Goal: Transaction & Acquisition: Obtain resource

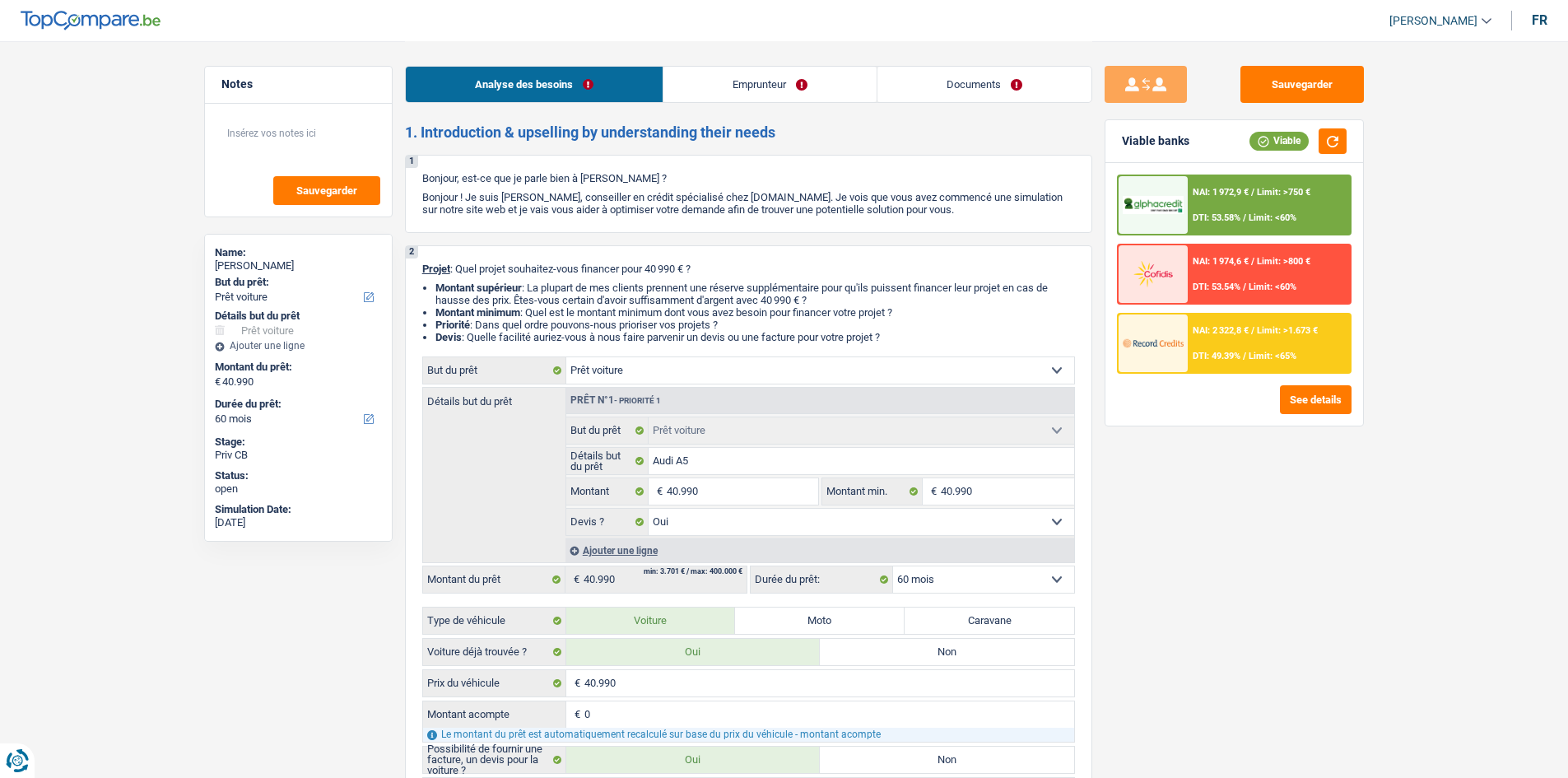
select select "car"
select select "60"
select select "car"
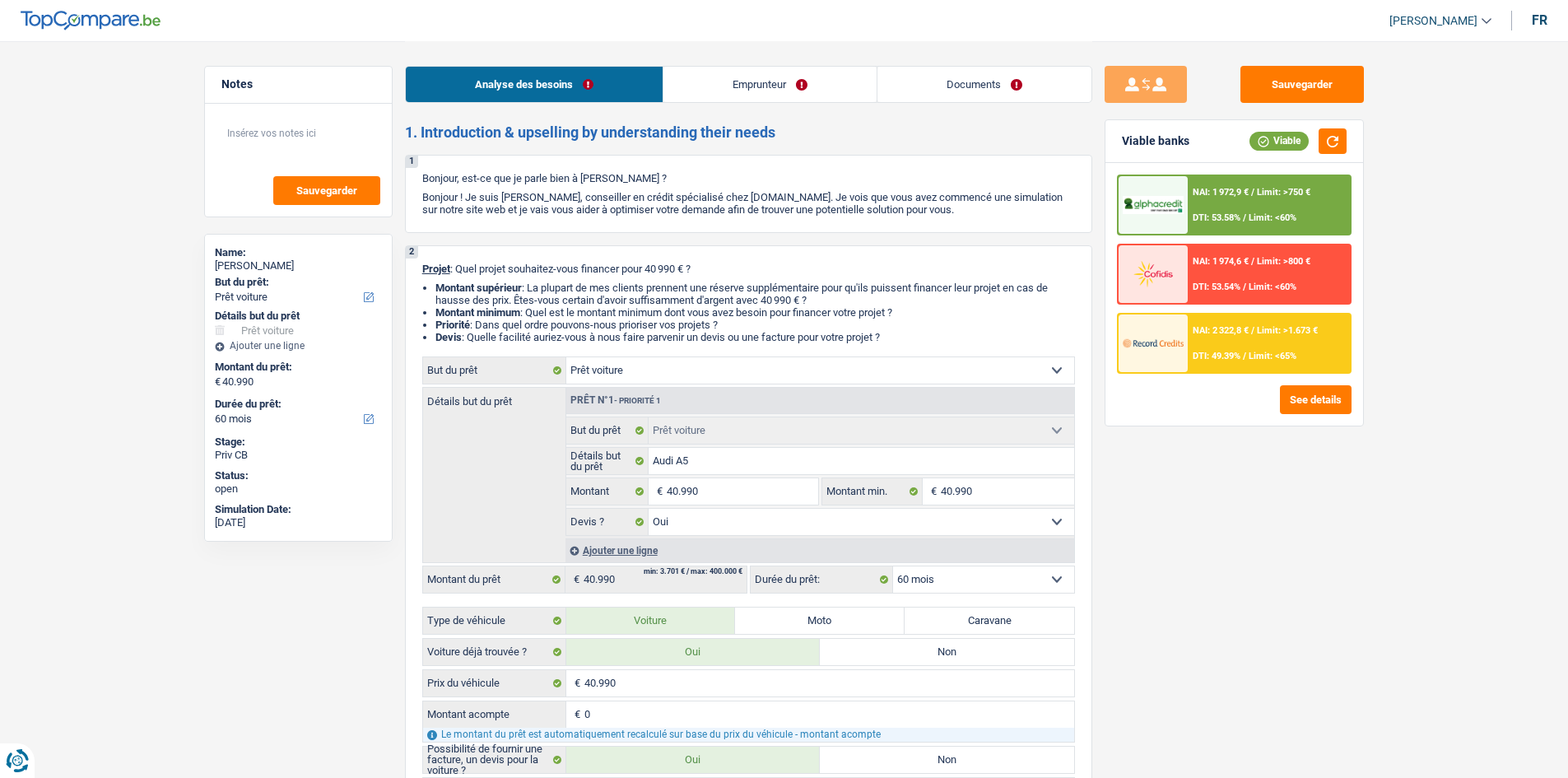
select select "yes"
select select "60"
select select "privateEmployee"
select select "netSalary"
select select "familyAllowances"
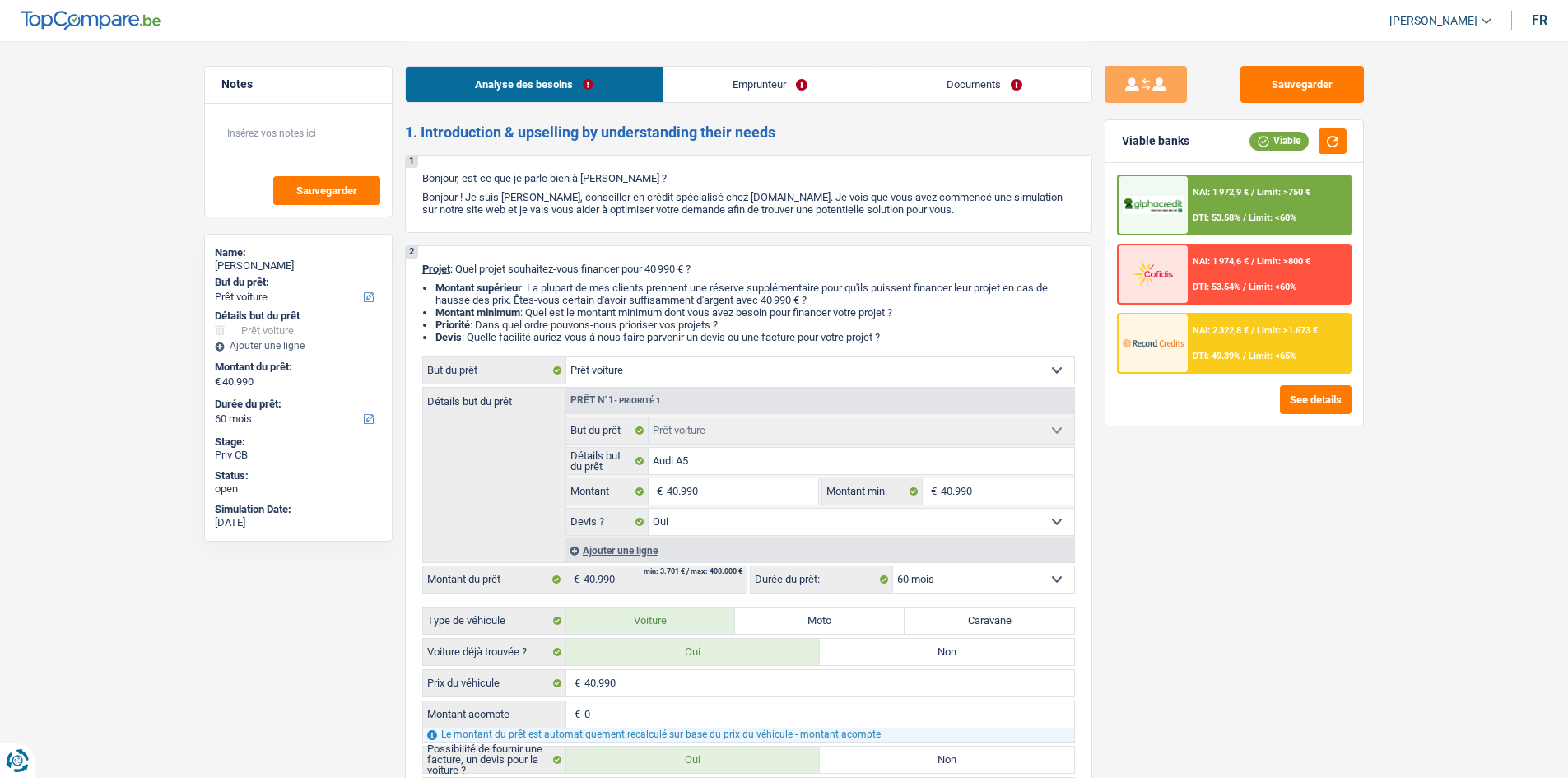
select select "mealVouchers"
select select "rents"
select select "car"
select select "yes"
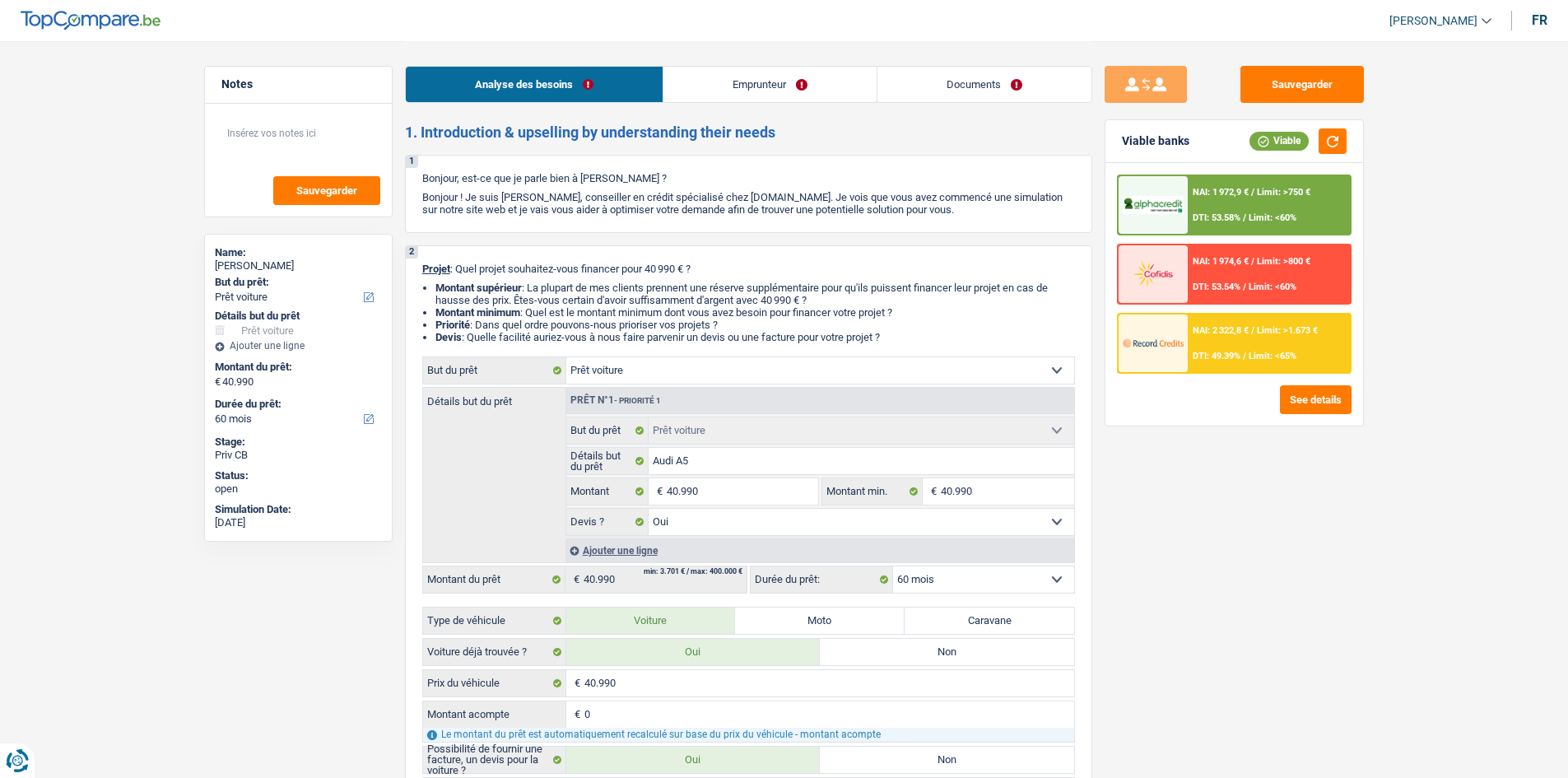
select select "60"
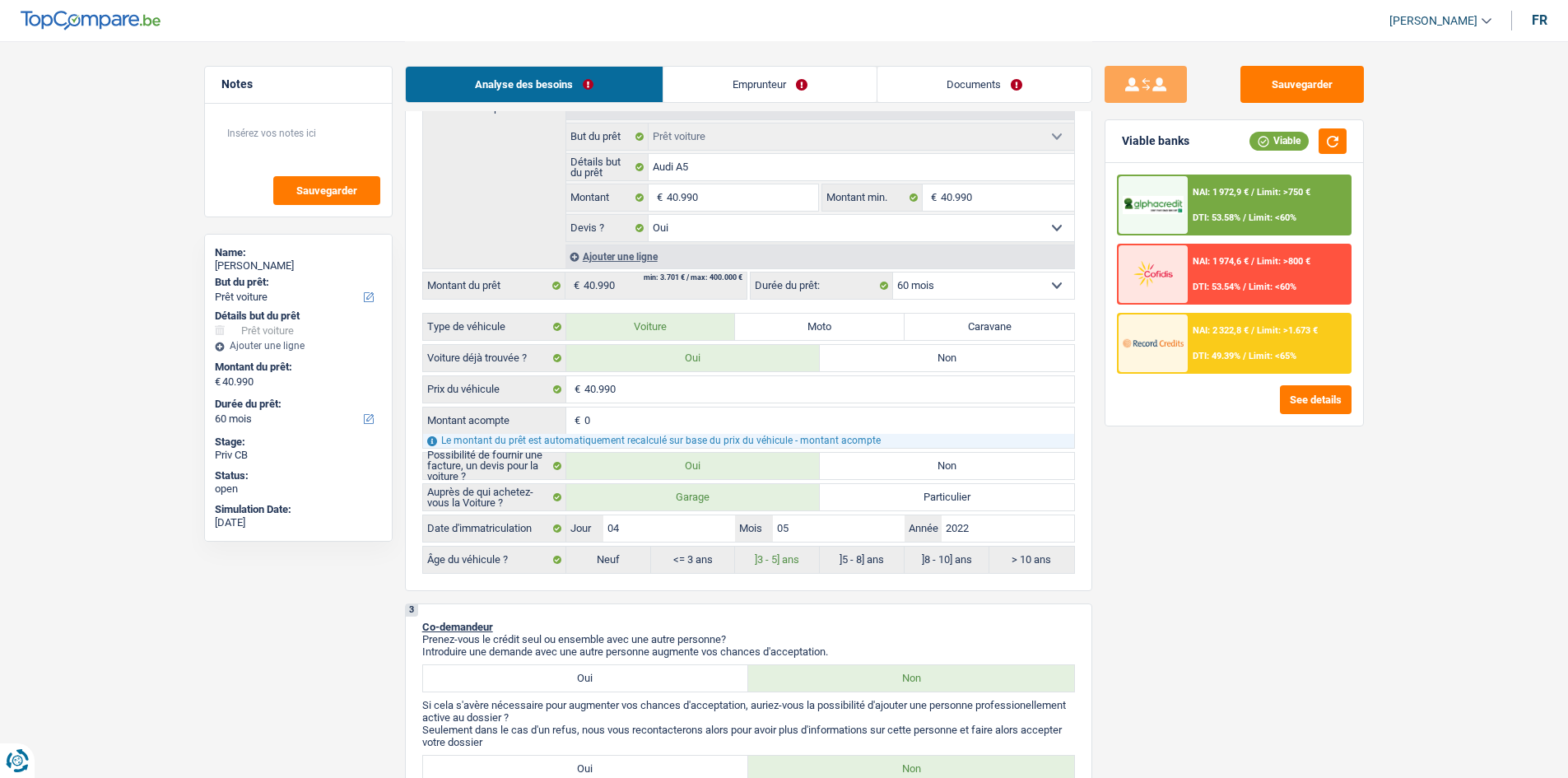
scroll to position [494, 0]
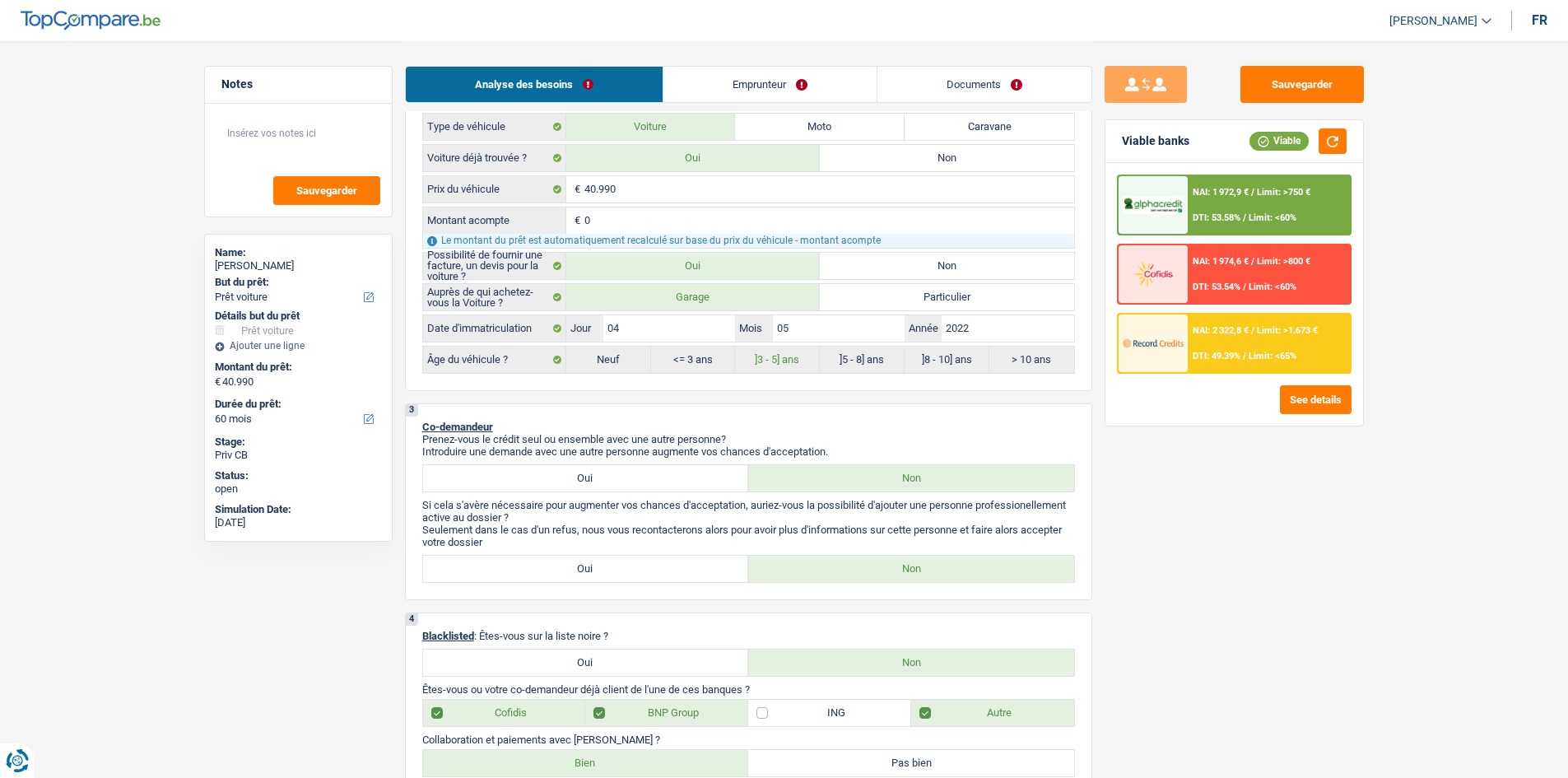
click at [1225, 562] on div "Sauvegarder Viable banks Viable NAI: 1 972,9 € / Limit: >750 € DTI: 53.58% / Li…" at bounding box center [1234, 408] width 284 height 686
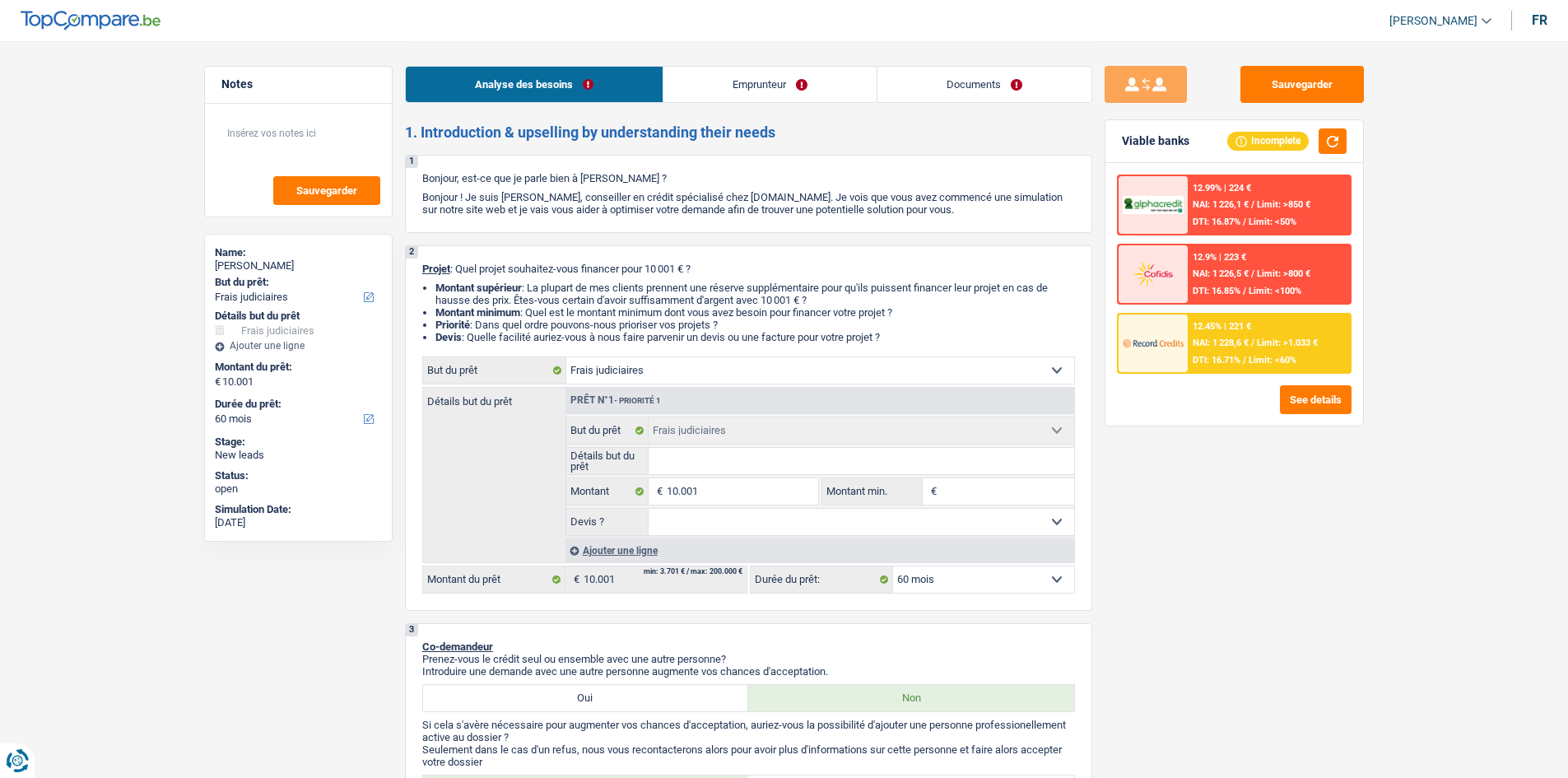
select select "judicial"
select select "60"
select select "judicial"
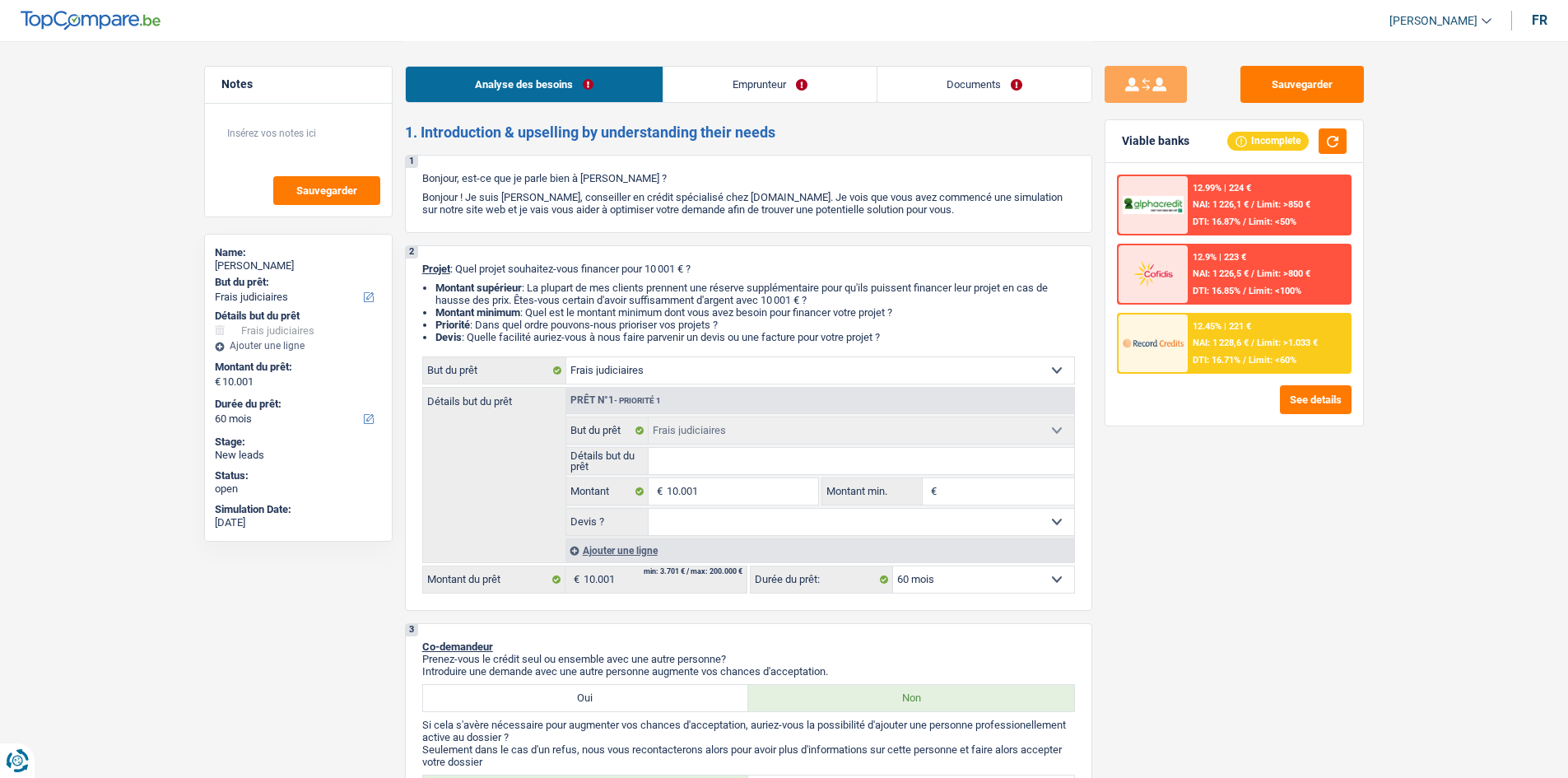
select select "60"
select select "unemployed"
select select "unemployment"
select select "rents"
select select "judicial"
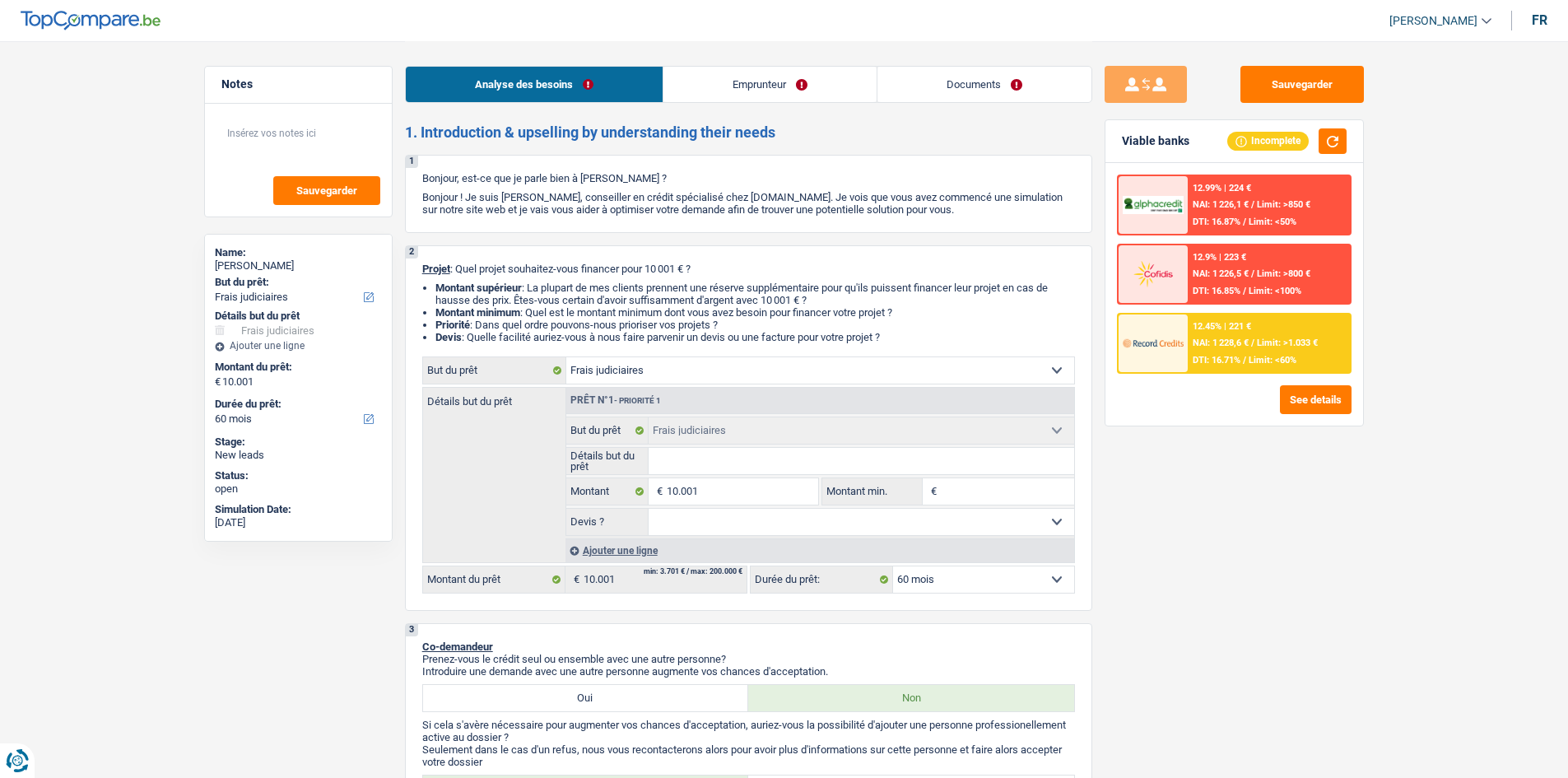
select select "judicial"
select select "60"
click at [1013, 70] on link "Documents" at bounding box center [984, 84] width 214 height 36
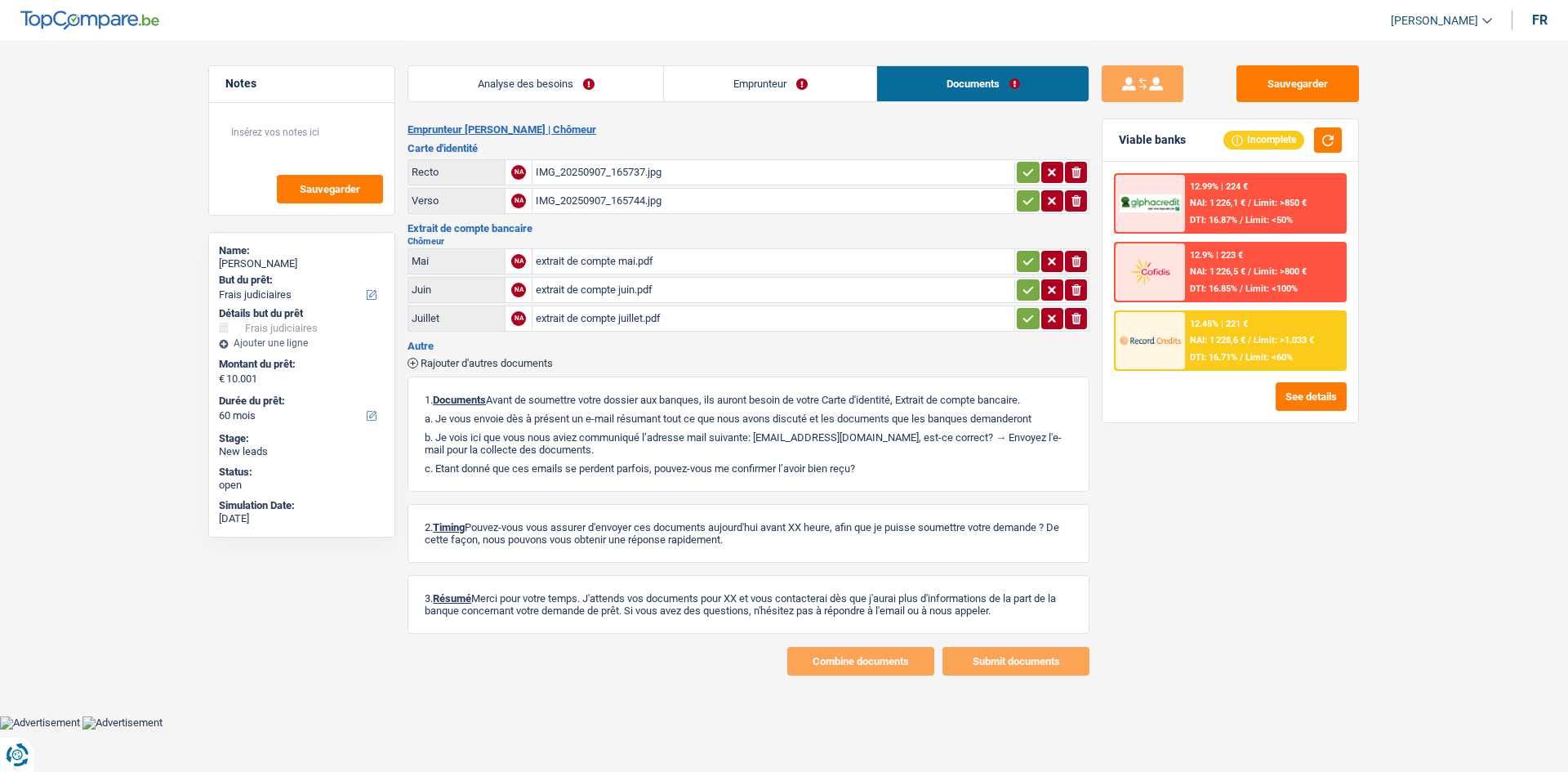
click at [592, 96] on link "Analyse des besoins" at bounding box center [535, 83] width 255 height 35
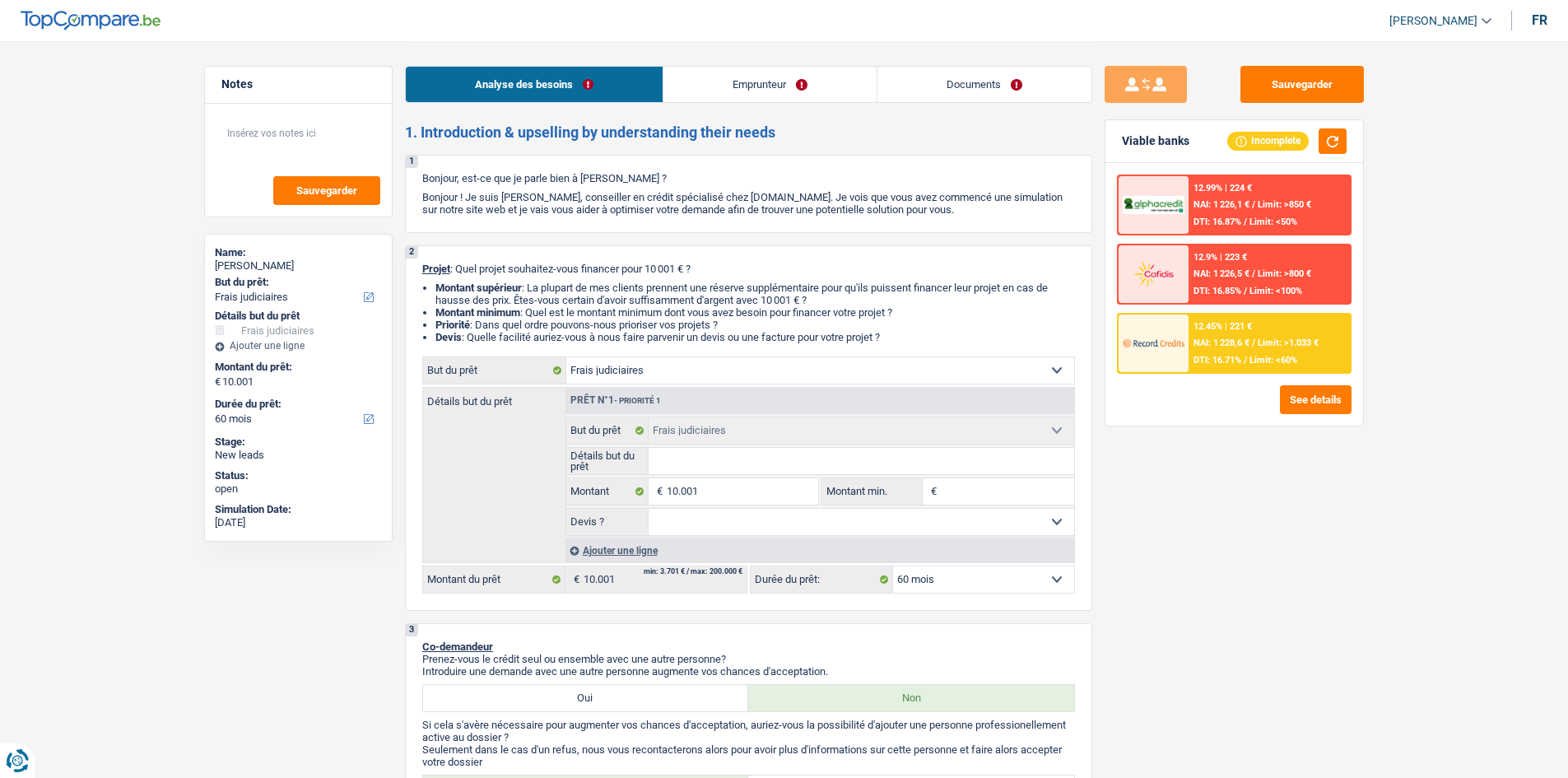
click at [1299, 504] on div "Sauvegarder Viable banks Incomplete 12.99% | 224 € NAI: 1 226,1 € / Limit: >850…" at bounding box center [1234, 408] width 284 height 686
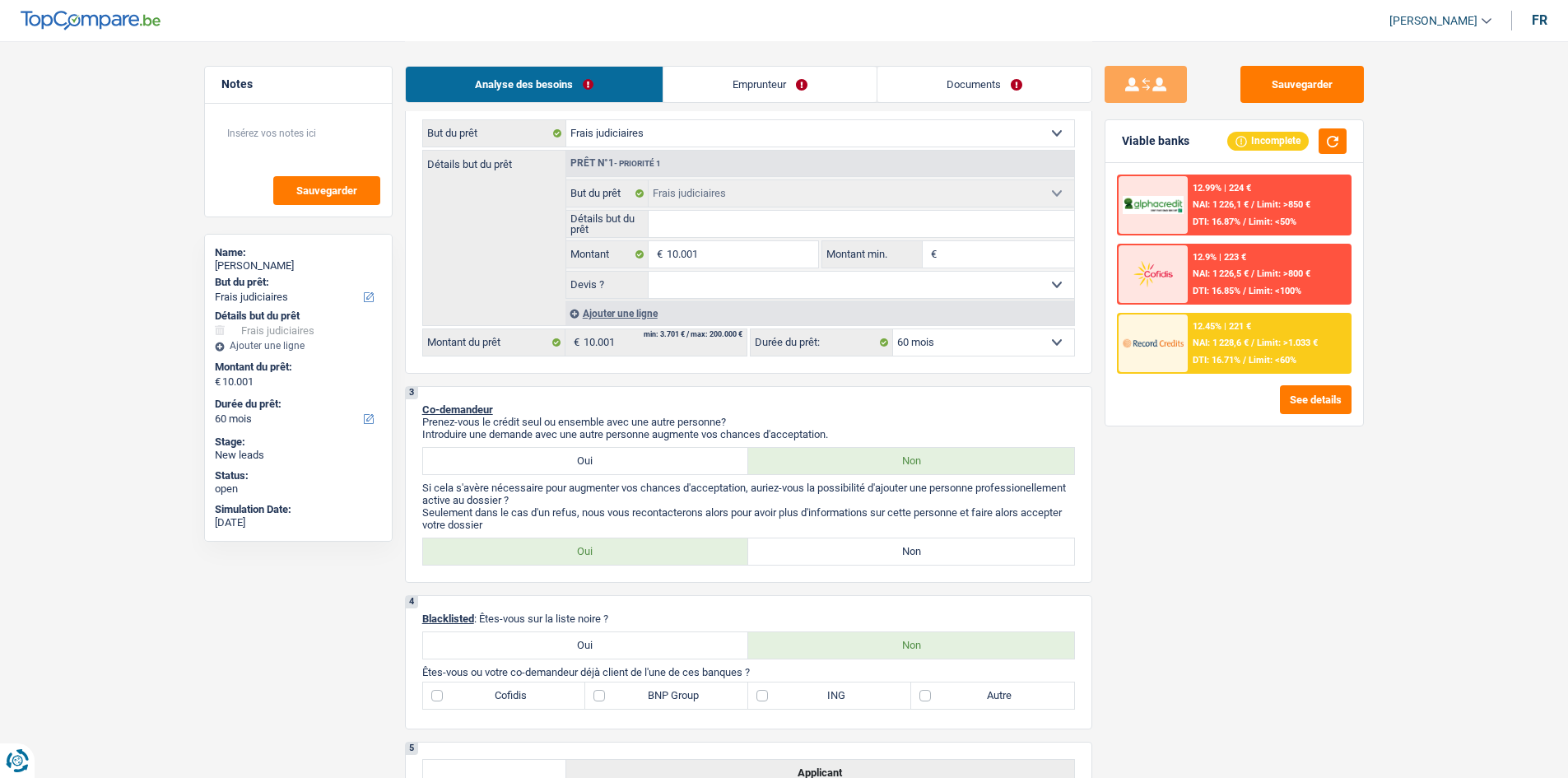
scroll to position [82, 0]
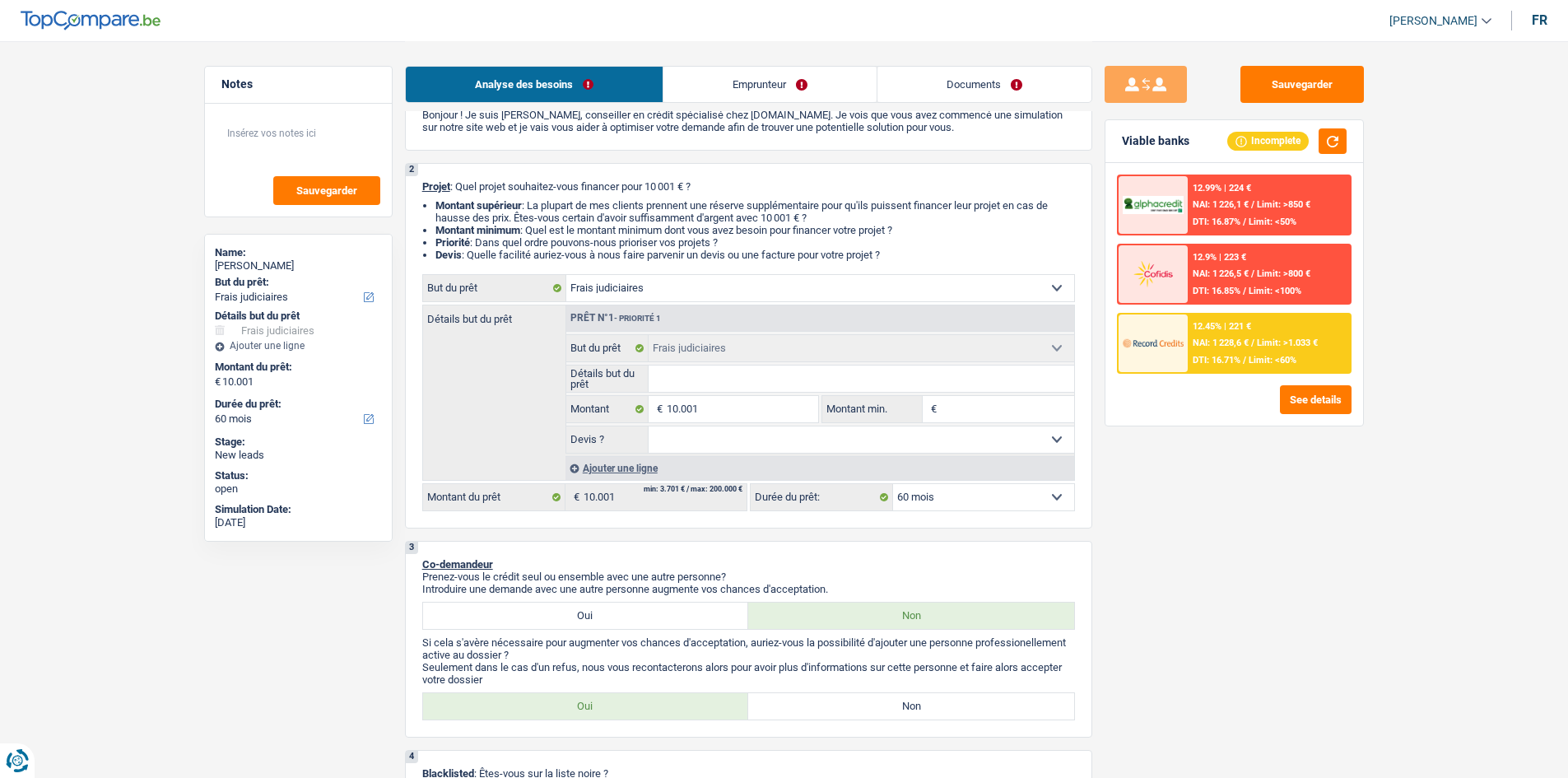
click at [652, 276] on select "Confort maison: meubles, textile, peinture, électroménager, outillage non-profe…" at bounding box center [820, 287] width 508 height 26
select select "household"
click at [566, 274] on select "Confort maison: meubles, textile, peinture, électroménager, outillage non-profe…" at bounding box center [820, 287] width 508 height 26
select select "household"
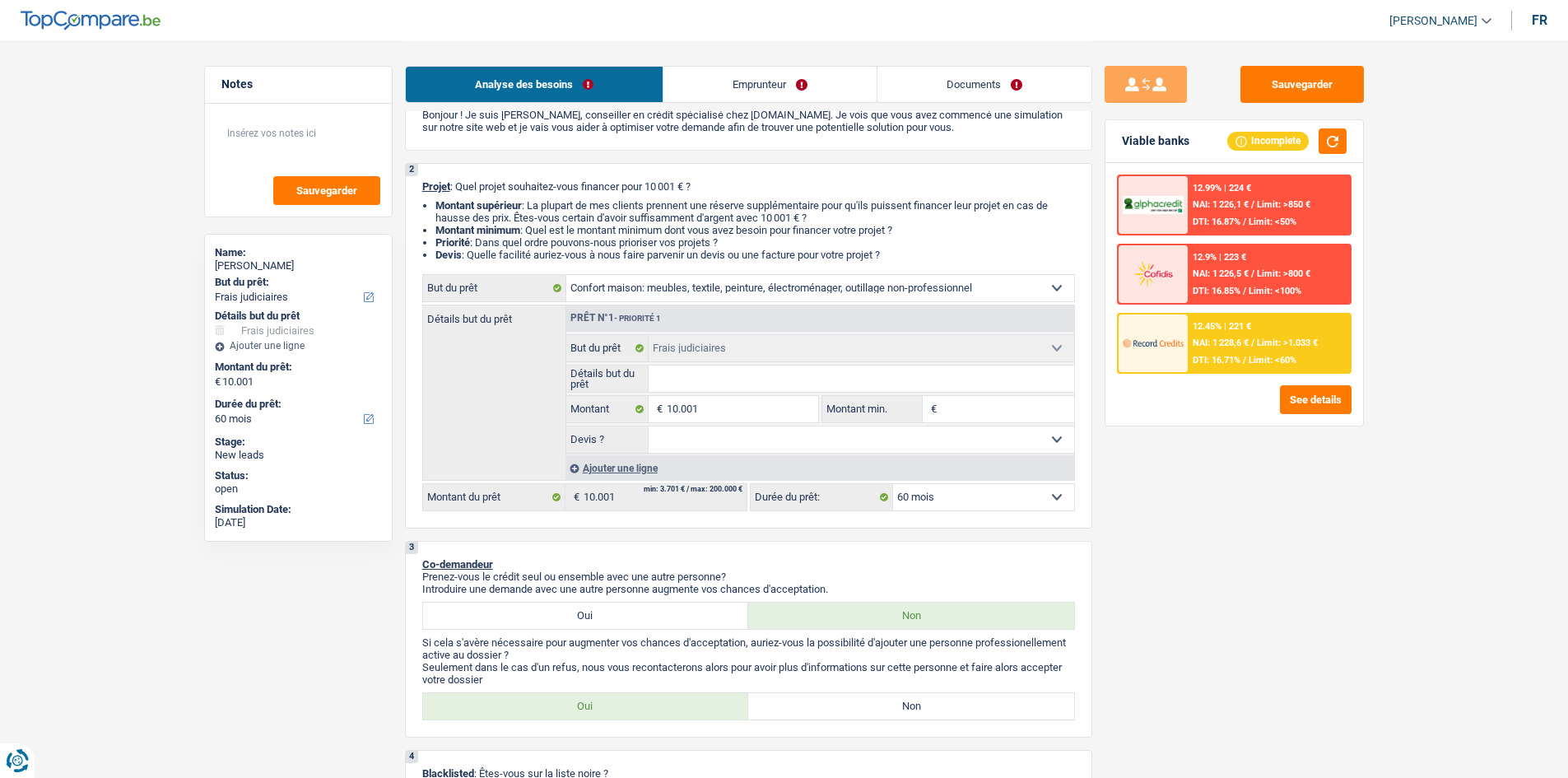
select select "household"
select select "judicial"
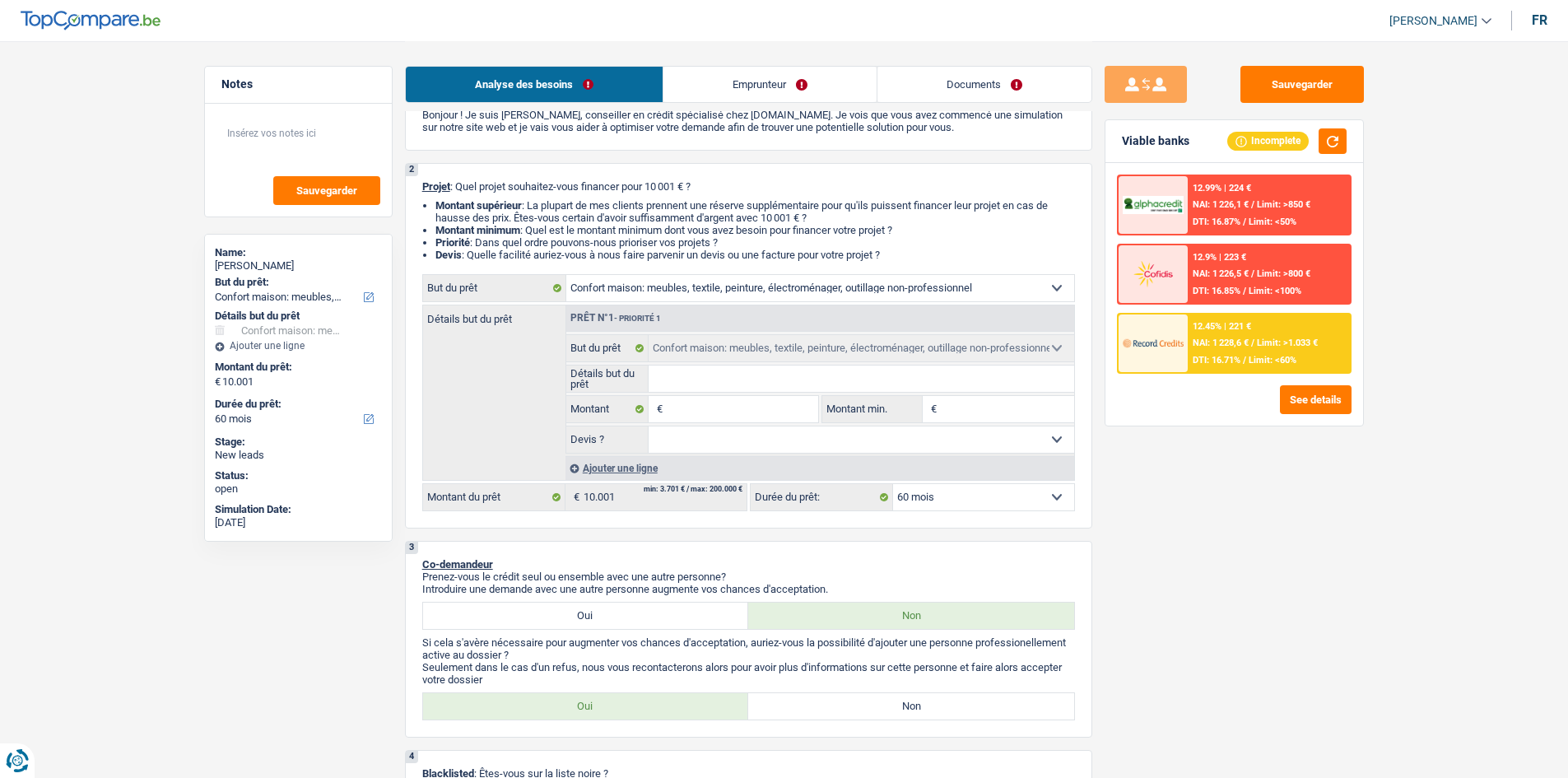
select select "judicial"
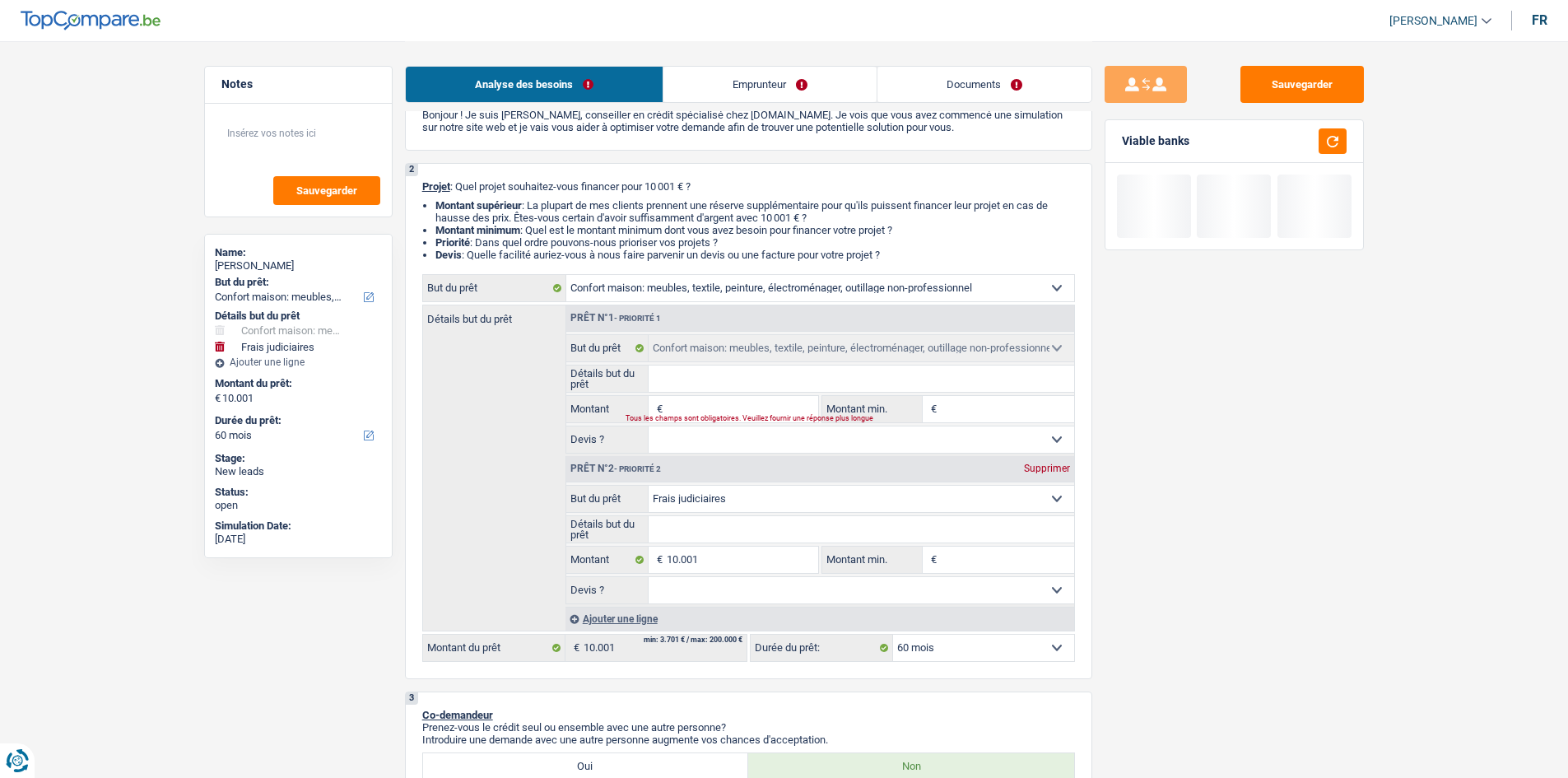
click at [783, 496] on select "Confort maison: meubles, textile, peinture, électroménager, outillage non-profe…" at bounding box center [861, 498] width 426 height 26
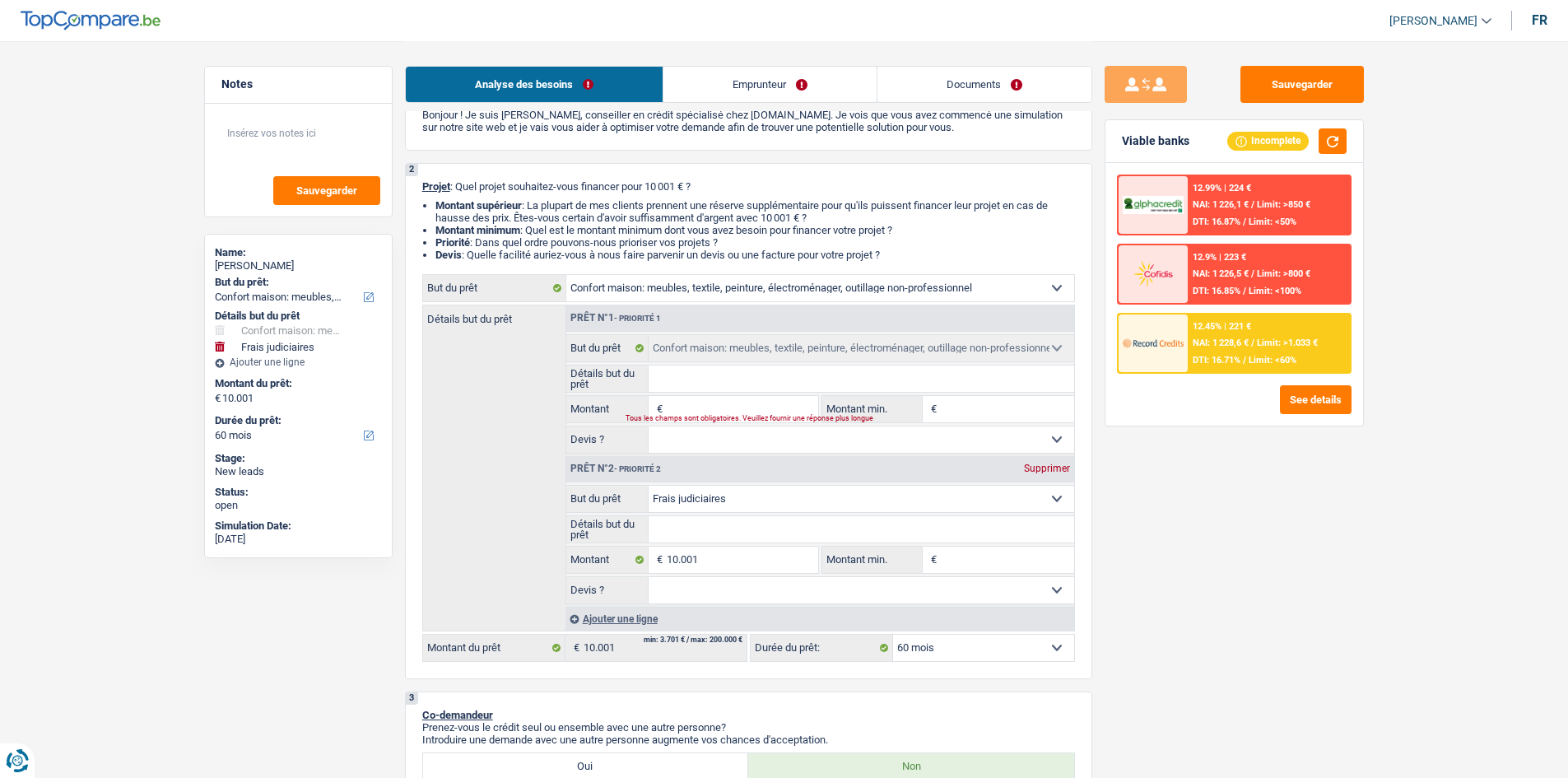
select select "household"
click at [648, 485] on select "Confort maison: meubles, textile, peinture, électroménager, outillage non-profe…" at bounding box center [861, 498] width 426 height 26
select select "household"
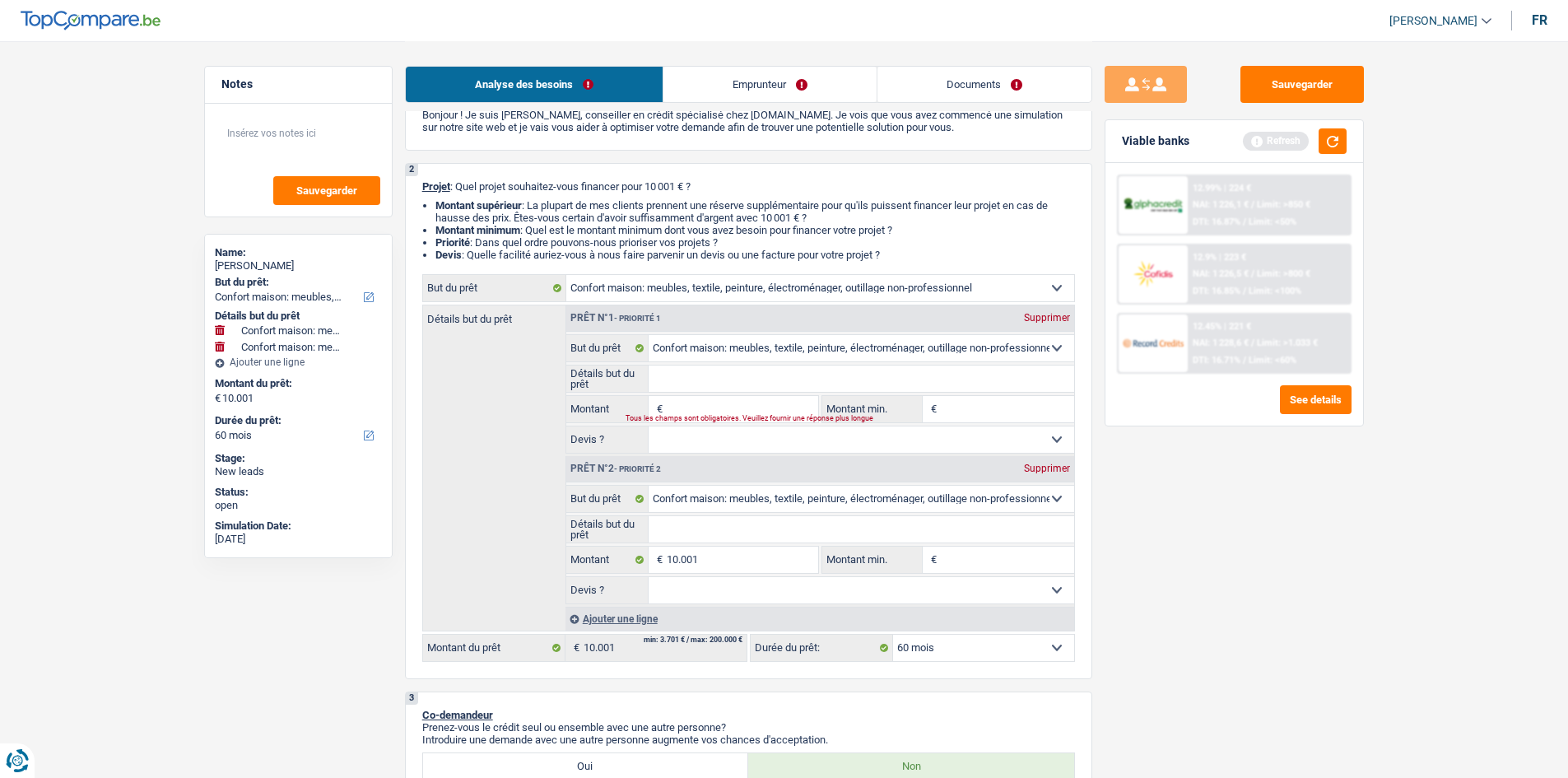
click at [1128, 562] on div "Sauvegarder Viable banks Refresh 12.99% | 224 € NAI: 1 226,1 € / Limit: >850 € …" at bounding box center [1234, 408] width 284 height 686
click at [1044, 318] on div "Supprimer" at bounding box center [1047, 318] width 54 height 10
type input "10.001"
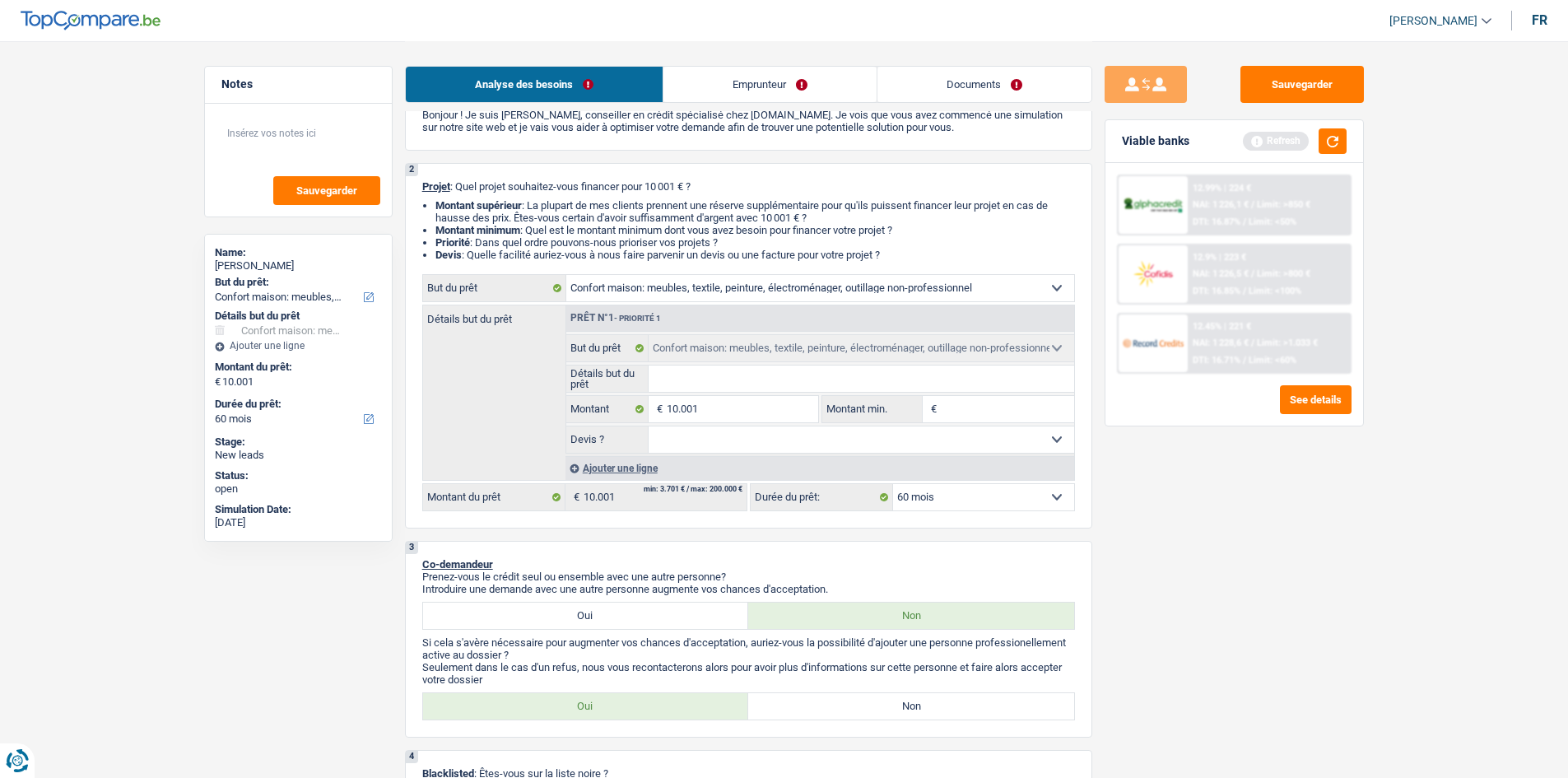
click at [1212, 538] on div "Sauvegarder Viable banks Refresh 12.99% | 224 € NAI: 1 226,1 € / Limit: >850 € …" at bounding box center [1234, 408] width 284 height 686
click at [1367, 450] on div "Sauvegarder Viable banks Refresh 12.99% | 224 € NAI: 1 226,1 € / Limit: >850 € …" at bounding box center [1234, 408] width 284 height 686
click at [1294, 525] on div "Sauvegarder Viable banks Refresh 12.99% | 224 € NAI: 1 226,1 € / Limit: >850 € …" at bounding box center [1234, 408] width 284 height 686
click at [1026, 403] on input "Montant min." at bounding box center [1007, 408] width 133 height 26
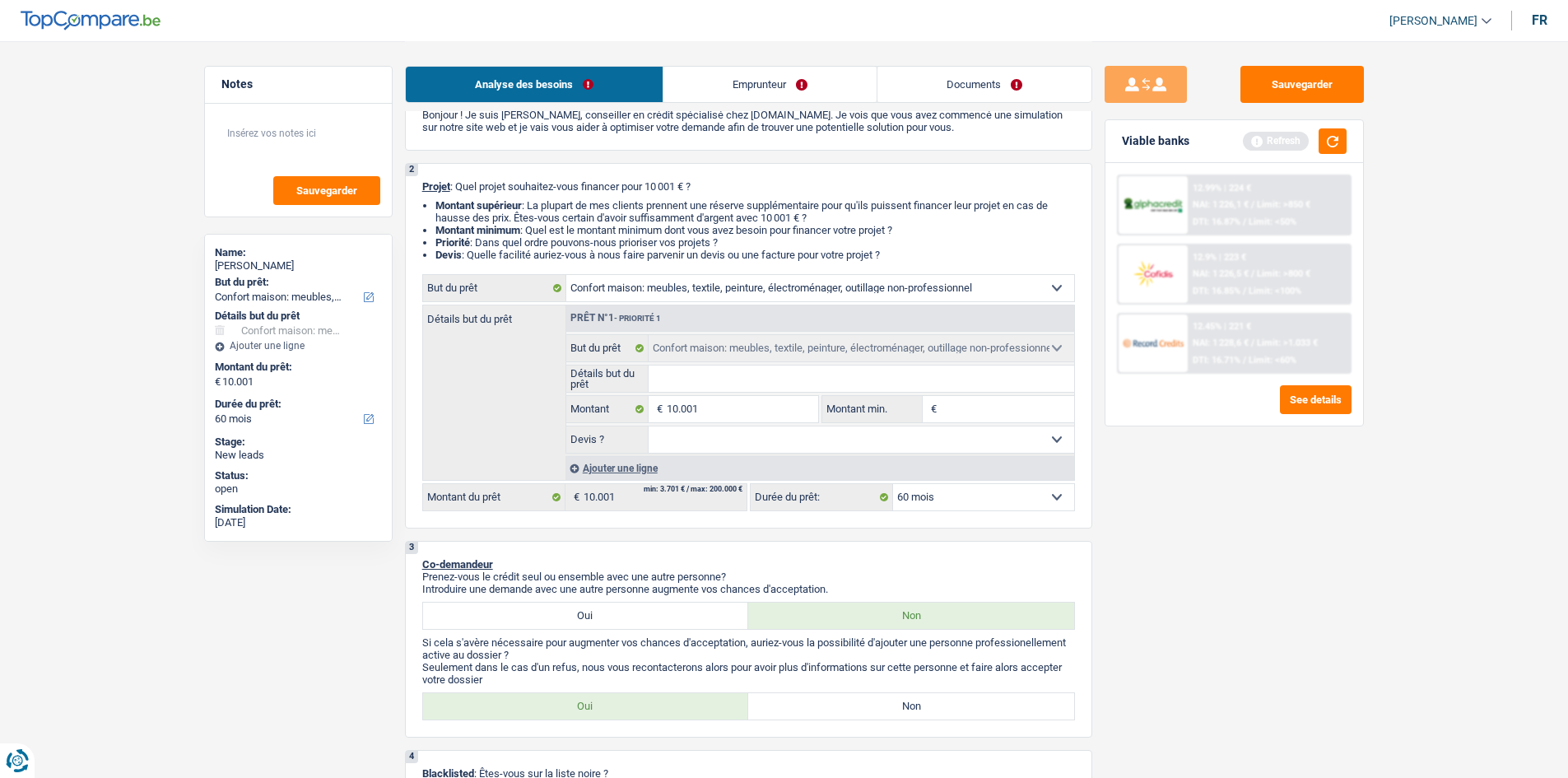
type input "5"
type input "50"
type input "500"
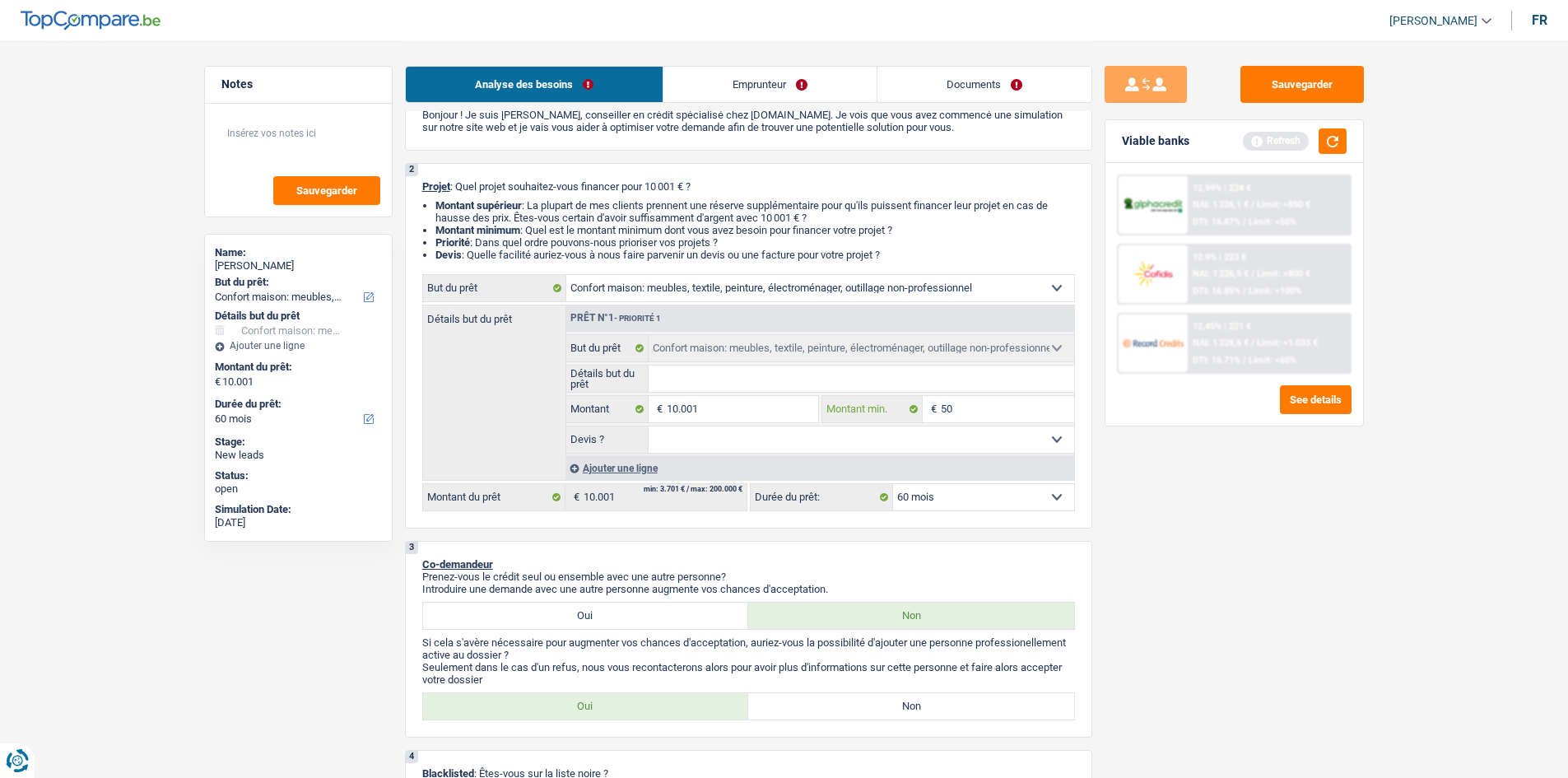
type input "500"
type input "5.001"
click at [1180, 491] on div "Sauvegarder Viable banks Refresh 12.99% | 224 € NAI: 1 226,1 € / Limit: >850 € …" at bounding box center [1234, 408] width 284 height 686
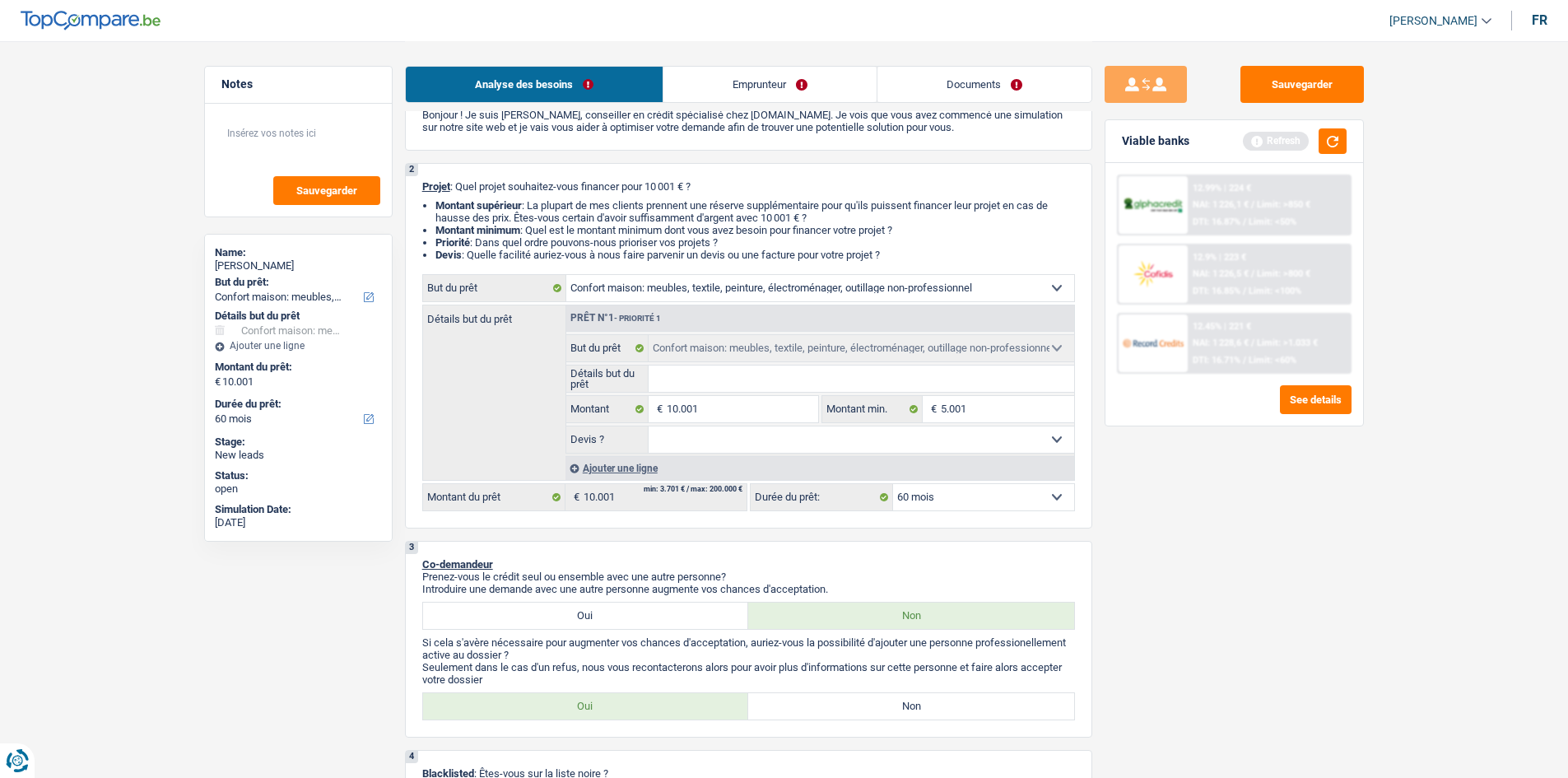
click at [1017, 439] on select "Oui Non Non répondu Sélectionner une option" at bounding box center [861, 439] width 426 height 26
select select "false"
click at [648, 427] on select "Oui Non Non répondu Sélectionner une option" at bounding box center [861, 439] width 426 height 26
select select "false"
click at [1226, 526] on div "Sauvegarder Viable banks Refresh 12.99% | 224 € NAI: 1 226,1 € / Limit: >850 € …" at bounding box center [1234, 408] width 284 height 686
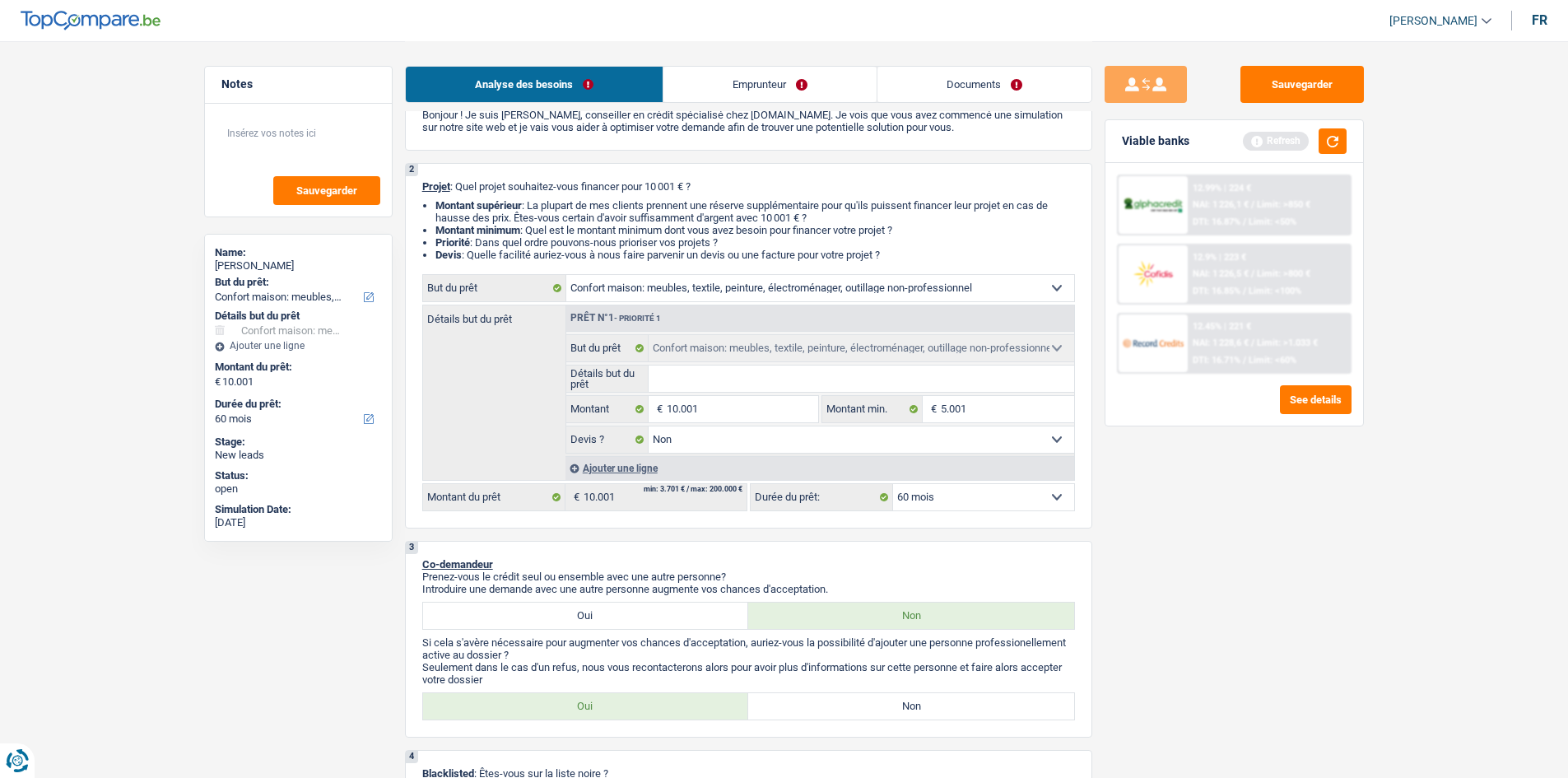
drag, startPoint x: 876, startPoint y: 281, endPoint x: 879, endPoint y: 298, distance: 17.3
click at [876, 281] on select "Confort maison: meubles, textile, peinture, électroménager, outillage non-profe…" at bounding box center [820, 287] width 508 height 26
select select "other"
click at [566, 274] on select "Confort maison: meubles, textile, peinture, électroménager, outillage non-profe…" at bounding box center [820, 287] width 508 height 26
select select "other"
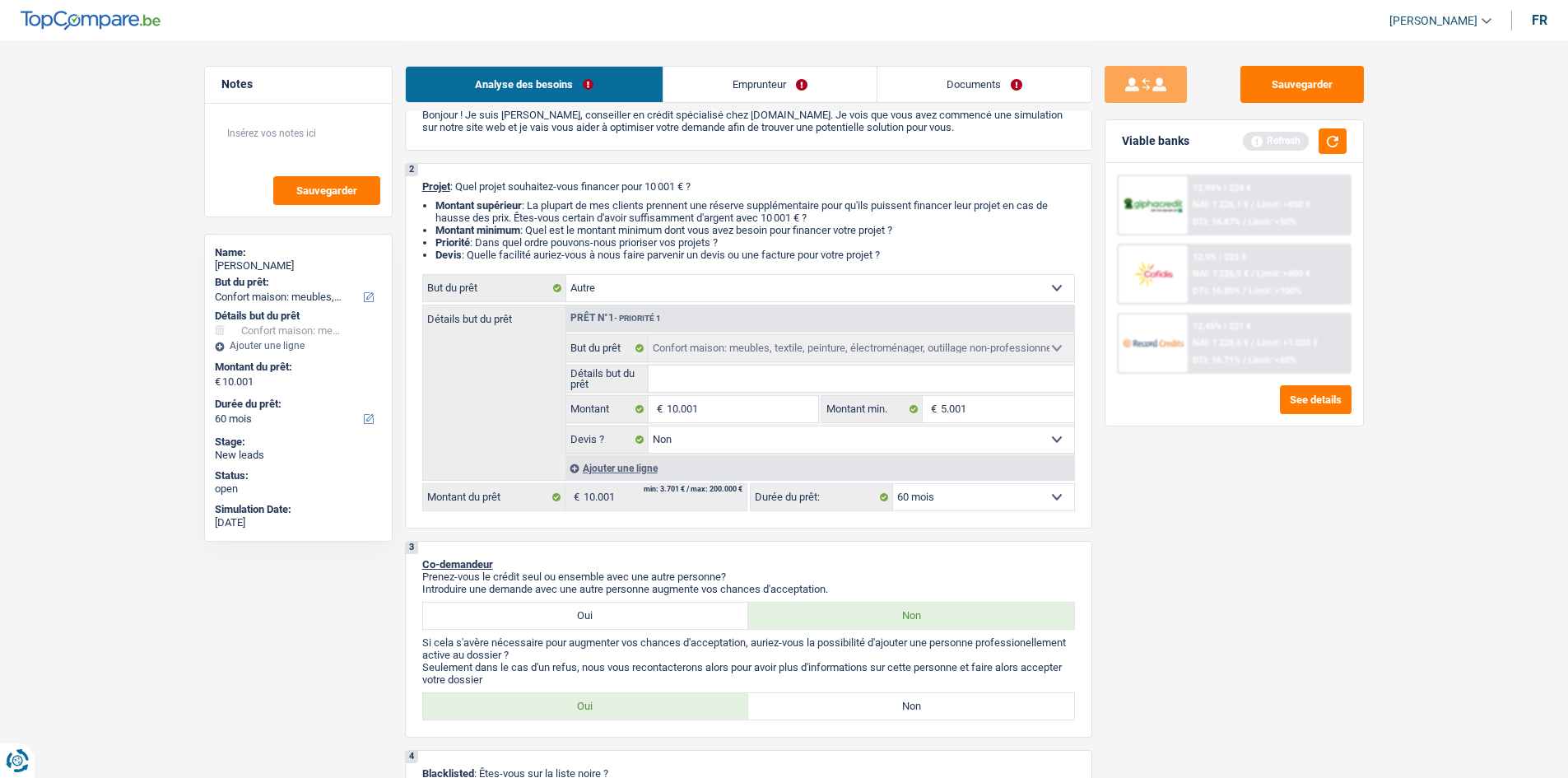
select select "other"
select select
select select "other"
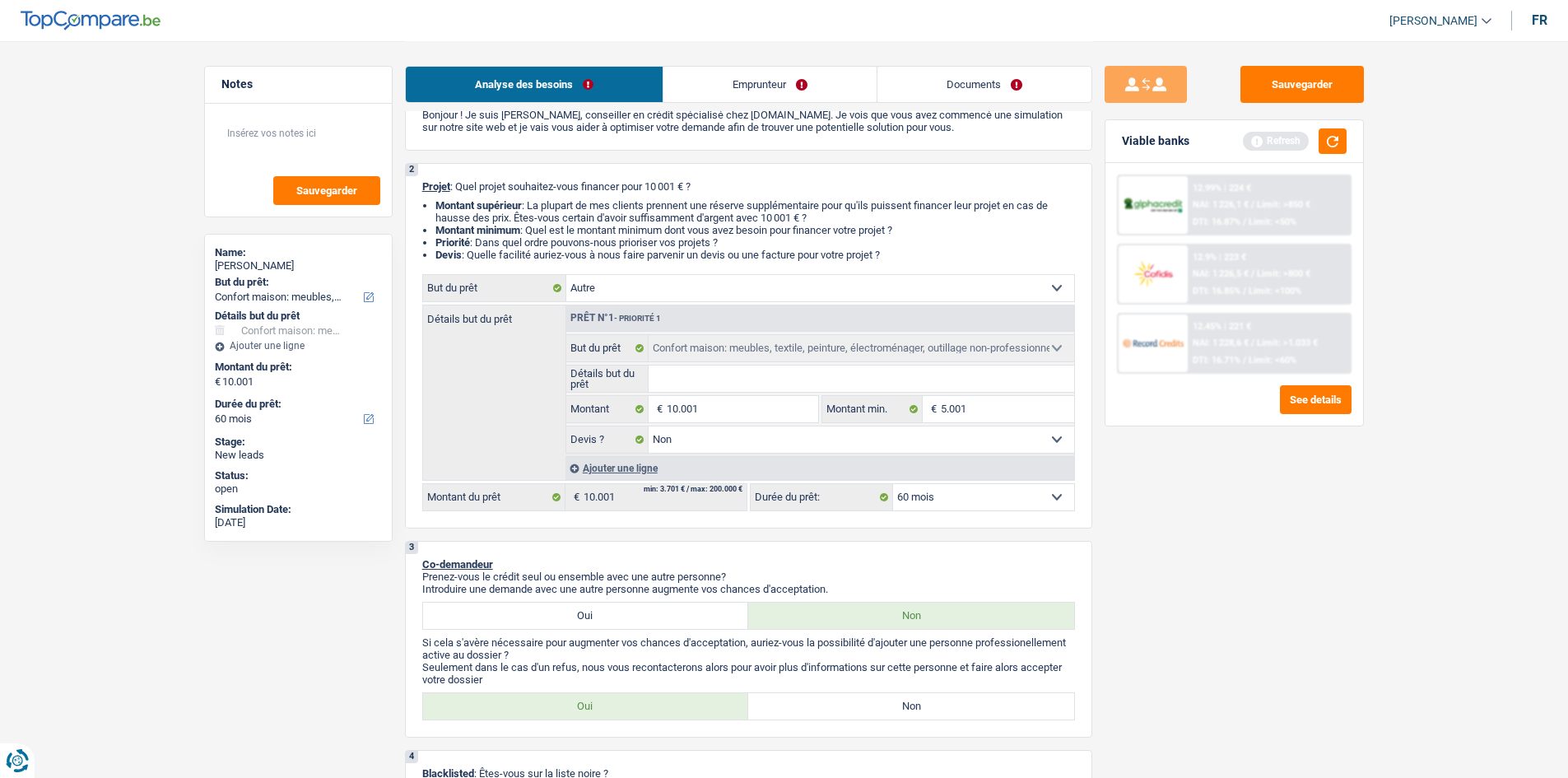
select select
select select "household"
select select "false"
select select "household"
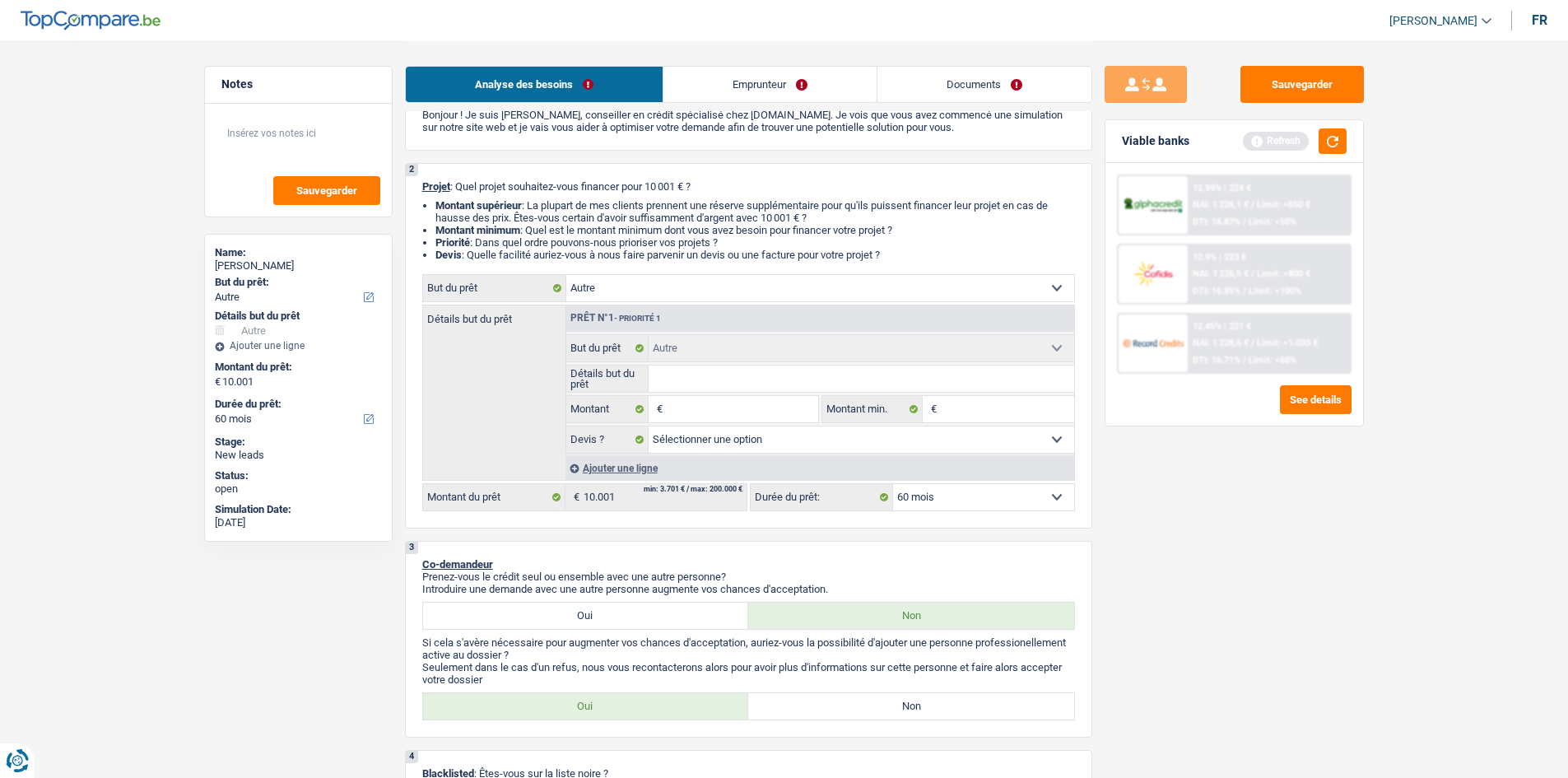
select select "false"
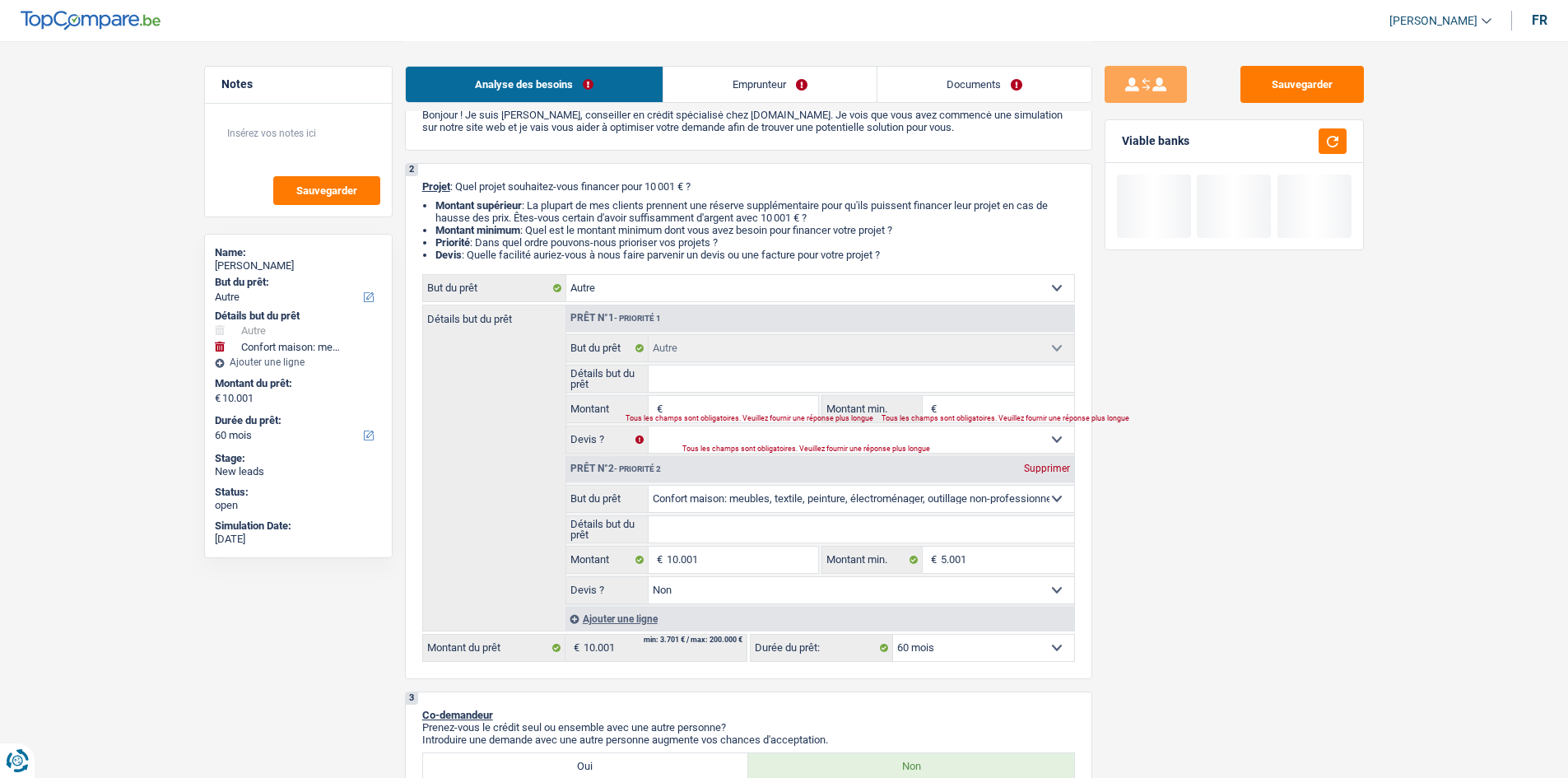
click at [799, 496] on select "Confort maison: meubles, textile, peinture, électroménager, outillage non-profe…" at bounding box center [861, 498] width 426 height 26
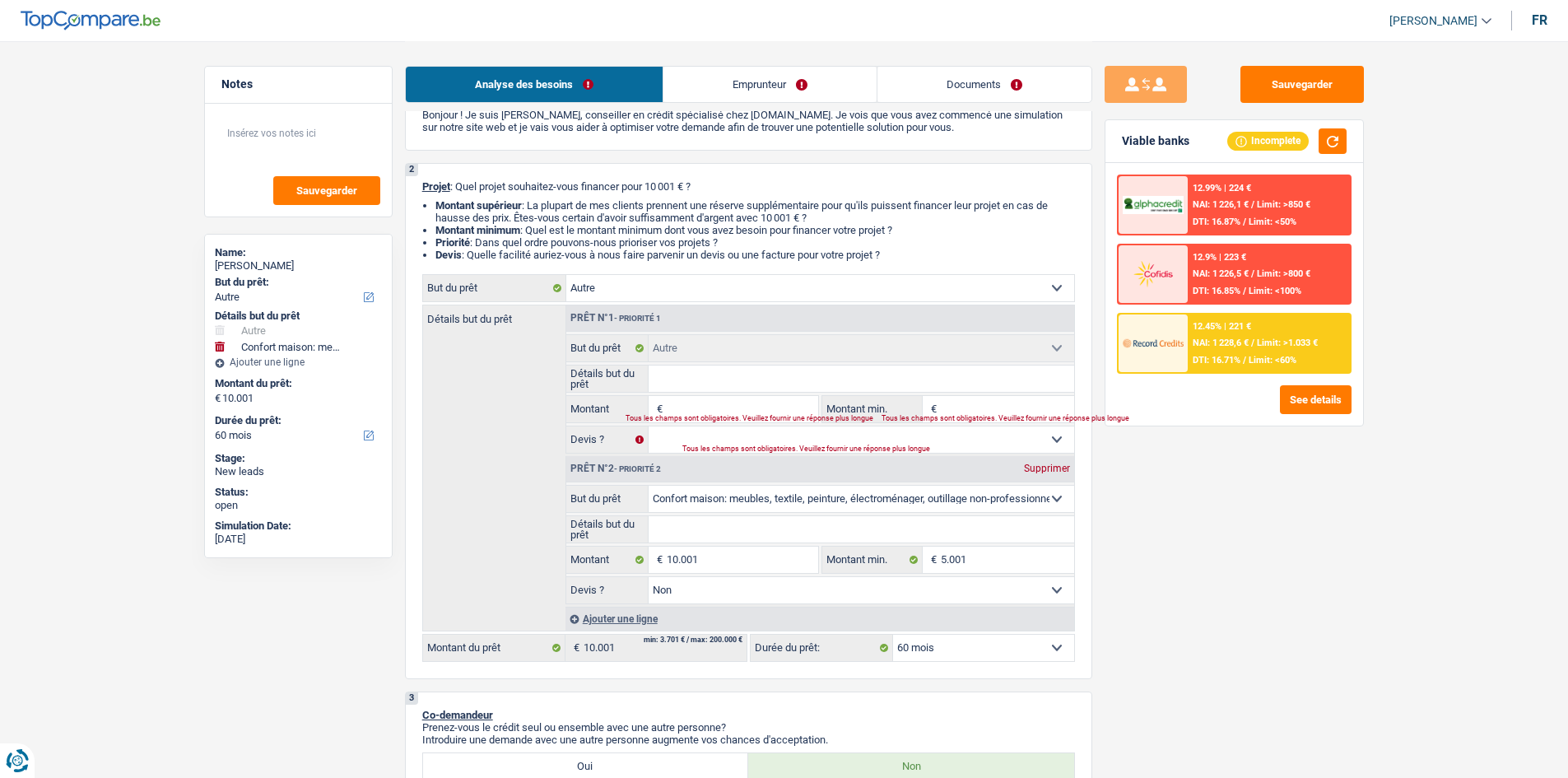
select select "other"
click at [648, 485] on select "Confort maison: meubles, textile, peinture, électroménager, outillage non-profe…" at bounding box center [861, 498] width 426 height 26
select select "other"
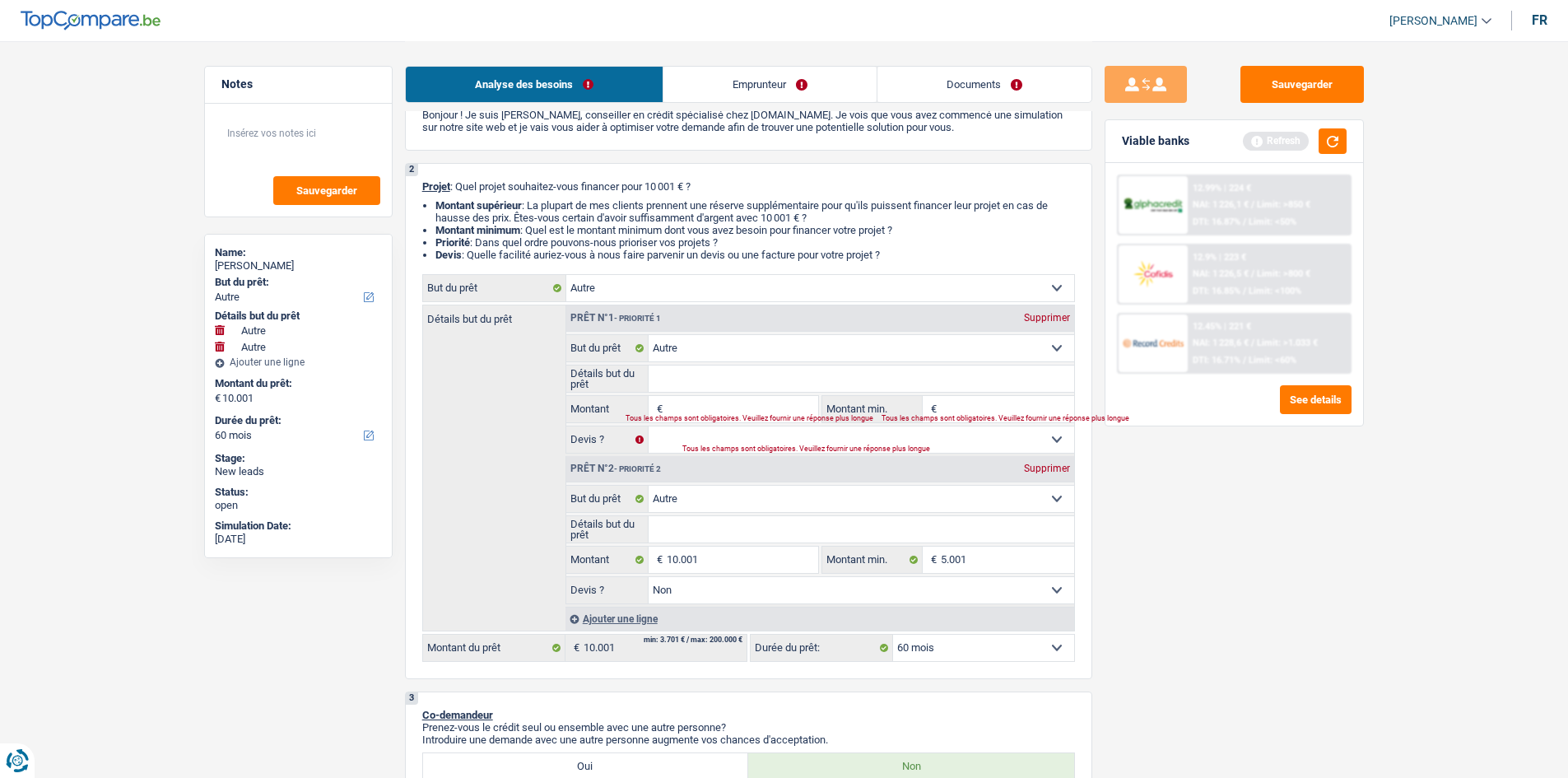
click at [1035, 320] on div "Supprimer" at bounding box center [1047, 318] width 54 height 10
type input "10.001"
type input "5.001"
select select "false"
type input "10.001"
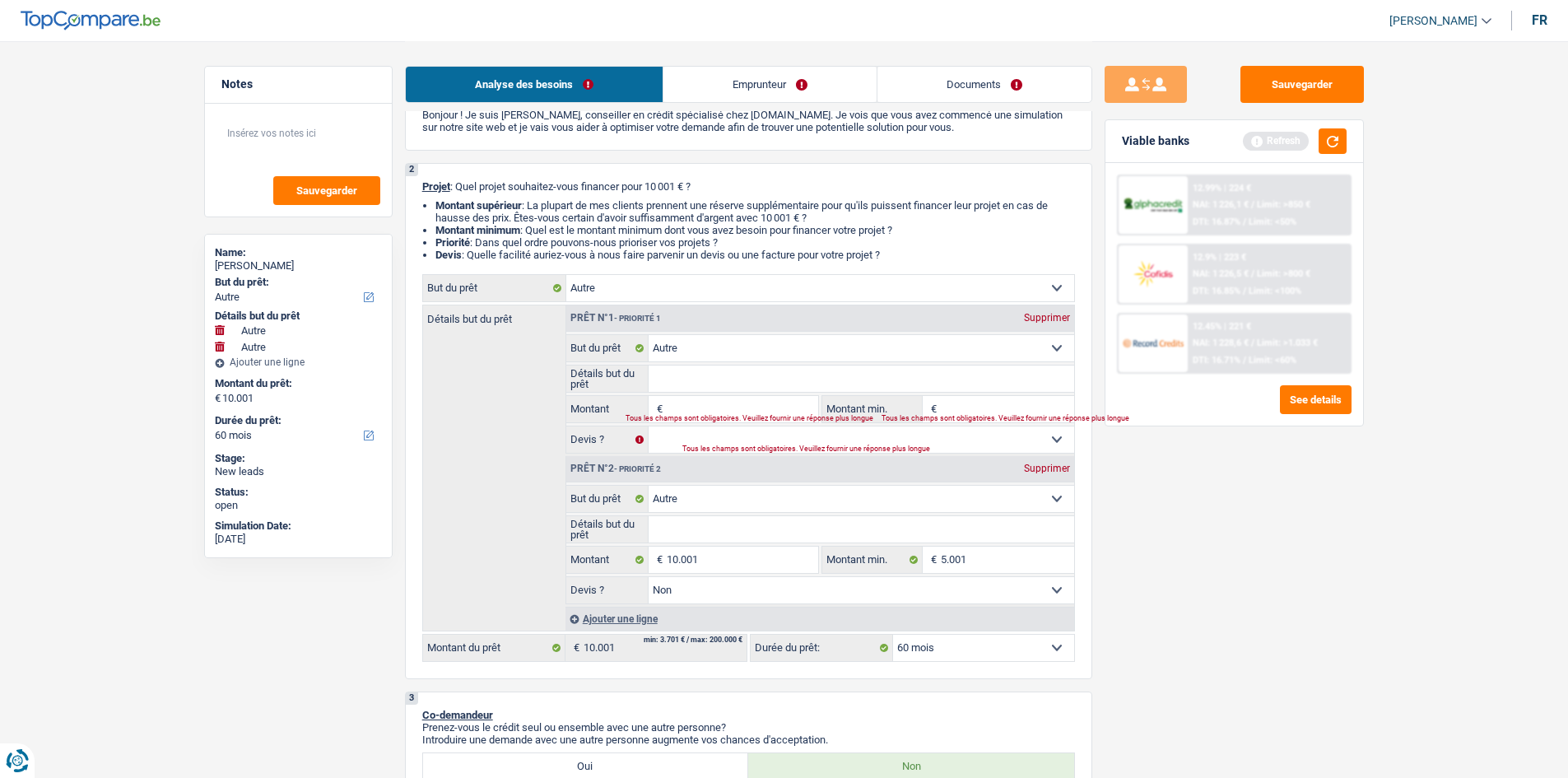
type input "5.001"
select select "false"
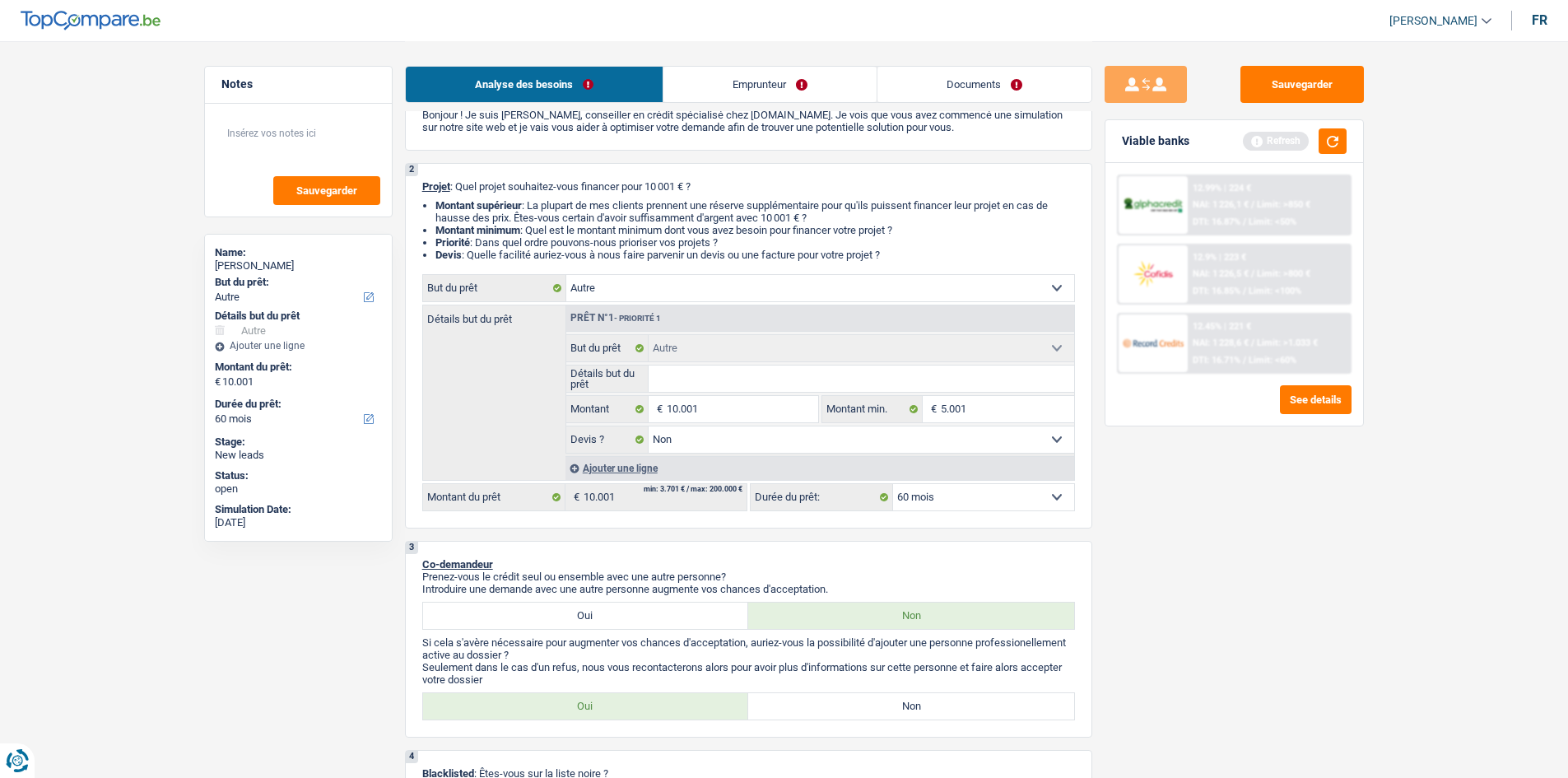
click at [706, 384] on input "Détails but du prêt" at bounding box center [861, 377] width 426 height 26
click at [1328, 586] on div "Sauvegarder Viable banks Refresh 12.99% | 224 € NAI: 1 226,1 € / Limit: >850 € …" at bounding box center [1234, 408] width 284 height 686
click at [883, 382] on input "Détails but du prêt" at bounding box center [861, 377] width 426 height 26
type input "H"
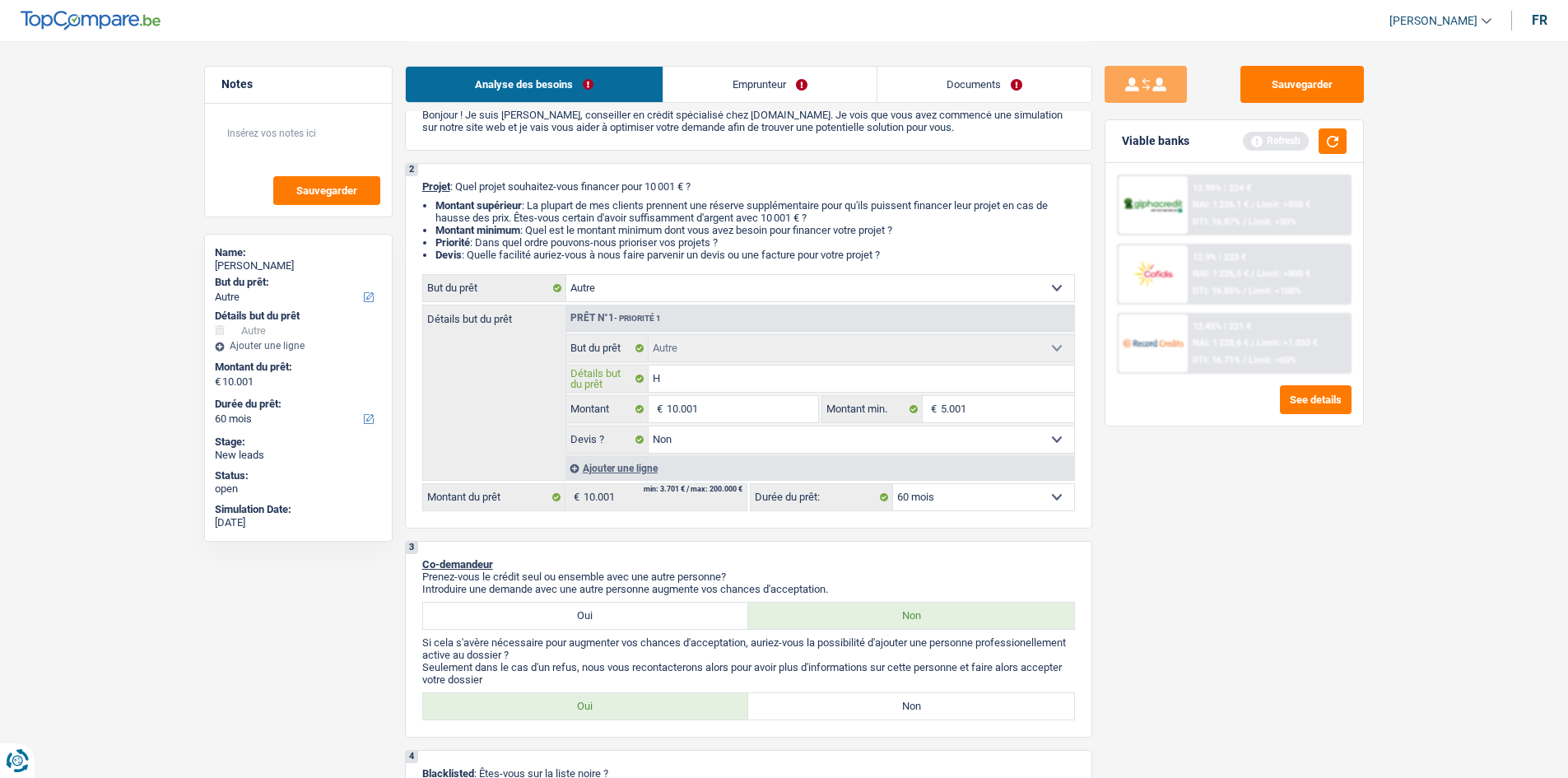
type input "Ho"
type input "H"
type input "K"
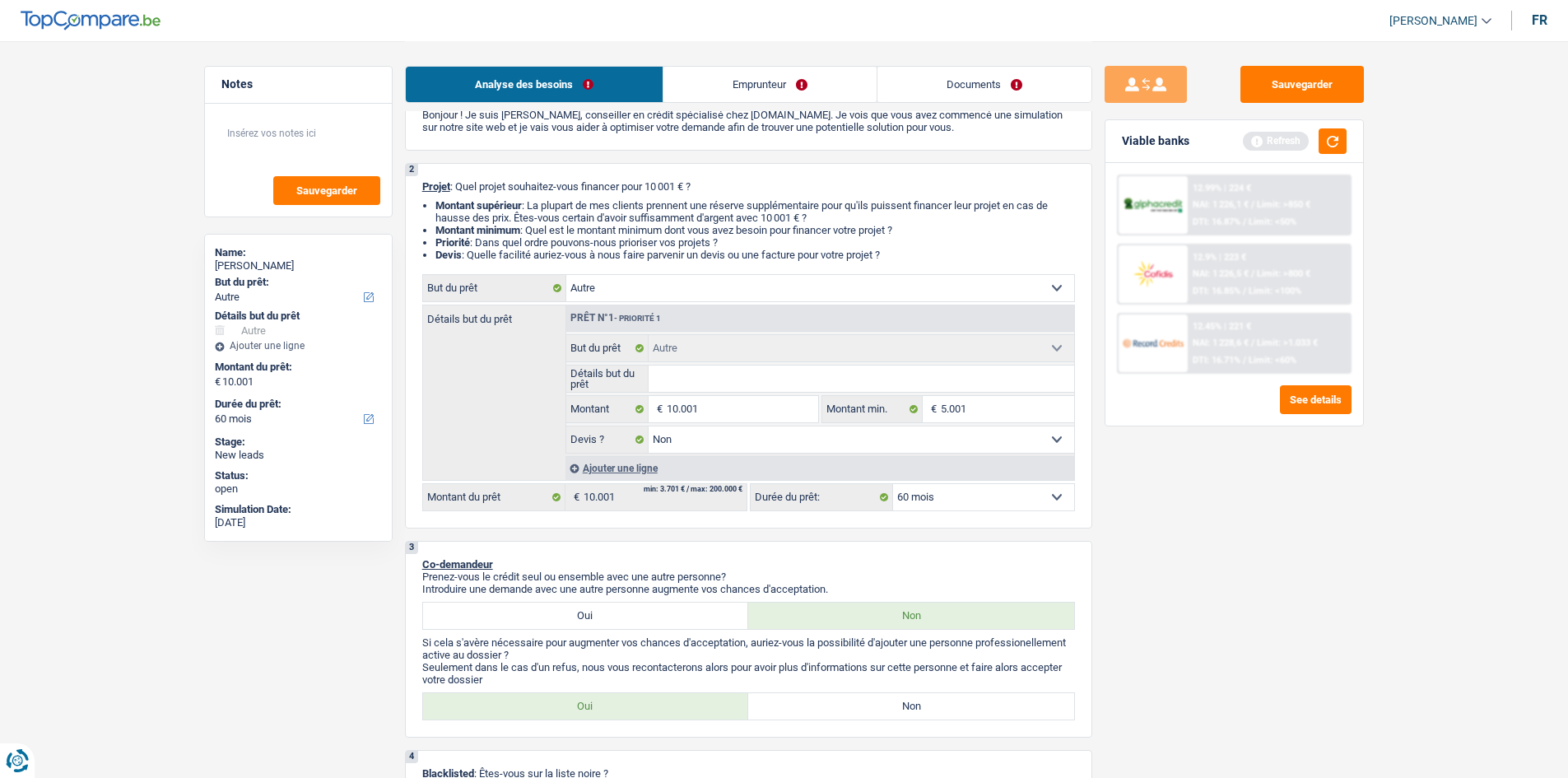
type input "K"
type input "Ki"
type input "Kia"
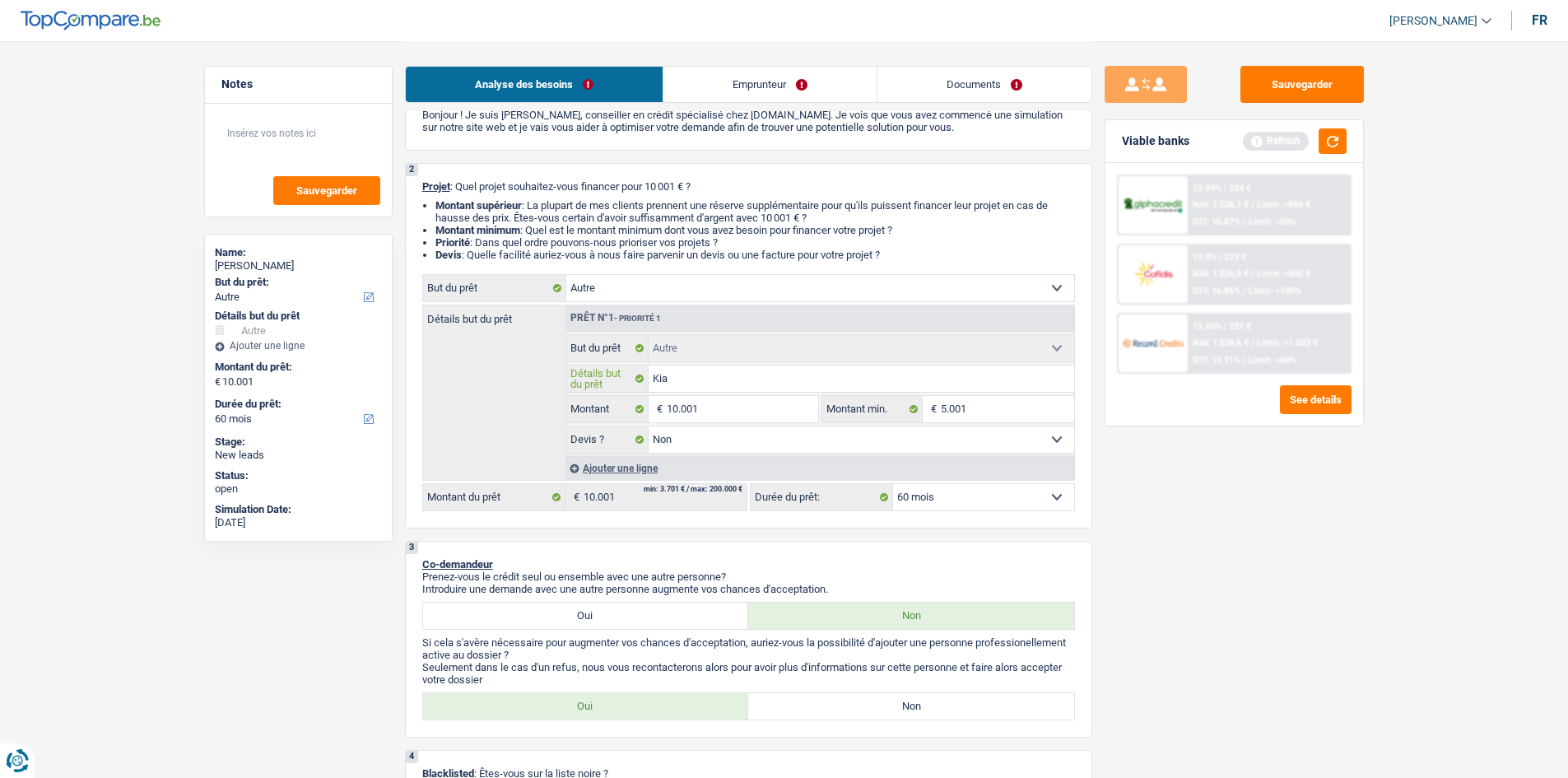
type input "Kia"
type input "Kia S"
type input "Kia Sp"
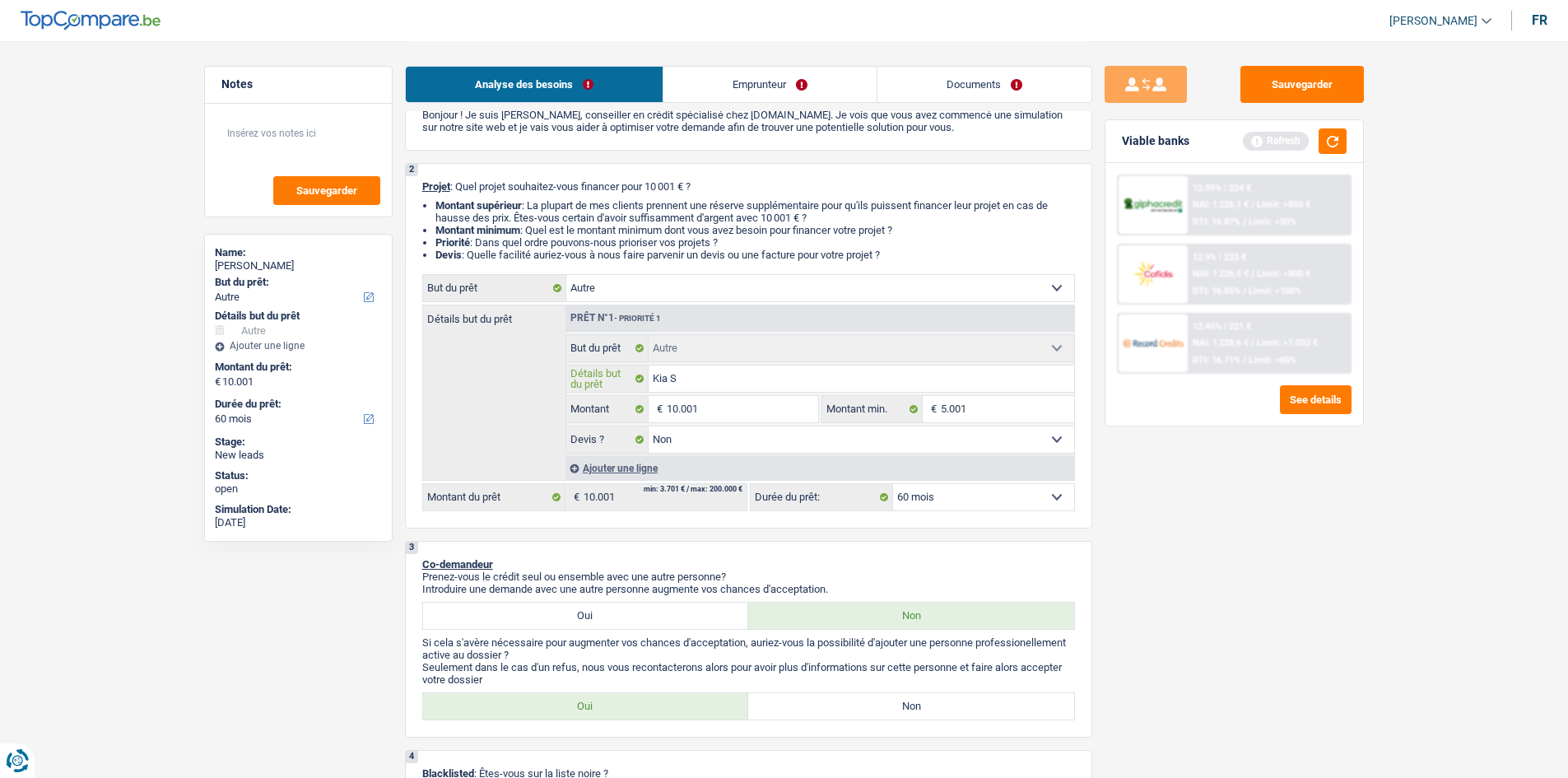
type input "Kia Sp"
type input "Kia Spo"
type input "Kia Spor"
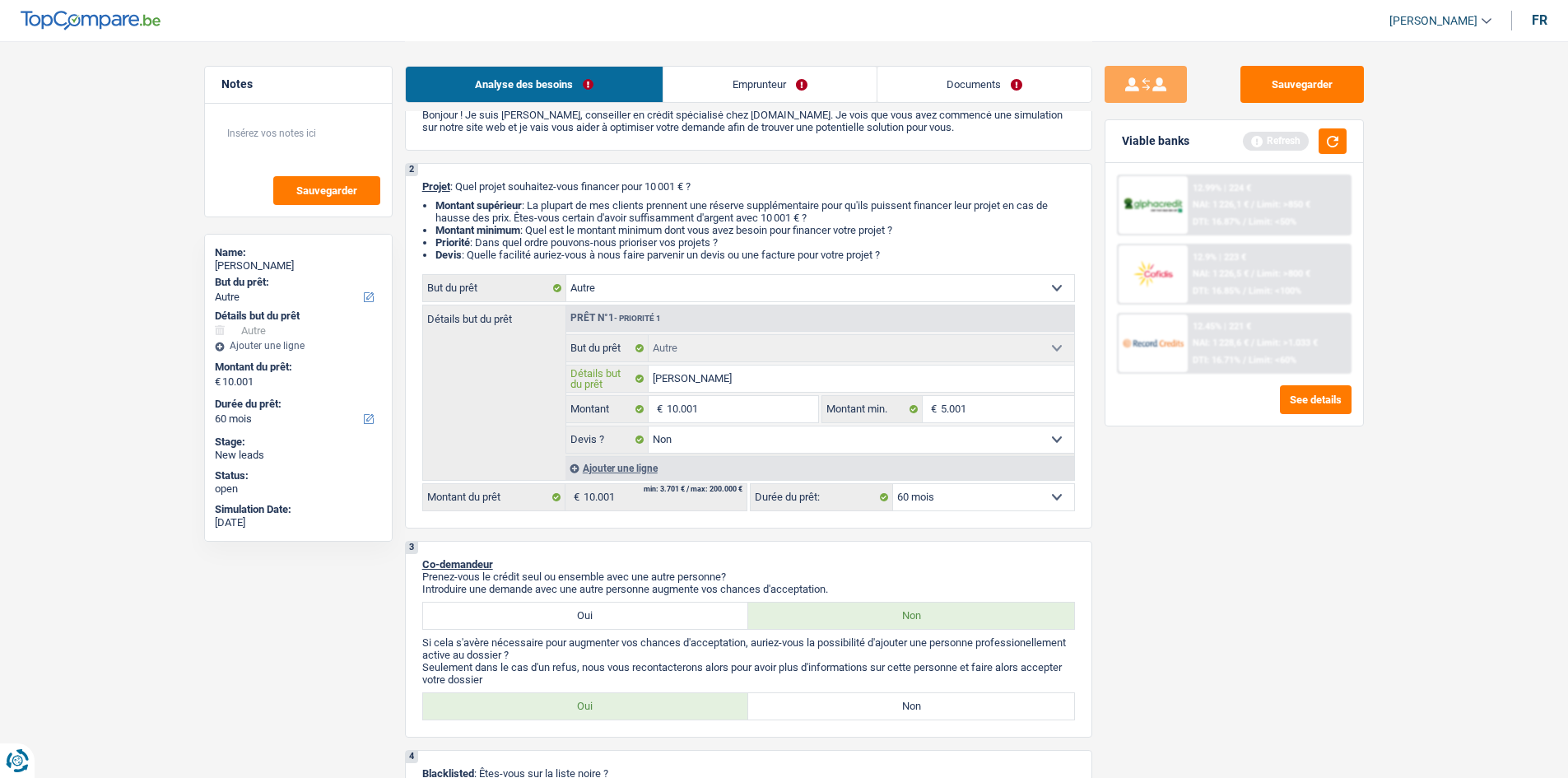
type input "Kia Sport"
type input "Kia Sporta"
type input "Kia Sportag"
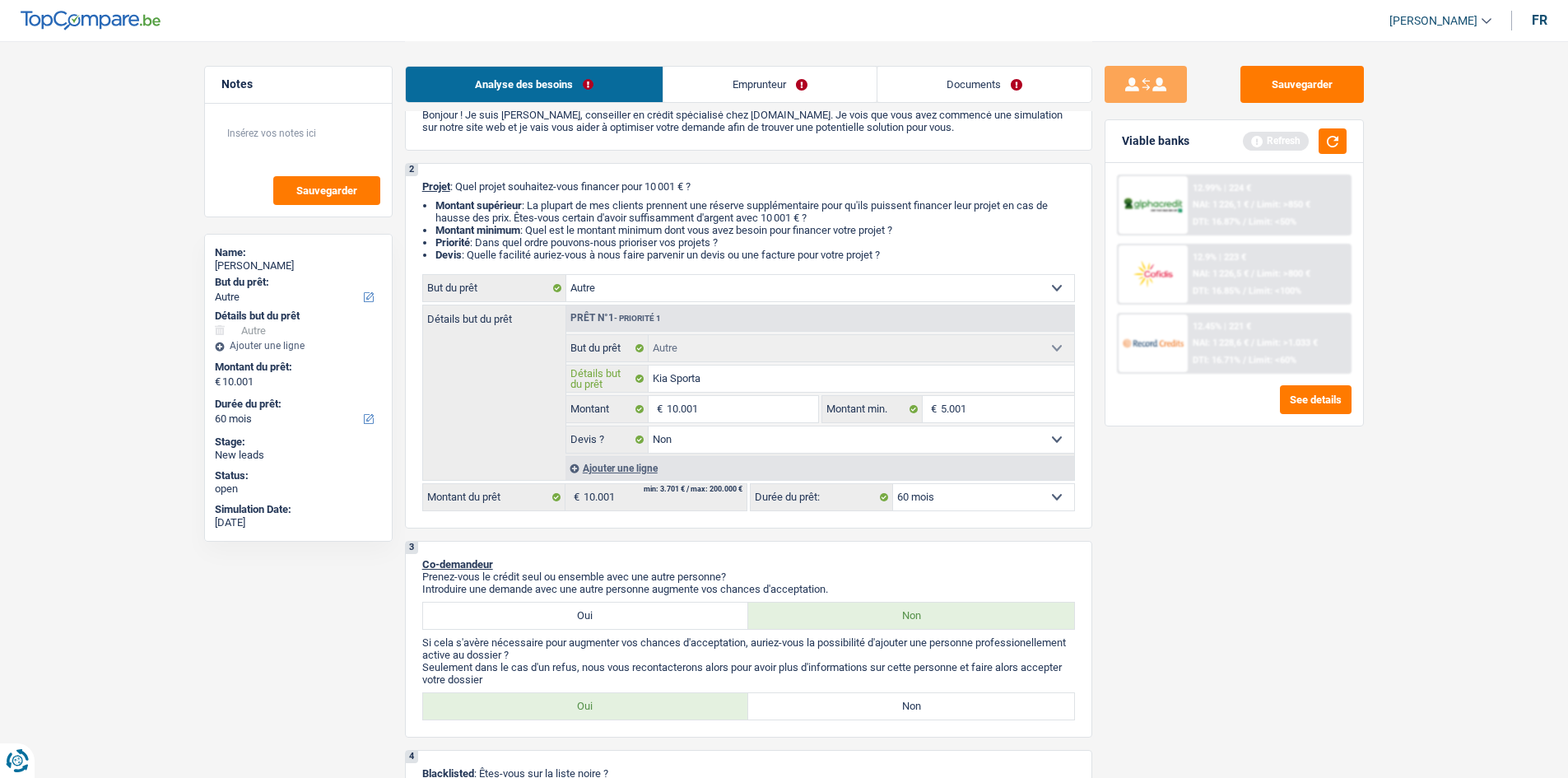
type input "Kia Sportag"
type input "Kia Sportage"
click at [882, 382] on input "Kia Sportage" at bounding box center [861, 377] width 426 height 26
click at [706, 376] on input "Kia Sportage" at bounding box center [861, 377] width 426 height 26
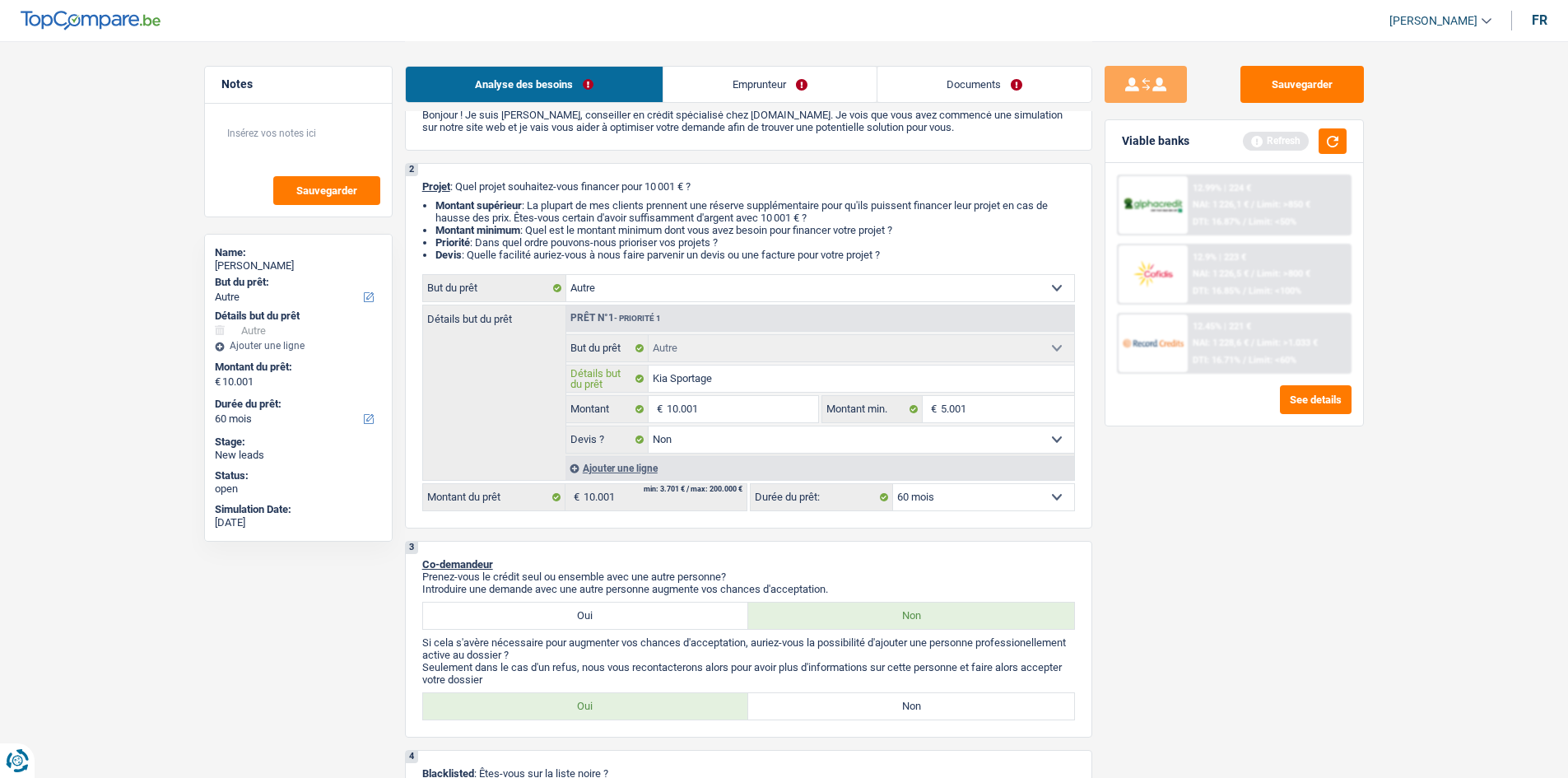
click at [706, 376] on input "Kia Sportage" at bounding box center [861, 377] width 426 height 26
type input "Kia R"
type input "Kia Ri"
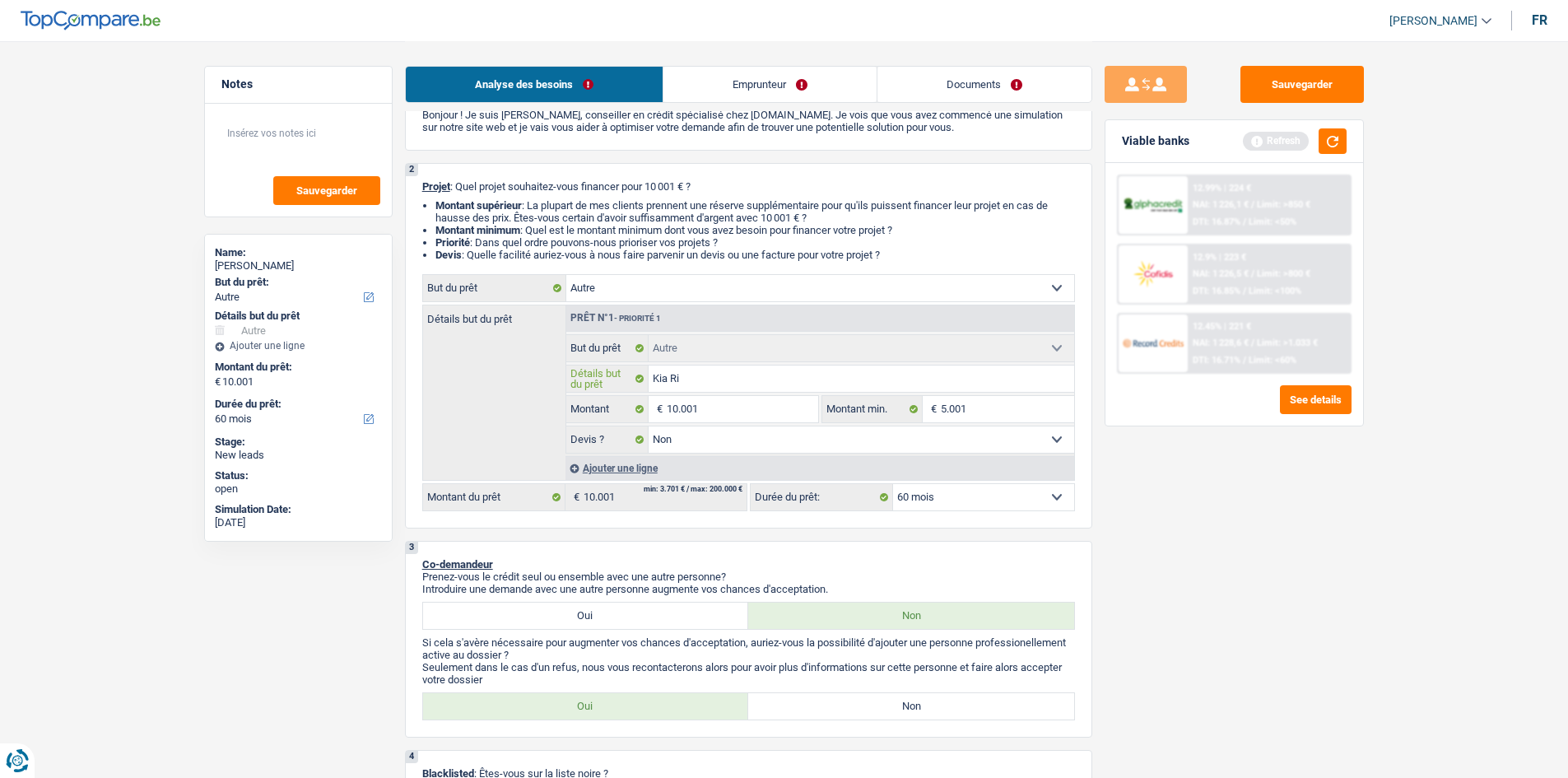
type input "Kia Rio"
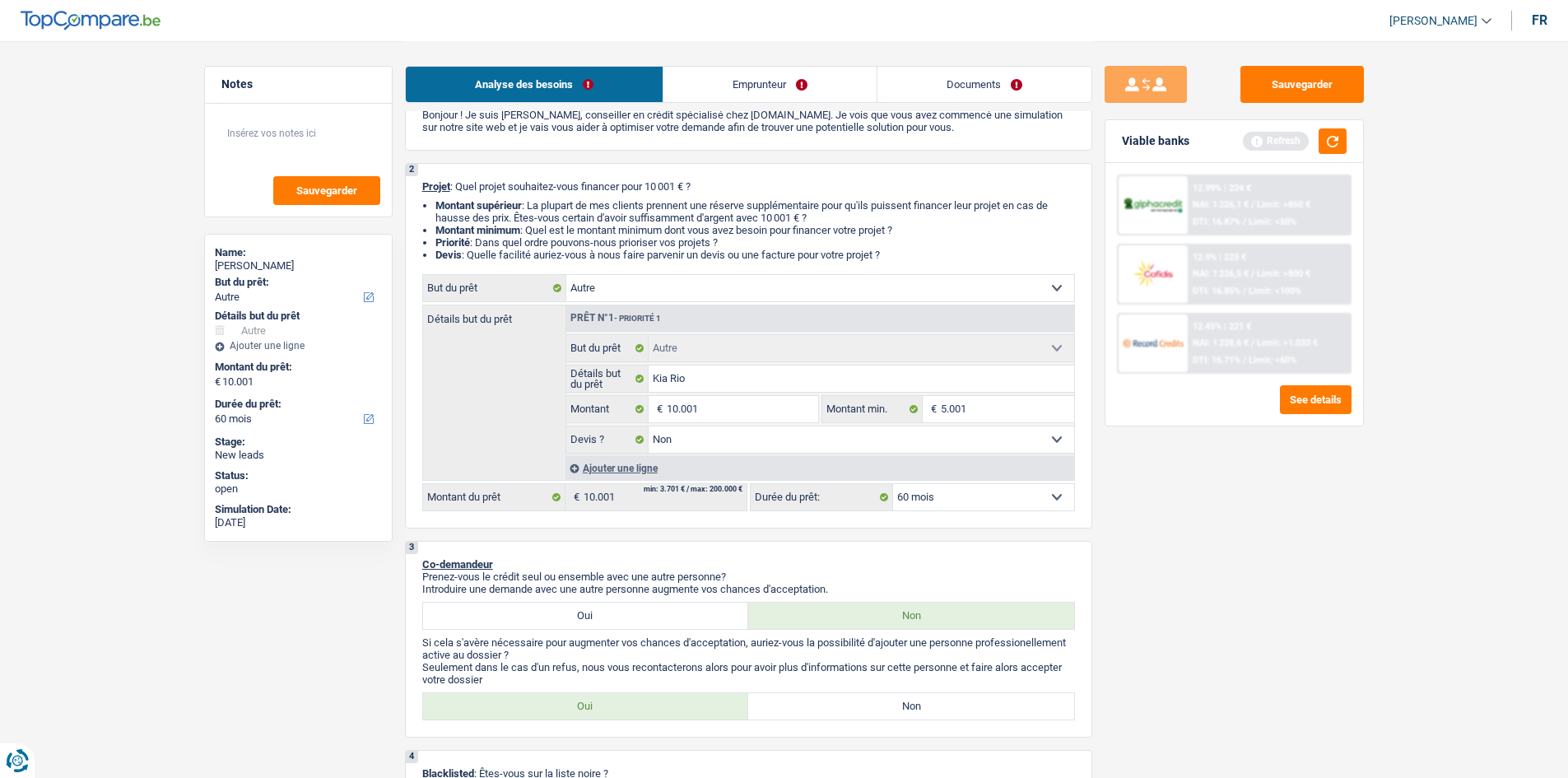
click at [1292, 599] on div "Sauvegarder Viable banks Refresh 12.99% | 224 € NAI: 1 226,1 € / Limit: >850 € …" at bounding box center [1234, 408] width 284 height 686
drag, startPoint x: 1004, startPoint y: 89, endPoint x: 766, endPoint y: 120, distance: 240.0
click at [1004, 89] on link "Documents" at bounding box center [984, 84] width 214 height 36
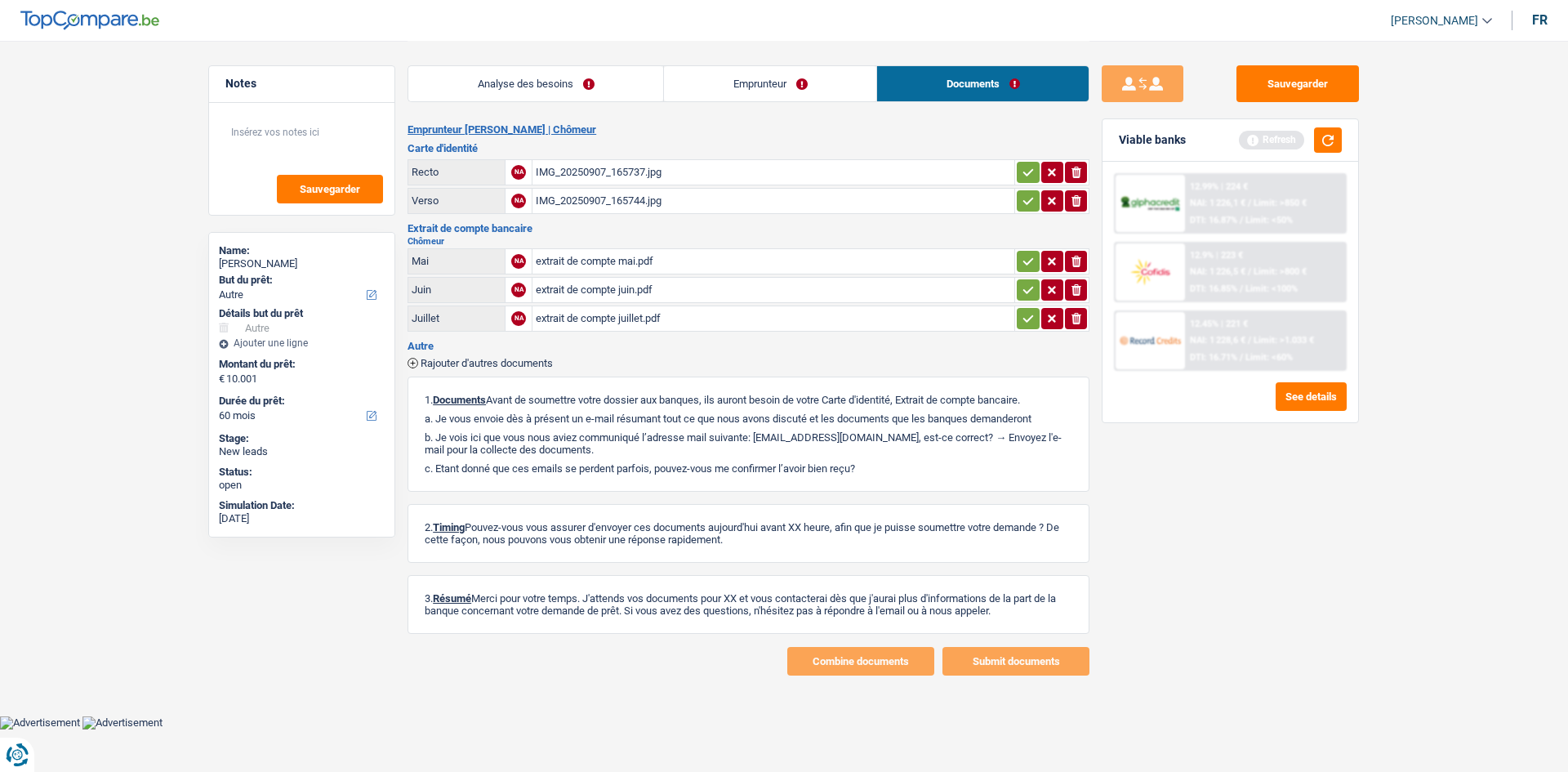
click at [712, 176] on div "IMG_20250907_165737.jpg" at bounding box center [773, 172] width 475 height 25
click at [681, 202] on div "IMG_20250907_165744.jpg" at bounding box center [773, 201] width 475 height 25
click at [735, 255] on div "extrait de compte mai.pdf" at bounding box center [773, 262] width 475 height 25
click at [677, 288] on div "extrait de compte juin.pdf" at bounding box center [773, 290] width 475 height 25
click at [632, 319] on div "extrait de compte juillet.pdf" at bounding box center [773, 318] width 475 height 25
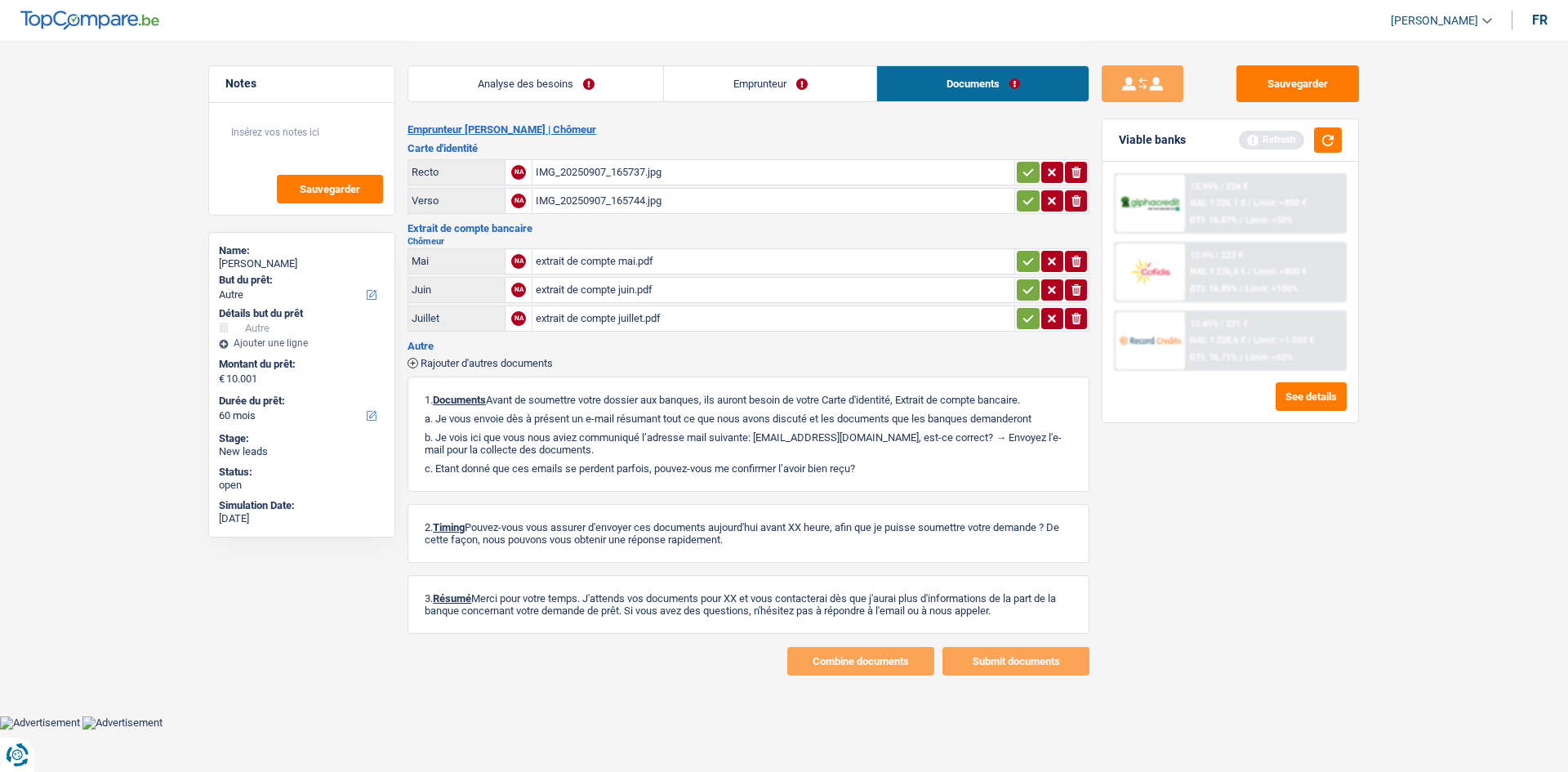
click at [733, 90] on link "Emprunteur" at bounding box center [770, 83] width 212 height 35
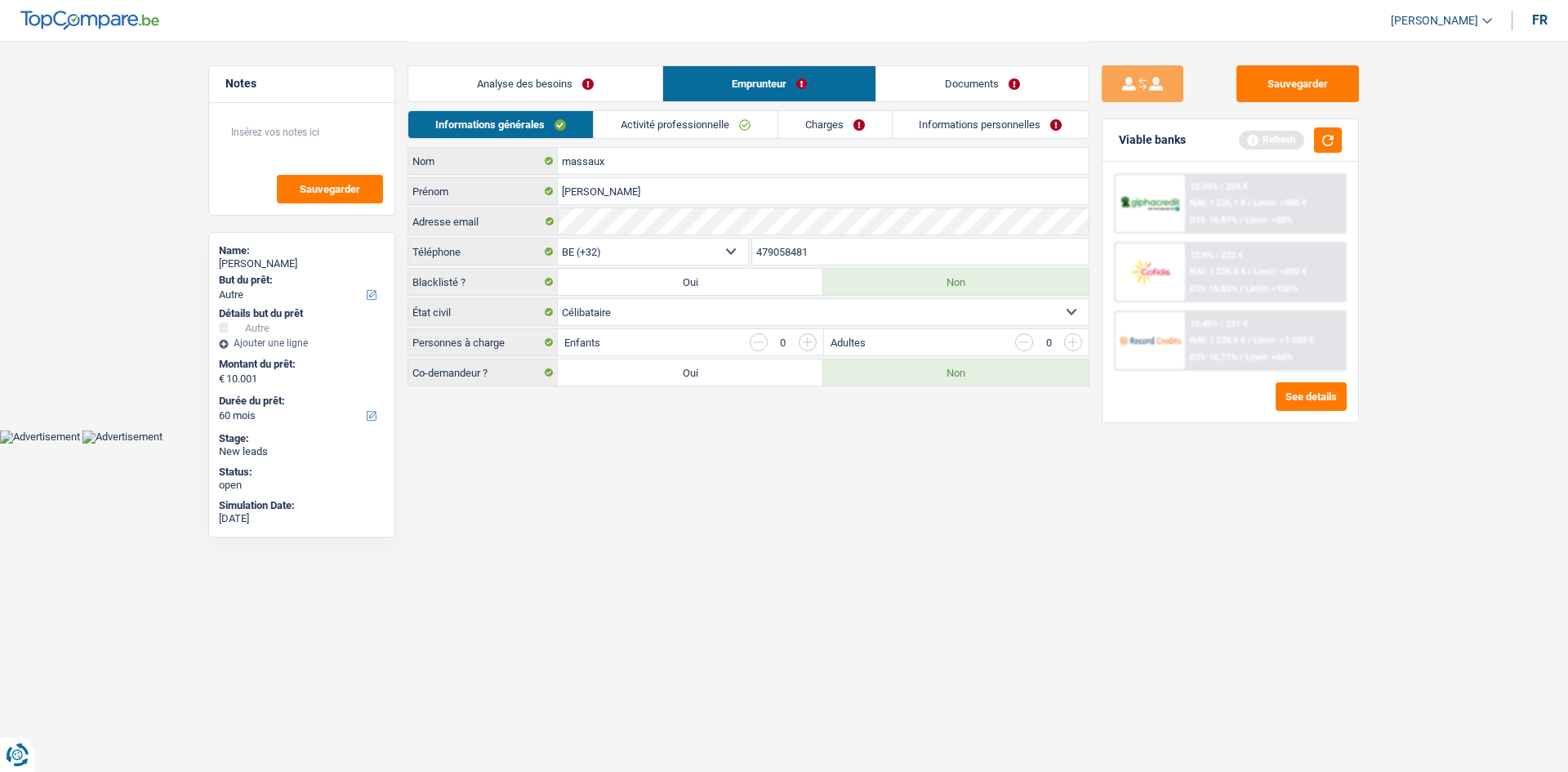
click at [593, 77] on link "Analyse des besoins" at bounding box center [535, 83] width 254 height 35
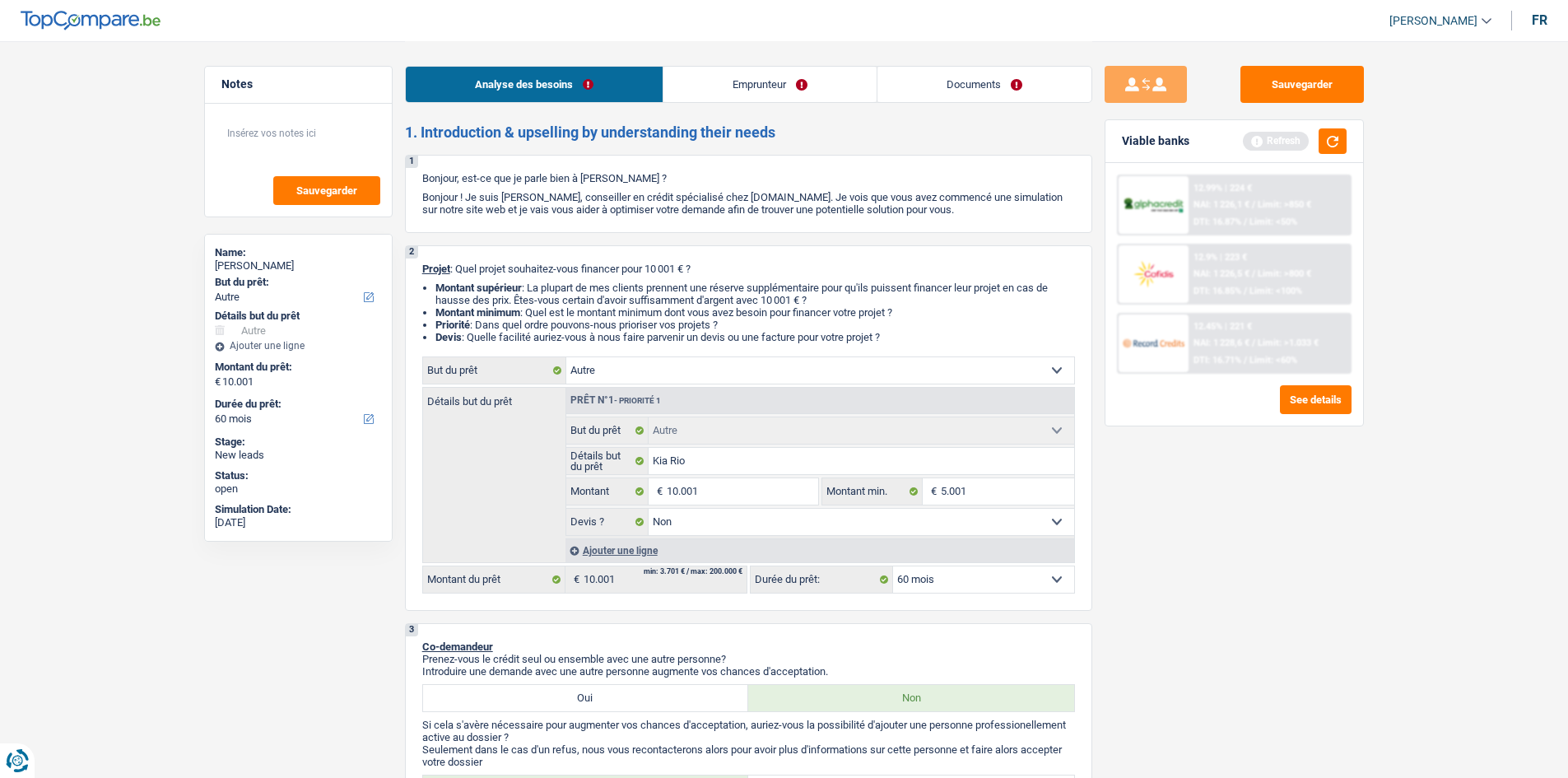
scroll to position [576, 0]
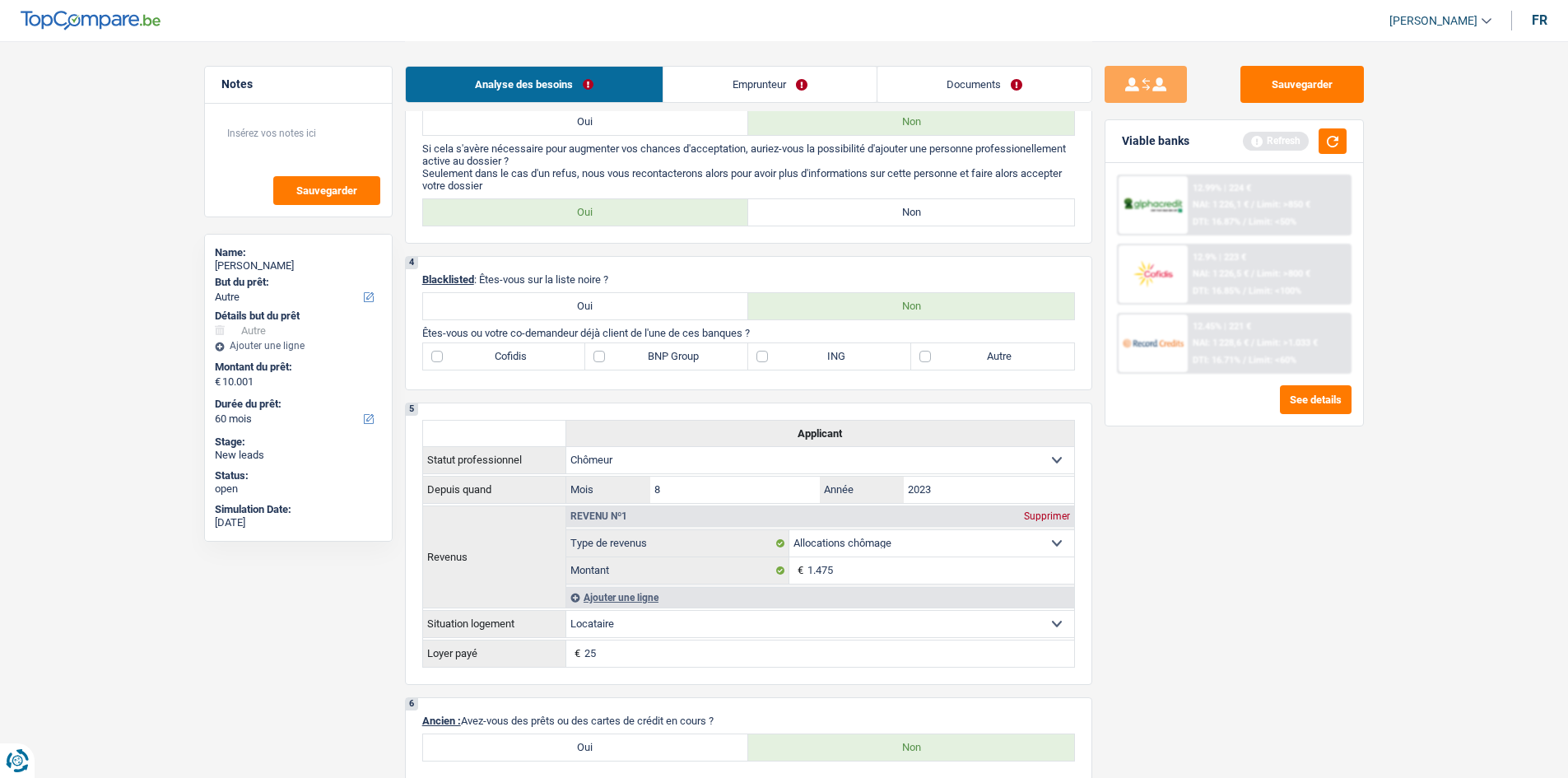
click at [848, 219] on label "Non" at bounding box center [911, 212] width 326 height 26
click at [848, 219] on input "Non" at bounding box center [911, 212] width 326 height 26
radio input "true"
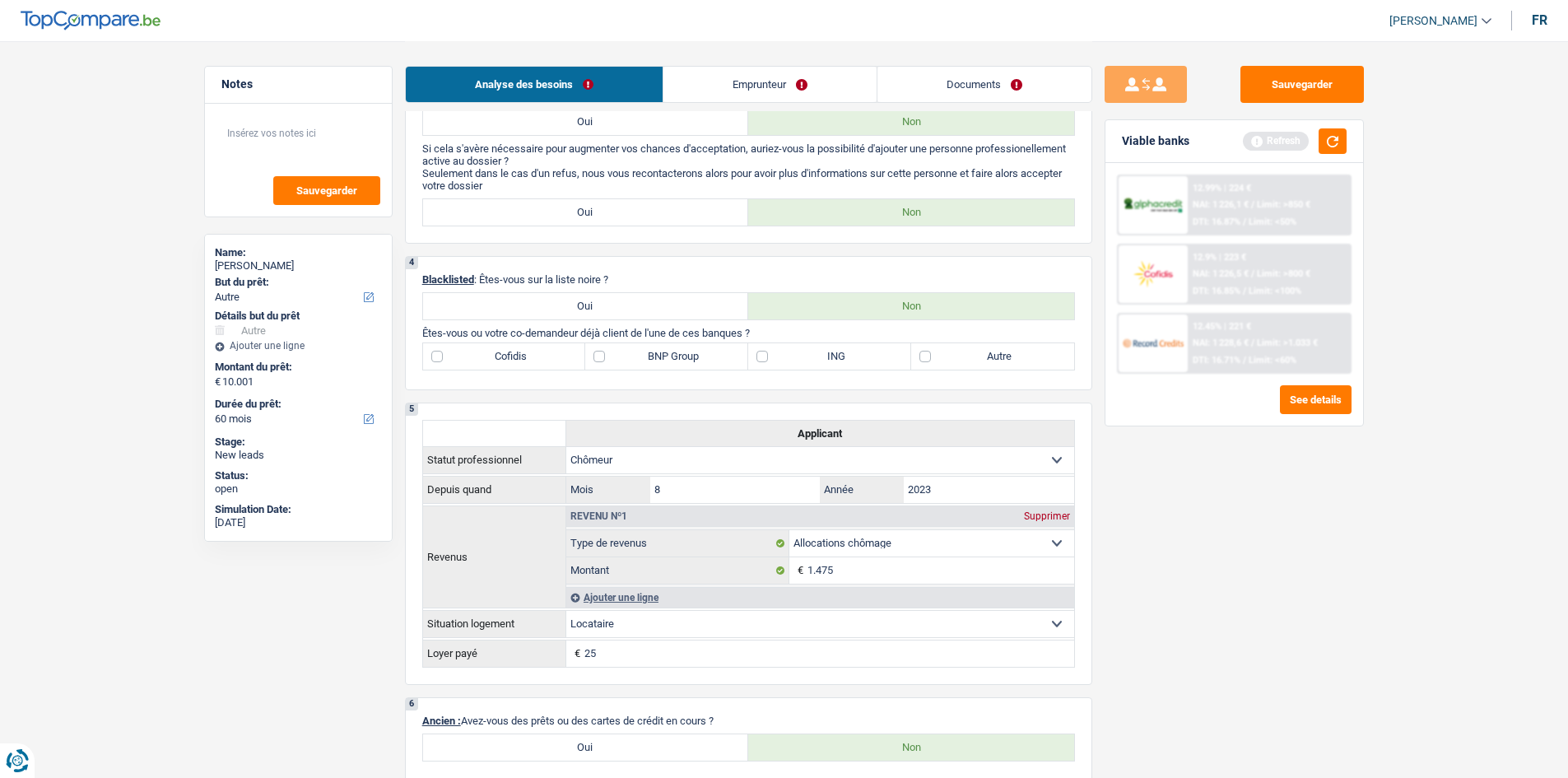
click at [1327, 585] on div "Sauvegarder Viable banks Refresh 12.99% | 224 € NAI: 1 226,1 € / Limit: >850 € …" at bounding box center [1234, 408] width 284 height 686
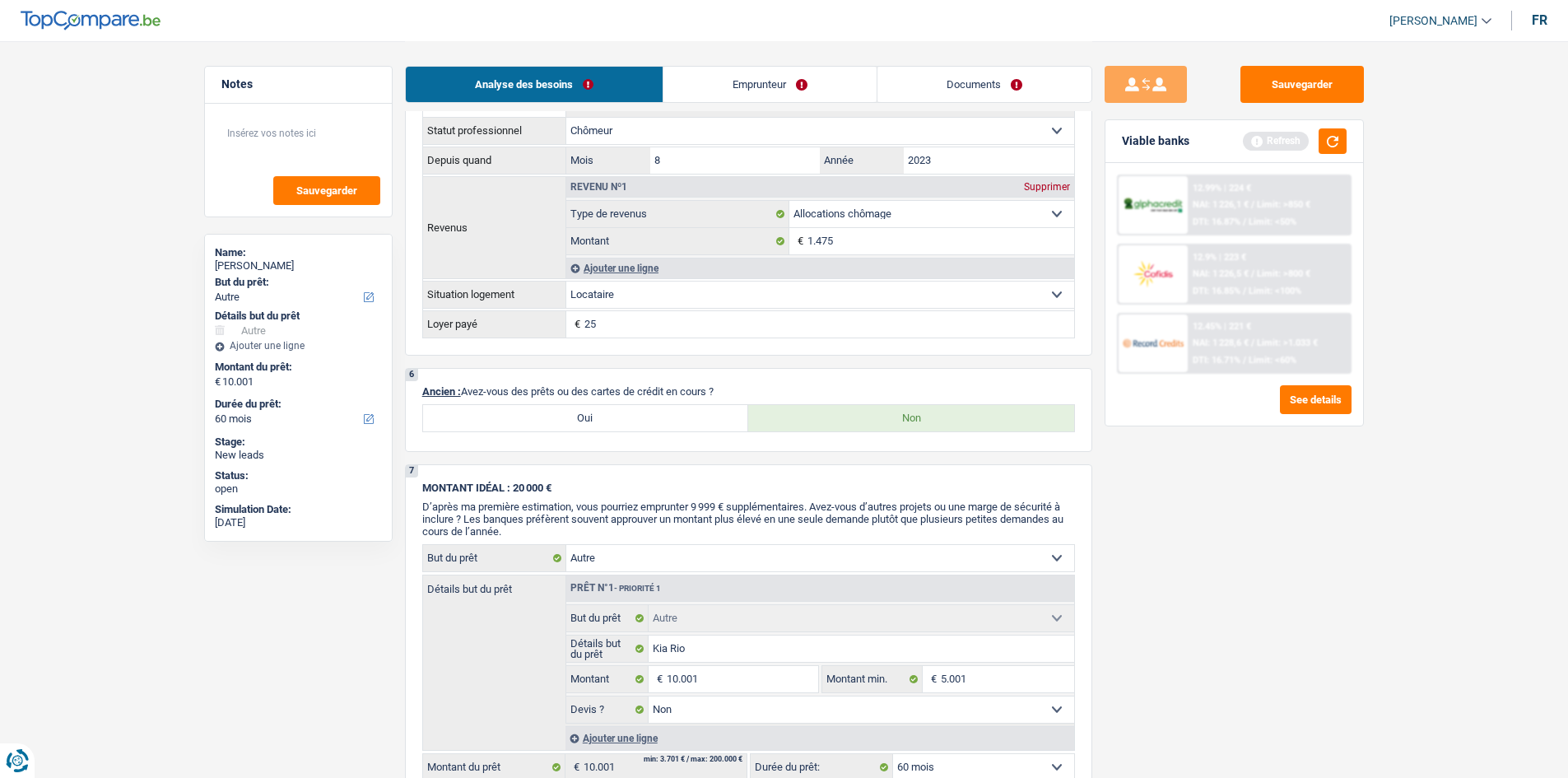
scroll to position [494, 0]
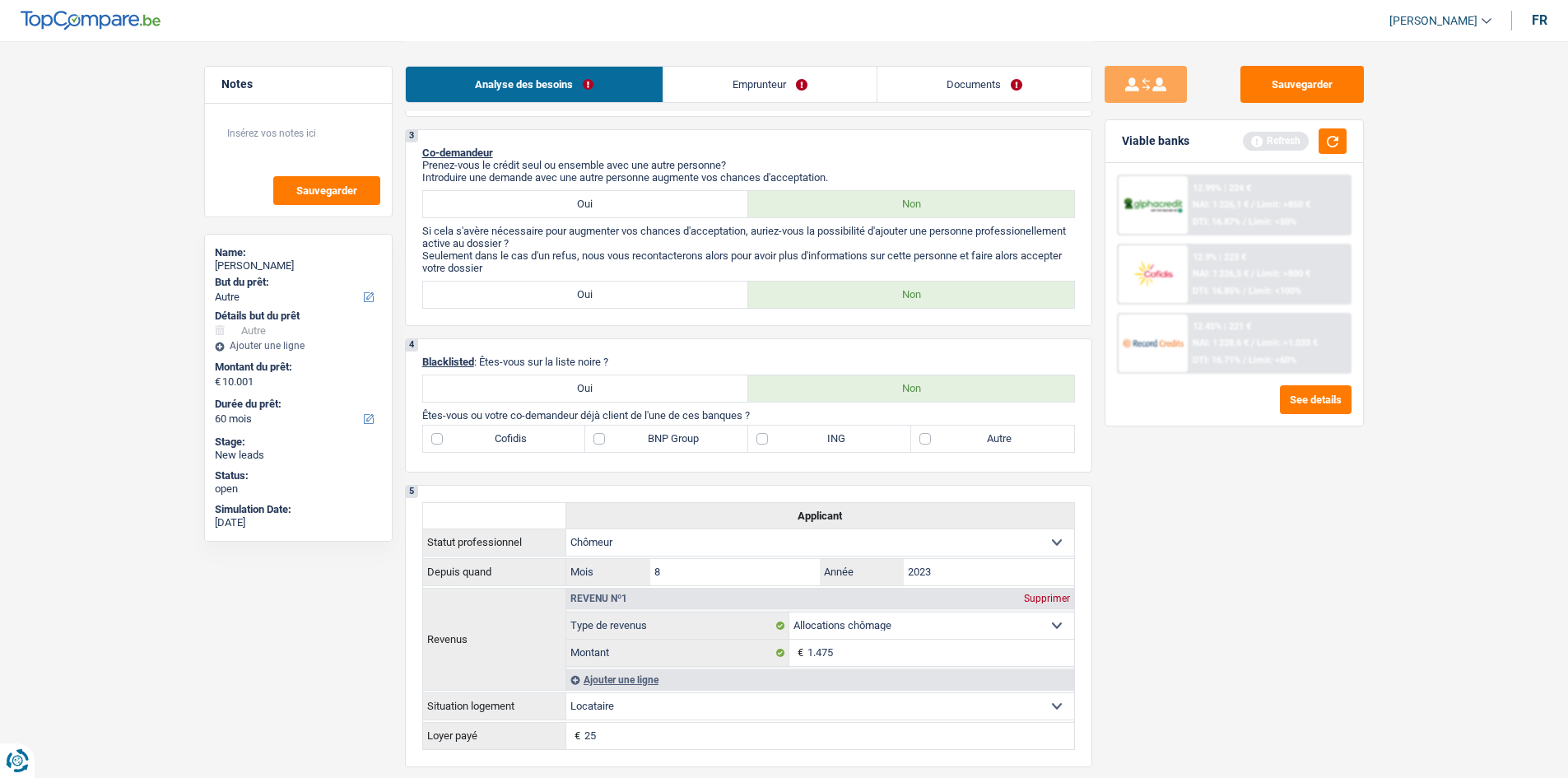
click at [1254, 576] on div "Sauvegarder Viable banks Refresh 12.99% | 224 € NAI: 1 226,1 € / Limit: >850 € …" at bounding box center [1234, 408] width 284 height 686
click at [647, 446] on label "BNP Group" at bounding box center [666, 438] width 163 height 26
click at [647, 446] on input "BNP Group" at bounding box center [666, 438] width 163 height 26
checkbox input "true"
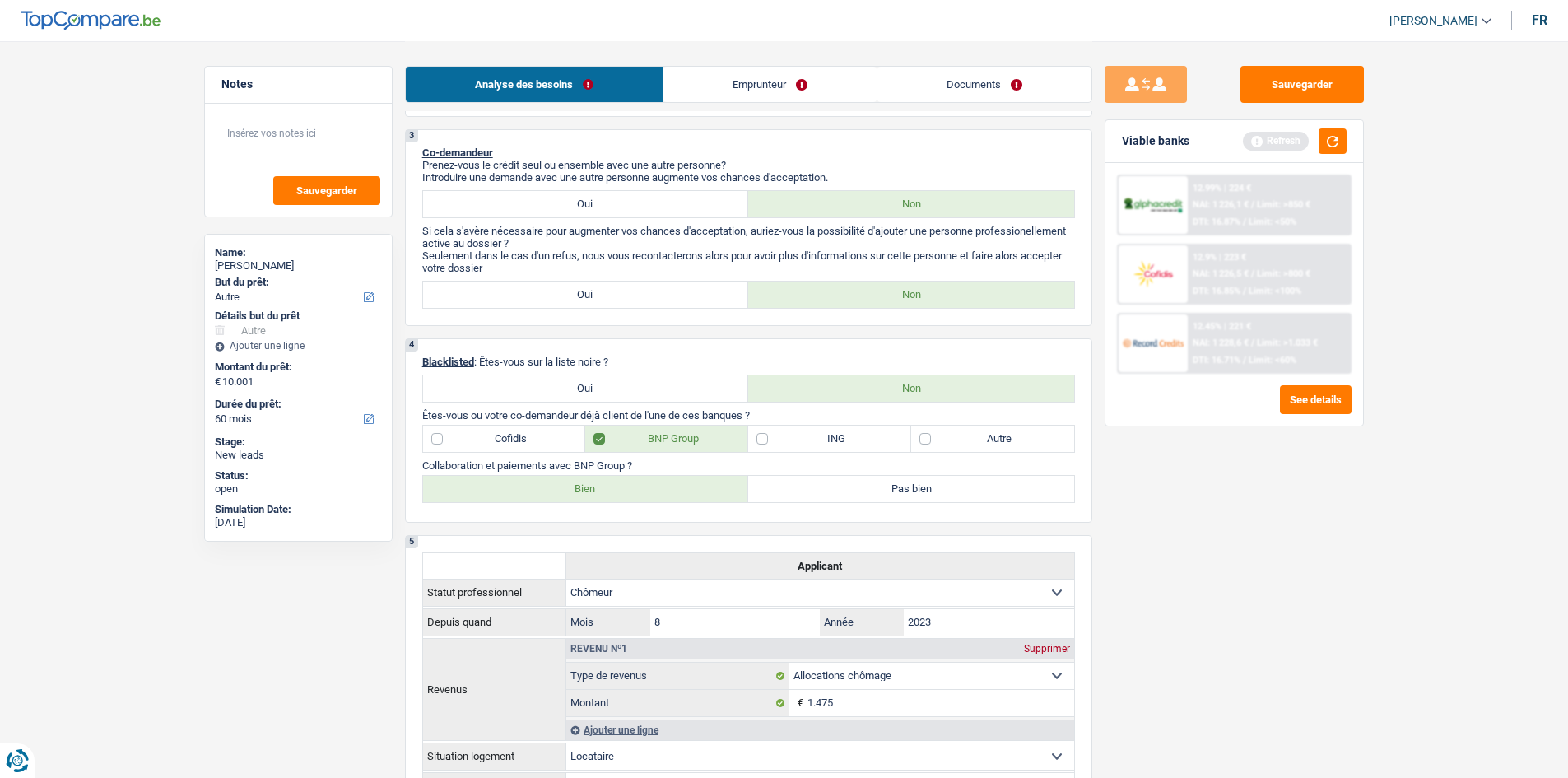
drag, startPoint x: 636, startPoint y: 490, endPoint x: 1052, endPoint y: 524, distance: 417.4
click at [646, 499] on label "Bien" at bounding box center [586, 488] width 326 height 26
click at [646, 499] on input "Bien" at bounding box center [586, 488] width 326 height 26
radio input "true"
drag, startPoint x: 1270, startPoint y: 494, endPoint x: 1338, endPoint y: 358, distance: 152.1
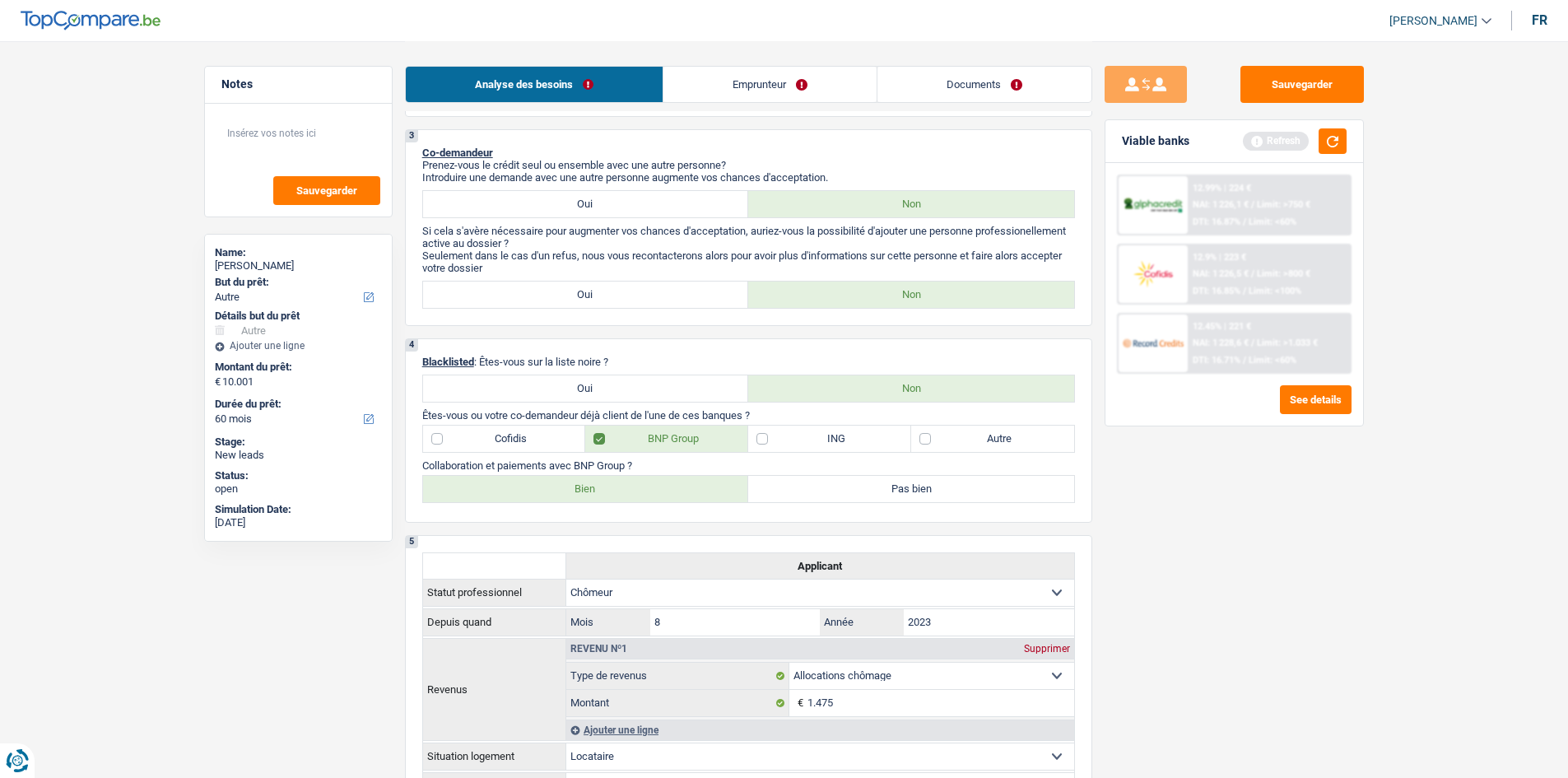
click at [1275, 492] on div "Sauvegarder Viable banks Refresh 12.99% | 224 € NAI: 1 226,1 € / Limit: >750 € …" at bounding box center [1234, 408] width 284 height 686
click at [1334, 143] on button "button" at bounding box center [1332, 141] width 28 height 25
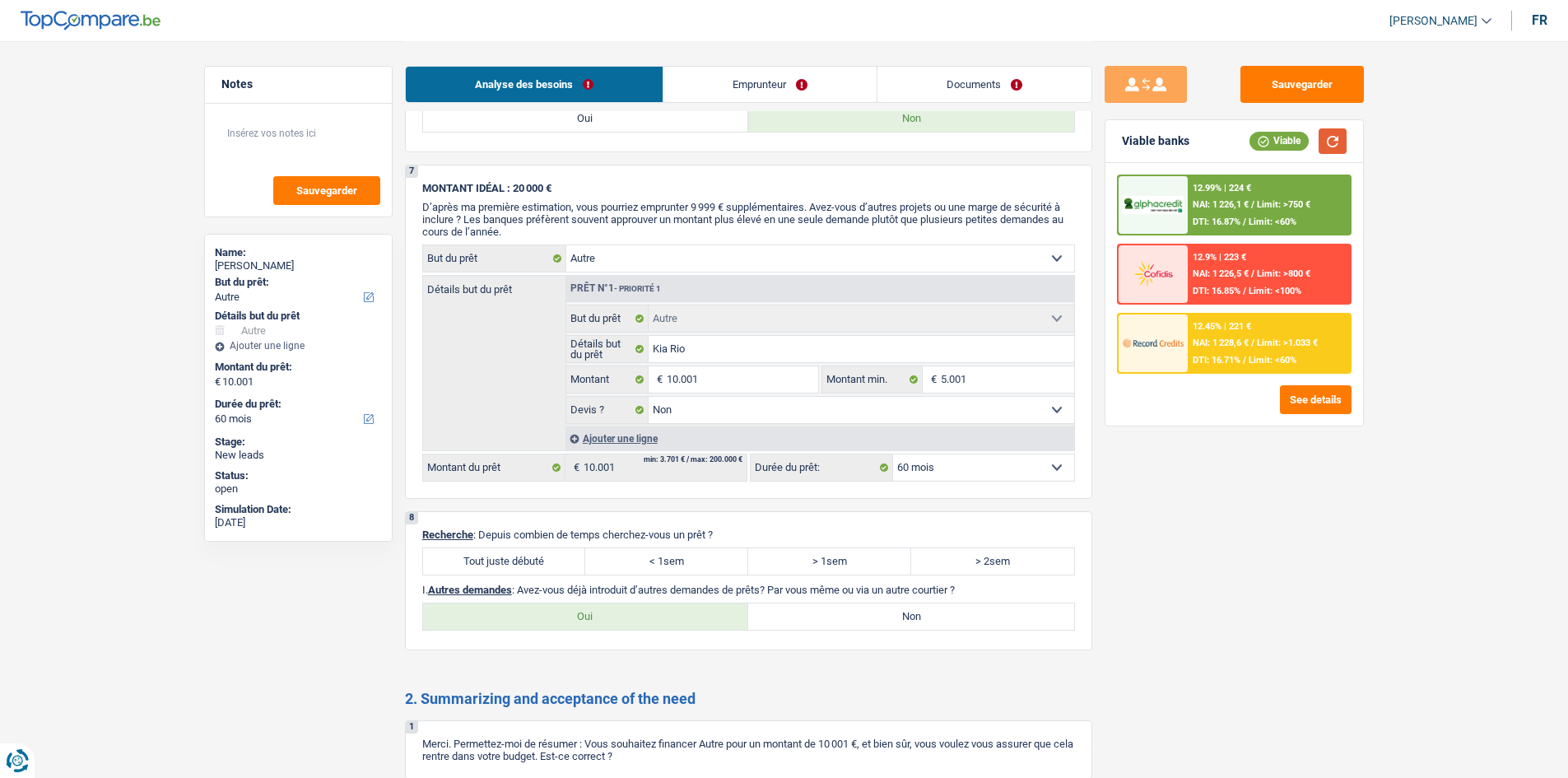
scroll to position [1399, 0]
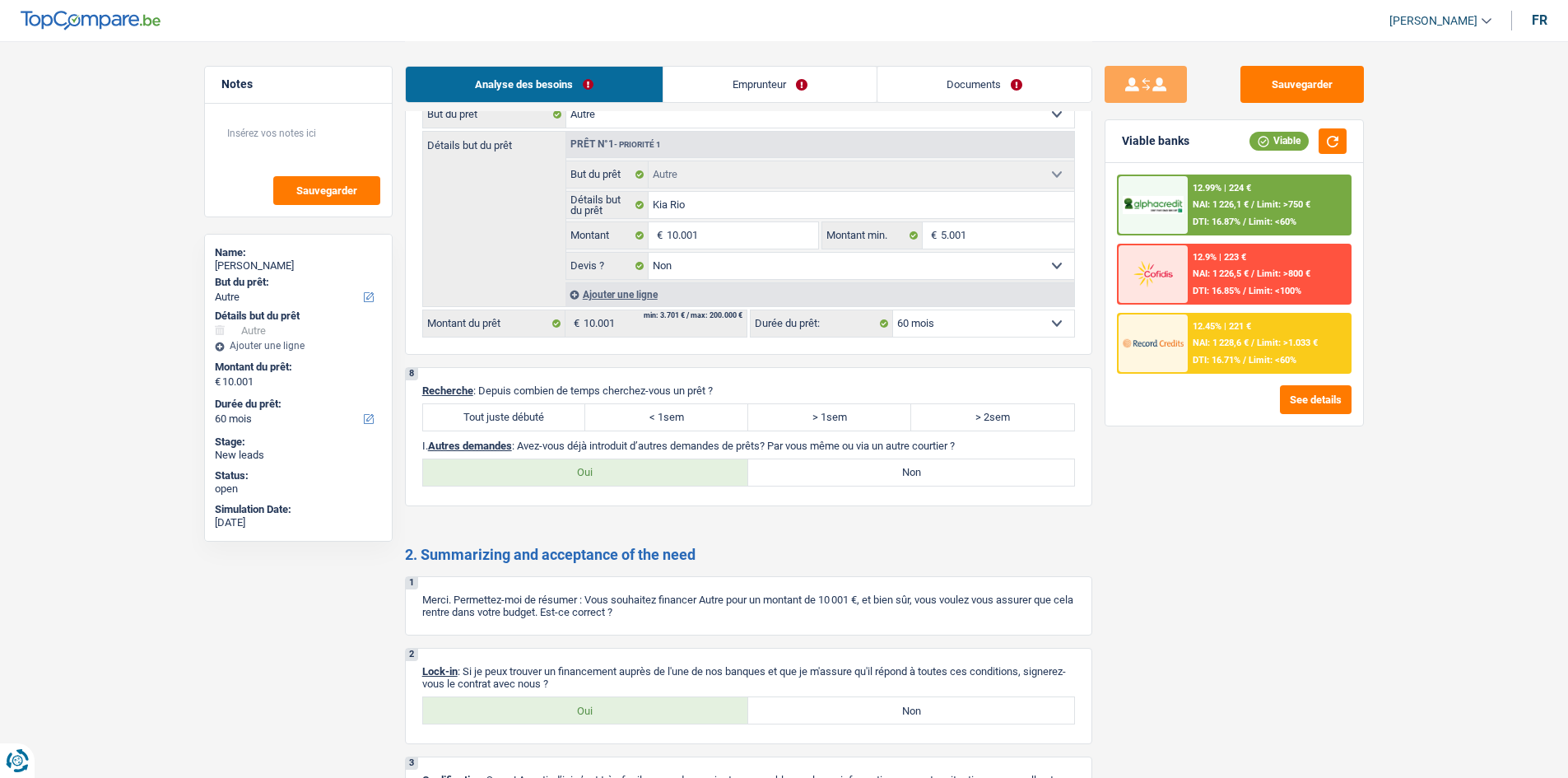
click at [512, 418] on label "Tout juste débuté" at bounding box center [504, 417] width 163 height 26
click at [512, 418] on input "Tout juste débuté" at bounding box center [504, 417] width 163 height 26
radio input "true"
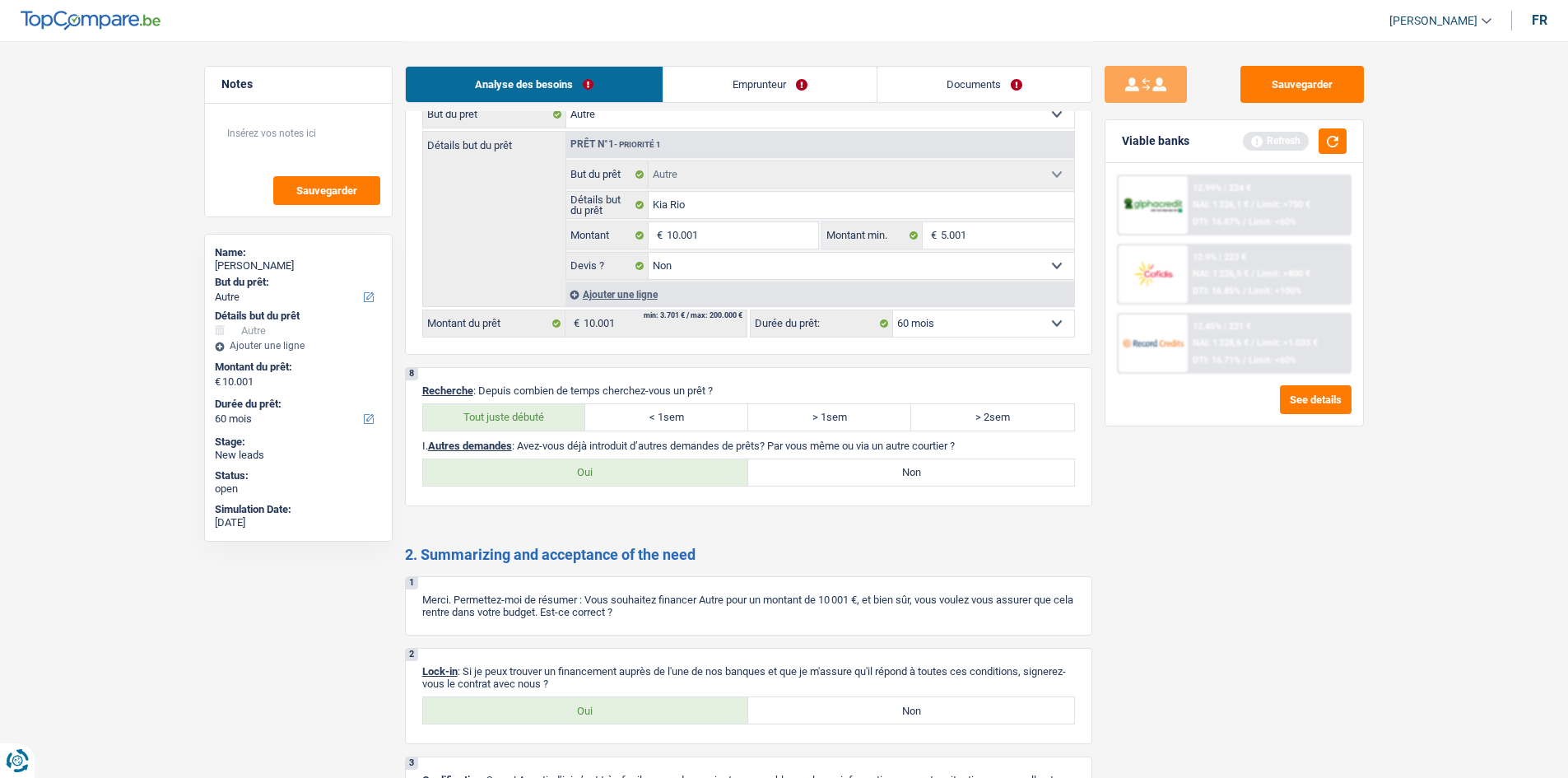
click at [880, 485] on div "Oui Non Tous les champs sont obligatoires. Veuillez sélectionner une option" at bounding box center [748, 472] width 653 height 28
click at [989, 469] on label "Non" at bounding box center [911, 472] width 326 height 26
click at [989, 469] on input "Non" at bounding box center [911, 472] width 326 height 26
radio input "true"
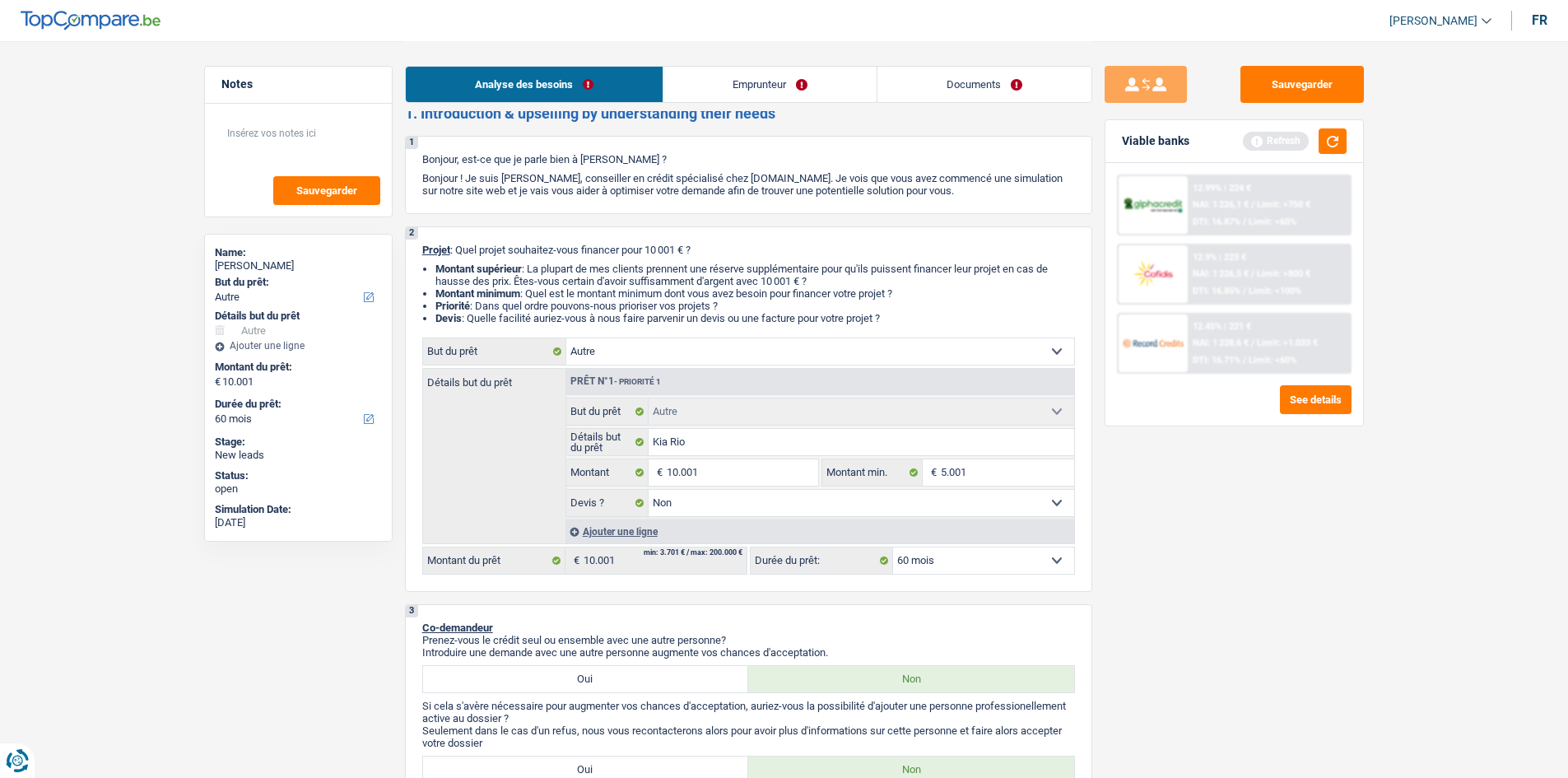
scroll to position [0, 0]
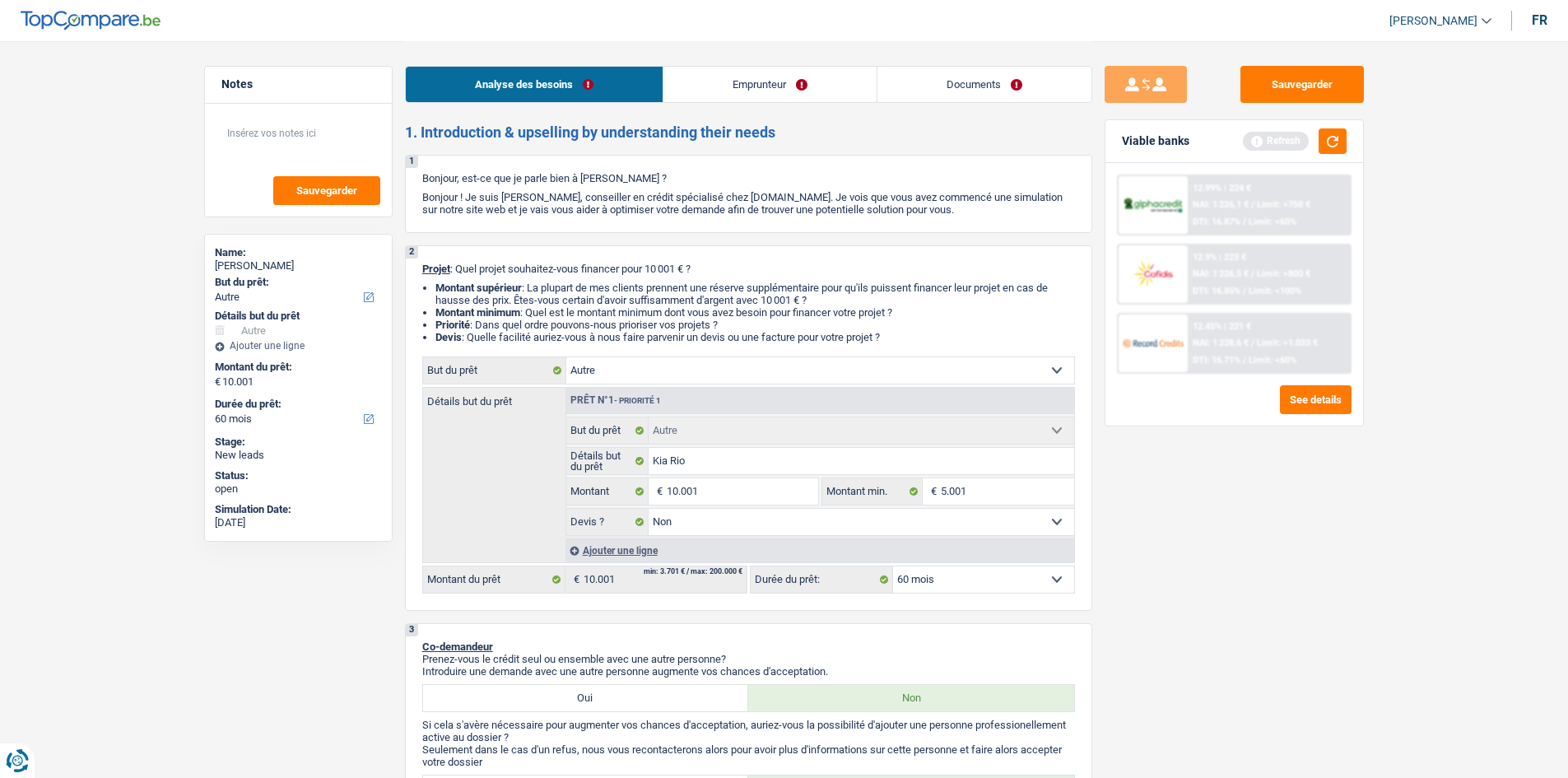
drag, startPoint x: 750, startPoint y: 82, endPoint x: 688, endPoint y: 116, distance: 70.7
click at [749, 82] on link "Emprunteur" at bounding box center [770, 84] width 213 height 36
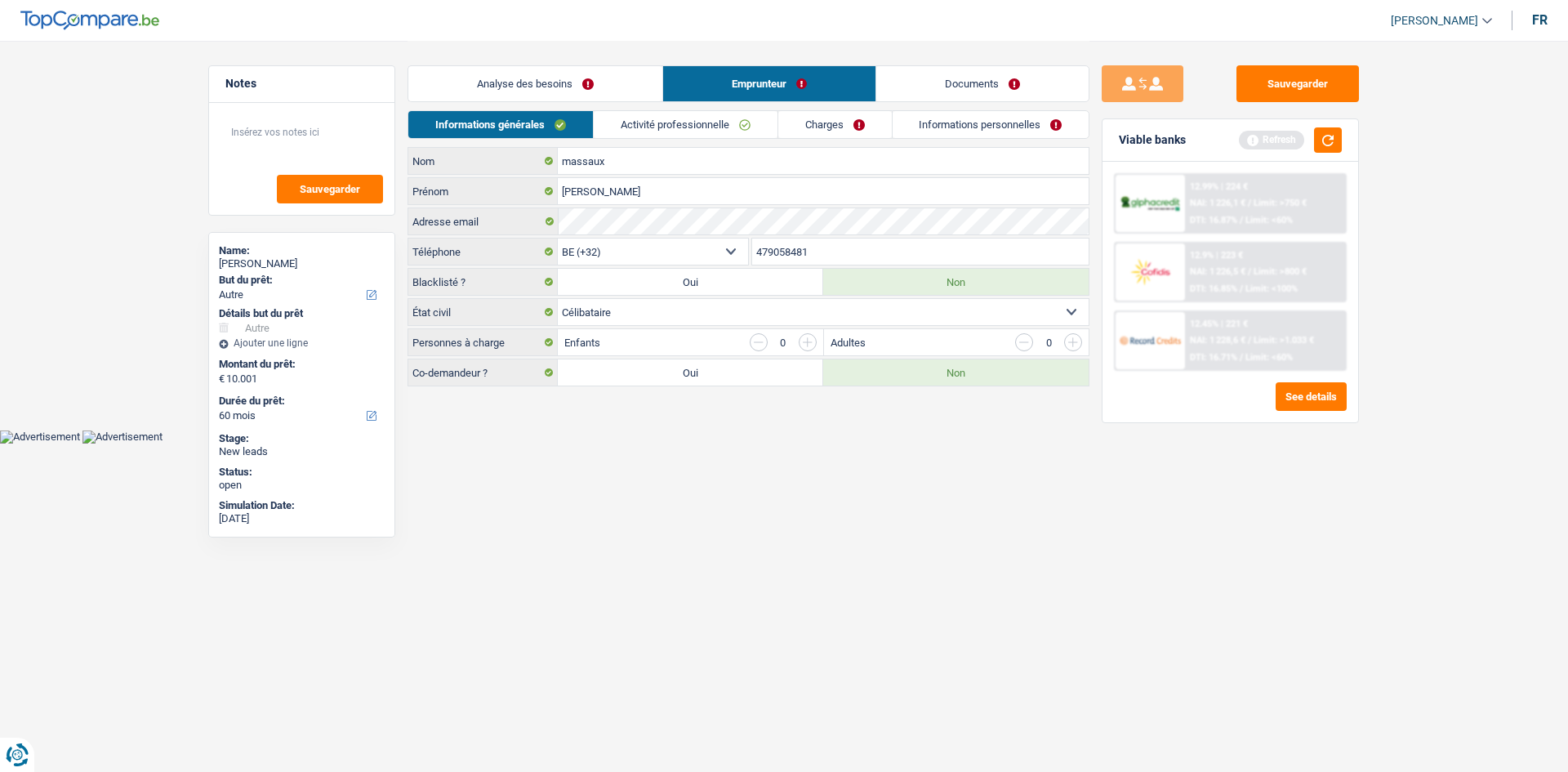
click at [882, 123] on link "Charges" at bounding box center [834, 124] width 114 height 27
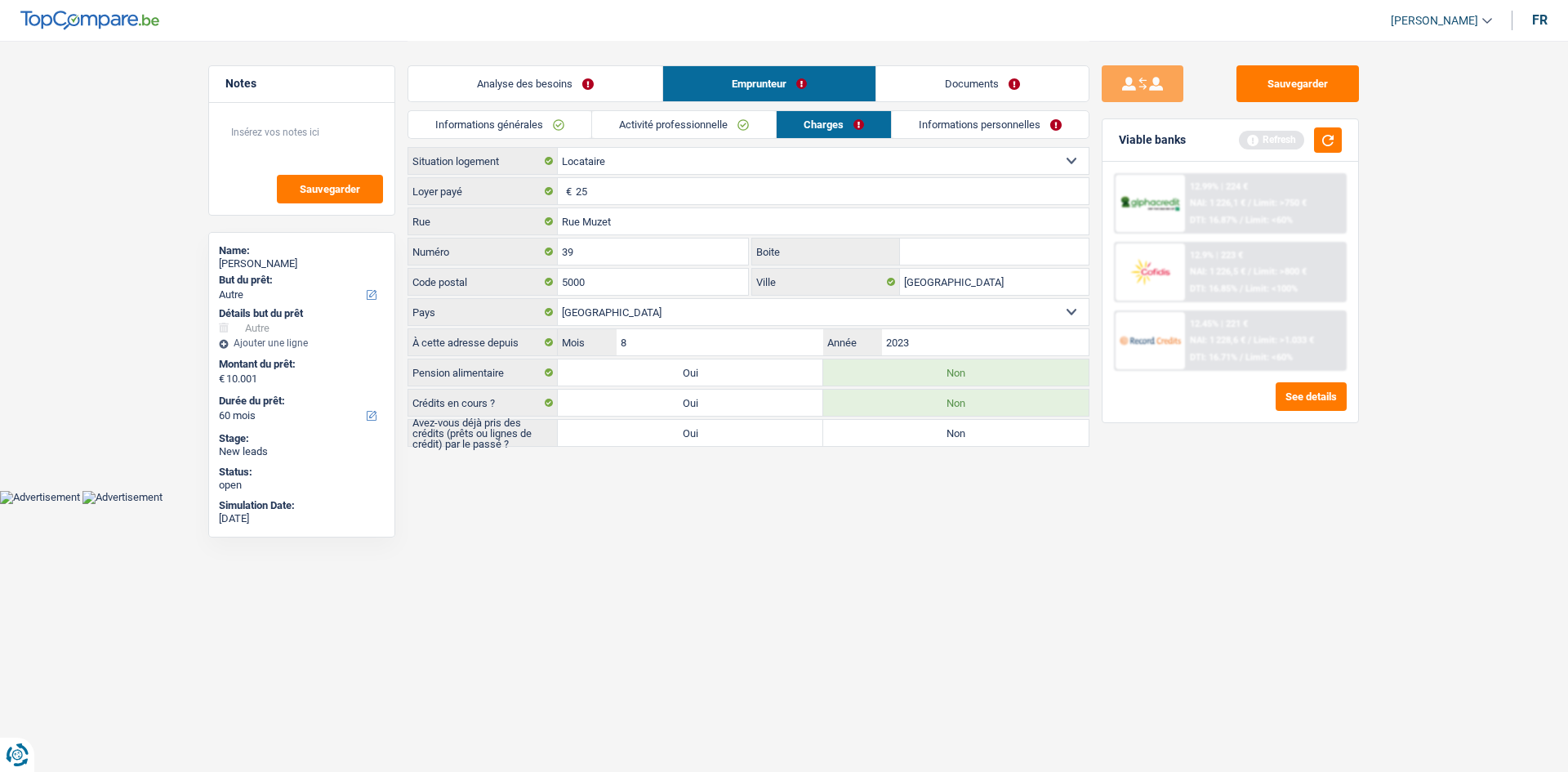
click at [875, 439] on label "Non" at bounding box center [956, 432] width 266 height 26
click at [875, 439] on input "Non" at bounding box center [956, 432] width 266 height 26
radio input "true"
click at [1320, 139] on button "button" at bounding box center [1327, 139] width 28 height 25
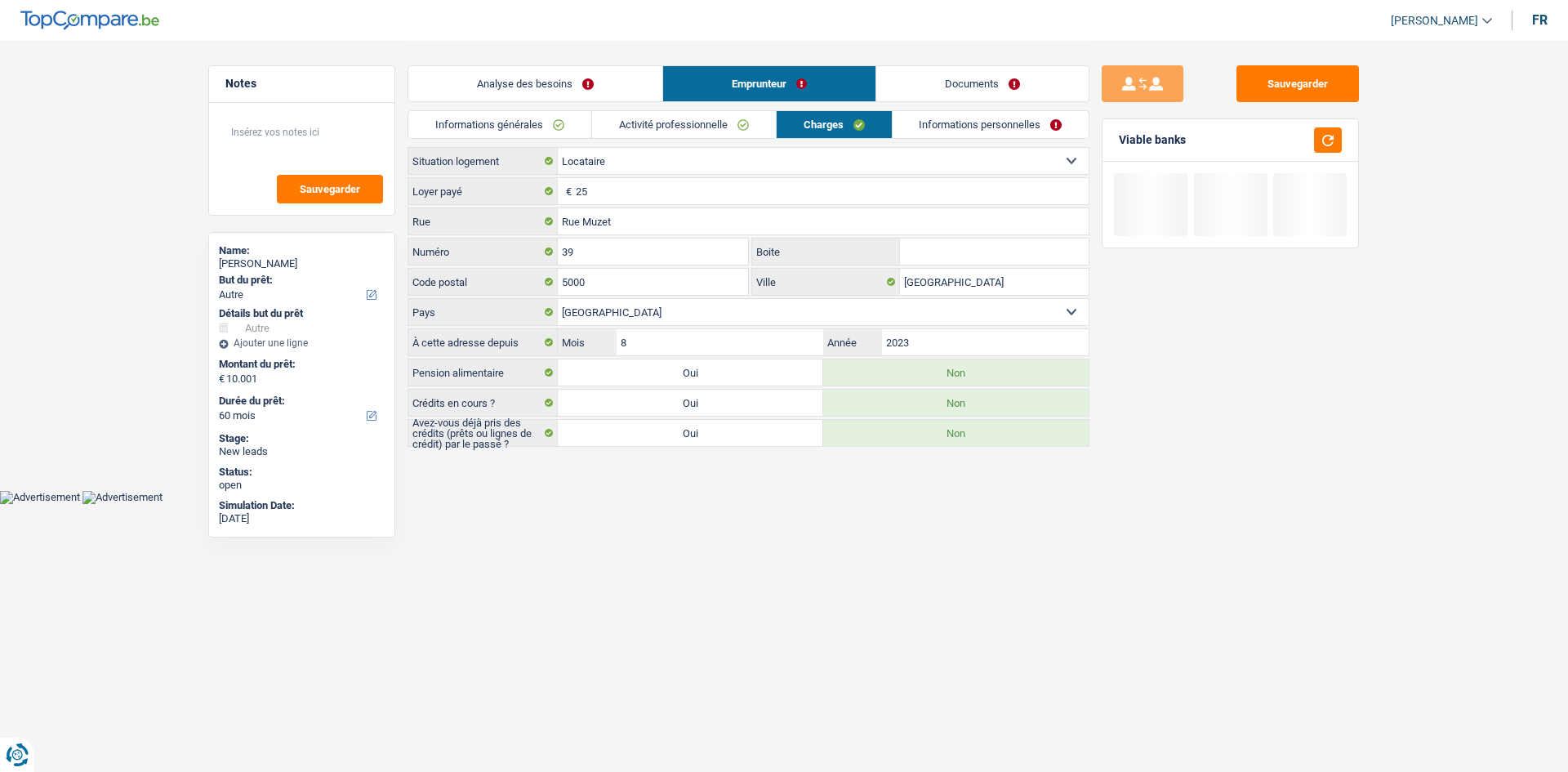
click at [716, 129] on link "Activité professionnelle" at bounding box center [684, 124] width 183 height 27
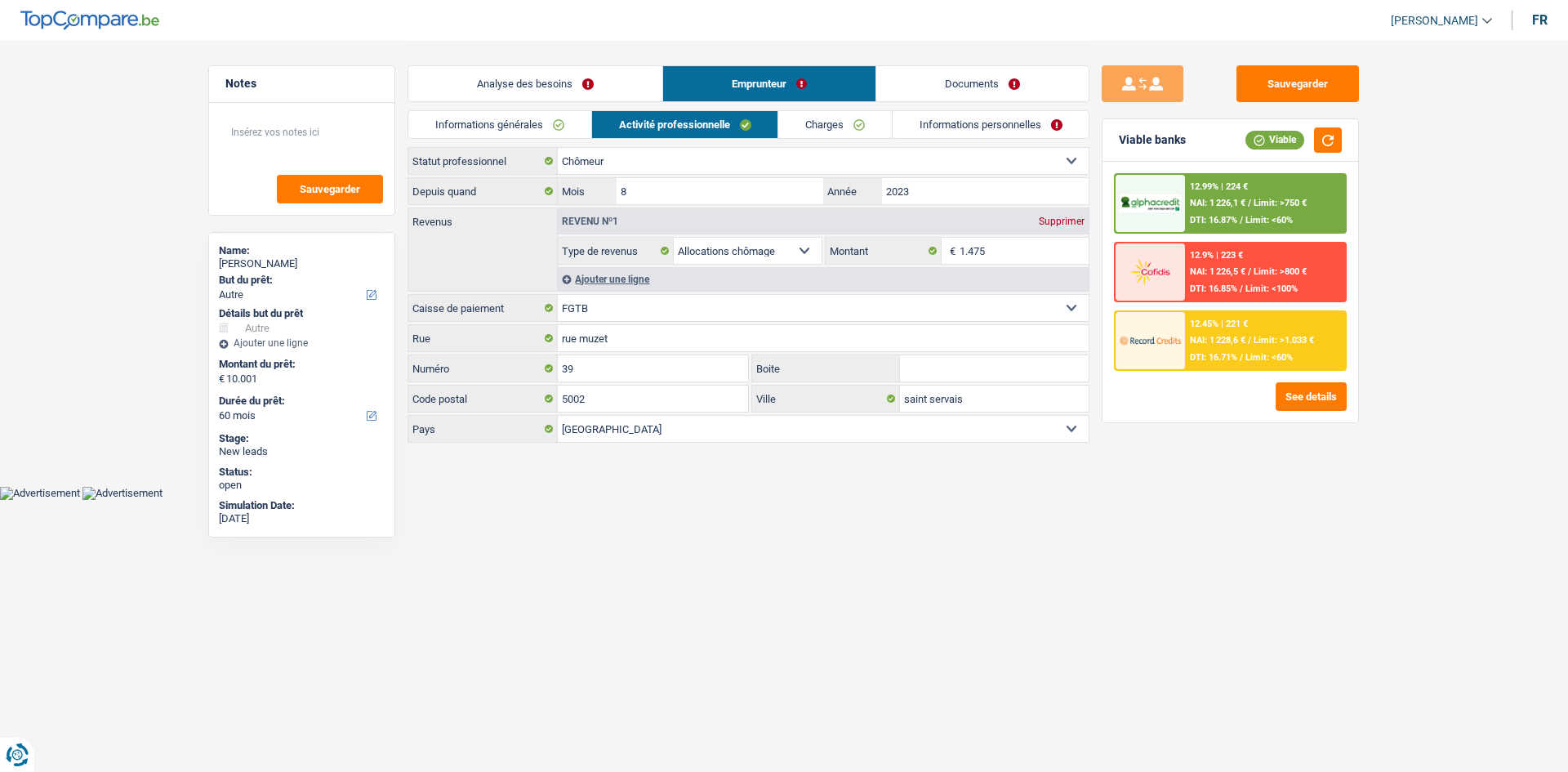
click at [840, 136] on link "Charges" at bounding box center [834, 124] width 114 height 27
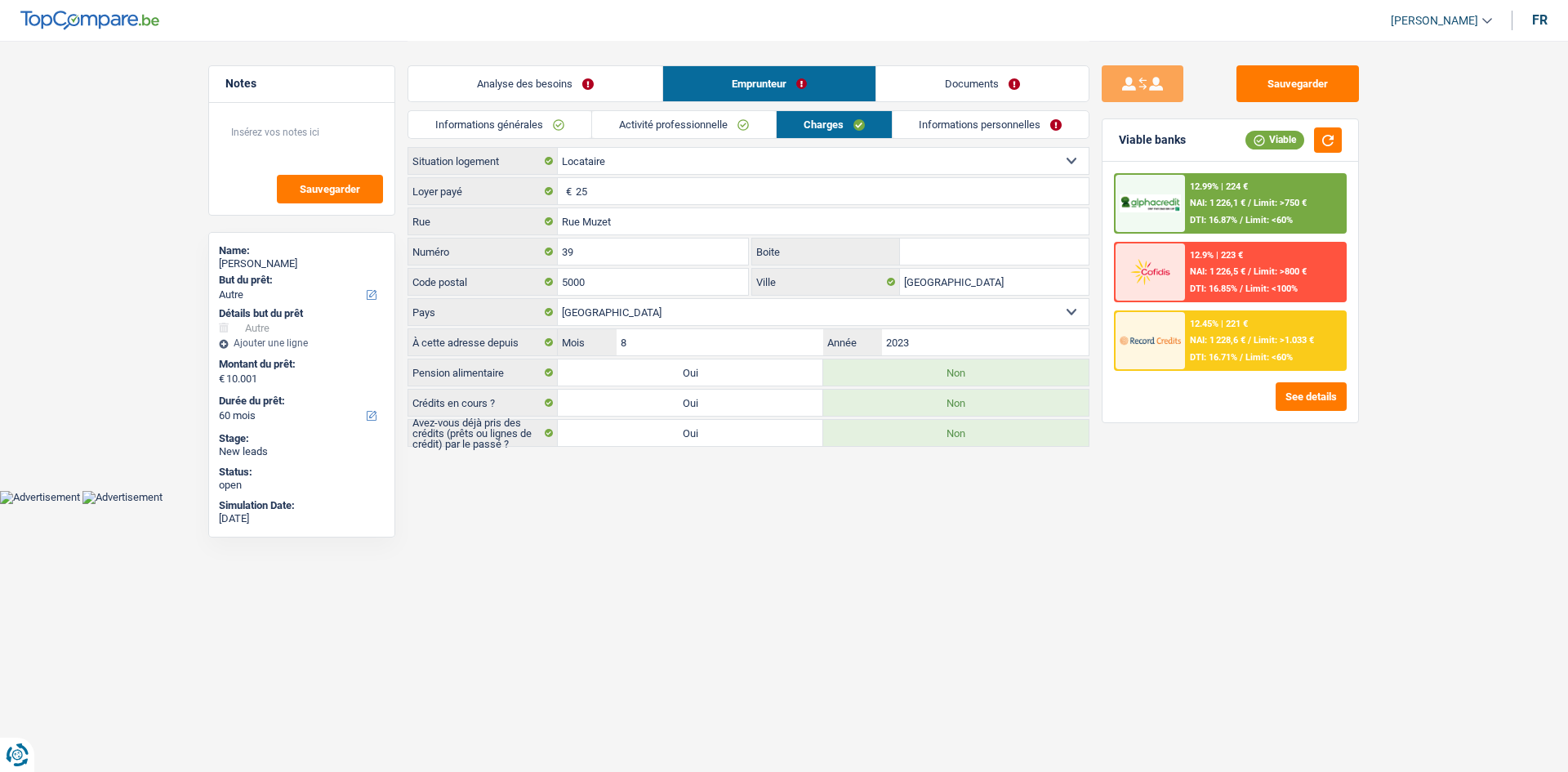
click at [636, 451] on main "Notes Sauvegarder Name: cedric massaux But du prêt: Confort maison: meubles, te…" at bounding box center [784, 245] width 1568 height 490
click at [640, 440] on label "Oui" at bounding box center [691, 432] width 266 height 26
click at [640, 440] on input "Oui" at bounding box center [691, 432] width 266 height 26
radio input "true"
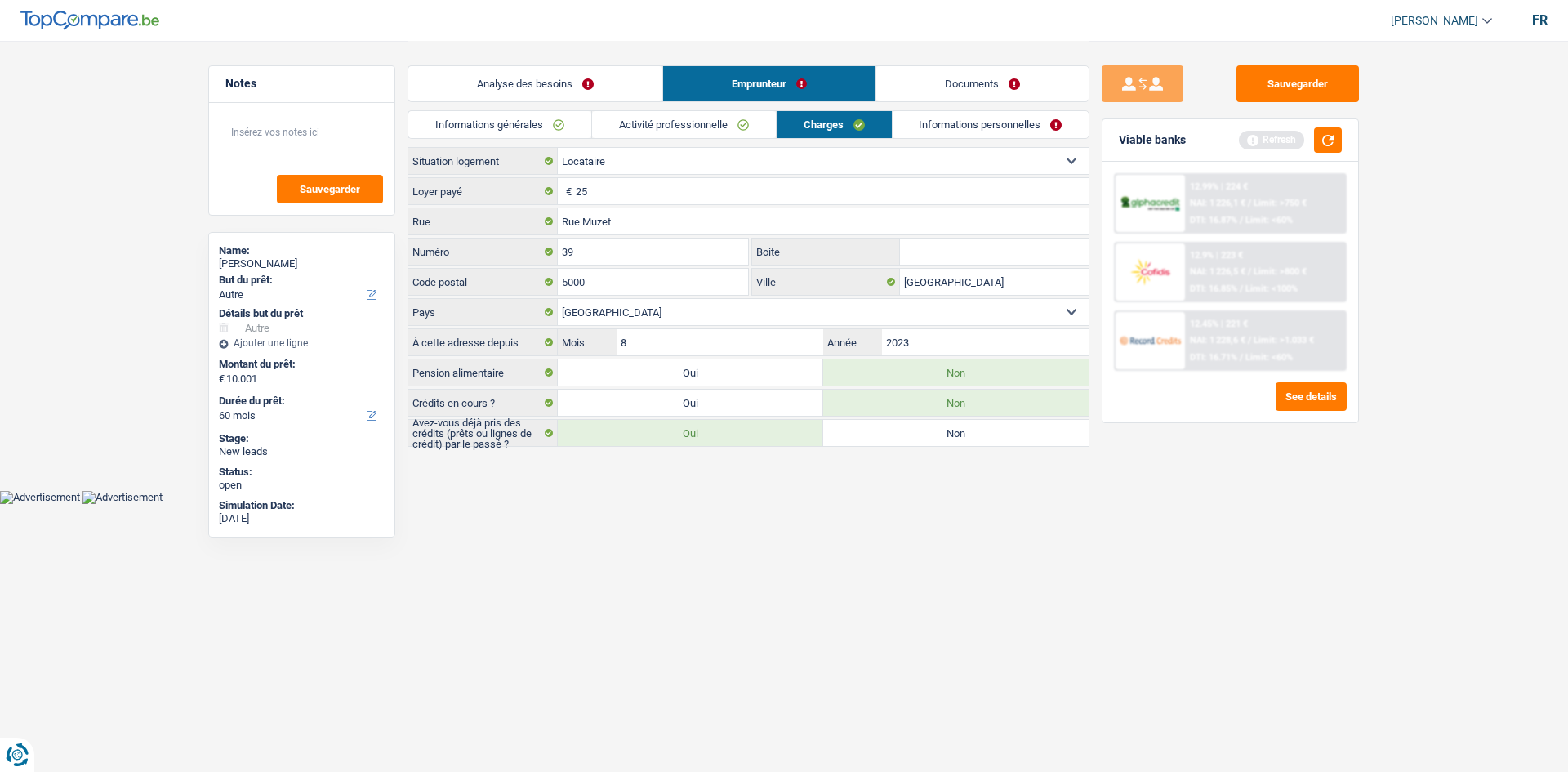
click at [543, 131] on link "Informations générales" at bounding box center [499, 124] width 183 height 27
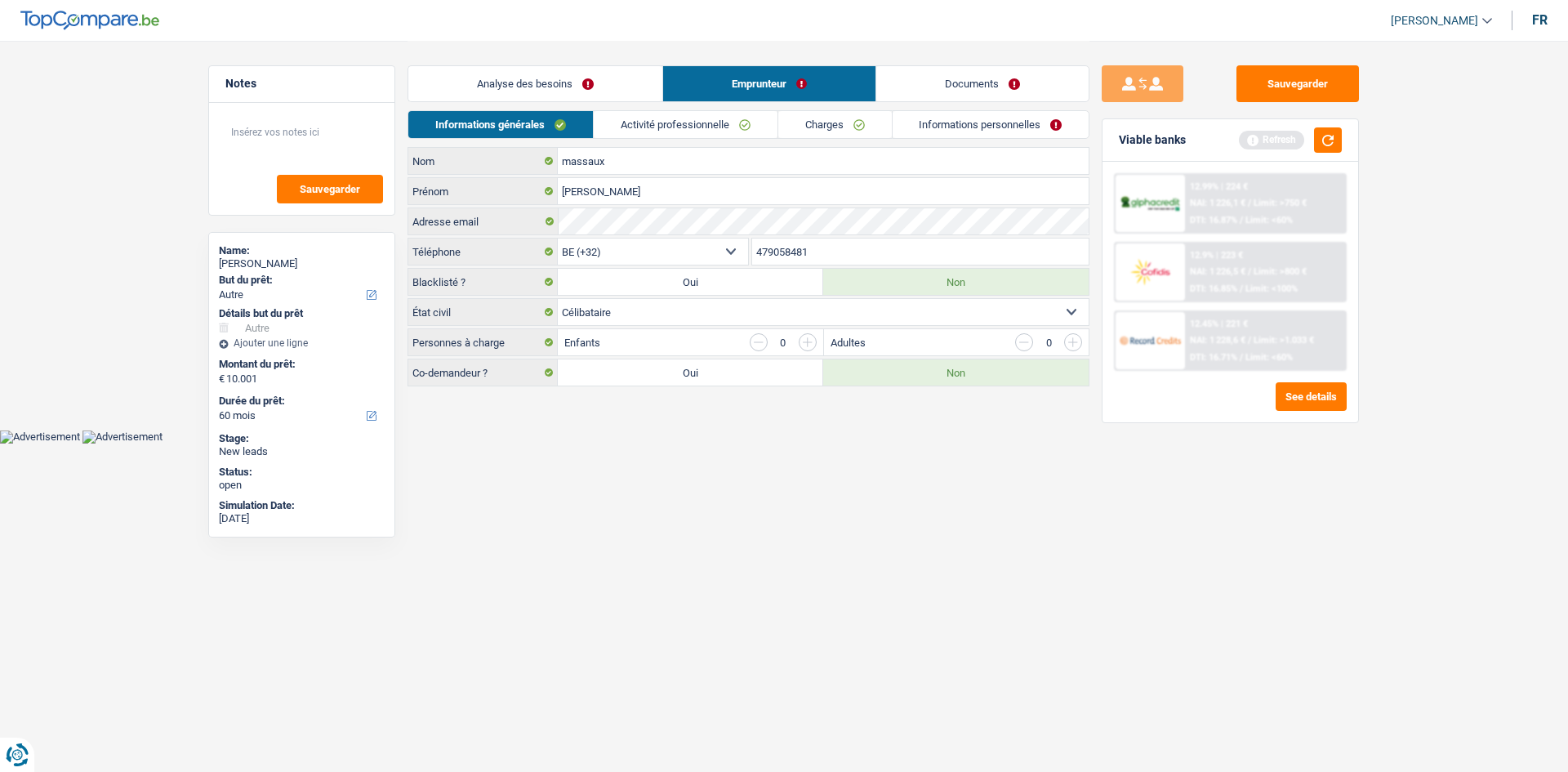
click at [1162, 526] on div "Sauvegarder Viable banks Refresh 12.99% | 224 € NAI: 1 226,1 € / Limit: >750 € …" at bounding box center [1230, 405] width 282 height 680
click at [1164, 514] on div "Sauvegarder Viable banks Refresh 12.99% | 224 € NAI: 1 226,1 € / Limit: >750 € …" at bounding box center [1230, 405] width 282 height 680
click at [642, 121] on link "Activité professionnelle" at bounding box center [685, 124] width 183 height 27
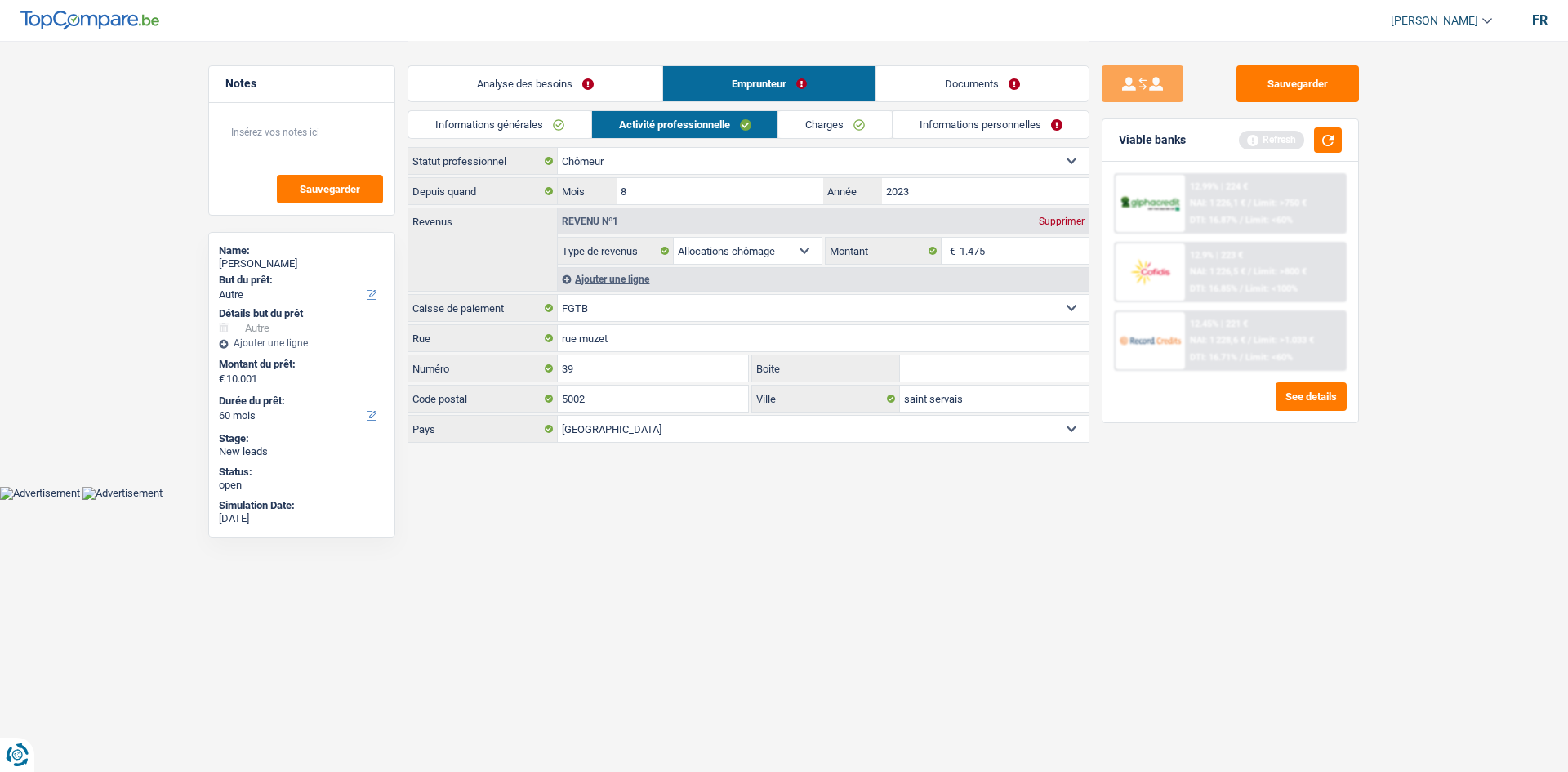
click at [817, 117] on link "Charges" at bounding box center [834, 124] width 114 height 27
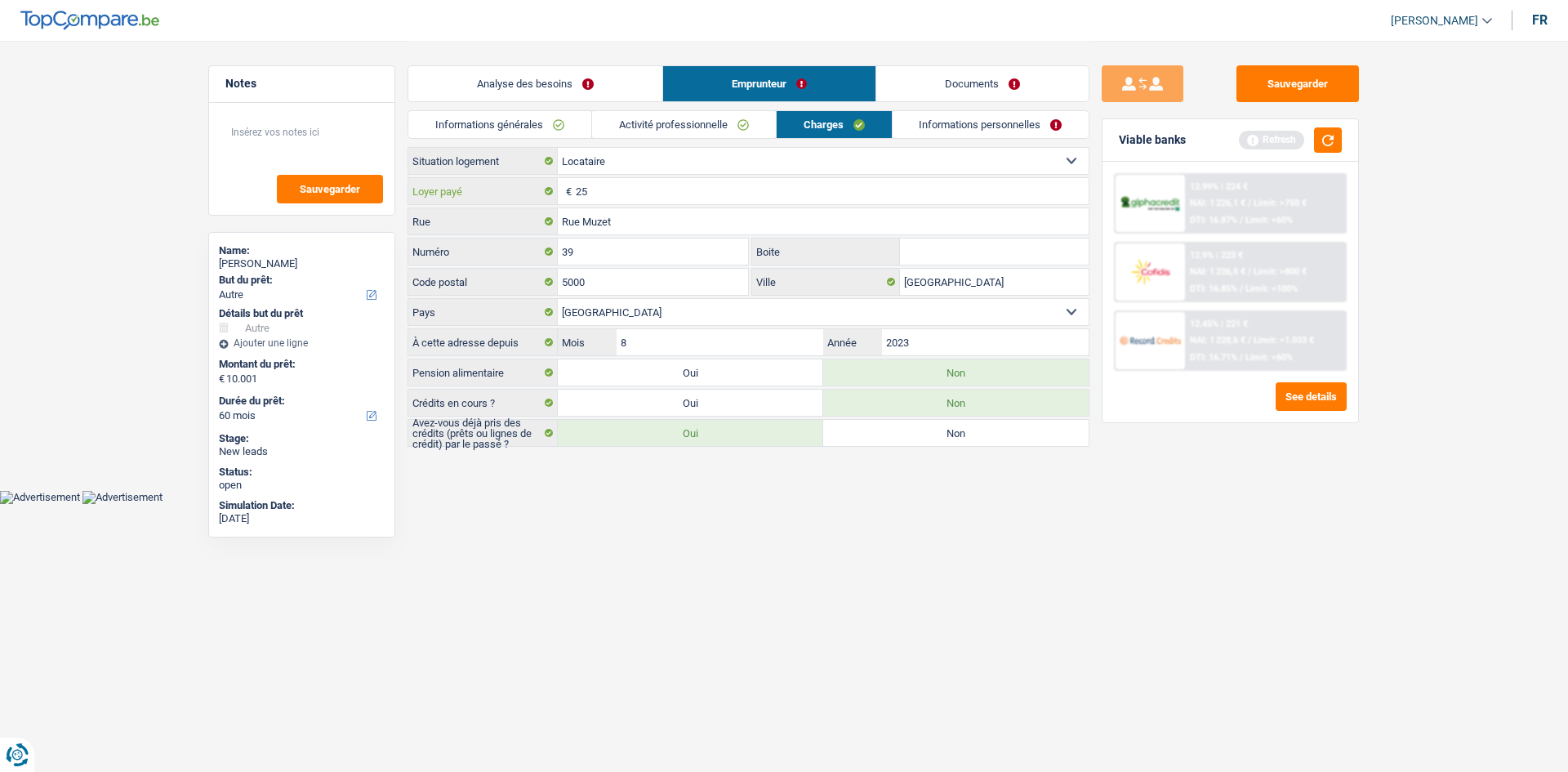
click at [695, 199] on input "25" at bounding box center [831, 190] width 513 height 26
type input "250"
click at [1246, 559] on div "Sauvegarder Viable banks Refresh 12.99% | 224 € NAI: 1 226,1 € / Limit: >750 € …" at bounding box center [1230, 405] width 282 height 680
click at [1330, 145] on button "button" at bounding box center [1327, 139] width 28 height 25
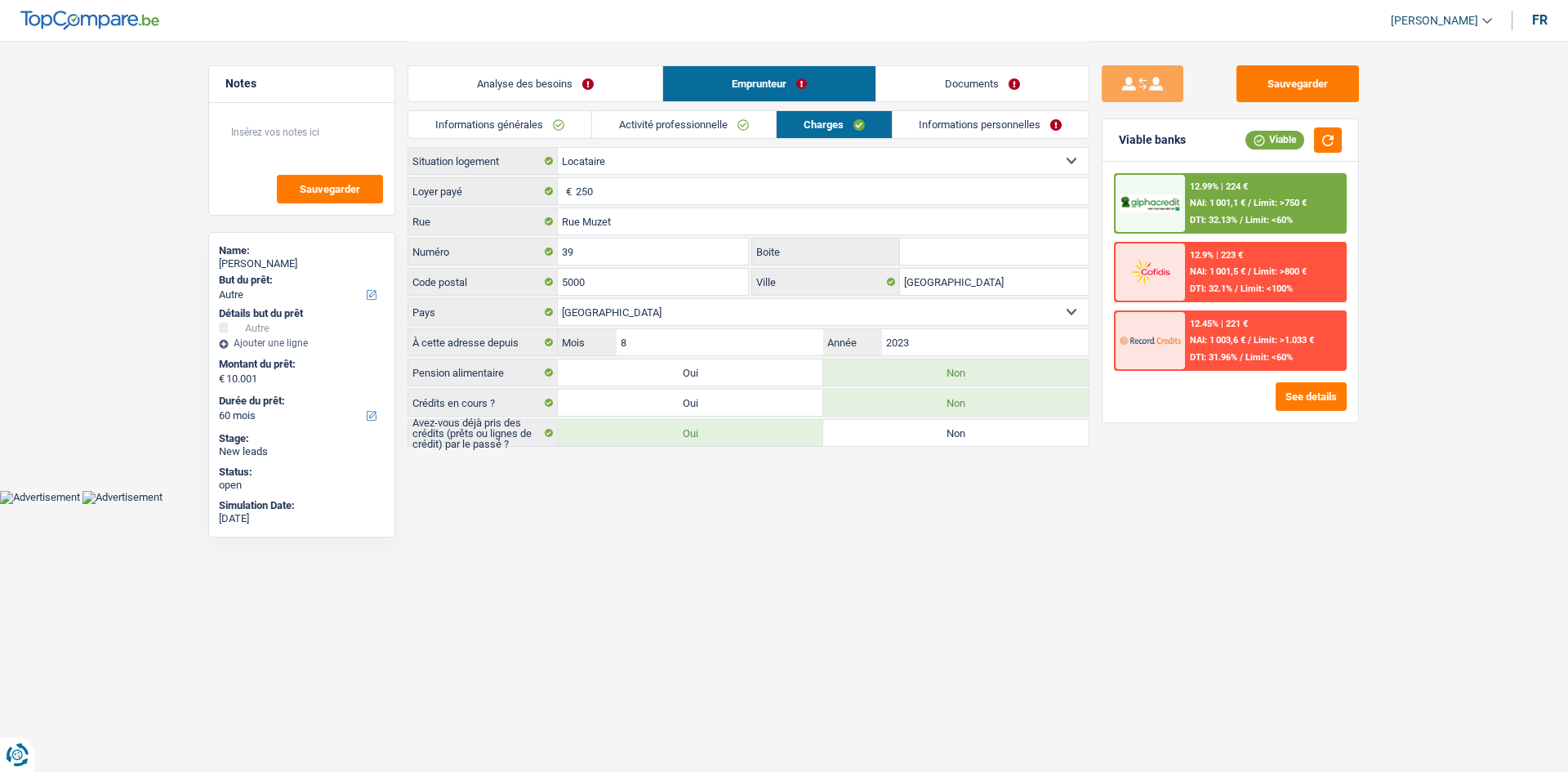
click at [752, 161] on select "Locataire Propriétaire avec prêt hypothécaire Propriétaire sans prêt hypothécai…" at bounding box center [823, 161] width 530 height 26
select select "liveWithParents"
click at [558, 148] on select "Locataire Propriétaire avec prêt hypothécaire Propriétaire sans prêt hypothécai…" at bounding box center [823, 161] width 530 height 26
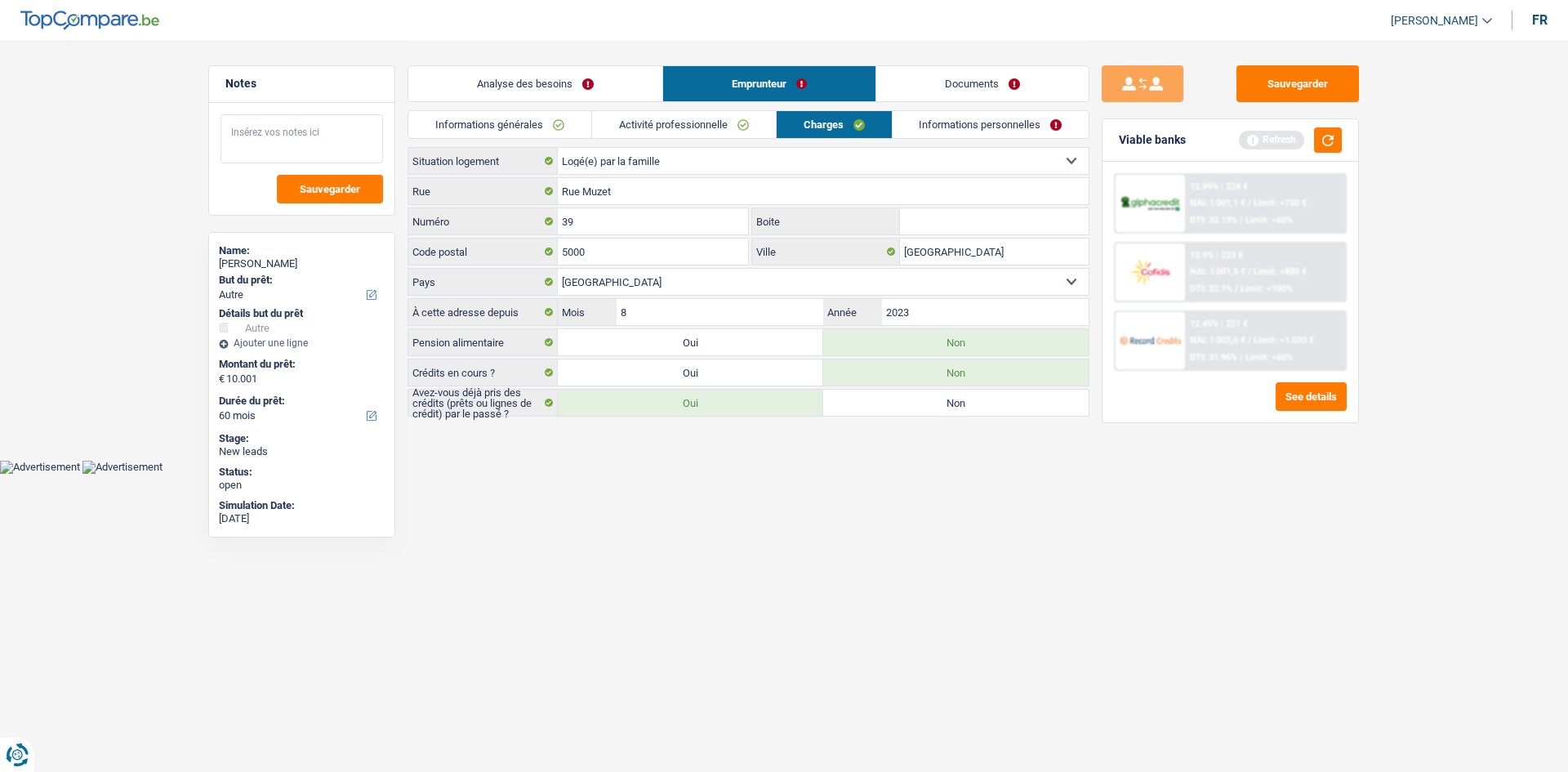
click at [342, 149] on textarea at bounding box center [302, 139] width 162 height 49
click at [323, 132] on textarea at bounding box center [302, 139] width 162 height 49
click at [266, 145] on textarea "Habite chez sa grand-mère donc pas de lyer à payer" at bounding box center [302, 139] width 162 height 49
type textarea "Habite chez sa grand-mère donc pas de loyer à payer"
click at [984, 126] on link "Informations personnelles" at bounding box center [991, 124] width 197 height 27
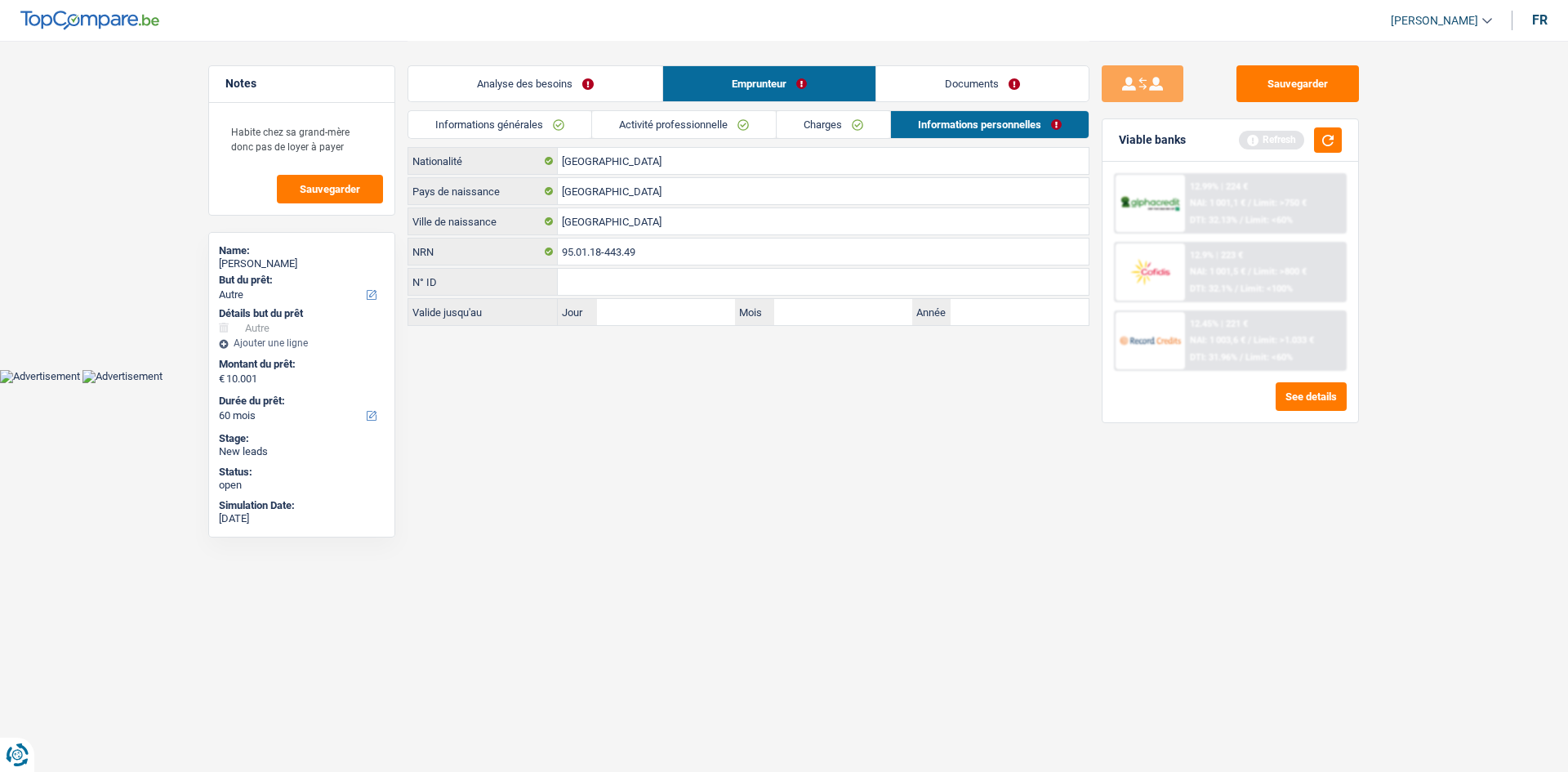
click at [800, 383] on html "Vous avez le contrôle de vos données Nous utilisons des cookies, tout comme nos…" at bounding box center [784, 191] width 1568 height 383
click at [974, 79] on link "Documents" at bounding box center [982, 83] width 212 height 35
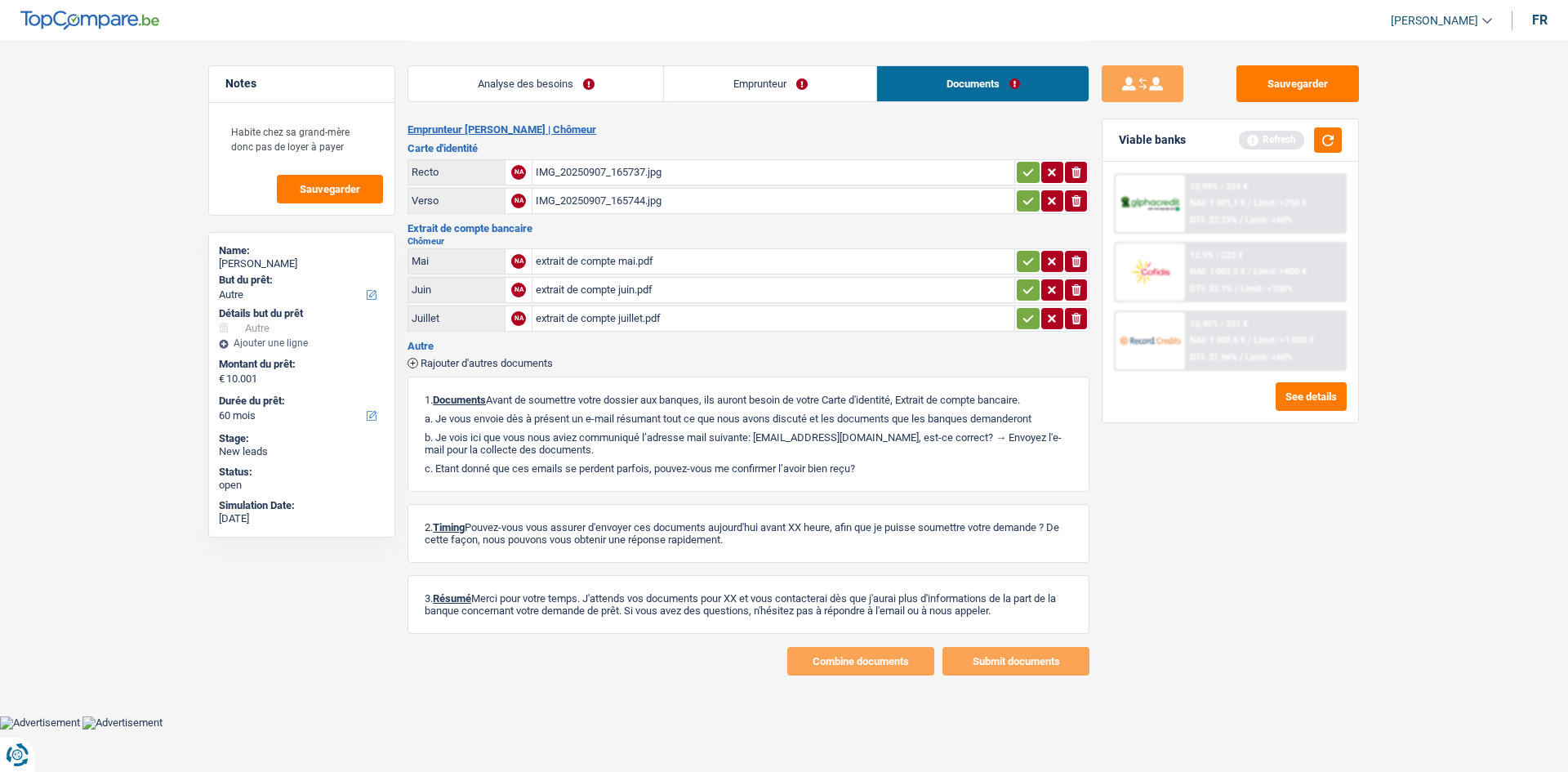
click at [567, 94] on link "Analyse des besoins" at bounding box center [535, 83] width 255 height 35
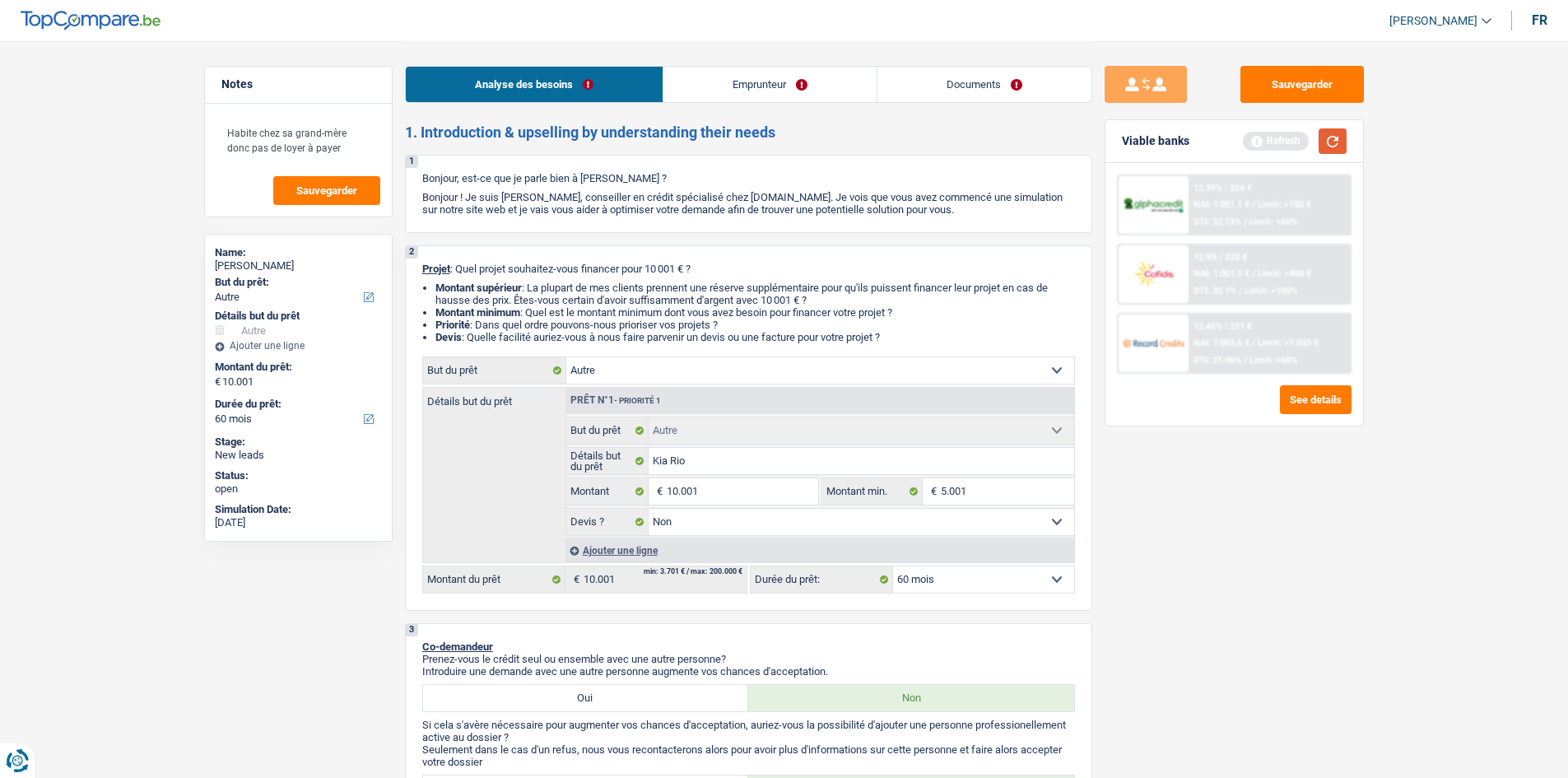
click at [1329, 139] on button "button" at bounding box center [1332, 141] width 28 height 25
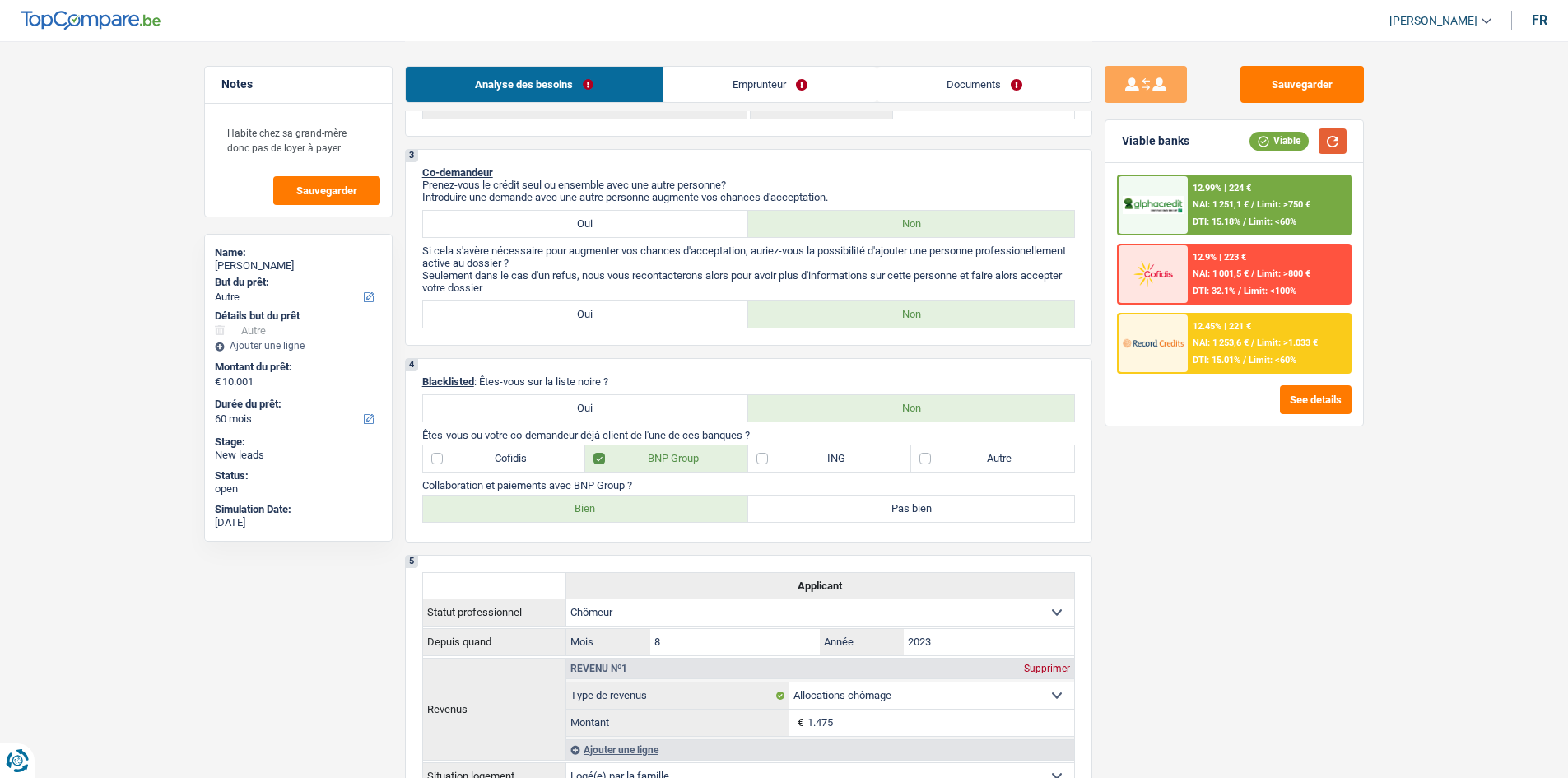
scroll to position [246, 0]
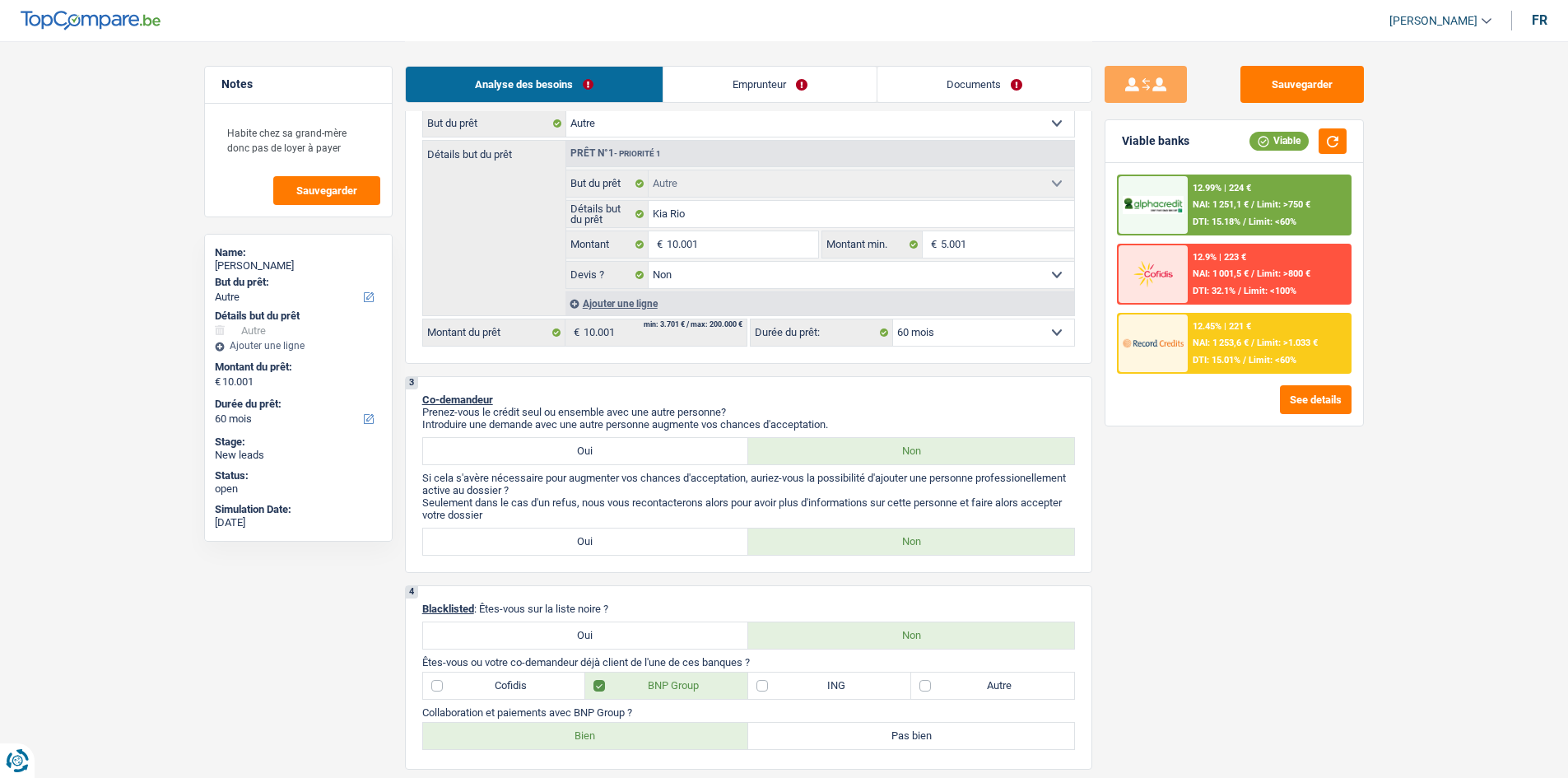
click at [1224, 349] on div "12.45% | 221 € NAI: 1 253,6 € / Limit: >1.033 € DTI: 15.01% / Limit: <60%" at bounding box center [1268, 343] width 162 height 58
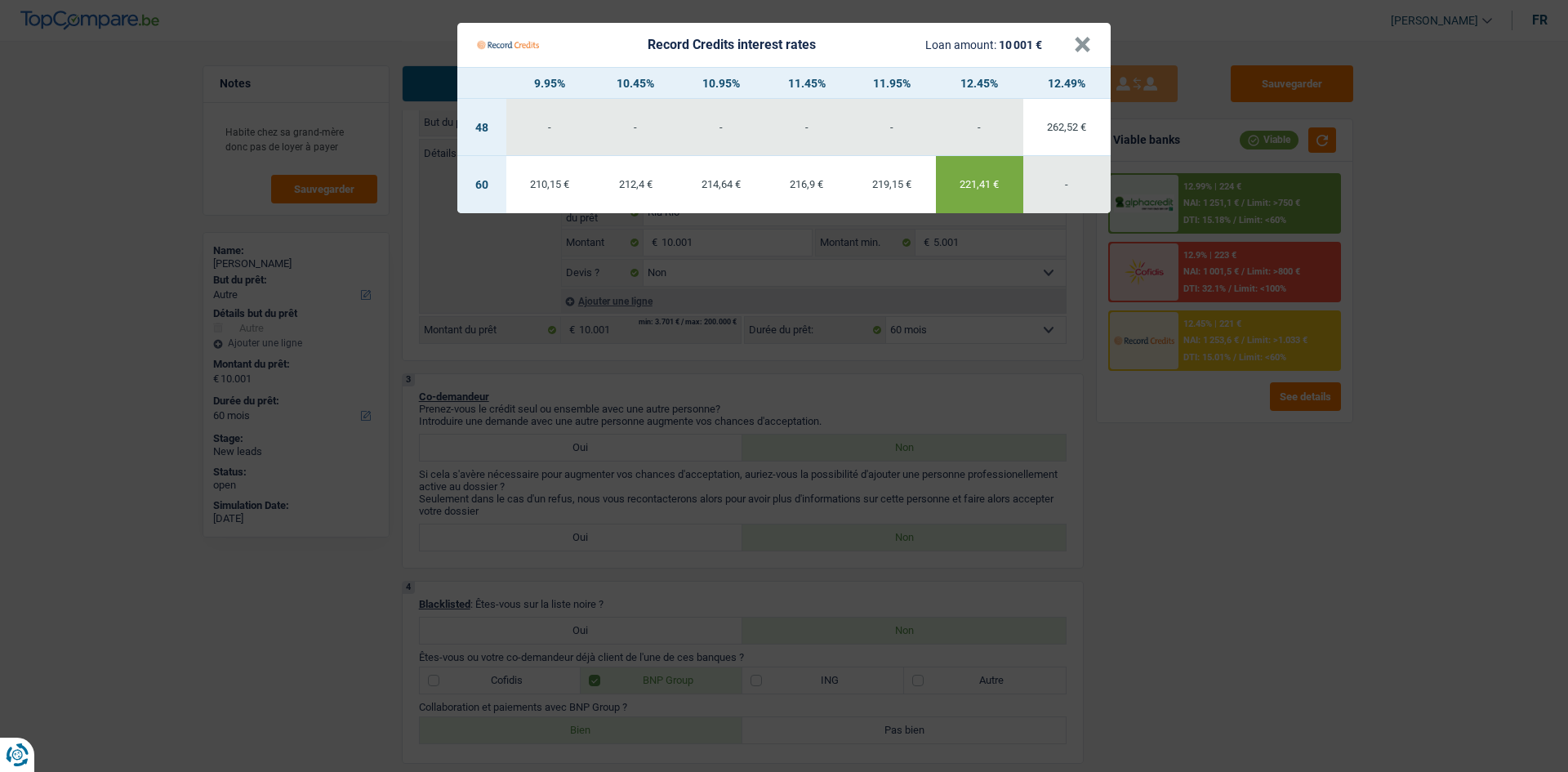
click at [1308, 525] on Credits "Record Credits interest rates Loan amount: 10 001 € × 9.95% 10.45% 10.95% 11.45…" at bounding box center [784, 386] width 1568 height 772
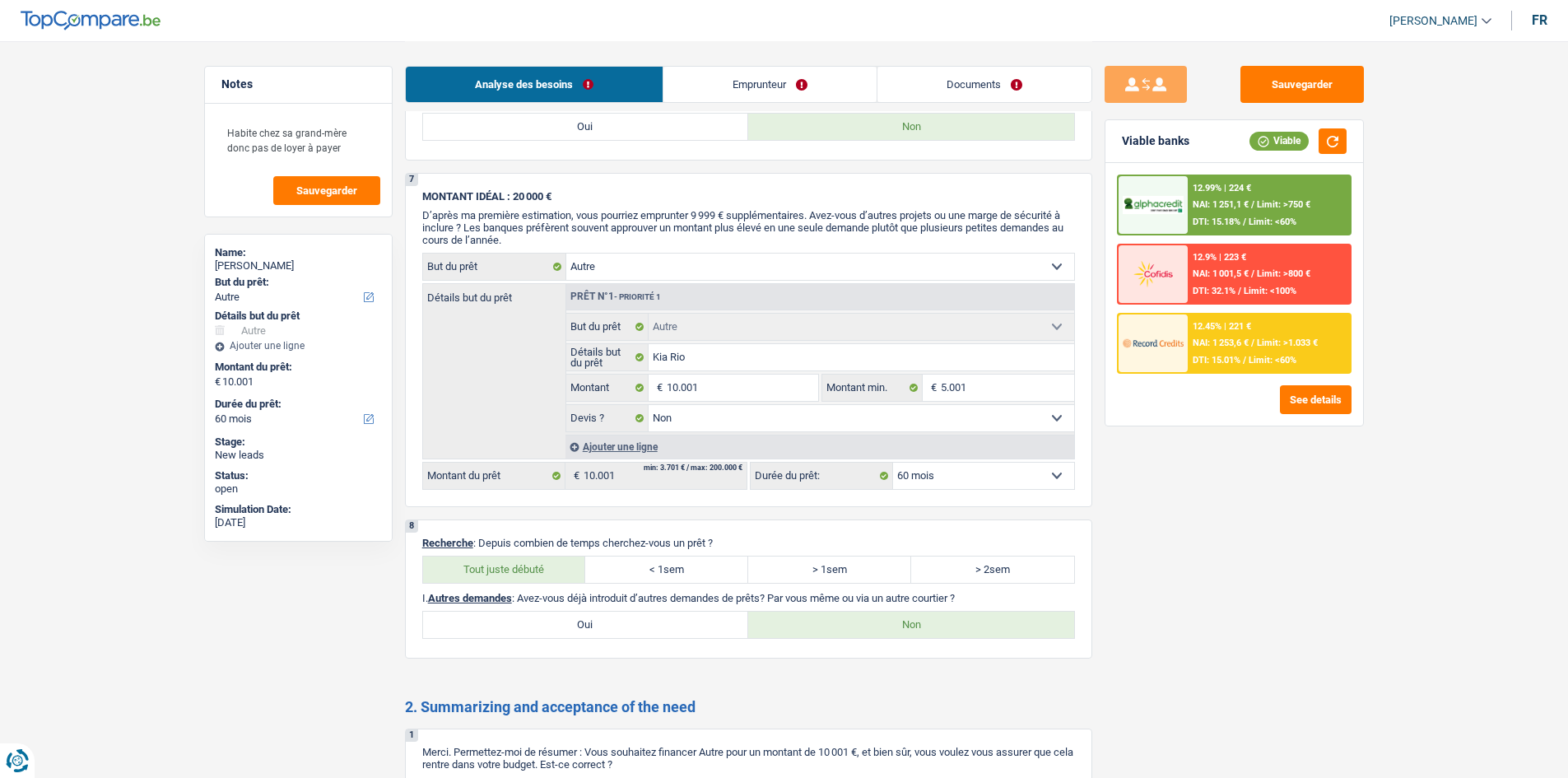
scroll to position [1481, 0]
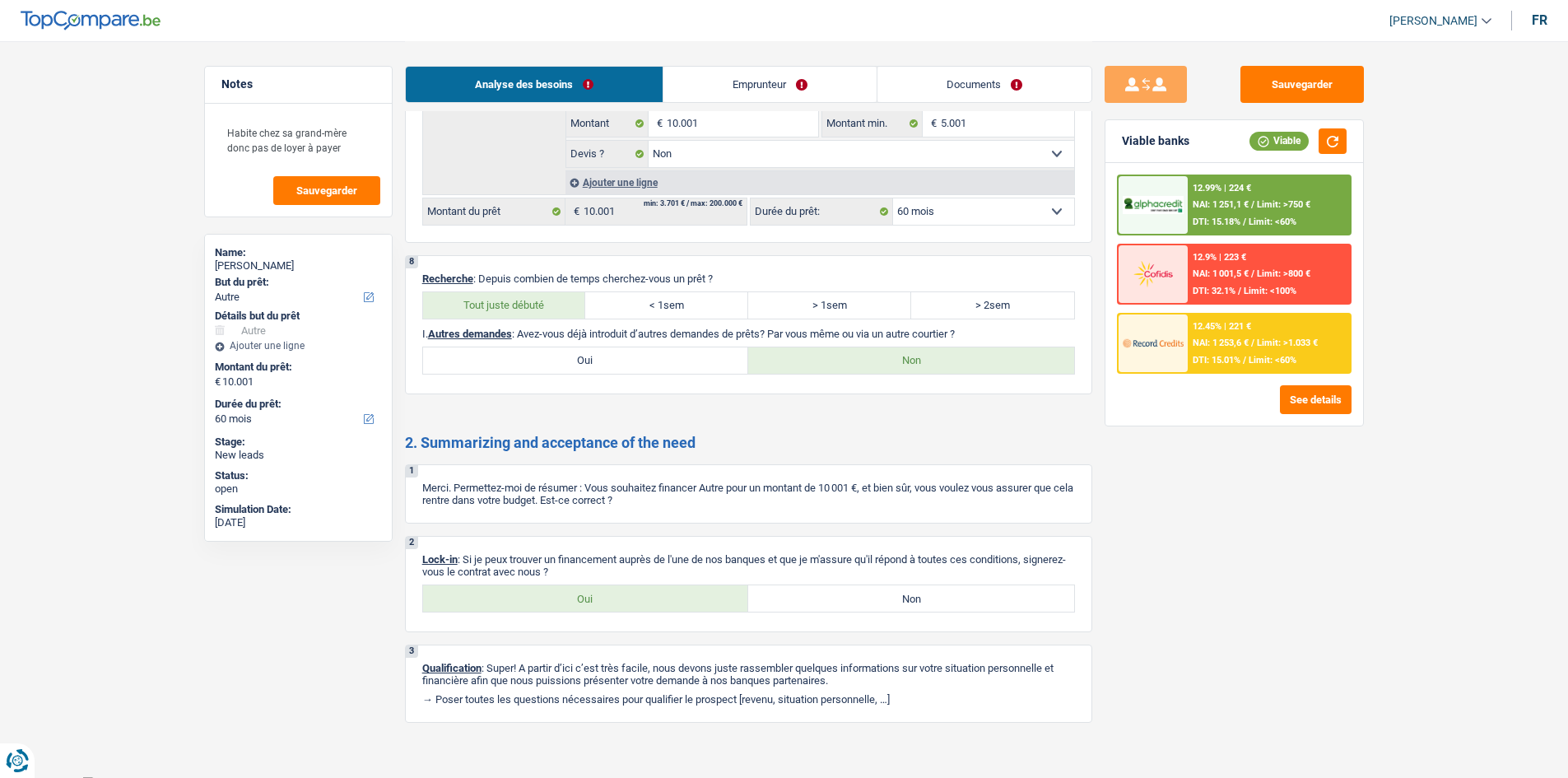
click at [663, 603] on label "Oui" at bounding box center [586, 598] width 326 height 26
click at [663, 603] on input "Oui" at bounding box center [586, 598] width 326 height 26
radio input "true"
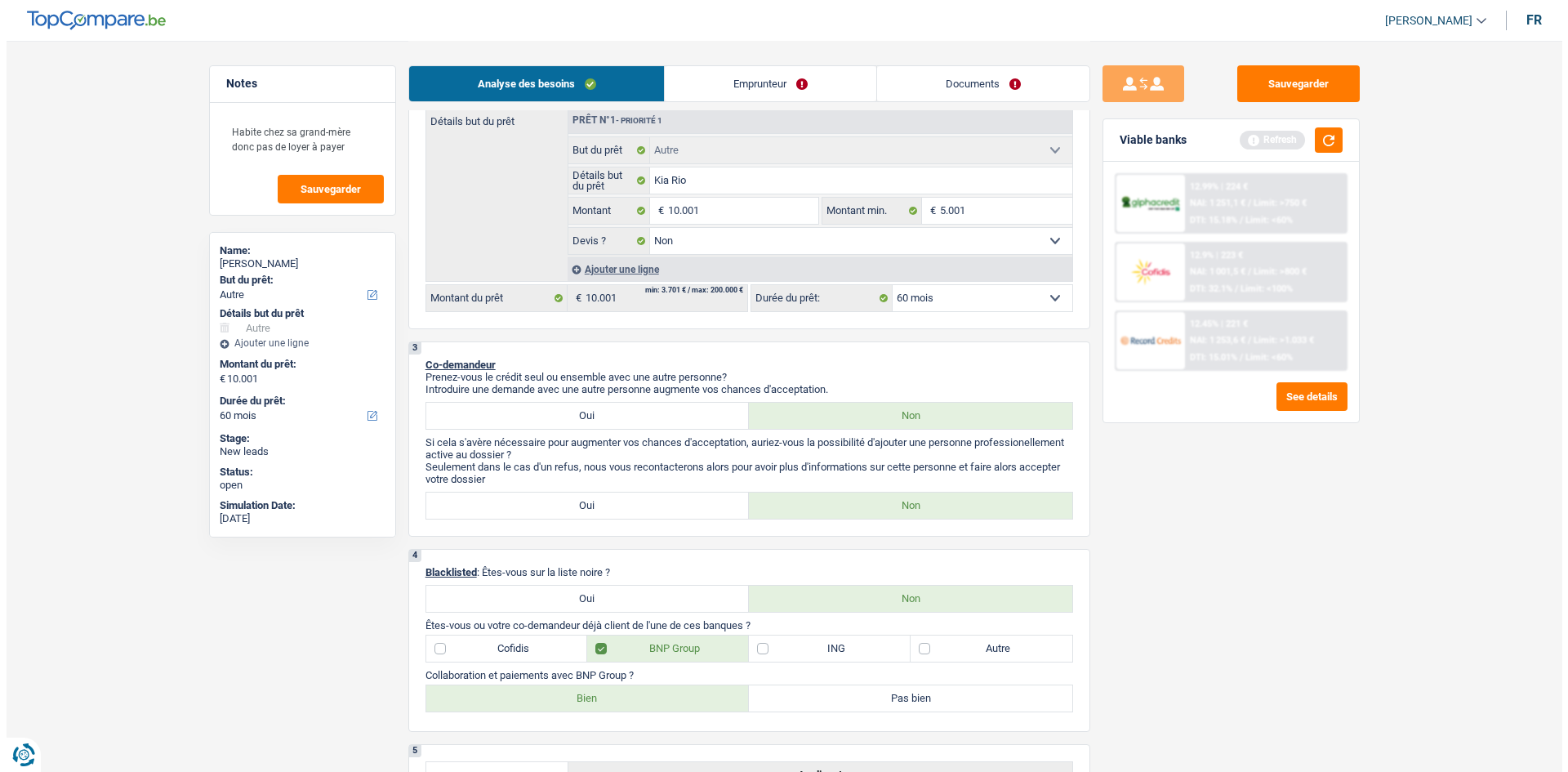
scroll to position [0, 0]
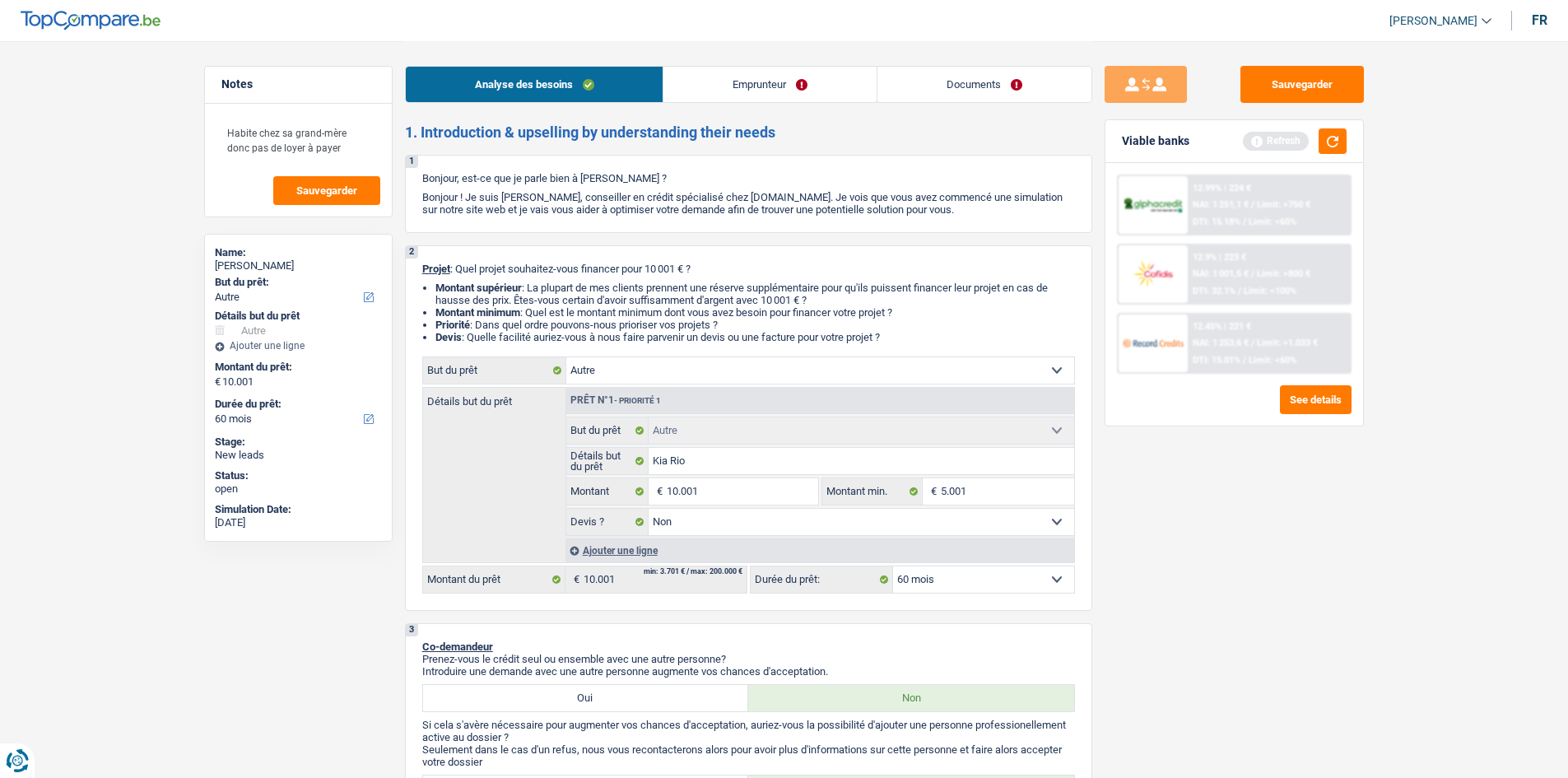
click at [1346, 138] on div "Viable banks Refresh" at bounding box center [1234, 142] width 257 height 42
click at [1332, 133] on button "button" at bounding box center [1332, 141] width 28 height 25
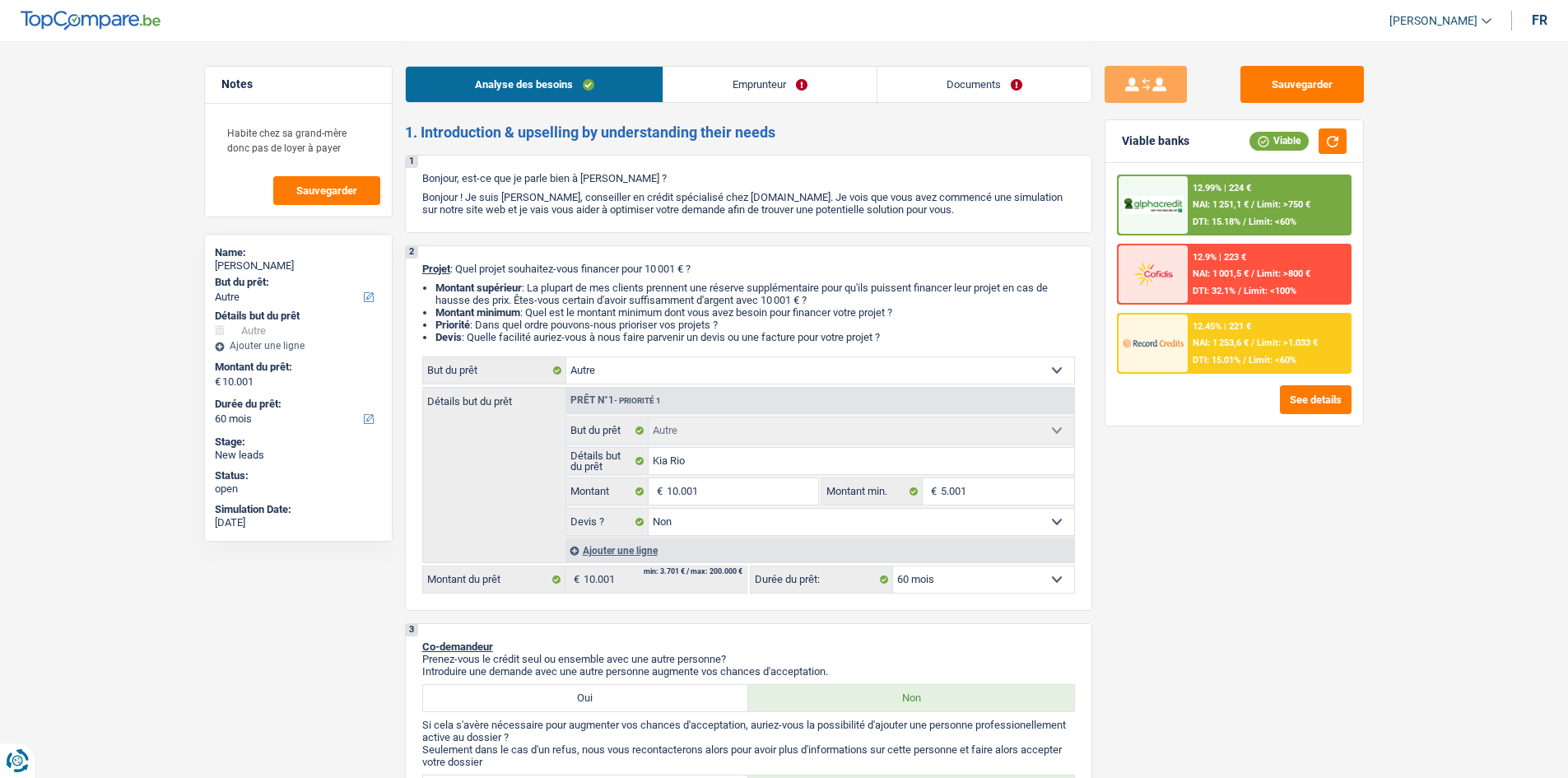
click at [1282, 512] on div "Sauvegarder Viable banks Viable 12.99% | 224 € NAI: 1 251,1 € / Limit: >750 € D…" at bounding box center [1234, 408] width 284 height 686
click at [824, 76] on link "Emprunteur" at bounding box center [770, 84] width 213 height 36
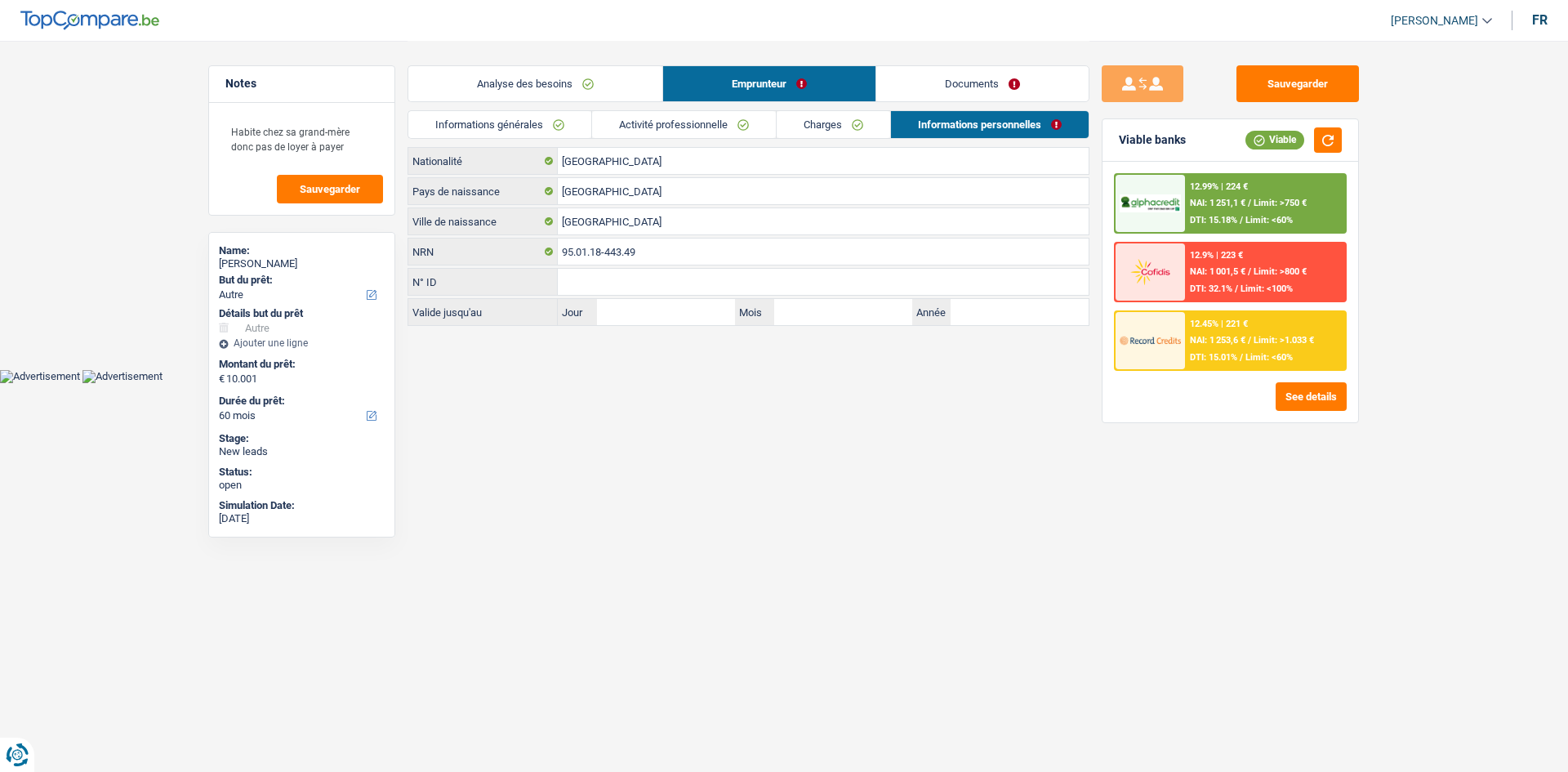
click at [966, 92] on link "Documents" at bounding box center [982, 83] width 212 height 35
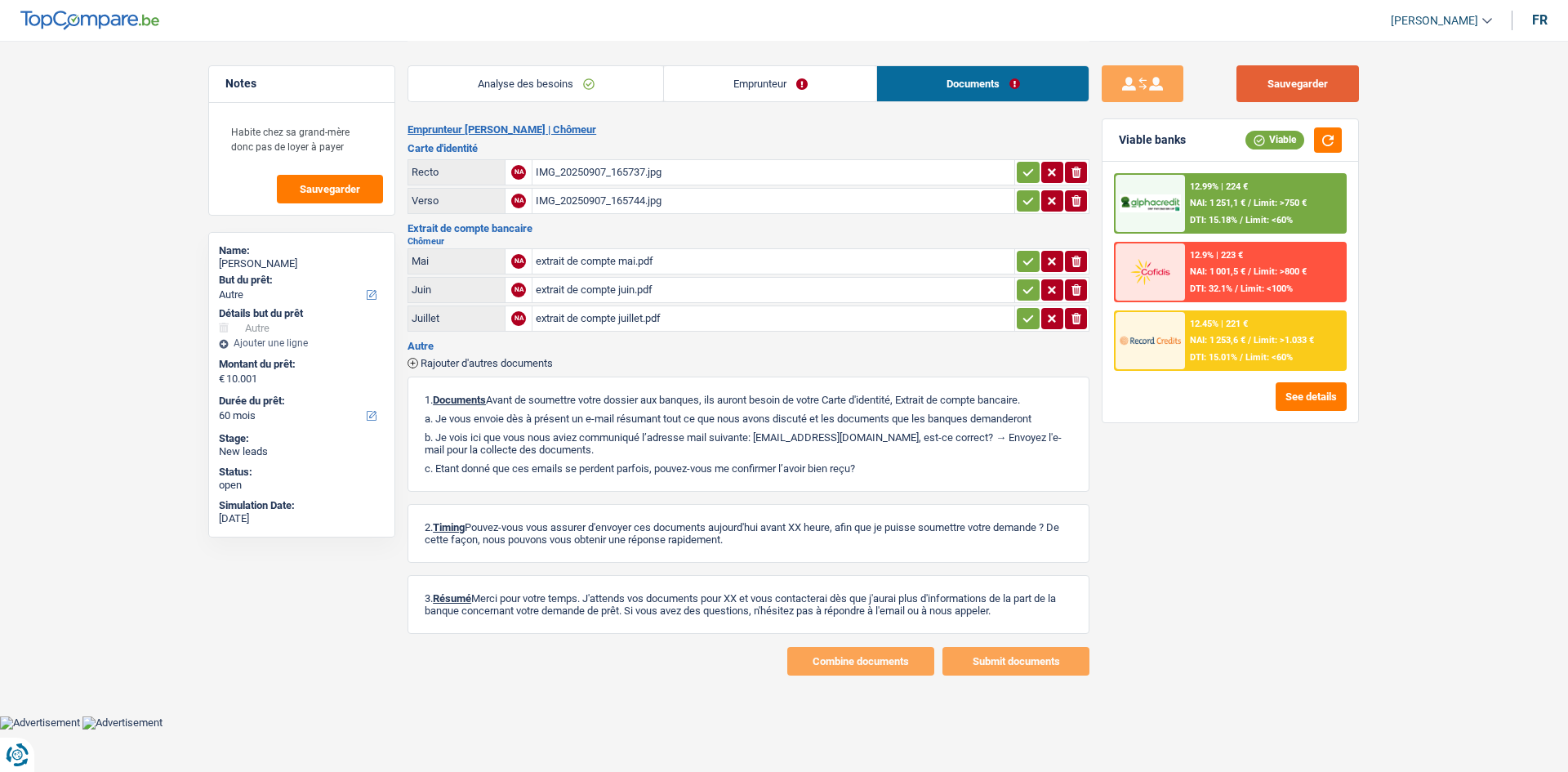
click at [1345, 77] on button "Sauvegarder" at bounding box center [1298, 83] width 122 height 36
click at [879, 134] on h2 "Emprunteur cedric massaux | Chômeur" at bounding box center [748, 130] width 682 height 13
click at [78, 205] on main "Notes Habite chez sa grand-mère donc pas de loyer à payer Sauvegarder Name: ced…" at bounding box center [784, 357] width 1568 height 716
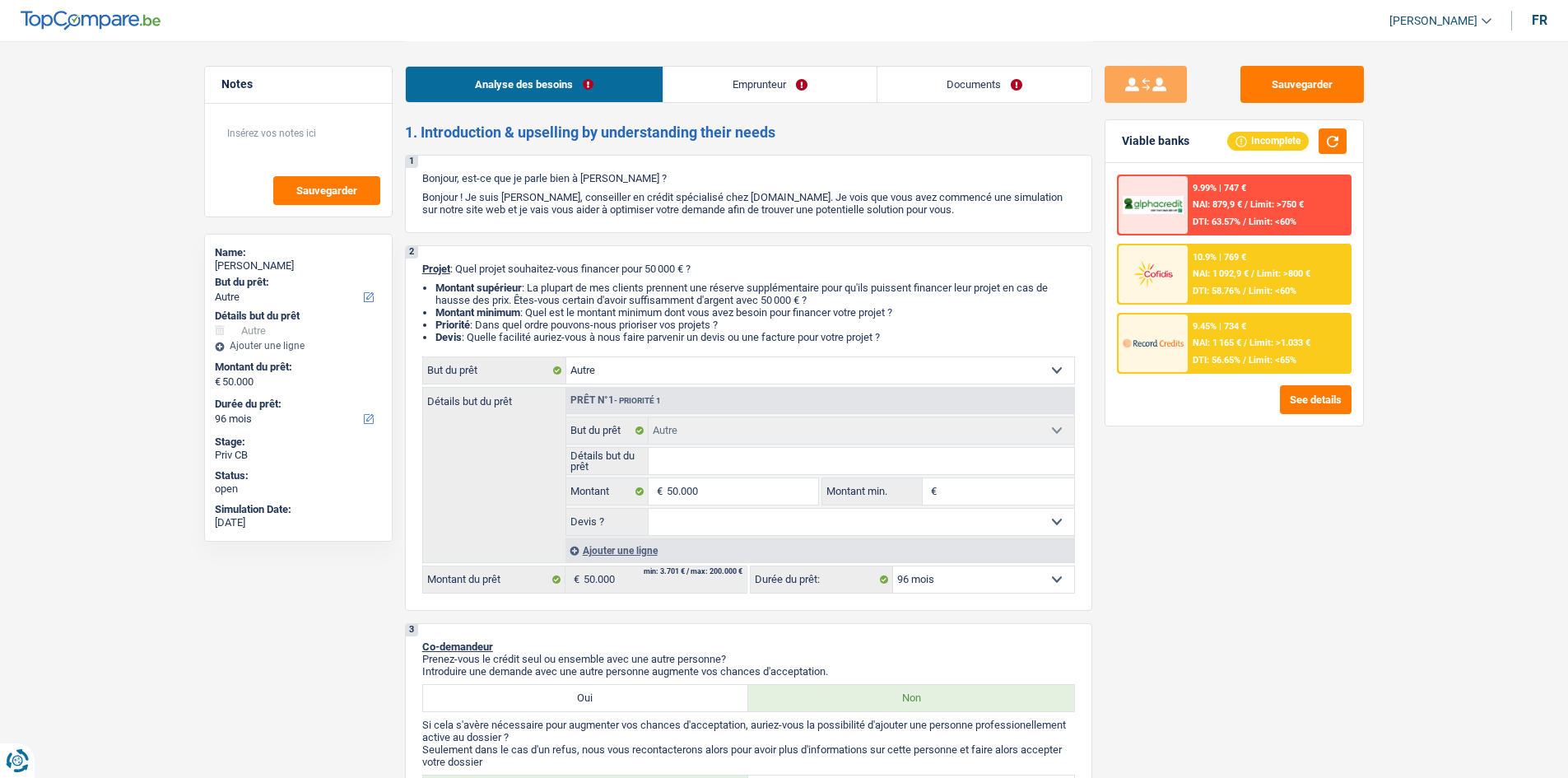
select select "other"
select select "96"
select select "other"
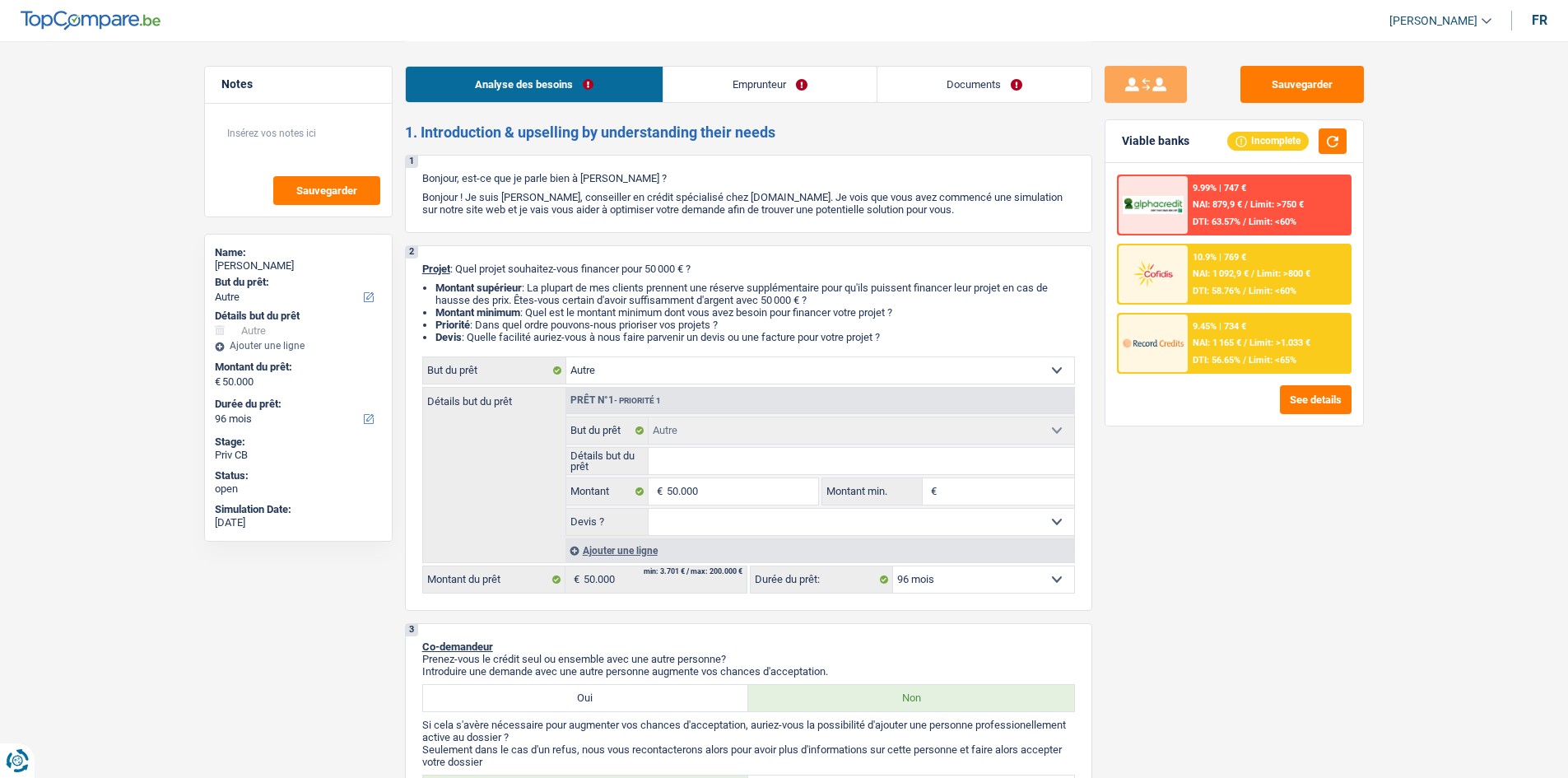
select select "96"
select select "privateEmployee"
select select "familyAllowances"
select select "netSalary"
select select "mealVouchers"
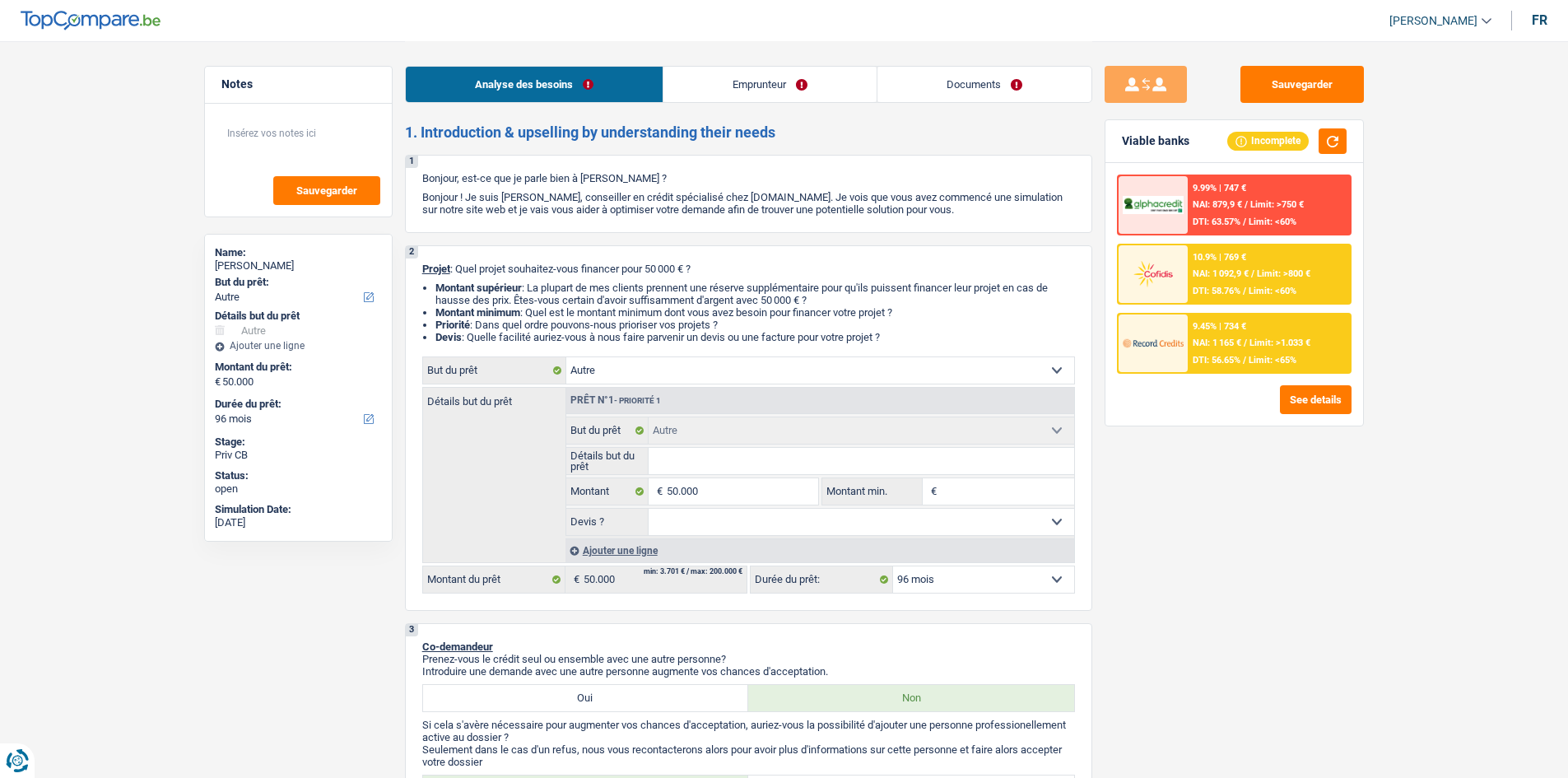
select select "ownerWithMortgage"
select select "mortgage"
select select "360"
select select "other"
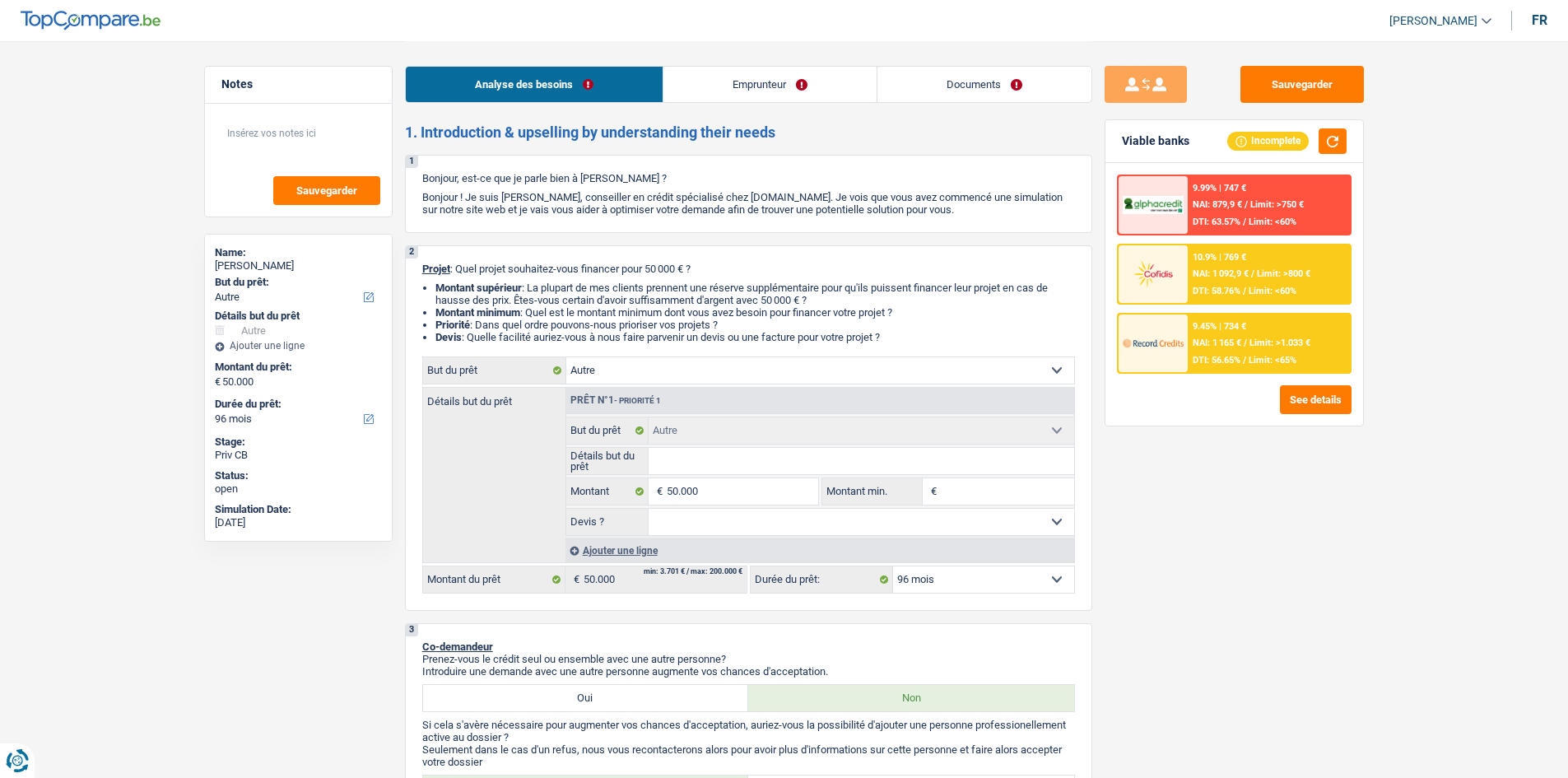
select select "96"
click at [1267, 514] on div "Sauvegarder Viable banks Incomplete 9.99% | 747 € NAI: 879,9 € / Limit: >750 € …" at bounding box center [1234, 408] width 284 height 686
click at [254, 151] on textarea at bounding box center [299, 140] width 164 height 49
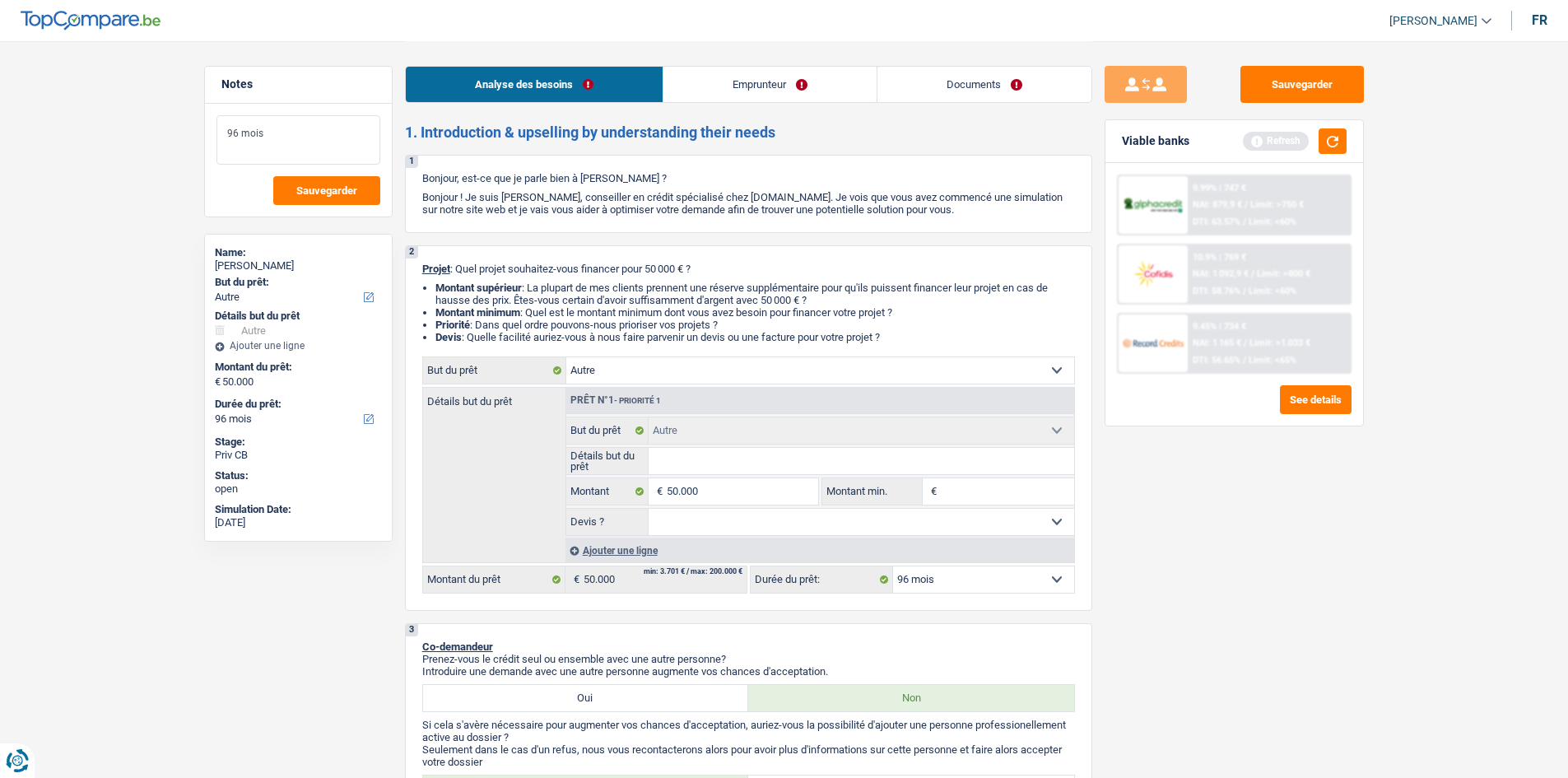
type textarea "96 mois"
click at [1345, 542] on div "Sauvegarder Viable banks Refresh 9.99% | 747 € NAI: 879,9 € / Limit: >750 € DTI…" at bounding box center [1234, 408] width 284 height 686
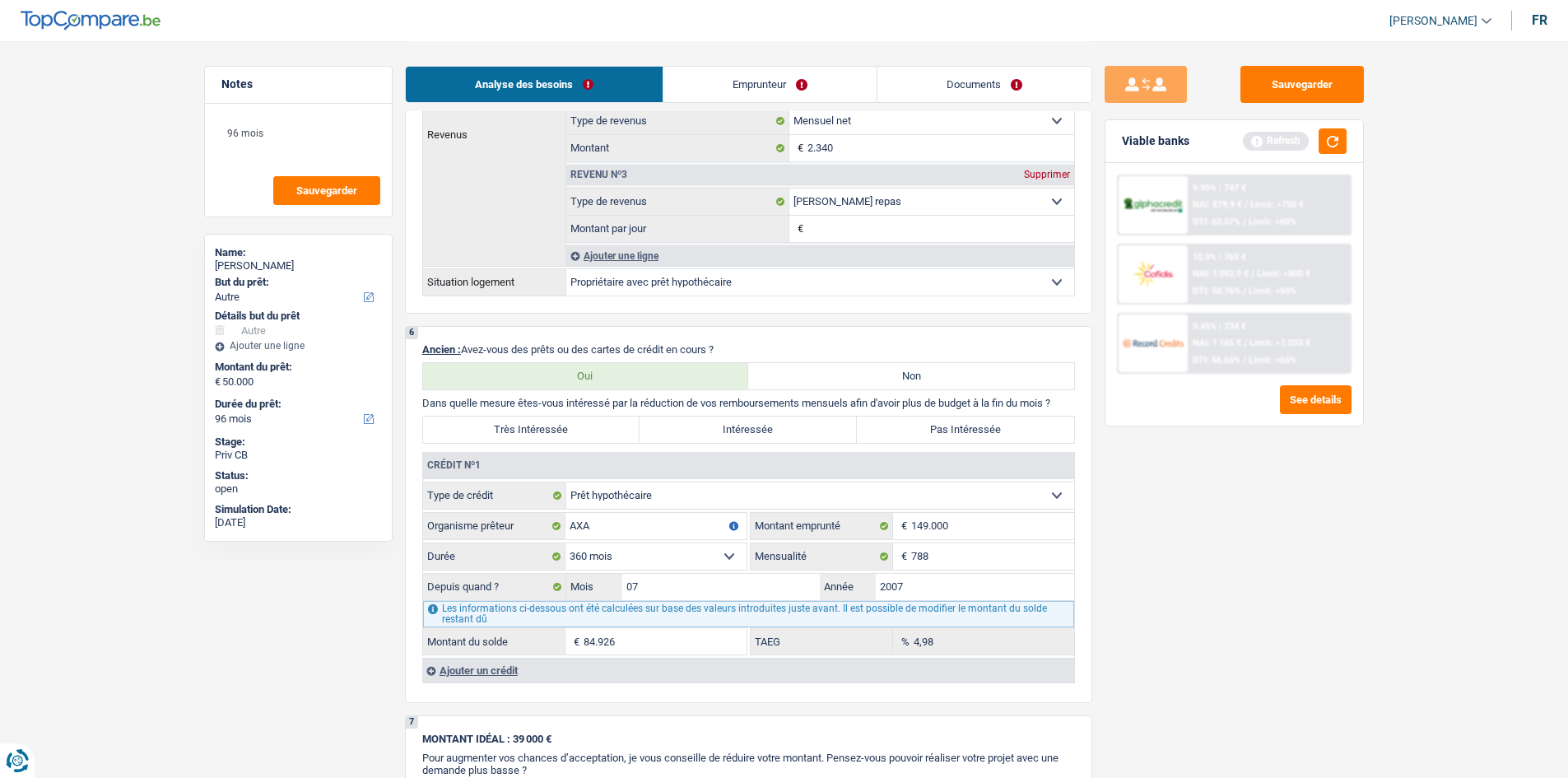
scroll to position [1316, 0]
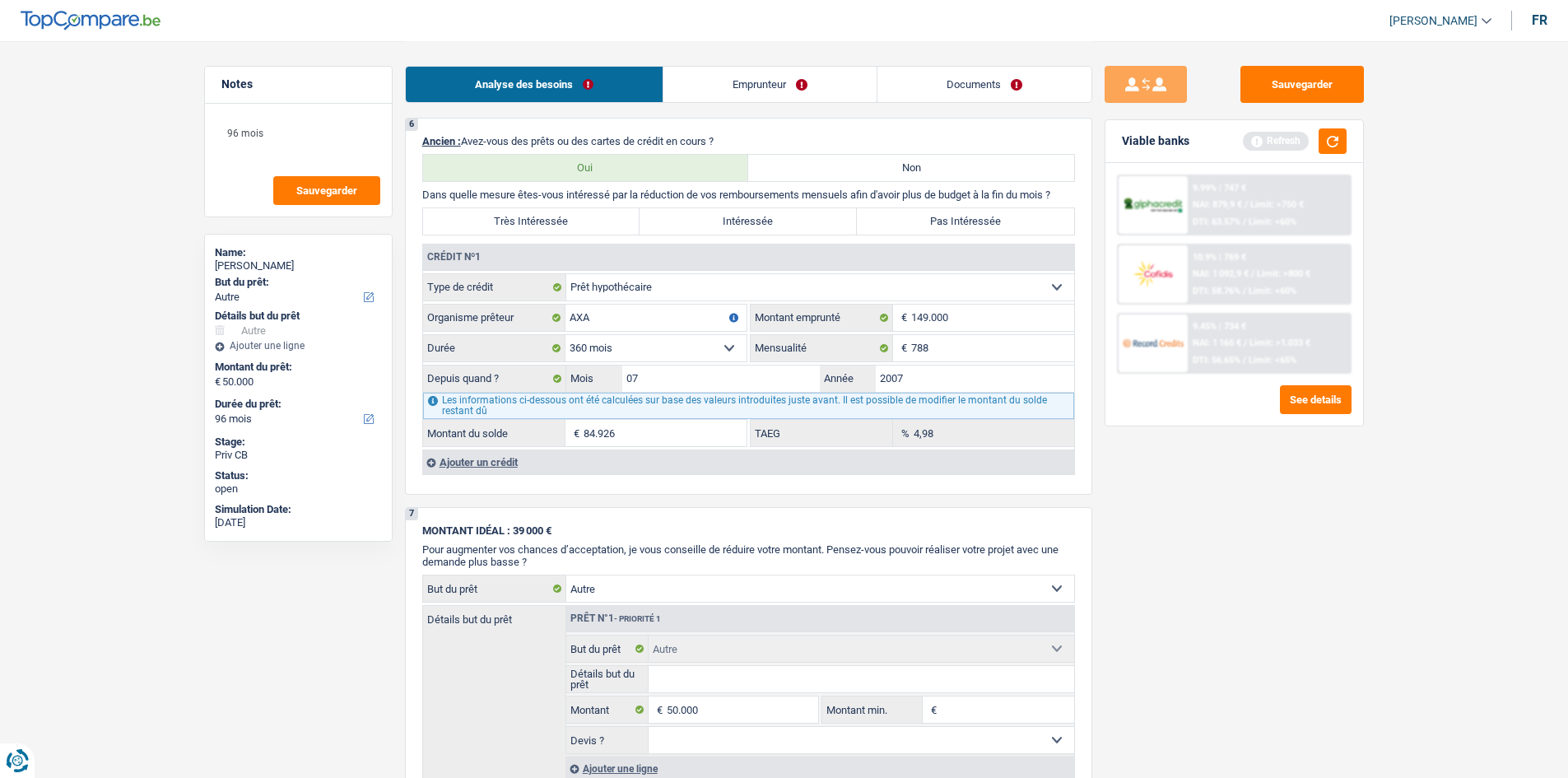
click at [949, 219] on label "Pas Intéressée" at bounding box center [966, 220] width 218 height 26
click at [949, 219] on input "Pas Intéressée" at bounding box center [966, 220] width 218 height 26
radio input "true"
click at [1253, 483] on div "Sauvegarder Viable banks Refresh 9.99% | 747 € NAI: 879,9 € / Limit: >750 € DTI…" at bounding box center [1234, 408] width 284 height 686
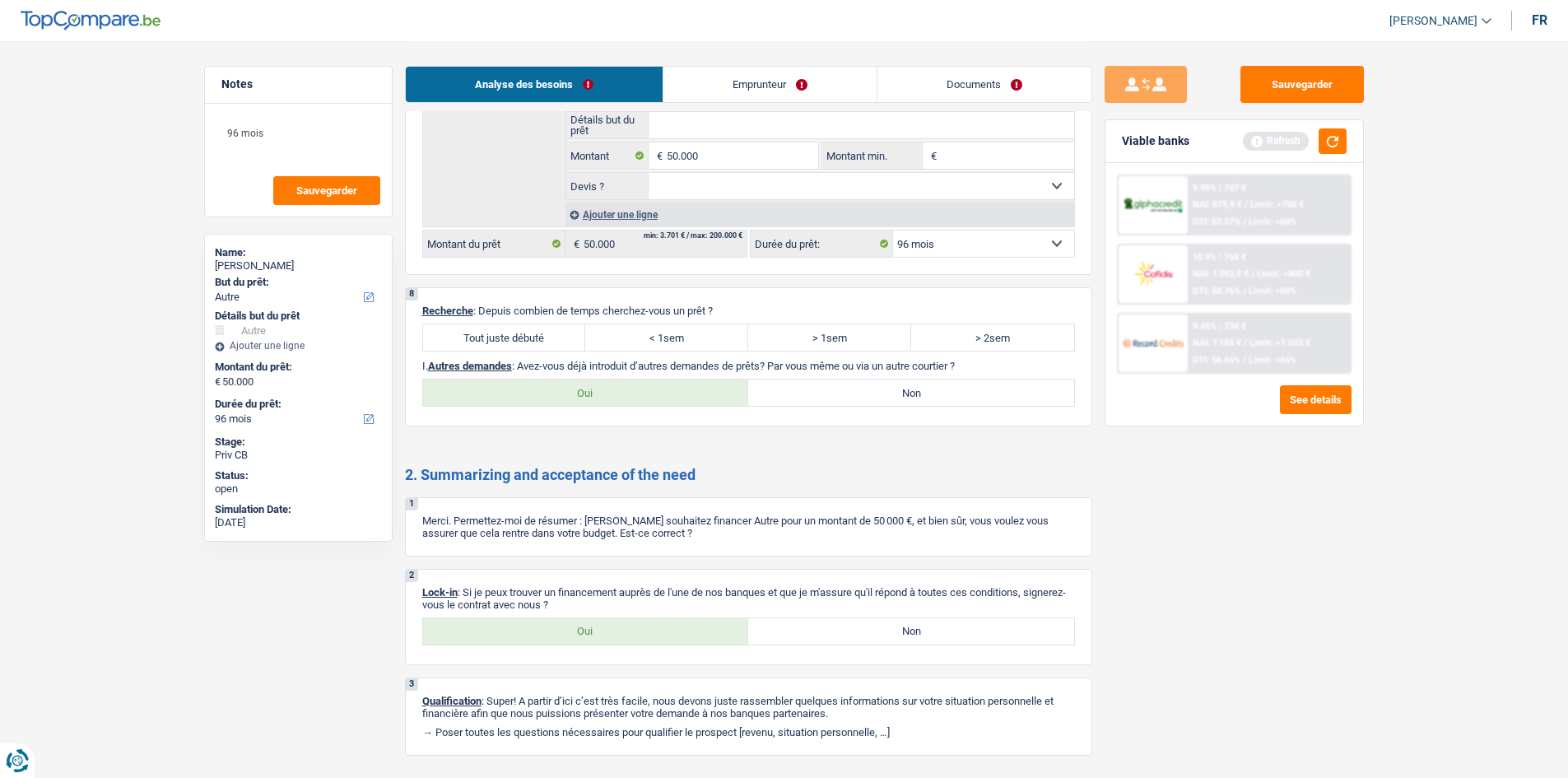
scroll to position [1877, 0]
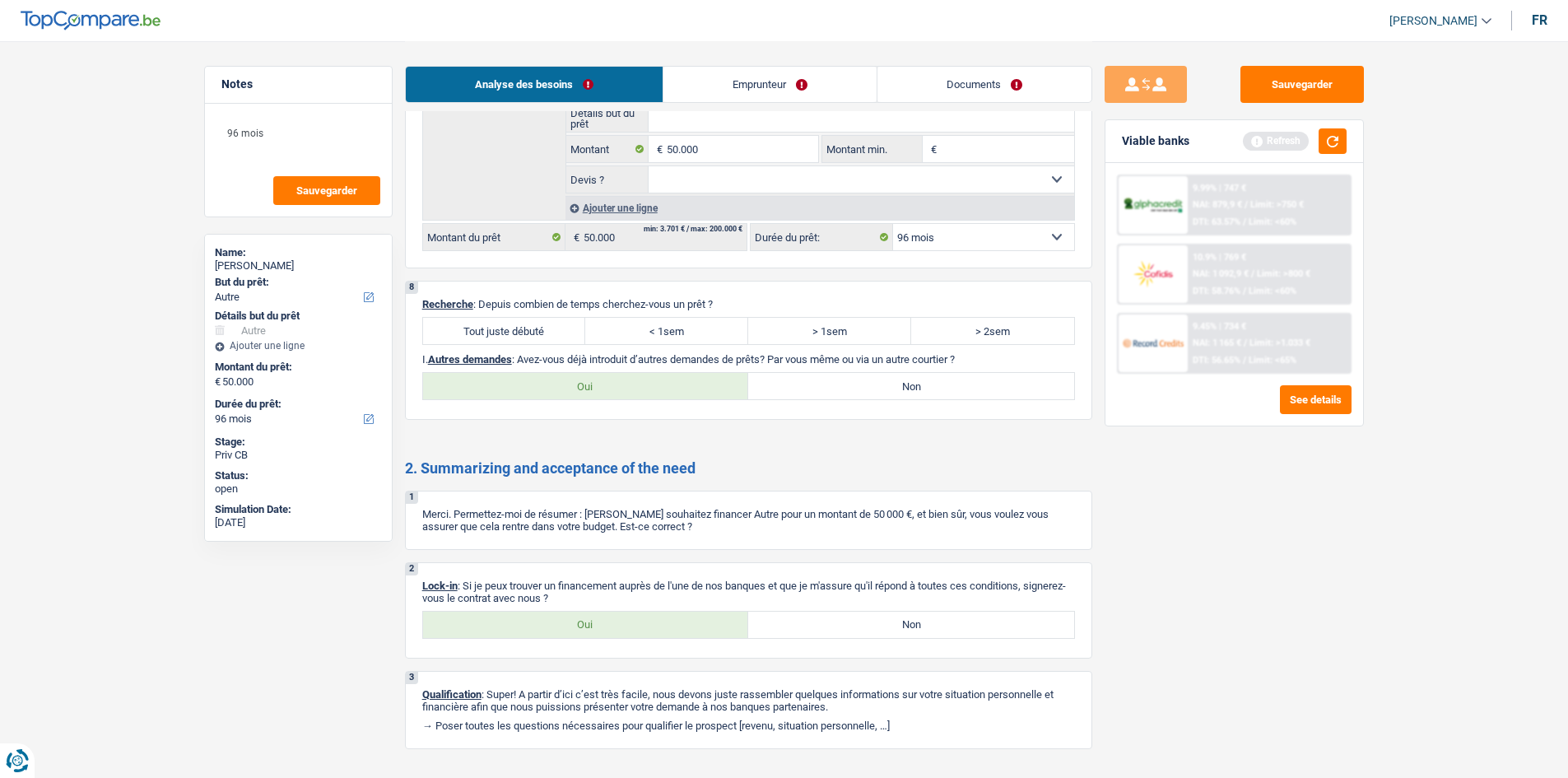
click at [573, 322] on label "Tout juste débuté" at bounding box center [504, 330] width 163 height 26
click at [573, 322] on input "Tout juste débuté" at bounding box center [504, 330] width 163 height 26
radio input "true"
click at [882, 405] on div "8 Recherche : Depuis combien de temps cherchez-vous un prêt ? Tout juste débuté…" at bounding box center [748, 350] width 688 height 139
drag, startPoint x: 1020, startPoint y: 385, endPoint x: 1525, endPoint y: 537, distance: 527.4
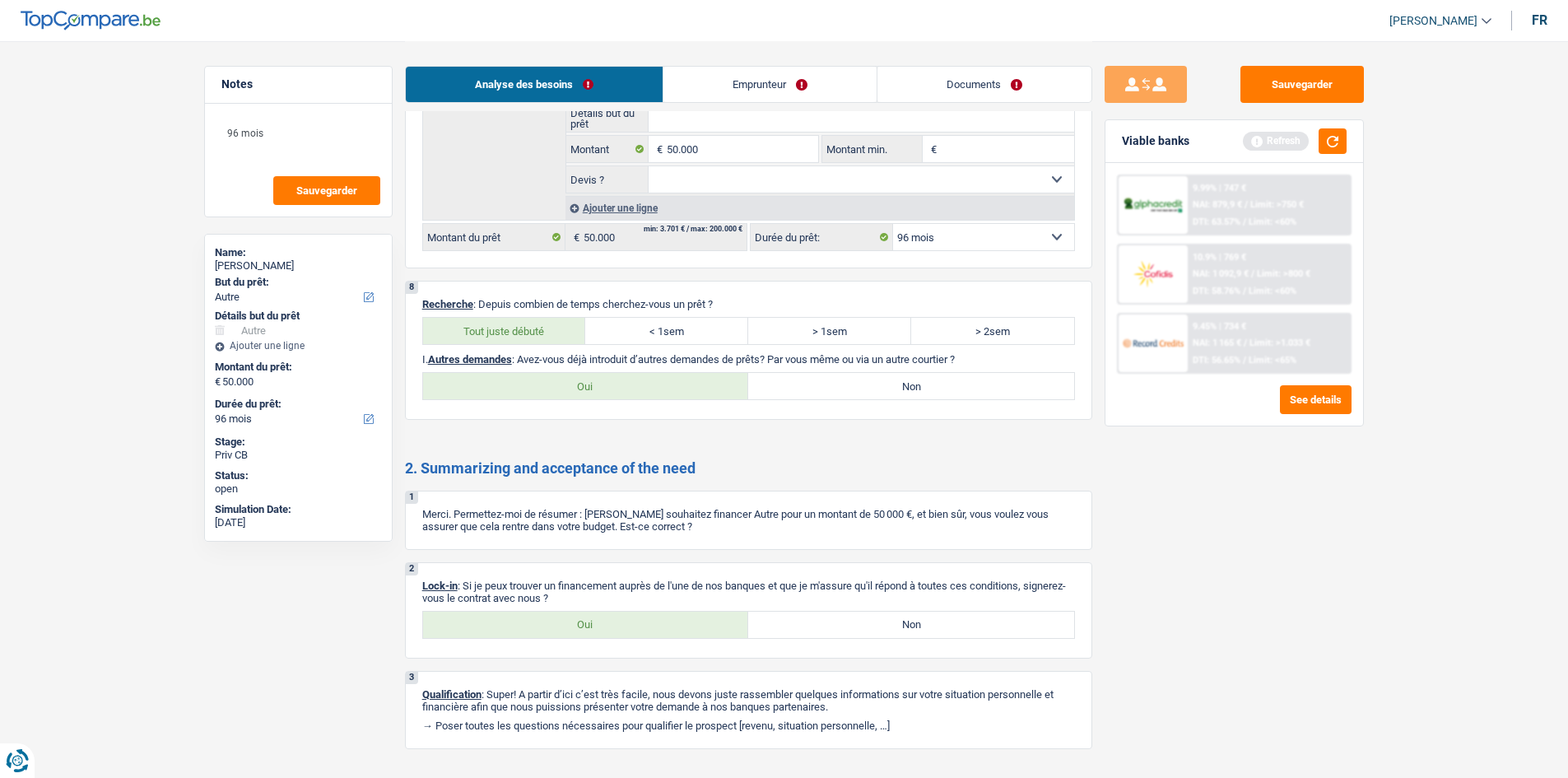
click at [1020, 386] on label "Non" at bounding box center [911, 385] width 326 height 26
click at [1020, 386] on input "Non" at bounding box center [911, 385] width 326 height 26
radio input "true"
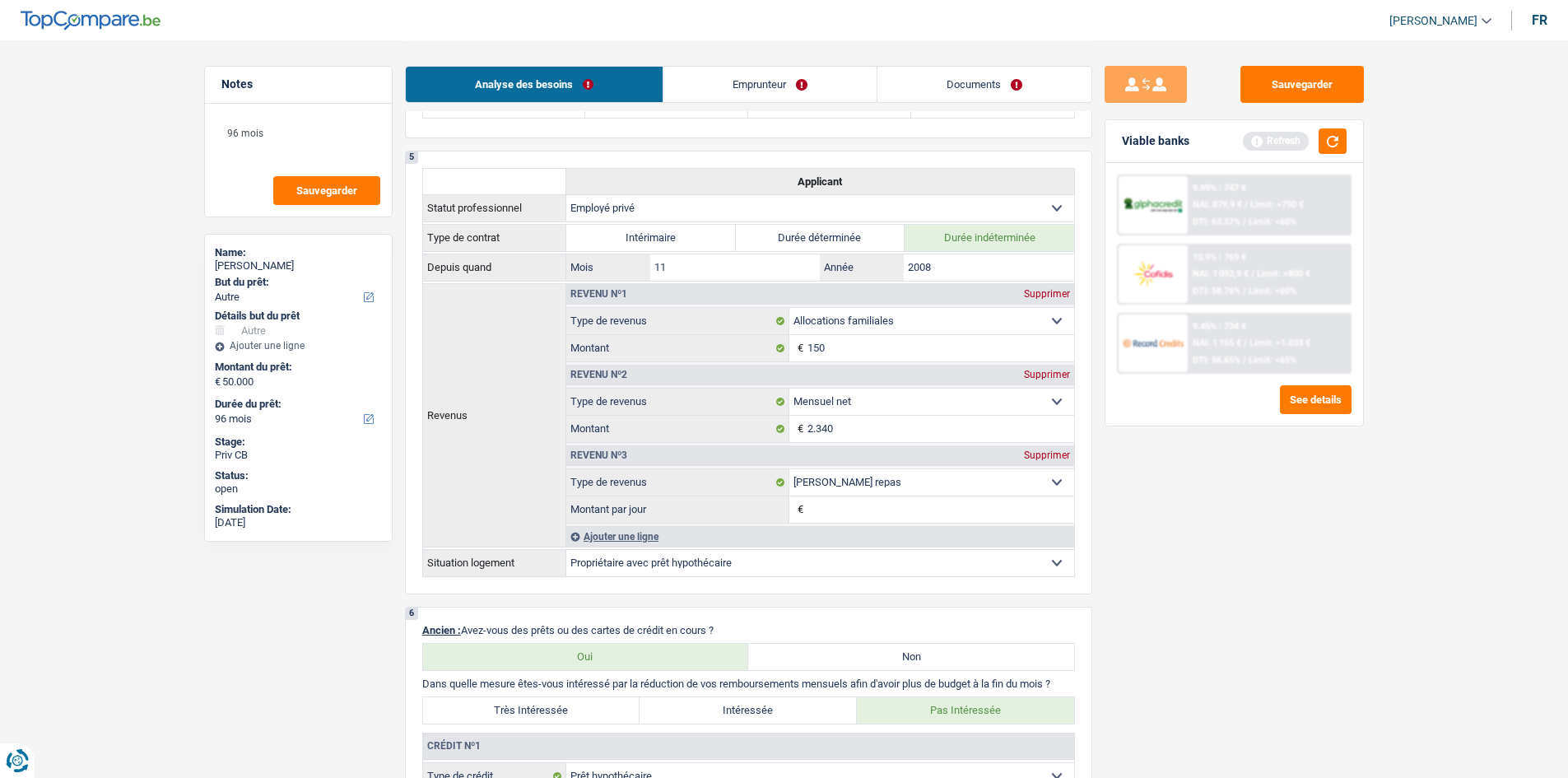
scroll to position [0, 0]
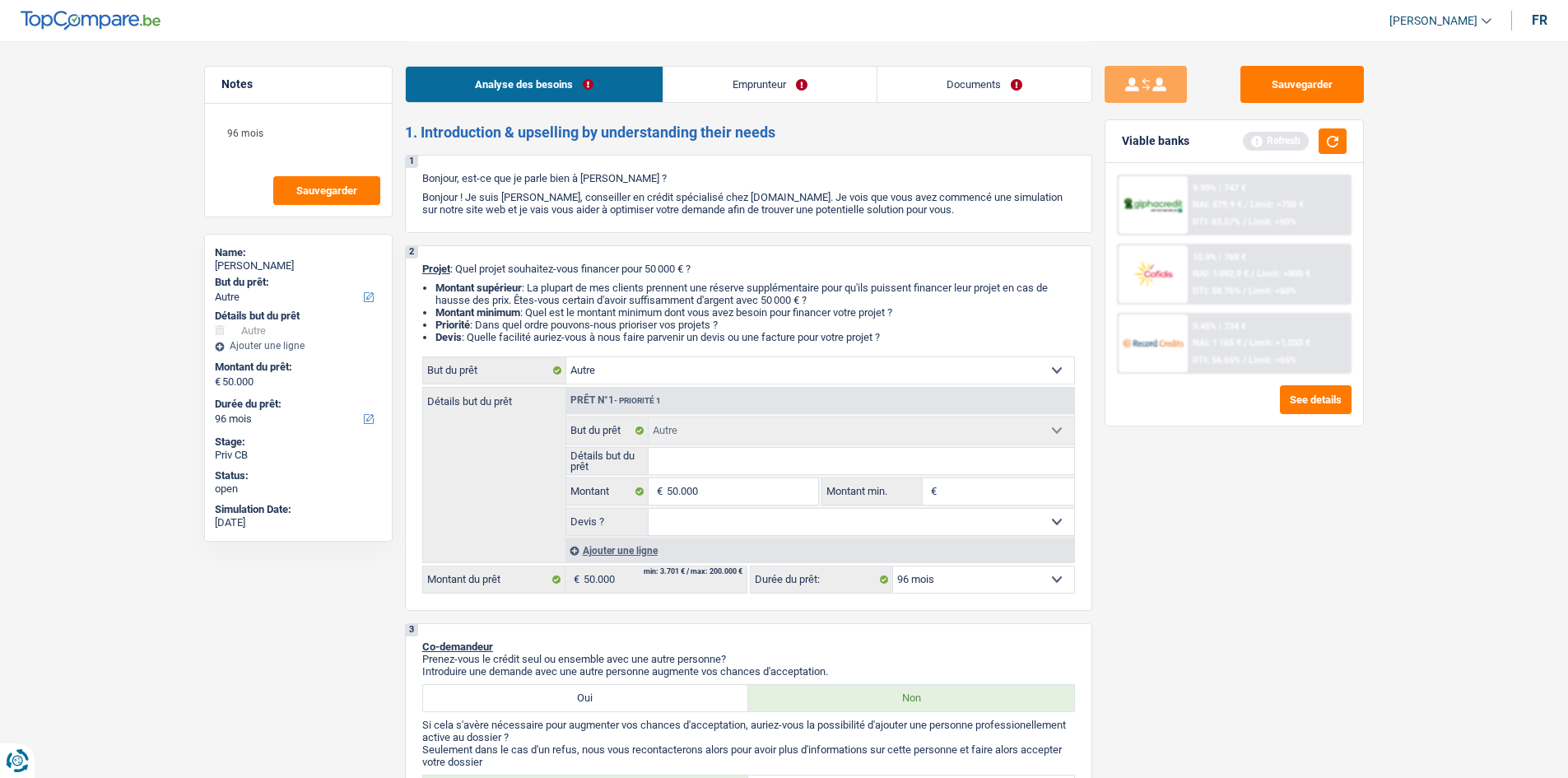
click at [710, 75] on link "Emprunteur" at bounding box center [770, 84] width 213 height 36
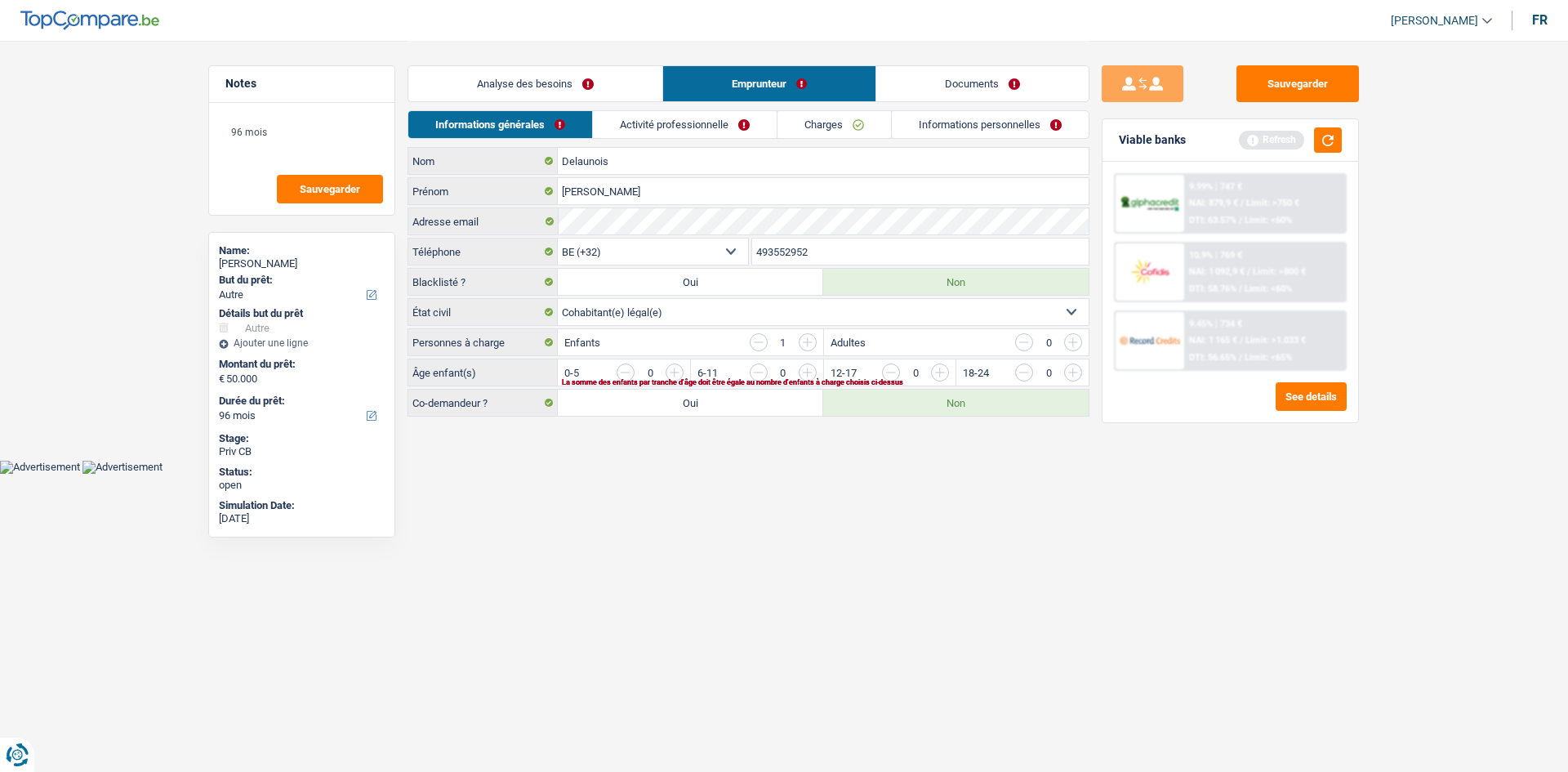
click at [647, 130] on link "Activité professionnelle" at bounding box center [684, 124] width 183 height 27
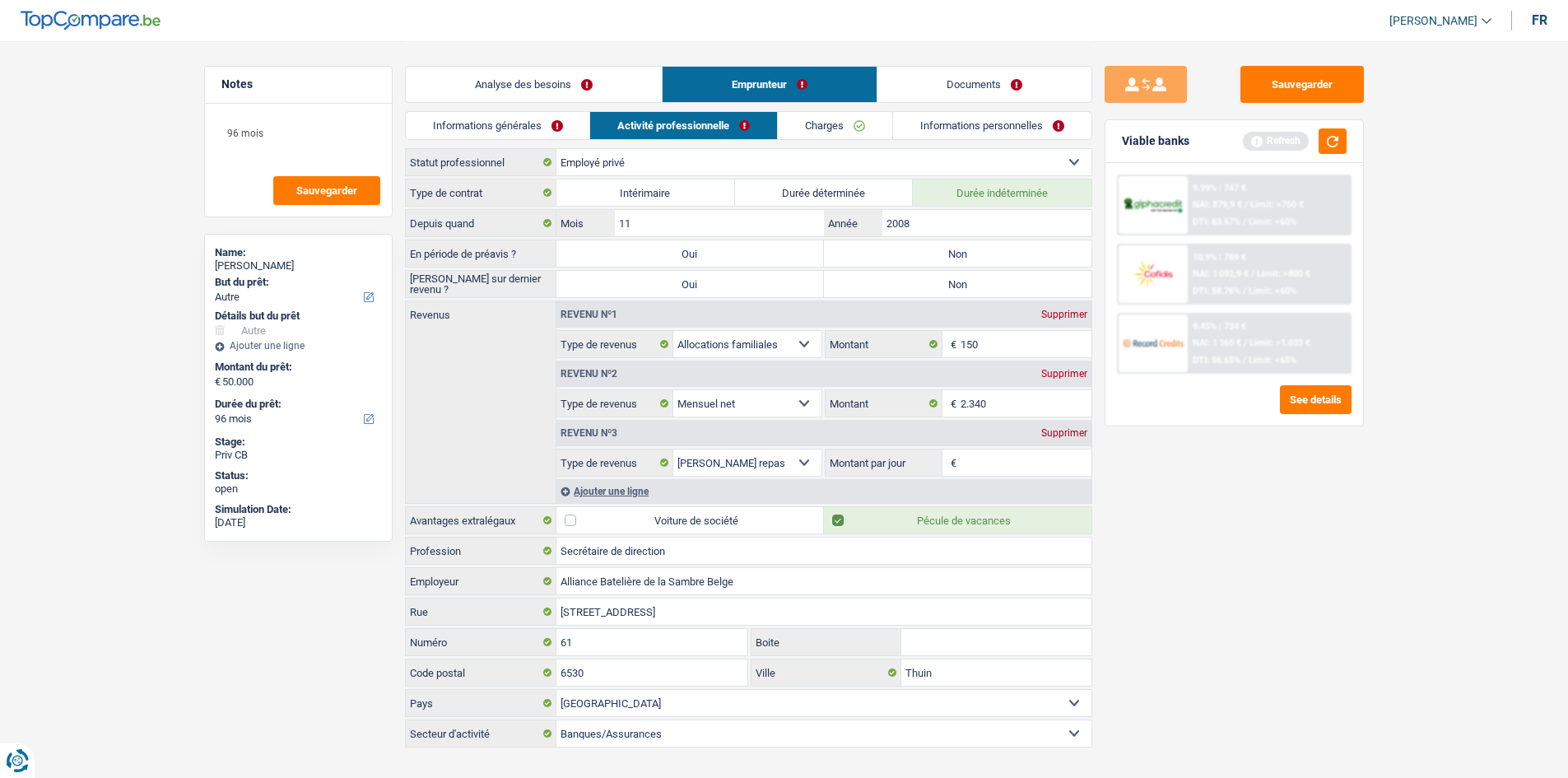
click at [837, 133] on link "Charges" at bounding box center [835, 125] width 115 height 27
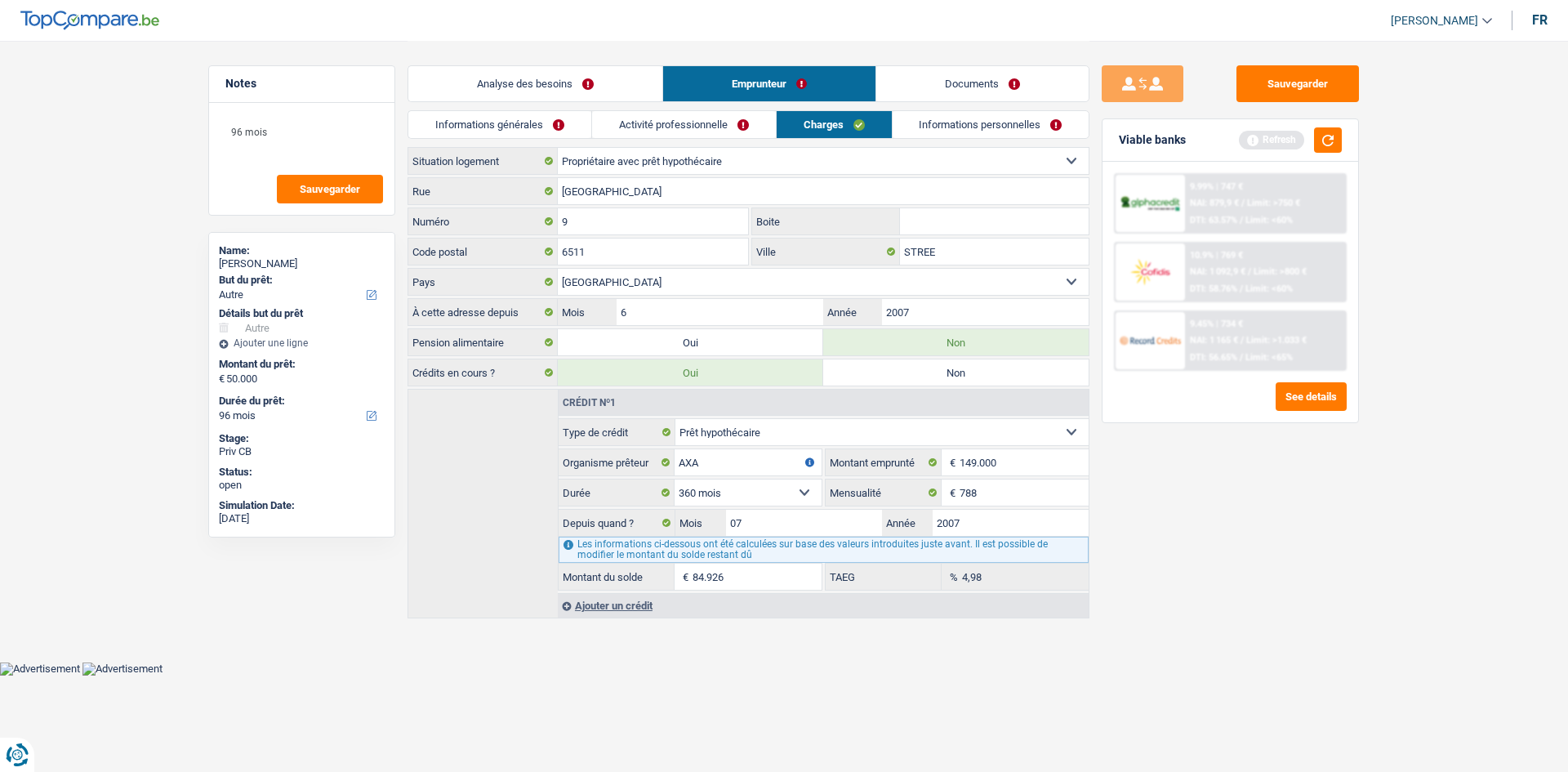
click at [956, 126] on link "Informations personnelles" at bounding box center [991, 124] width 197 height 27
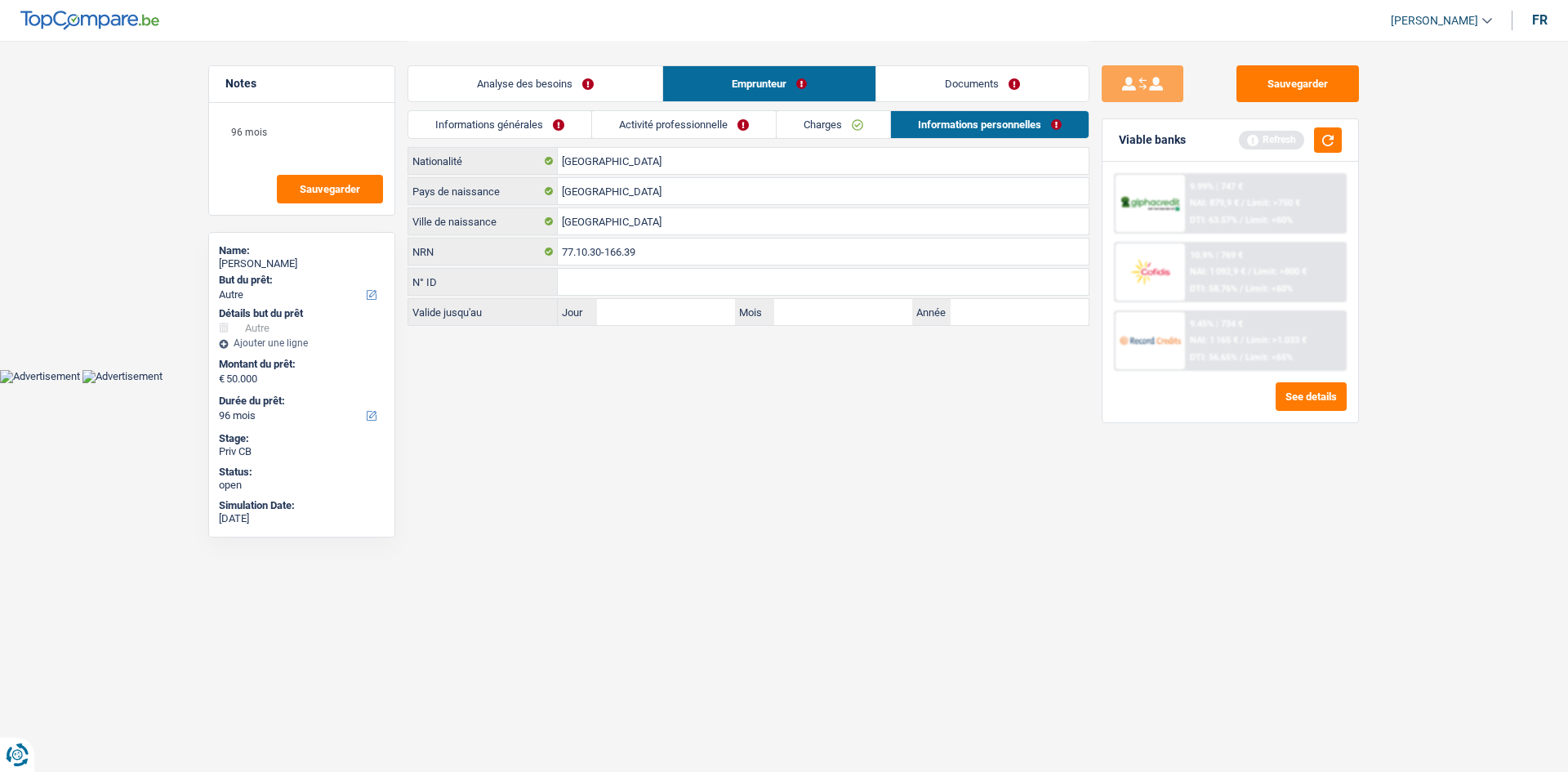
click at [964, 73] on link "Documents" at bounding box center [982, 83] width 212 height 35
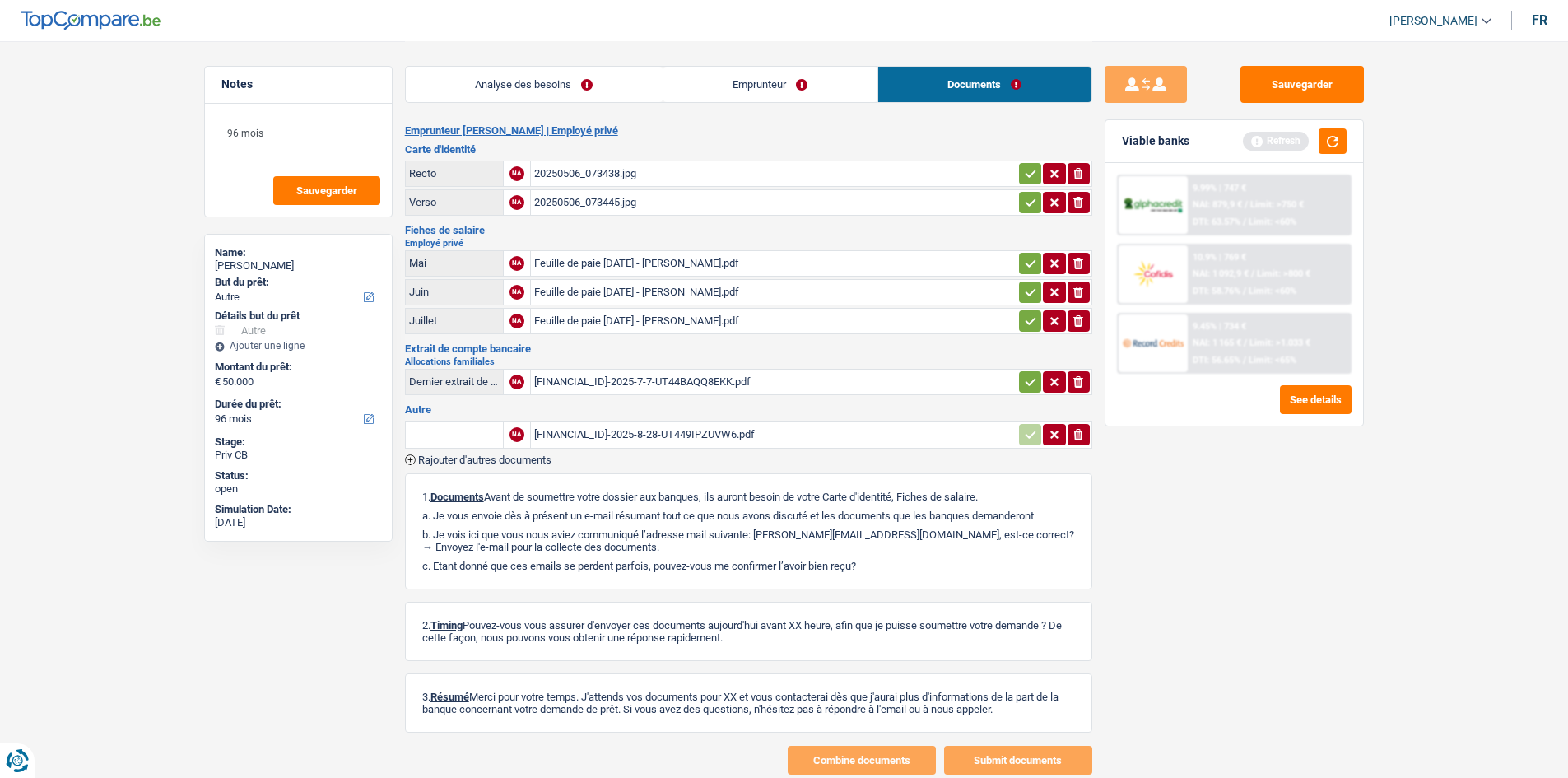
click at [507, 87] on link "Analyse des besoins" at bounding box center [534, 84] width 257 height 36
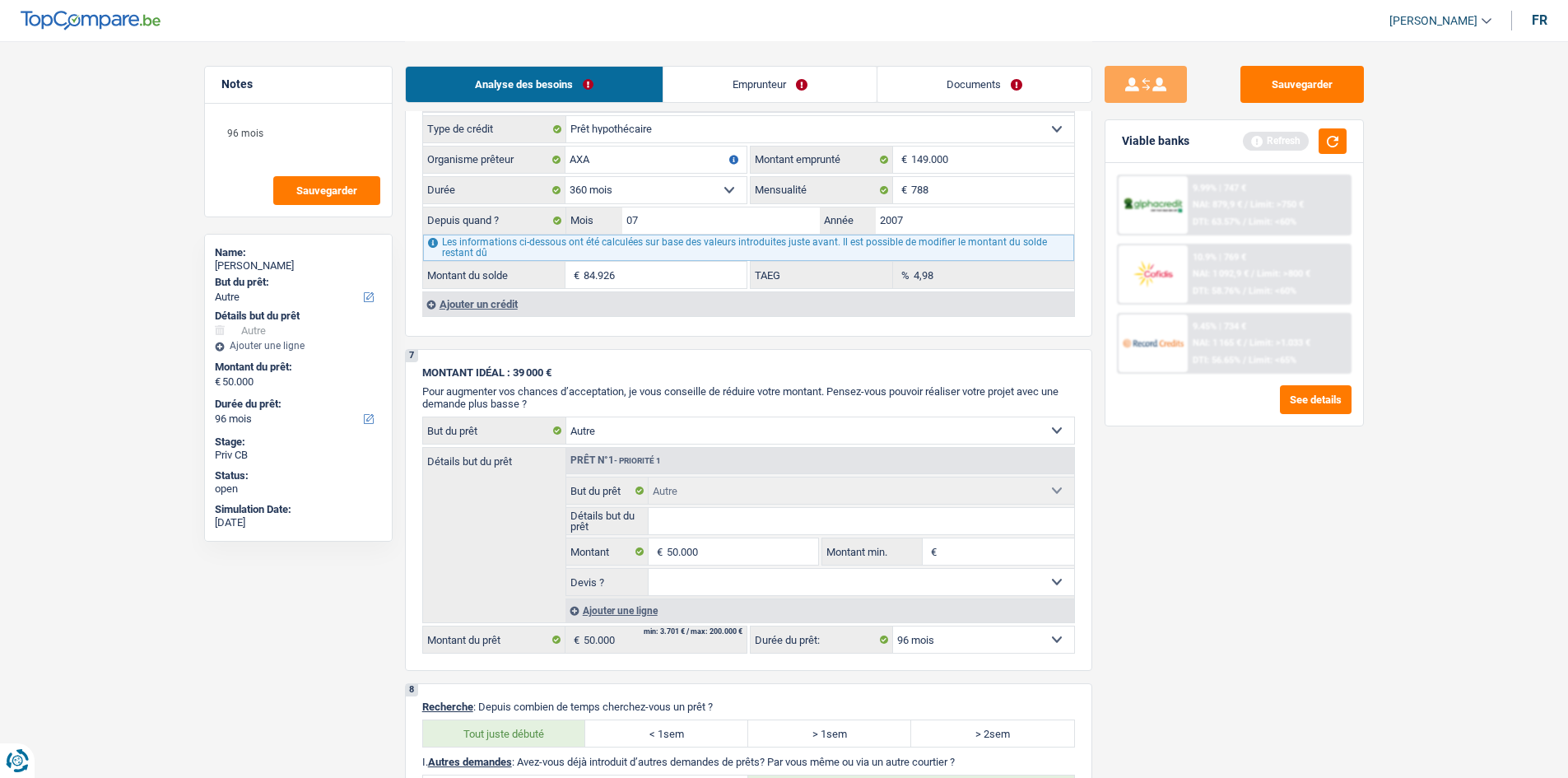
scroll to position [1481, 0]
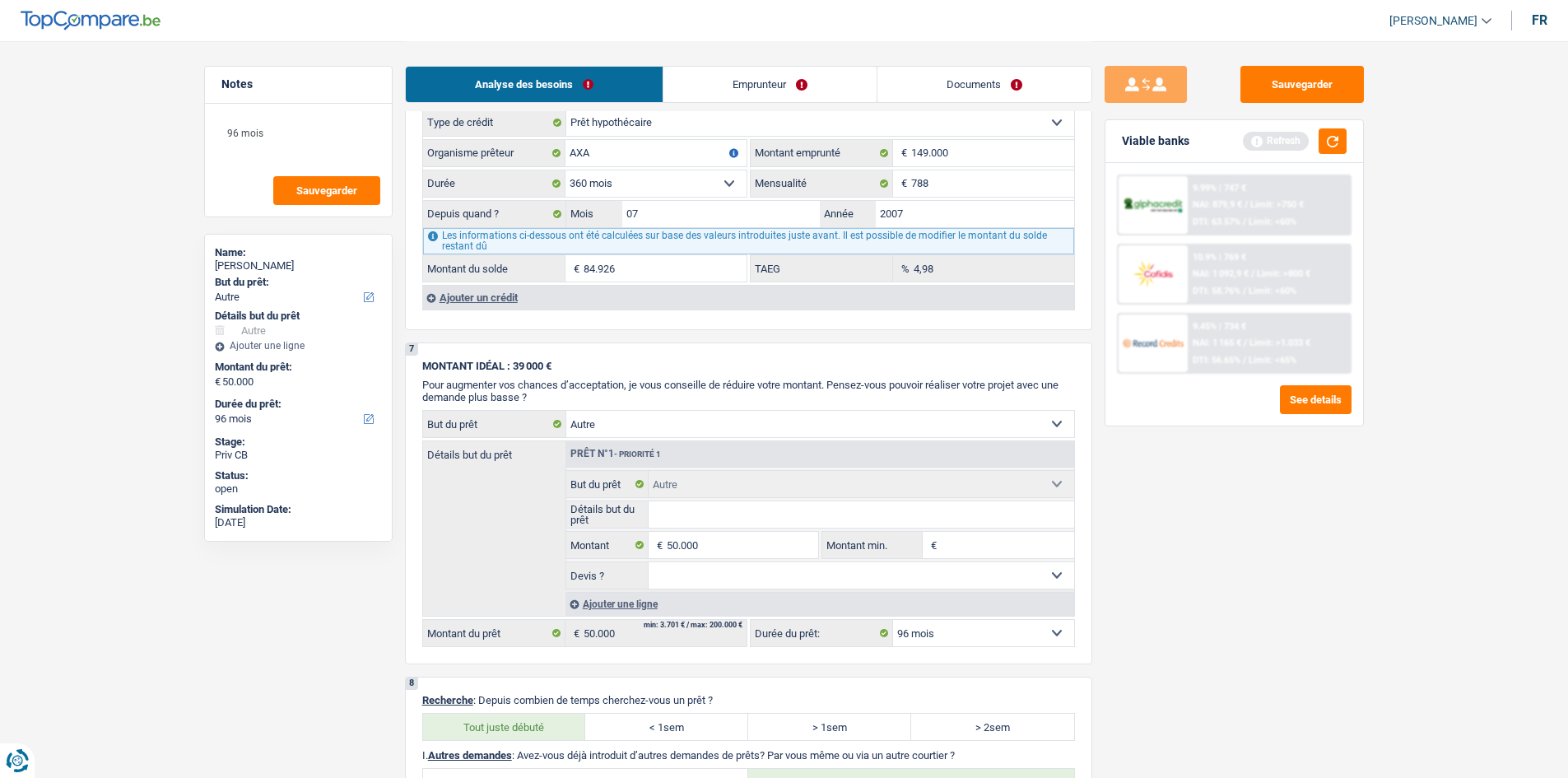
click at [491, 299] on div "Ajouter un crédit" at bounding box center [747, 298] width 652 height 25
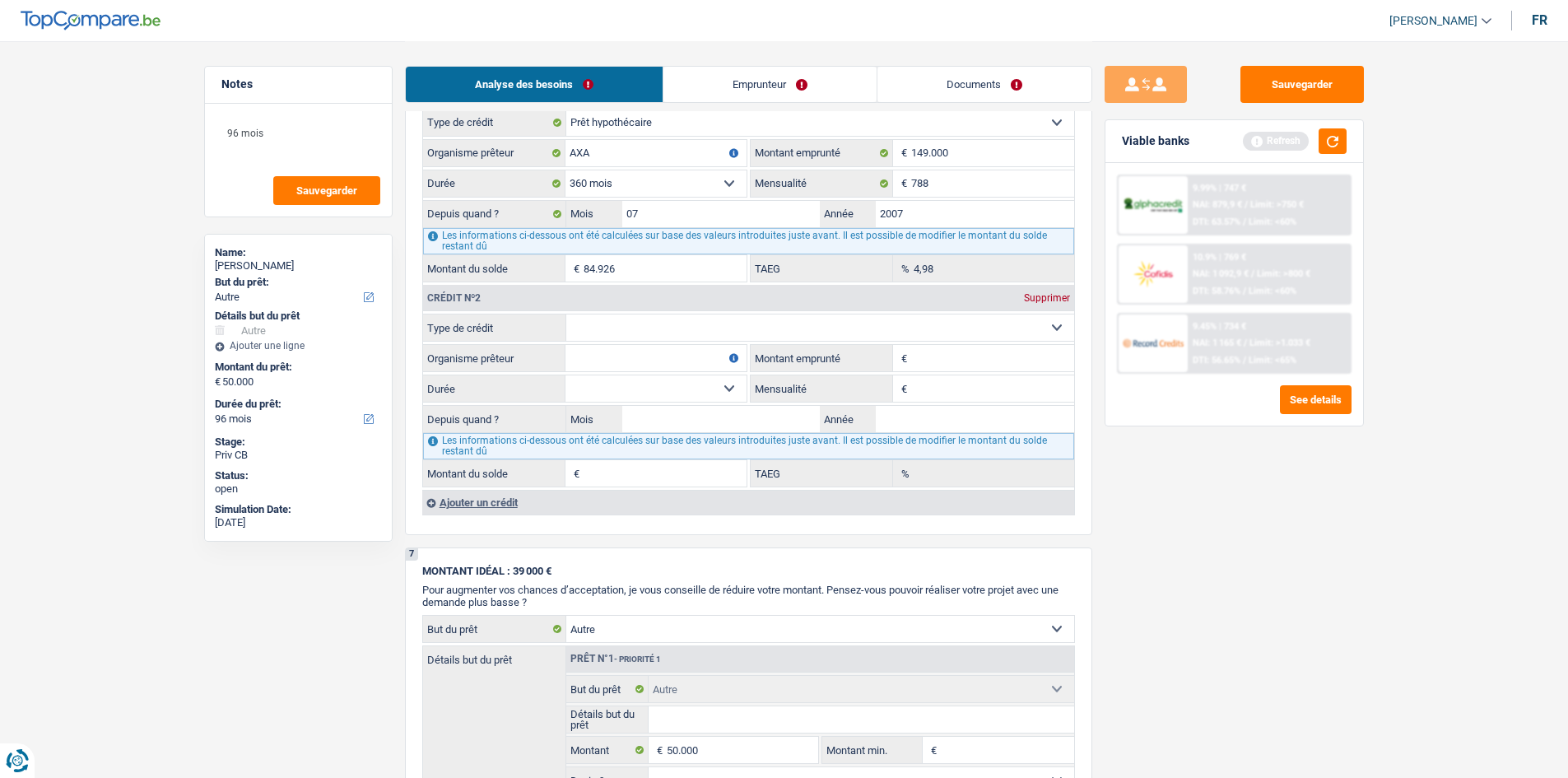
drag, startPoint x: 619, startPoint y: 347, endPoint x: 629, endPoint y: 334, distance: 16.4
click at [619, 346] on input "Organisme prêteur" at bounding box center [656, 357] width 181 height 26
click at [631, 327] on select "Carte ou ouverture de crédit Prêt hypothécaire Vente à tempérament Prêt à tempé…" at bounding box center [820, 326] width 508 height 26
select select "personalLoan"
type input "0"
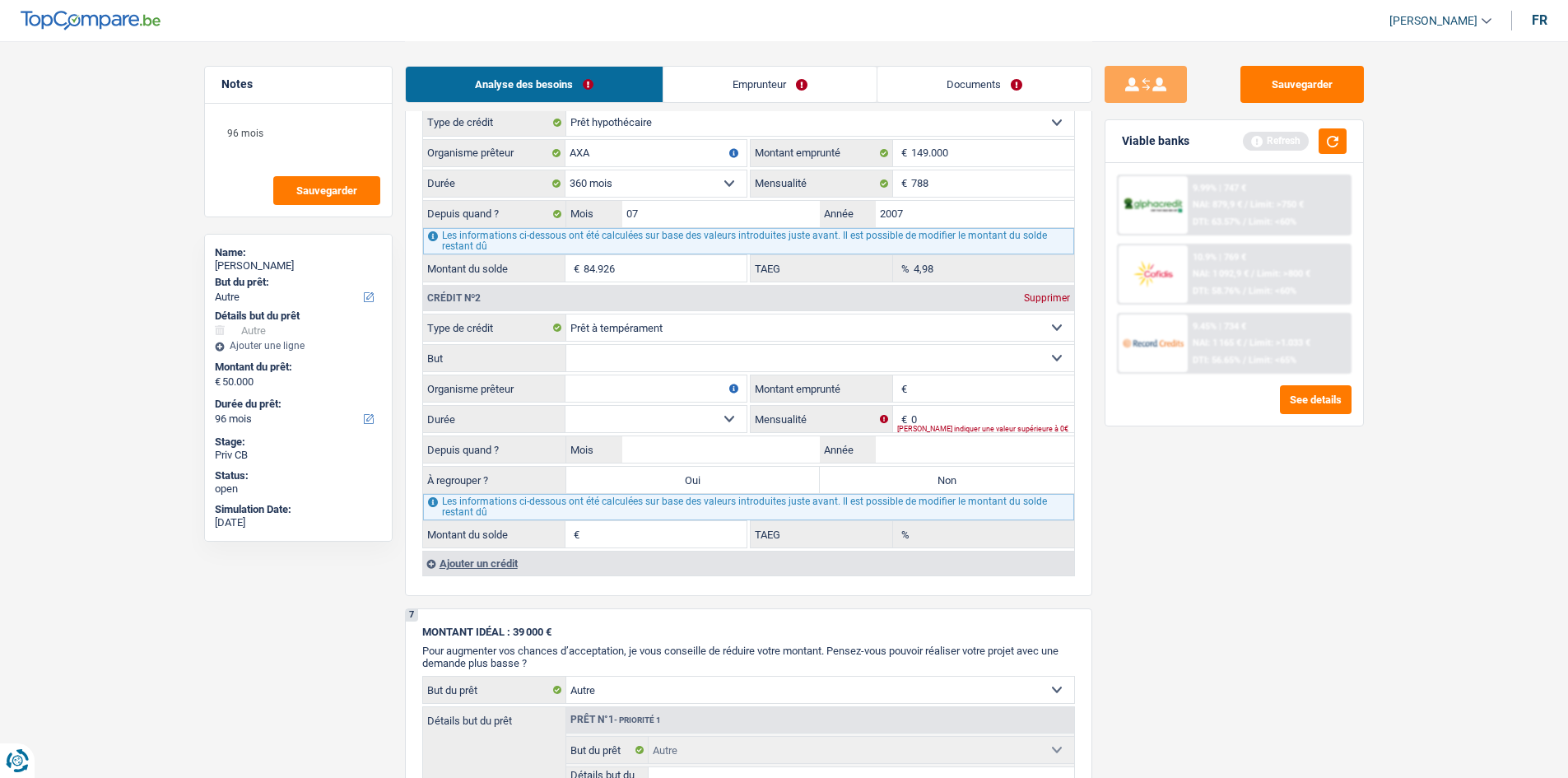
click at [781, 359] on select "Confort maison: meubles, textile, peinture, électroménager, outillage non-profe…" at bounding box center [820, 357] width 508 height 26
select select "homeFurnishingOrRelocation"
click at [566, 345] on select "Confort maison: meubles, textile, peinture, électroménager, outillage non-profe…" at bounding box center [820, 357] width 508 height 26
click at [915, 420] on input "0" at bounding box center [992, 418] width 163 height 26
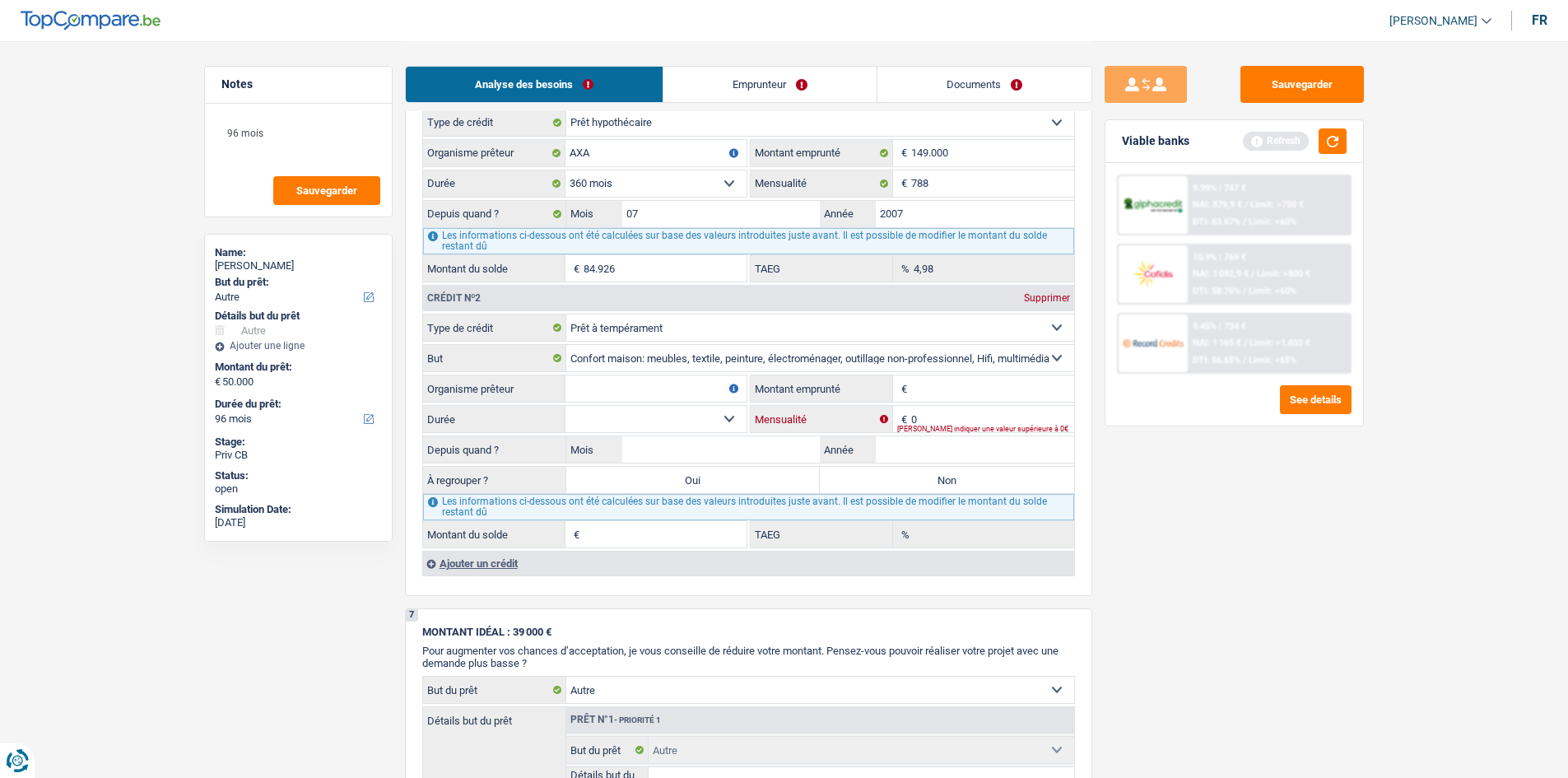
type input "7"
type input "584"
click at [950, 390] on input "Montant emprunté" at bounding box center [992, 388] width 163 height 26
type input "43.000"
click at [603, 421] on select "12 mois 18 mois 24 mois 30 mois 36 mois 42 mois 48 mois 60 mois 72 mois 84 mois…" at bounding box center [656, 418] width 181 height 26
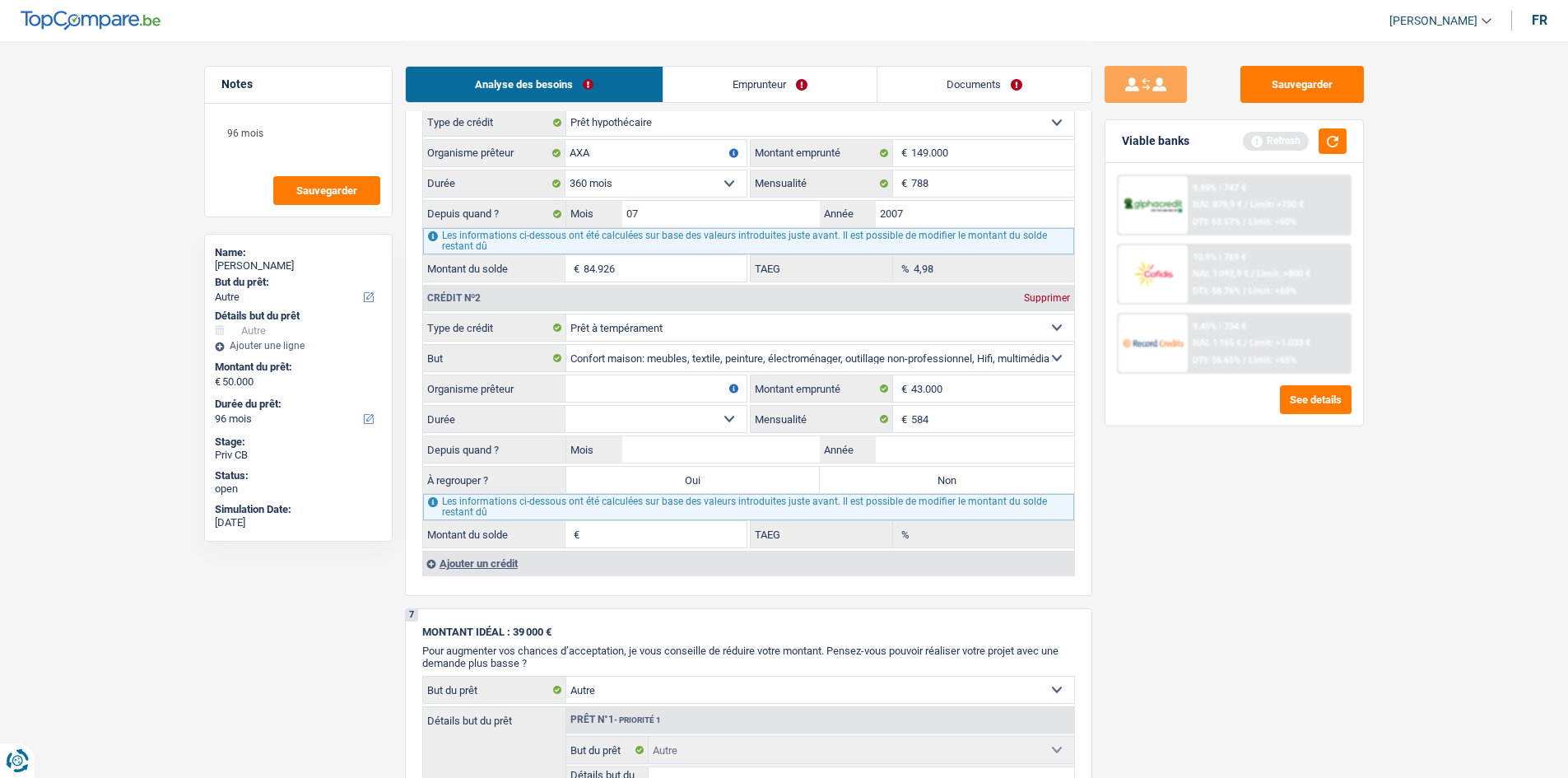
select select "120"
click at [565, 405] on select "12 mois 18 mois 24 mois 30 mois 36 mois 42 mois 48 mois 60 mois 72 mois 84 mois…" at bounding box center [656, 418] width 181 height 26
click at [767, 445] on input "Mois" at bounding box center [721, 449] width 198 height 26
type input "2"
type input "2025"
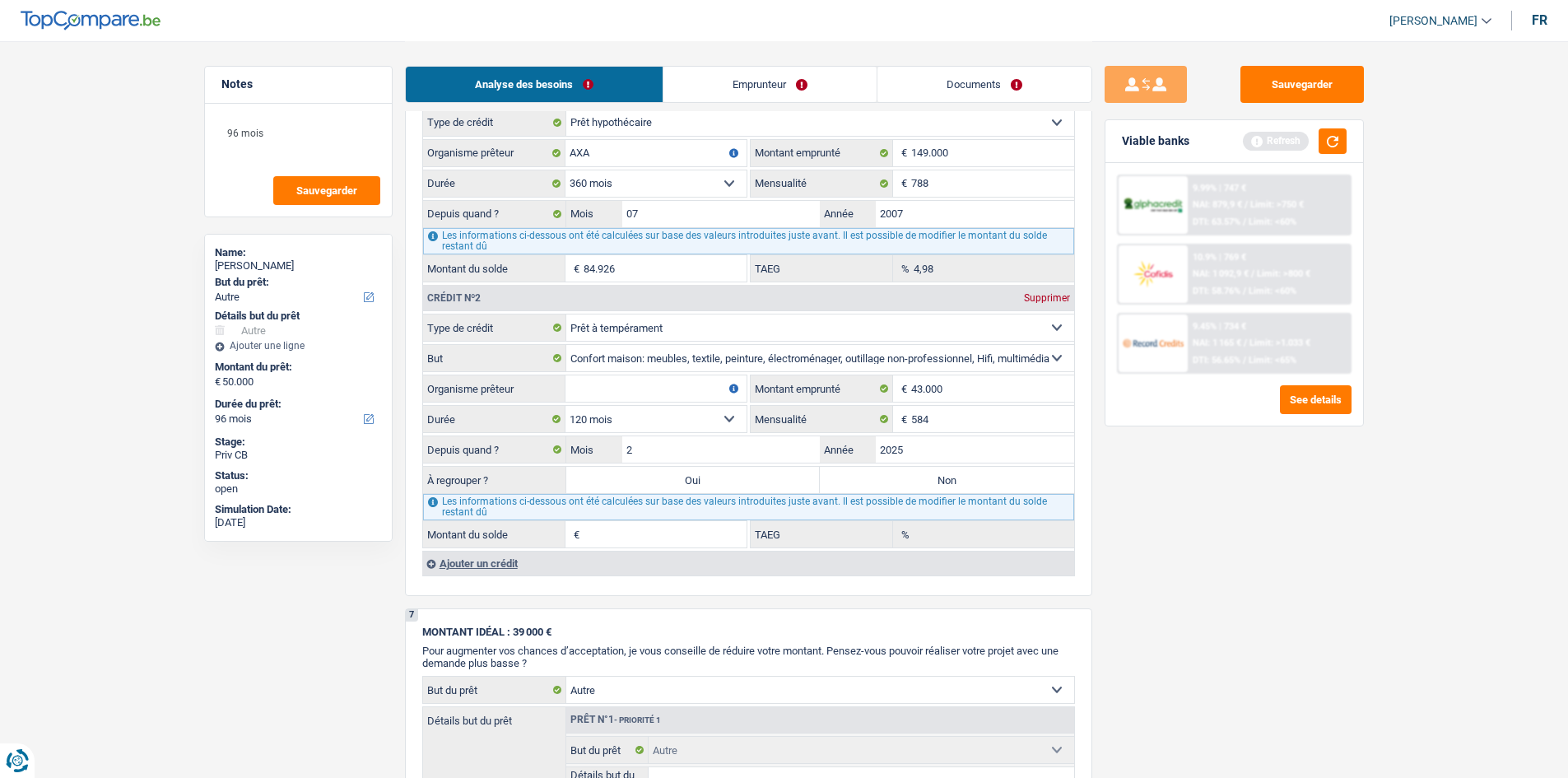
type input "41.547"
type input "11,19"
click at [674, 385] on input "Organisme prêteur" at bounding box center [656, 388] width 181 height 26
type input "Cofidis"
click at [1196, 528] on div "Sauvegarder Viable banks Refresh 9.99% | 747 € NAI: 879,9 € / Limit: >750 € DTI…" at bounding box center [1234, 408] width 284 height 686
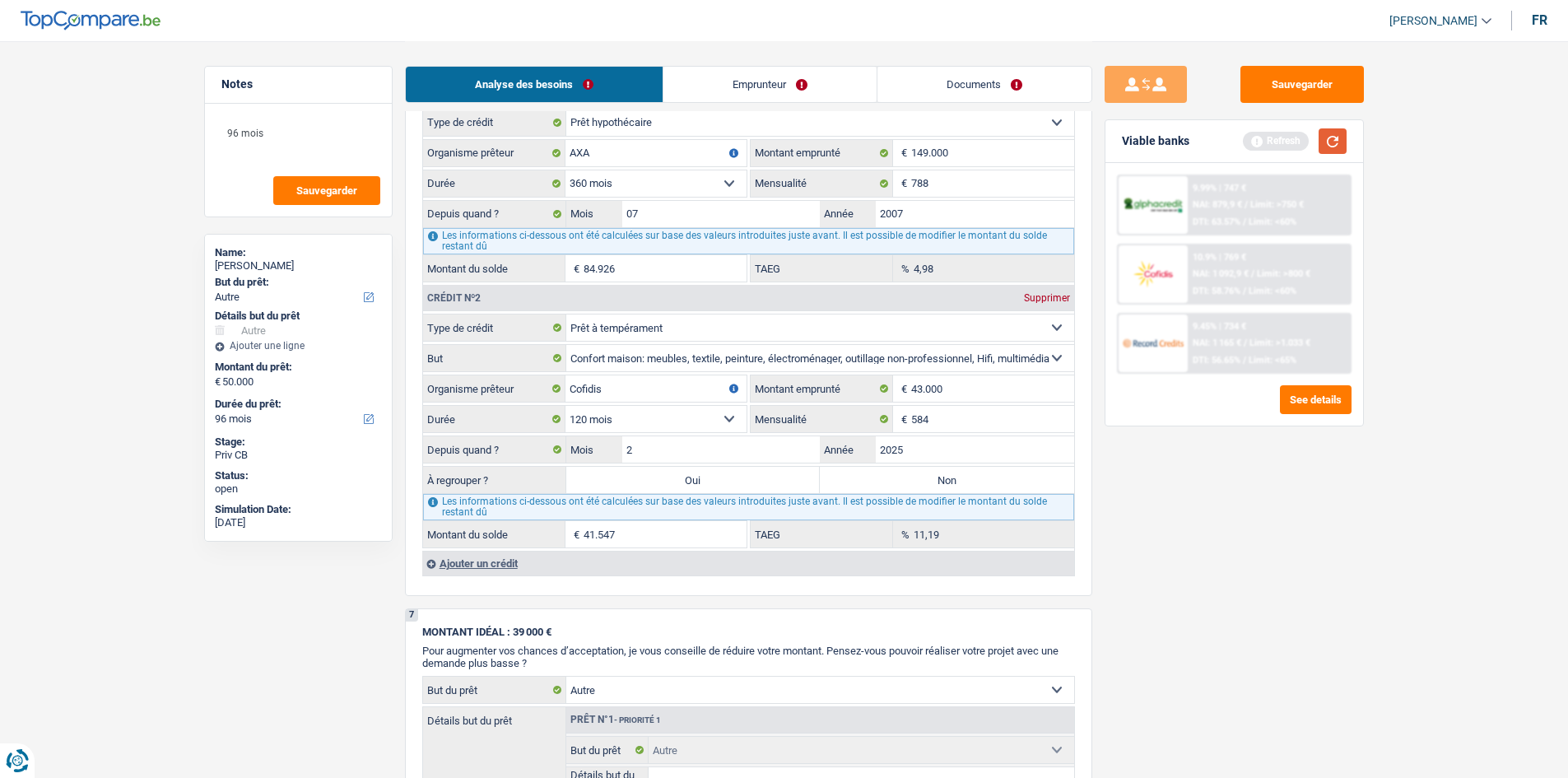
click at [1335, 139] on button "button" at bounding box center [1332, 141] width 28 height 25
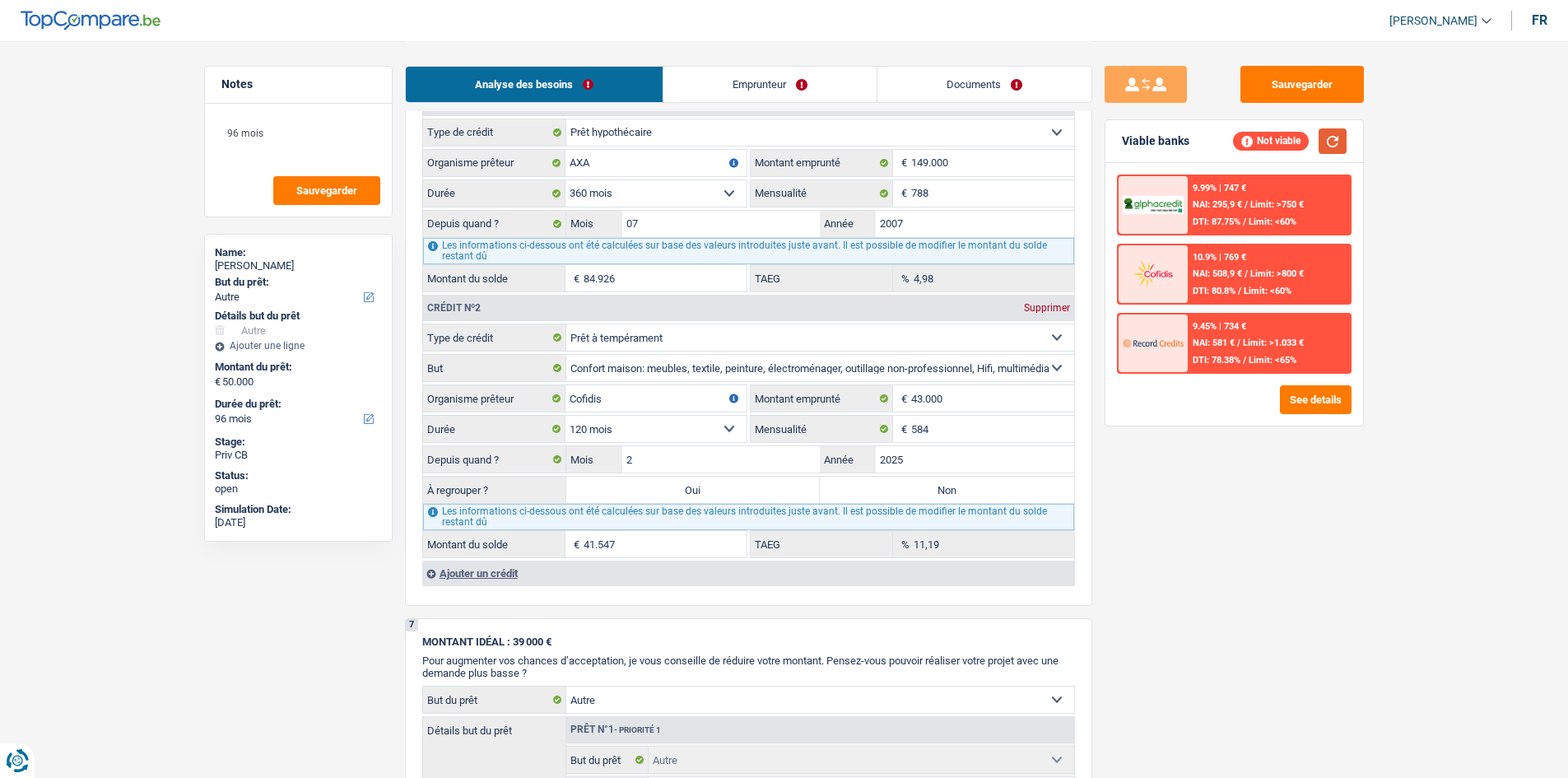
scroll to position [1646, 0]
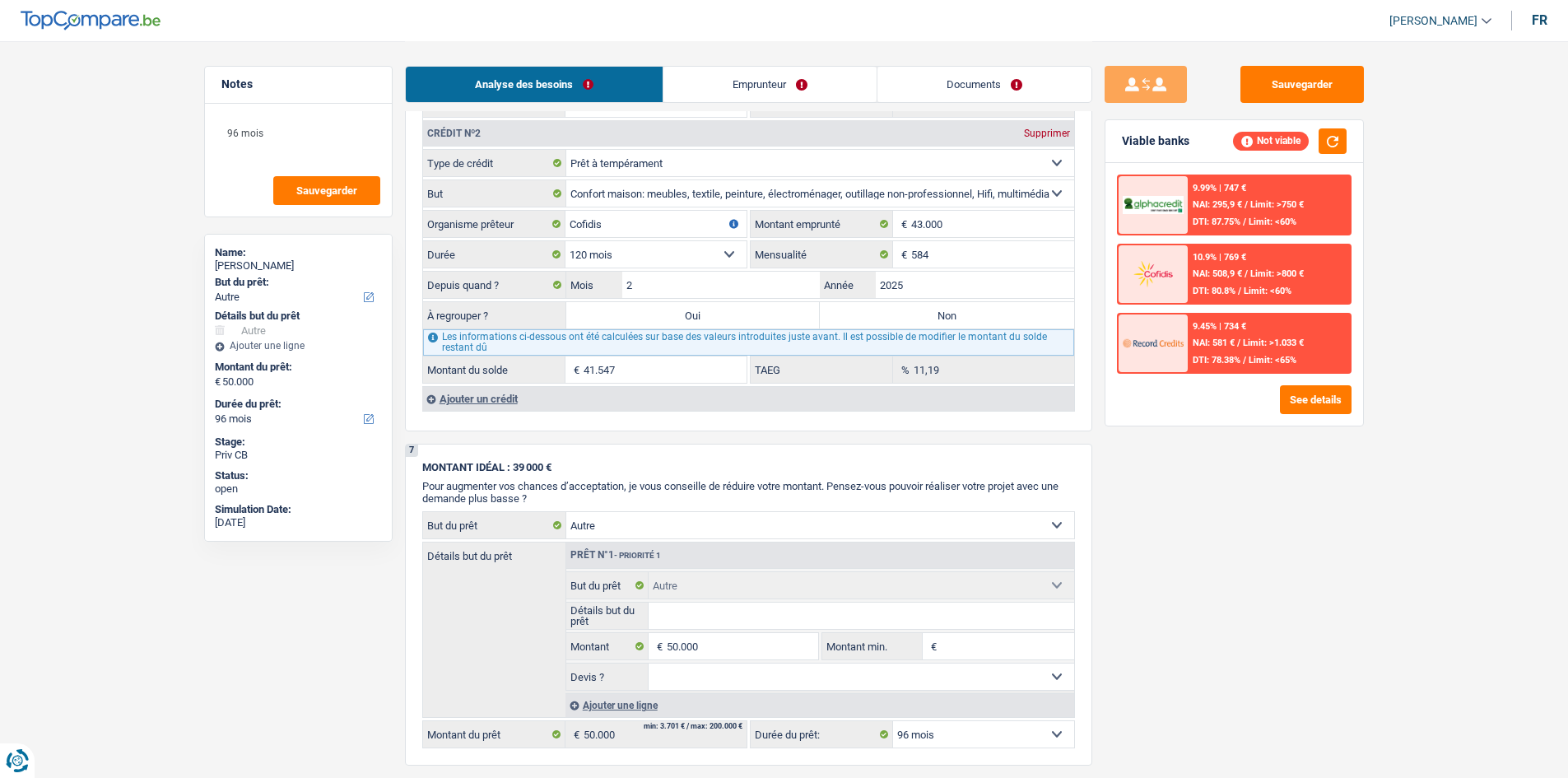
click at [1252, 448] on div "Sauvegarder Viable banks Not viable 9.99% | 747 € NAI: 295,9 € / Limit: >750 € …" at bounding box center [1234, 408] width 284 height 686
click at [1023, 309] on label "Non" at bounding box center [947, 315] width 254 height 26
click at [1023, 309] on input "Non" at bounding box center [947, 315] width 254 height 26
radio input "true"
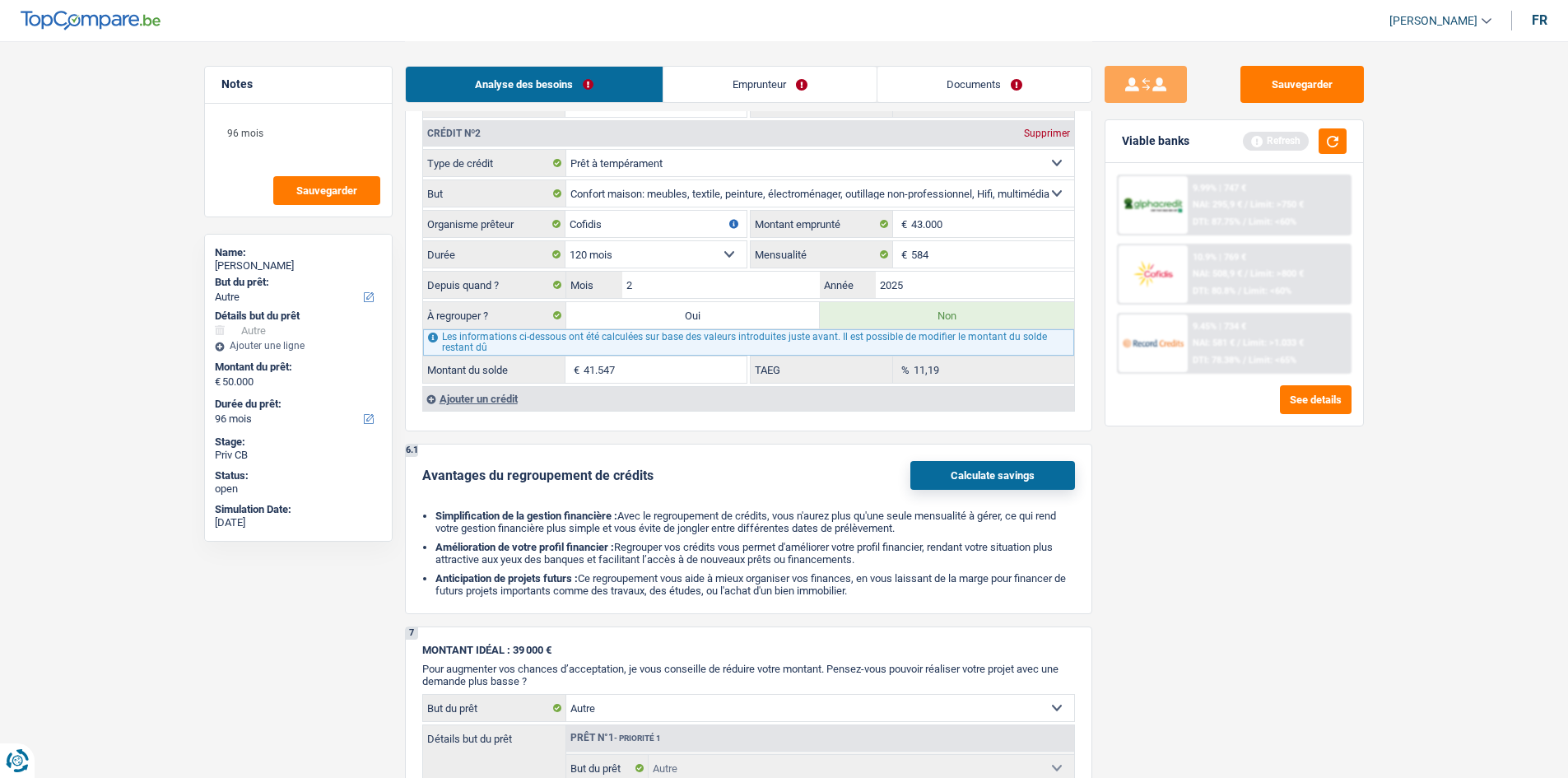
click at [506, 399] on div "Ajouter un crédit" at bounding box center [747, 399] width 652 height 25
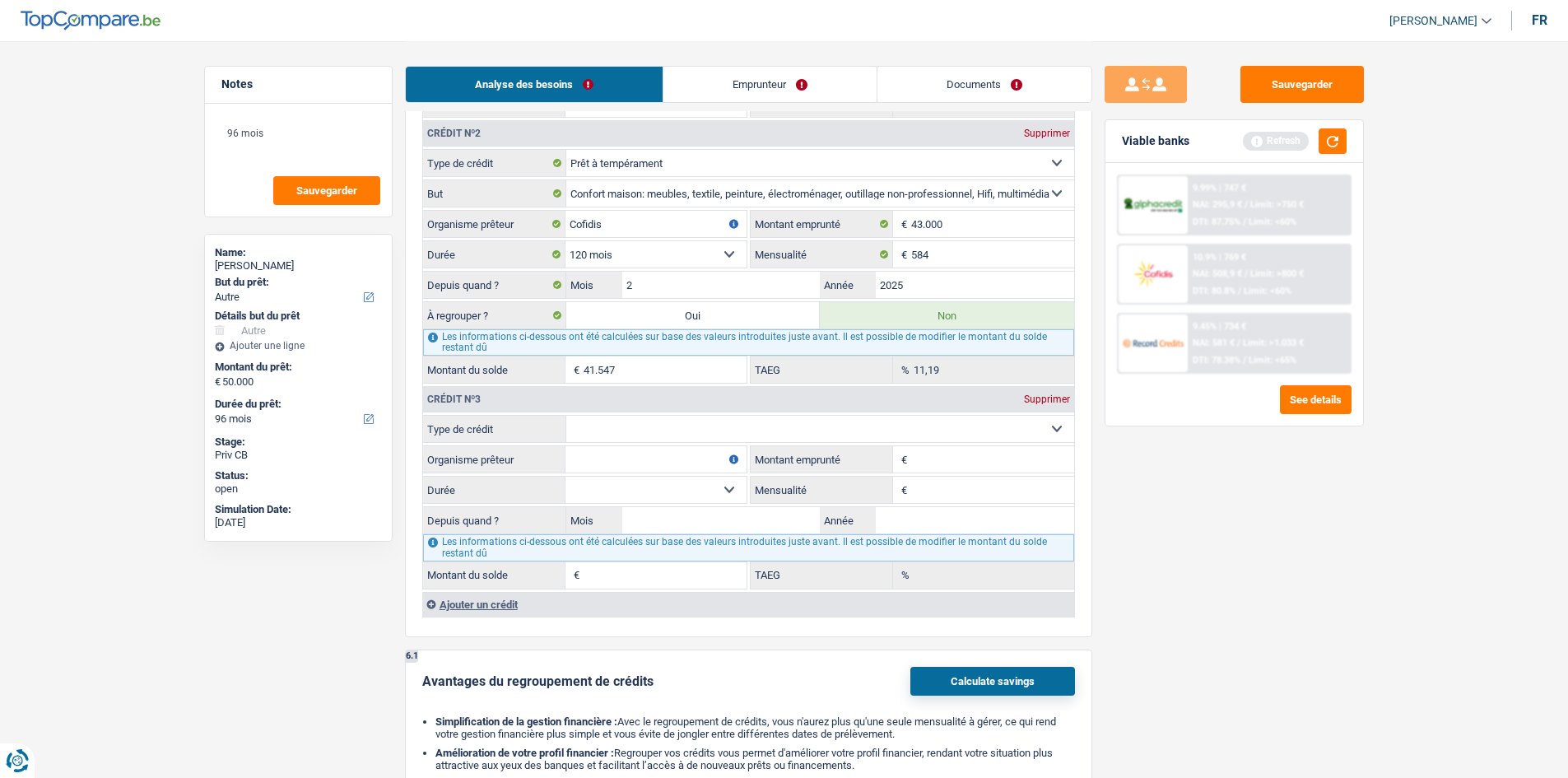
click at [609, 428] on select "Carte ou ouverture de crédit Prêt hypothécaire Vente à tempérament Prêt à tempé…" at bounding box center [820, 428] width 508 height 26
select select "cardOrCredit"
type input "0"
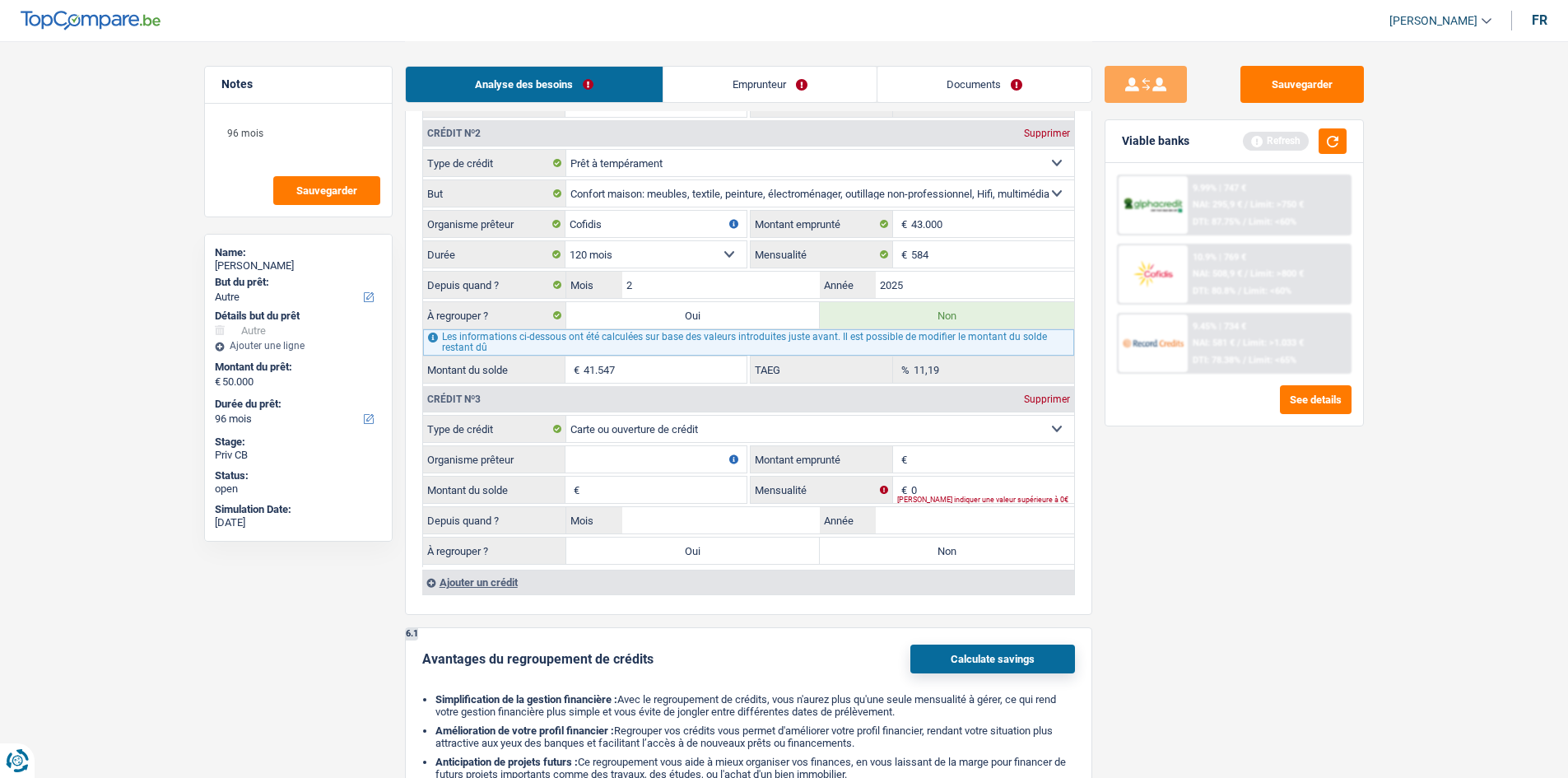
click at [614, 452] on input "Organisme prêteur" at bounding box center [656, 458] width 181 height 26
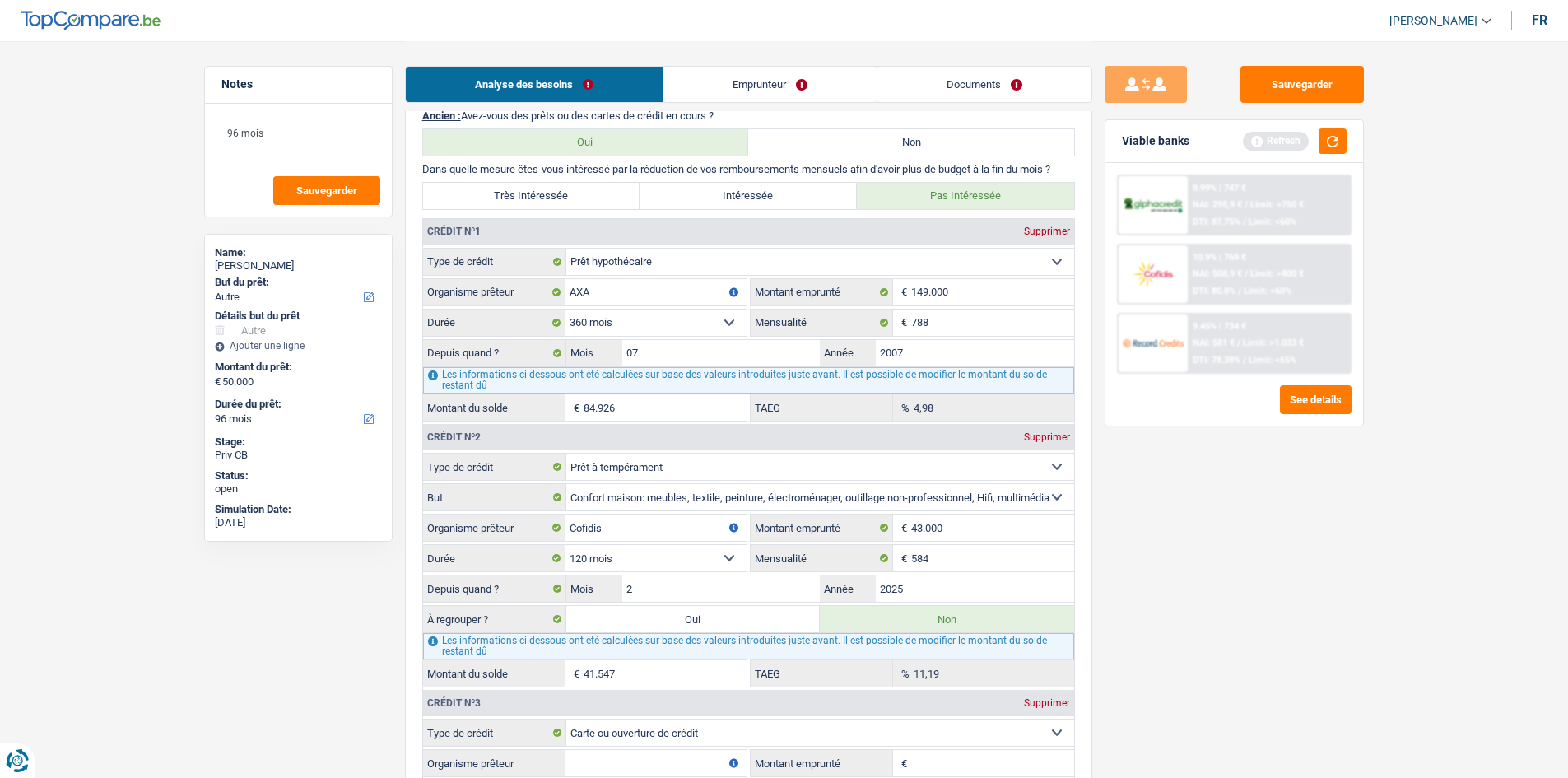
scroll to position [905, 0]
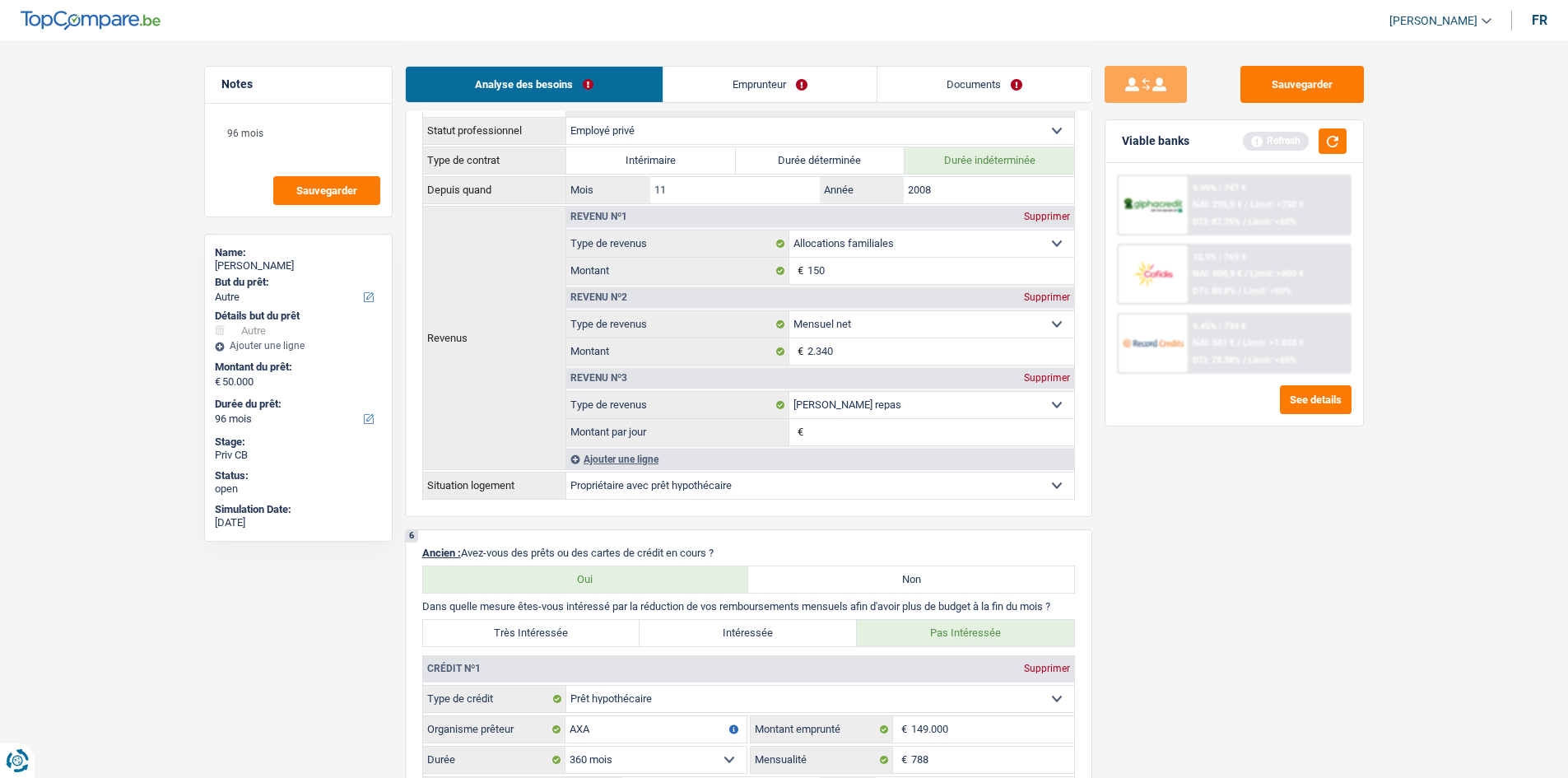
click at [1265, 208] on span "Limit: >750 €" at bounding box center [1277, 204] width 54 height 11
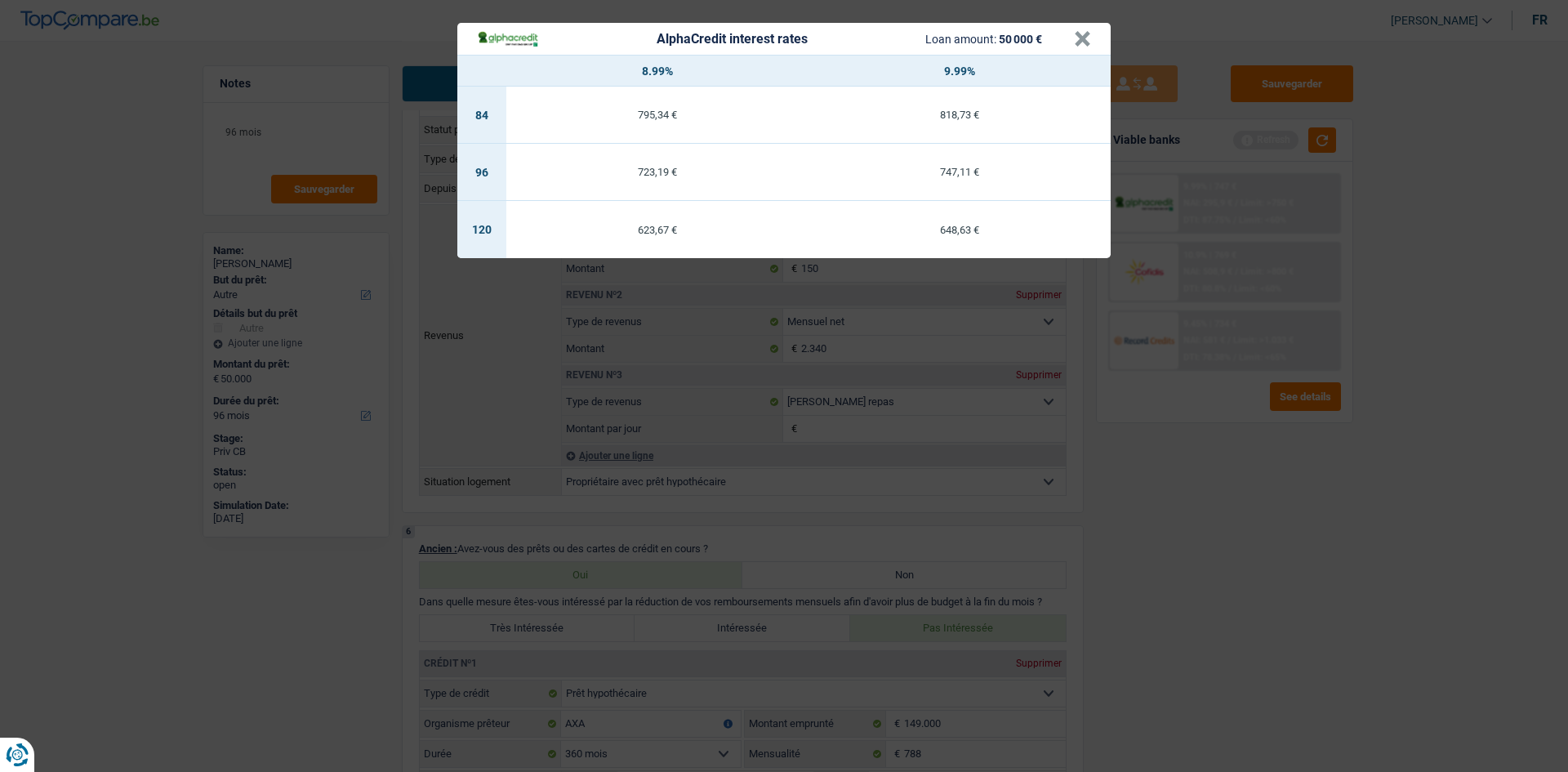
click at [1213, 586] on div "AlphaCredit interest rates Loan amount: 50 000 € × 8.99% 9.99% 84 795,34 € 818,…" at bounding box center [784, 386] width 1568 height 772
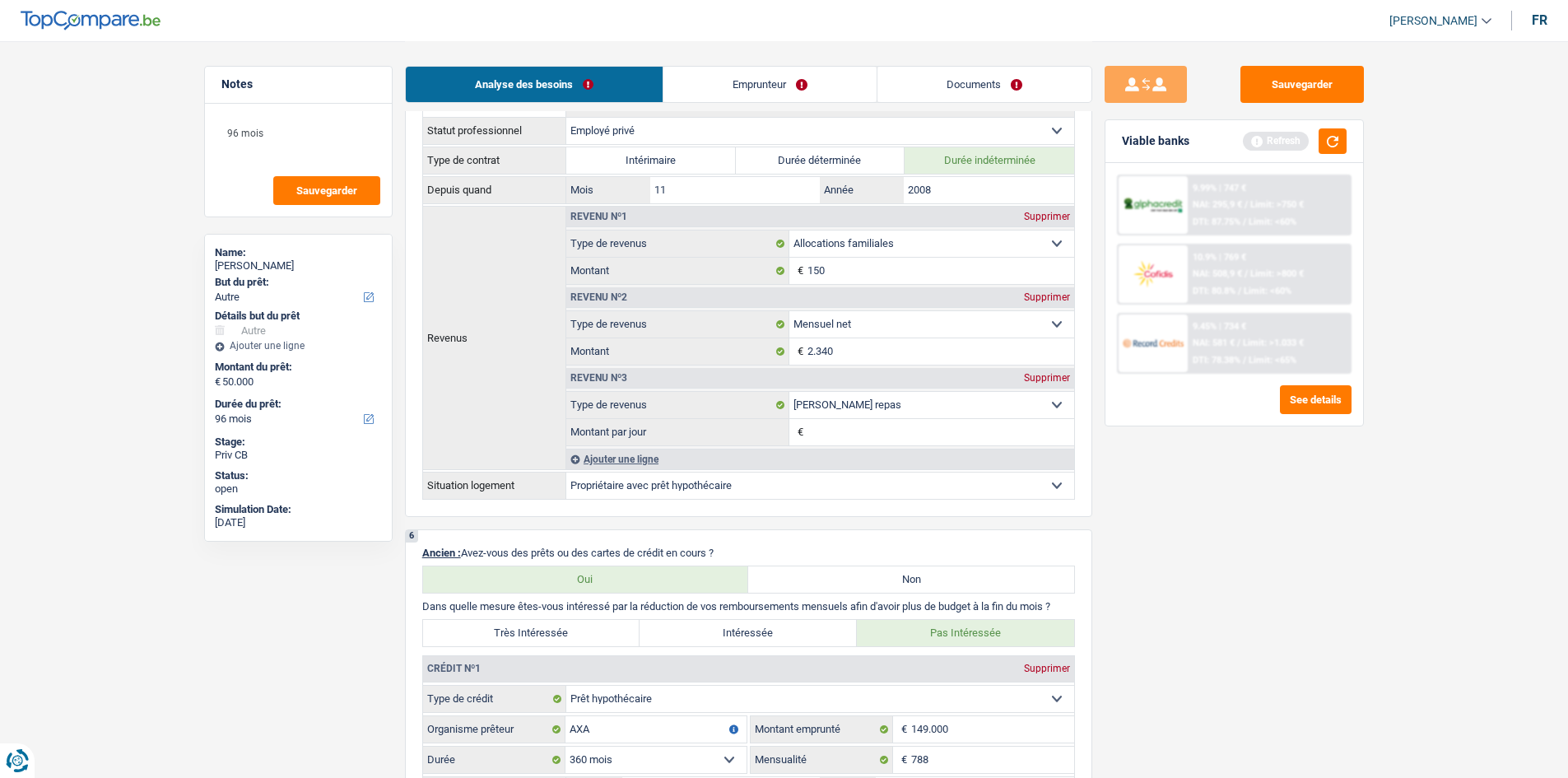
click at [1212, 316] on div "9.45% | 734 € NAI: 581 € / Limit: >1.033 € DTI: 78.38% / Limit: <65%" at bounding box center [1268, 343] width 162 height 58
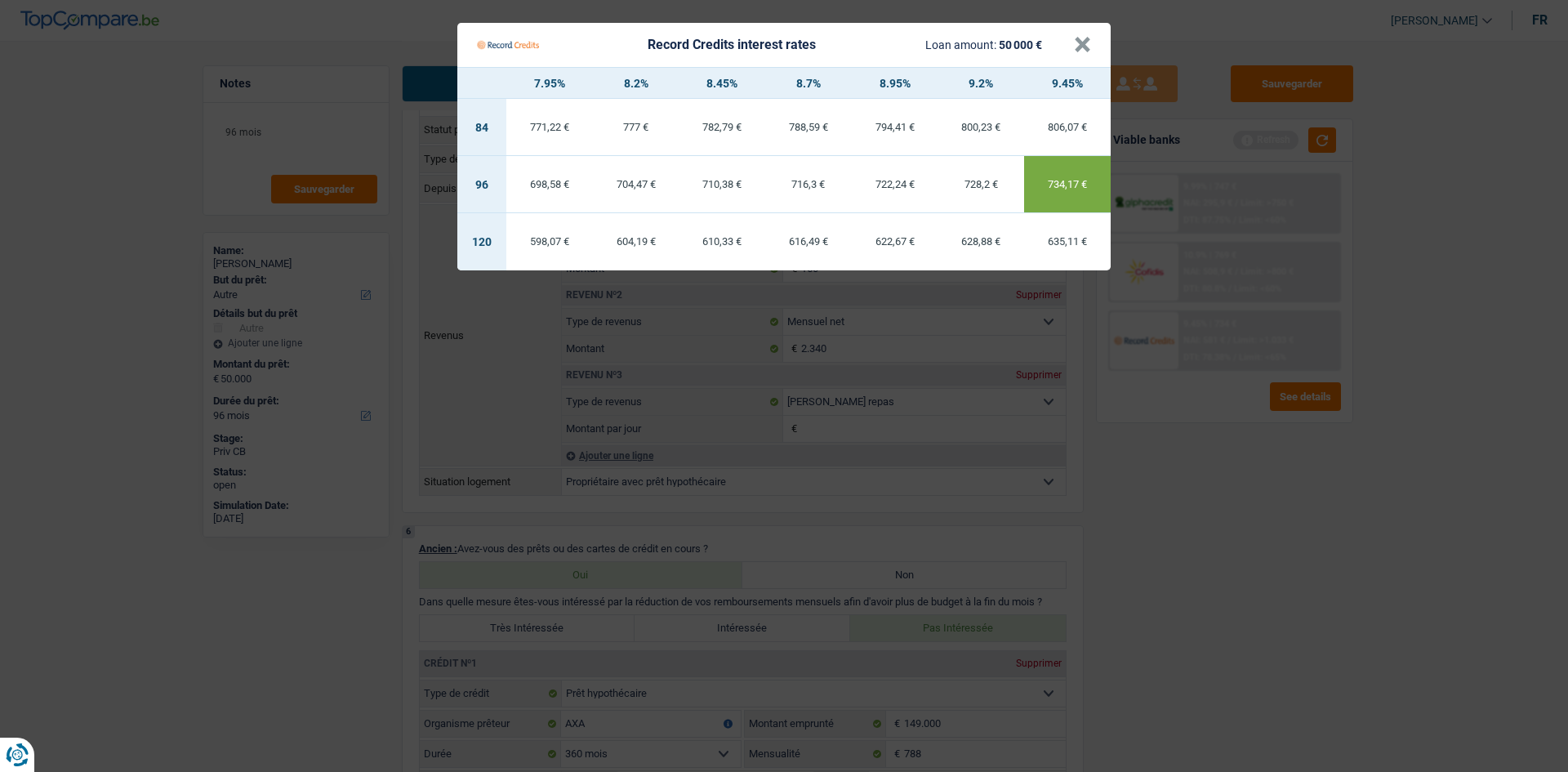
click at [1201, 484] on Credits "Record Credits interest rates Loan amount: 50 000 € × 7.95% 8.2% 8.45% 8.7% 8.9…" at bounding box center [784, 386] width 1568 height 772
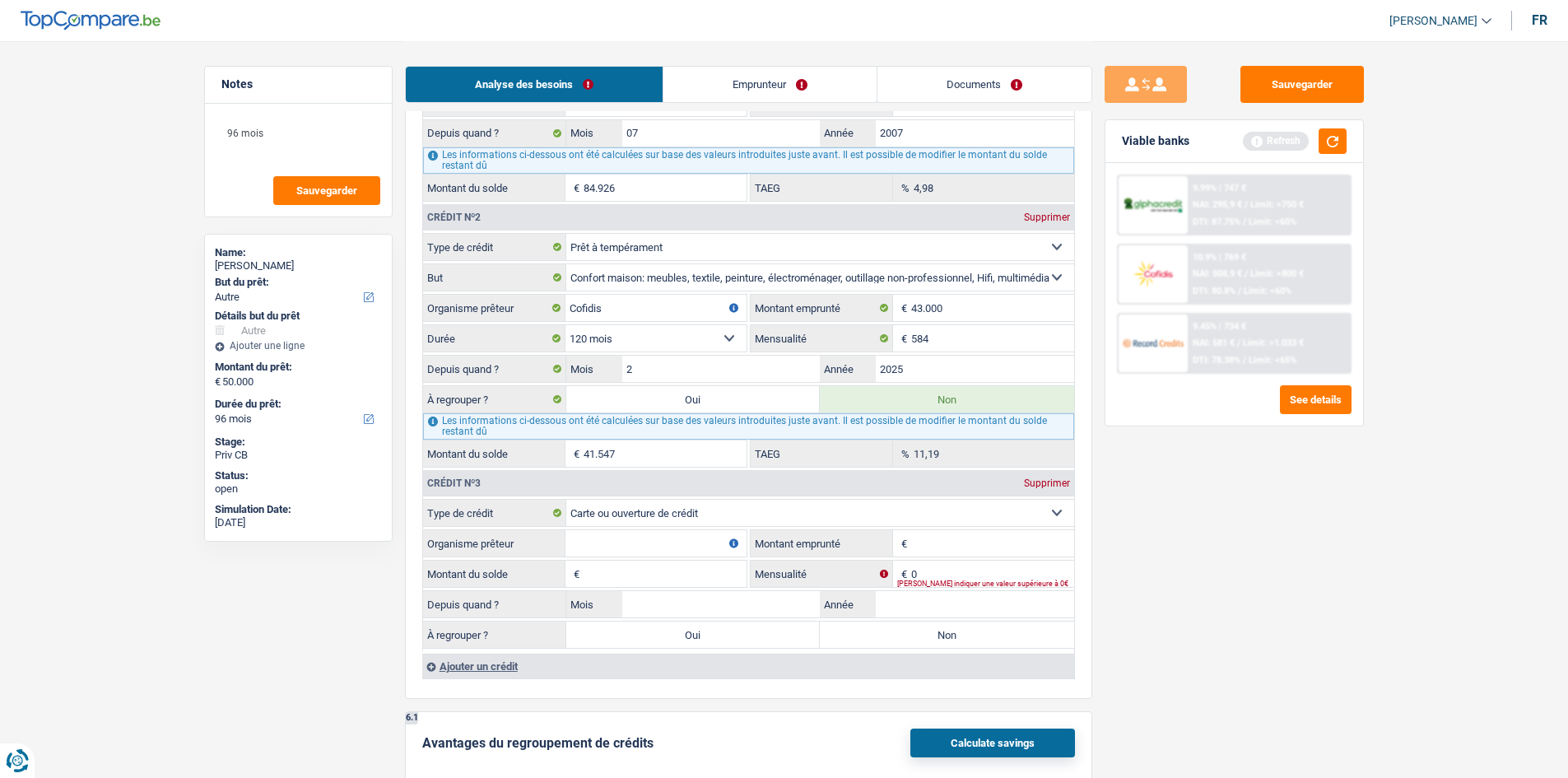
scroll to position [1564, 0]
click at [991, 537] on input "Montant emprunté" at bounding box center [992, 541] width 163 height 26
type input "1.500"
click at [694, 574] on input "Montant du solde" at bounding box center [665, 571] width 163 height 26
type input "1.500"
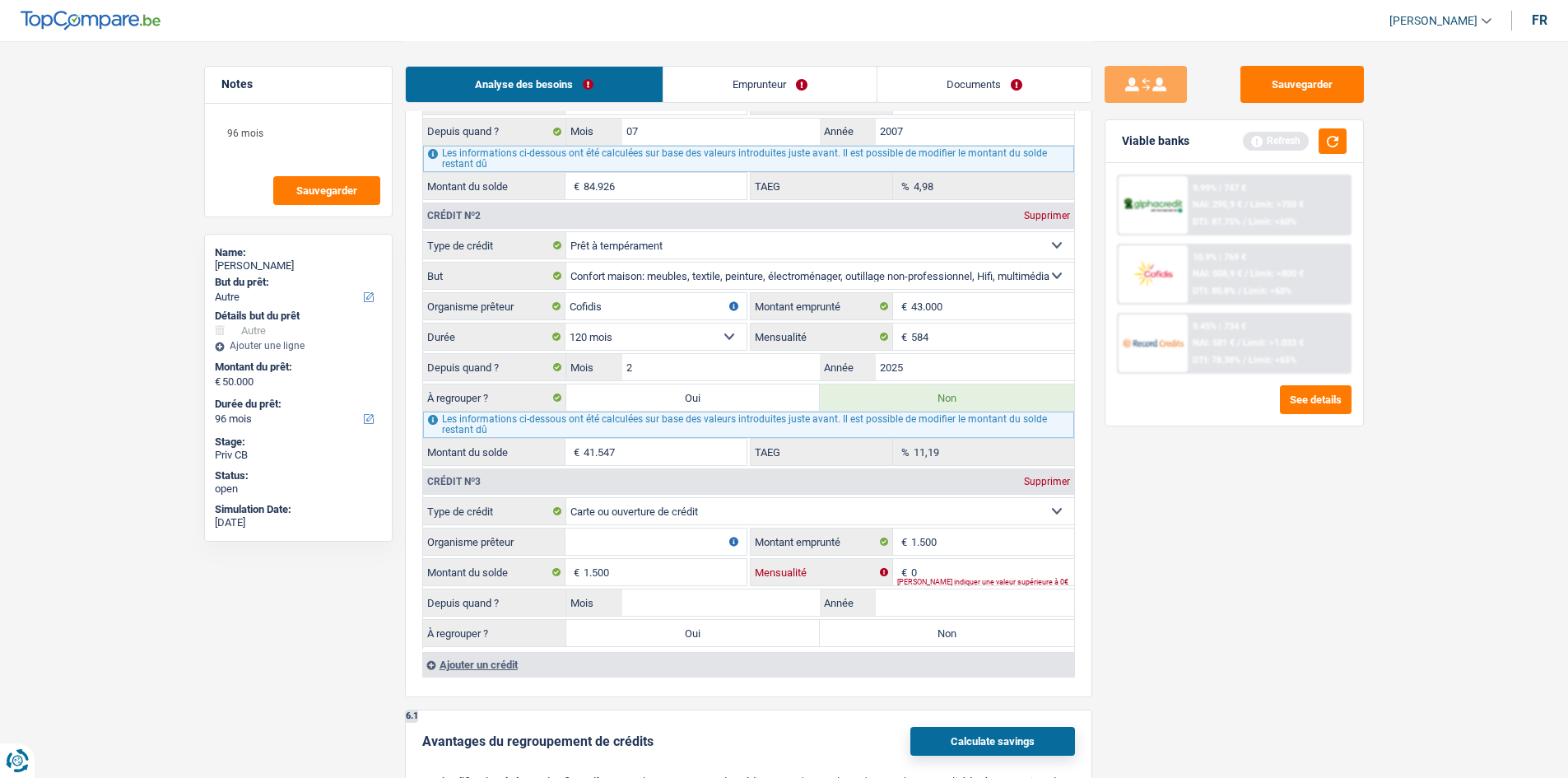
click at [965, 571] on input "0" at bounding box center [992, 571] width 163 height 26
type input "50"
click at [711, 584] on input "1.500" at bounding box center [665, 571] width 163 height 26
drag, startPoint x: 711, startPoint y: 585, endPoint x: 712, endPoint y: 593, distance: 8.1
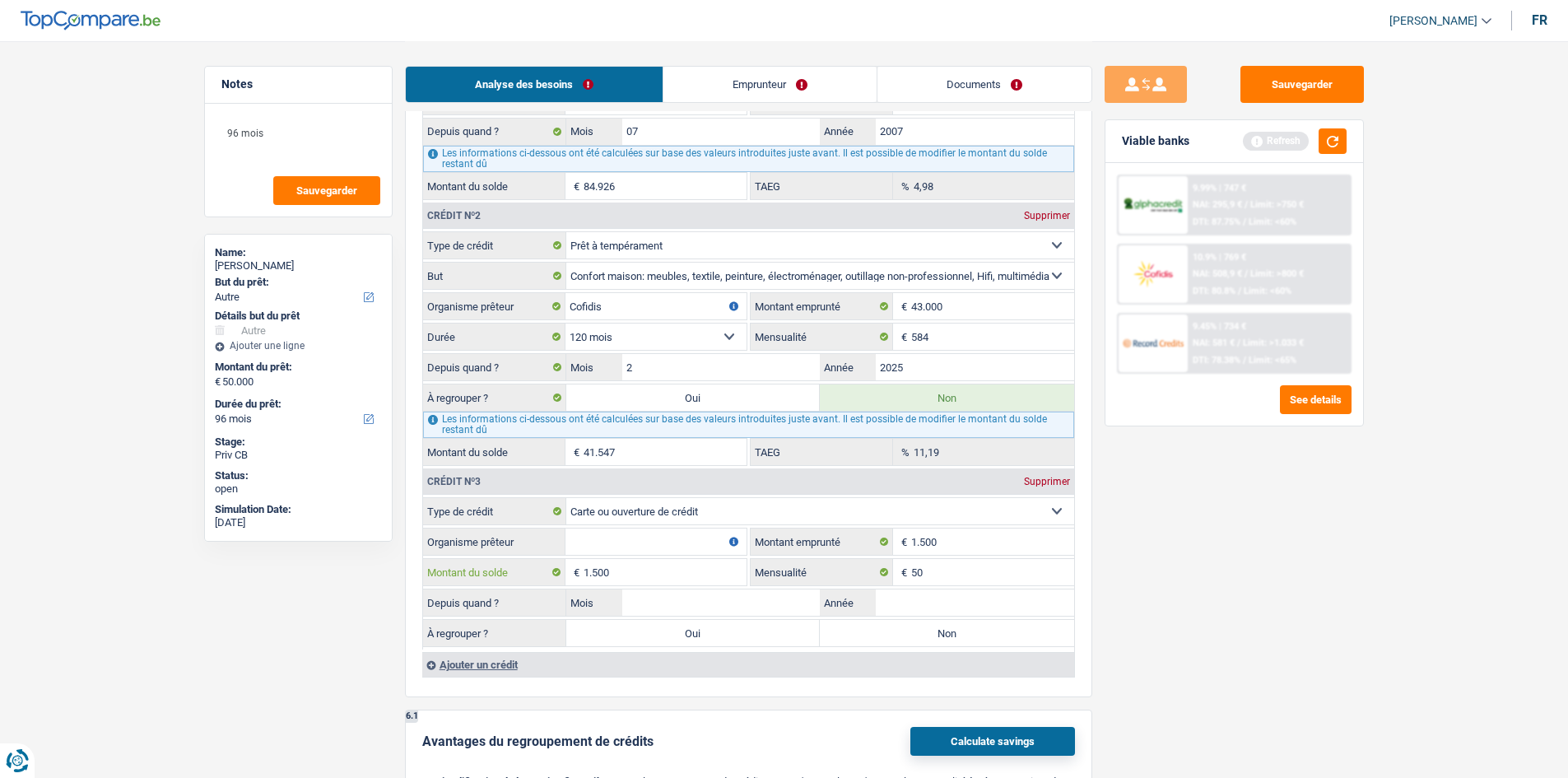
click at [711, 586] on fieldset "Carte ou ouverture de crédit Prêt hypothécaire Vente à tempérament Prêt à tempé…" at bounding box center [748, 573] width 651 height 152
click at [713, 594] on input "Mois" at bounding box center [721, 602] width 198 height 26
type input "5"
click at [957, 594] on input "Année" at bounding box center [975, 602] width 198 height 26
type input "2025"
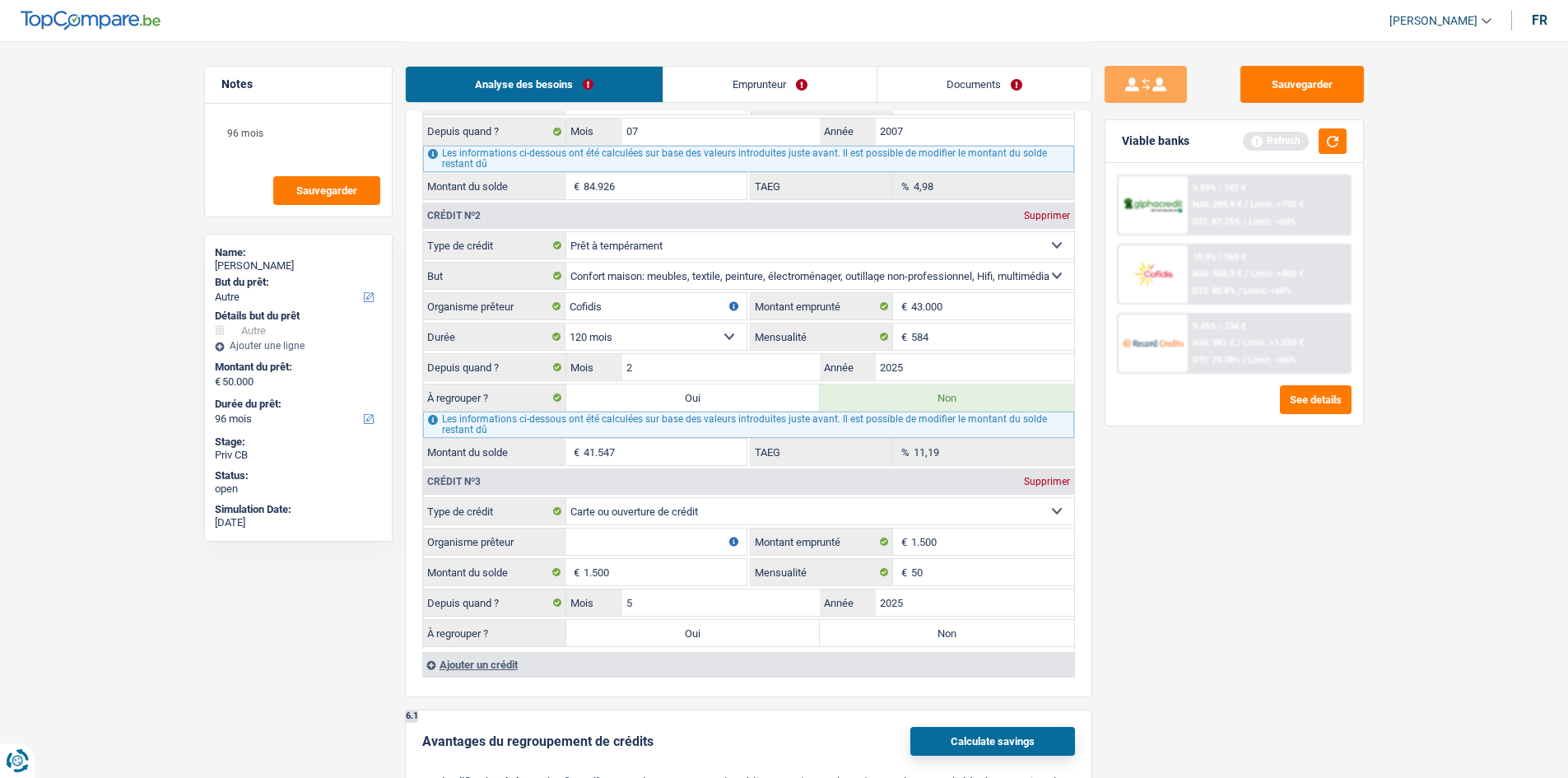
click at [879, 629] on label "Non" at bounding box center [947, 632] width 254 height 26
click at [879, 629] on input "Non" at bounding box center [947, 632] width 254 height 26
radio input "true"
click at [674, 545] on input "Organisme prêteur" at bounding box center [656, 541] width 181 height 26
type input "Beobank"
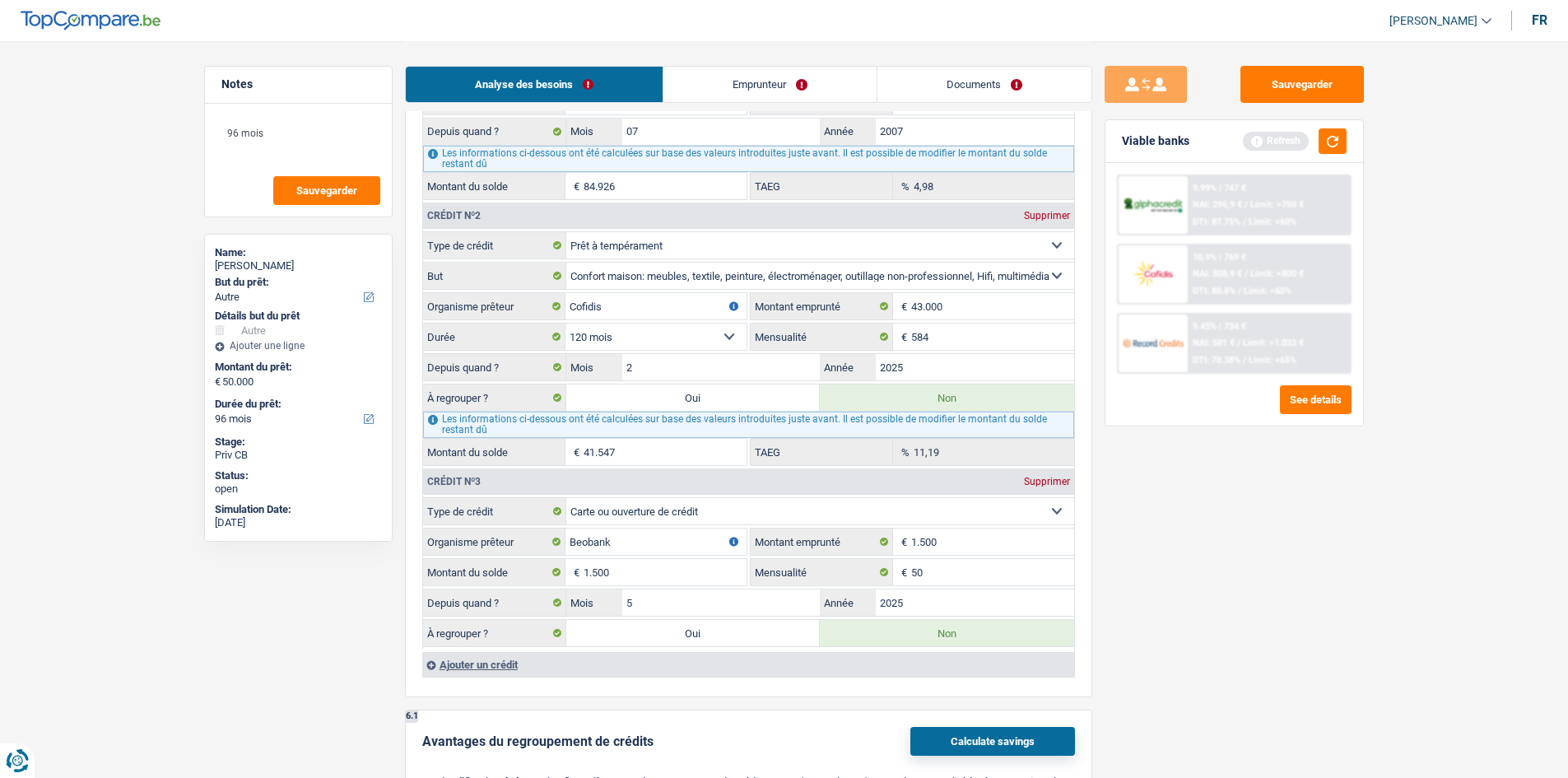
click at [1280, 509] on div "Sauvegarder Viable banks Refresh 9.99% | 747 € NAI: 295,9 € / Limit: >750 € DTI…" at bounding box center [1234, 408] width 284 height 686
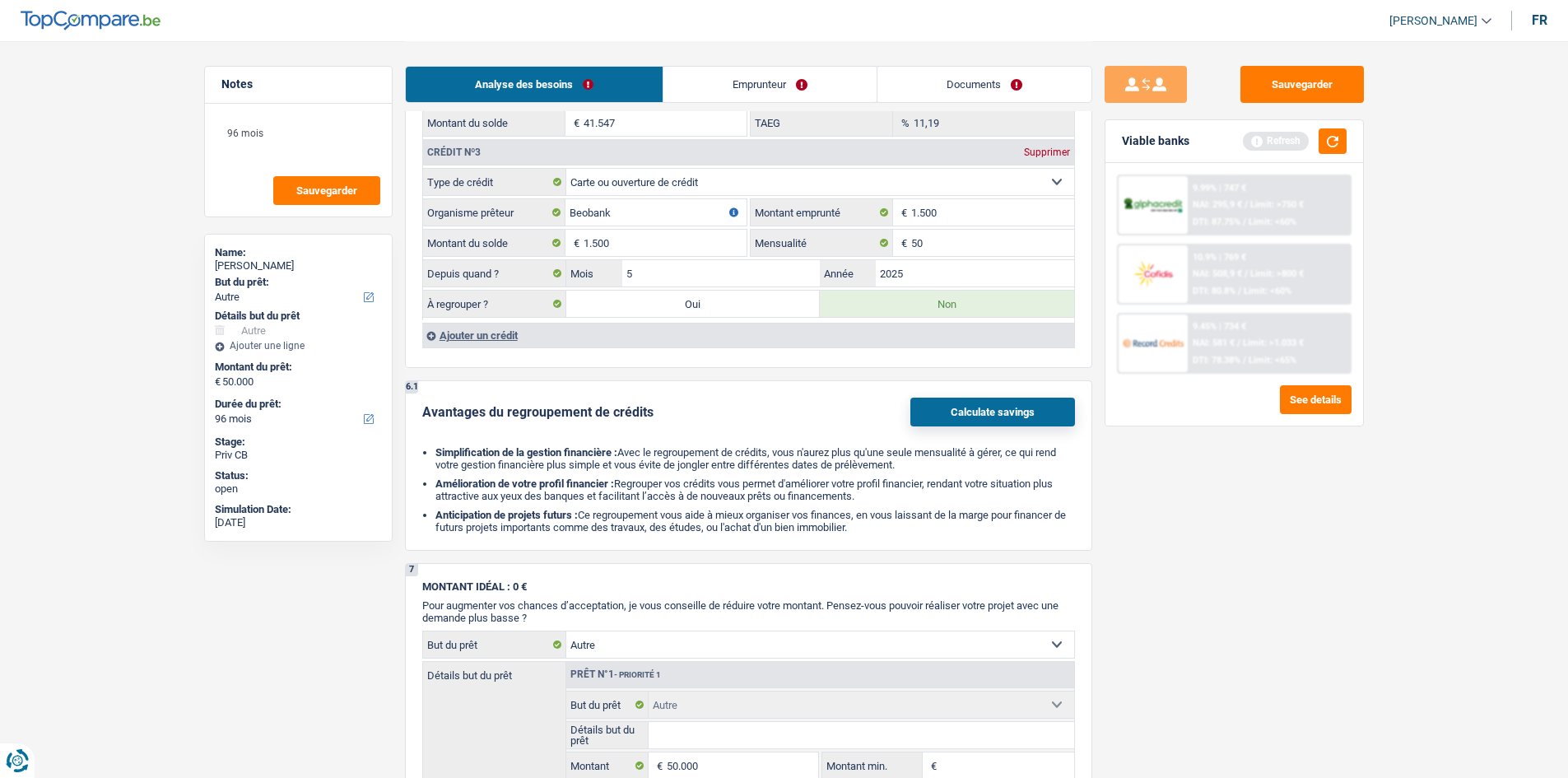
click at [478, 334] on div "Ajouter un crédit" at bounding box center [747, 335] width 652 height 25
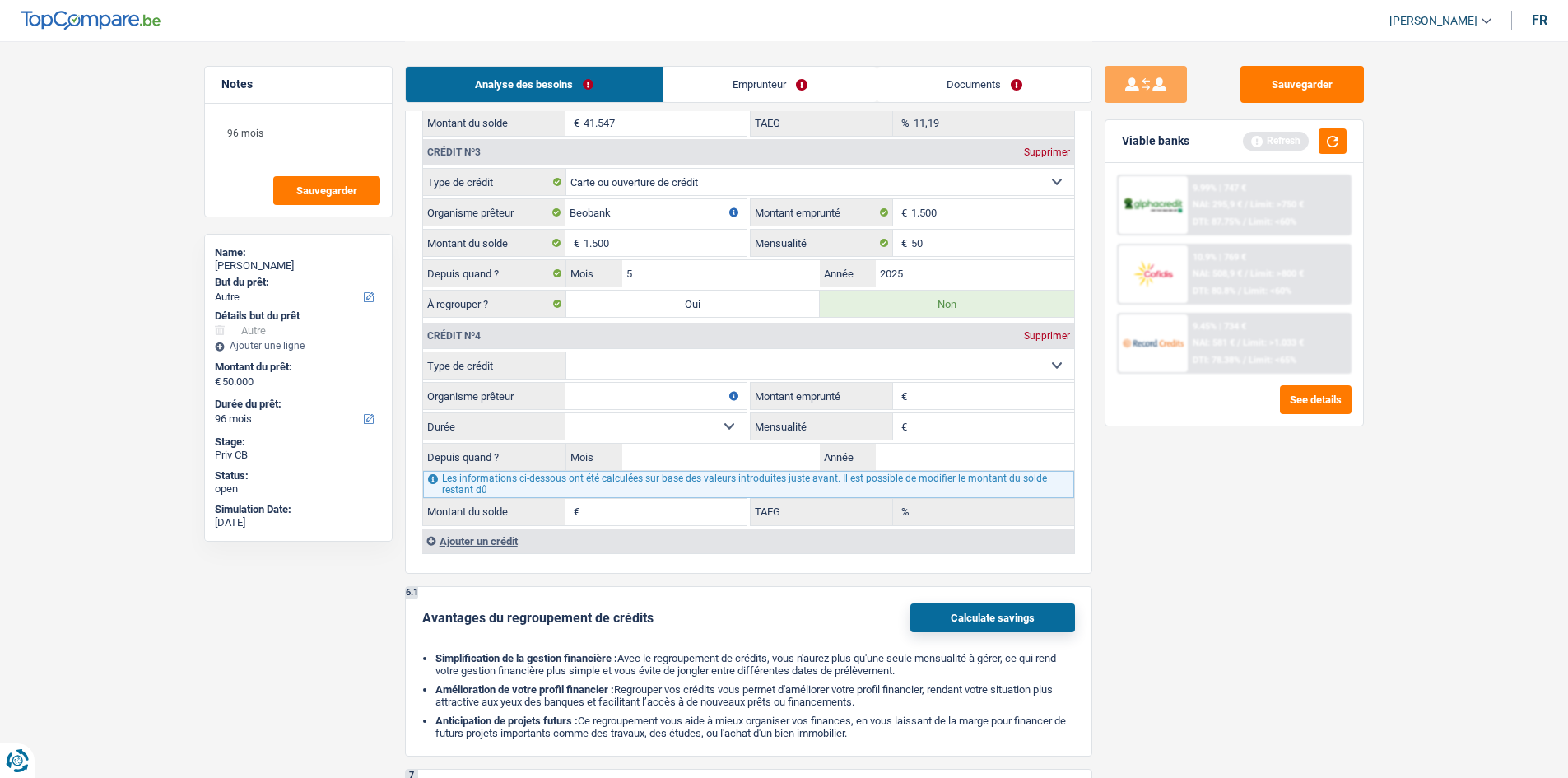
click at [771, 366] on select "Carte ou ouverture de crédit Prêt hypothécaire Vente à tempérament Prêt à tempé…" at bounding box center [820, 365] width 508 height 26
select select "cardOrCredit"
type input "0"
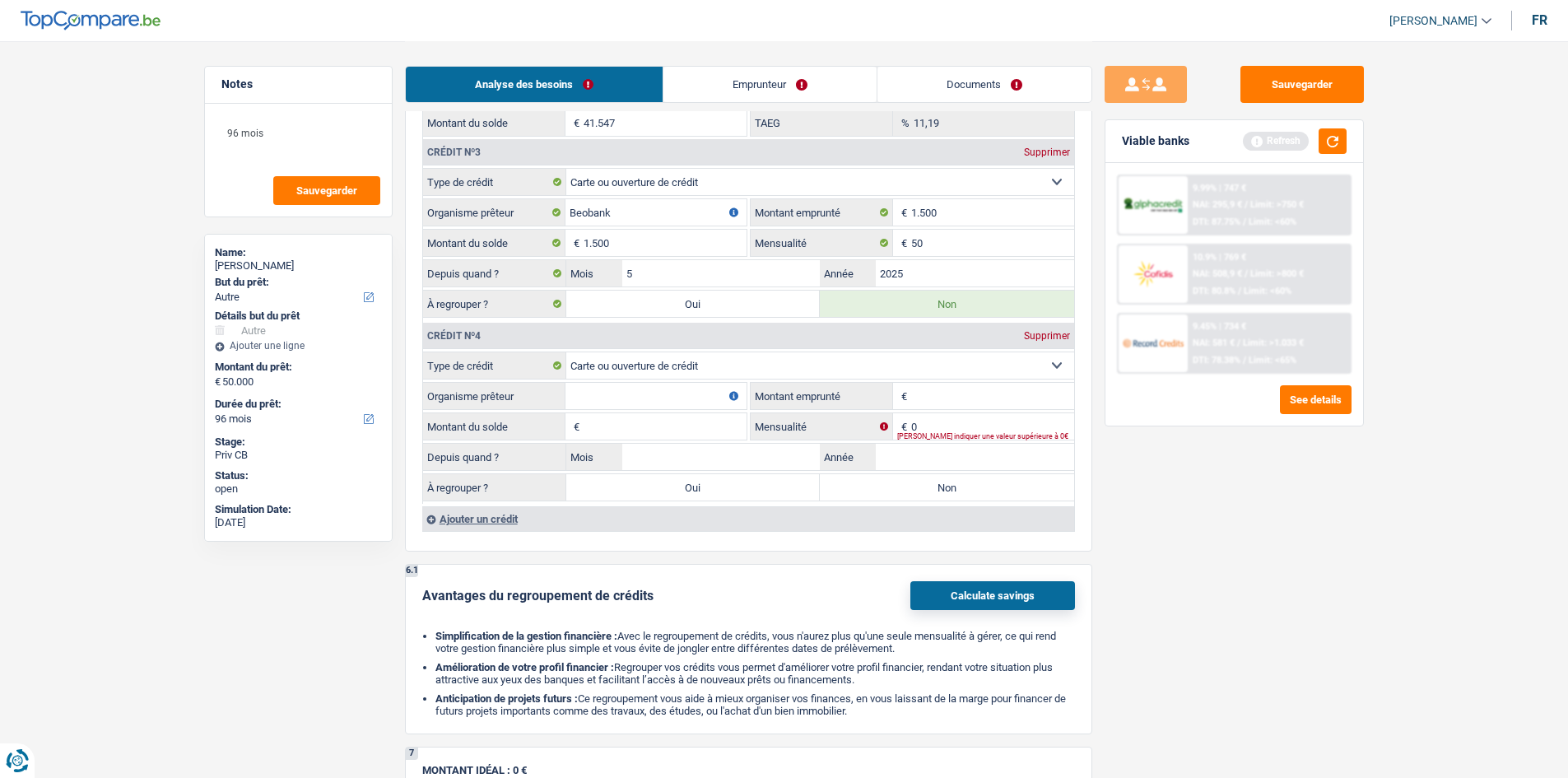
click at [676, 372] on select "Carte ou ouverture de crédit Prêt hypothécaire Vente à tempérament Prêt à tempé…" at bounding box center [820, 365] width 508 height 26
click at [700, 358] on select "Carte ou ouverture de crédit Prêt hypothécaire Vente à tempérament Prêt à tempé…" at bounding box center [820, 365] width 508 height 26
click at [932, 395] on input "Montant emprunté" at bounding box center [992, 395] width 163 height 26
click at [671, 394] on input "Organisme prêteur" at bounding box center [656, 395] width 181 height 26
type input "Fimaser"
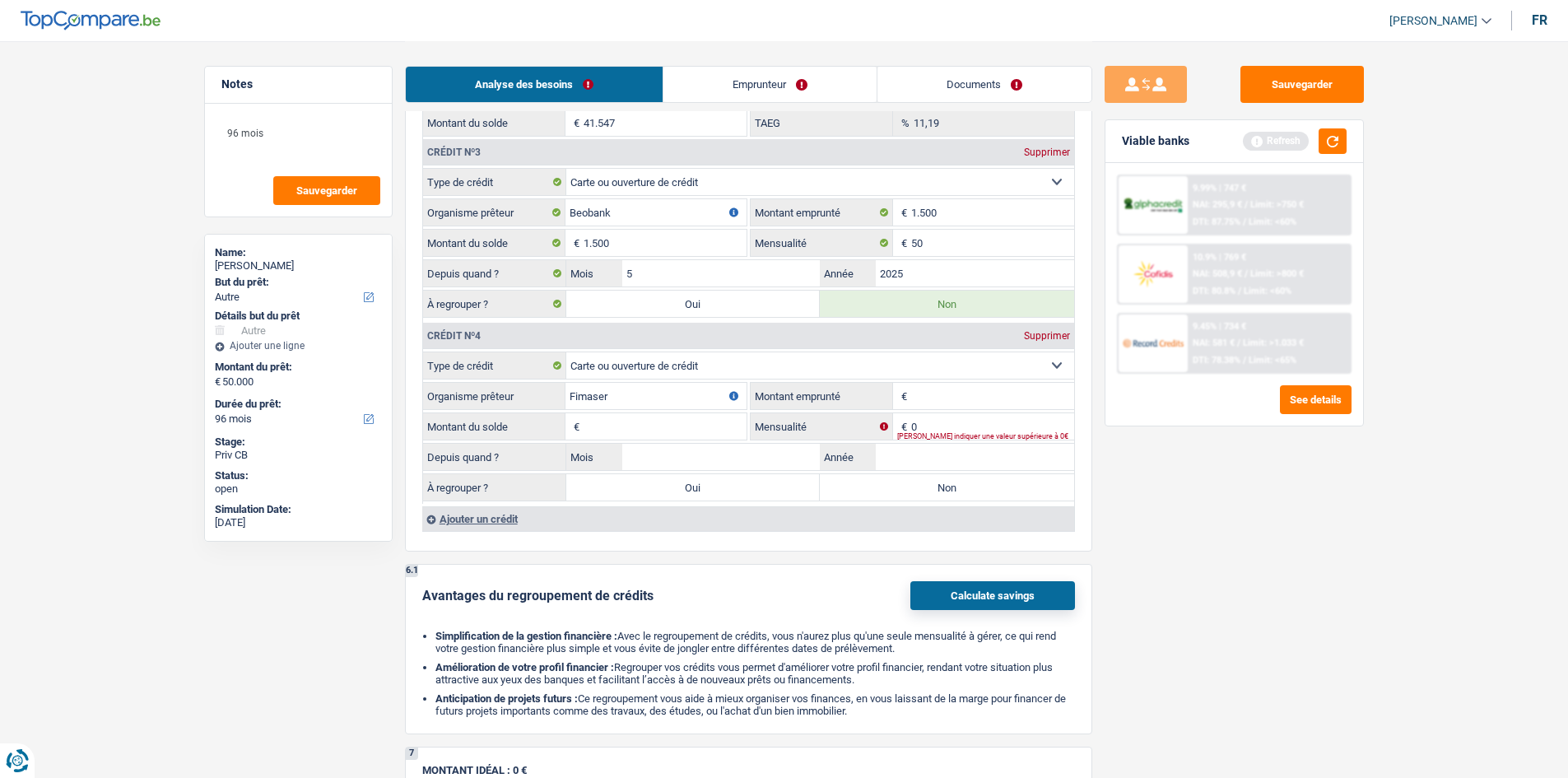
click at [1002, 400] on input "Montant emprunté" at bounding box center [992, 395] width 163 height 26
type input "16.001"
click at [719, 421] on input "Montant du solde" at bounding box center [665, 426] width 163 height 26
click at [719, 421] on input "6" at bounding box center [665, 426] width 163 height 26
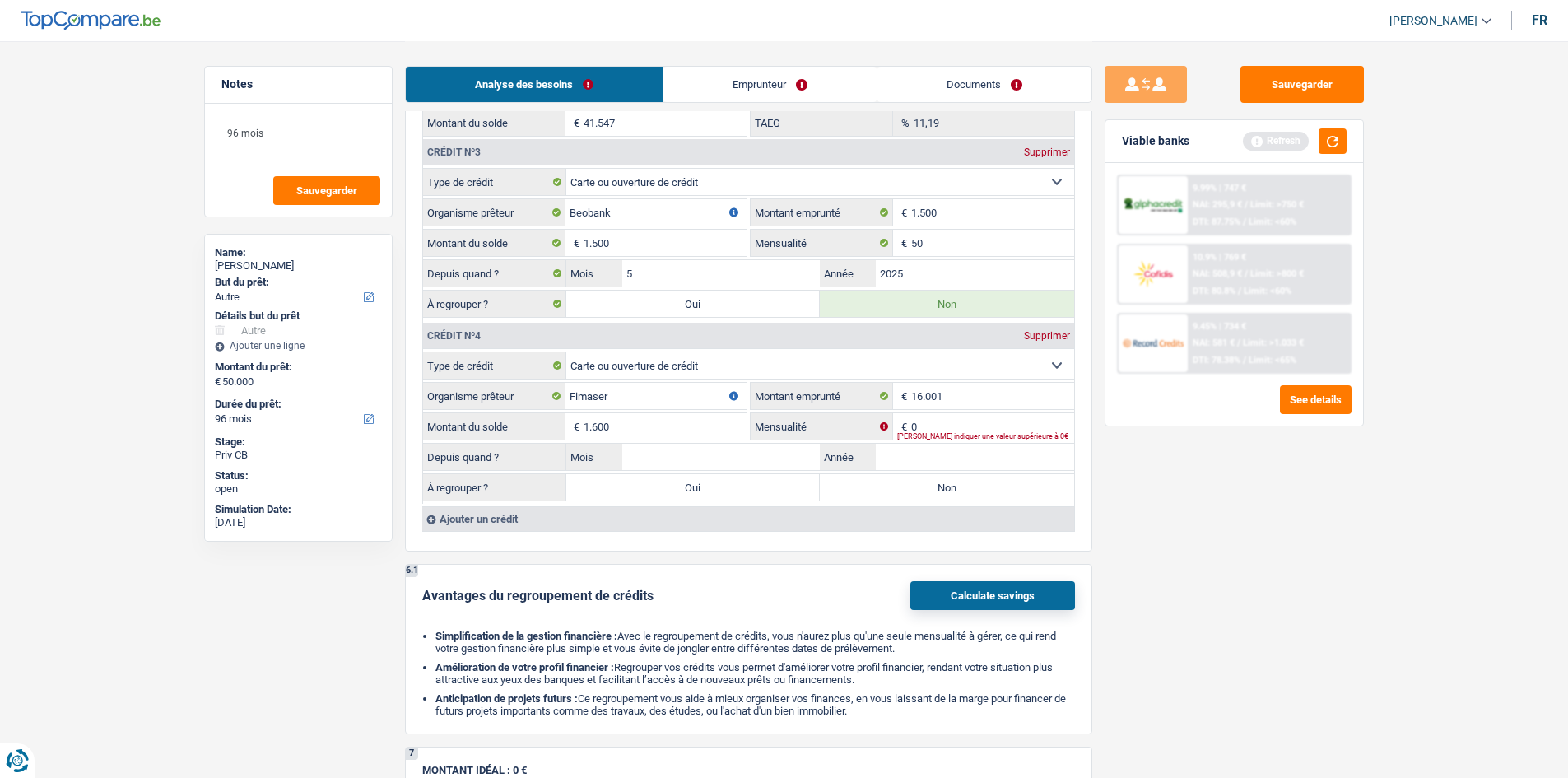
type input "1.600"
click at [740, 450] on input "Mois" at bounding box center [721, 456] width 198 height 26
type input "8"
click at [912, 455] on input "Année" at bounding box center [975, 456] width 198 height 26
type input "2024"
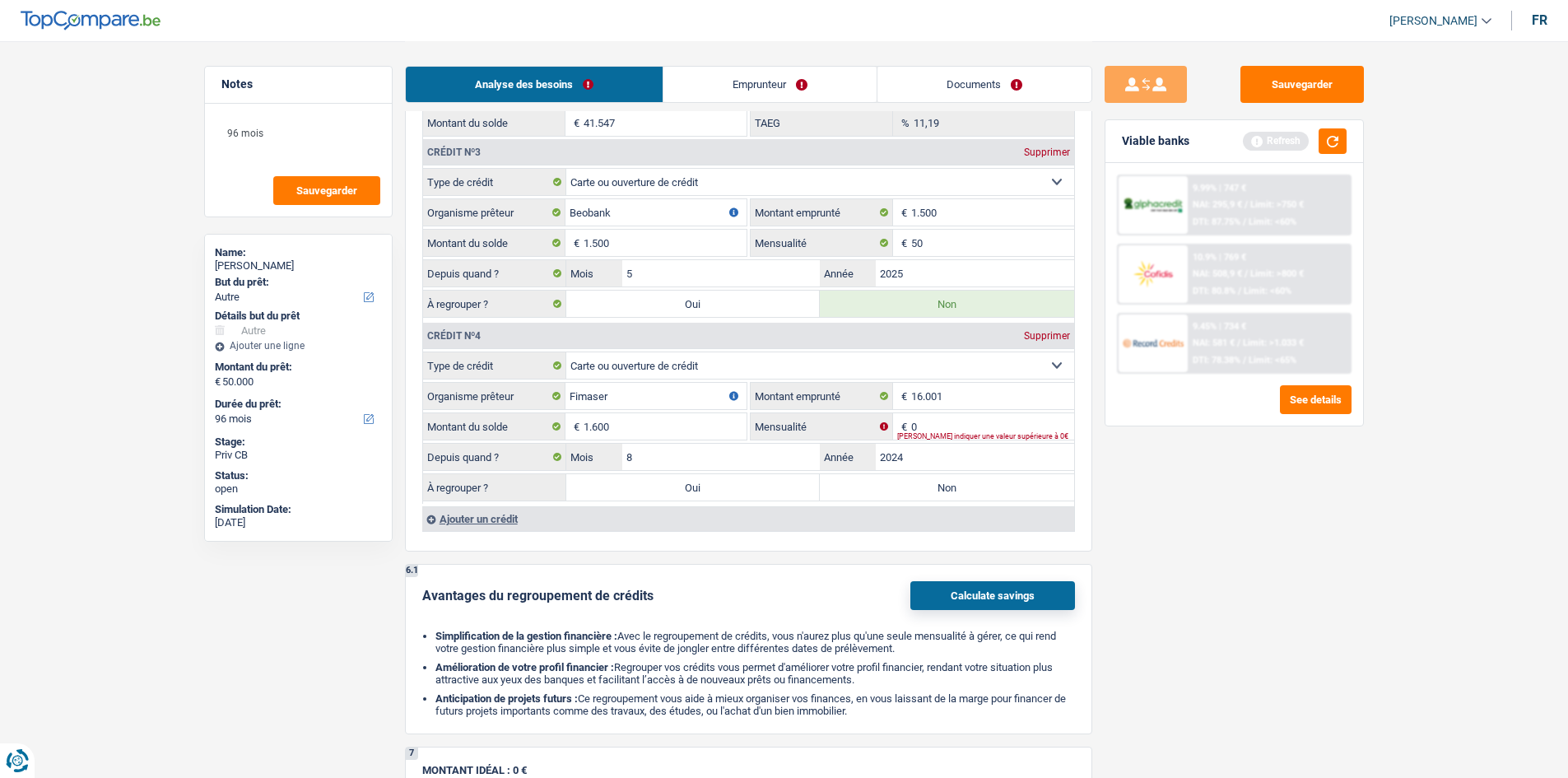
click at [493, 523] on div "Ajouter un crédit" at bounding box center [747, 519] width 652 height 25
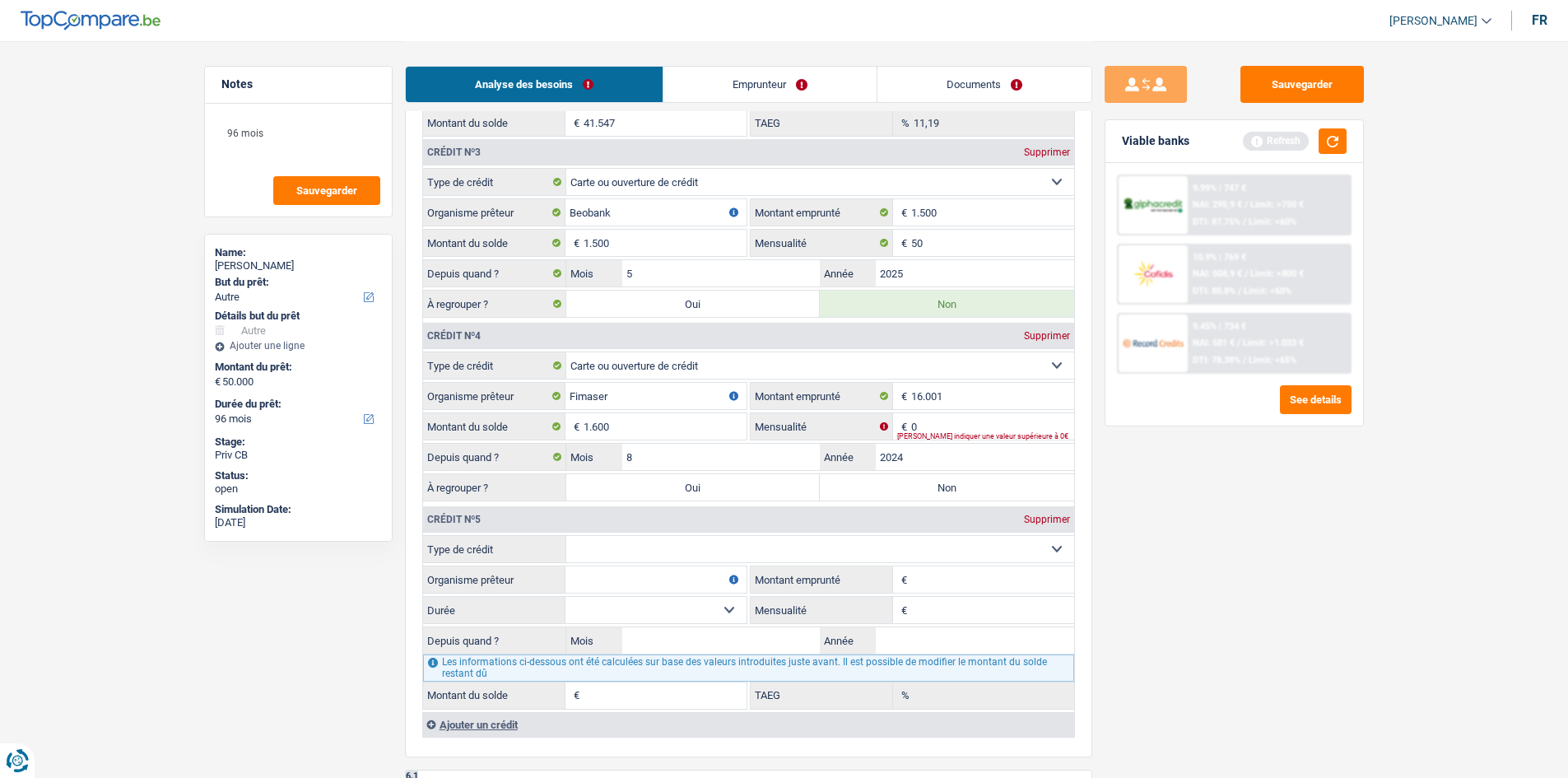
click at [625, 539] on select "Carte ou ouverture de crédit Prêt hypothécaire Vente à tempérament Prêt à tempé…" at bounding box center [820, 548] width 508 height 26
select select "cardOrCredit"
type input "0"
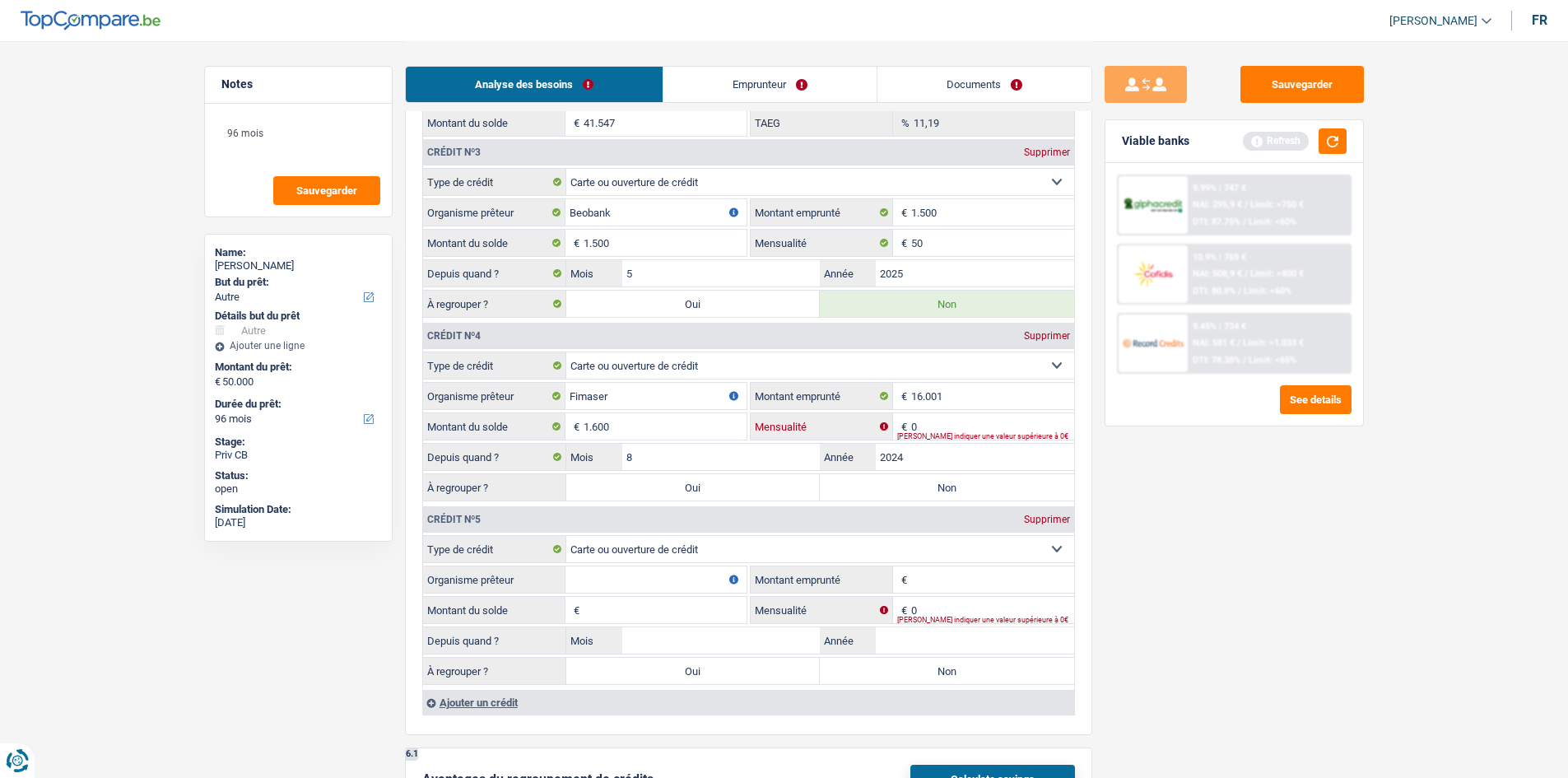
click at [948, 430] on input "0" at bounding box center [992, 426] width 163 height 26
type input "50"
click at [957, 491] on label "Non" at bounding box center [947, 486] width 254 height 26
click at [957, 491] on input "Non" at bounding box center [947, 486] width 254 height 26
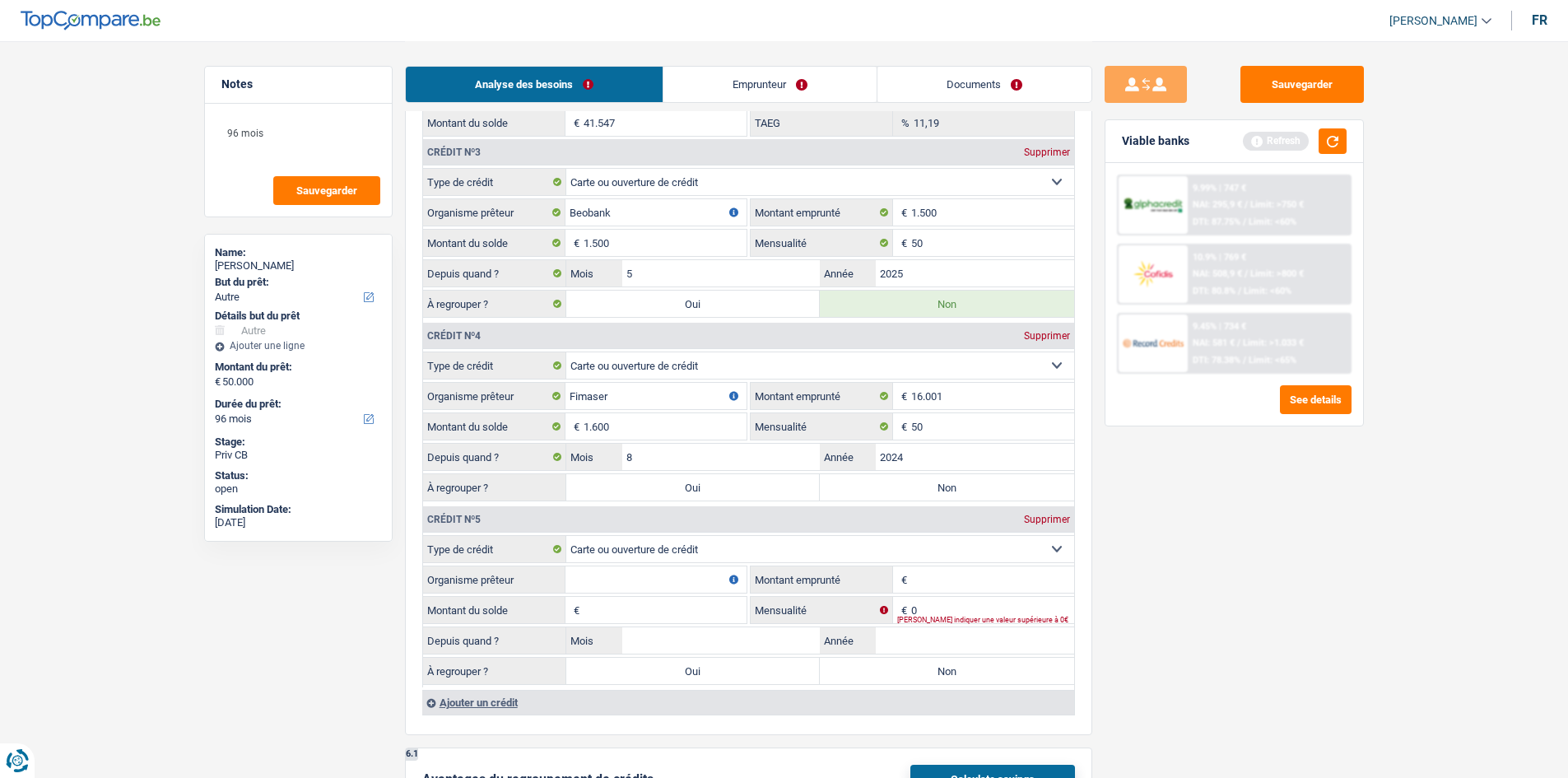
radio input "true"
click at [688, 575] on input "Organisme prêteur" at bounding box center [656, 579] width 181 height 26
type input "Belfius"
click at [920, 577] on input "Montant emprunté" at bounding box center [992, 579] width 163 height 26
click at [760, 639] on input "Mois" at bounding box center [721, 639] width 198 height 26
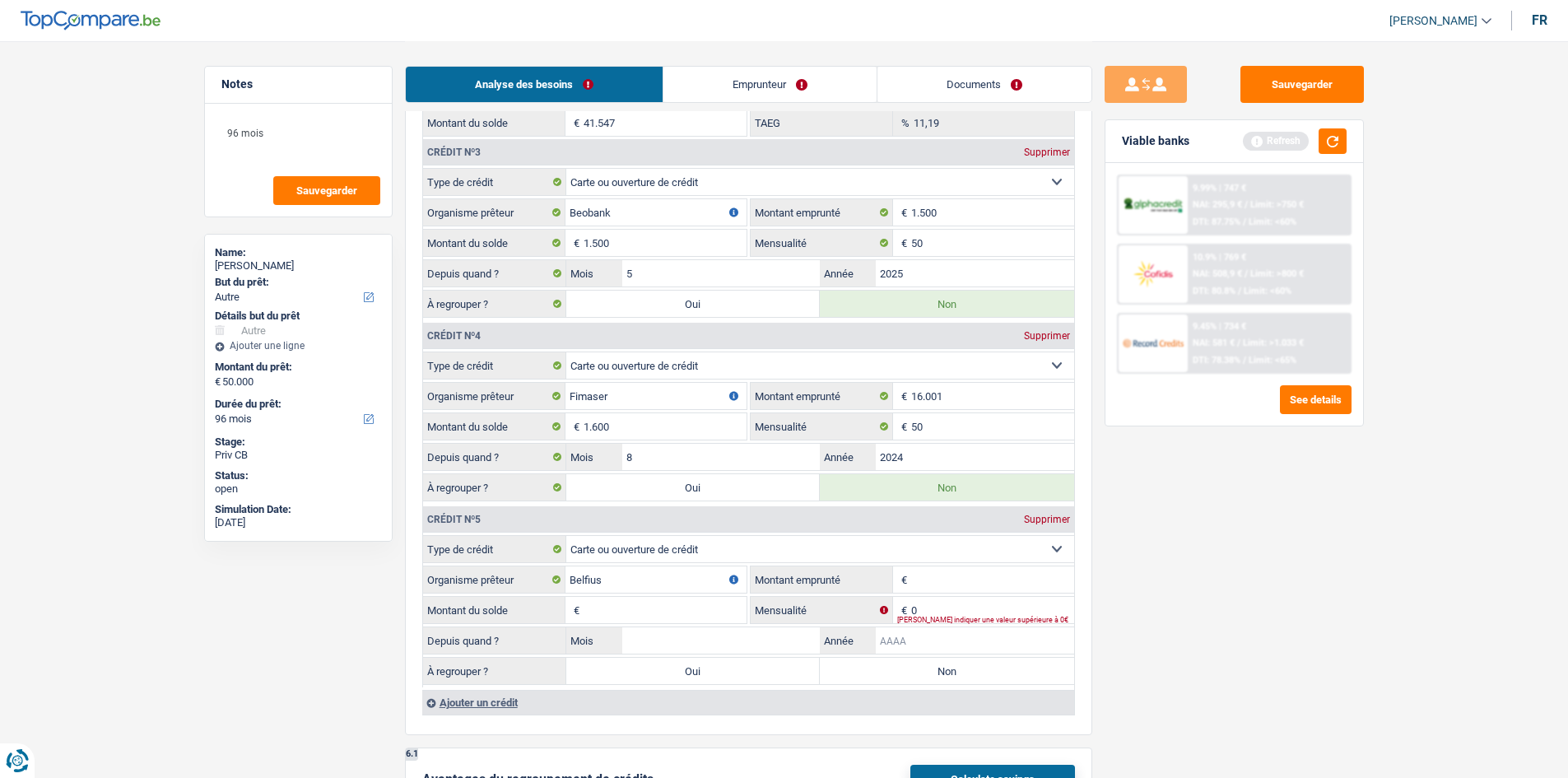
click at [977, 636] on input "Année" at bounding box center [975, 639] width 198 height 26
type input "7202"
click at [705, 636] on input "Mois" at bounding box center [721, 639] width 198 height 26
type input "7"
click at [934, 647] on div "Entrez une date valide" at bounding box center [796, 650] width 452 height 7
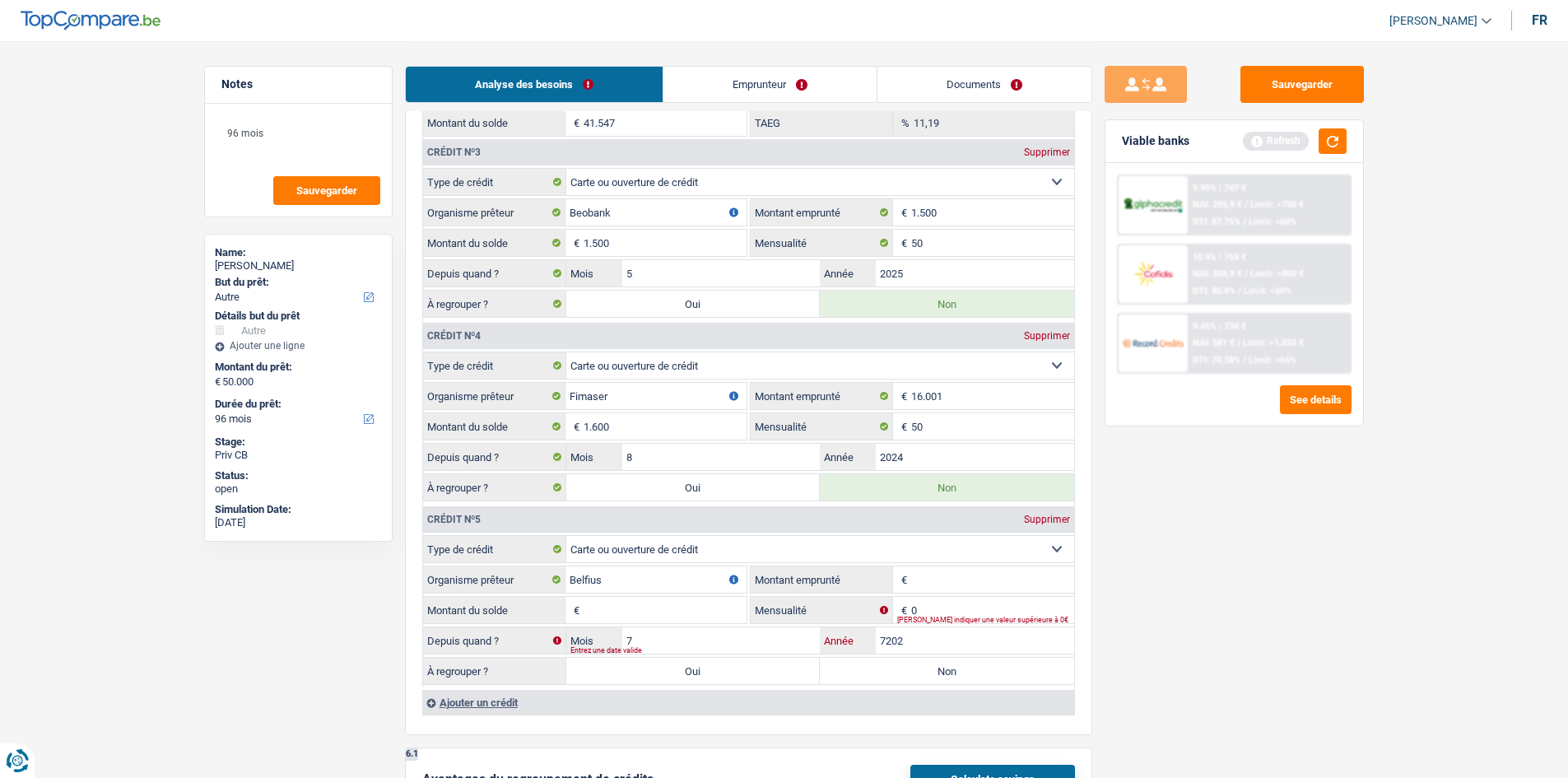
click at [935, 640] on input "7202" at bounding box center [975, 639] width 198 height 26
type input "2025"
click at [950, 574] on input "Montant emprunté" at bounding box center [992, 579] width 163 height 26
click at [950, 574] on input "700" at bounding box center [992, 579] width 163 height 26
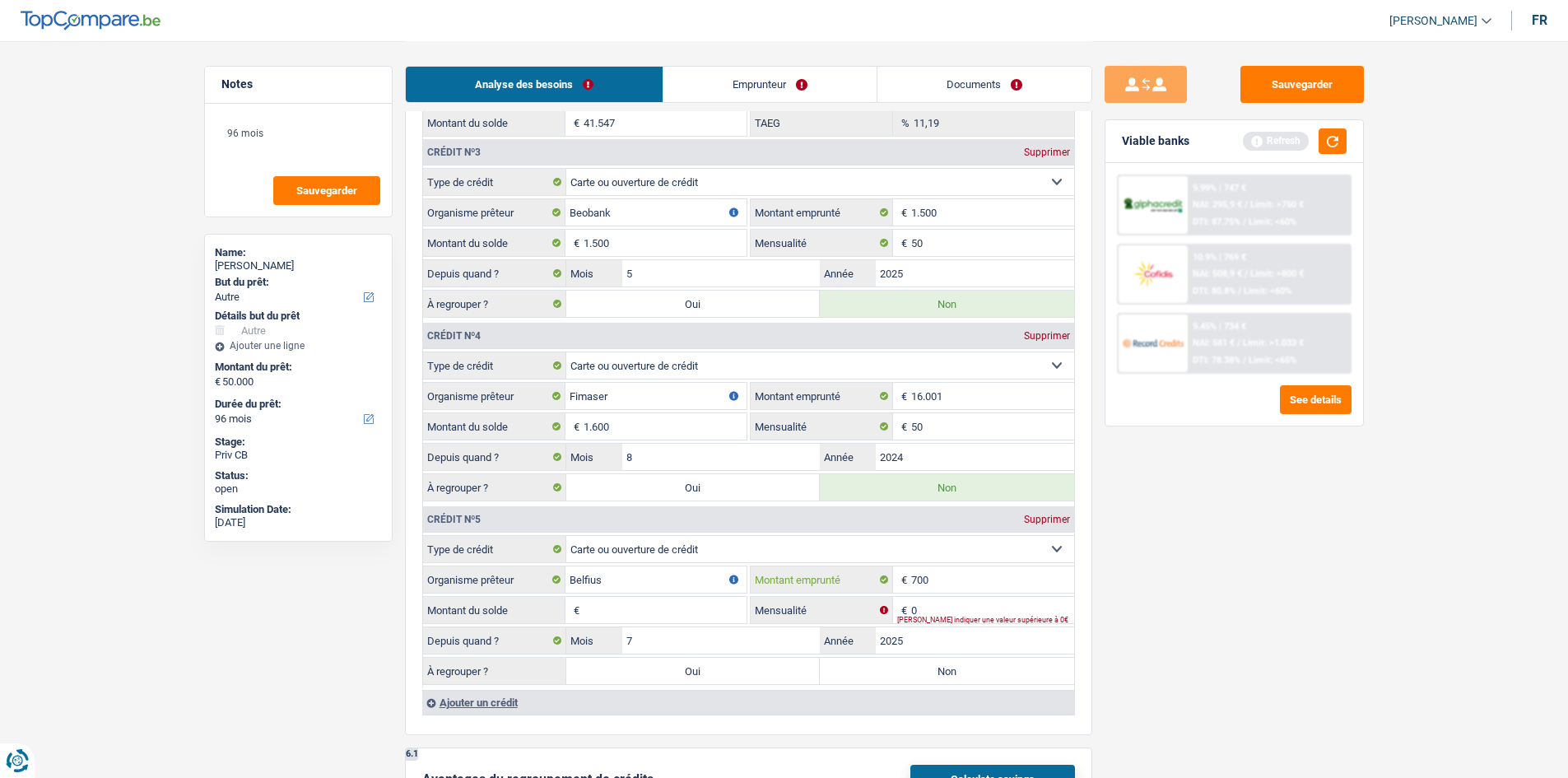
click at [950, 574] on input "700" at bounding box center [992, 579] width 163 height 26
type input "1.200"
click at [630, 614] on input "Montant du solde" at bounding box center [665, 609] width 163 height 26
type input "1.200"
click at [939, 606] on input "0" at bounding box center [992, 609] width 163 height 26
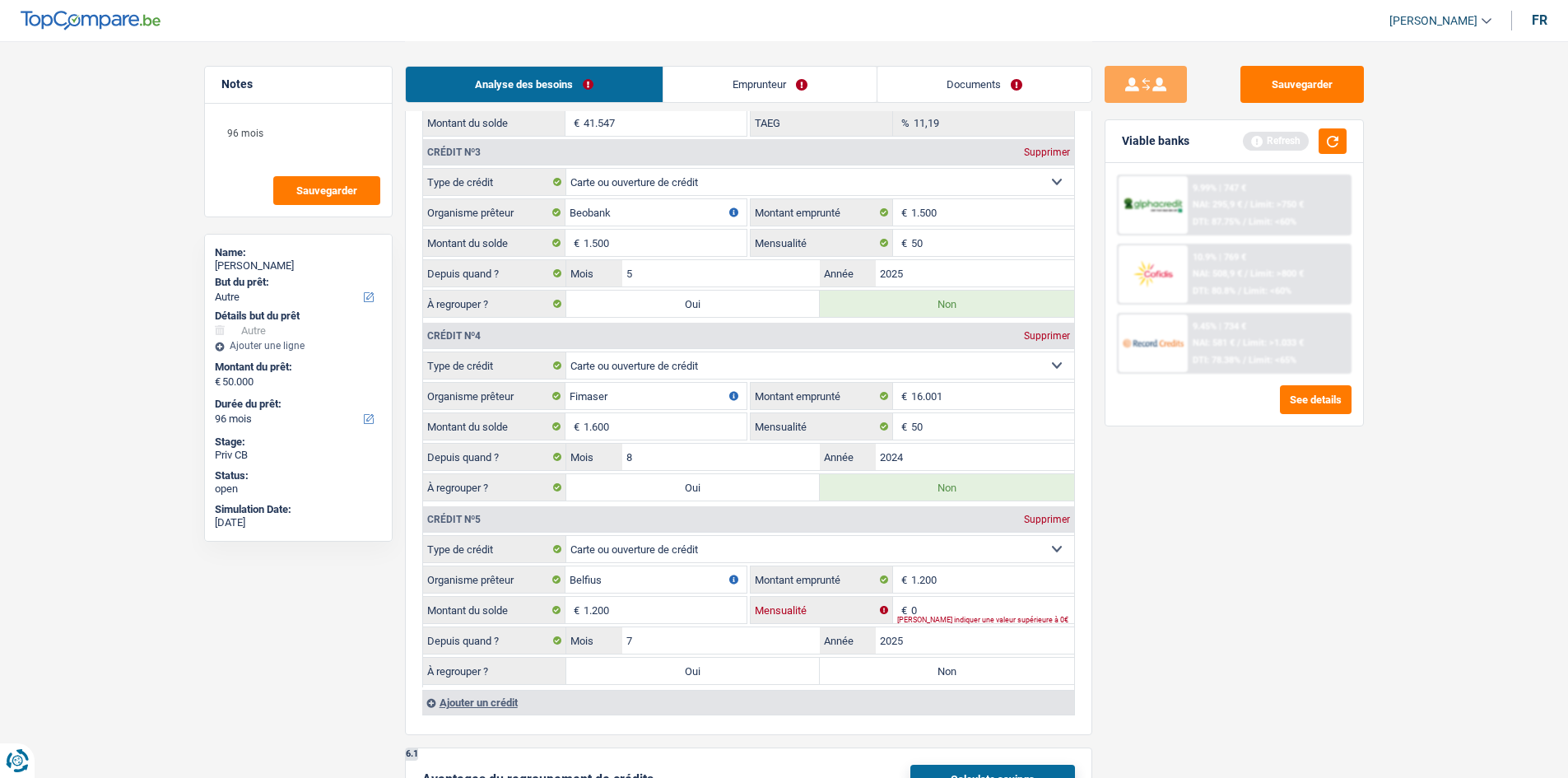
click at [939, 606] on input "0" at bounding box center [992, 609] width 163 height 26
type input "50"
click at [943, 674] on label "Non" at bounding box center [947, 670] width 254 height 26
click at [943, 674] on input "Non" at bounding box center [947, 670] width 254 height 26
radio input "true"
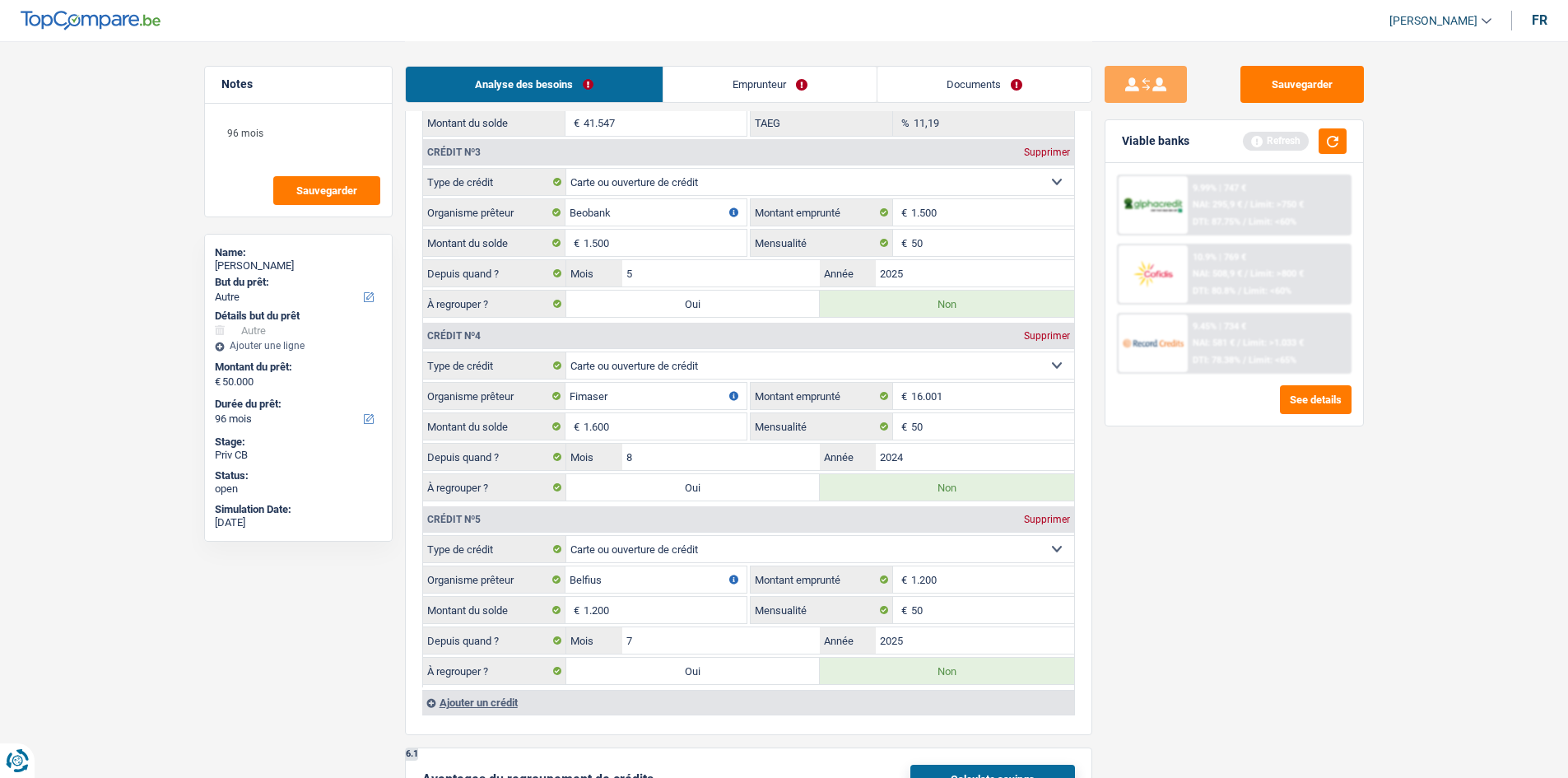
click at [1109, 600] on div "Sauvegarder Viable banks Refresh 9.99% | 747 € NAI: 295,9 € / Limit: >750 € DTI…" at bounding box center [1234, 408] width 284 height 686
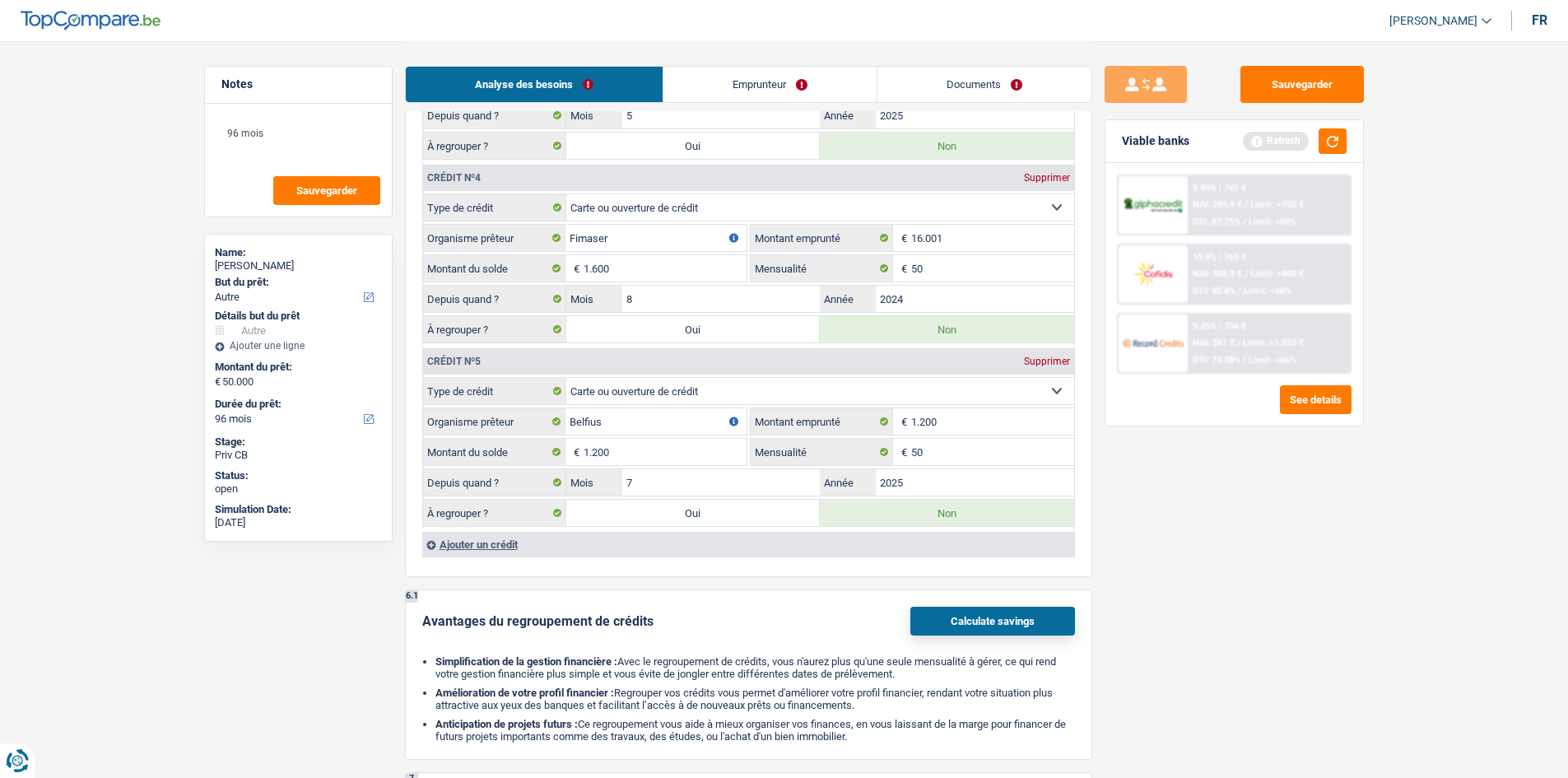
scroll to position [2221, 0]
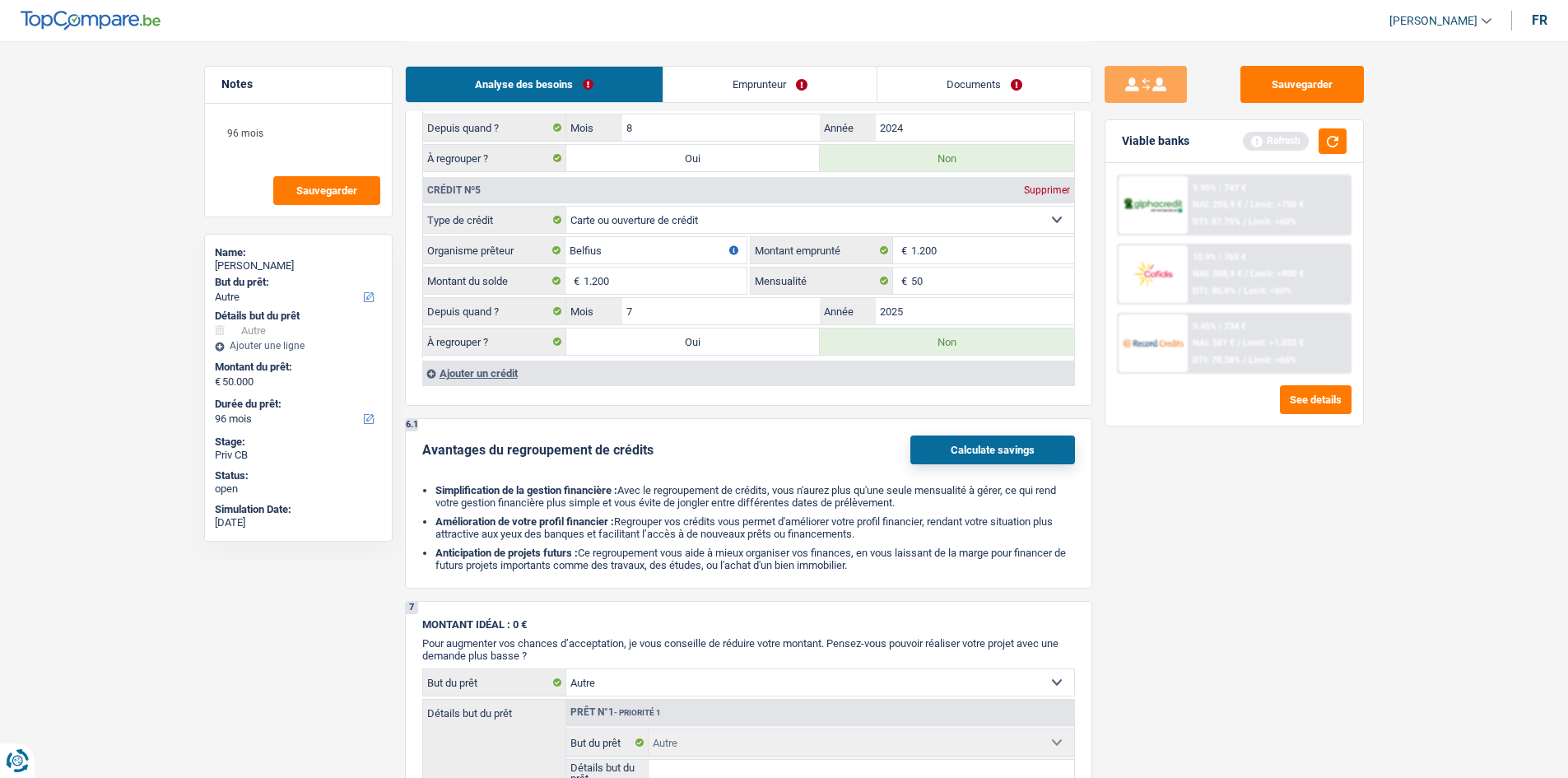
click at [488, 376] on div "Ajouter un crédit" at bounding box center [747, 373] width 652 height 25
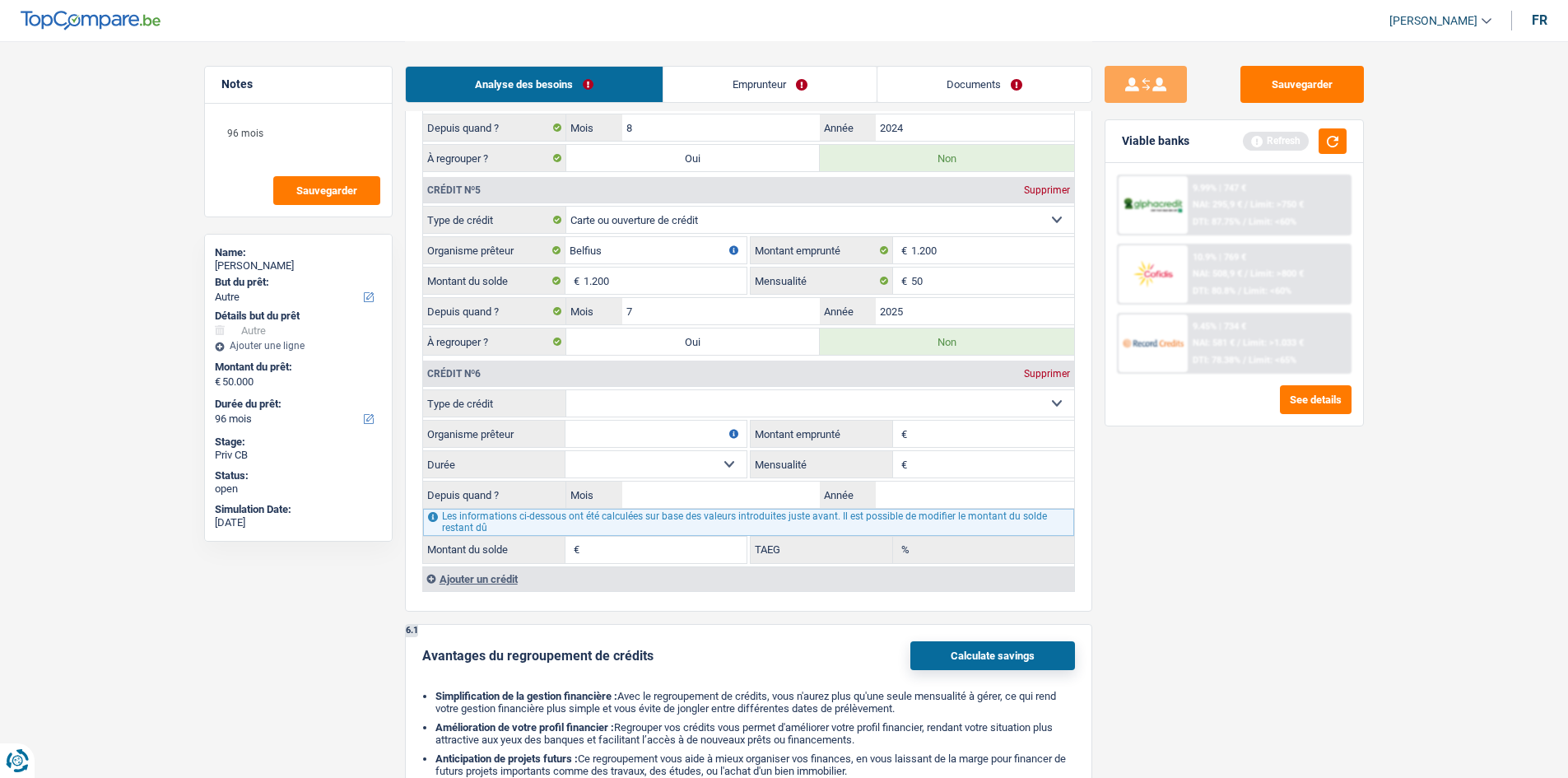
click at [597, 406] on select "Carte ou ouverture de crédit Prêt hypothécaire Vente à tempérament Prêt à tempé…" at bounding box center [820, 402] width 508 height 26
select select "cardOrCredit"
type input "0"
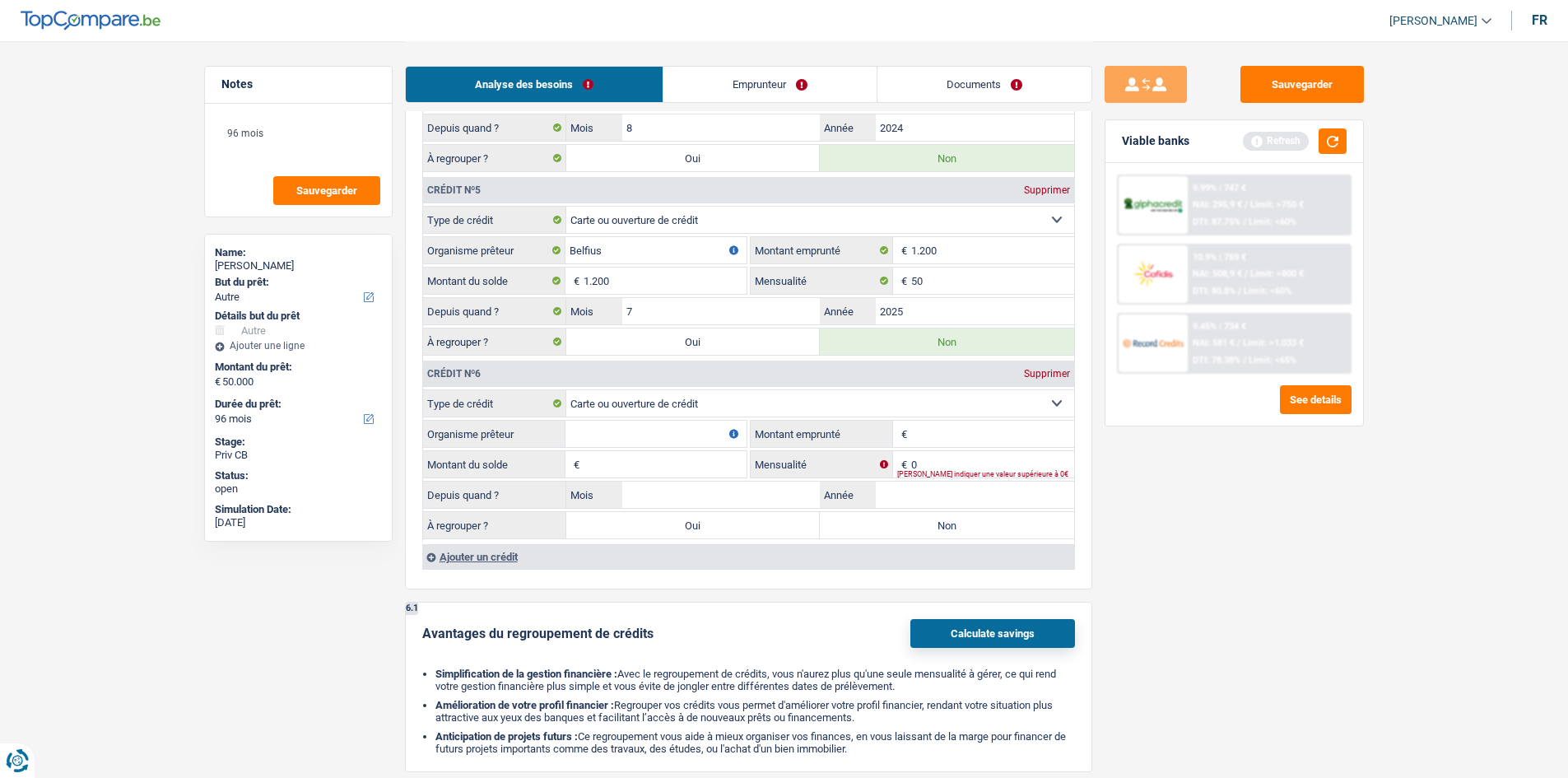
click at [936, 438] on input "Montant emprunté" at bounding box center [992, 433] width 163 height 26
type input "1.250"
click at [930, 461] on input "0" at bounding box center [992, 463] width 163 height 26
type input "50"
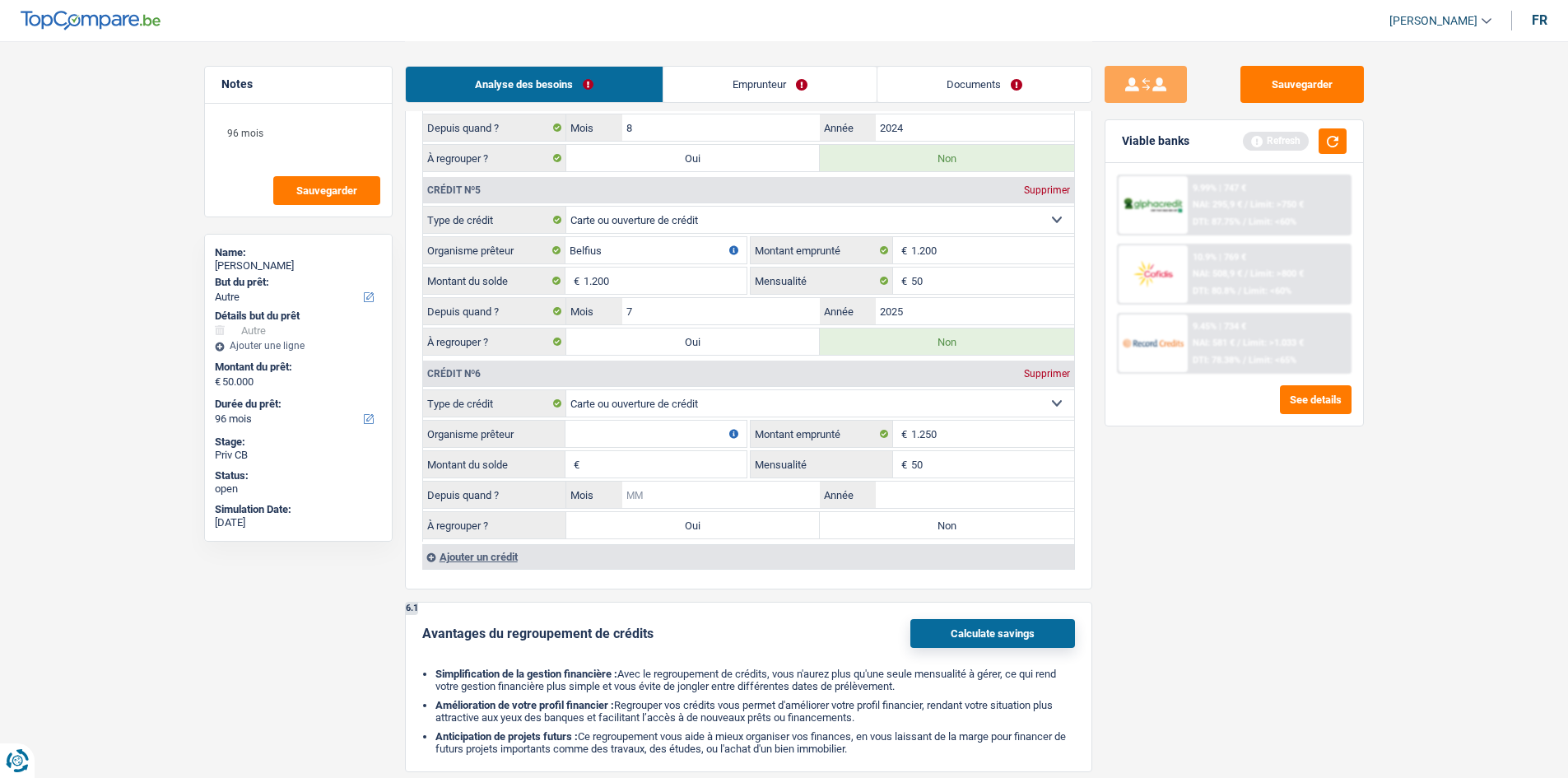
click at [744, 481] on input "Mois" at bounding box center [721, 494] width 198 height 26
type input "3"
click at [962, 495] on input "Année" at bounding box center [975, 494] width 198 height 26
type input "2025"
click at [713, 460] on input "Montant du solde" at bounding box center [665, 463] width 163 height 26
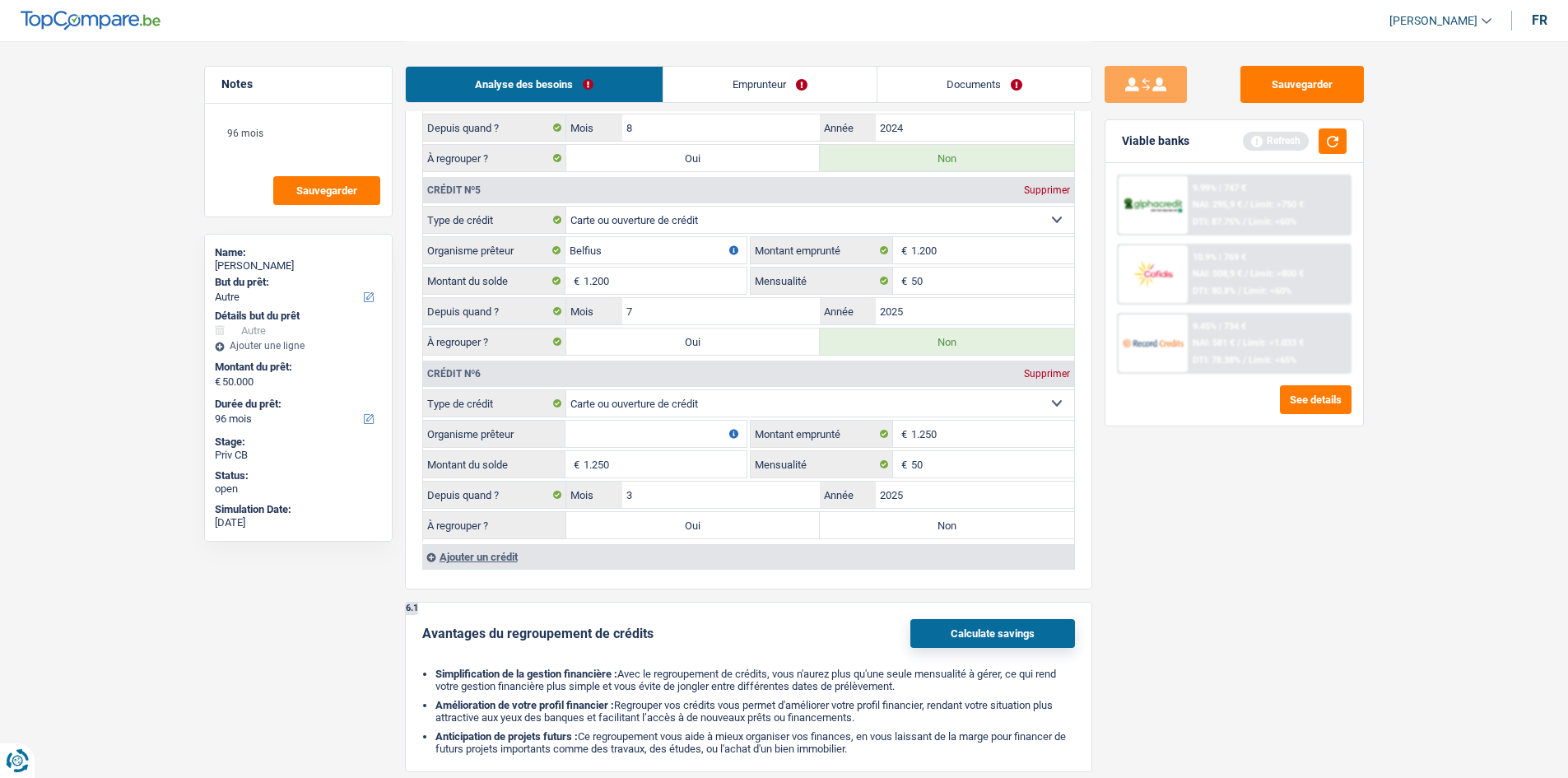
type input "1.250"
click at [677, 430] on input "Organisme prêteur" at bounding box center [656, 433] width 181 height 26
type input "BuyWay"
click at [900, 519] on label "Non" at bounding box center [947, 525] width 254 height 26
click at [900, 519] on input "Non" at bounding box center [947, 525] width 254 height 26
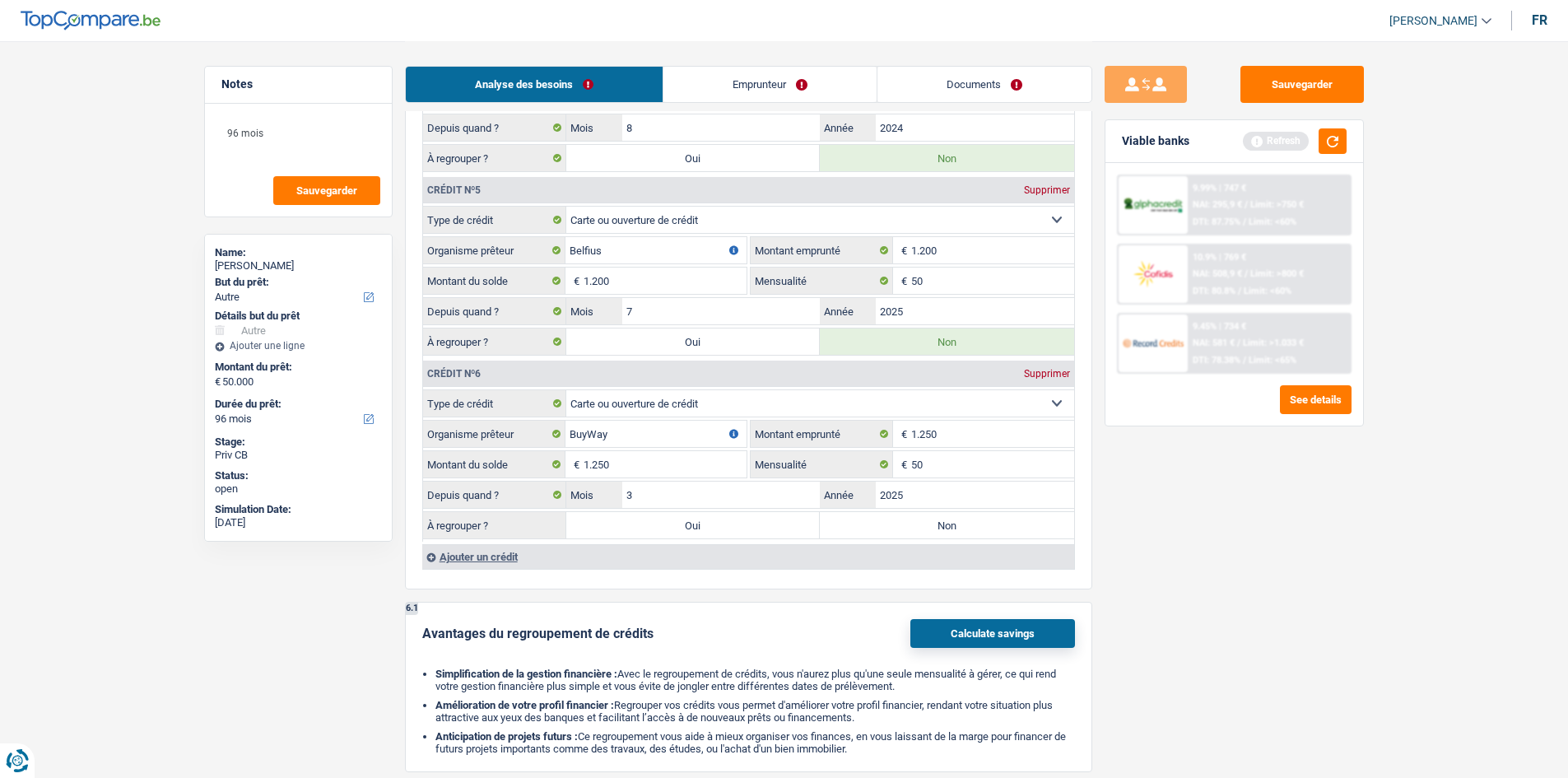
radio input "true"
click at [452, 552] on div "Ajouter un crédit" at bounding box center [747, 557] width 652 height 25
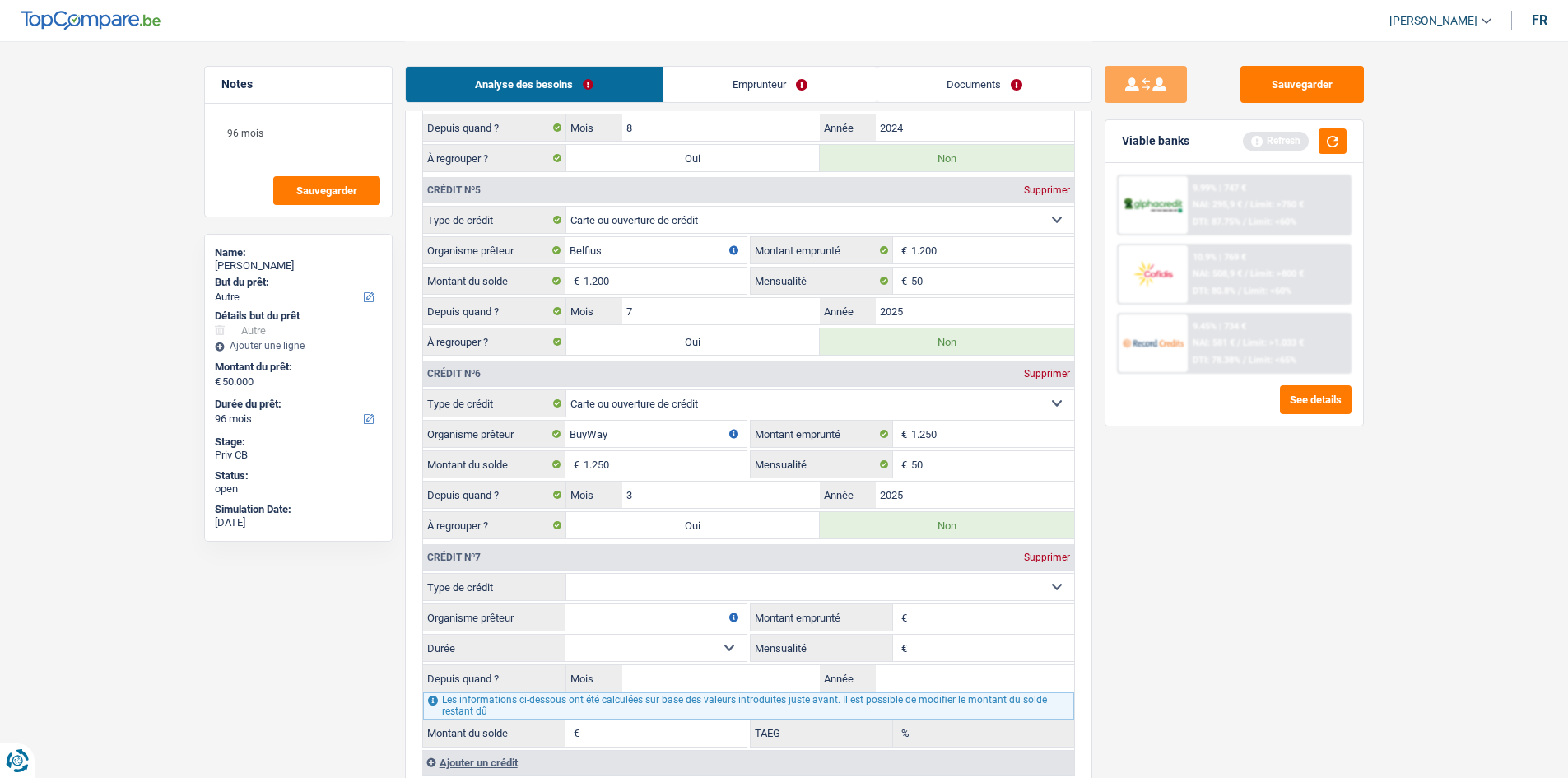
click at [689, 582] on select "Carte ou ouverture de crédit Prêt hypothécaire Vente à tempérament Prêt à tempé…" at bounding box center [820, 586] width 508 height 26
select select "cardOrCredit"
type input "0"
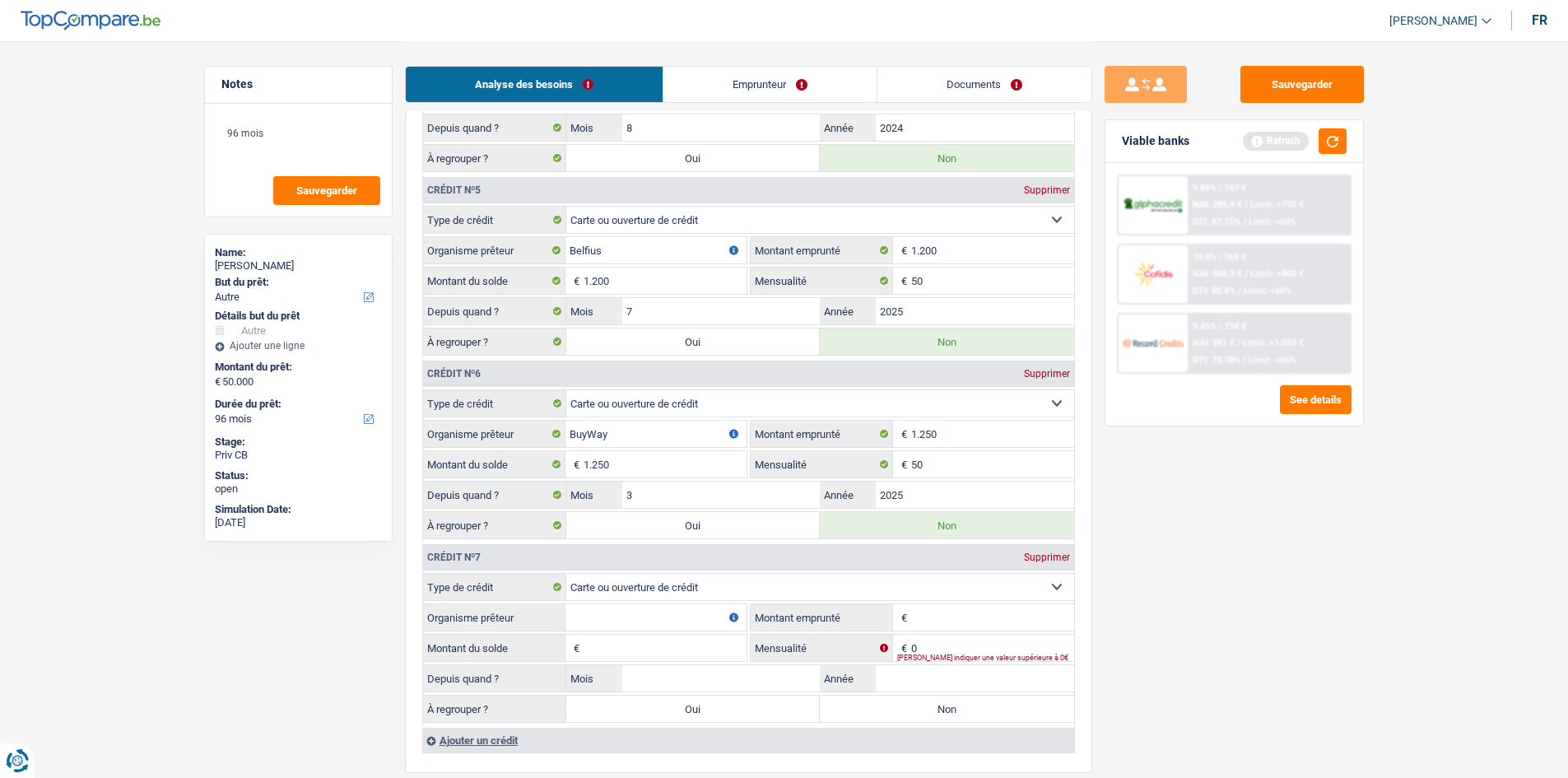
click at [921, 609] on input "Montant emprunté" at bounding box center [992, 616] width 163 height 26
type input "500"
click at [677, 612] on input "Organisme prêteur" at bounding box center [656, 616] width 181 height 26
type input "Cofidis"
click at [655, 639] on input "Montant du solde" at bounding box center [665, 647] width 163 height 26
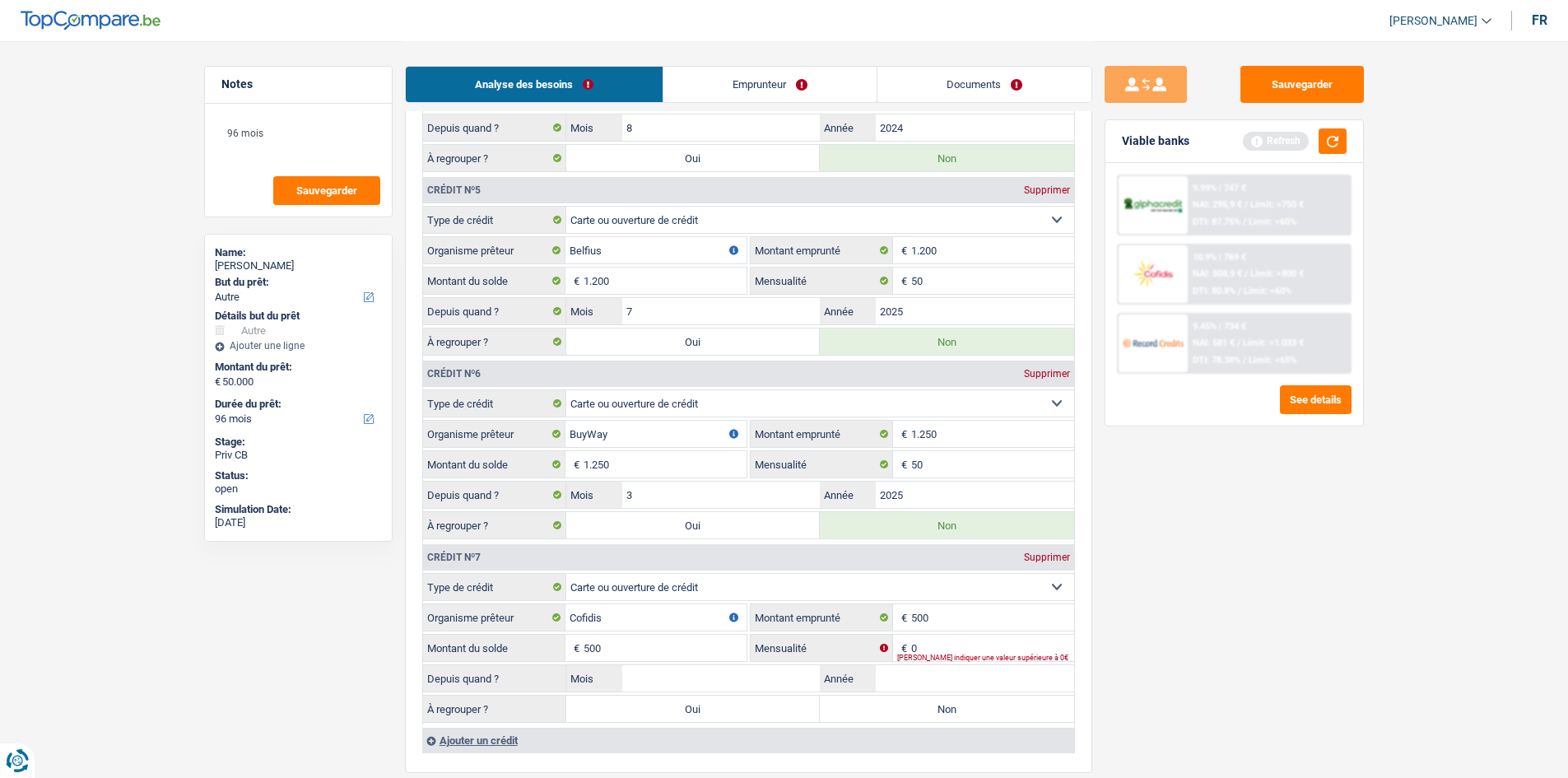
type input "500"
click at [974, 640] on input "0" at bounding box center [992, 647] width 163 height 26
type input "25"
click at [757, 676] on input "Mois" at bounding box center [721, 677] width 198 height 26
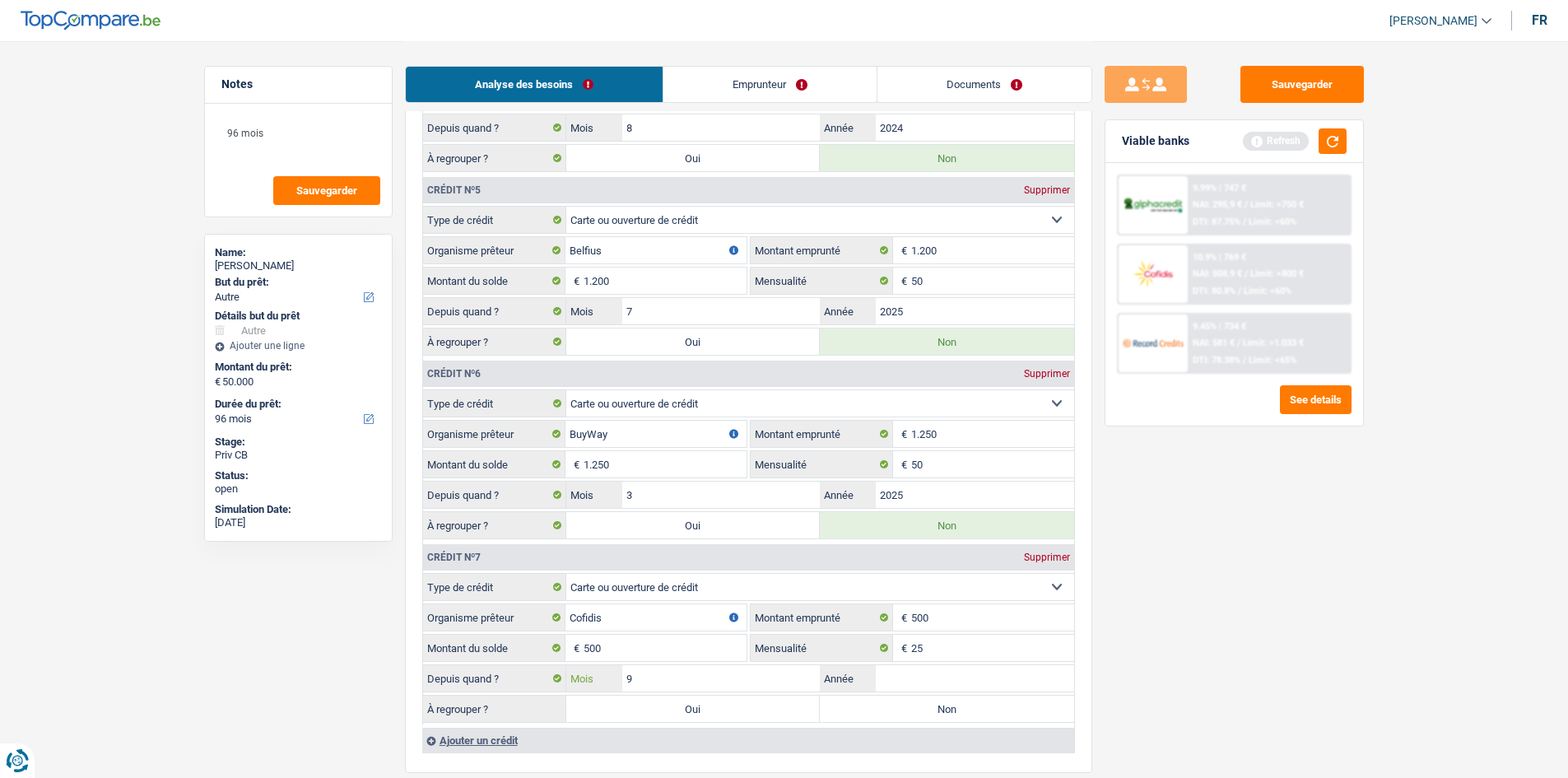
type input "9"
click at [961, 679] on input "Année" at bounding box center [975, 677] width 198 height 26
type input "2025"
click at [883, 713] on label "Non" at bounding box center [947, 708] width 254 height 26
click at [883, 713] on input "Non" at bounding box center [947, 708] width 254 height 26
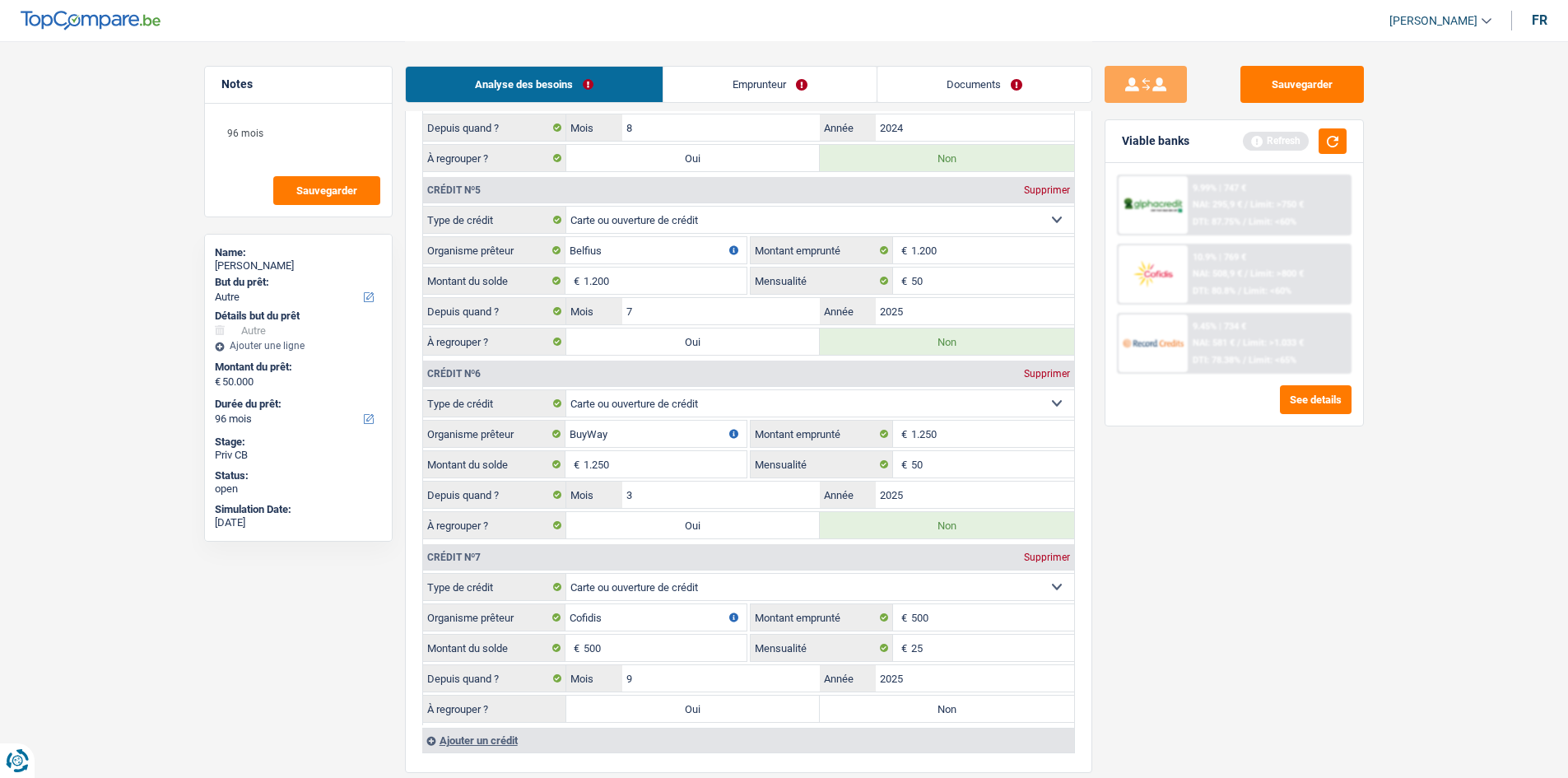
radio input "true"
click at [1301, 584] on div "Sauvegarder Viable banks Refresh 9.99% | 747 € NAI: 295,9 € / Limit: >750 € DTI…" at bounding box center [1234, 408] width 284 height 686
click at [1339, 137] on button "button" at bounding box center [1332, 141] width 28 height 25
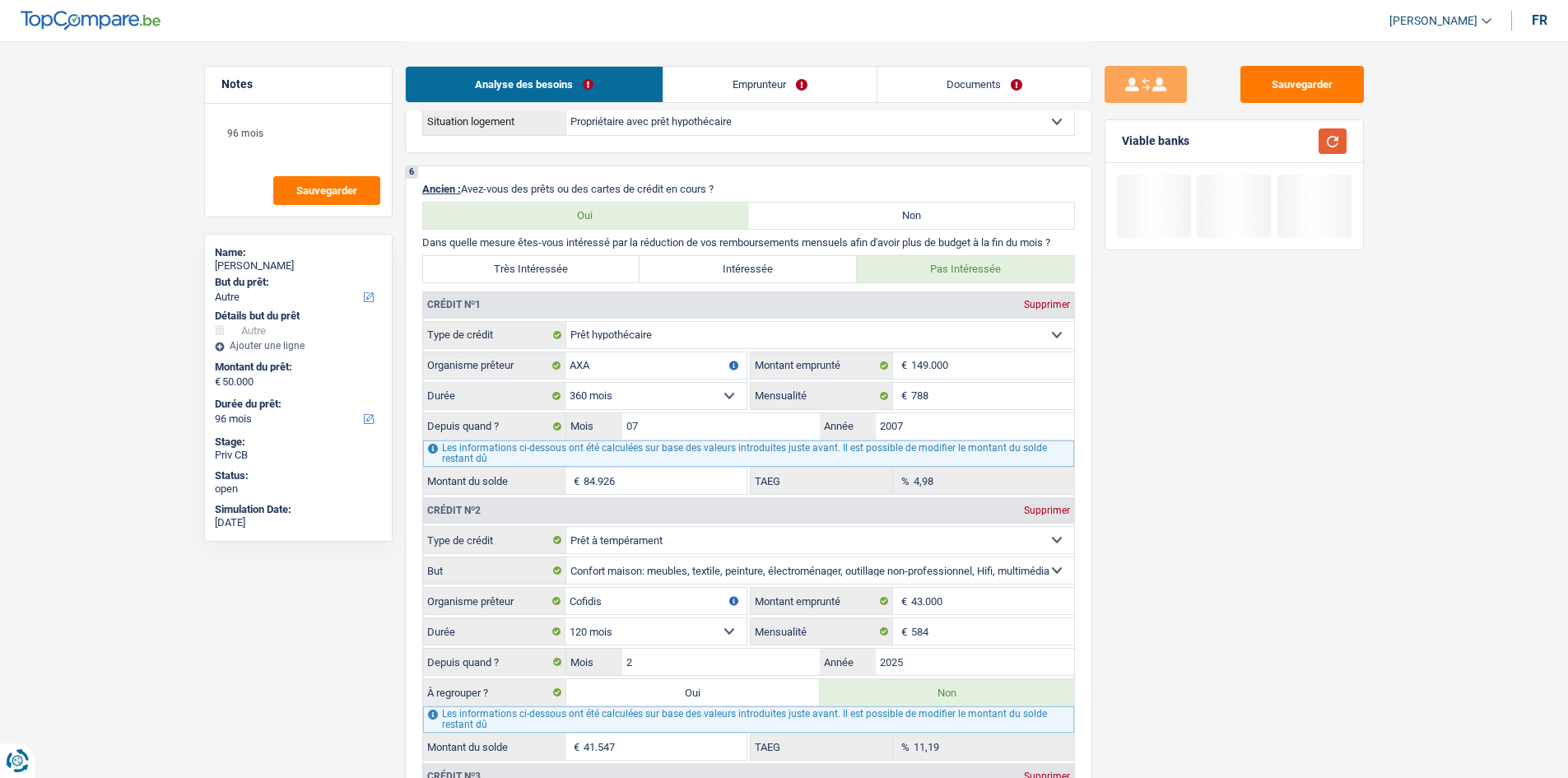
scroll to position [0, 0]
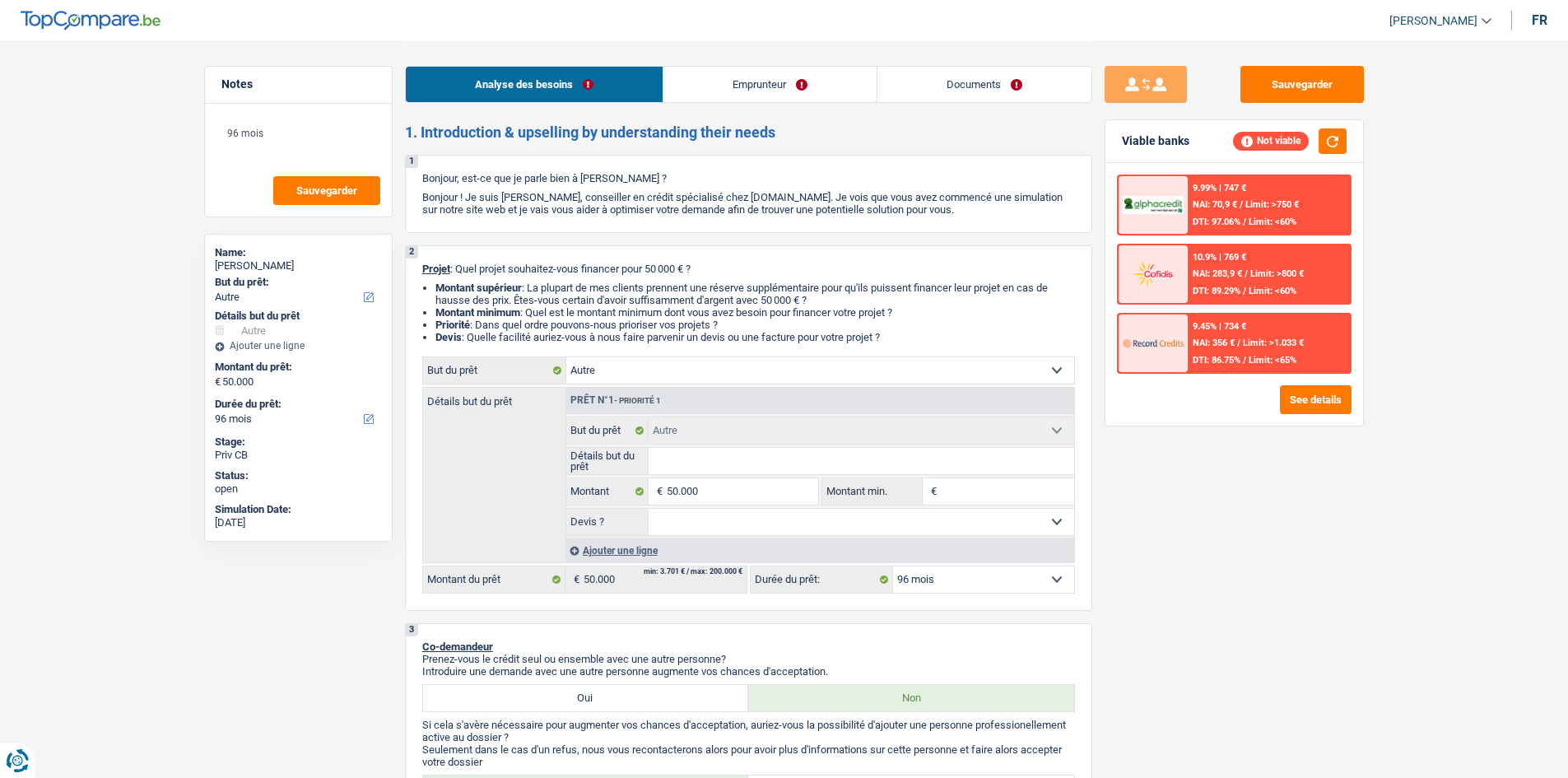
click at [768, 89] on link "Emprunteur" at bounding box center [770, 84] width 213 height 36
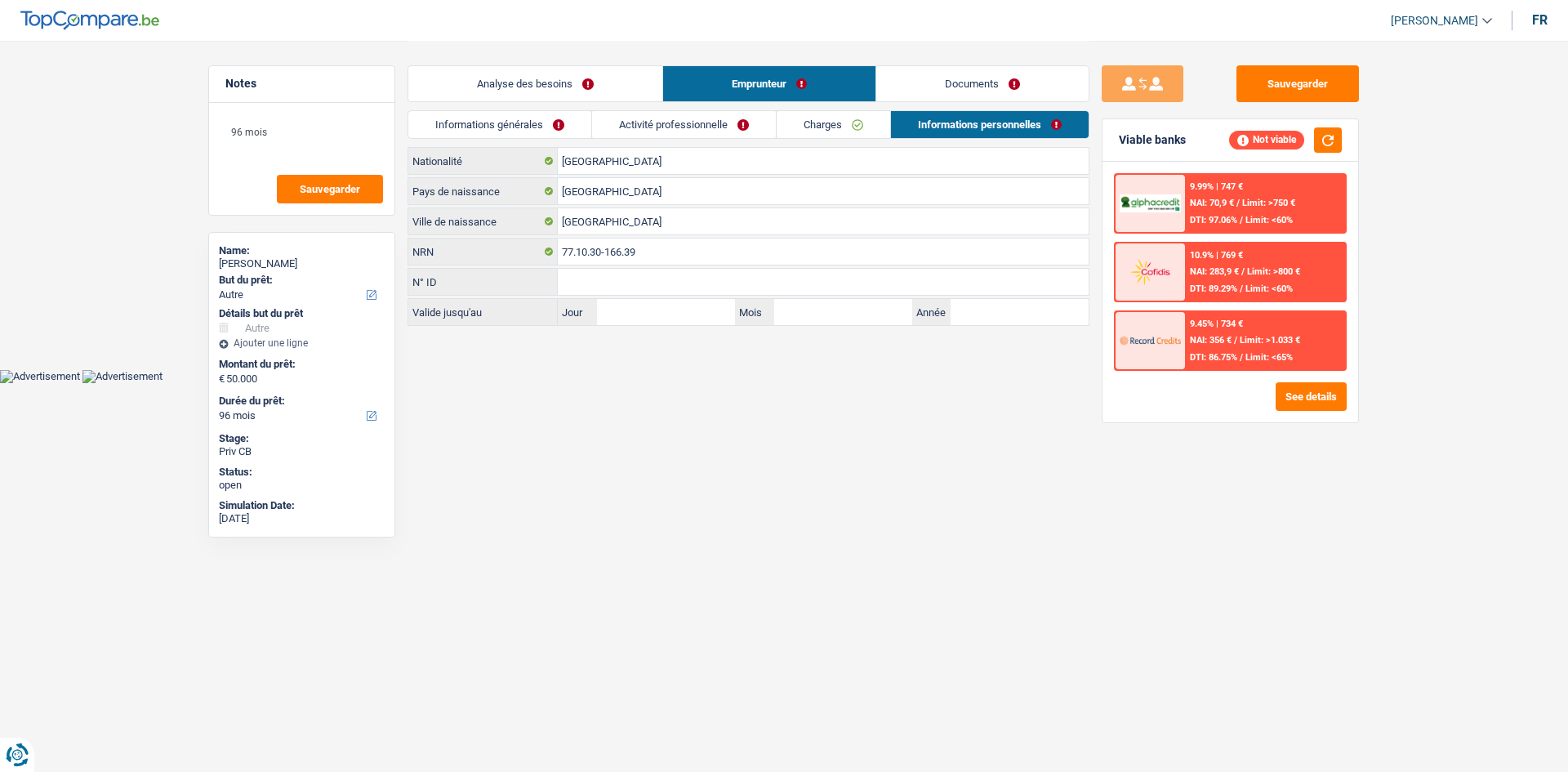
click at [548, 119] on link "Informations générales" at bounding box center [499, 124] width 183 height 27
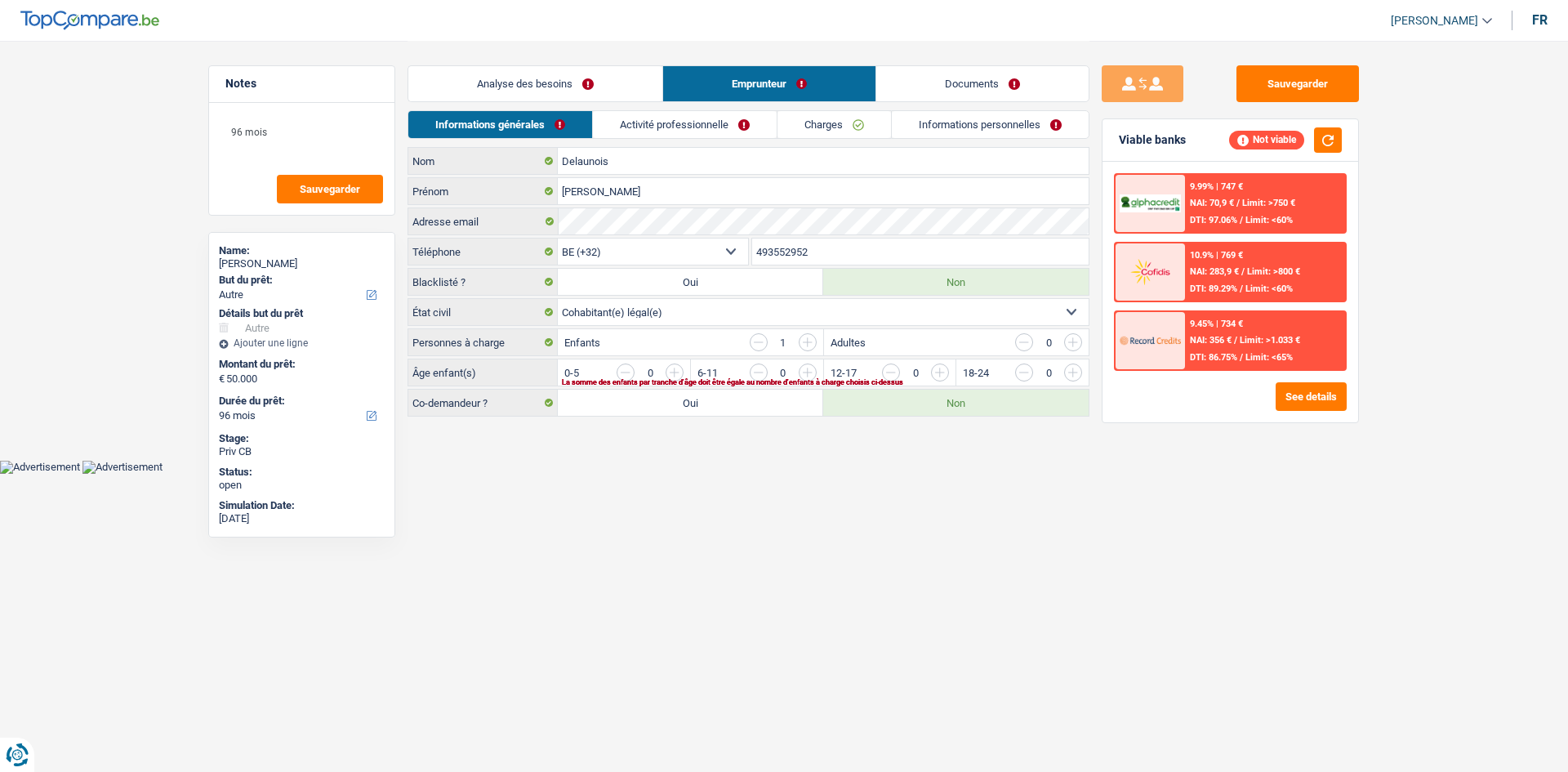
click at [1189, 574] on div "Sauvegarder Viable banks Not viable 9.99% | 747 € NAI: 70,9 € / Limit: >750 € D…" at bounding box center [1230, 405] width 282 height 680
click at [940, 370] on input "button" at bounding box center [1271, 375] width 680 height 26
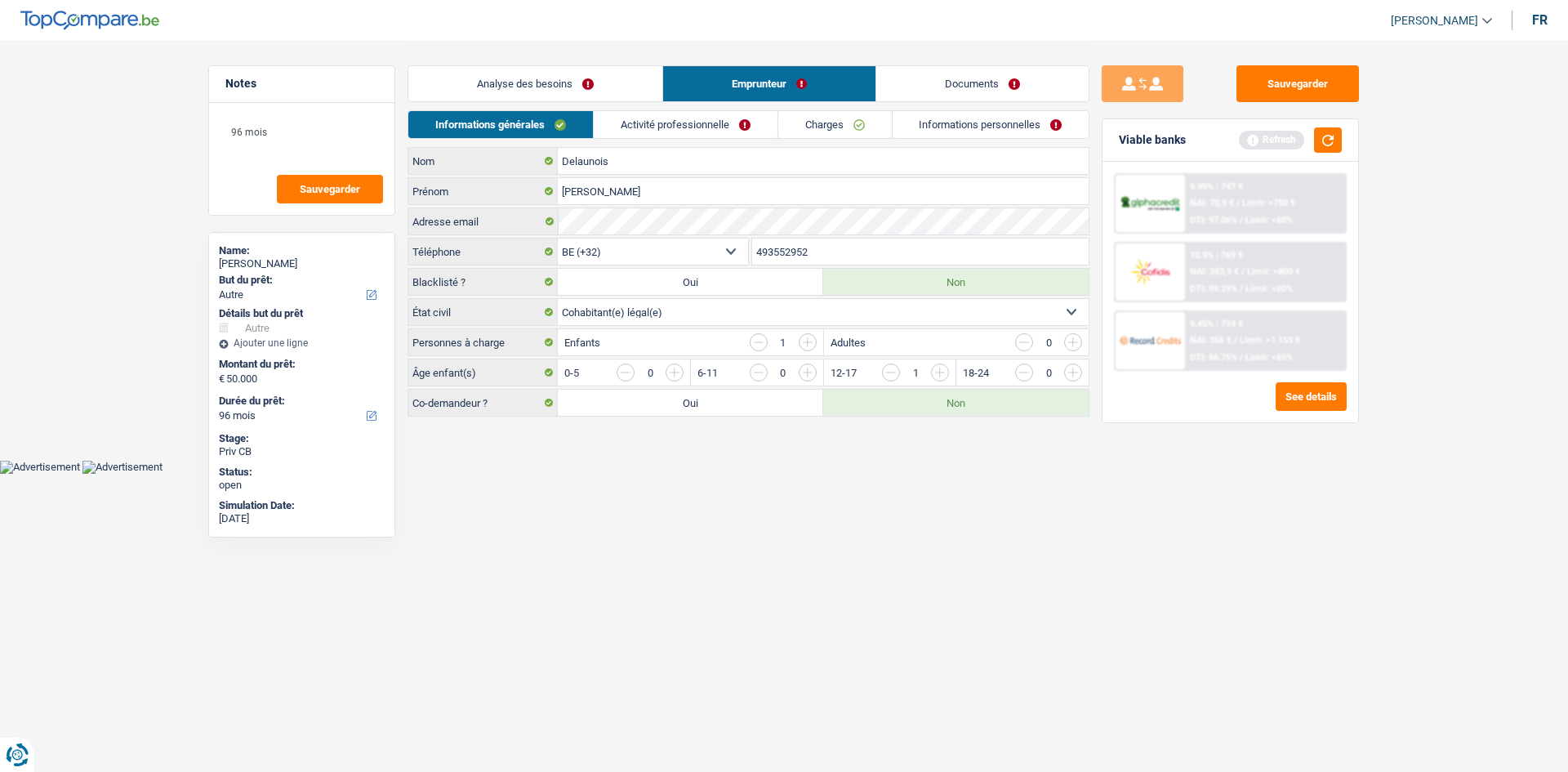
click at [718, 113] on link "Activité professionnelle" at bounding box center [685, 124] width 183 height 27
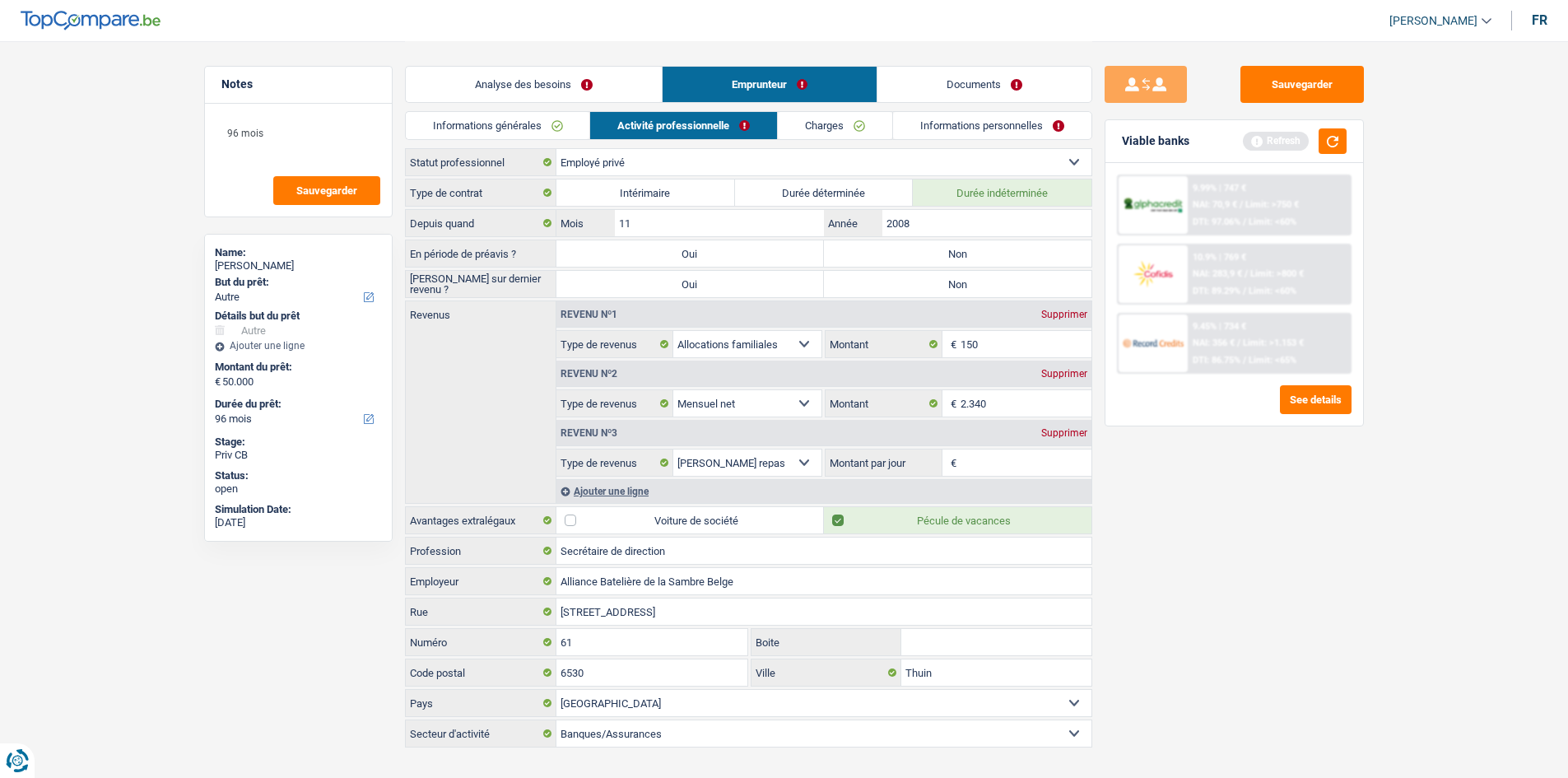
click at [1299, 549] on div "Sauvegarder Viable banks Refresh 9.99% | 747 € NAI: 70,9 € / Limit: >750 € DTI:…" at bounding box center [1234, 408] width 284 height 686
click at [1298, 549] on div "Sauvegarder Viable banks Refresh 9.99% | 747 € NAI: 70,9 € / Limit: >750 € DTI:…" at bounding box center [1234, 408] width 284 height 686
click at [931, 246] on label "Non" at bounding box center [957, 253] width 268 height 26
click at [931, 246] on input "Non" at bounding box center [957, 253] width 268 height 26
radio input "true"
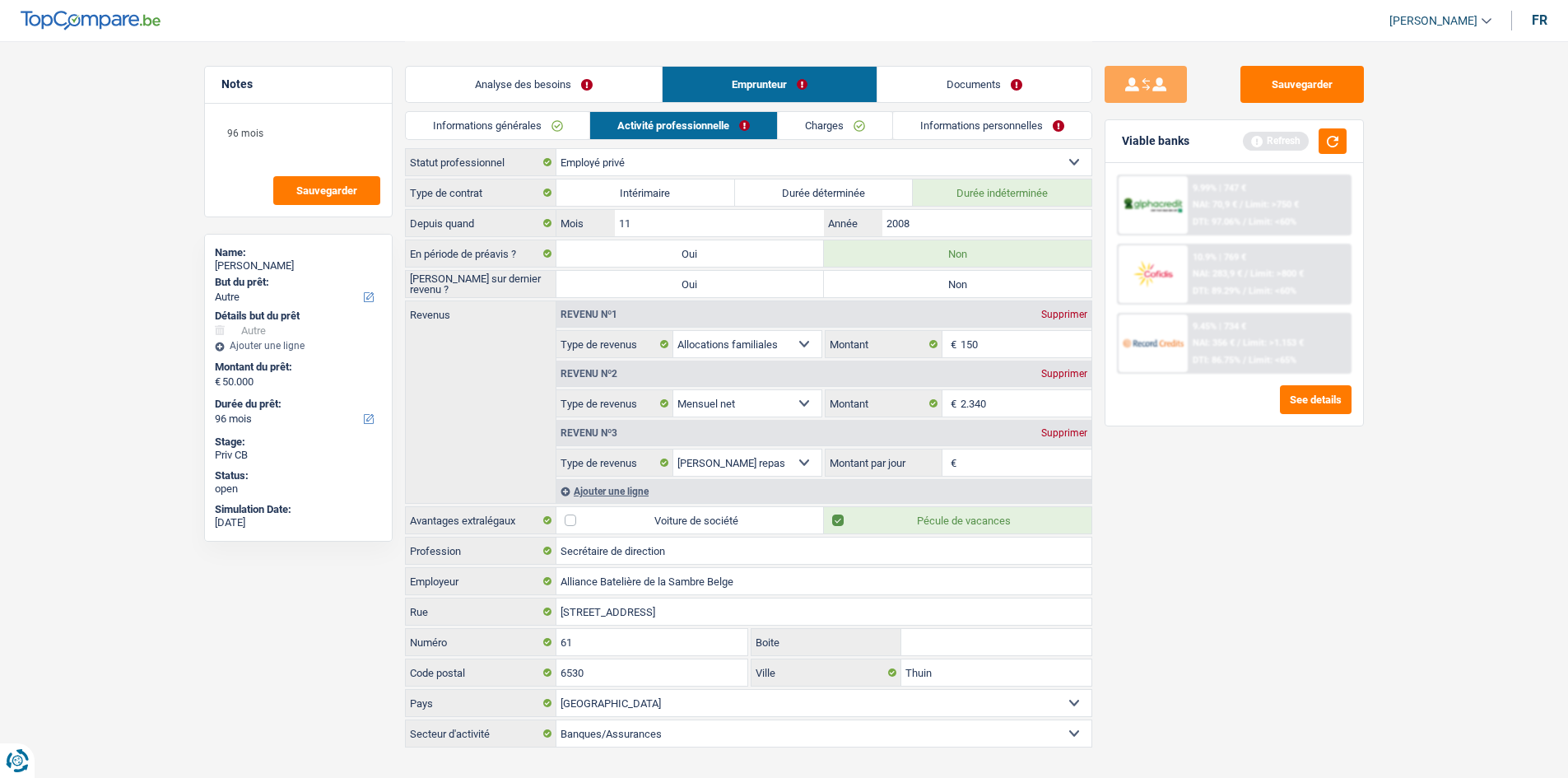
click at [949, 274] on label "Non" at bounding box center [957, 283] width 268 height 26
click at [949, 274] on input "Non" at bounding box center [957, 283] width 268 height 26
radio input "true"
click at [1018, 449] on fieldset "€ Montant par jour Tous les champs sont obligatoires. Veuillez fournir une répo…" at bounding box center [957, 462] width 266 height 28
click at [1017, 452] on input "Montant par jour" at bounding box center [1026, 462] width 131 height 26
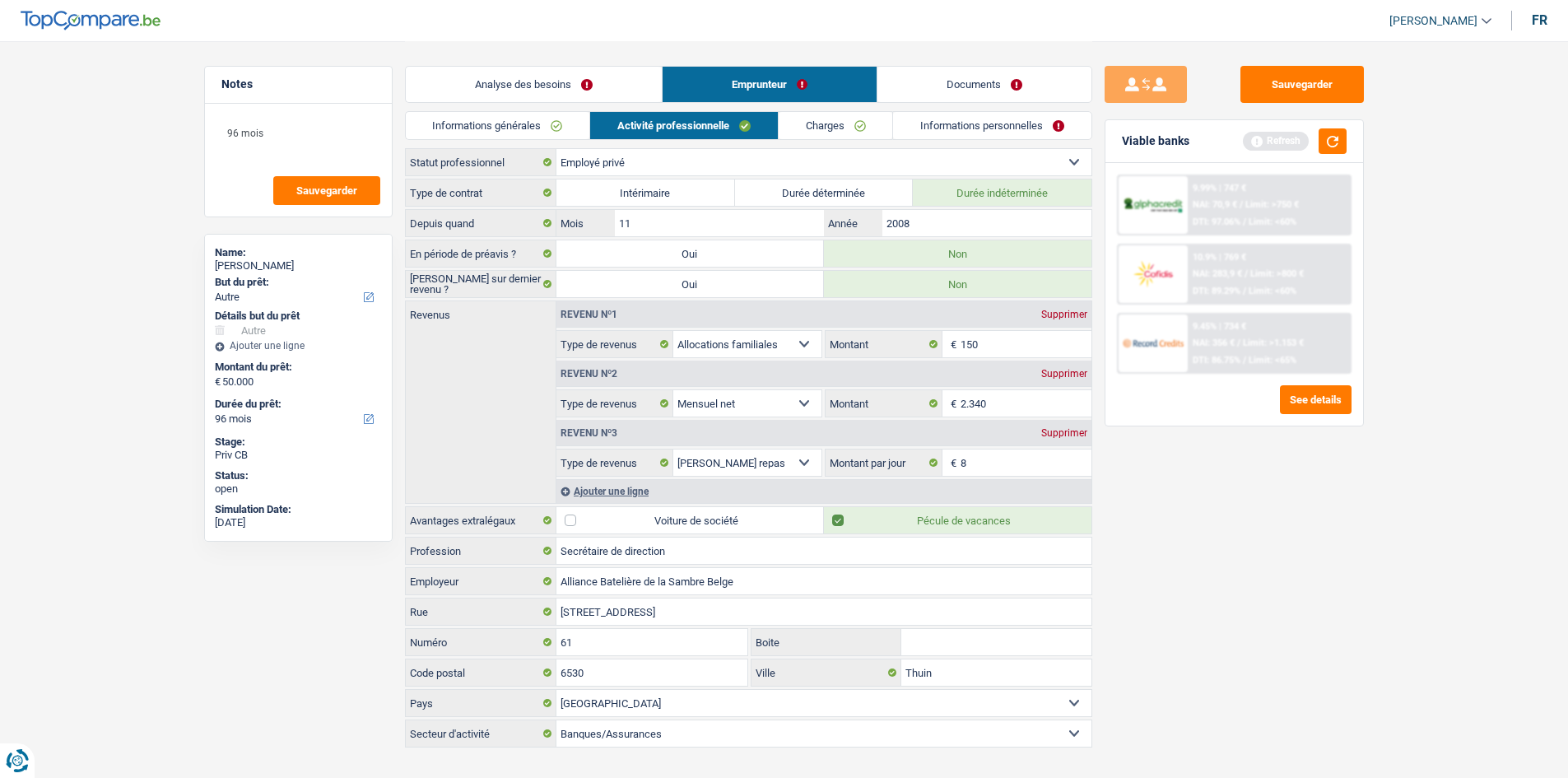
type input "8,0"
click at [1219, 525] on div "Sauvegarder Viable banks Refresh 9.99% | 747 € NAI: 70,9 € / Limit: >750 € DTI:…" at bounding box center [1234, 408] width 284 height 686
click at [1323, 138] on button "button" at bounding box center [1332, 141] width 28 height 25
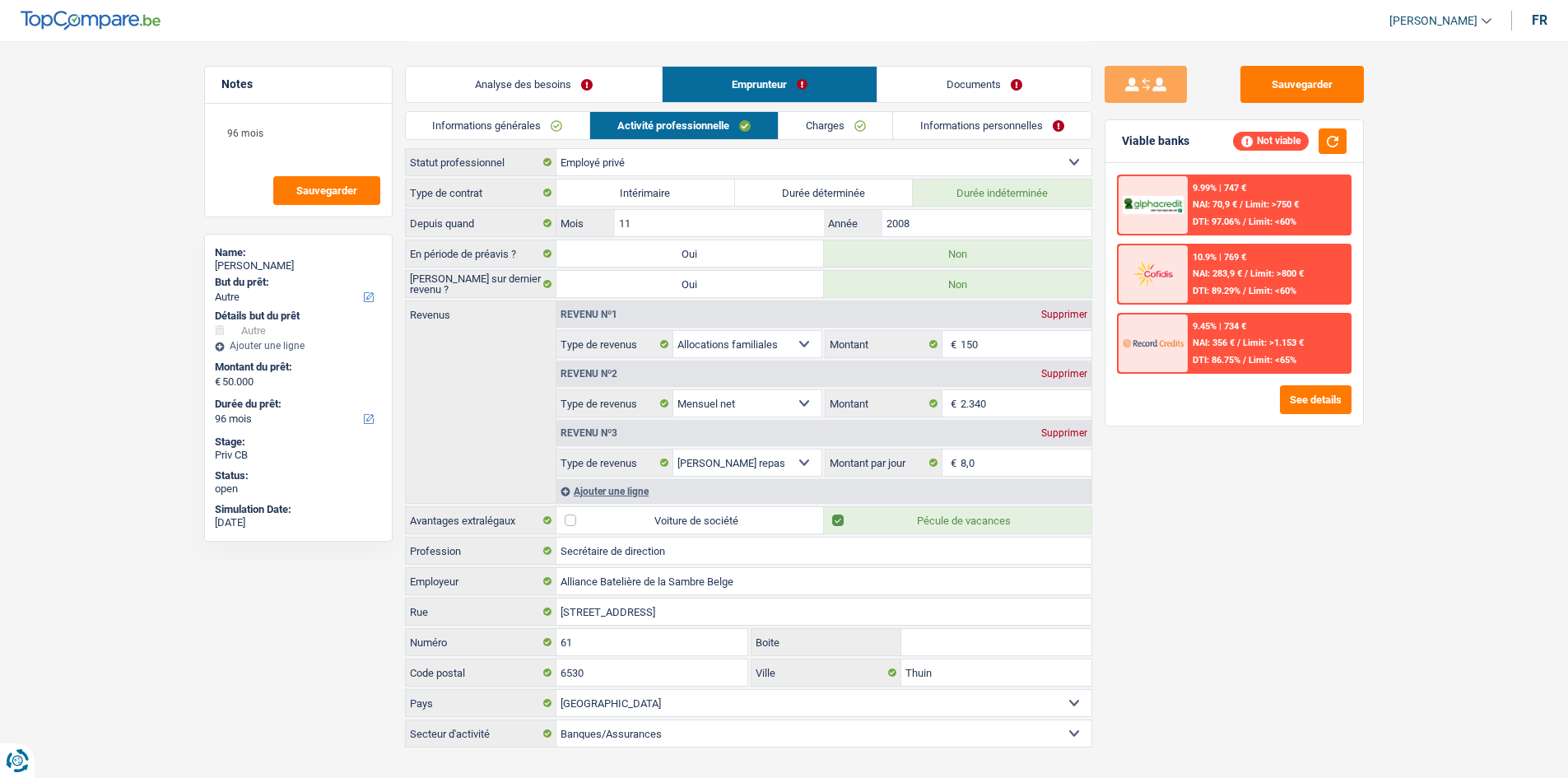
click at [869, 127] on link "Charges" at bounding box center [835, 125] width 115 height 27
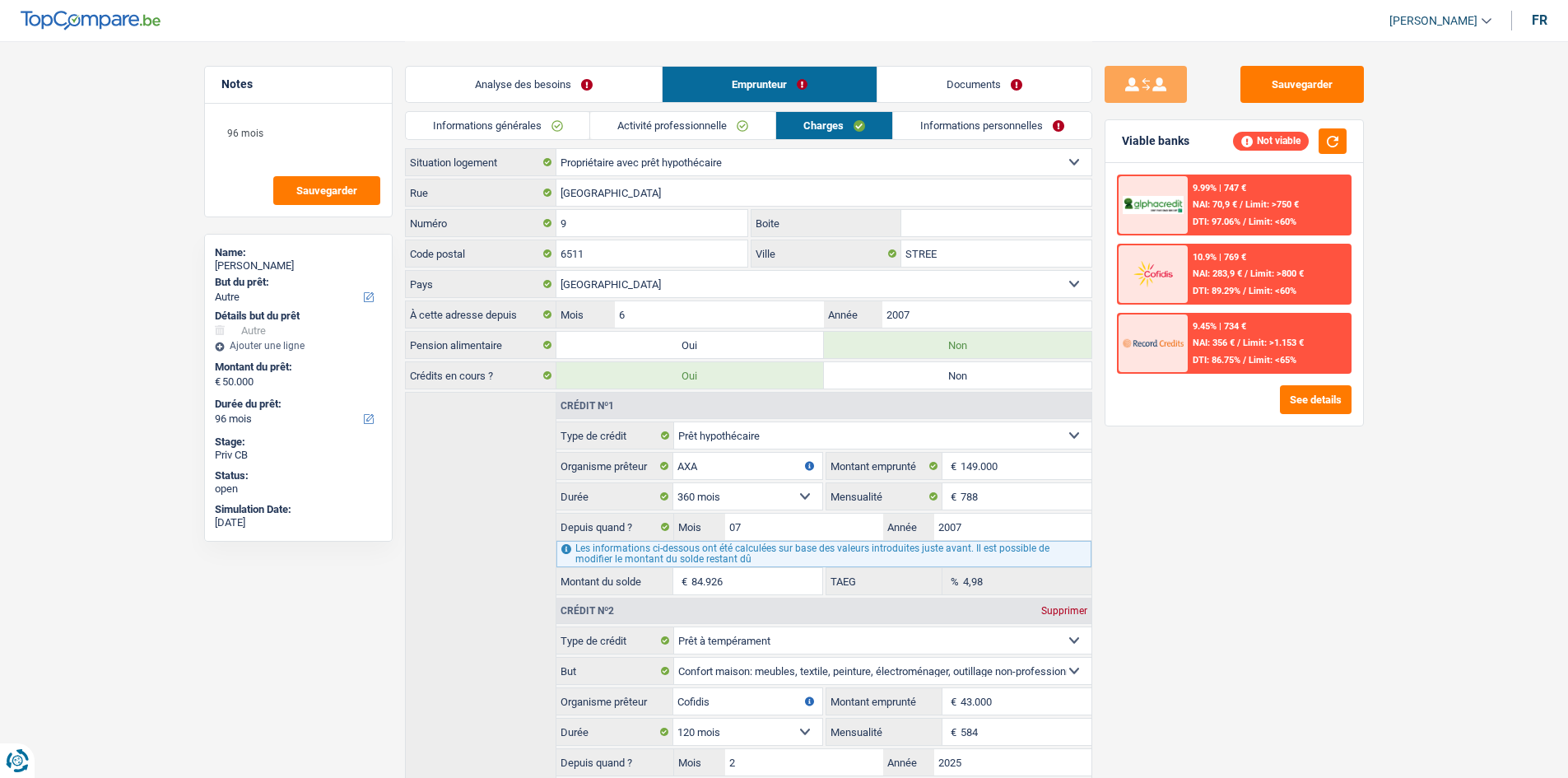
click at [1343, 571] on div "Sauvegarder Viable banks Not viable 9.99% | 747 € NAI: 70,9 € / Limit: >750 € D…" at bounding box center [1234, 408] width 284 height 686
click at [1006, 225] on input "Boite" at bounding box center [996, 222] width 190 height 26
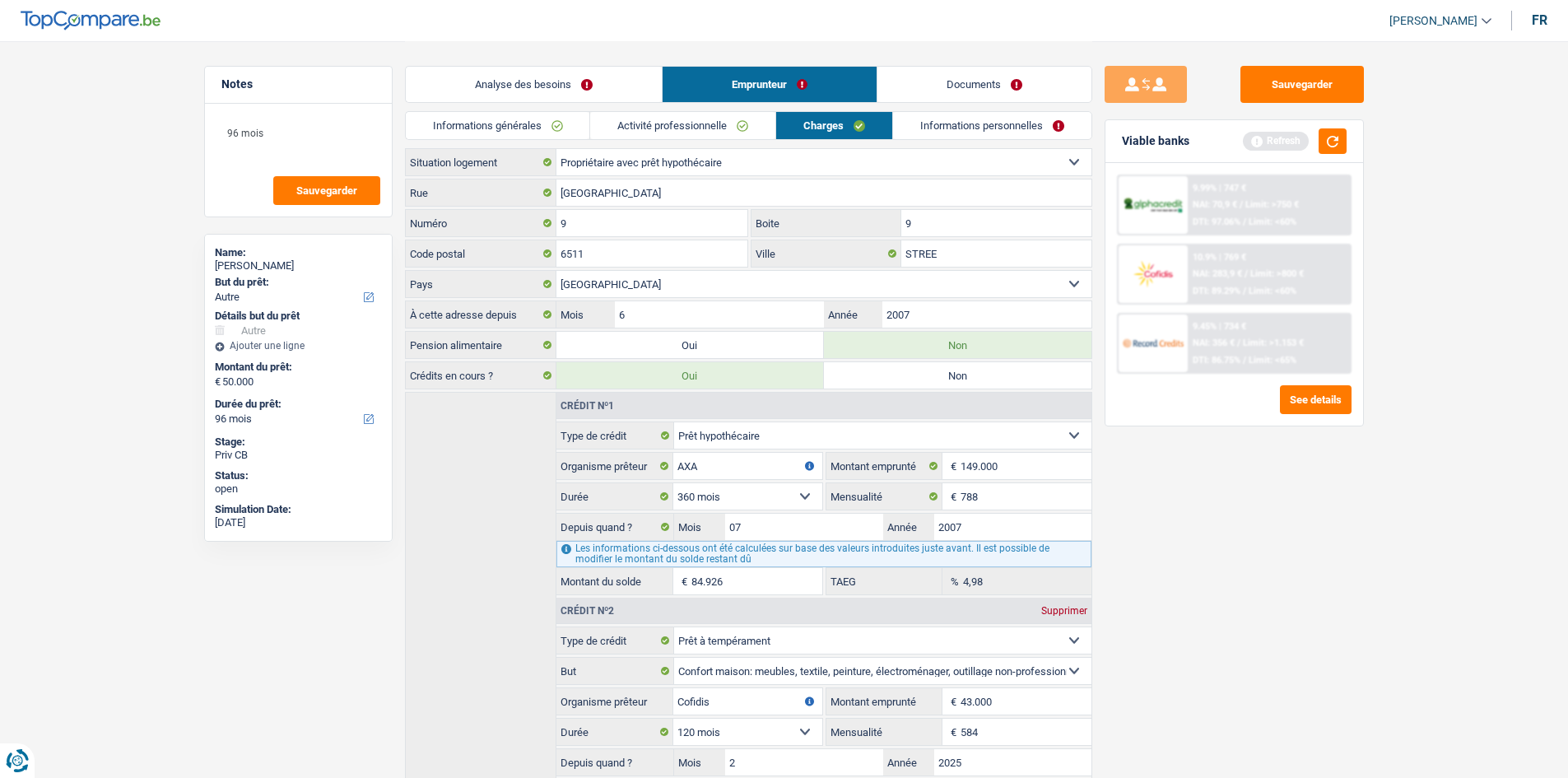
type input "9"
click at [1255, 493] on div "Sauvegarder Viable banks Refresh 9.99% | 747 € NAI: 70,9 € / Limit: >750 € DTI:…" at bounding box center [1234, 408] width 284 height 686
click at [947, 131] on link "Informations personnelles" at bounding box center [992, 125] width 198 height 27
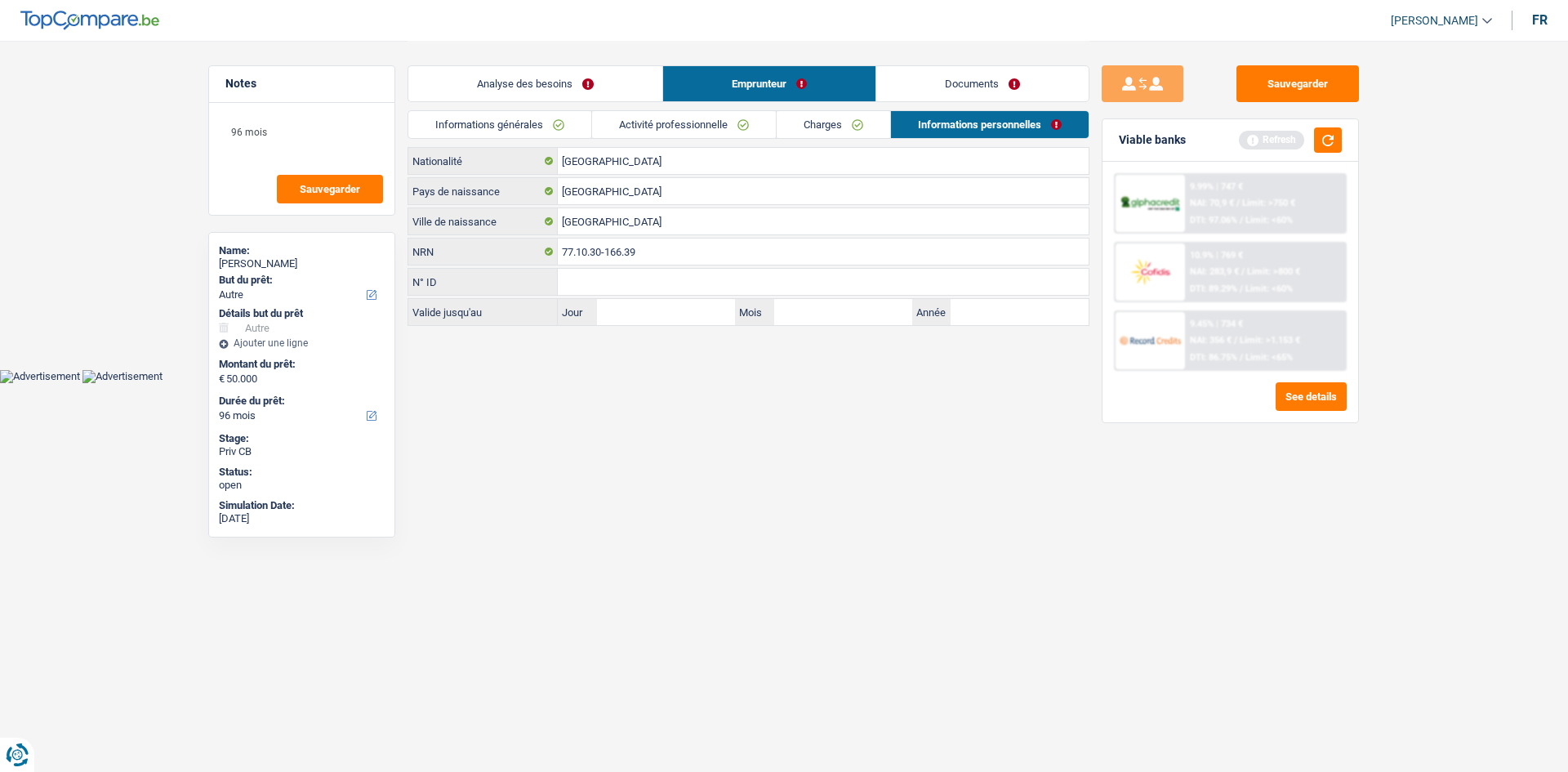
click at [813, 383] on html "Vous avez le contrôle de vos données Nous utilisons des cookies, tout comme nos…" at bounding box center [784, 191] width 1568 height 383
click at [569, 93] on link "Analyse des besoins" at bounding box center [535, 83] width 254 height 35
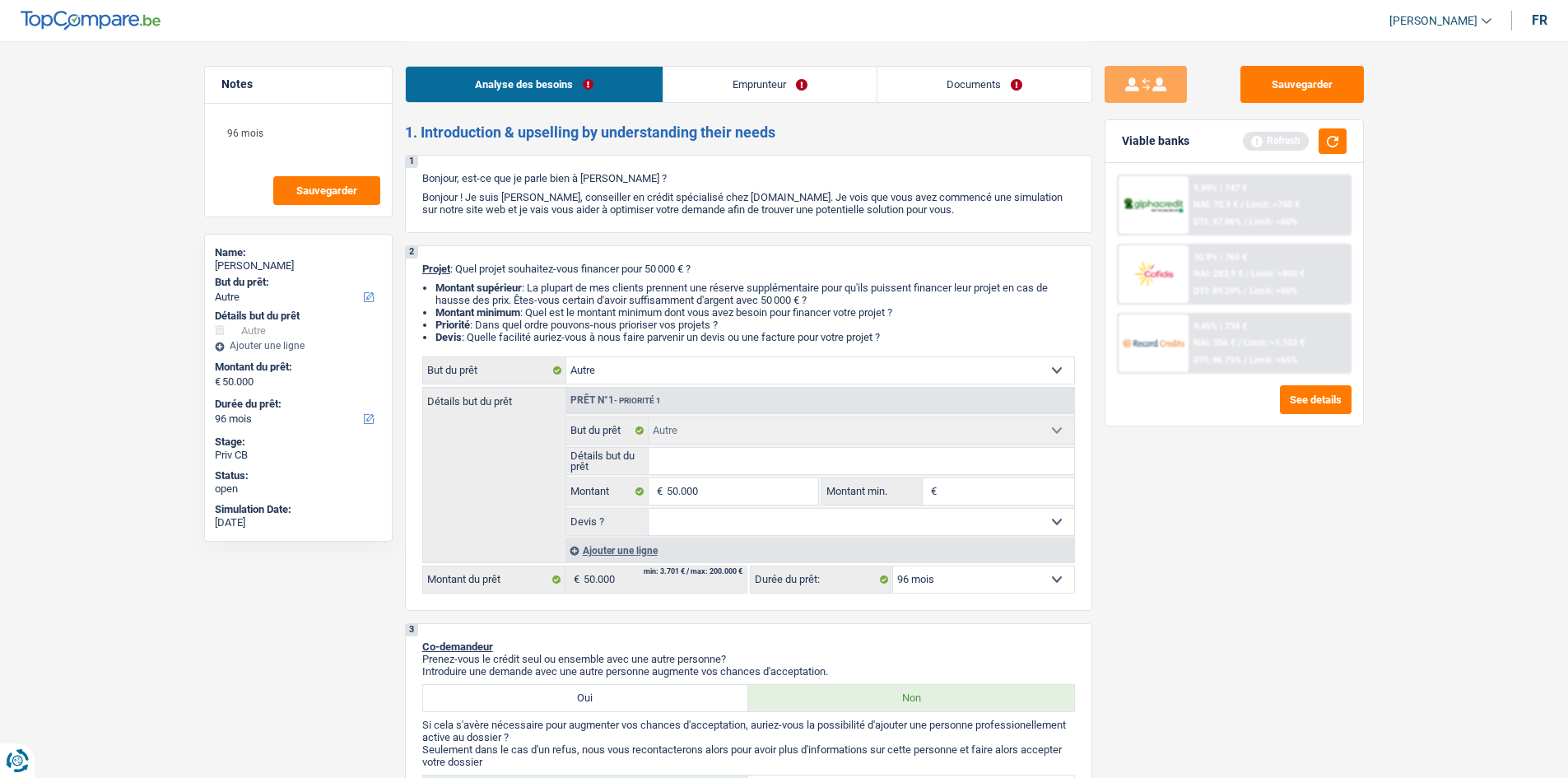
click at [1295, 617] on div "Sauvegarder Viable banks Refresh 9.99% | 747 € NAI: 70,9 € / Limit: >750 € DTI:…" at bounding box center [1234, 408] width 284 height 686
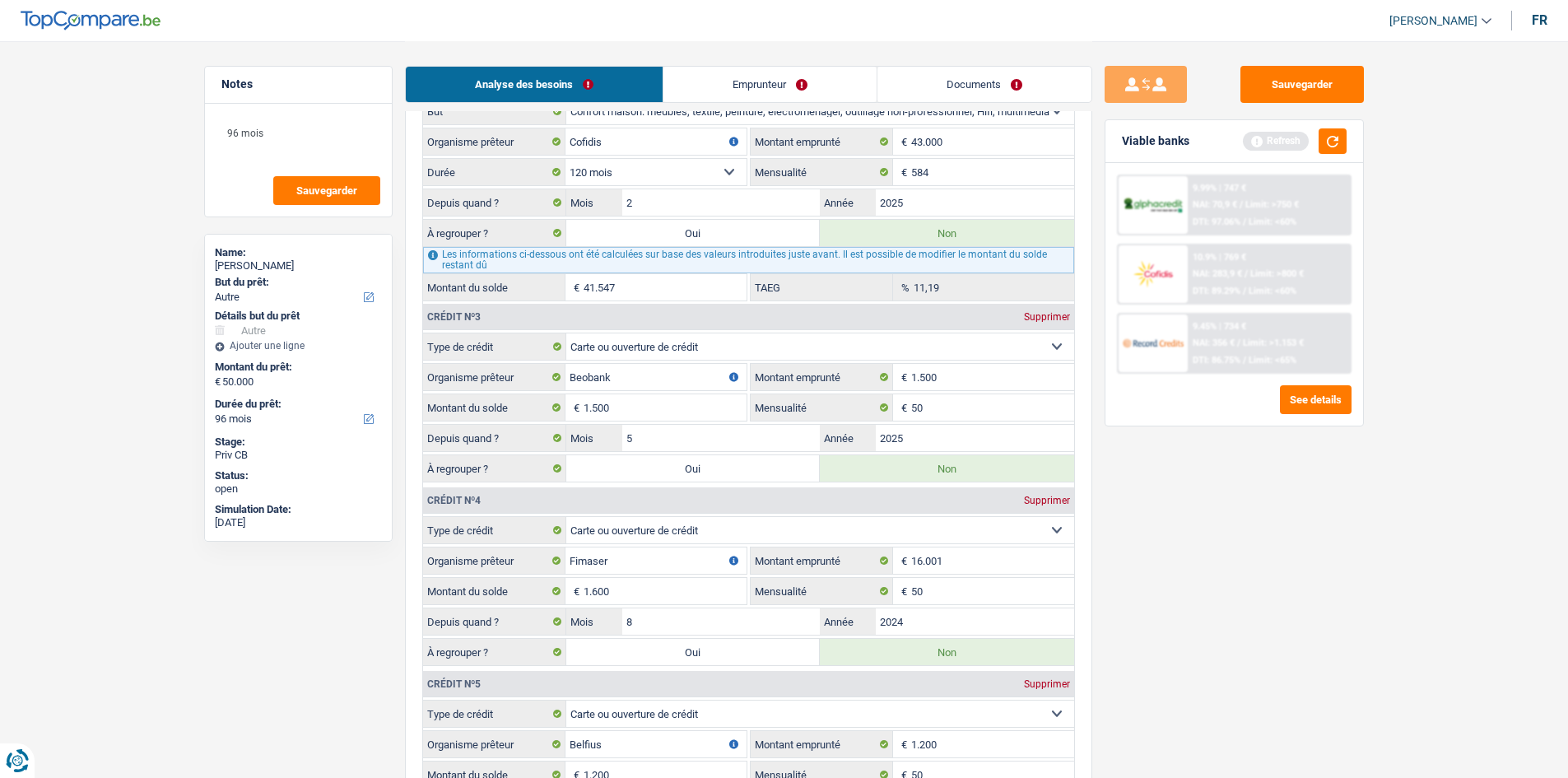
scroll to position [1564, 0]
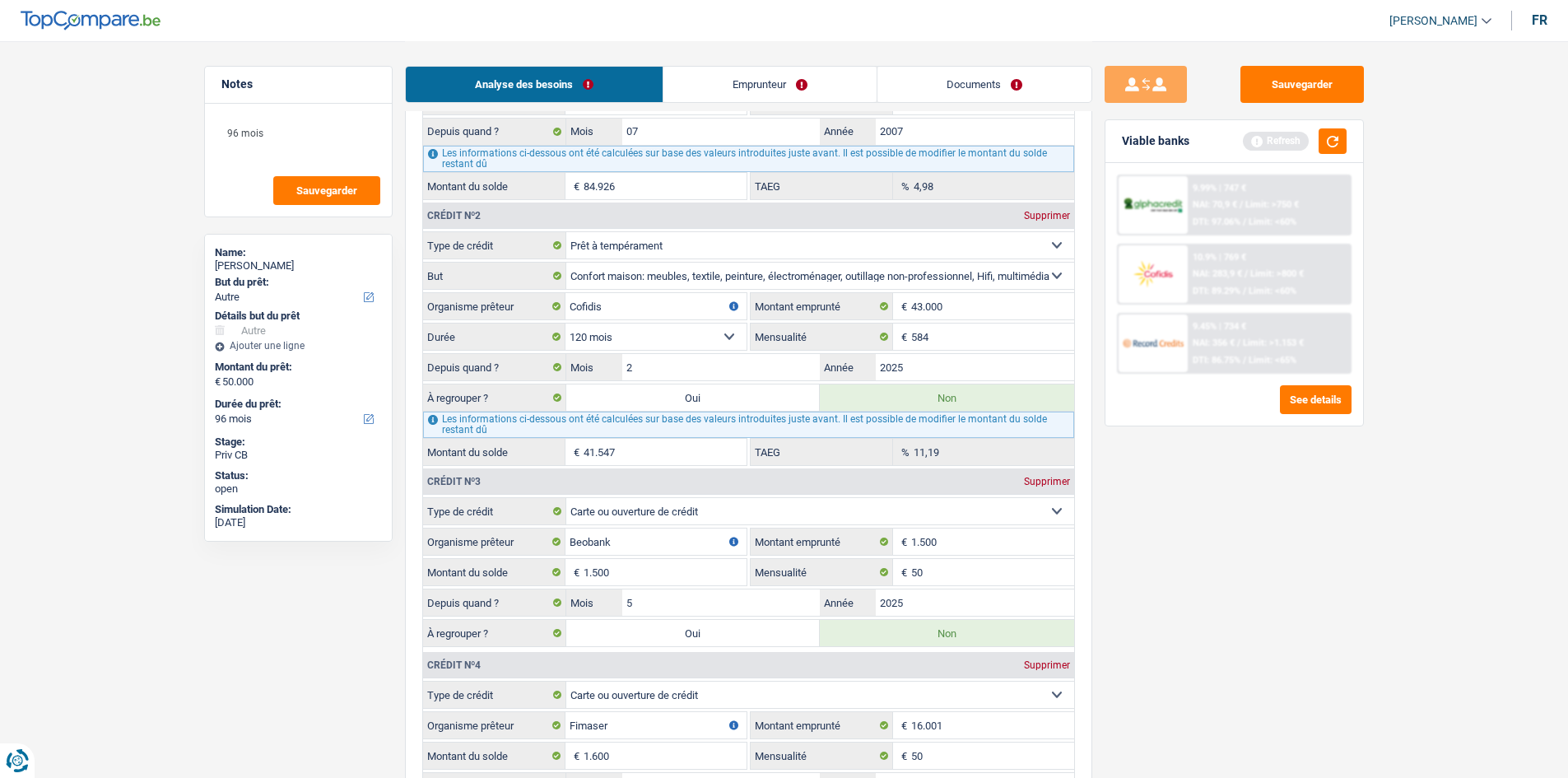
click at [700, 391] on label "Oui" at bounding box center [693, 397] width 254 height 26
click at [700, 391] on input "Oui" at bounding box center [693, 397] width 254 height 26
radio input "true"
type input "91.547"
select select "144"
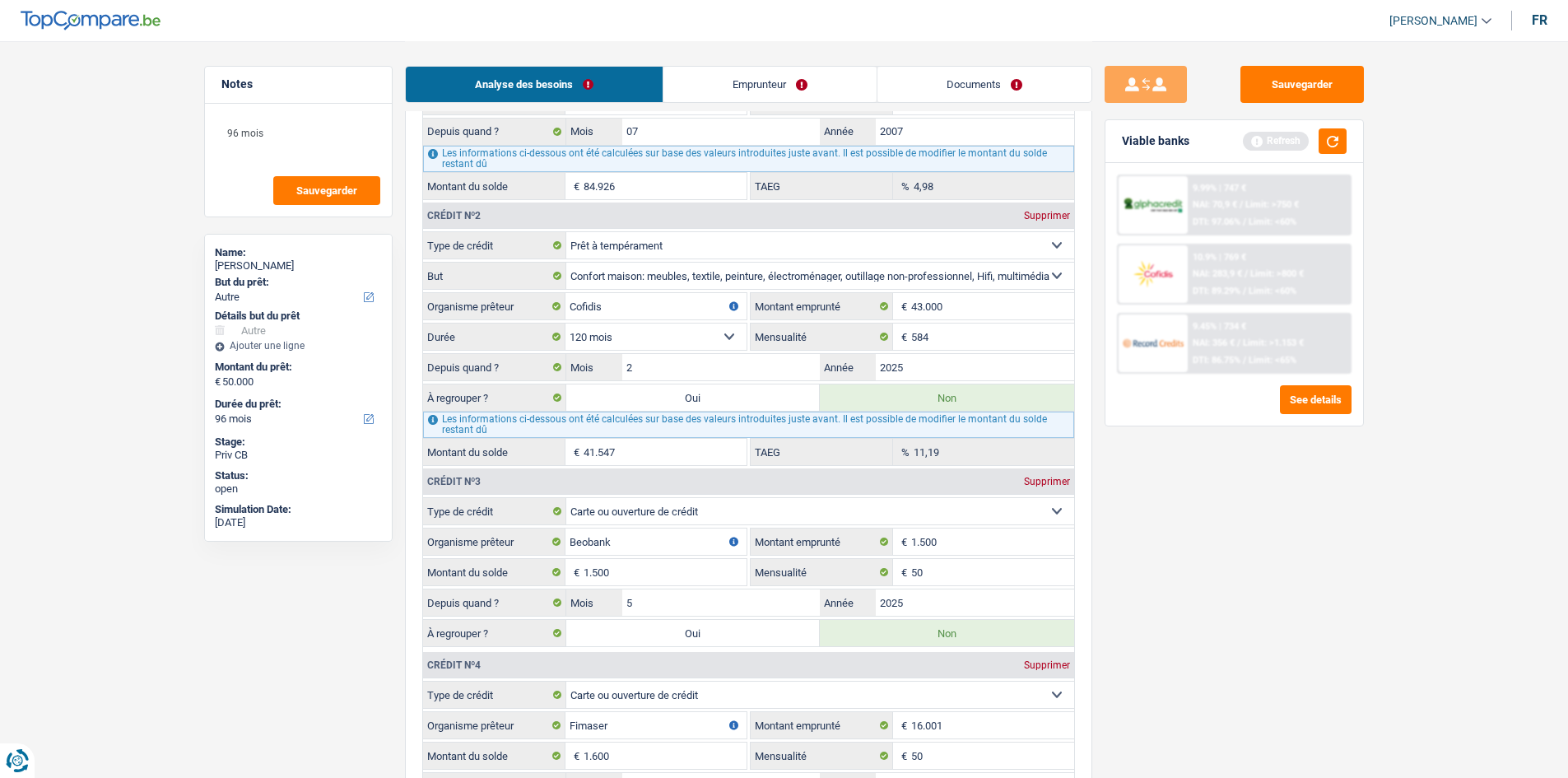
type input "41.547"
select select "144"
type input "41.547"
select select "144"
radio input "false"
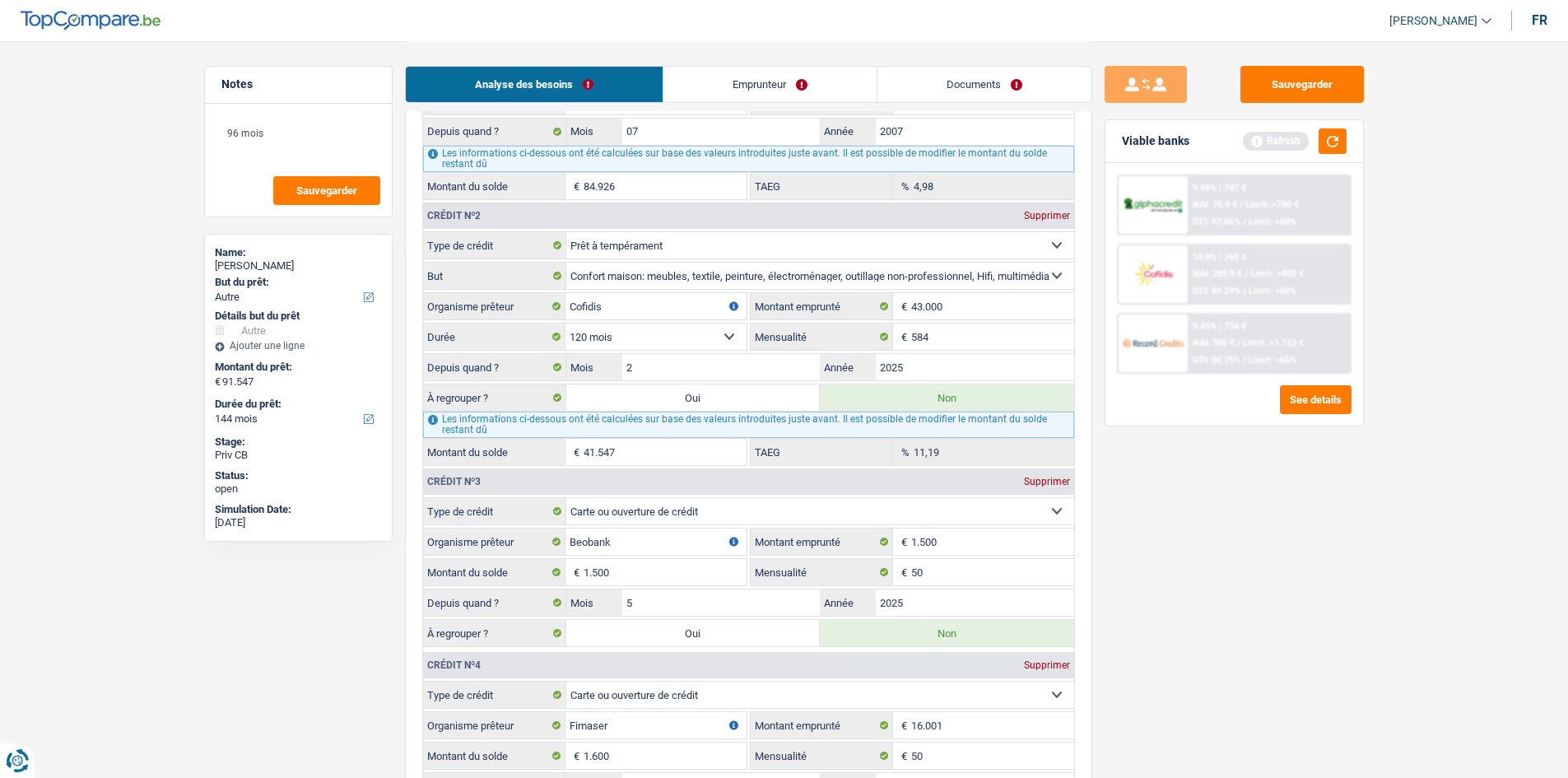
select select "refinancing"
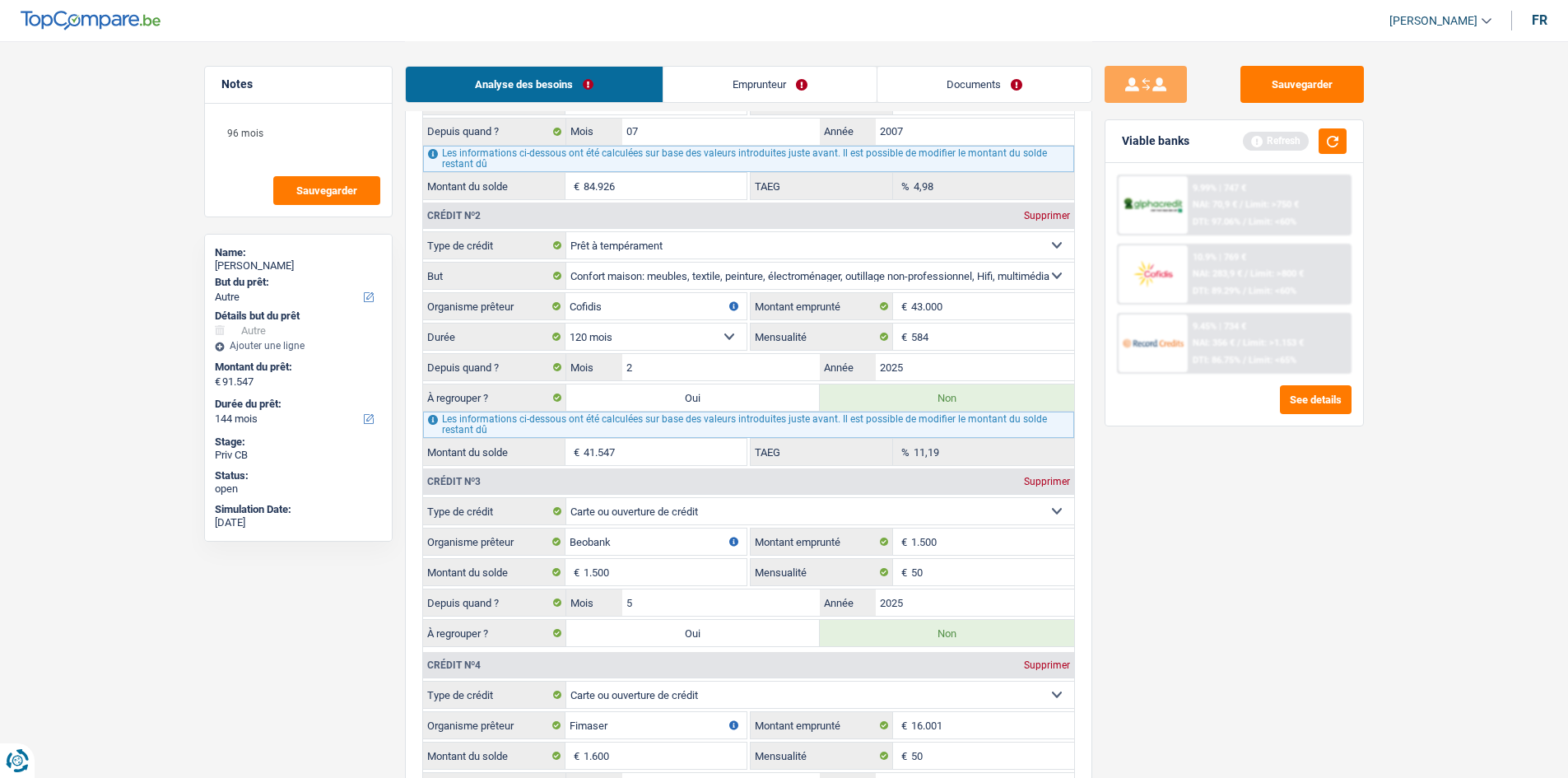
select select "refinancing"
select select "other"
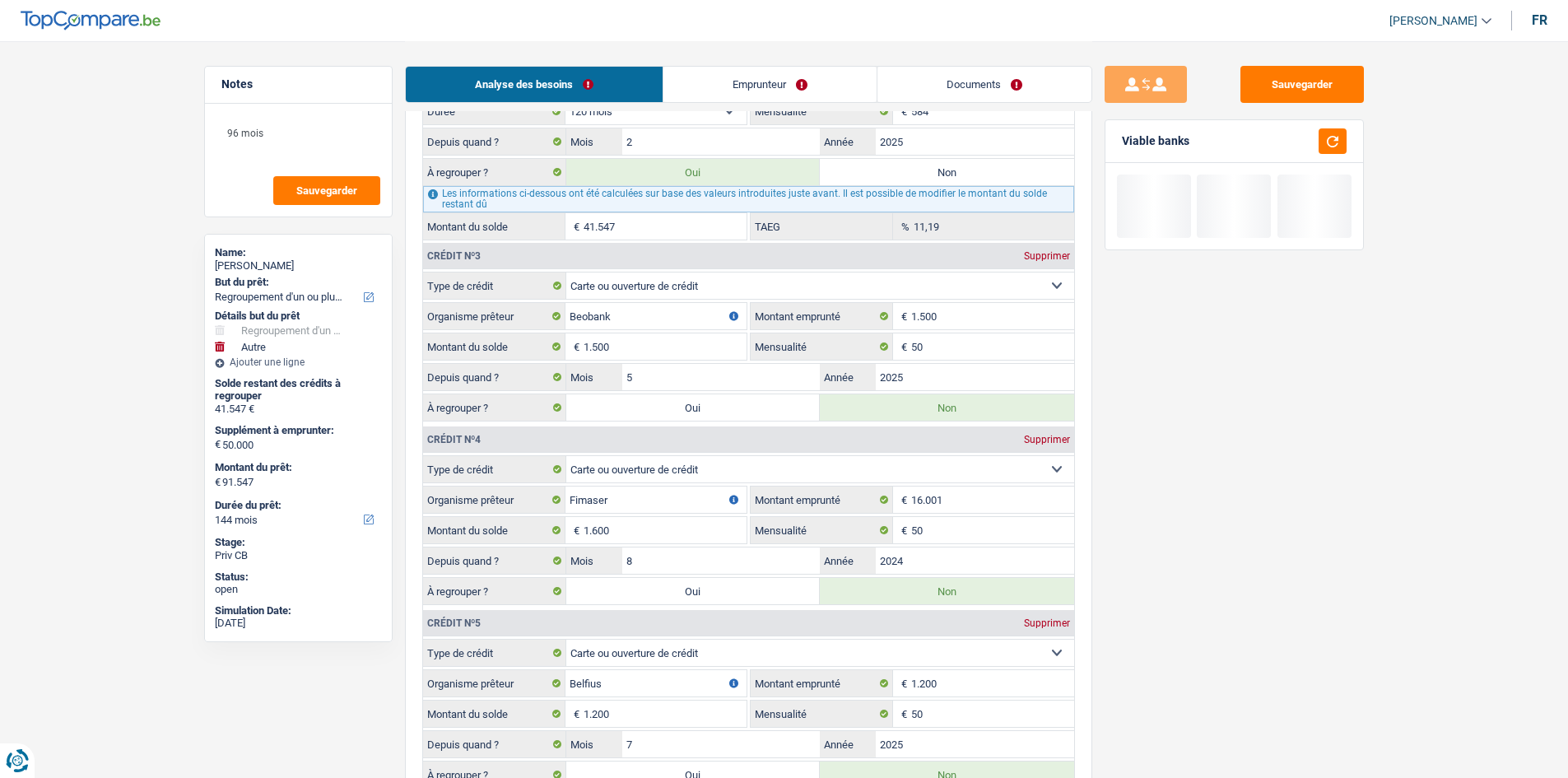
scroll to position [2221, 0]
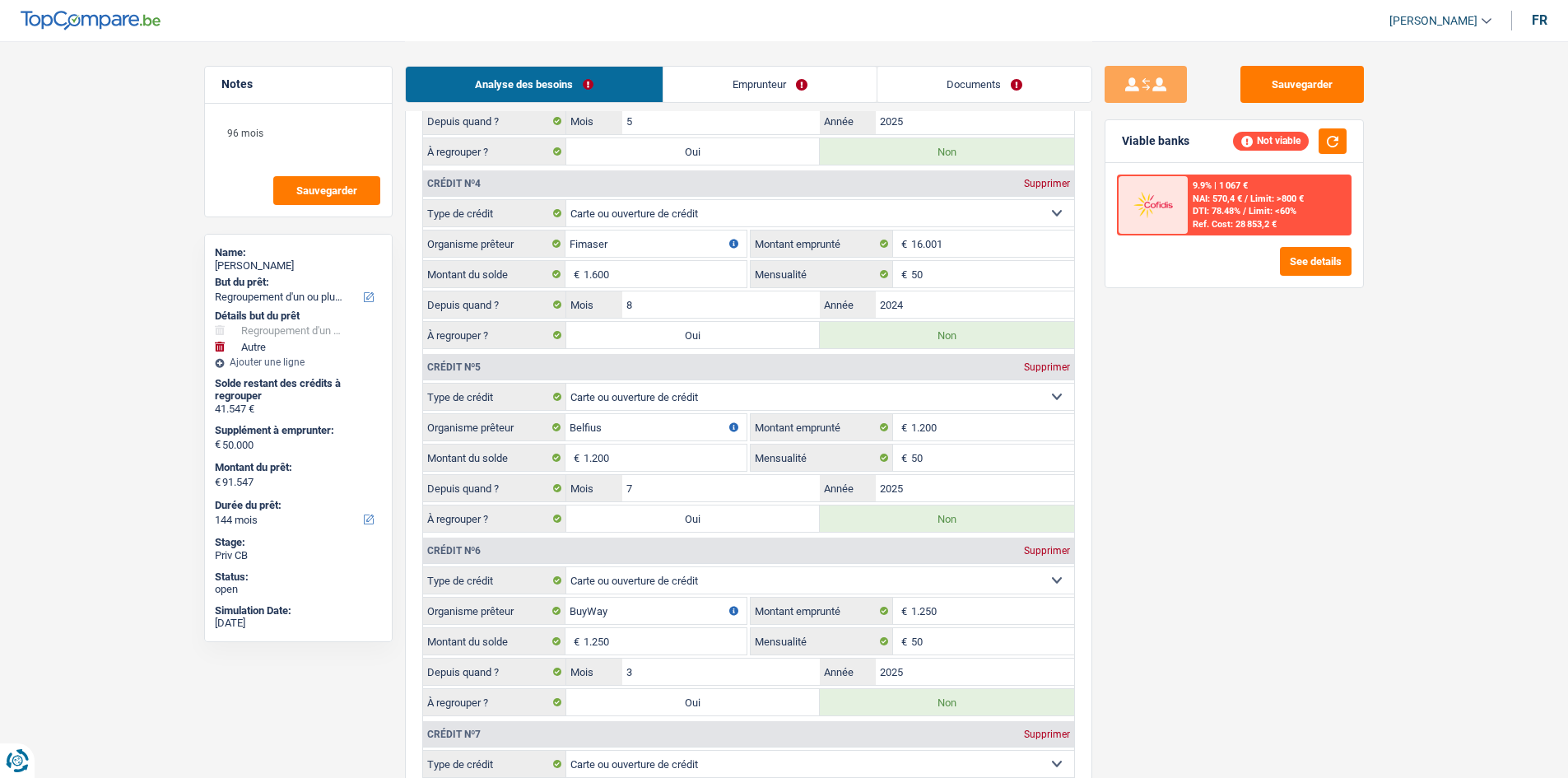
click at [719, 337] on label "Oui" at bounding box center [693, 334] width 254 height 26
click at [719, 337] on input "Oui" at bounding box center [693, 334] width 254 height 26
radio input "true"
type input "43.147"
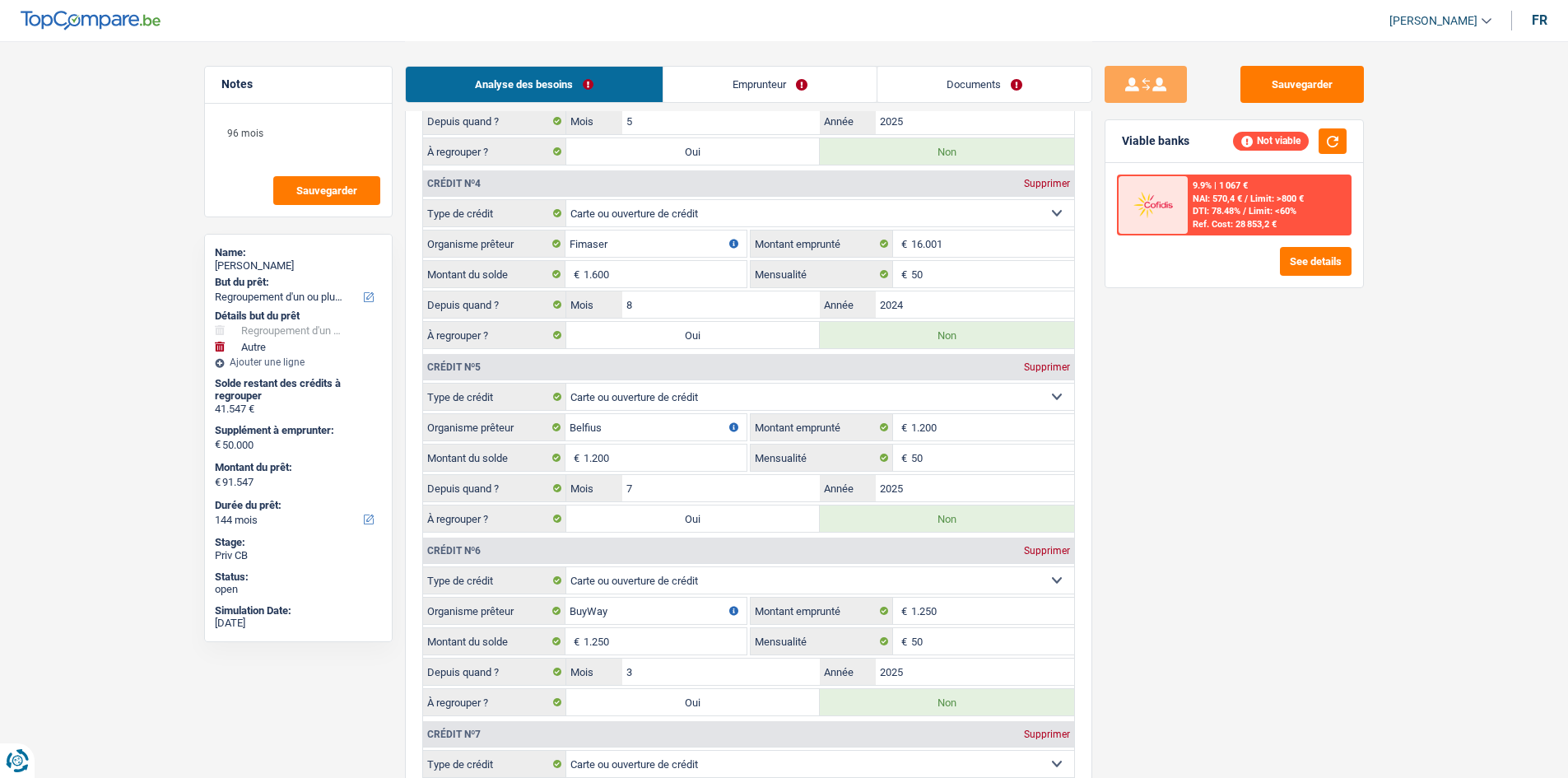
radio input "false"
type input "93.147"
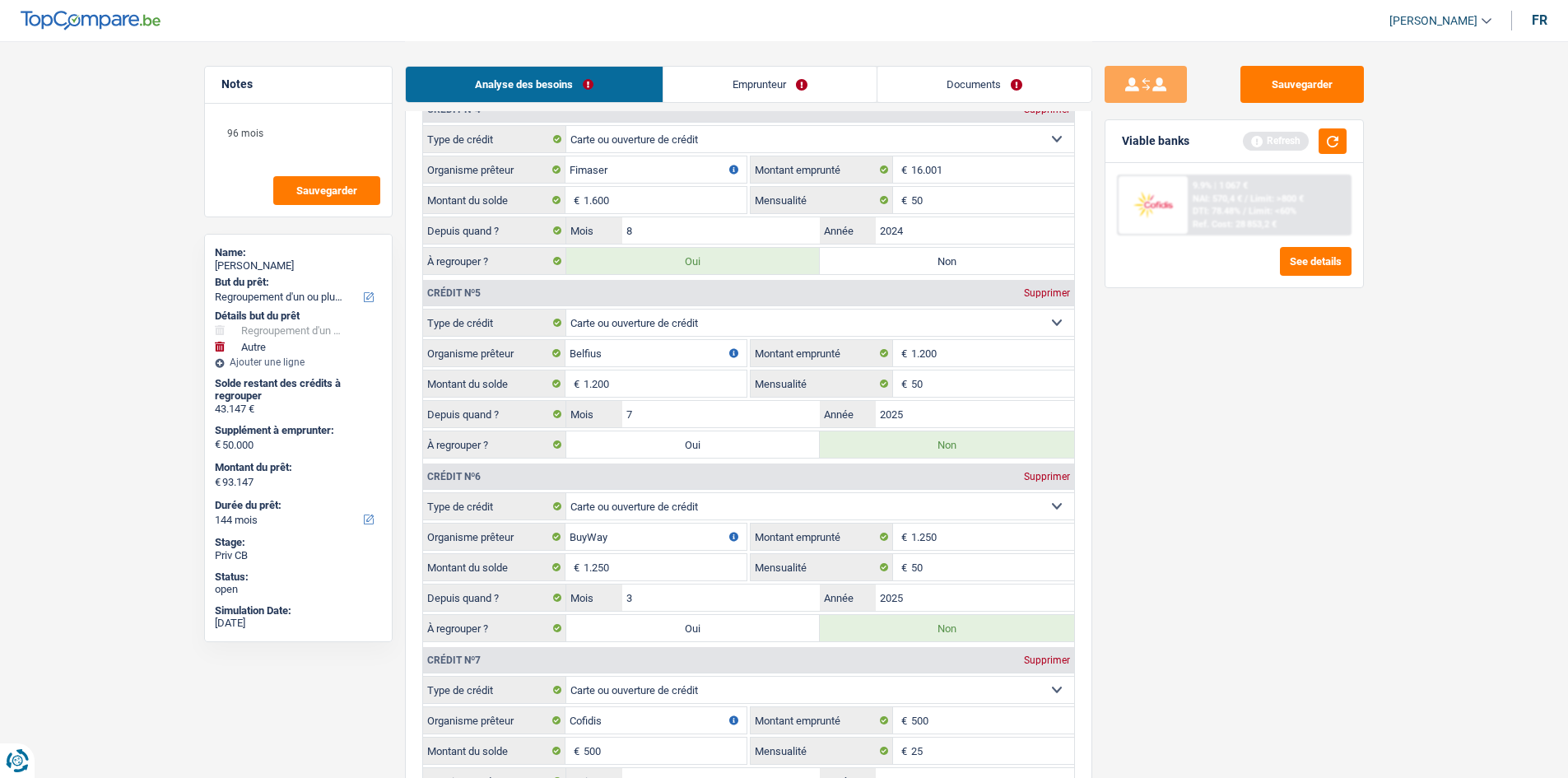
scroll to position [2386, 0]
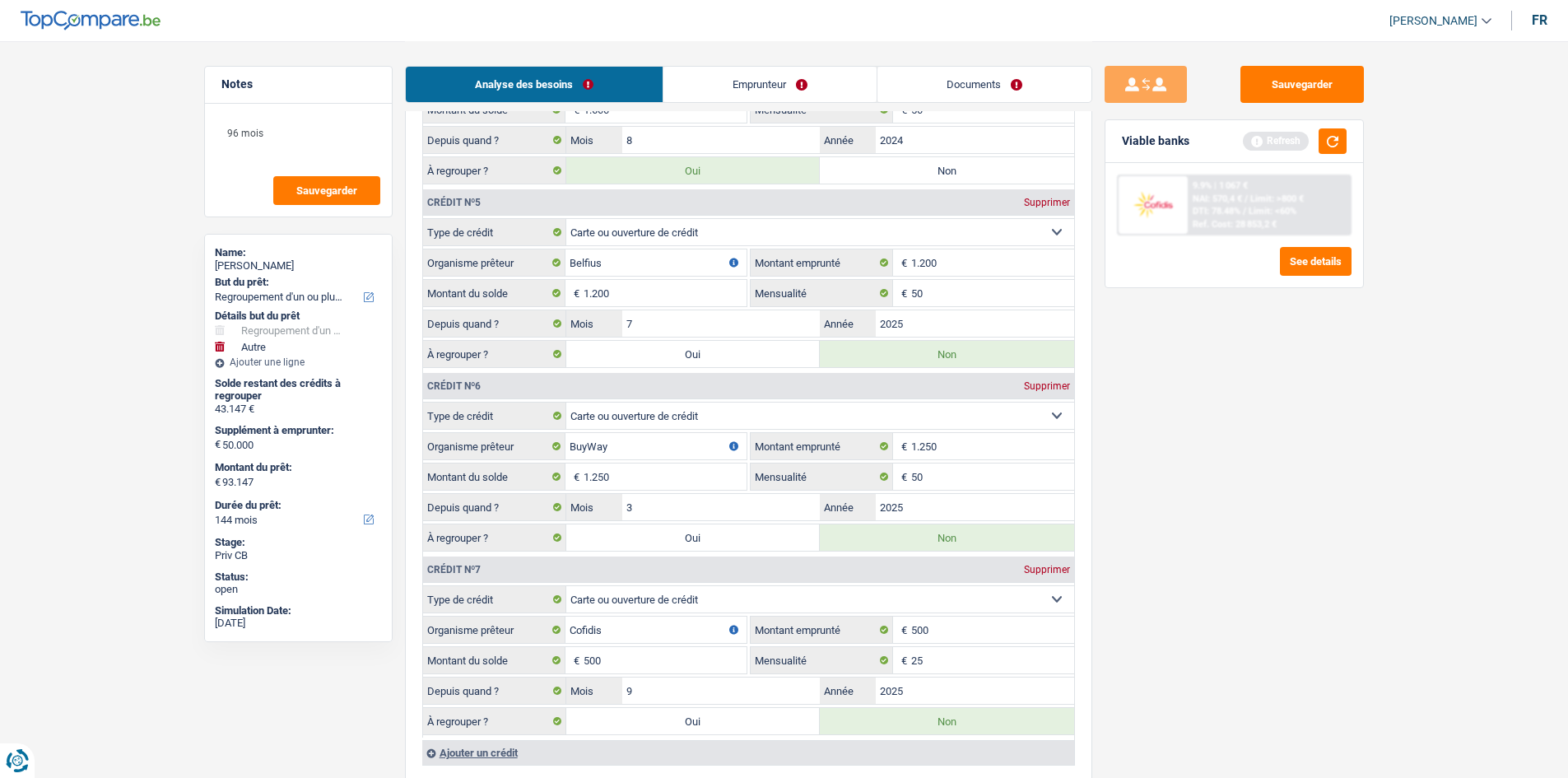
click at [737, 540] on label "Oui" at bounding box center [693, 536] width 254 height 26
click at [737, 540] on input "Oui" at bounding box center [693, 536] width 254 height 26
radio input "true"
type input "44.397"
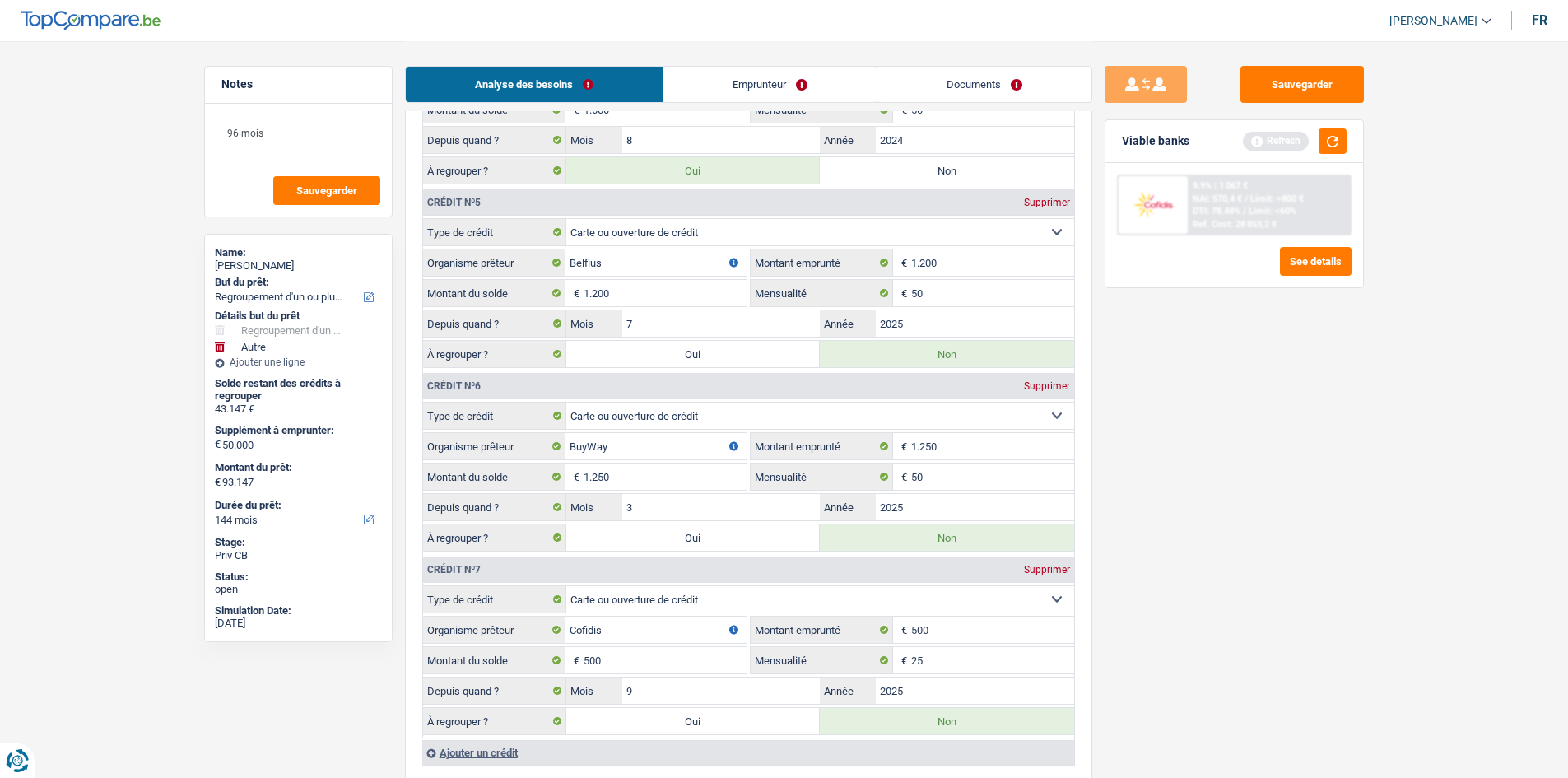
radio input "false"
type input "94.397"
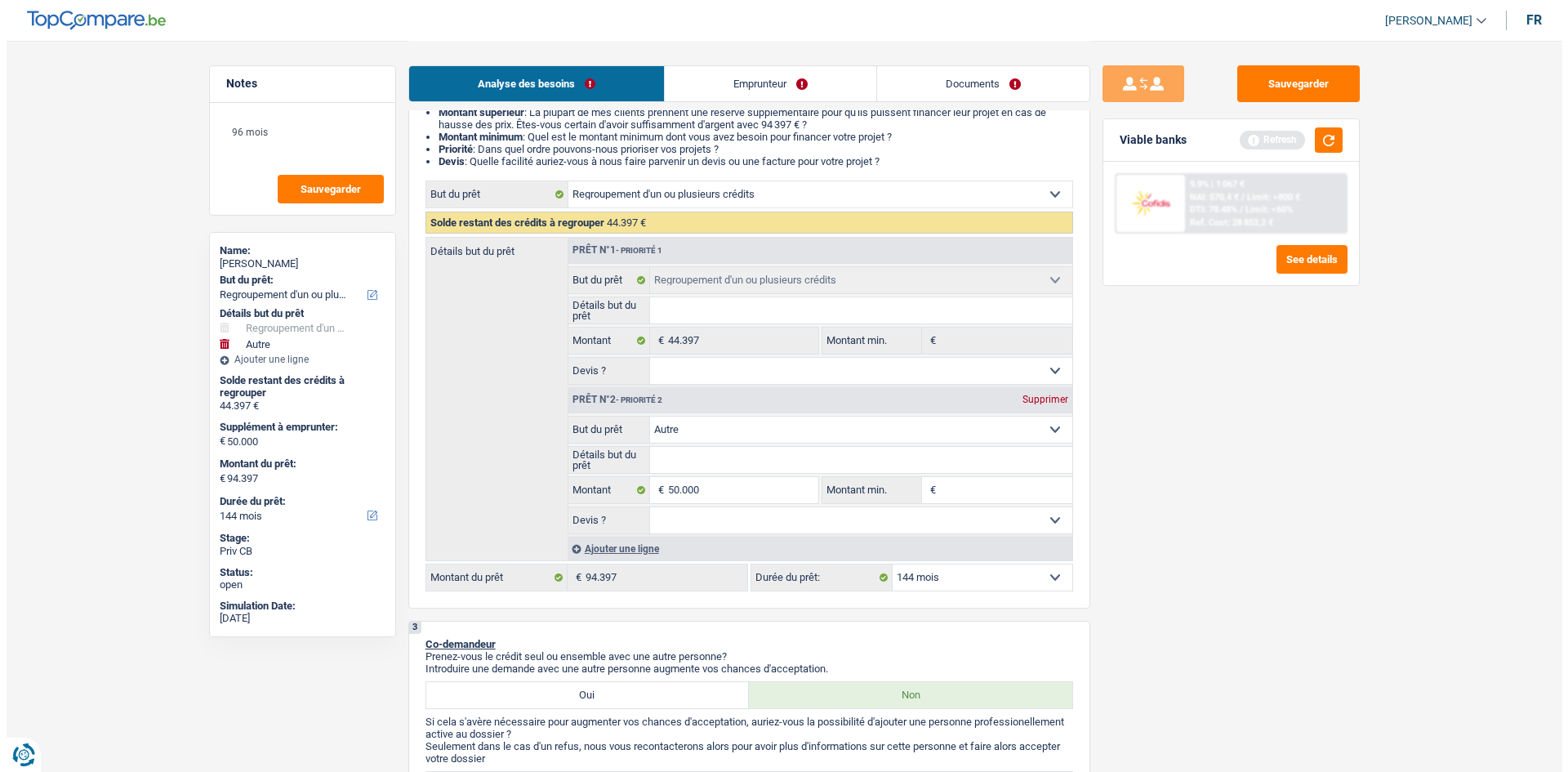
scroll to position [180, 0]
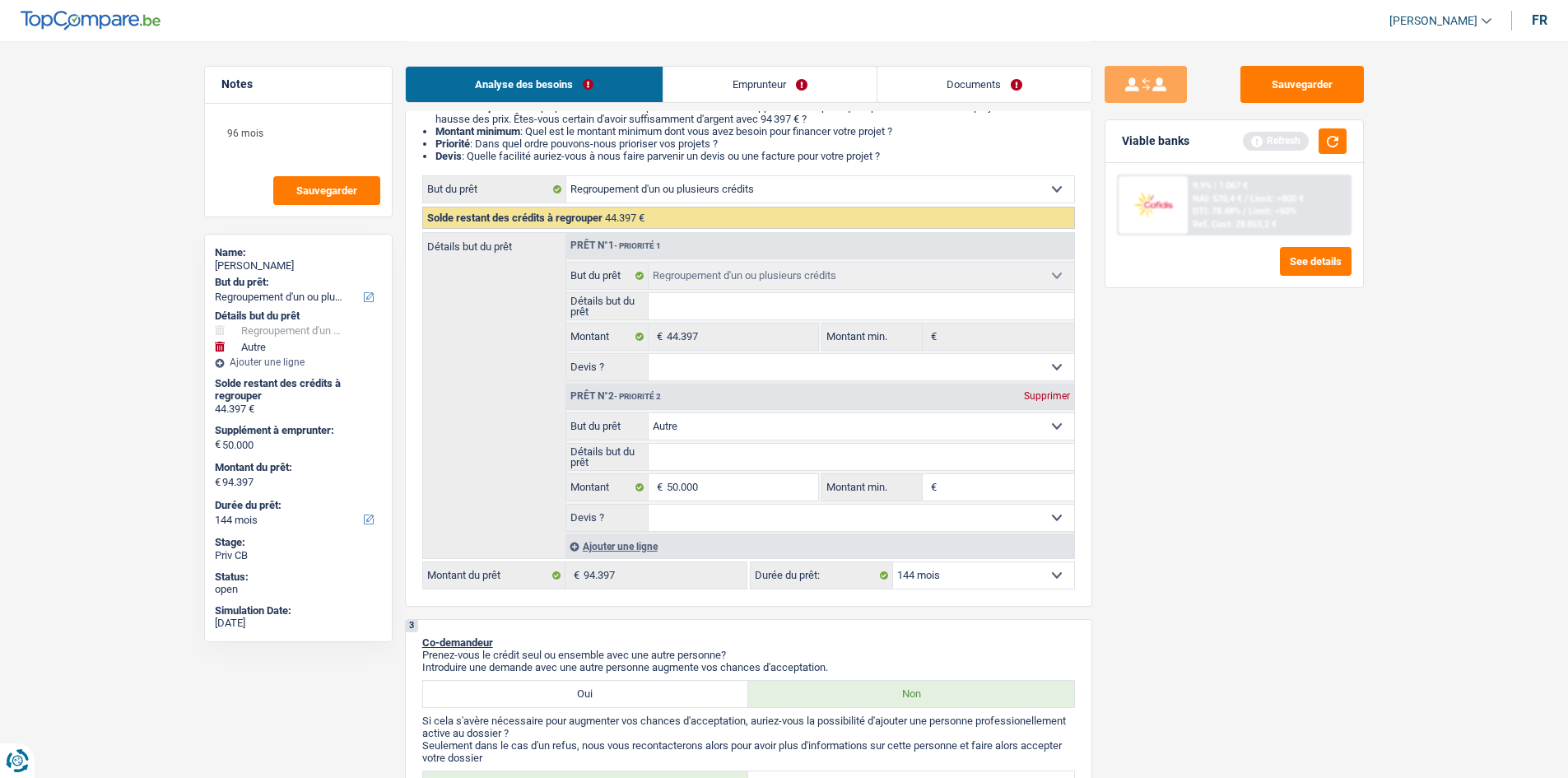
click at [1047, 397] on div "Supprimer" at bounding box center [1047, 396] width 54 height 10
type input "0"
type input "44.397"
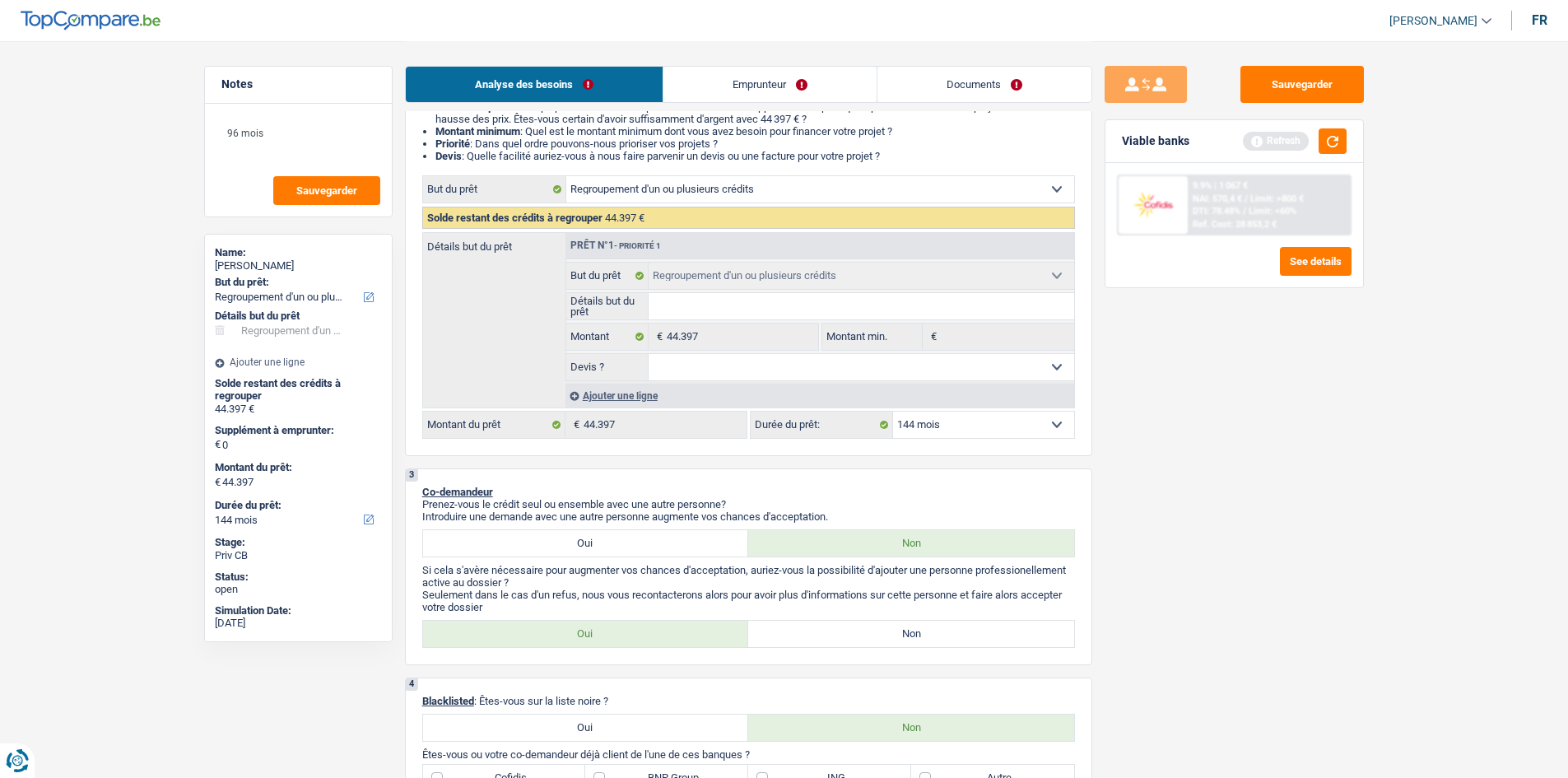
click at [1322, 405] on div "Sauvegarder Viable banks Refresh 9.9% | 1 067 € NAI: 570,4 € / Limit: >800 € DT…" at bounding box center [1234, 408] width 284 height 686
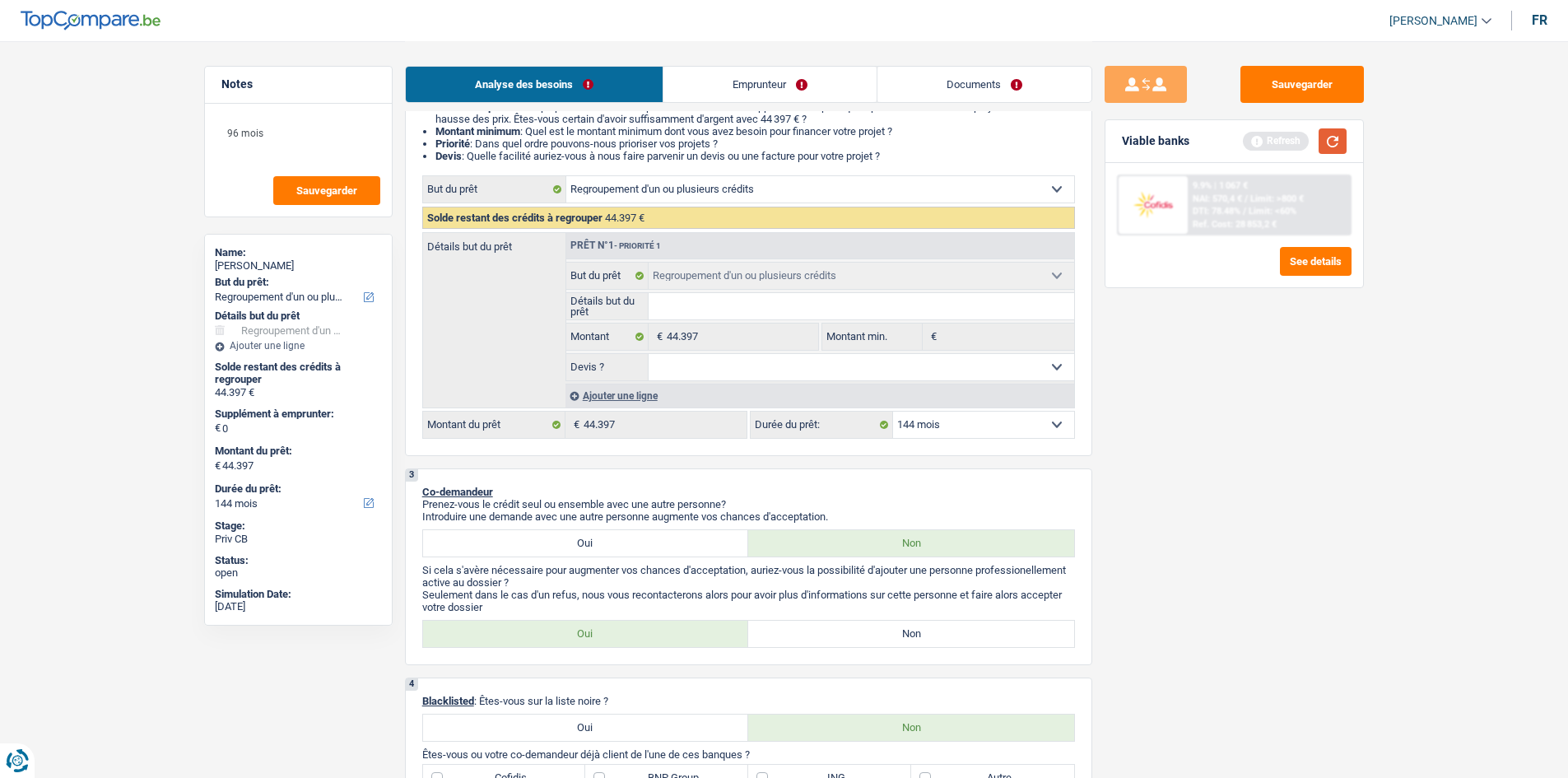
click at [1334, 149] on button "button" at bounding box center [1332, 141] width 28 height 25
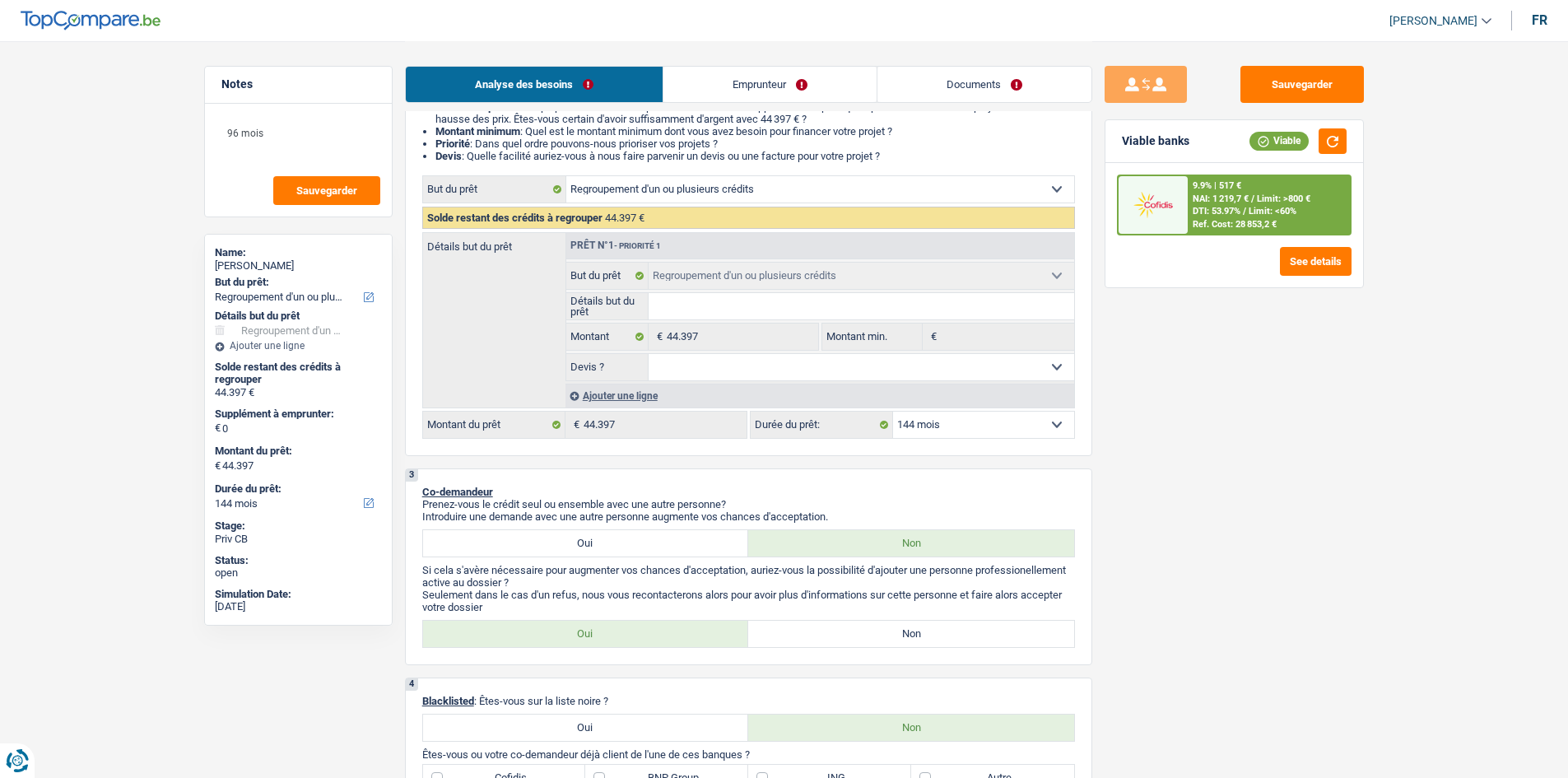
click at [1022, 425] on select "12 mois 18 mois 24 mois 30 mois 36 mois 42 mois 48 mois 60 mois 72 mois 84 mois…" at bounding box center [983, 424] width 181 height 26
select select "120"
click at [893, 411] on select "12 mois 18 mois 24 mois 30 mois 36 mois 42 mois 48 mois 60 mois 72 mois 84 mois…" at bounding box center [983, 424] width 181 height 26
select select "120"
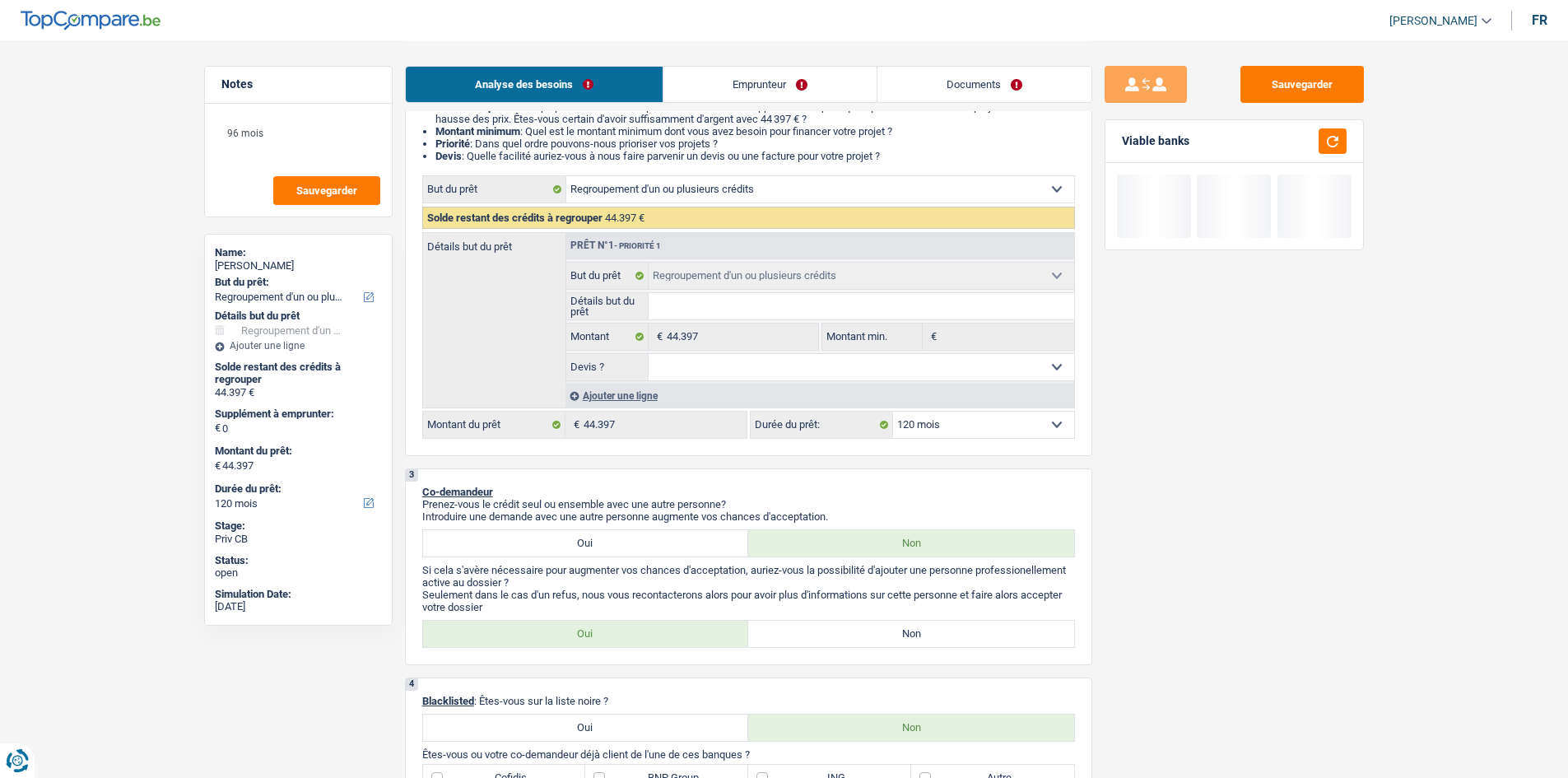
click at [1163, 516] on div "Sauvegarder Viable banks" at bounding box center [1234, 408] width 284 height 686
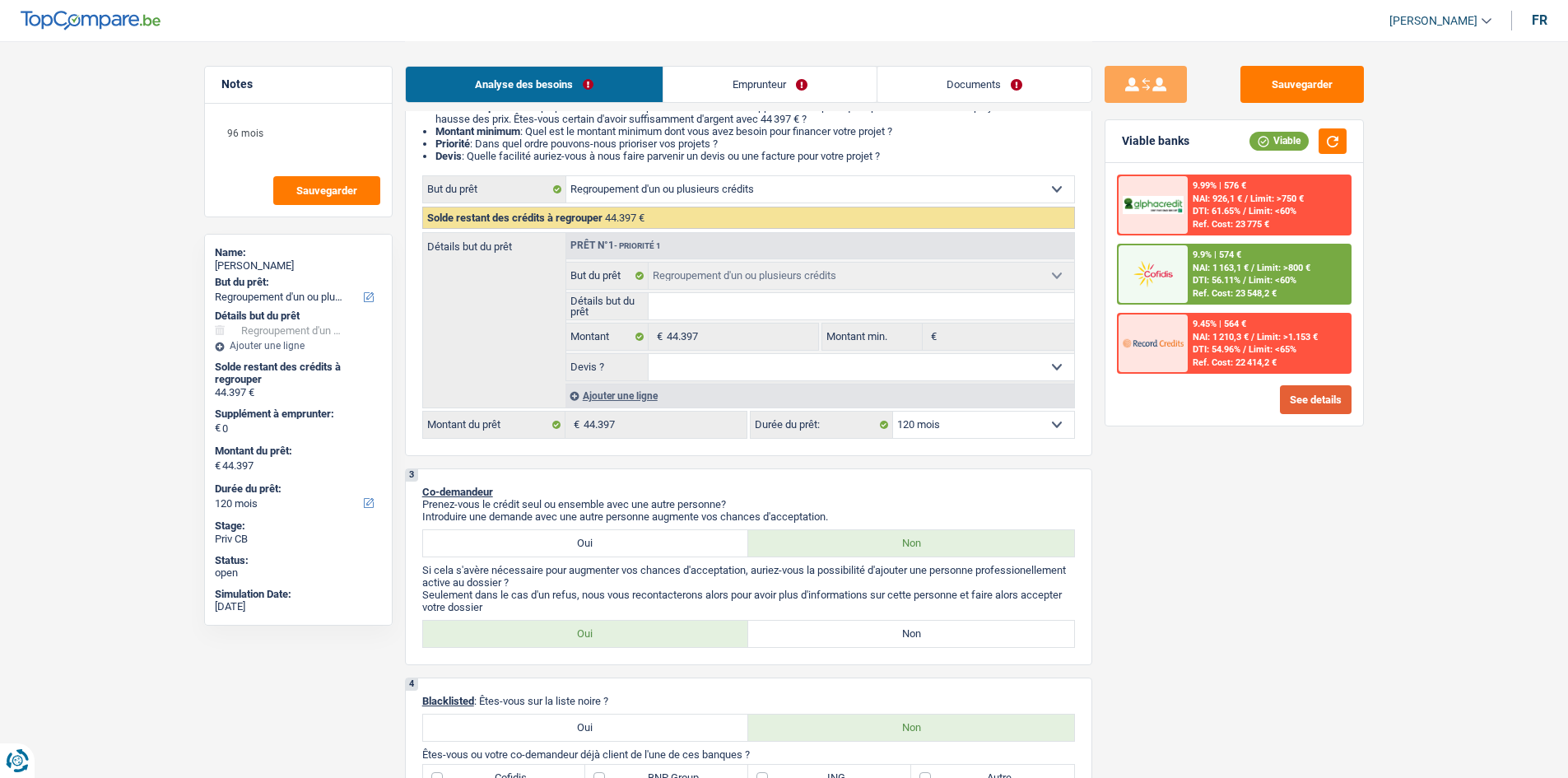
click at [1326, 408] on button "See details" at bounding box center [1316, 400] width 71 height 29
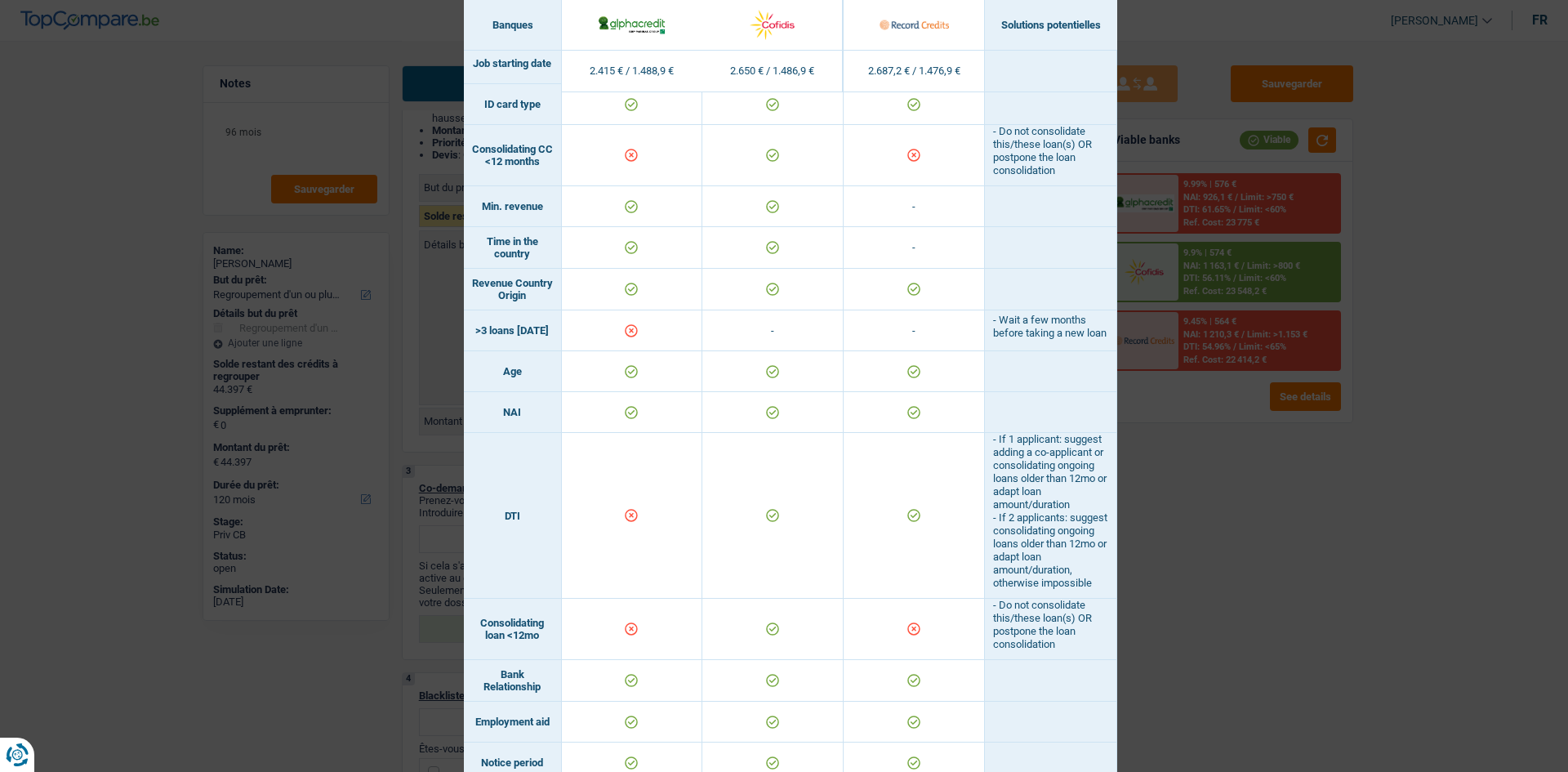
scroll to position [327, 0]
click at [1272, 488] on div "Banks conditions × Banques Solutions potentielles Revenus / Charges 2.415 € / 1…" at bounding box center [784, 386] width 1568 height 772
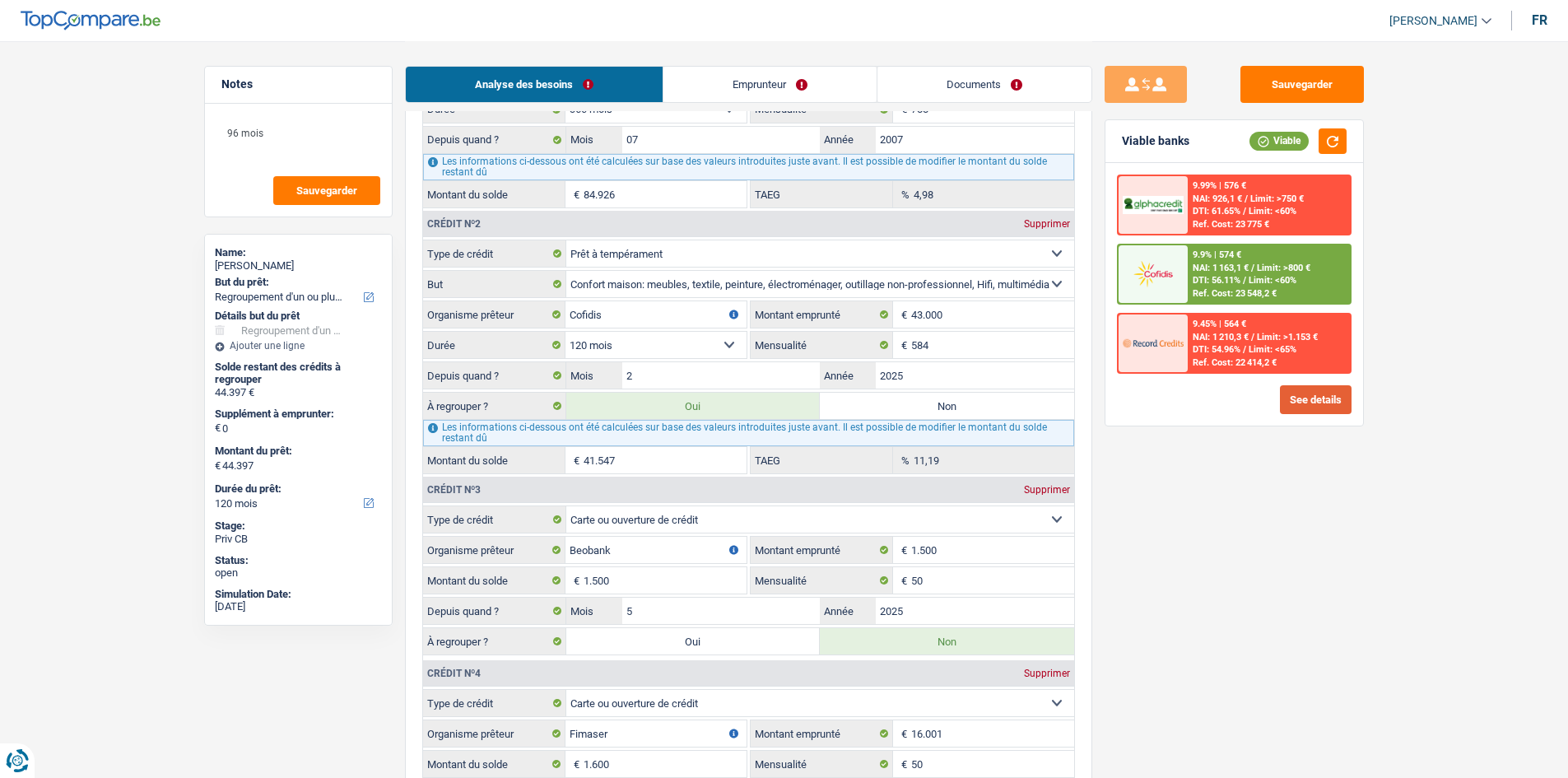
scroll to position [1662, 0]
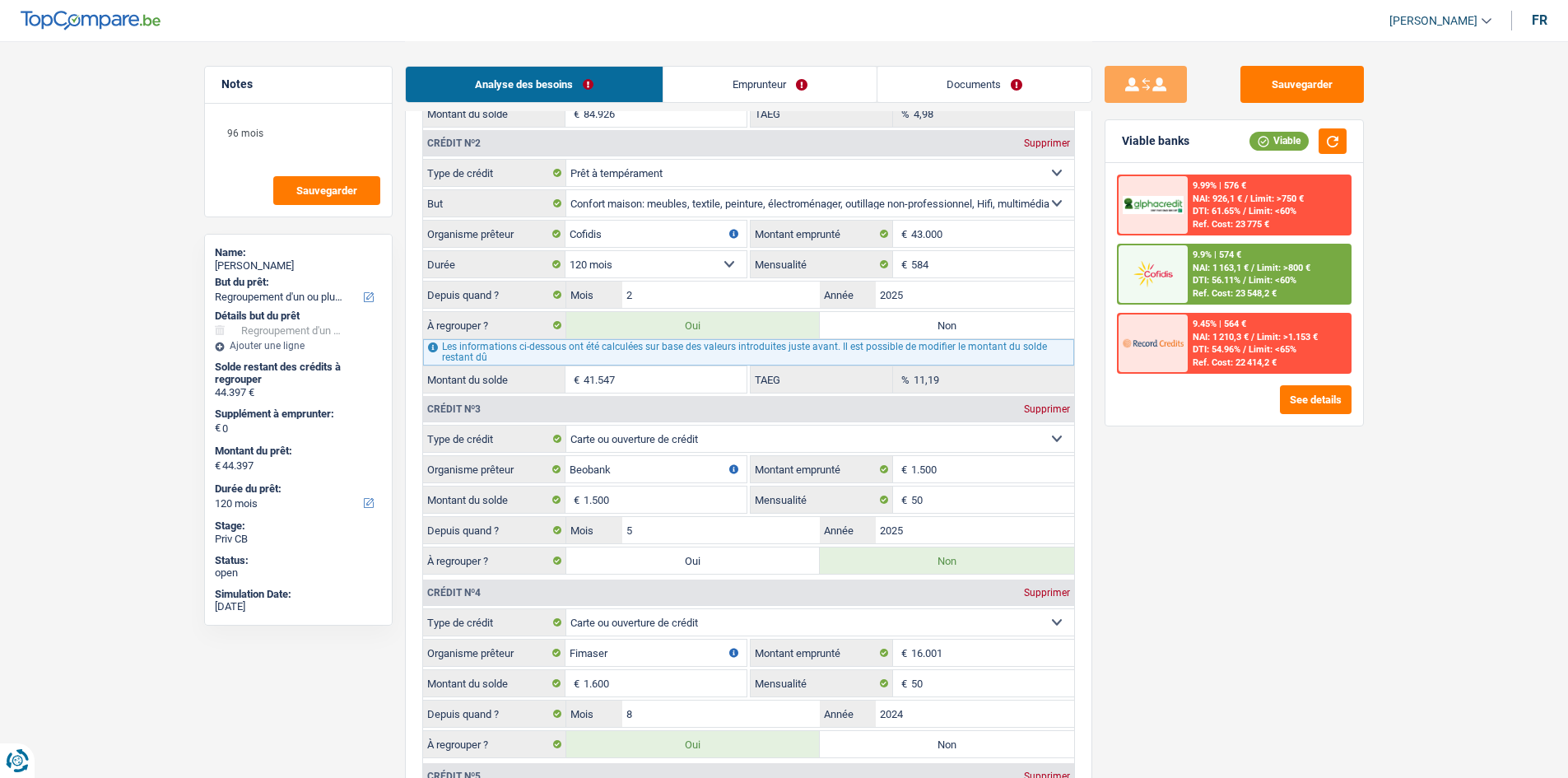
click at [958, 325] on label "Non" at bounding box center [947, 324] width 254 height 26
click at [958, 325] on input "Non" at bounding box center [947, 324] width 254 height 26
radio input "true"
select select "30"
type input "2.850"
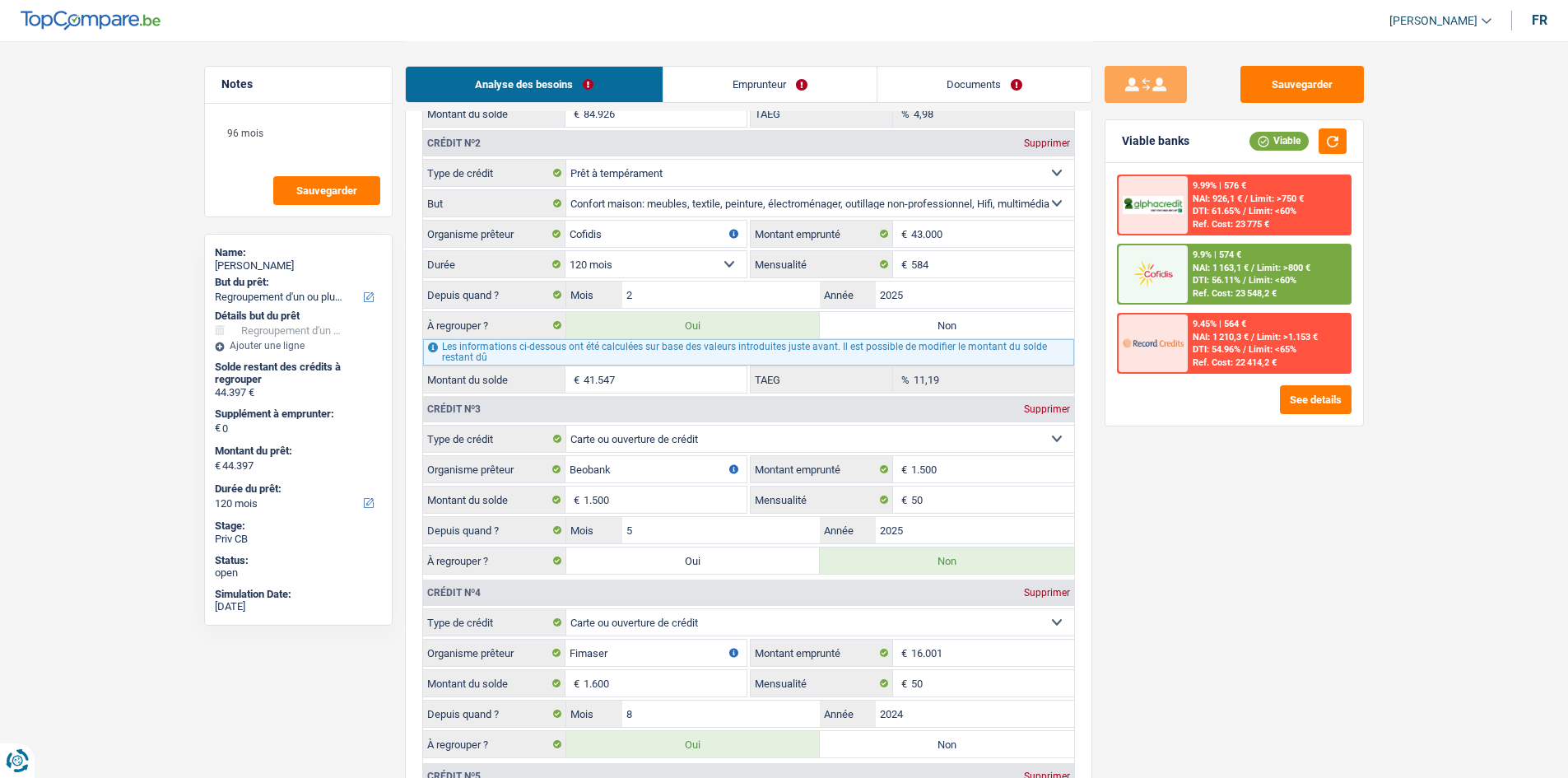
select select "30"
type input "2.850"
select select "30"
radio input "false"
type input "2.850"
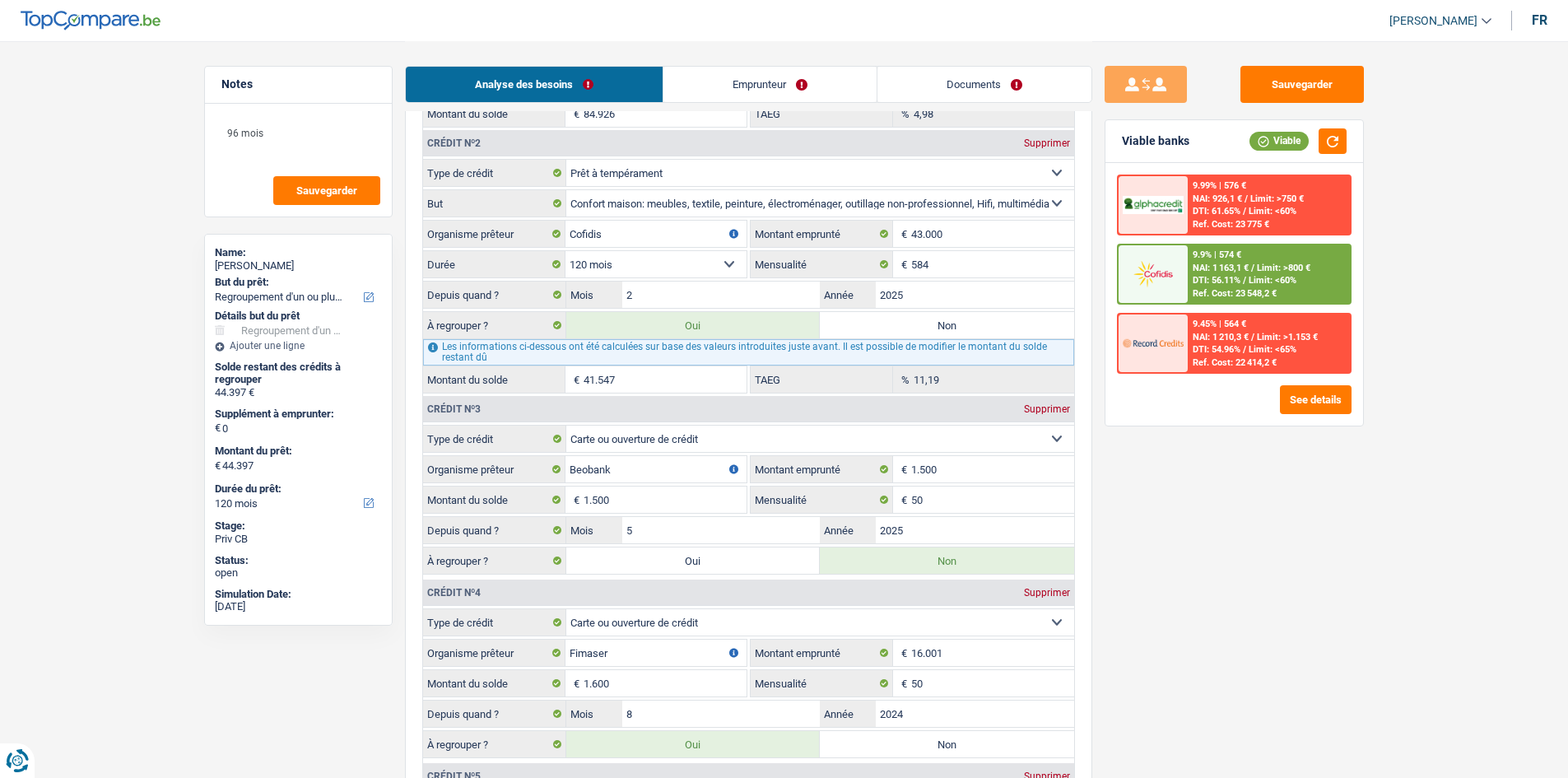
type input "2.850"
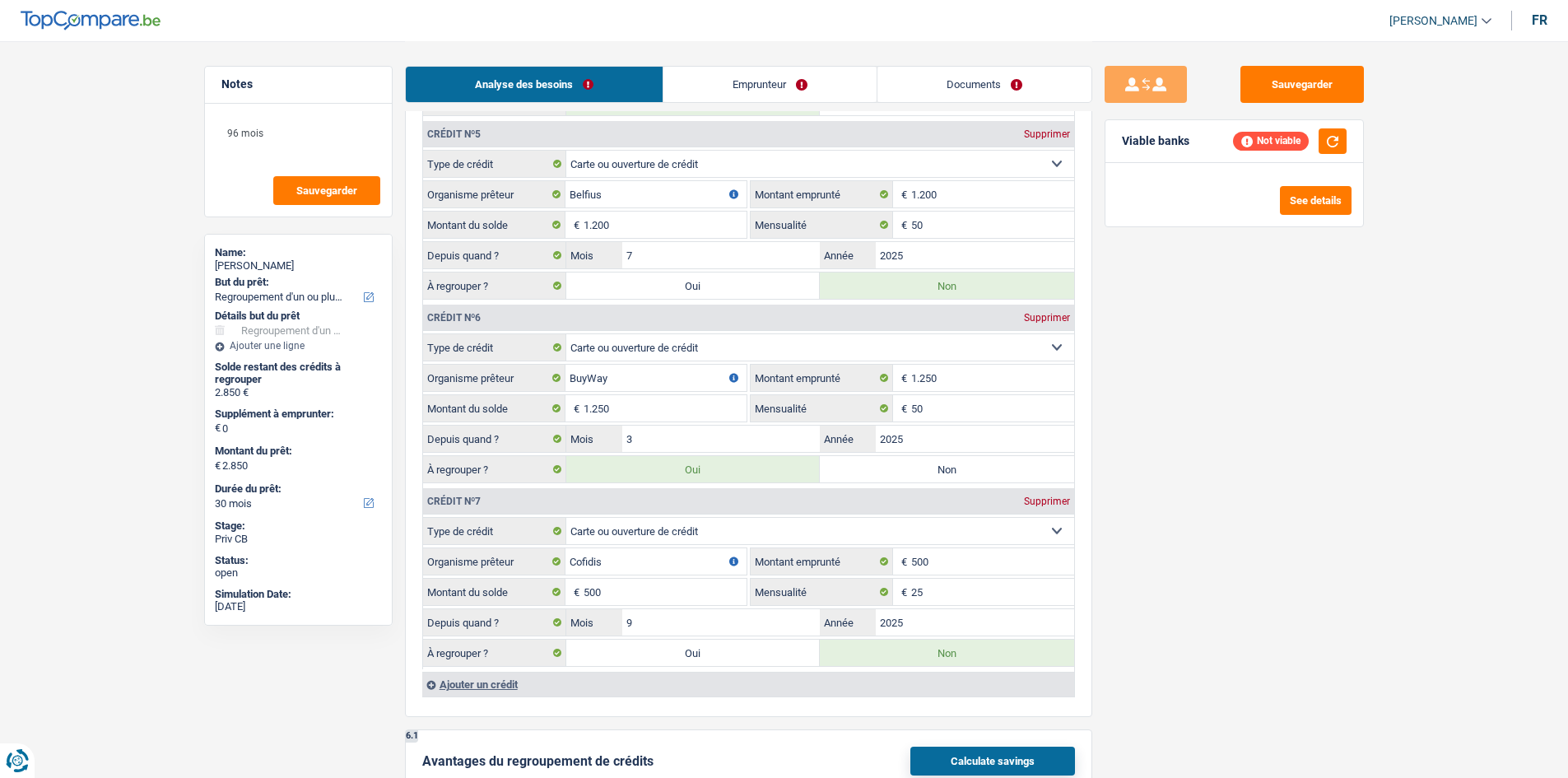
scroll to position [2321, 0]
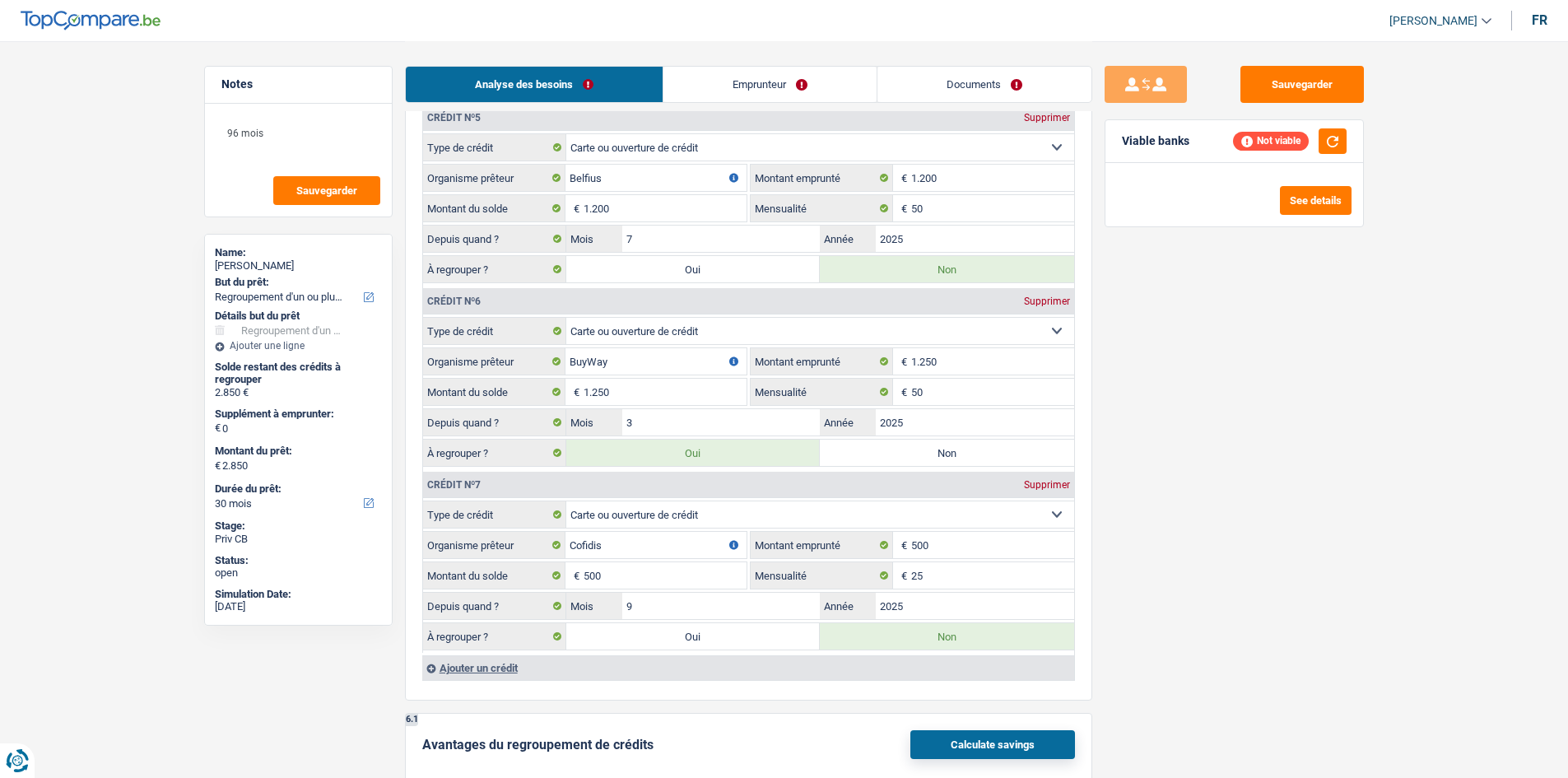
click at [946, 453] on label "Non" at bounding box center [947, 452] width 254 height 26
click at [946, 453] on input "Non" at bounding box center [947, 452] width 254 height 26
radio input "true"
select select "24"
type input "1.600"
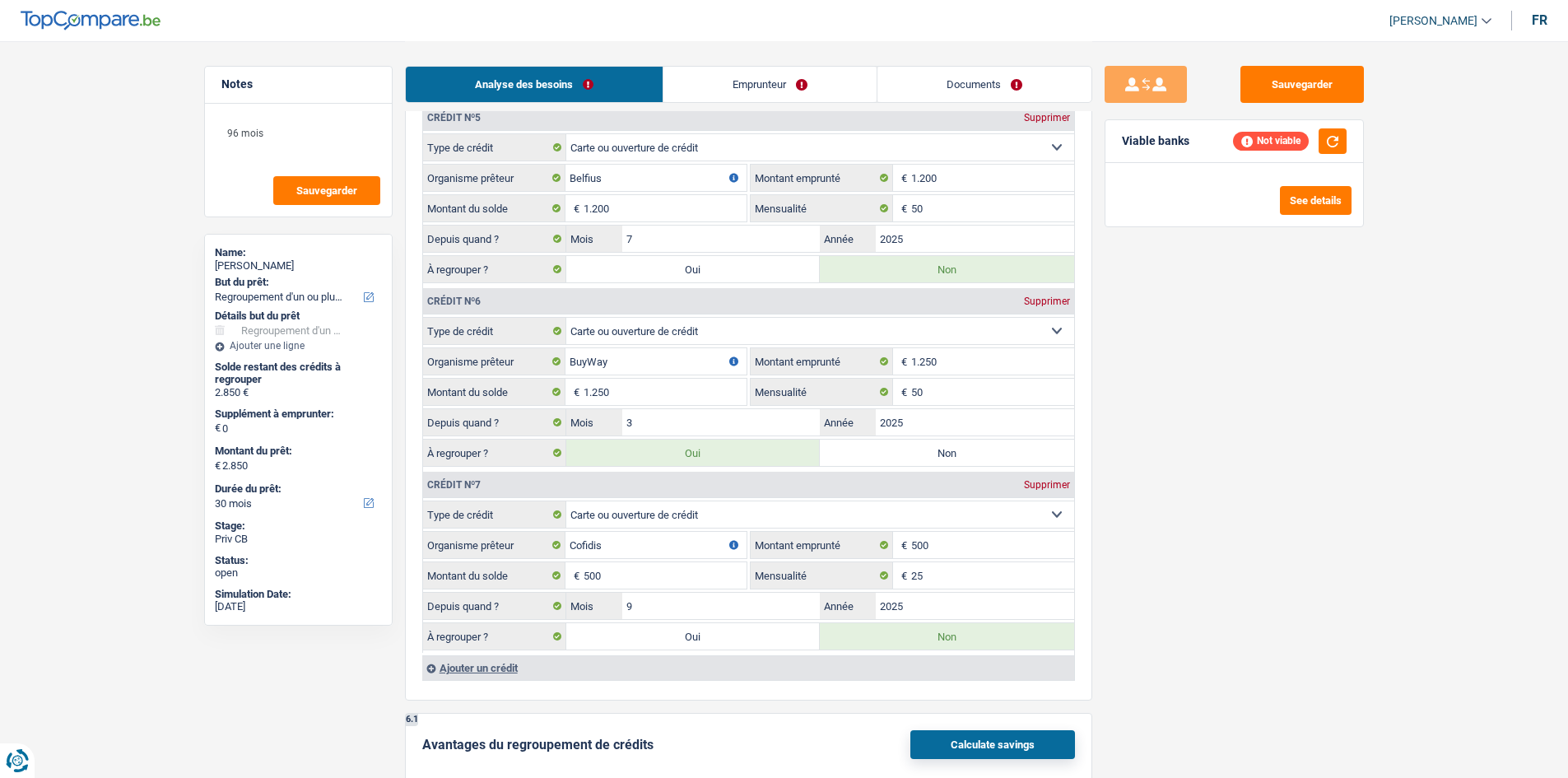
select select "24"
type input "1.600"
select select "24"
radio input "false"
type input "1.600"
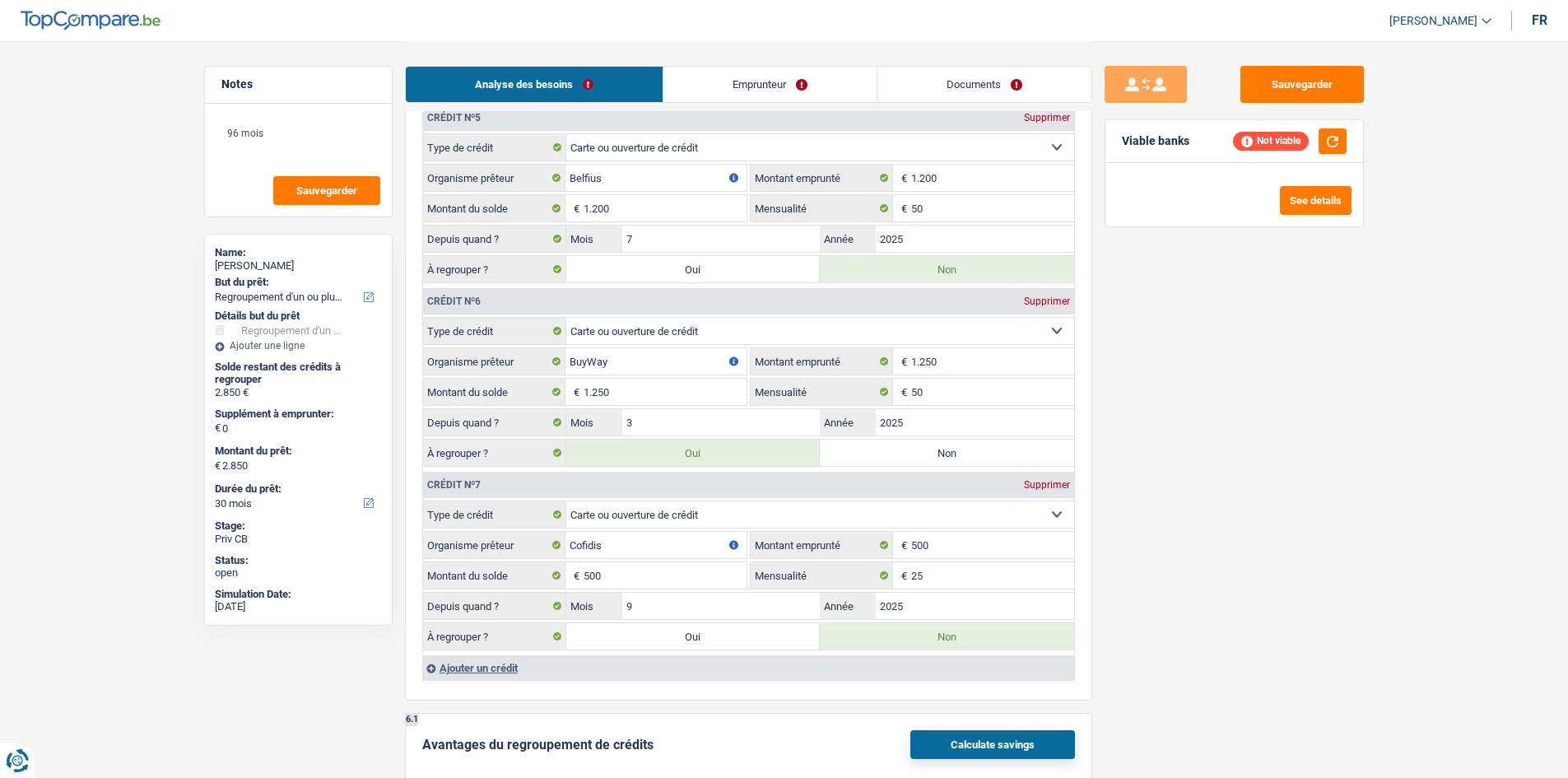
type input "1.600"
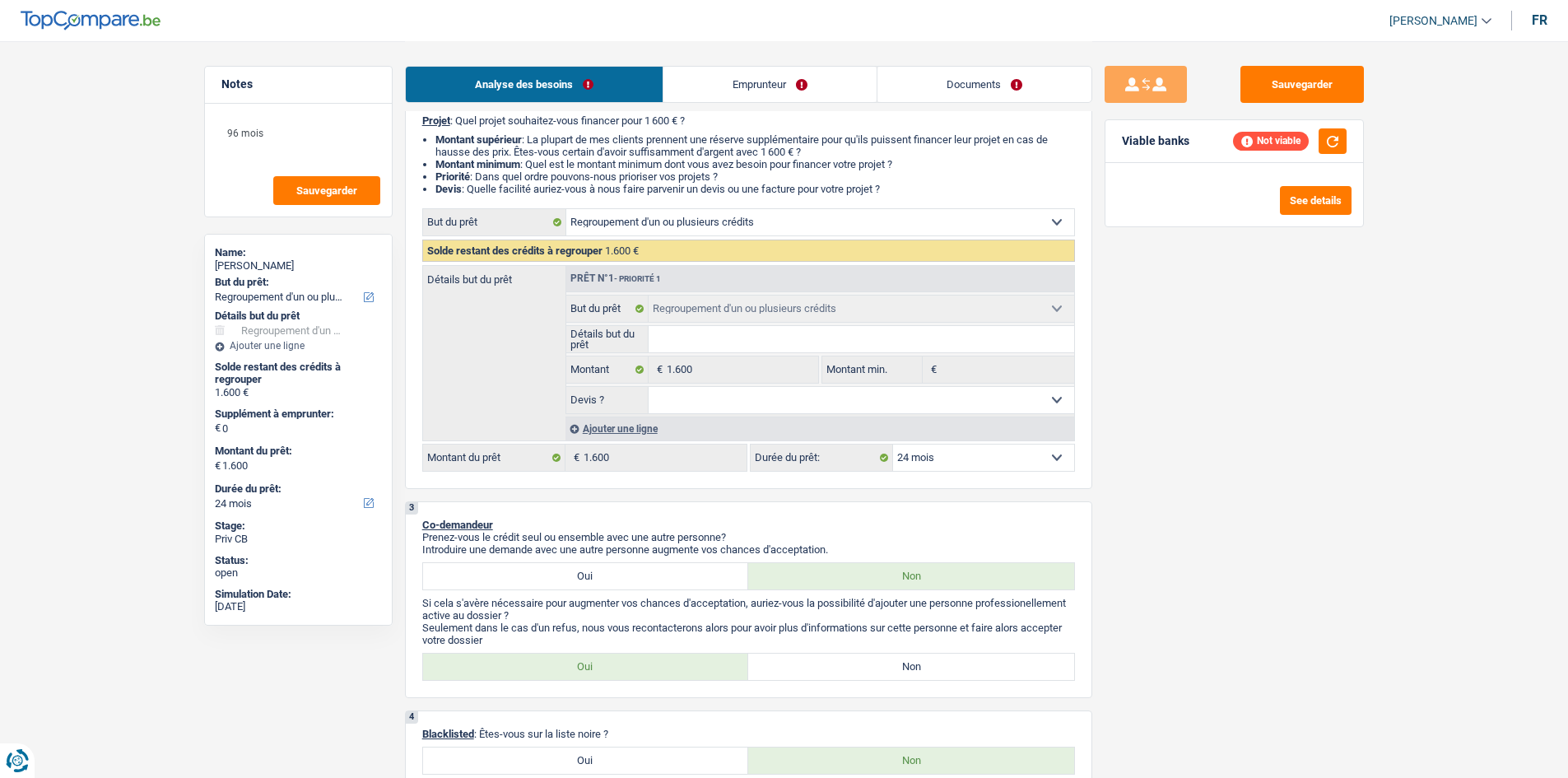
scroll to position [165, 0]
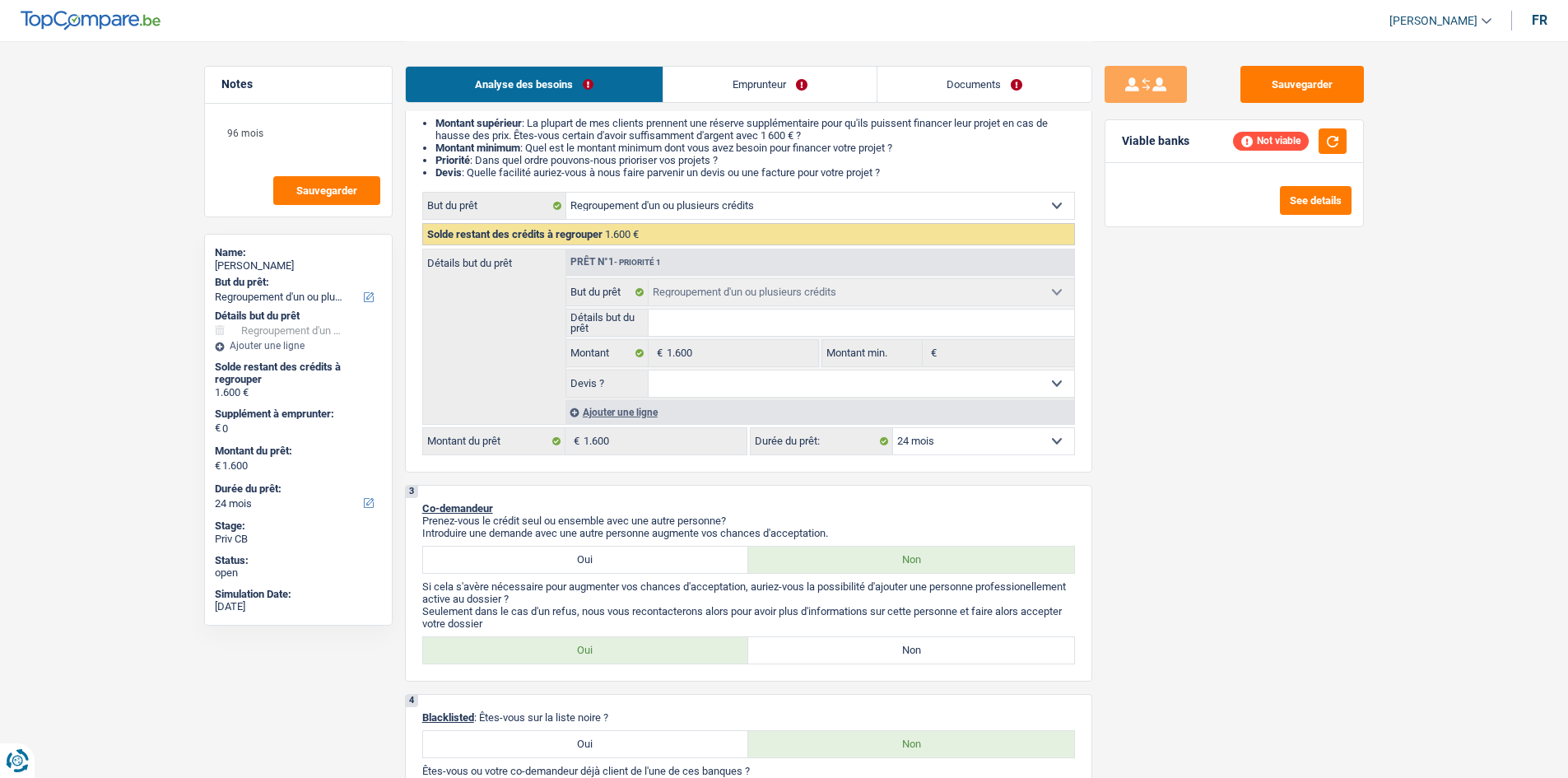
click at [617, 402] on div "Ajouter une ligne" at bounding box center [820, 411] width 509 height 24
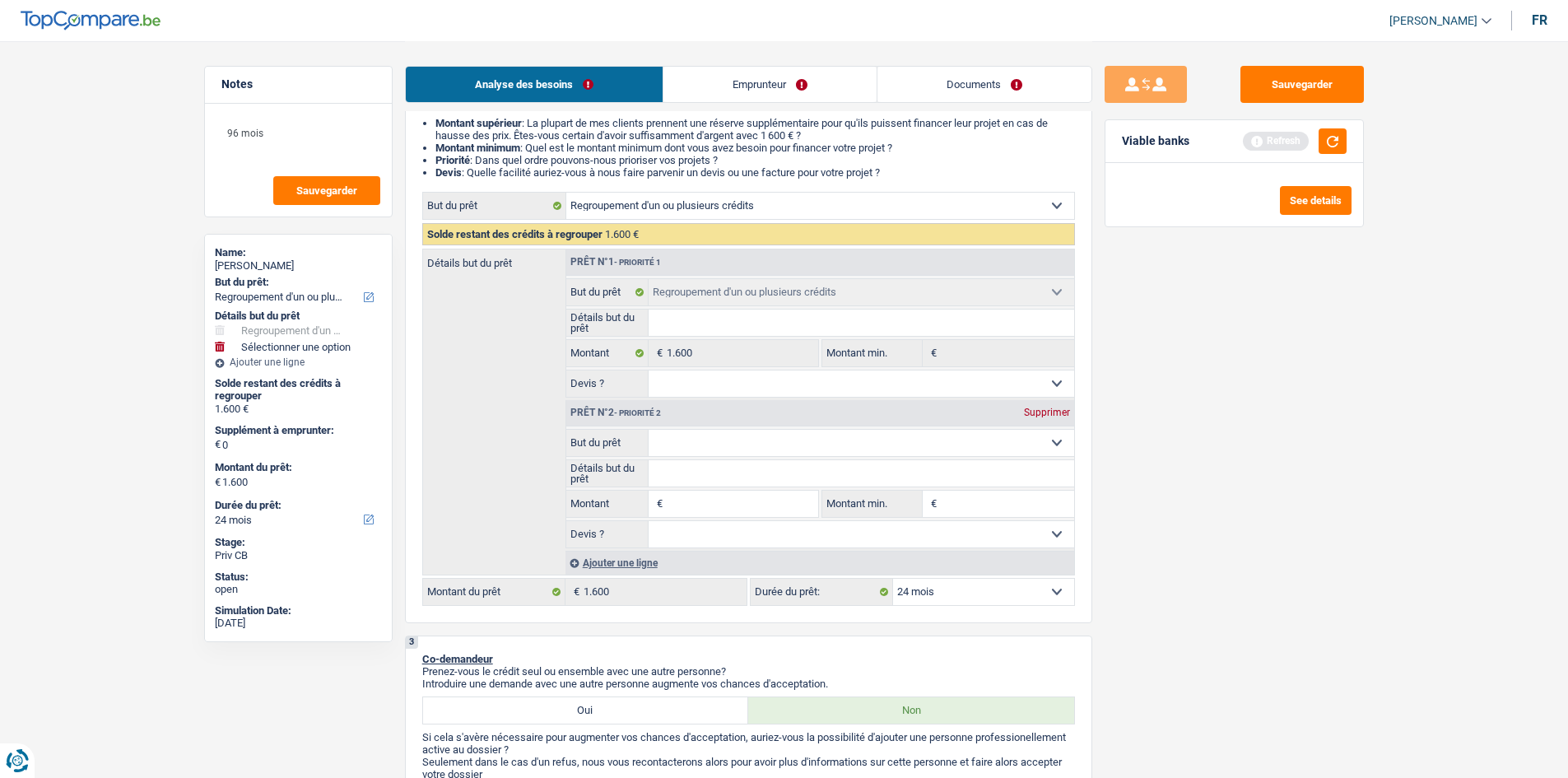
click at [741, 438] on select "Confort maison: meubles, textile, peinture, électroménager, outillage non-profe…" at bounding box center [861, 442] width 426 height 26
select select "household"
click at [648, 429] on select "Confort maison: meubles, textile, peinture, électroménager, outillage non-profe…" at bounding box center [861, 442] width 426 height 26
select select "household"
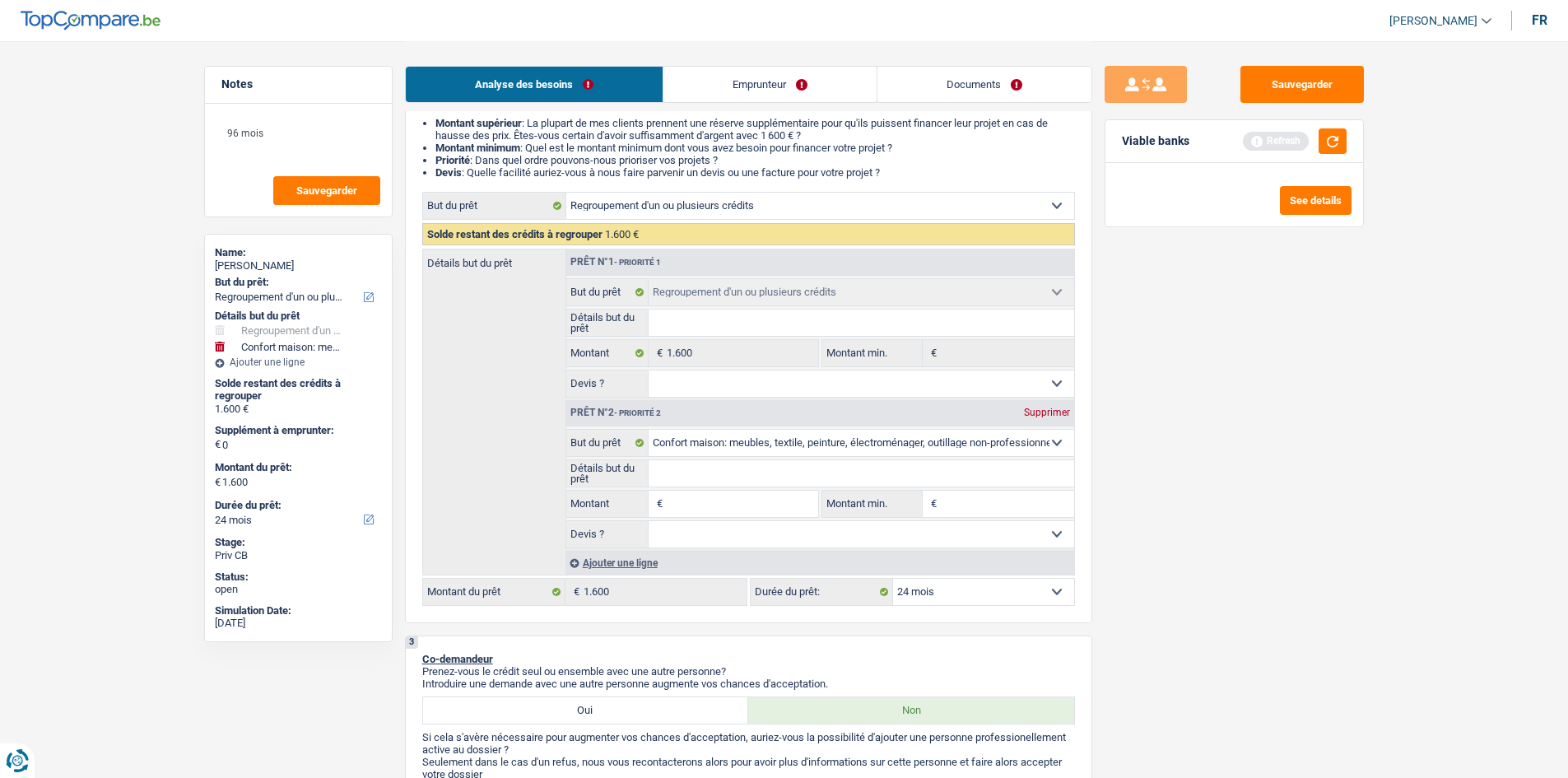
click at [744, 495] on input "Montant" at bounding box center [742, 503] width 150 height 26
type input "4"
type input "45"
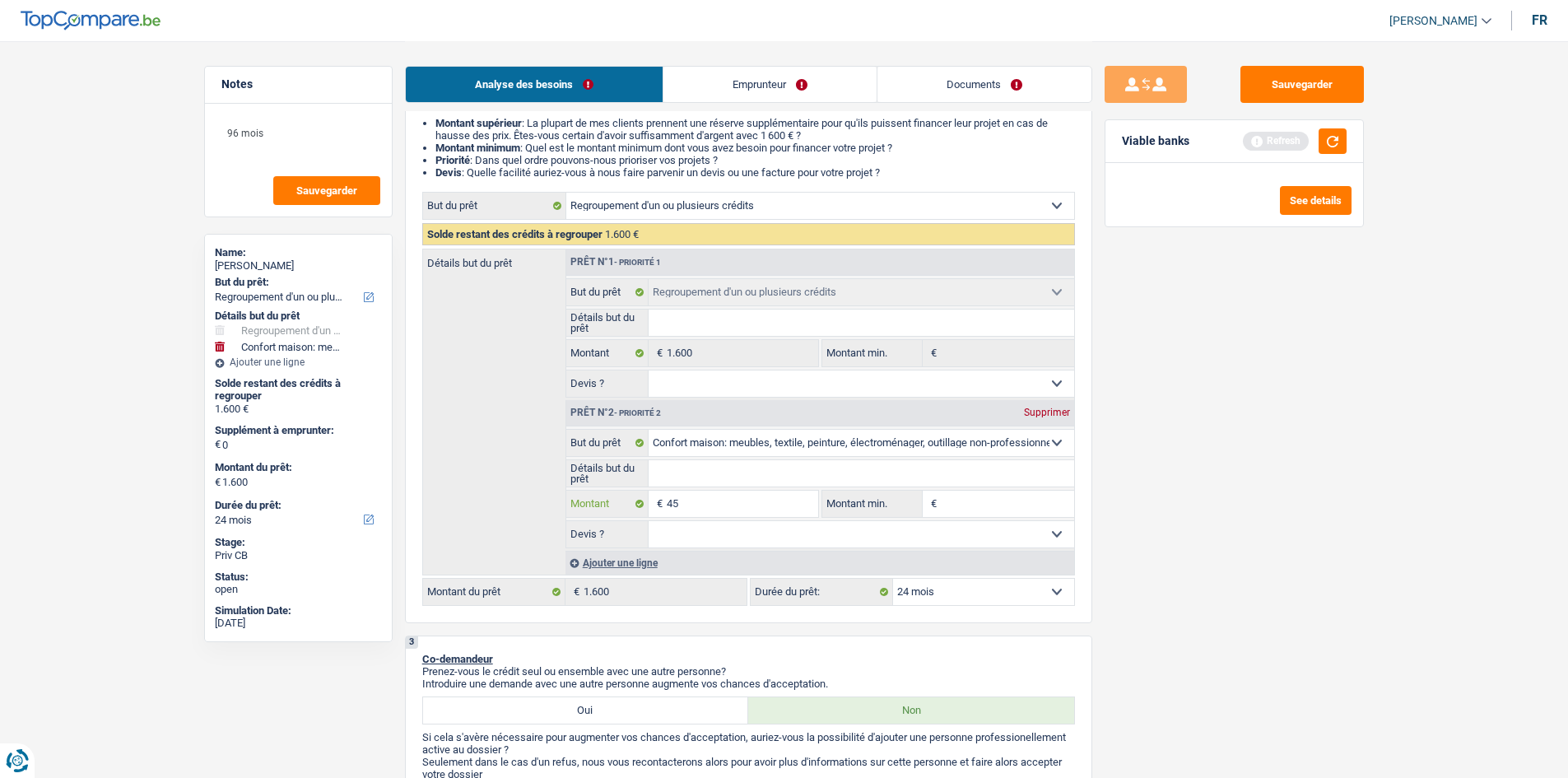
type input "450"
type input "4.500"
type input "45.000"
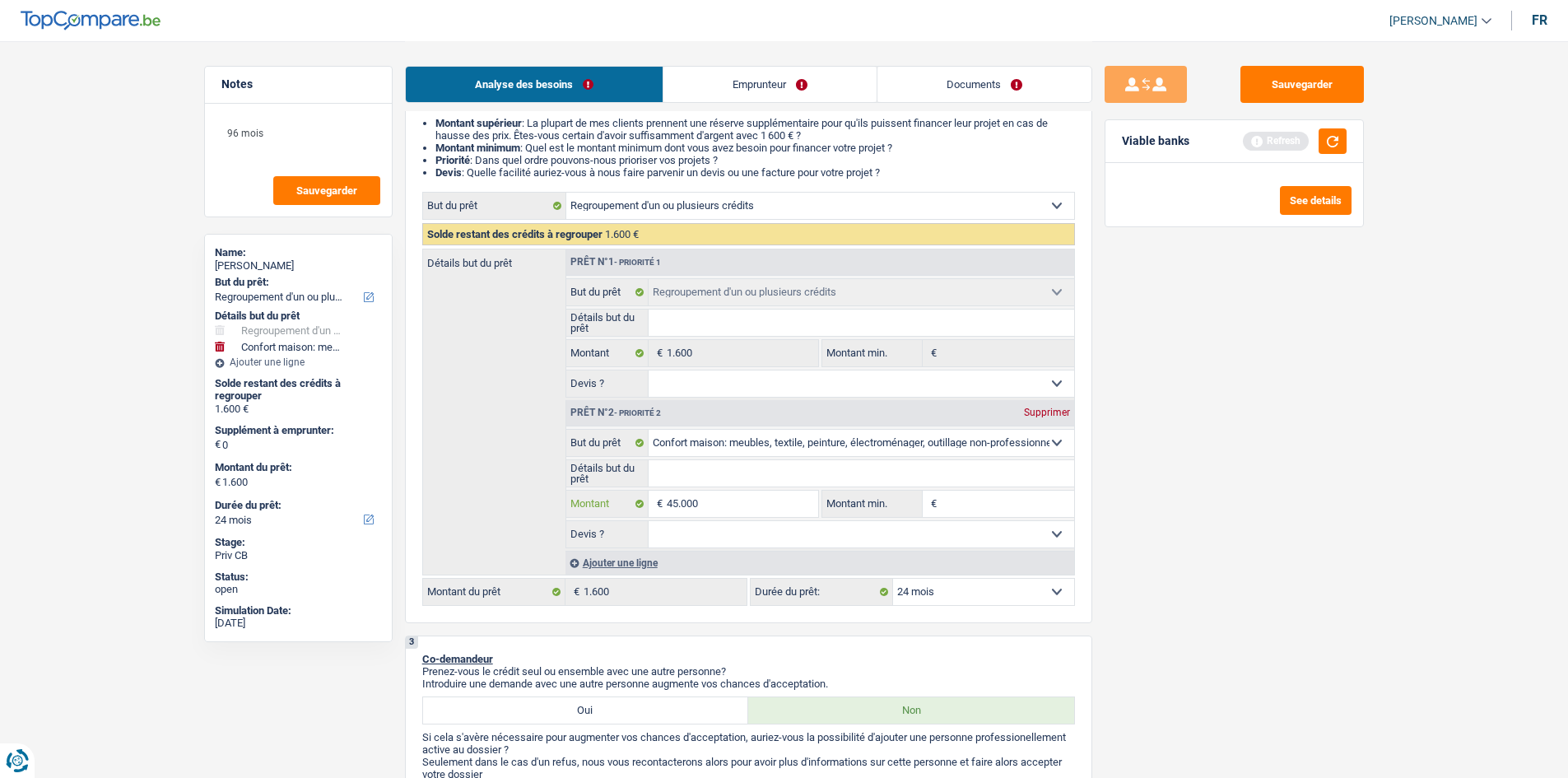
type input "45.000"
type input "46.600"
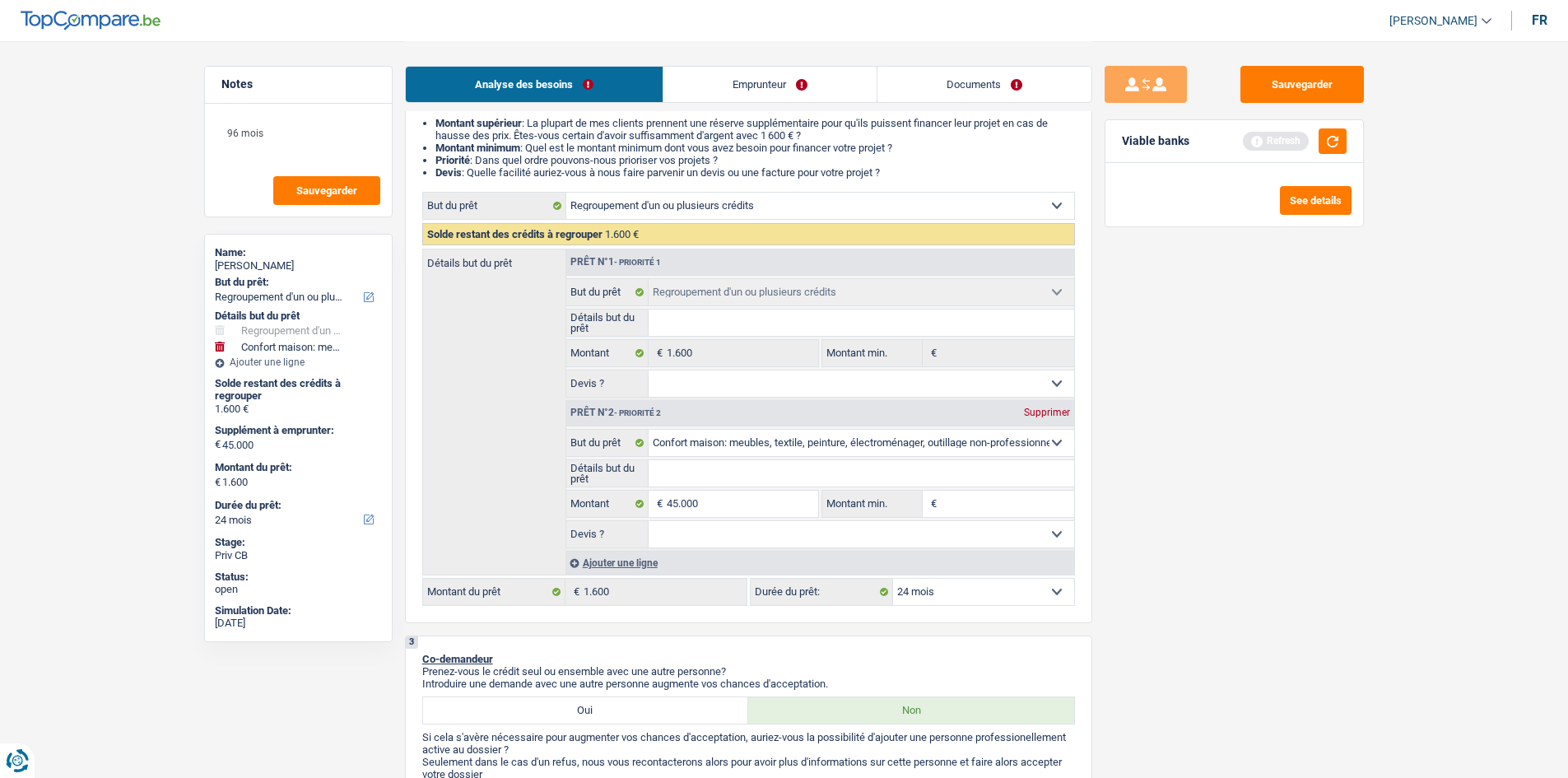
type input "46.600"
select select "144"
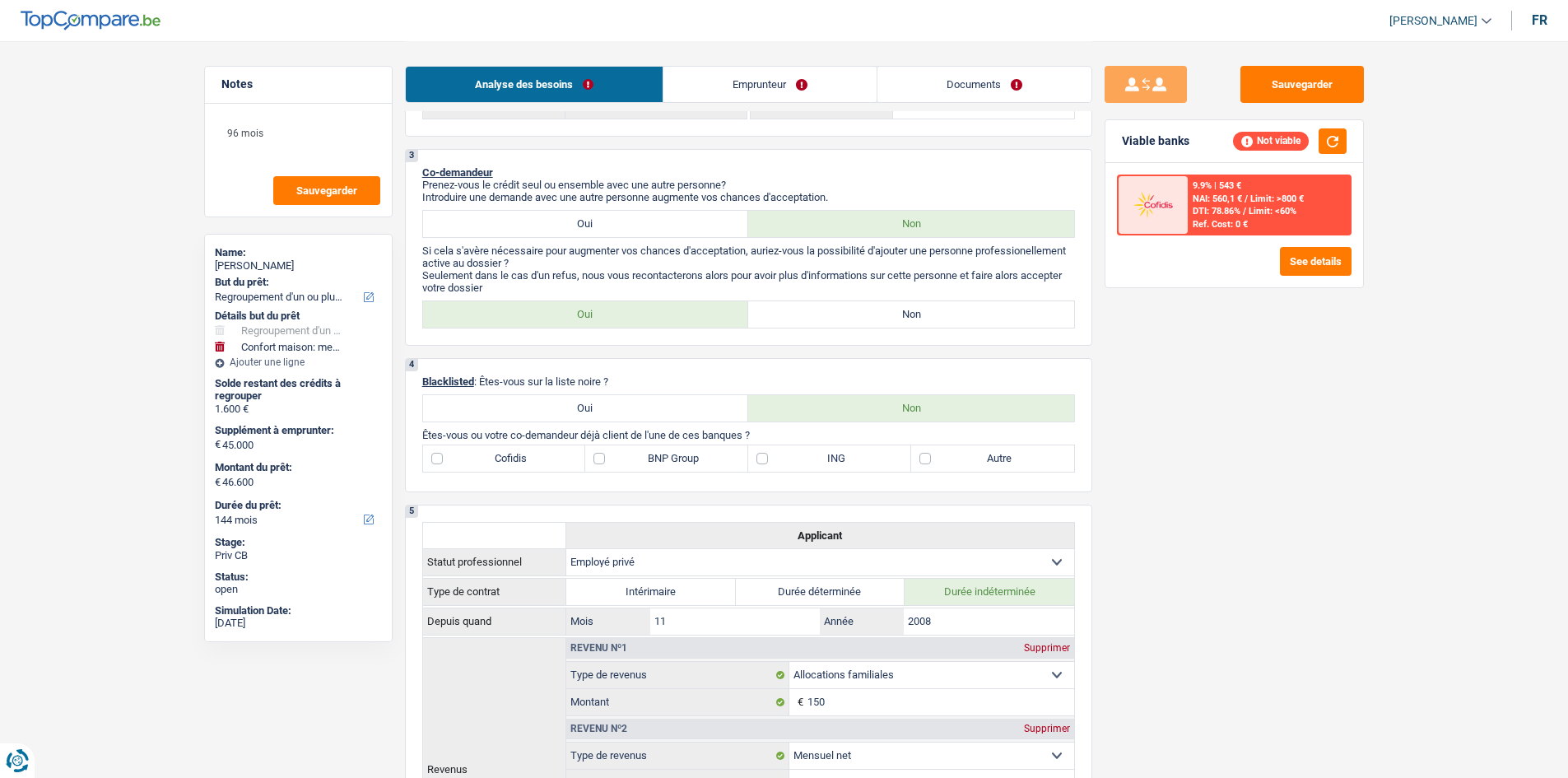
scroll to position [494, 0]
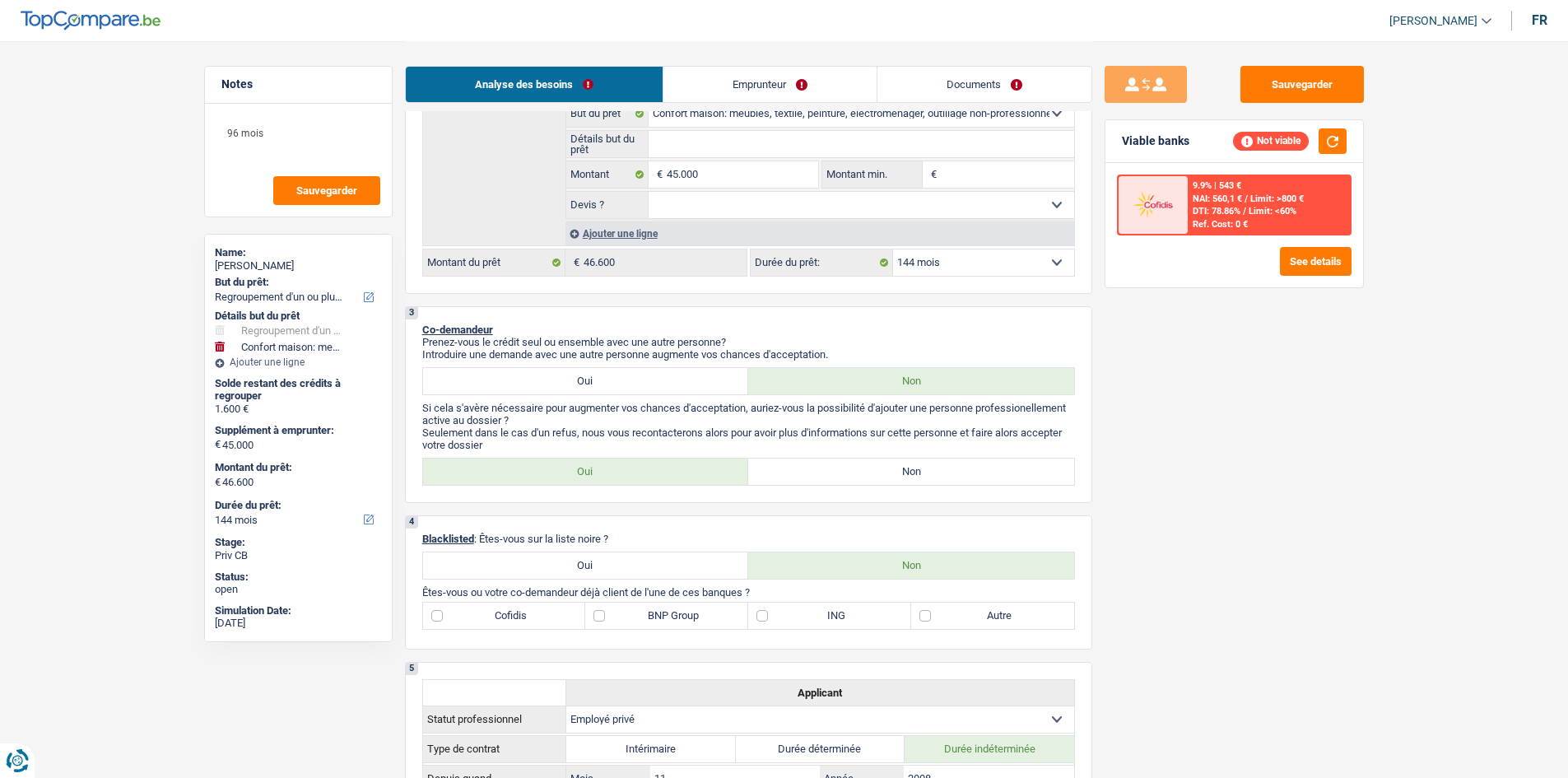
click at [971, 283] on div "2 Projet : Quel projet souhaitez-vous financer pour 46 600 € ? Montant supérieu…" at bounding box center [748, 22] width 688 height 542
click at [969, 265] on select "12 mois 18 mois 24 mois 30 mois 36 mois 42 mois 48 mois 60 mois 72 mois 84 mois…" at bounding box center [983, 262] width 181 height 26
select select "120"
click at [893, 249] on select "12 mois 18 mois 24 mois 30 mois 36 mois 42 mois 48 mois 60 mois 72 mois 84 mois…" at bounding box center [983, 262] width 181 height 26
select select "120"
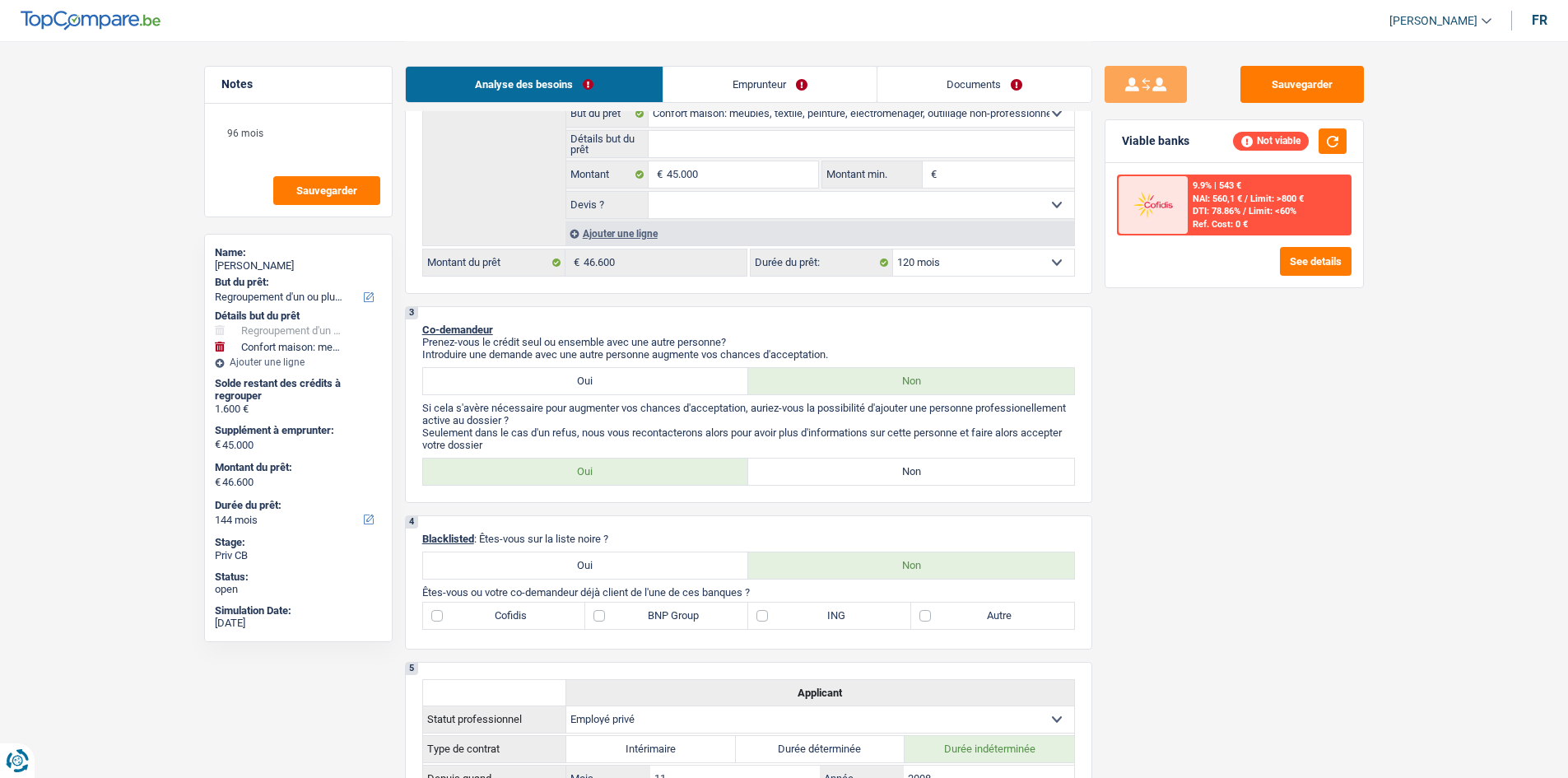
select select "120"
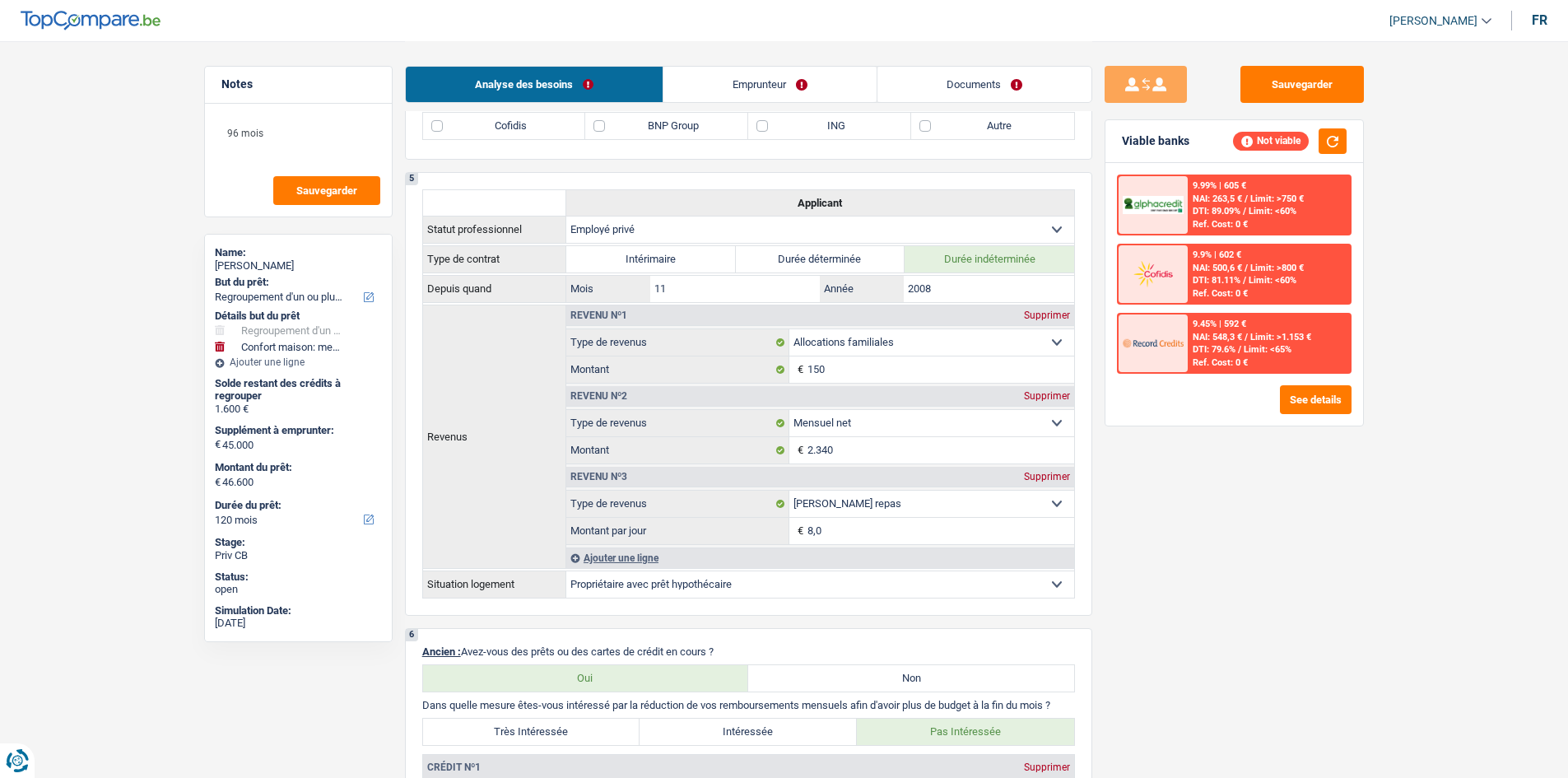
scroll to position [823, 0]
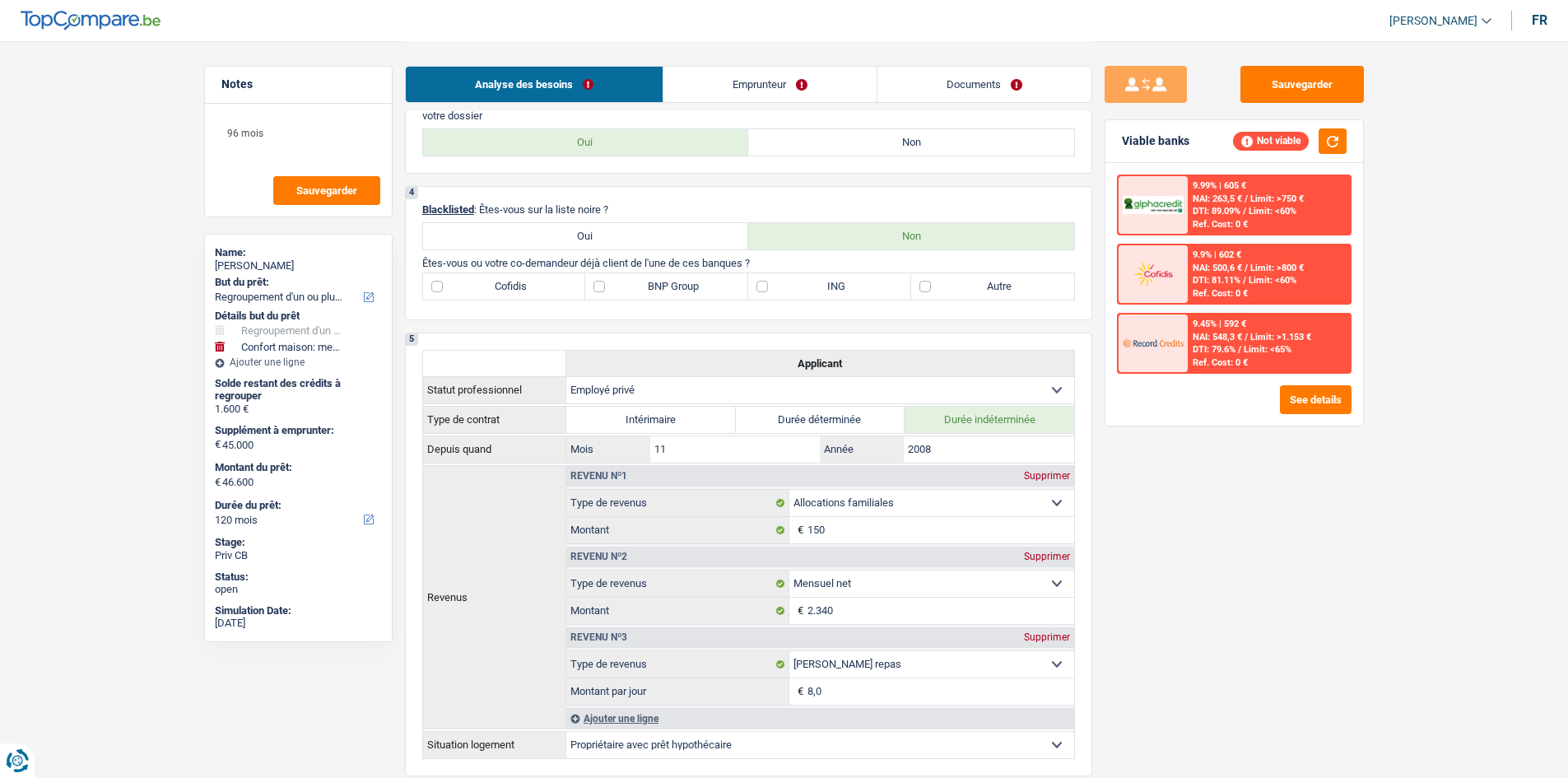
click at [829, 147] on label "Non" at bounding box center [911, 142] width 326 height 26
click at [829, 147] on input "Non" at bounding box center [911, 142] width 326 height 26
radio input "true"
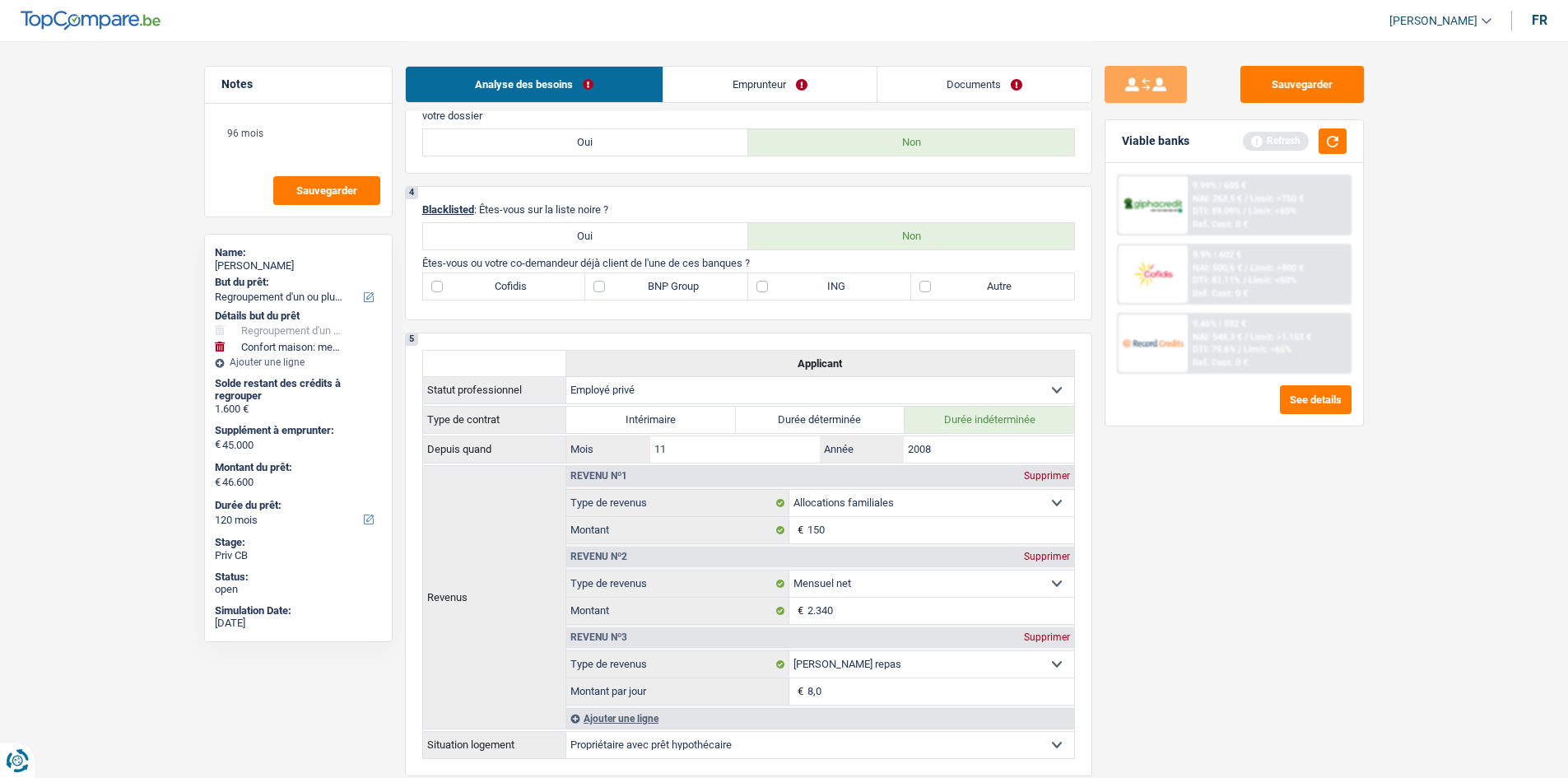
click at [533, 278] on label "Cofidis" at bounding box center [504, 286] width 163 height 26
click at [533, 278] on input "Cofidis" at bounding box center [504, 286] width 163 height 26
checkbox input "true"
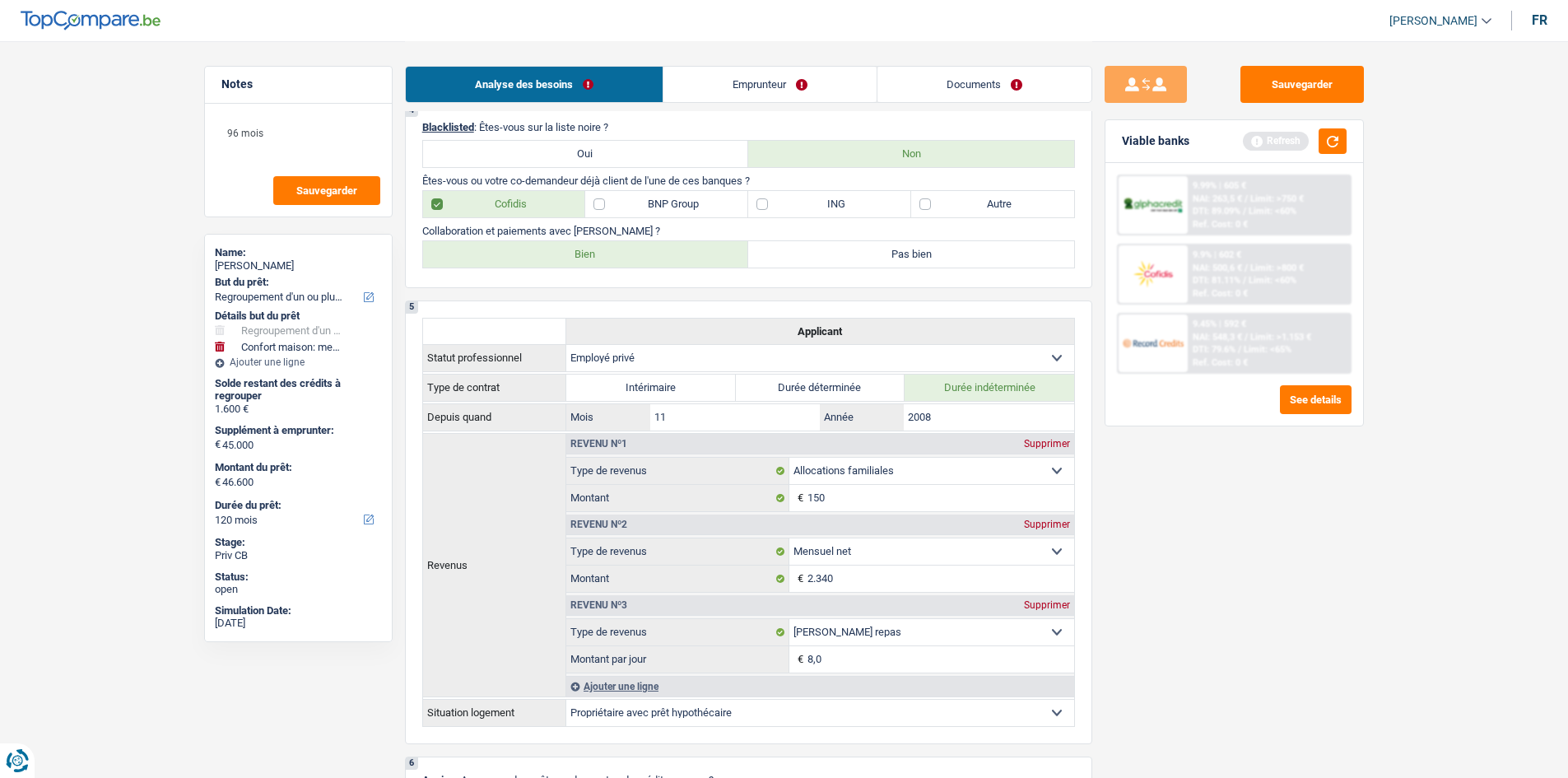
click at [620, 252] on label "Bien" at bounding box center [586, 253] width 326 height 26
click at [620, 252] on input "Bien" at bounding box center [586, 253] width 326 height 26
radio input "true"
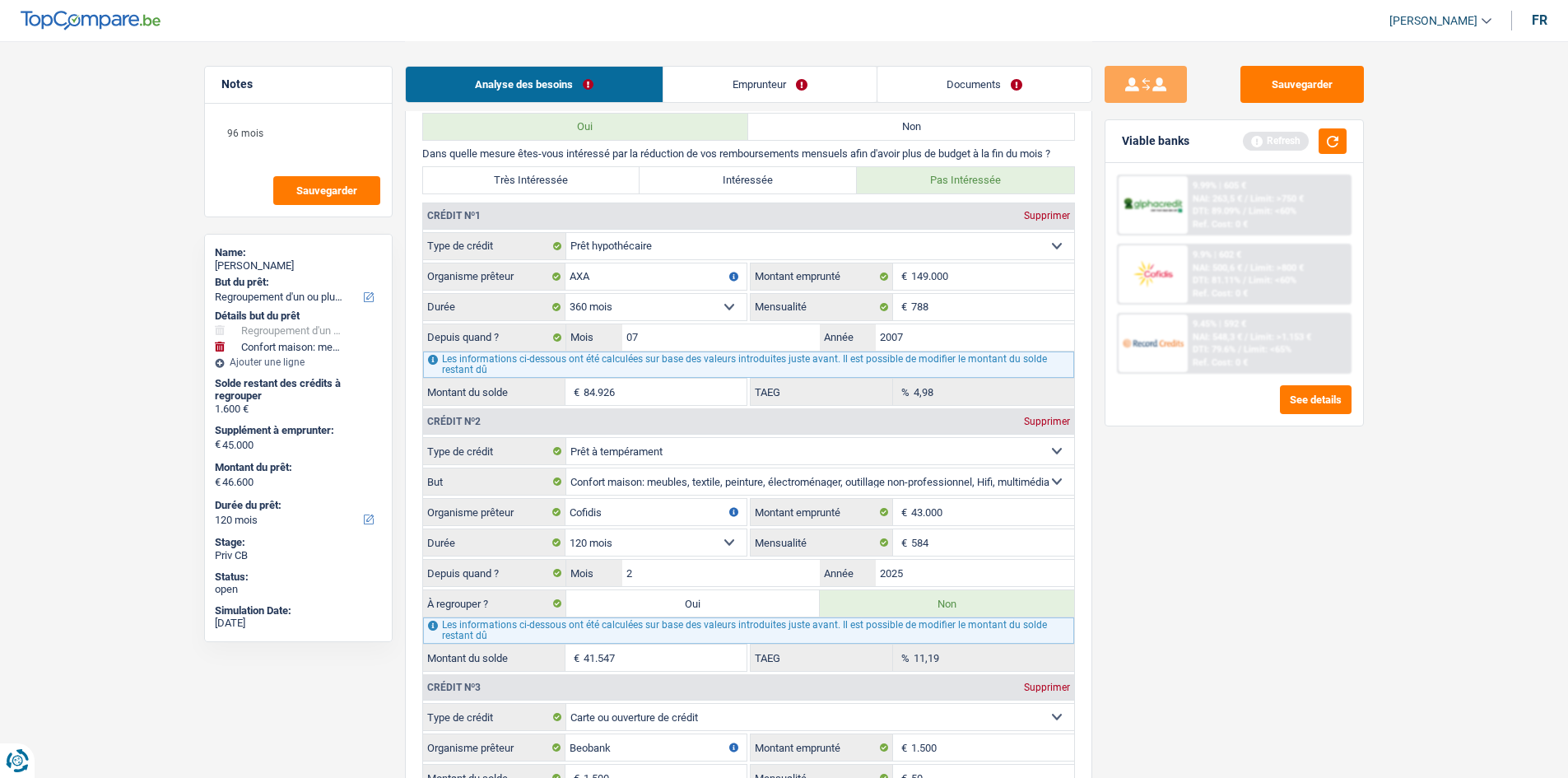
scroll to position [1564, 0]
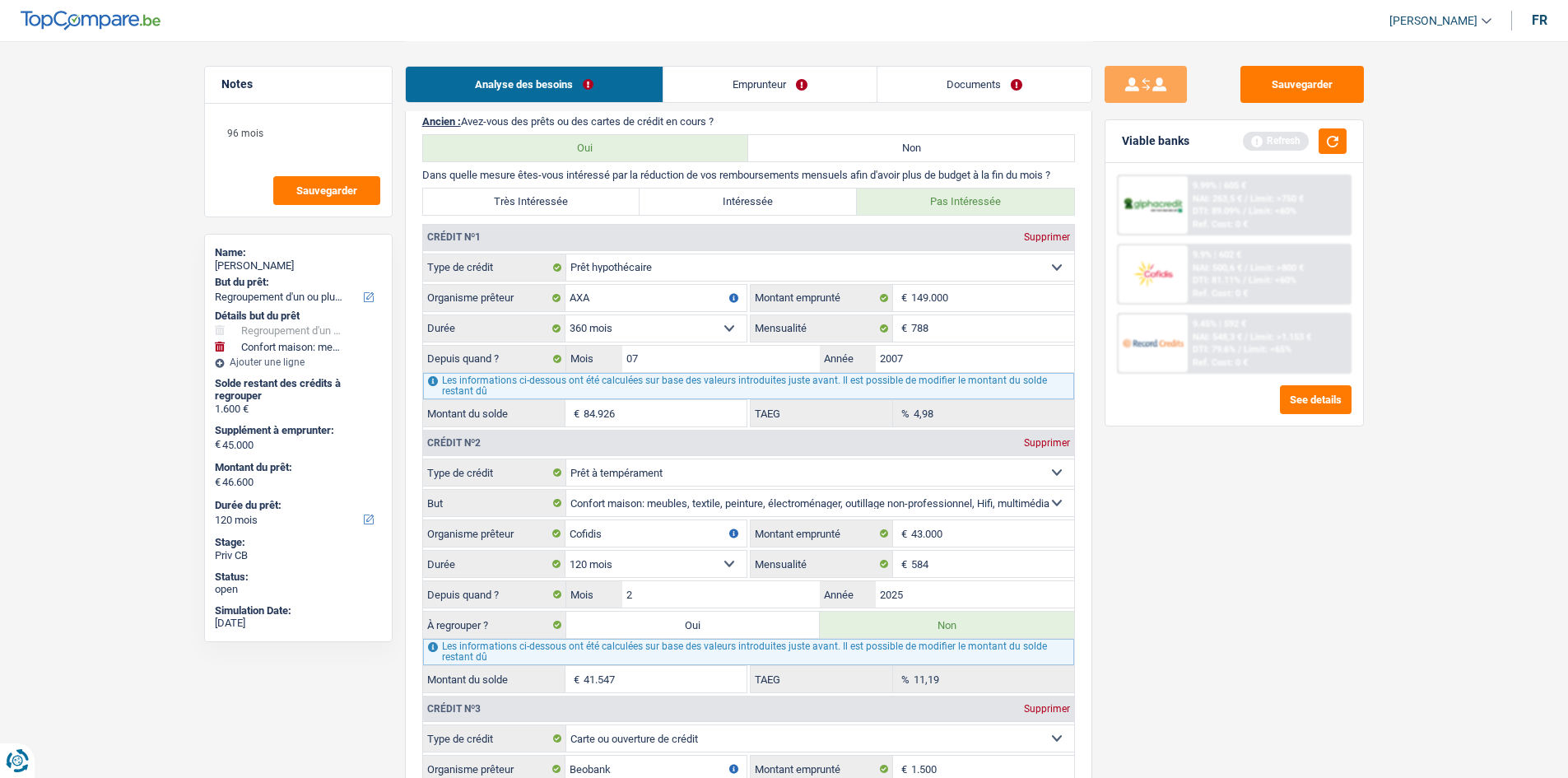
click at [580, 209] on label "Très Intéressée" at bounding box center [532, 201] width 218 height 26
click at [580, 209] on input "Très Intéressée" at bounding box center [532, 201] width 218 height 26
radio input "true"
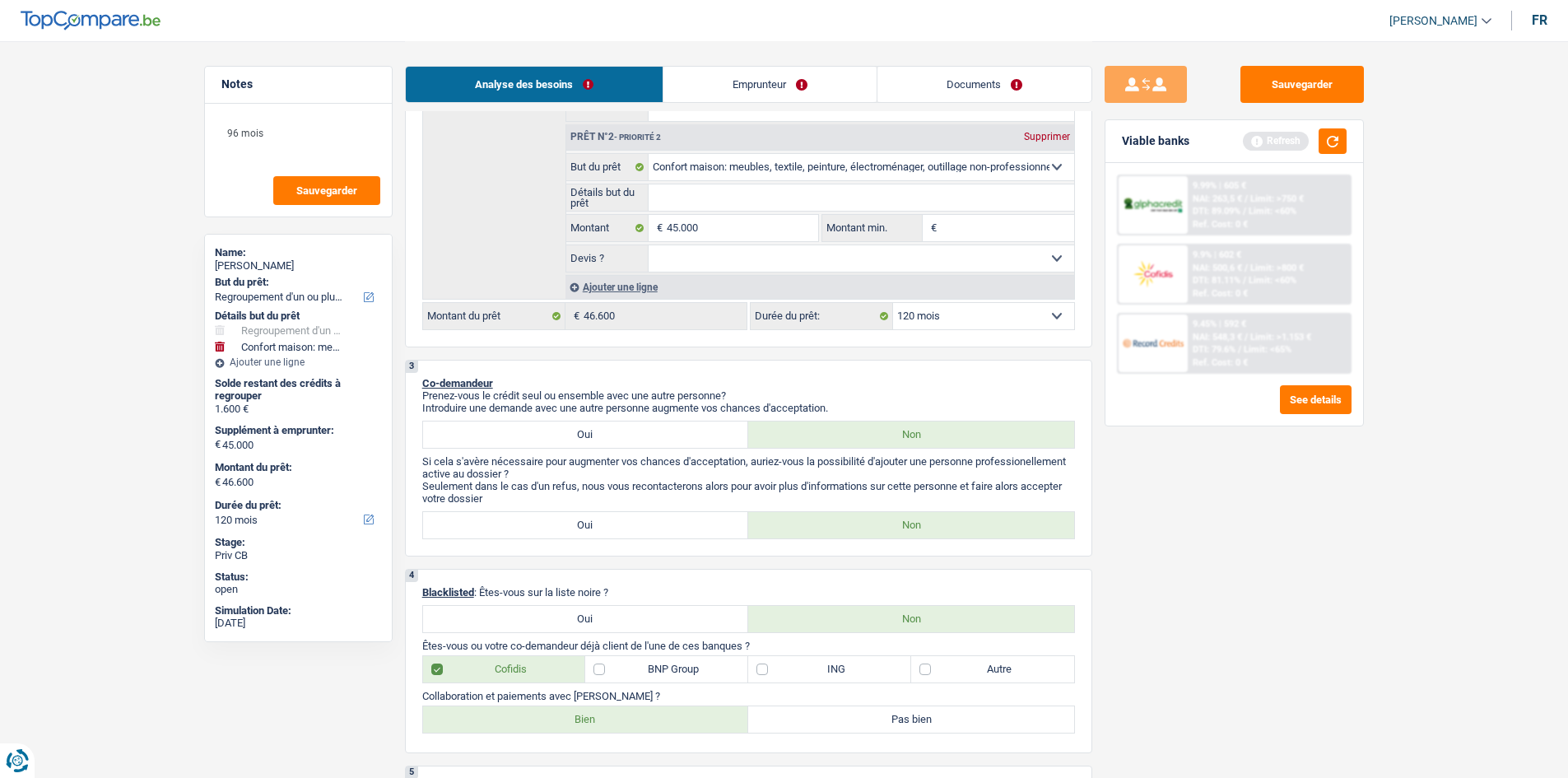
scroll to position [823, 0]
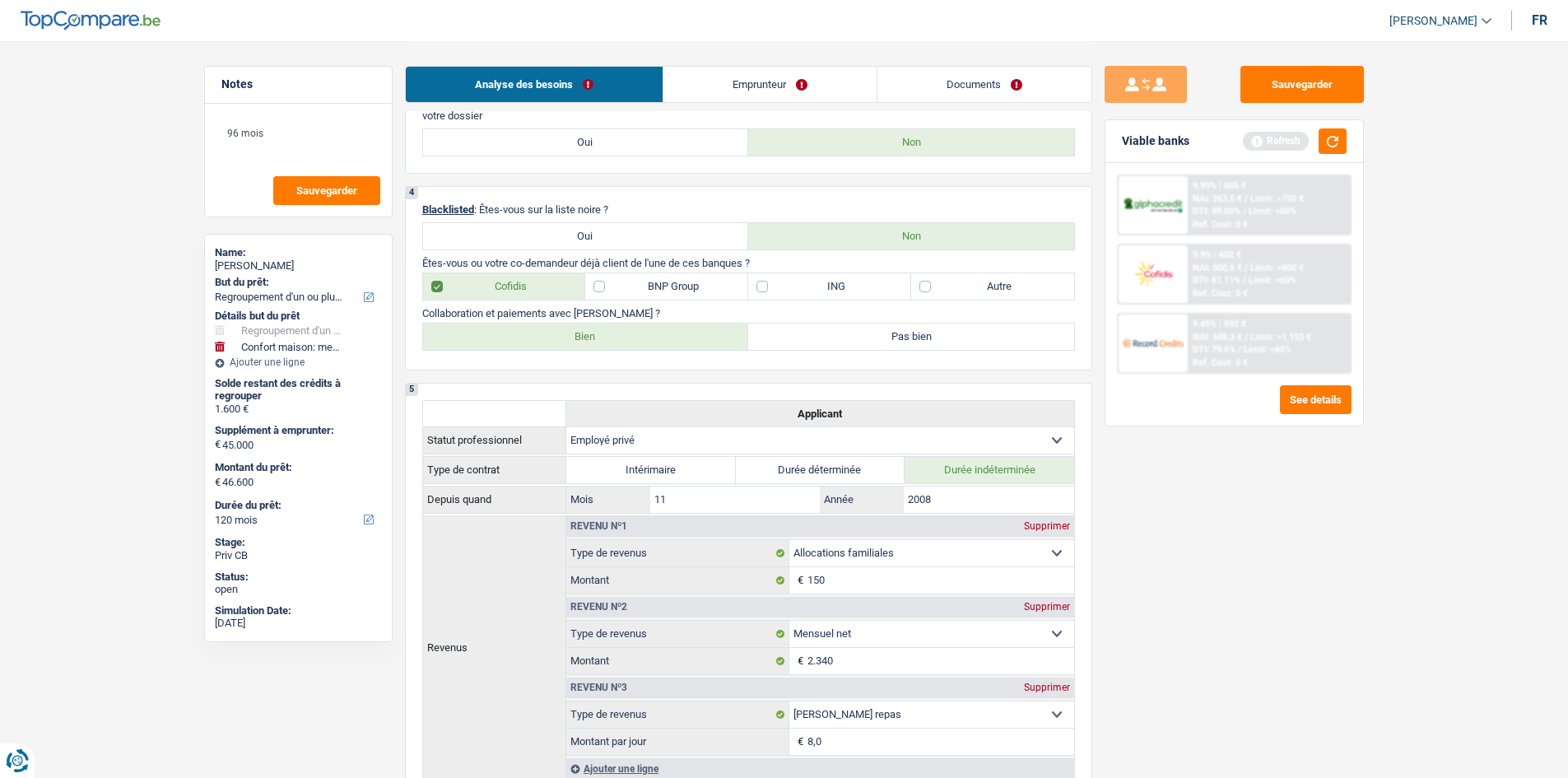
click at [1242, 546] on div "Sauvegarder Viable banks Refresh 9.99% | 605 € NAI: 263,5 € / Limit: >750 € DTI…" at bounding box center [1234, 408] width 284 height 686
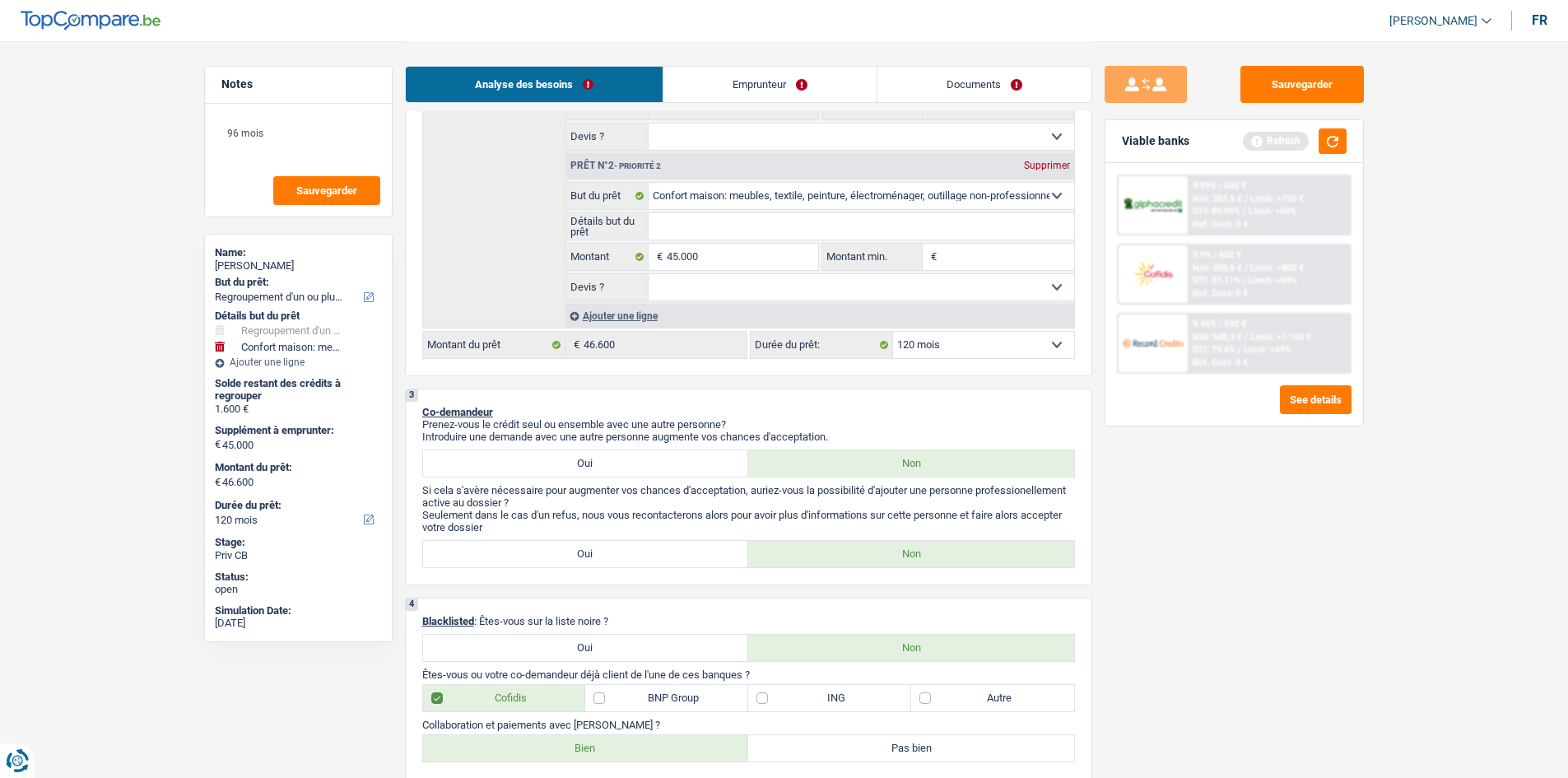
scroll to position [740, 0]
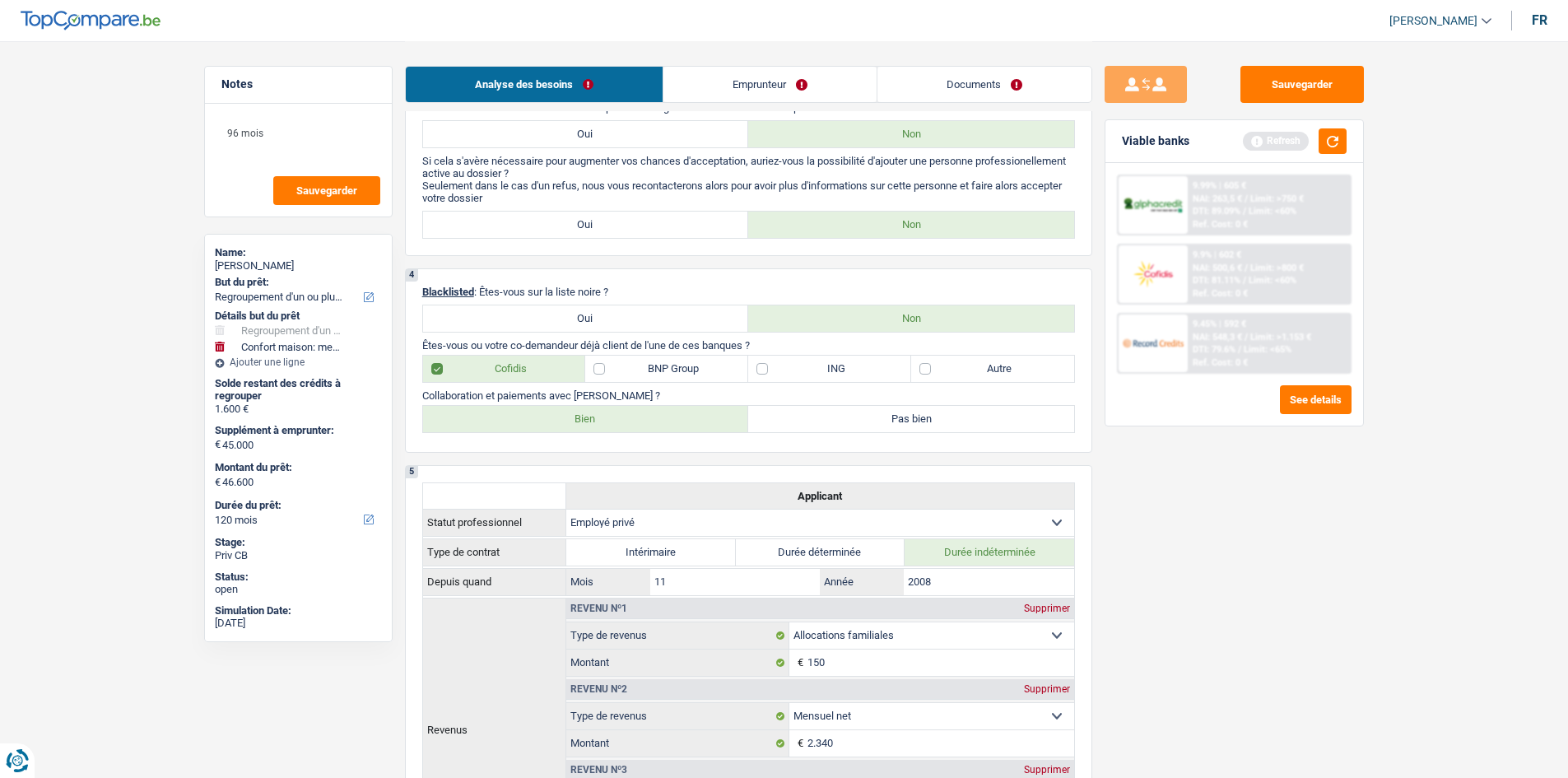
click at [733, 370] on label "BNP Group" at bounding box center [666, 368] width 163 height 26
click at [733, 370] on input "BNP Group" at bounding box center [666, 368] width 163 height 26
checkbox input "true"
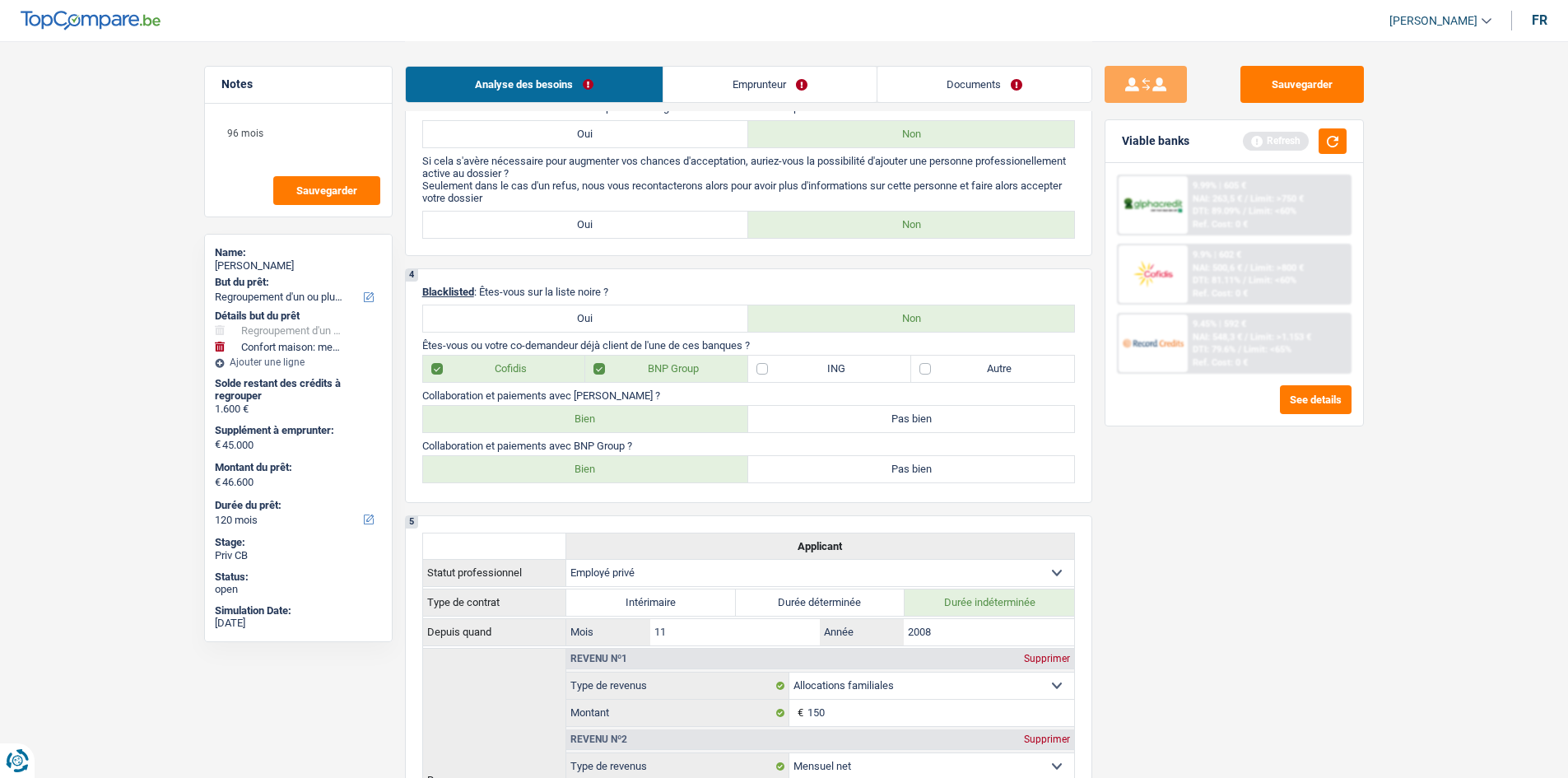
click at [640, 471] on label "Bien" at bounding box center [586, 468] width 326 height 26
click at [640, 471] on input "Bien" at bounding box center [586, 468] width 326 height 26
radio input "true"
click at [993, 367] on label "Autre" at bounding box center [992, 368] width 163 height 26
click at [993, 367] on input "Autre" at bounding box center [992, 368] width 163 height 26
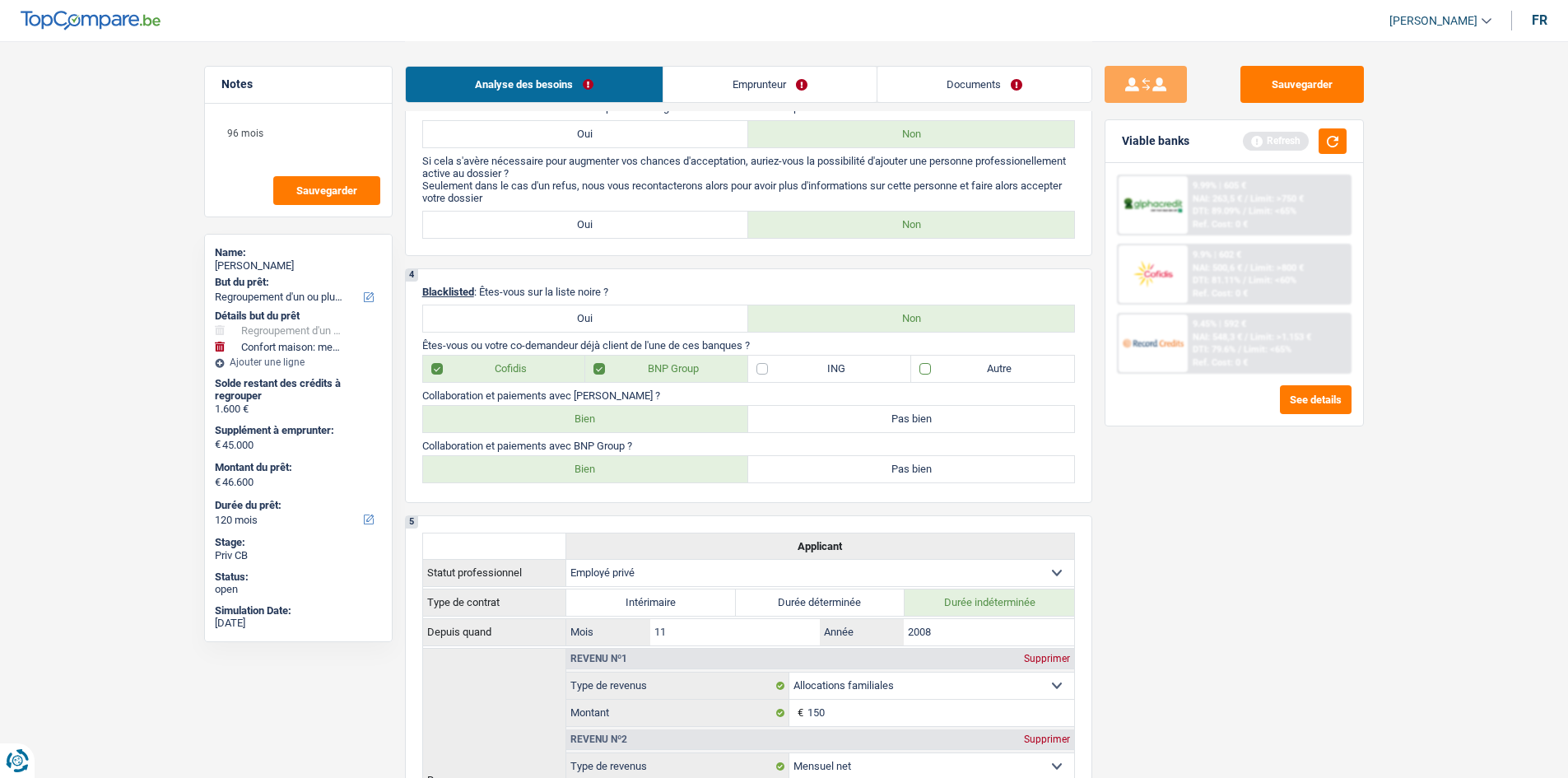
checkbox input "true"
click at [1276, 530] on div "Sauvegarder Viable banks Refresh 9.99% | 605 € NAI: 263,5 € / Limit: >750 € DTI…" at bounding box center [1234, 408] width 284 height 686
click at [1332, 161] on div "Viable banks Refresh" at bounding box center [1234, 142] width 257 height 42
click at [1322, 131] on button "button" at bounding box center [1332, 141] width 28 height 25
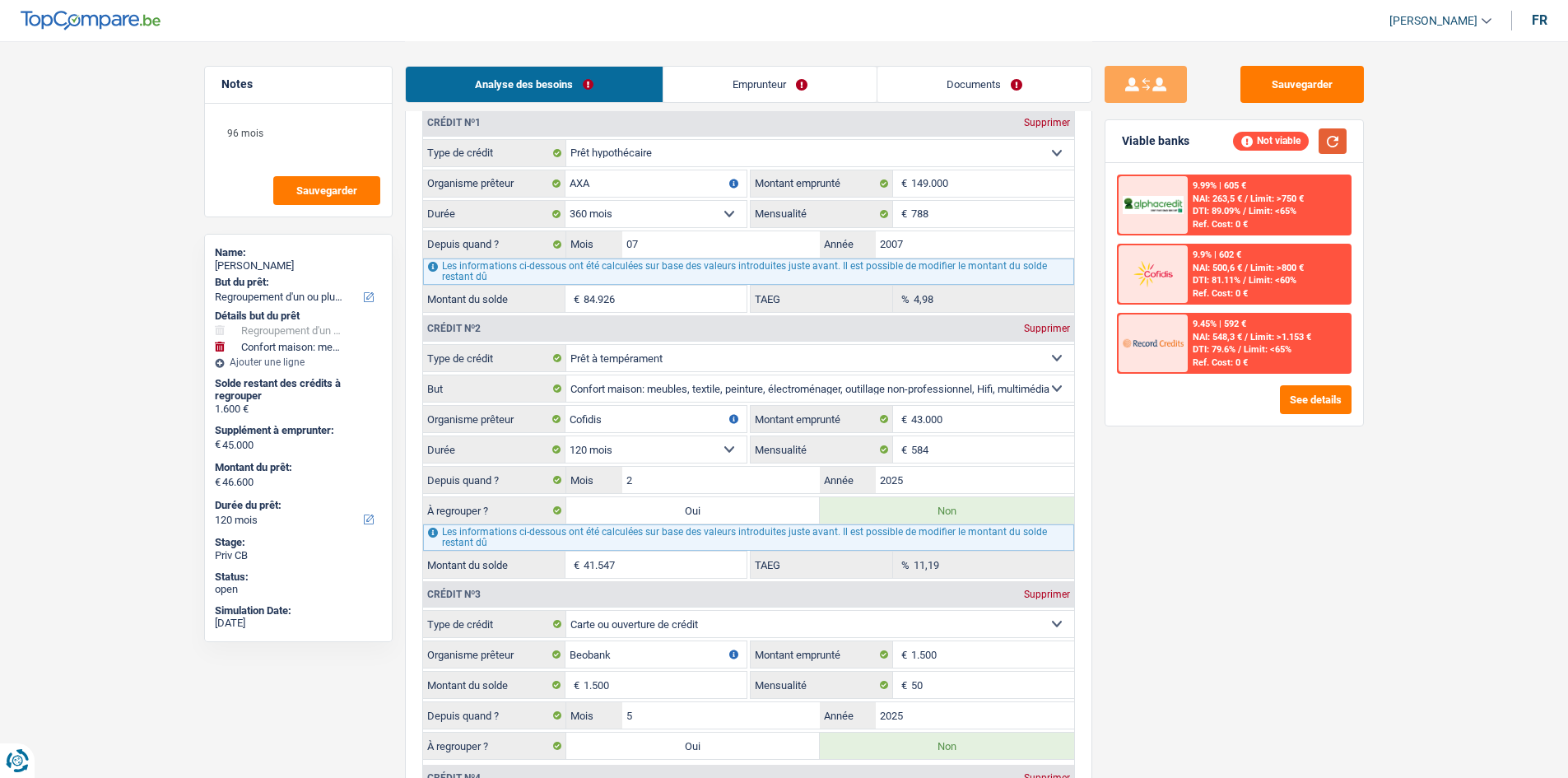
scroll to position [1810, 0]
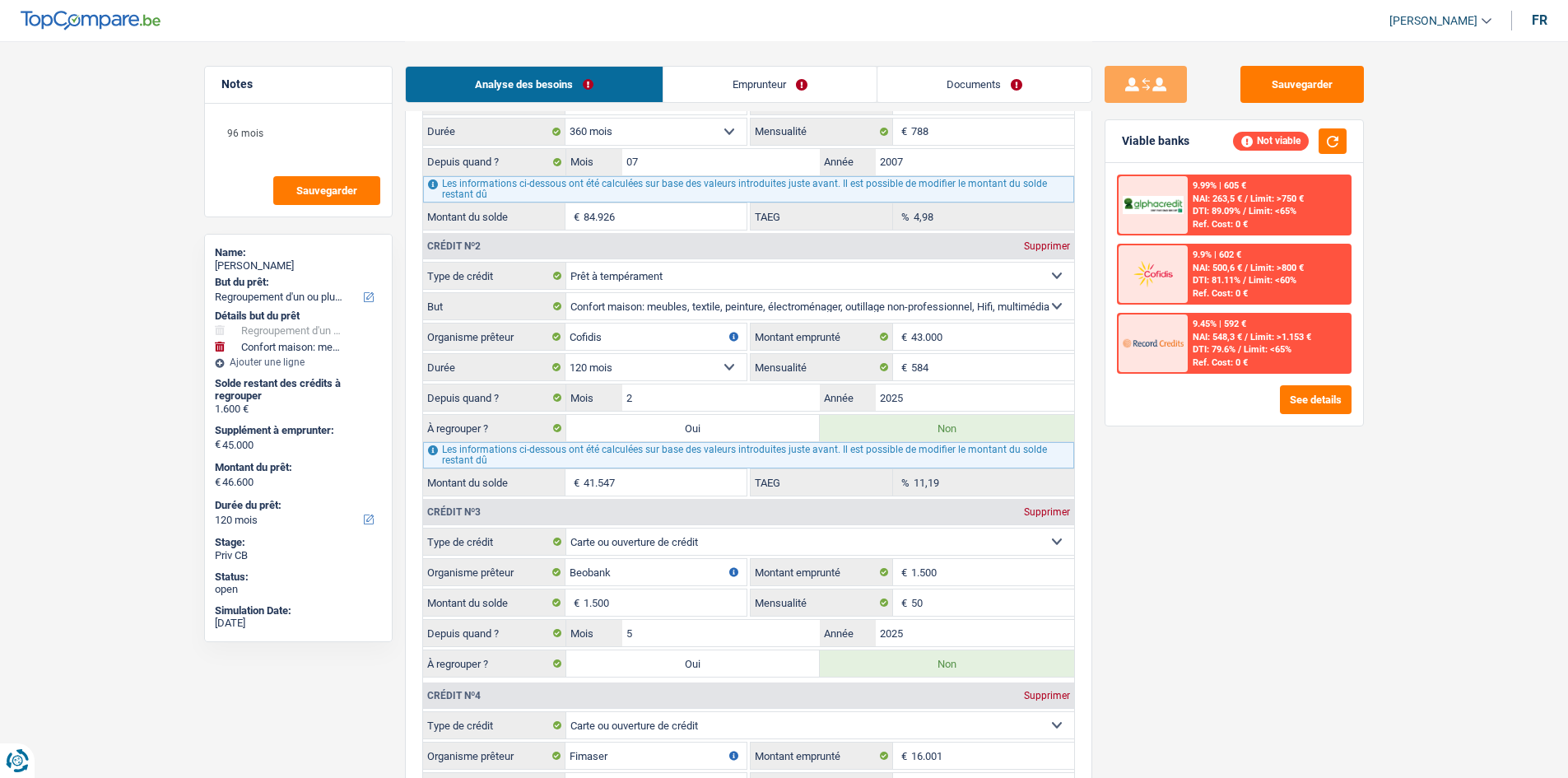
click at [754, 426] on label "Oui" at bounding box center [693, 428] width 254 height 26
click at [754, 426] on input "Oui" at bounding box center [693, 428] width 254 height 26
radio input "true"
select select "144"
type input "43.147"
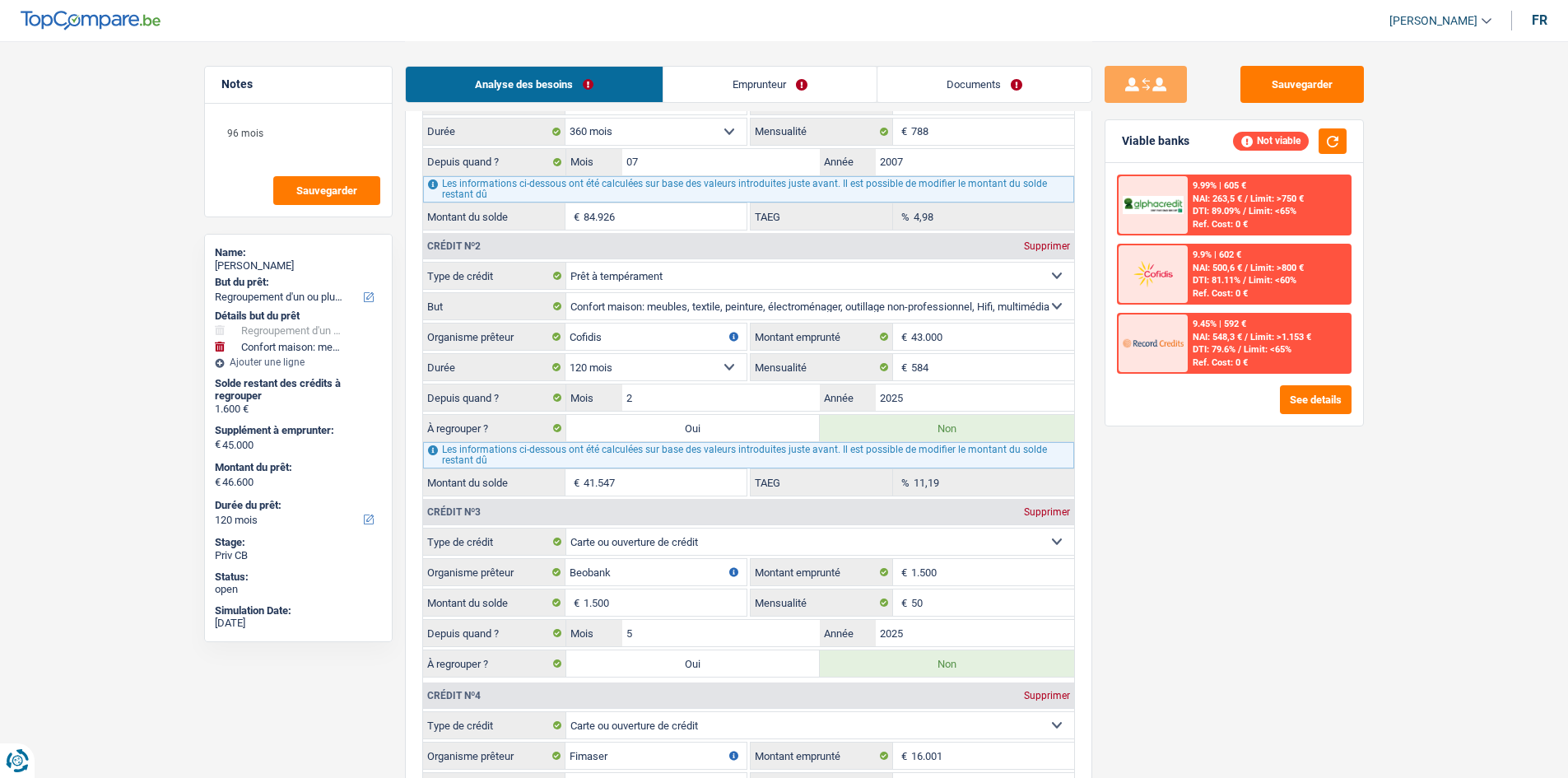
select select "144"
type input "43.147"
select select "144"
radio input "false"
type input "88.147"
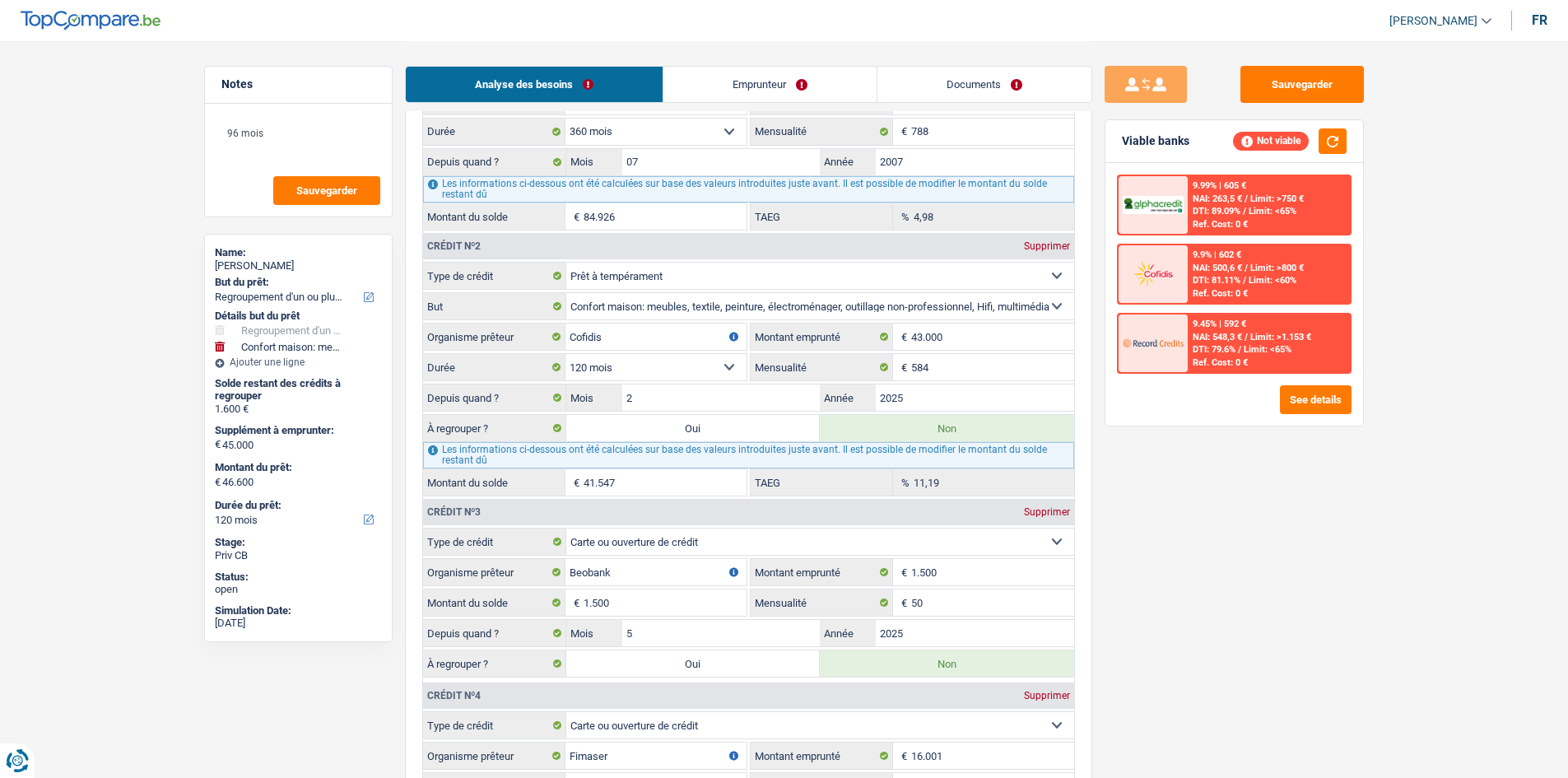
type input "88.147"
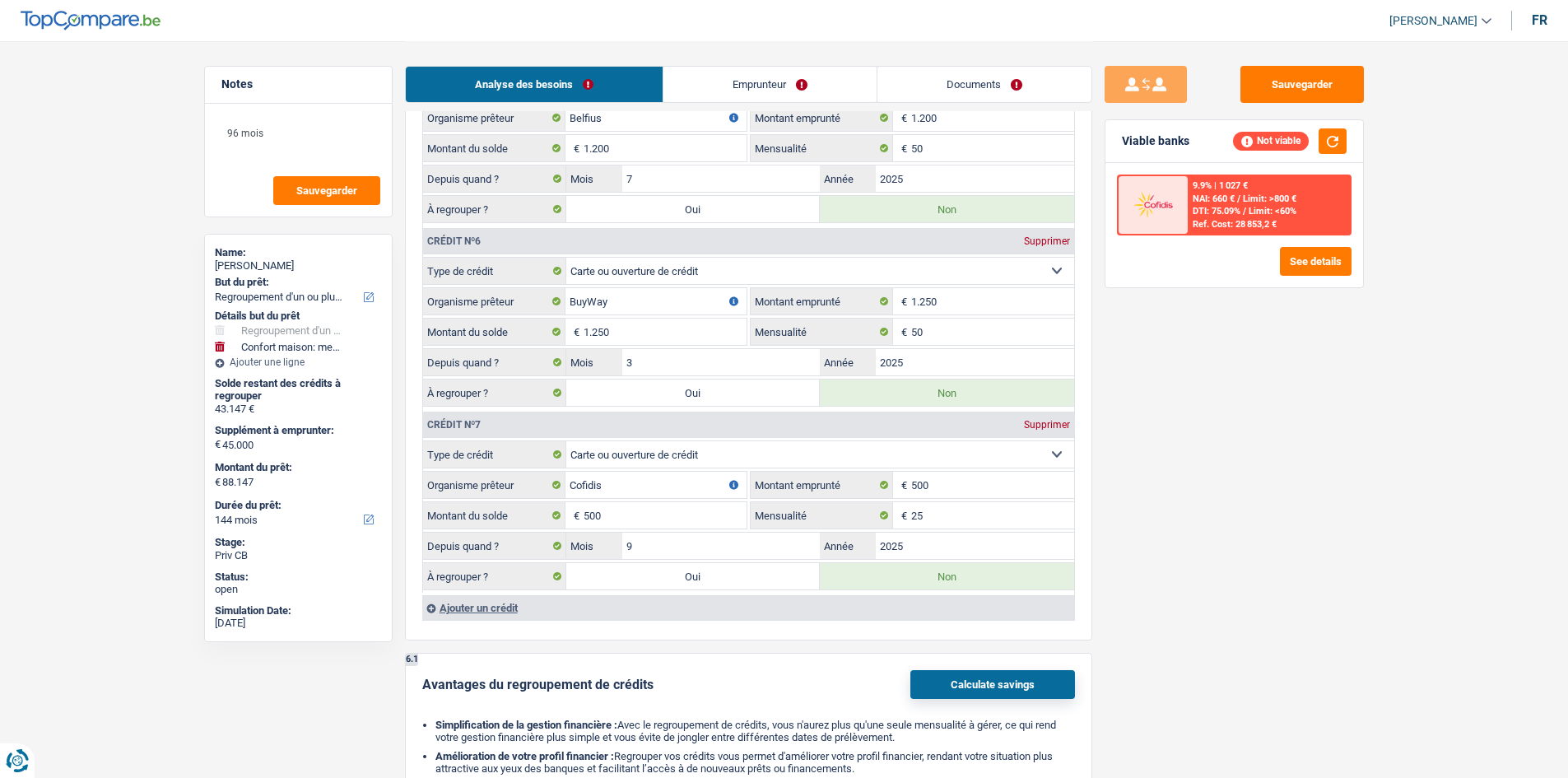
scroll to position [2633, 0]
click at [752, 385] on label "Oui" at bounding box center [693, 390] width 254 height 26
click at [752, 385] on input "Oui" at bounding box center [693, 390] width 254 height 26
radio input "true"
type input "44.397"
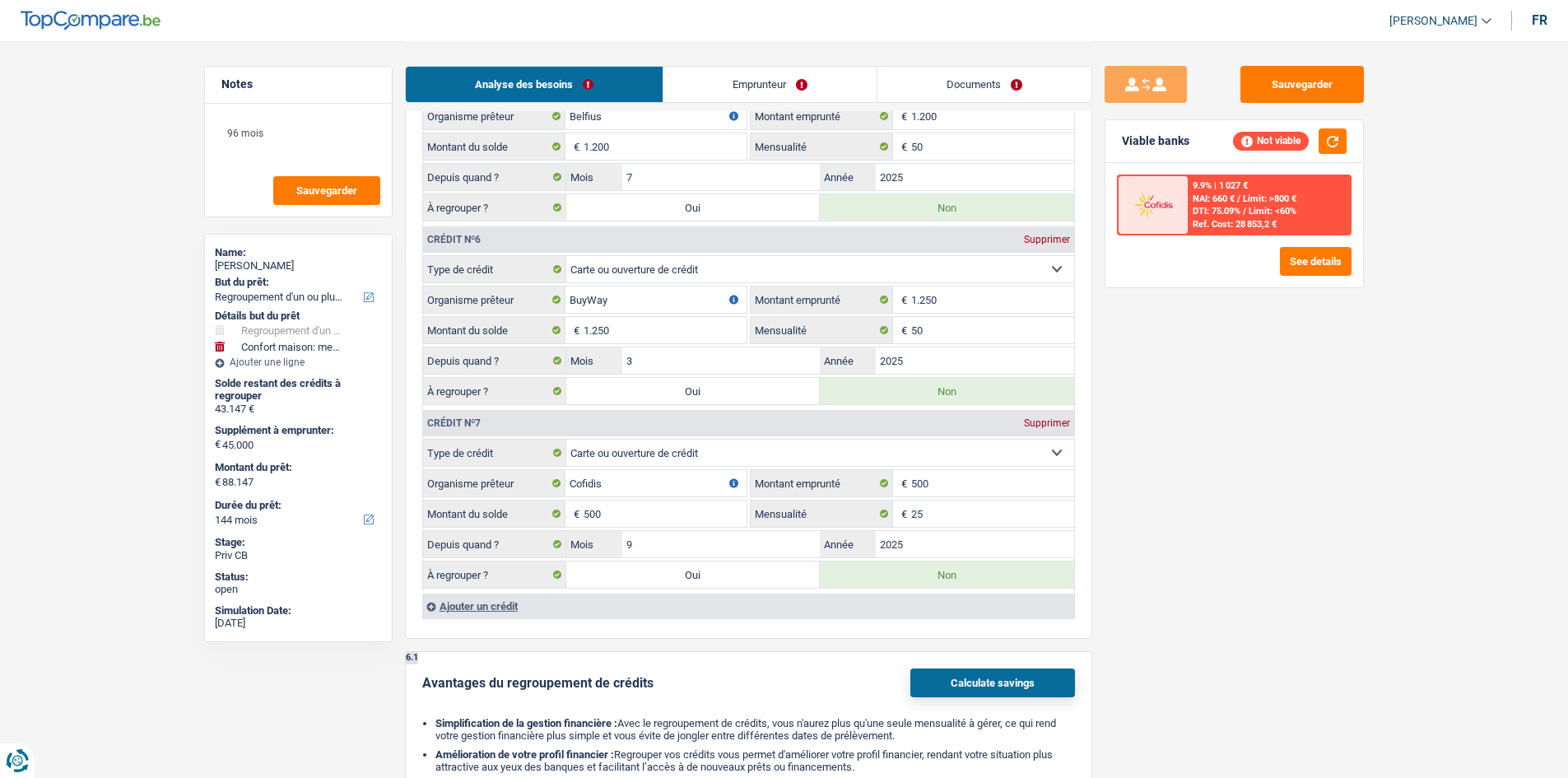
type input "44.397"
radio input "false"
type input "89.397"
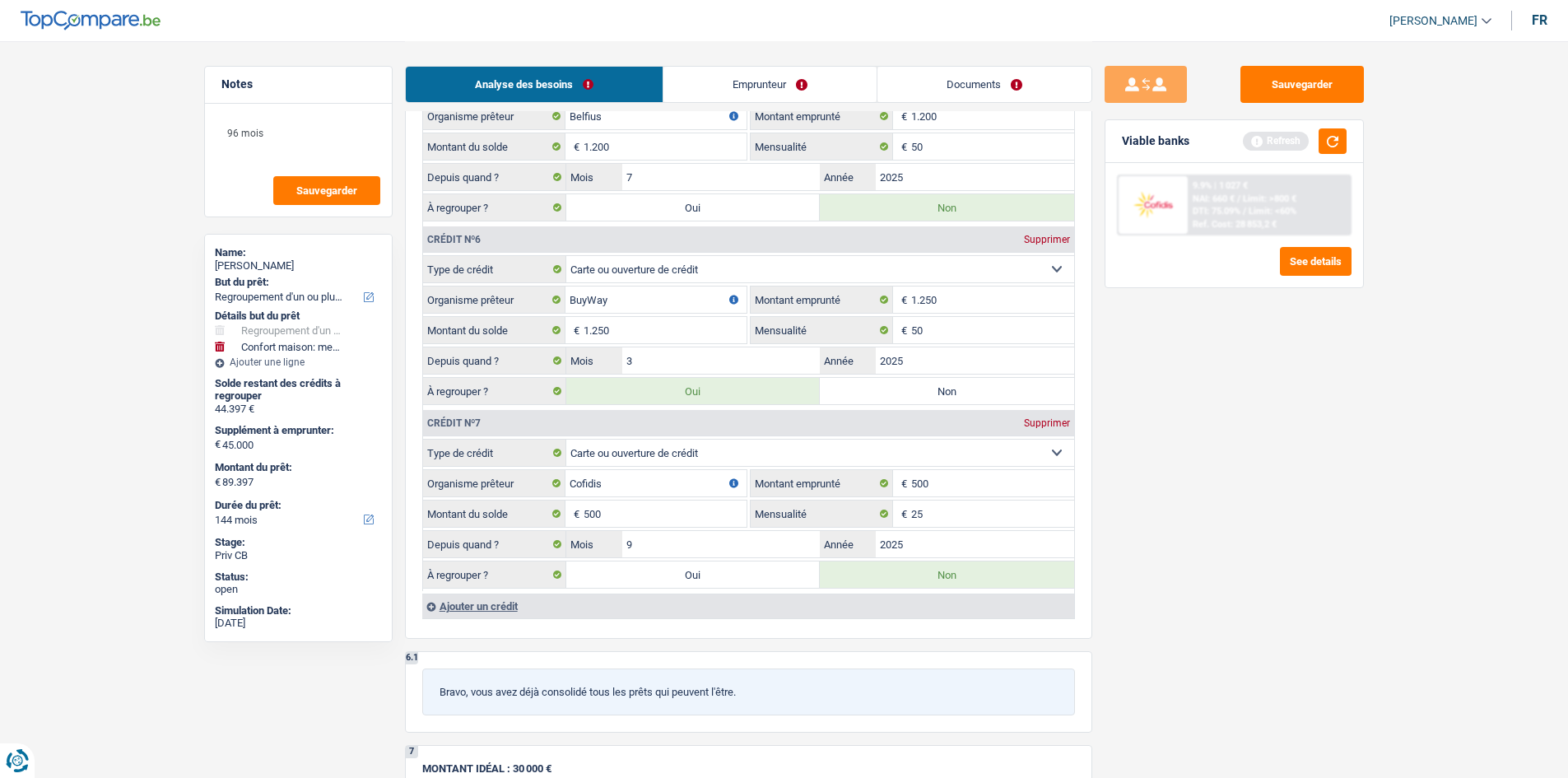
click at [1274, 468] on div "Sauvegarder Viable banks Refresh 9.9% | 1 027 € NAI: 660 € / Limit: >800 € DTI:…" at bounding box center [1234, 408] width 284 height 686
click at [1327, 146] on button "button" at bounding box center [1332, 141] width 28 height 25
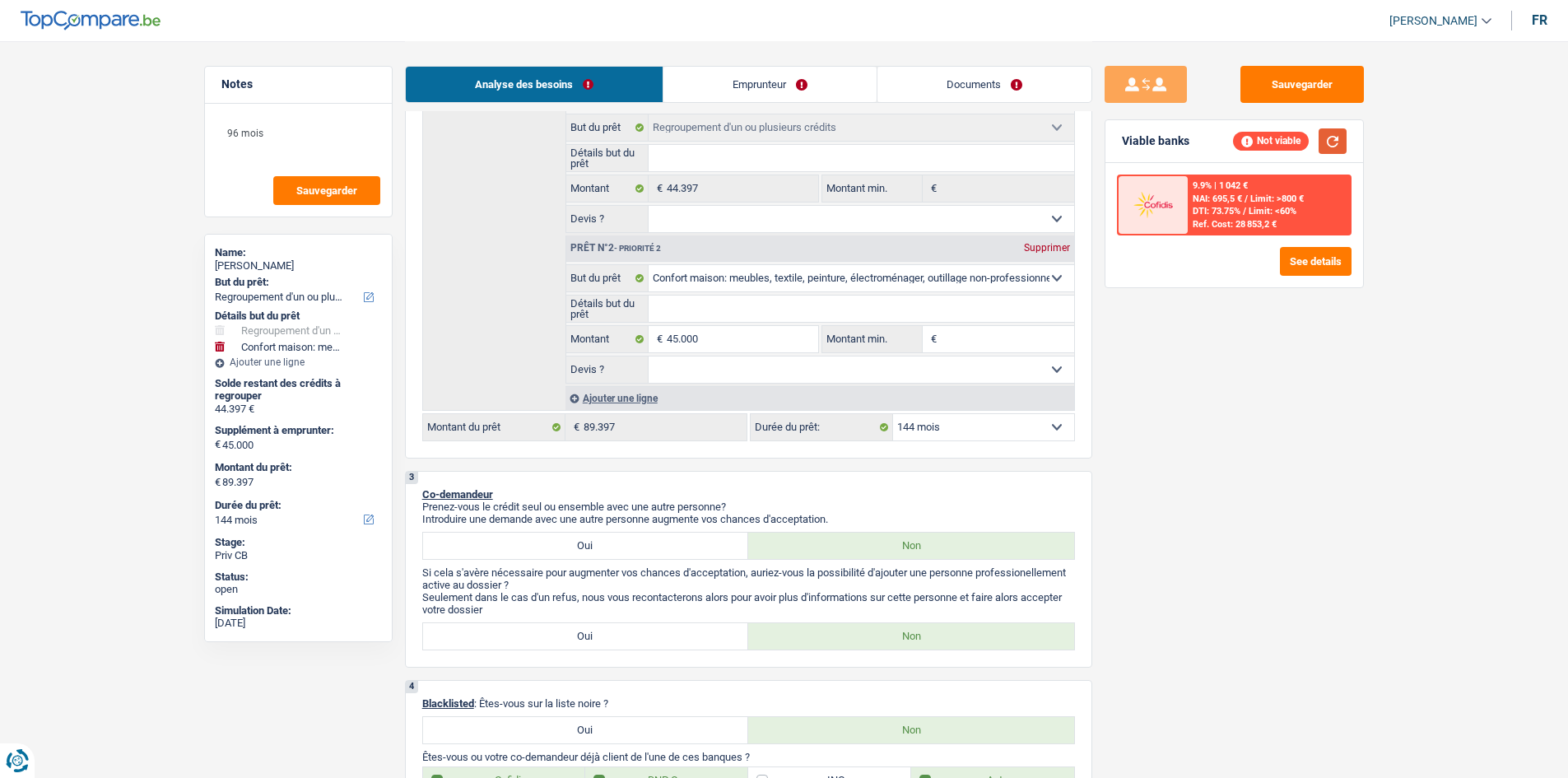
scroll to position [0, 0]
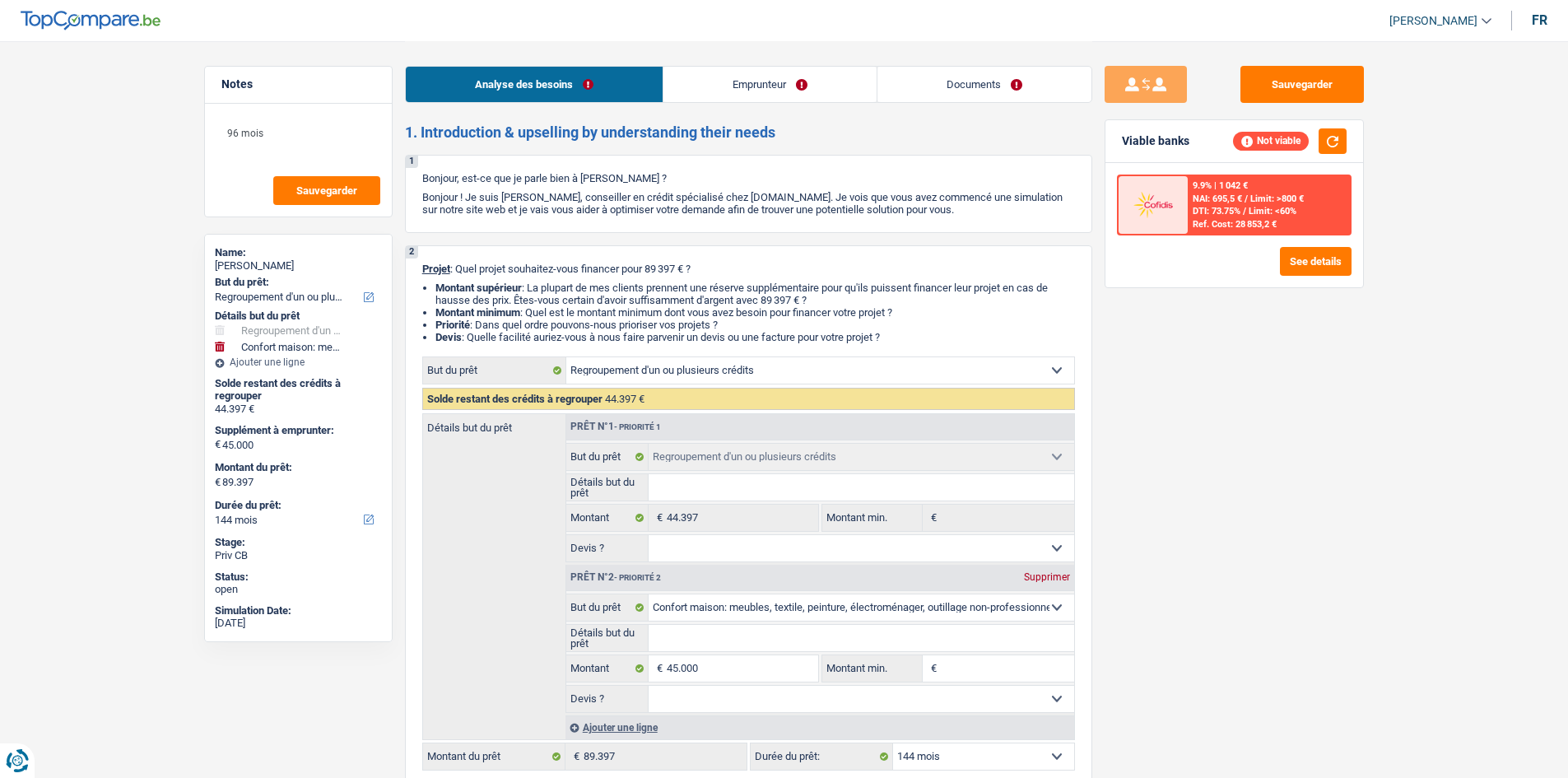
click at [665, 669] on span "€" at bounding box center [657, 667] width 18 height 26
click at [700, 665] on input "45.000" at bounding box center [742, 667] width 150 height 26
type input "4"
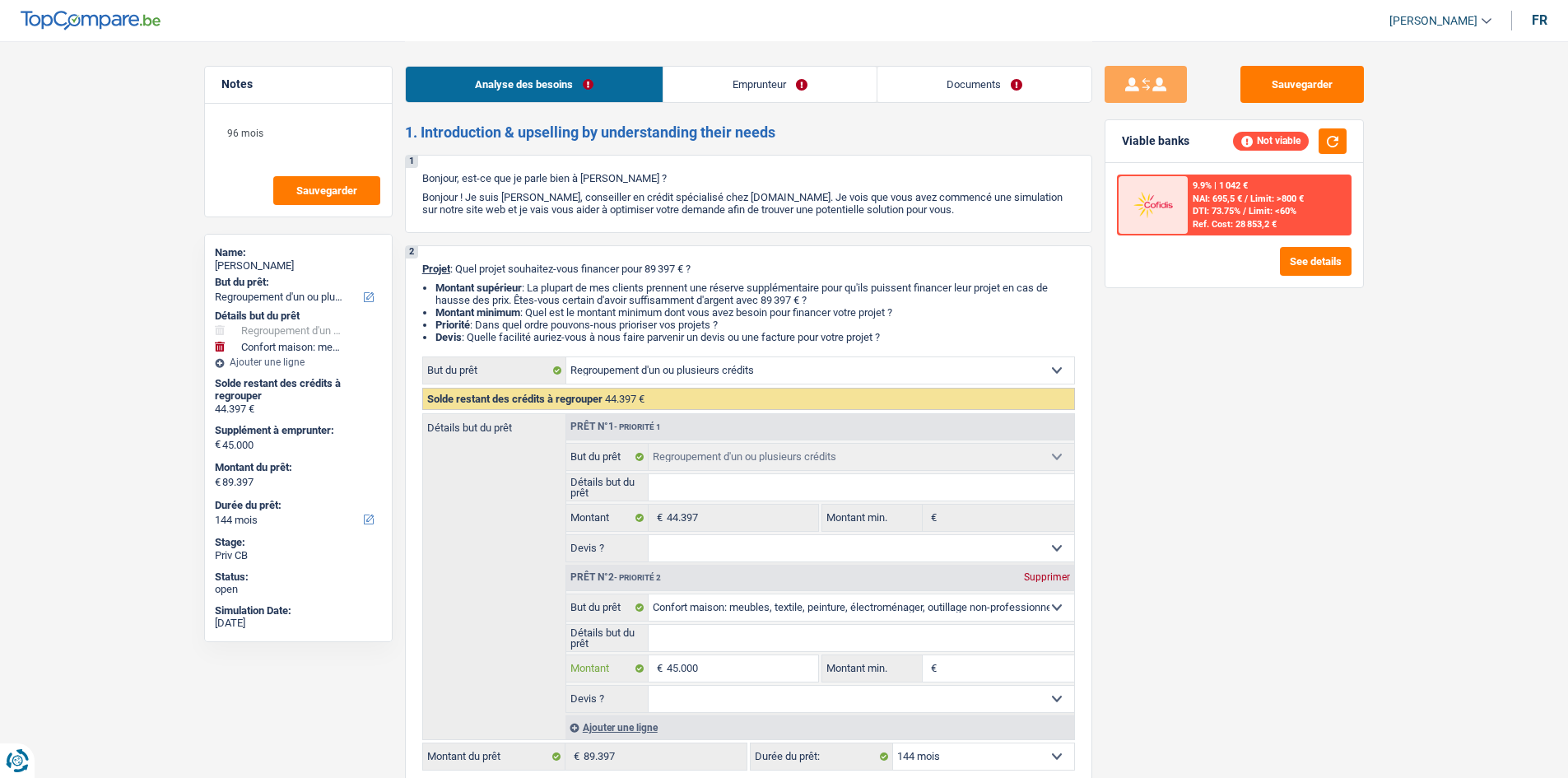
type input "4"
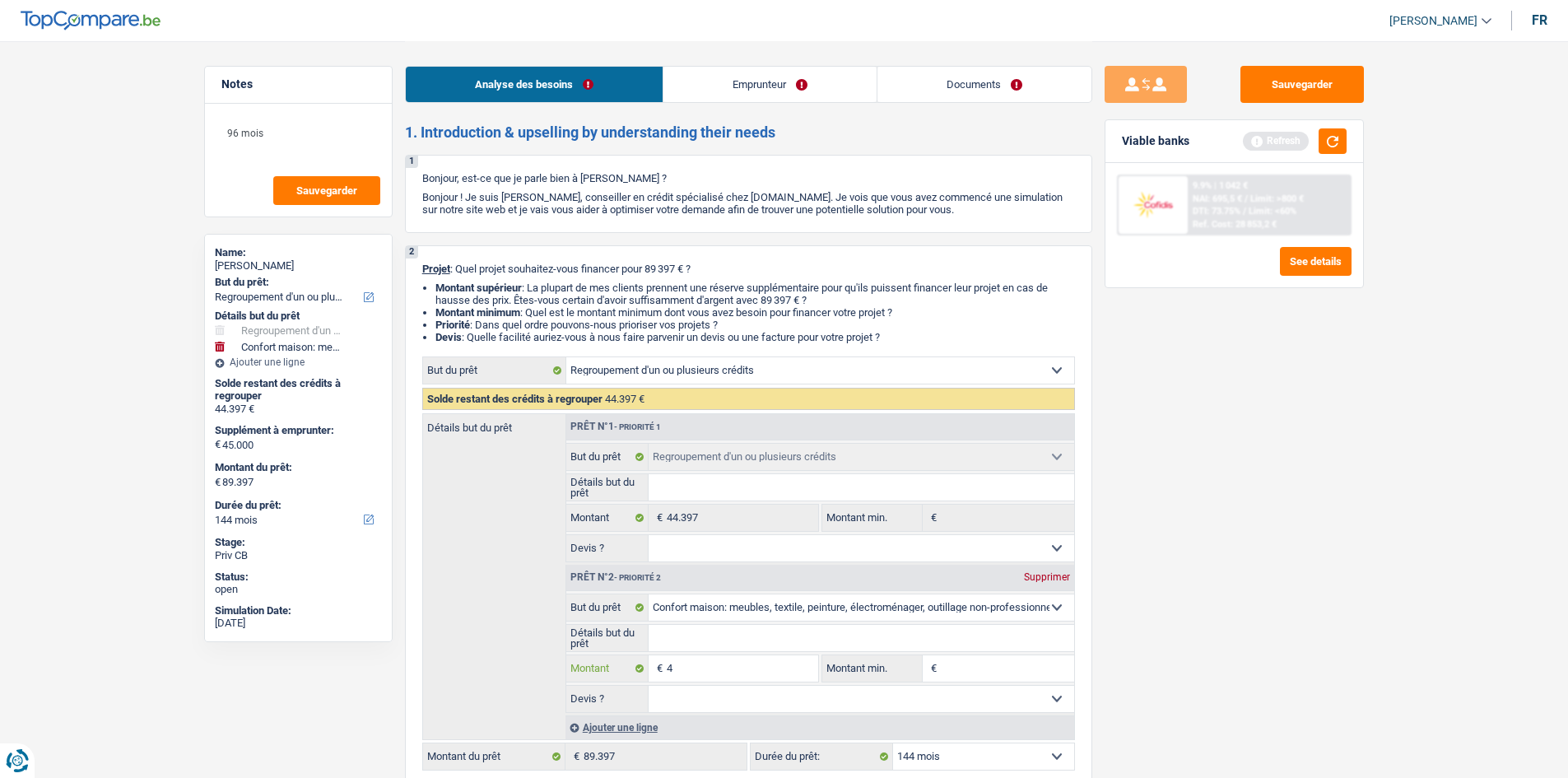
type input "40"
type input "400"
type input "4.000"
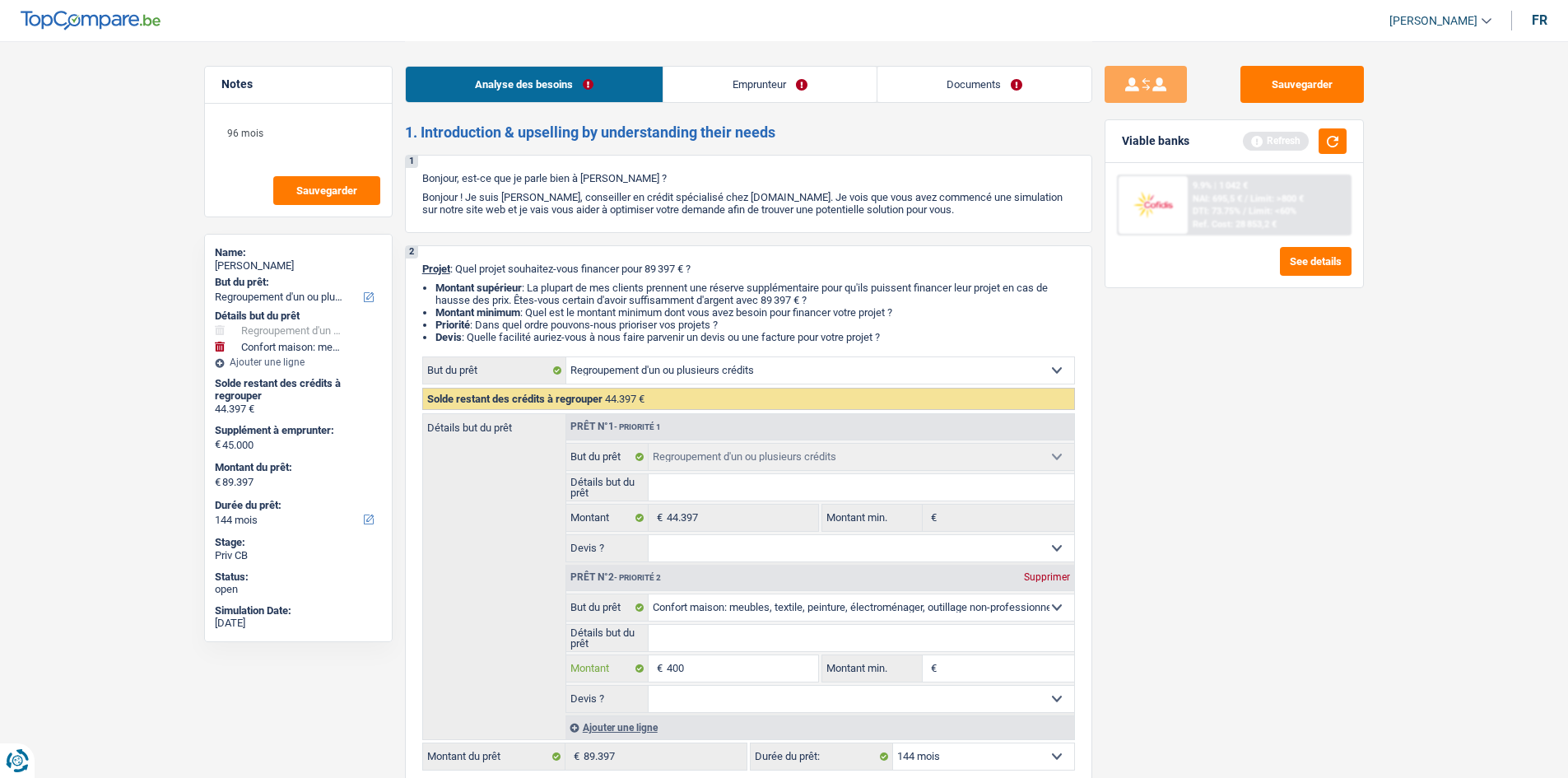
type input "4.000"
type input "40.000"
click at [1215, 495] on div "Sauvegarder Viable banks Refresh 9.9% | 1 042 € NAI: 695,5 € / Limit: >800 € DT…" at bounding box center [1234, 408] width 284 height 686
click at [1324, 143] on button "button" at bounding box center [1332, 141] width 28 height 25
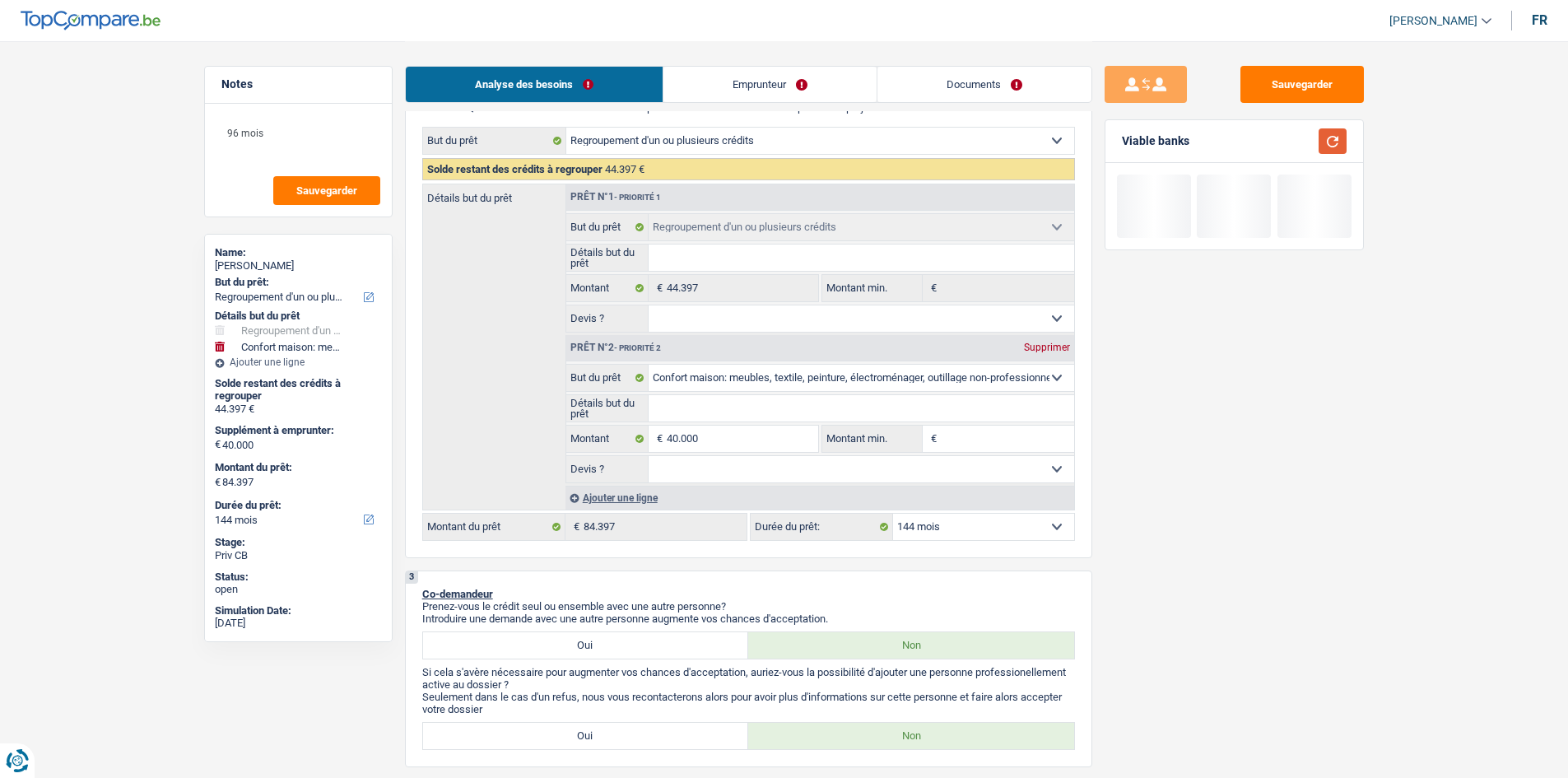
scroll to position [246, 0]
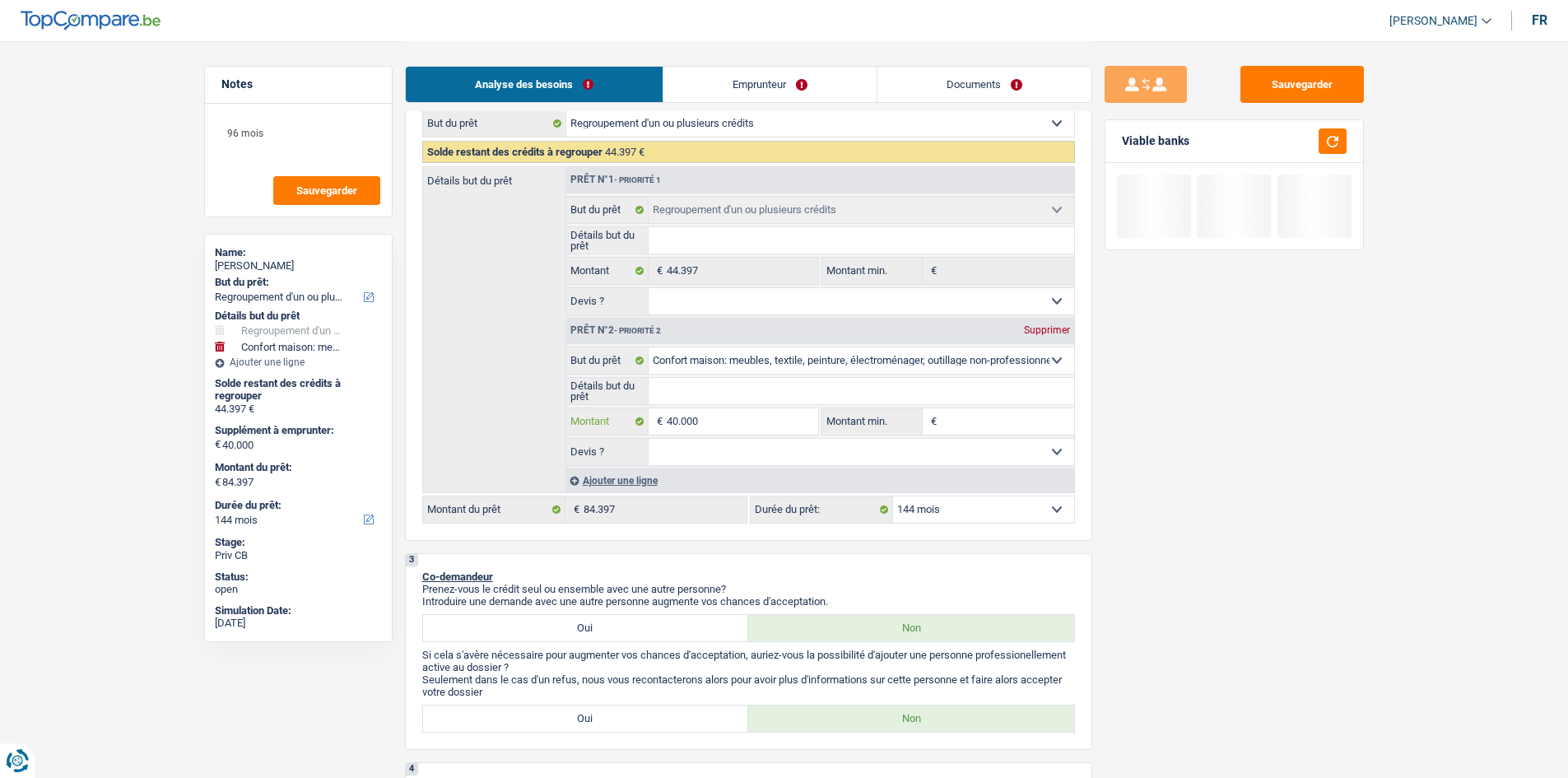
click at [757, 419] on input "40.000" at bounding box center [742, 421] width 150 height 26
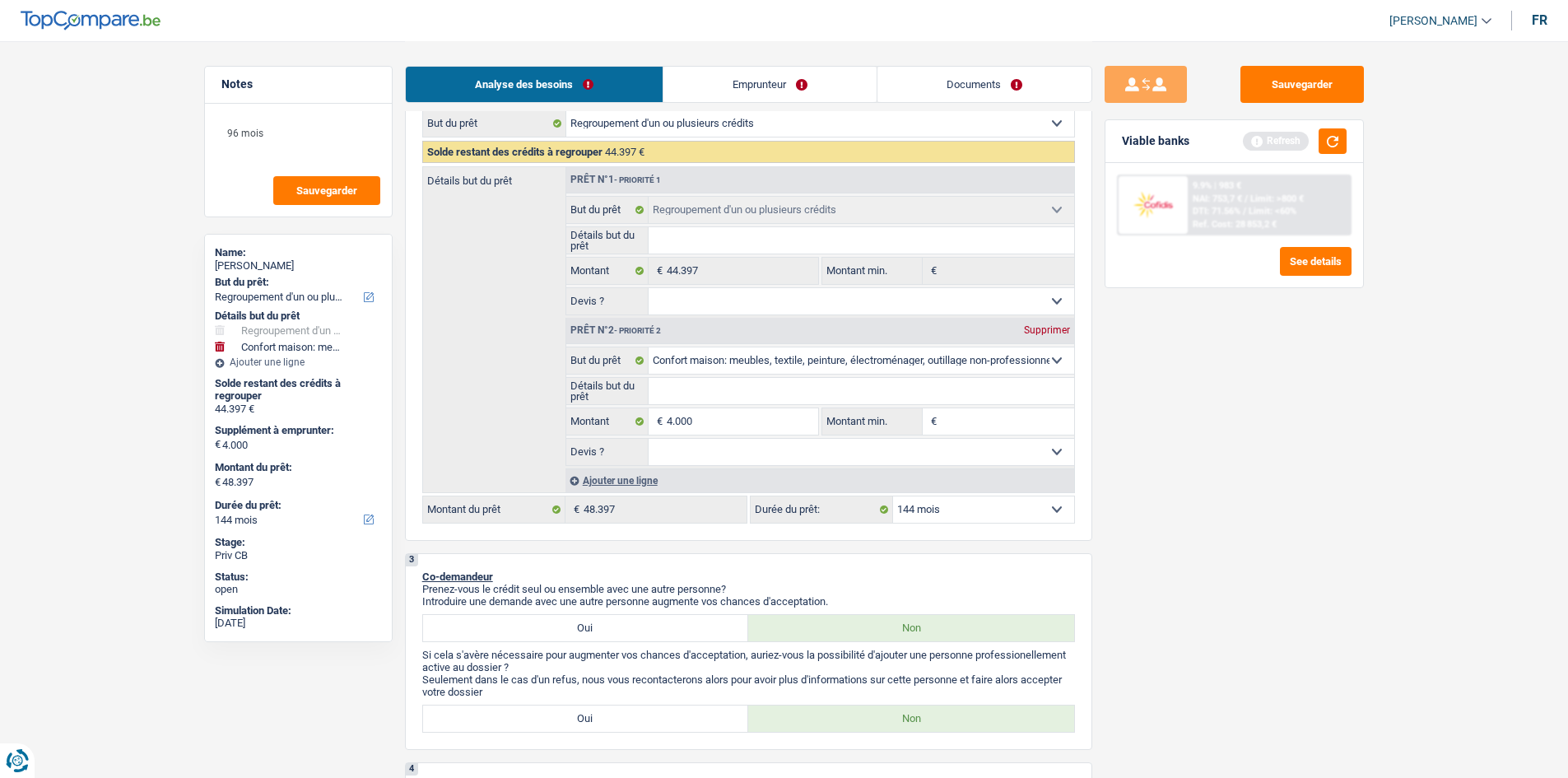
click at [1258, 428] on div "Sauvegarder Viable banks Refresh 9.9% | 983 € NAI: 753,7 € / Limit: >800 € DTI:…" at bounding box center [1234, 408] width 284 height 686
click at [1326, 134] on button "button" at bounding box center [1332, 141] width 28 height 25
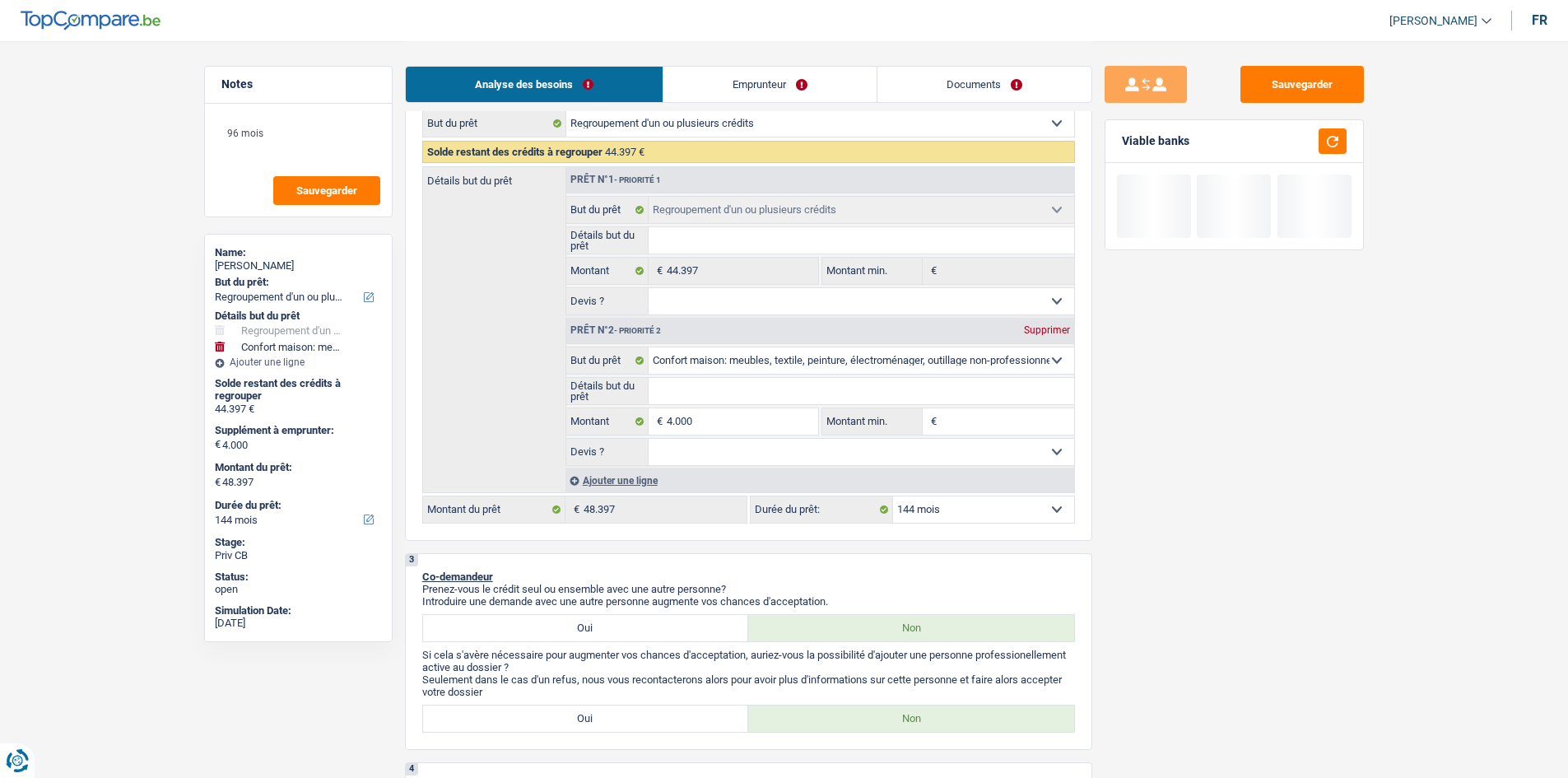
click at [1022, 506] on select "12 mois 18 mois 24 mois 30 mois 36 mois 42 mois 48 mois 60 mois 72 mois 84 mois…" at bounding box center [983, 508] width 181 height 26
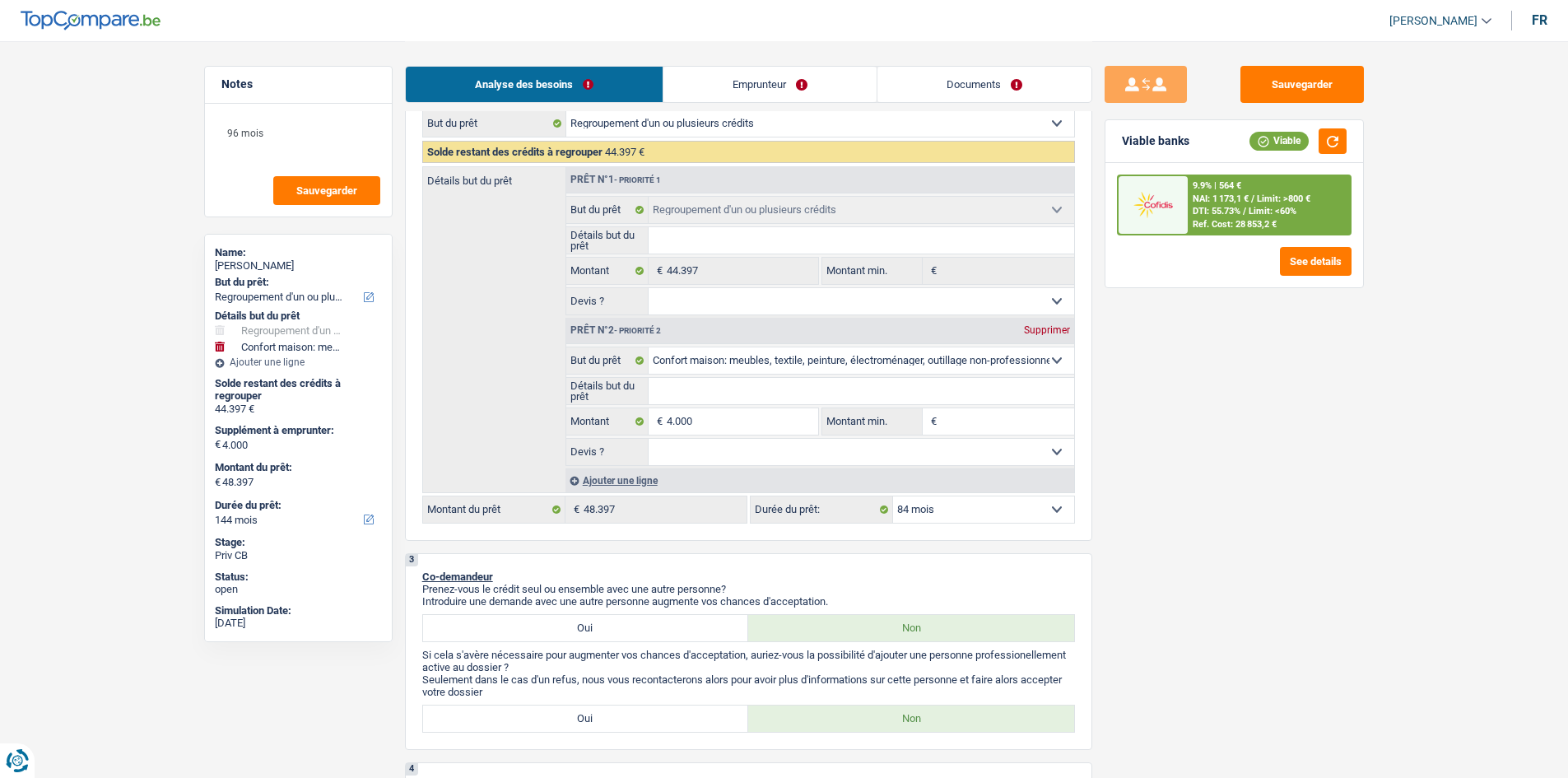
click at [893, 496] on select "12 mois 18 mois 24 mois 30 mois 36 mois 42 mois 48 mois 60 mois 72 mois 84 mois…" at bounding box center [983, 508] width 181 height 26
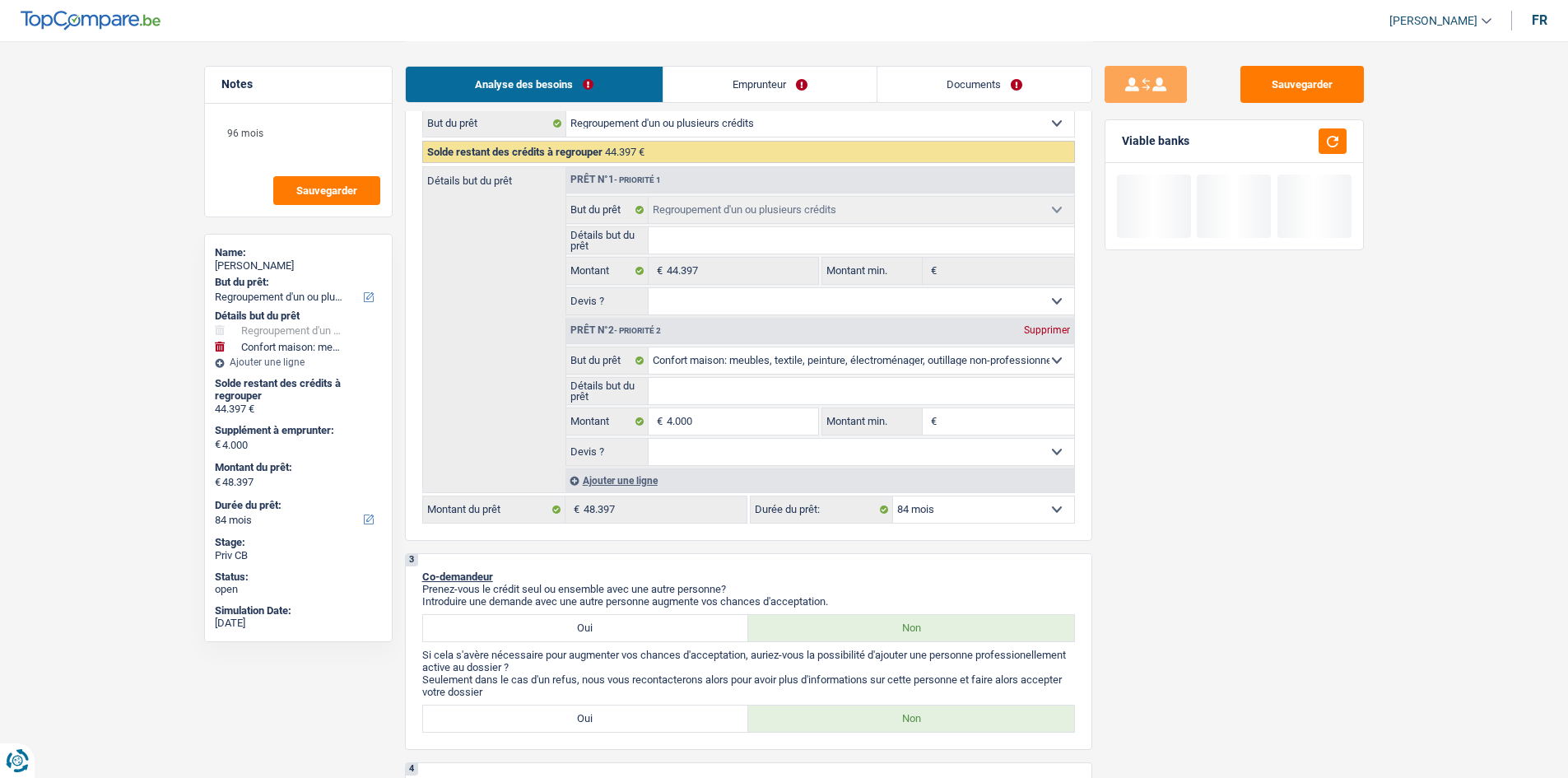
click at [1307, 443] on div "Sauvegarder Viable banks" at bounding box center [1234, 408] width 284 height 686
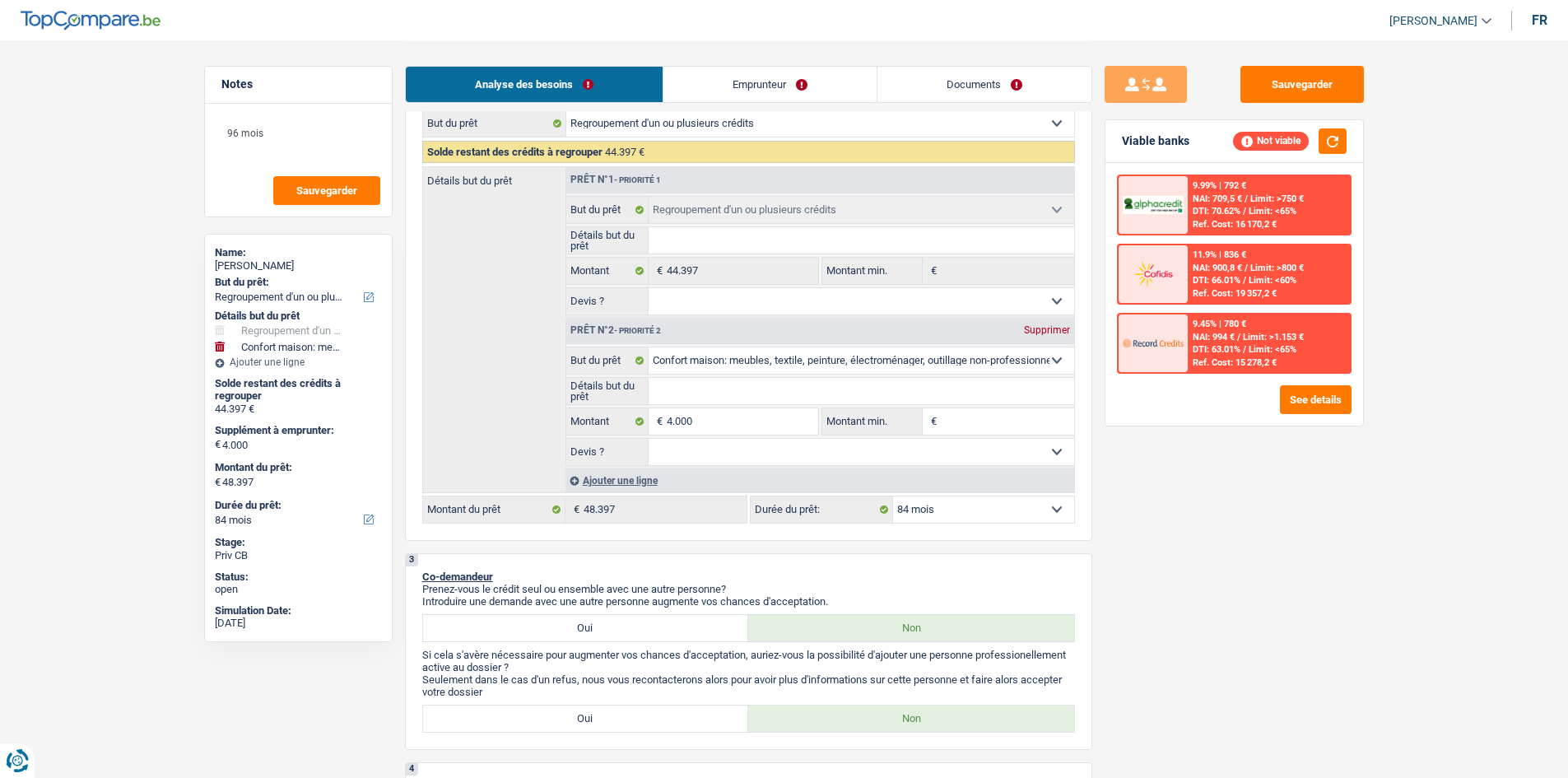
click at [1008, 509] on select "12 mois 18 mois 24 mois 30 mois 36 mois 42 mois 48 mois 60 mois 72 mois 84 mois…" at bounding box center [983, 508] width 181 height 26
click at [893, 496] on select "12 mois 18 mois 24 mois 30 mois 36 mois 42 mois 48 mois 60 mois 72 mois 84 mois…" at bounding box center [983, 508] width 181 height 26
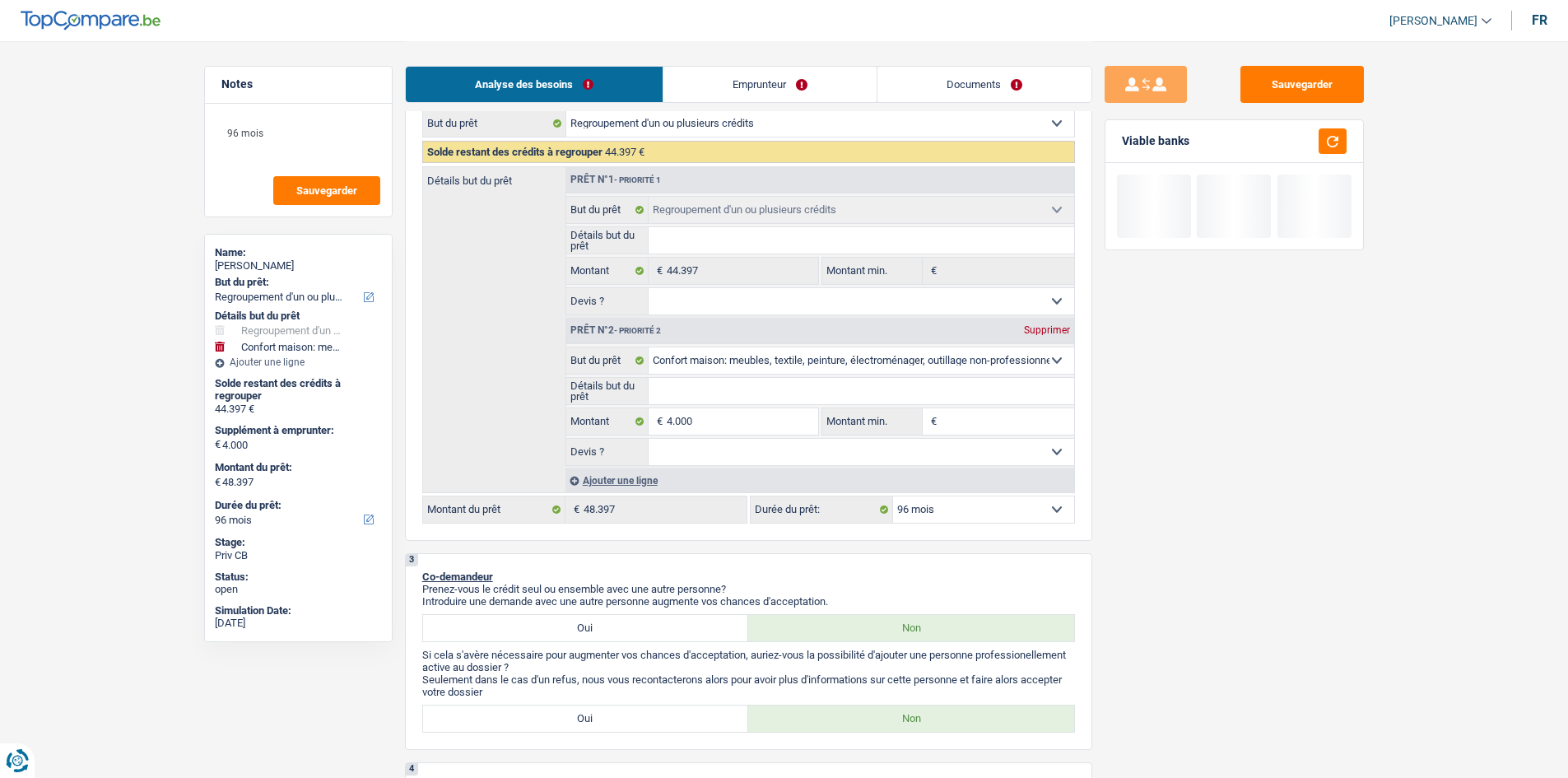
click at [1137, 505] on div "Sauvegarder Viable banks" at bounding box center [1234, 408] width 284 height 686
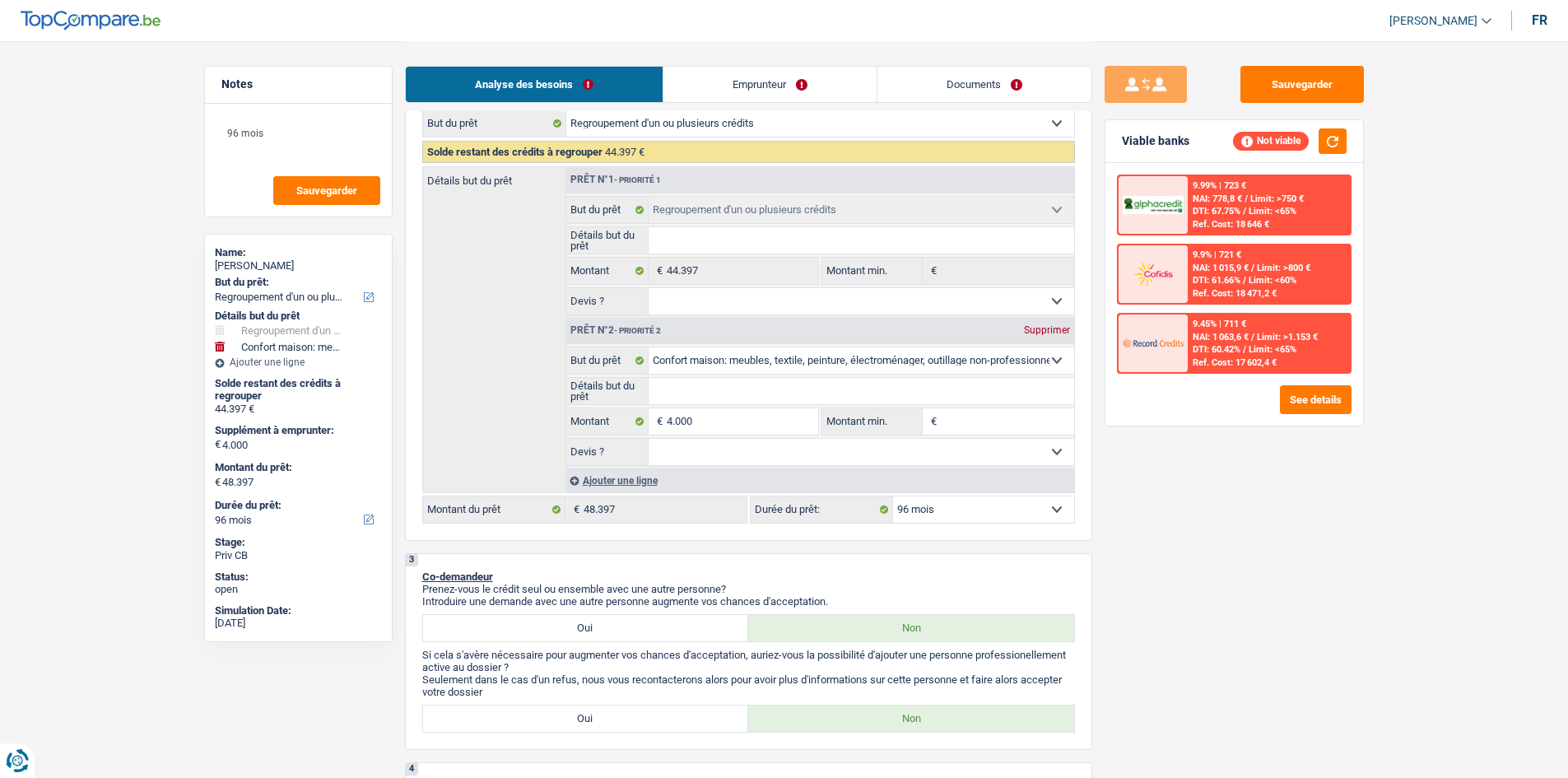
click at [1006, 509] on select "12 mois 18 mois 24 mois 30 mois 36 mois 42 mois 48 mois 60 mois 72 mois 84 mois…" at bounding box center [983, 508] width 181 height 26
click at [893, 496] on select "12 mois 18 mois 24 mois 30 mois 36 mois 42 mois 48 mois 60 mois 72 mois 84 mois…" at bounding box center [983, 508] width 181 height 26
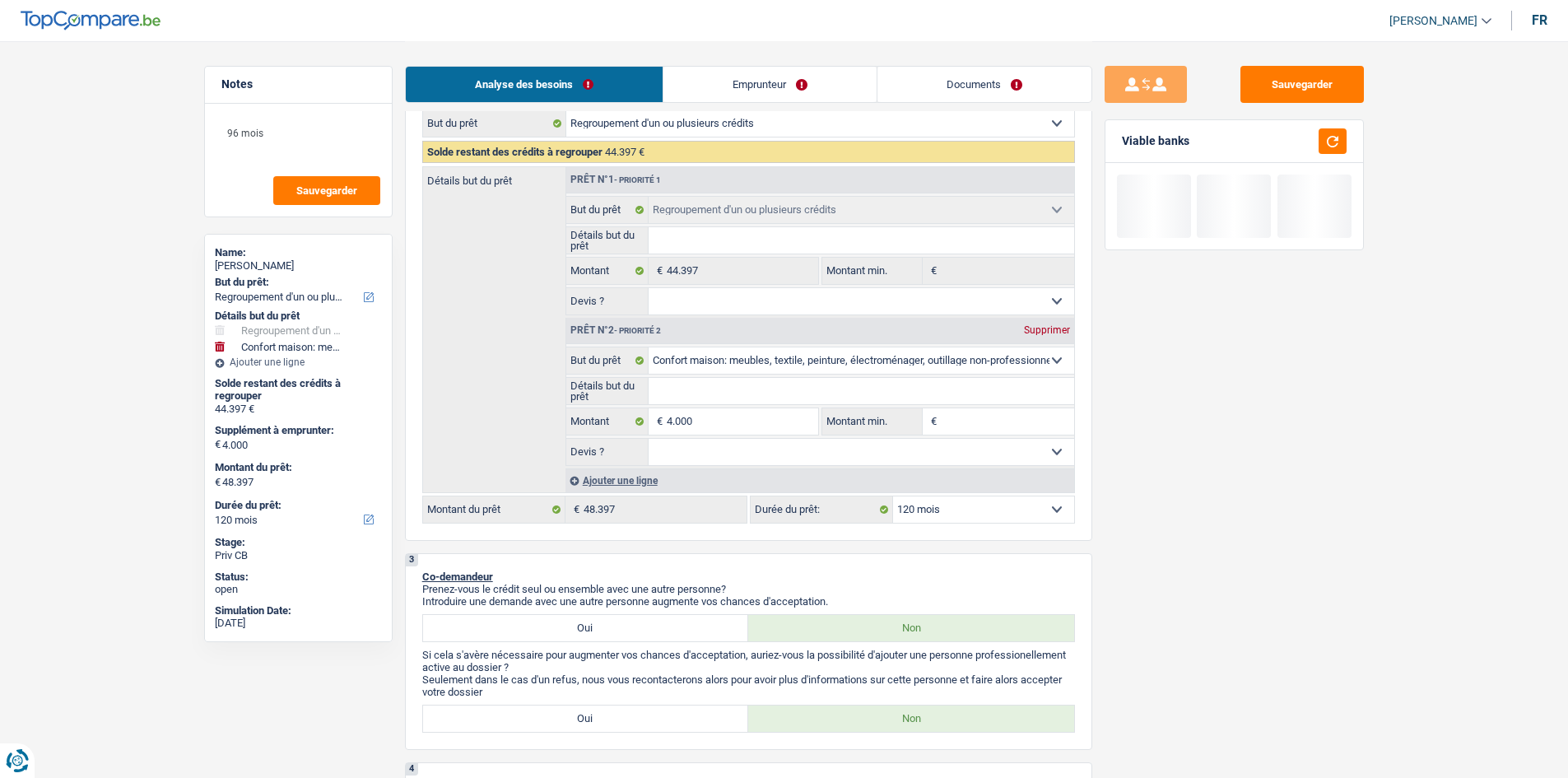
click at [1318, 517] on div "Sauvegarder Viable banks" at bounding box center [1234, 408] width 284 height 686
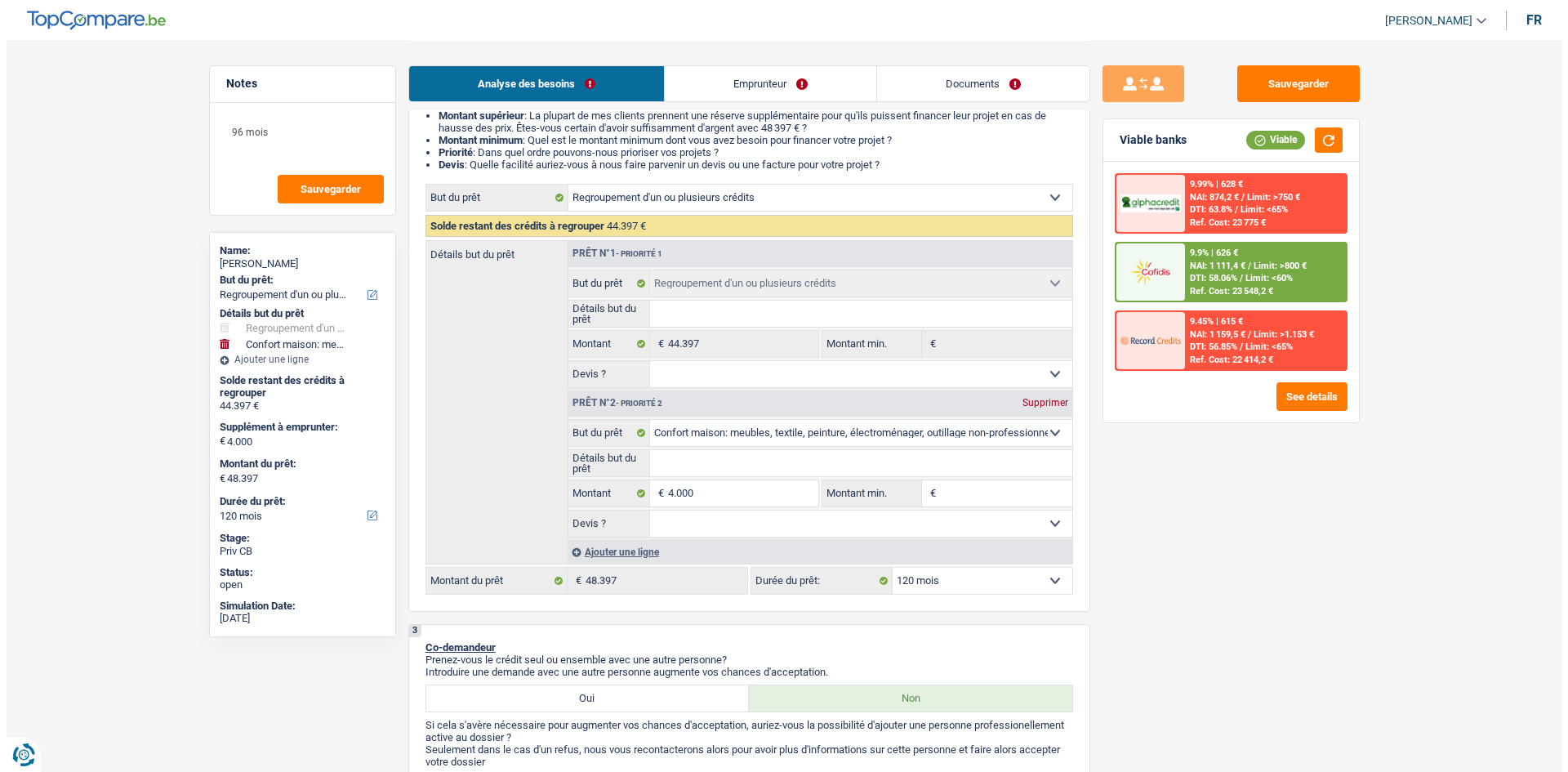
scroll to position [163, 0]
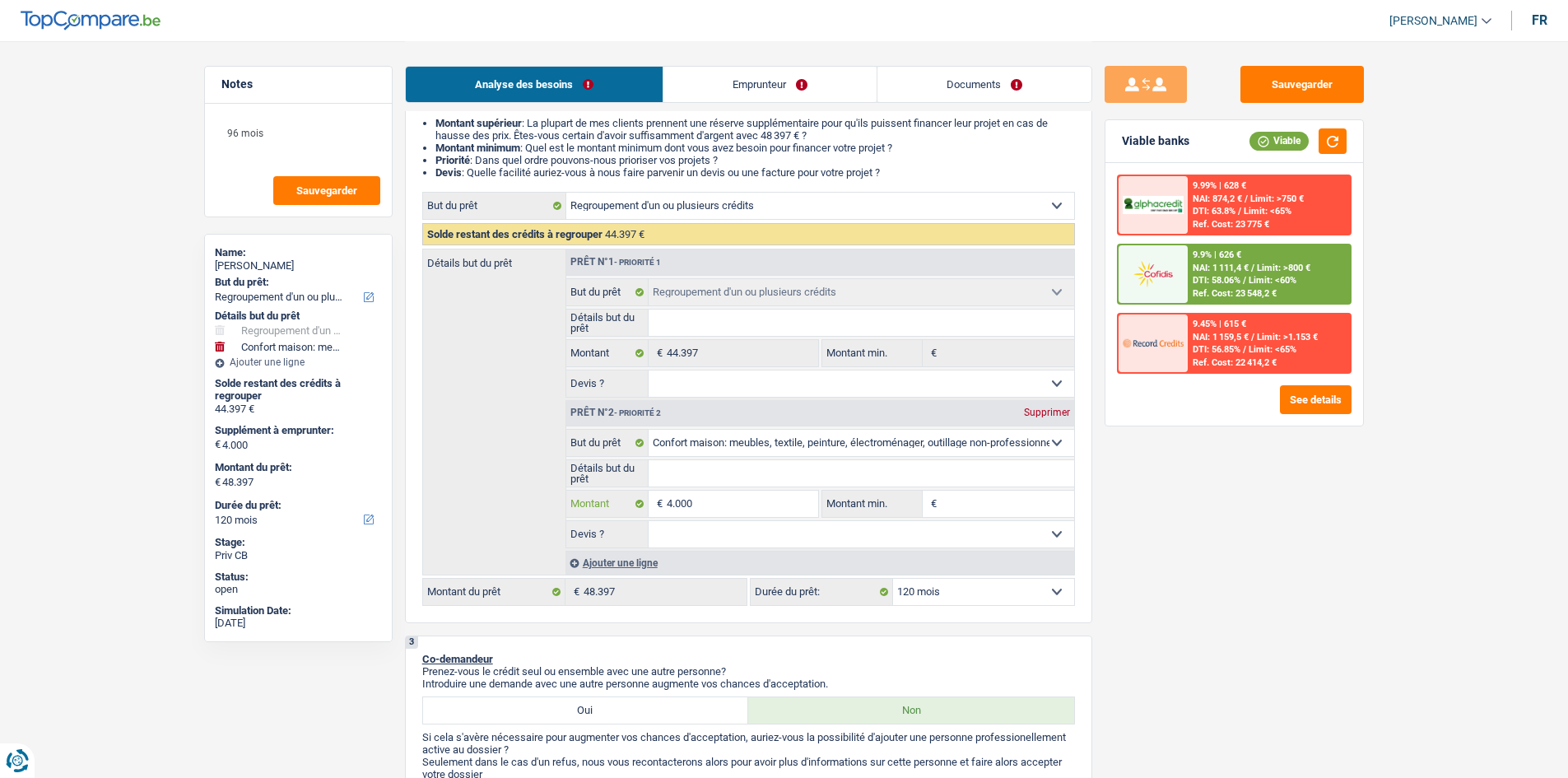
click at [758, 505] on input "4.000" at bounding box center [742, 503] width 150 height 26
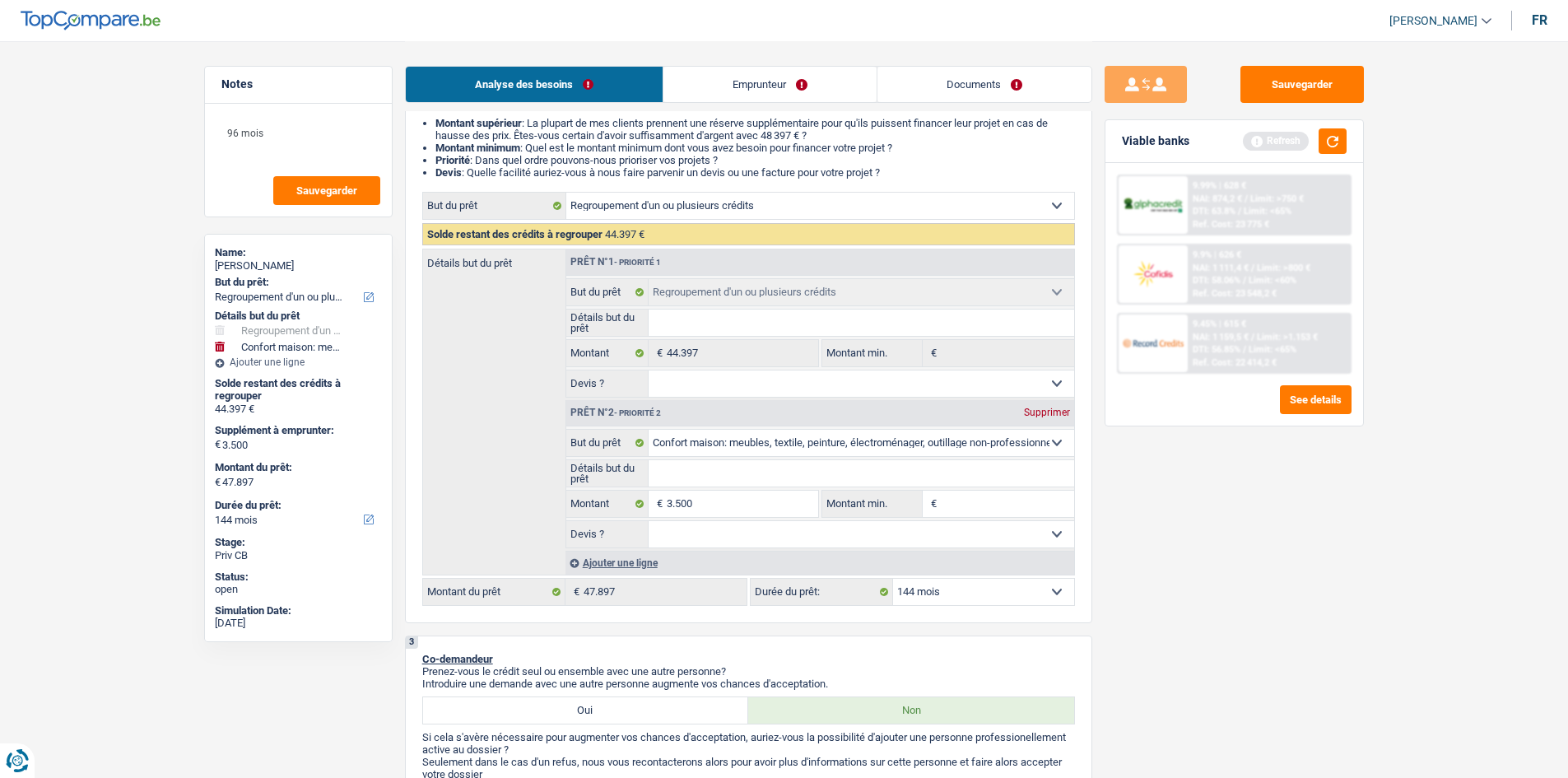
click at [1307, 521] on div "Sauvegarder Viable banks Refresh 9.99% | 628 € NAI: 874,2 € / Limit: >750 € DTI…" at bounding box center [1234, 408] width 284 height 686
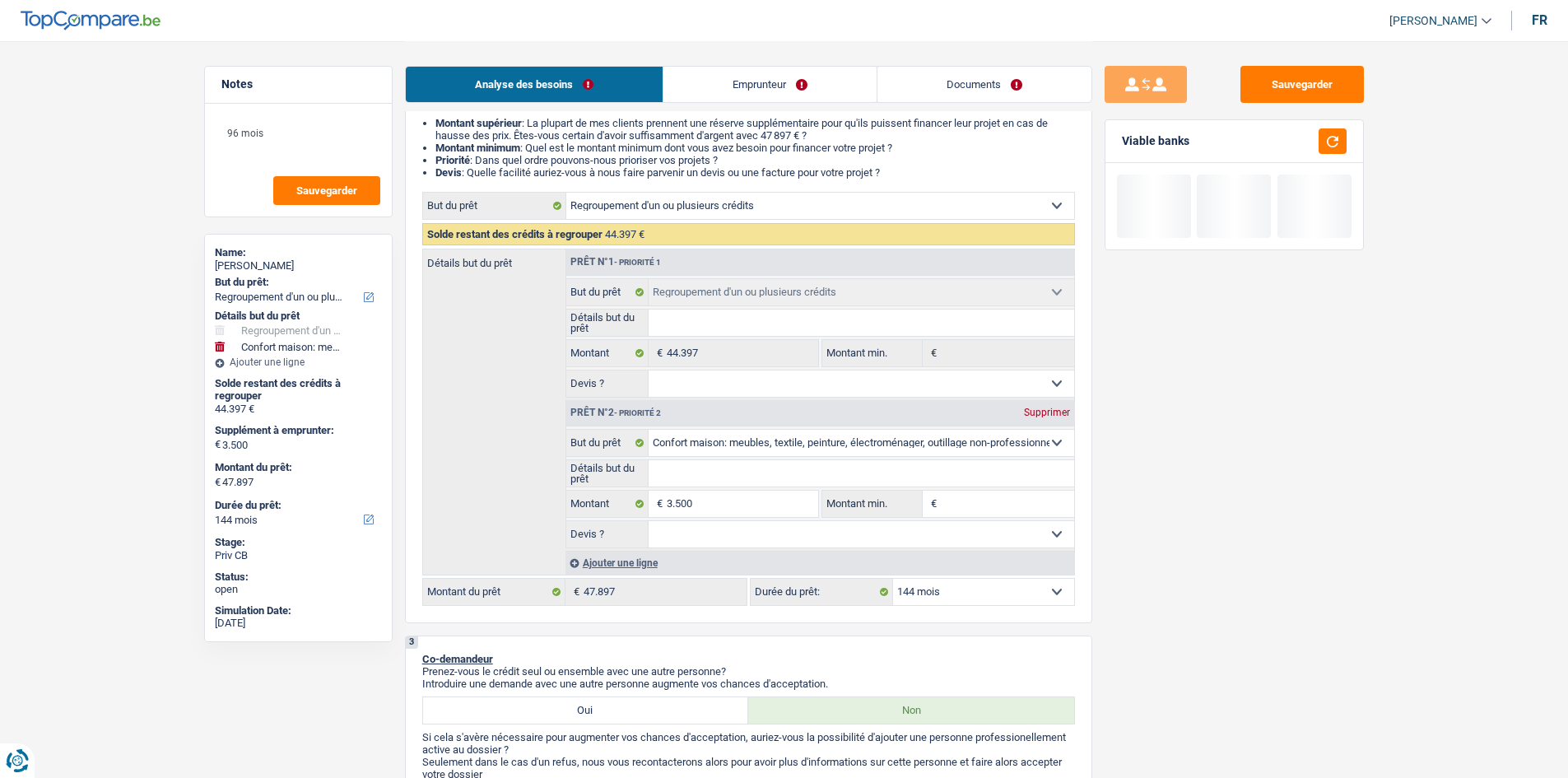
click at [962, 588] on select "12 mois 18 mois 24 mois 30 mois 36 mois 42 mois 48 mois 60 mois 72 mois 84 mois…" at bounding box center [983, 591] width 181 height 26
click at [893, 579] on select "12 mois 18 mois 24 mois 30 mois 36 mois 42 mois 48 mois 60 mois 72 mois 84 mois…" at bounding box center [983, 591] width 181 height 26
click at [1178, 528] on div "Sauvegarder Viable banks" at bounding box center [1234, 408] width 284 height 686
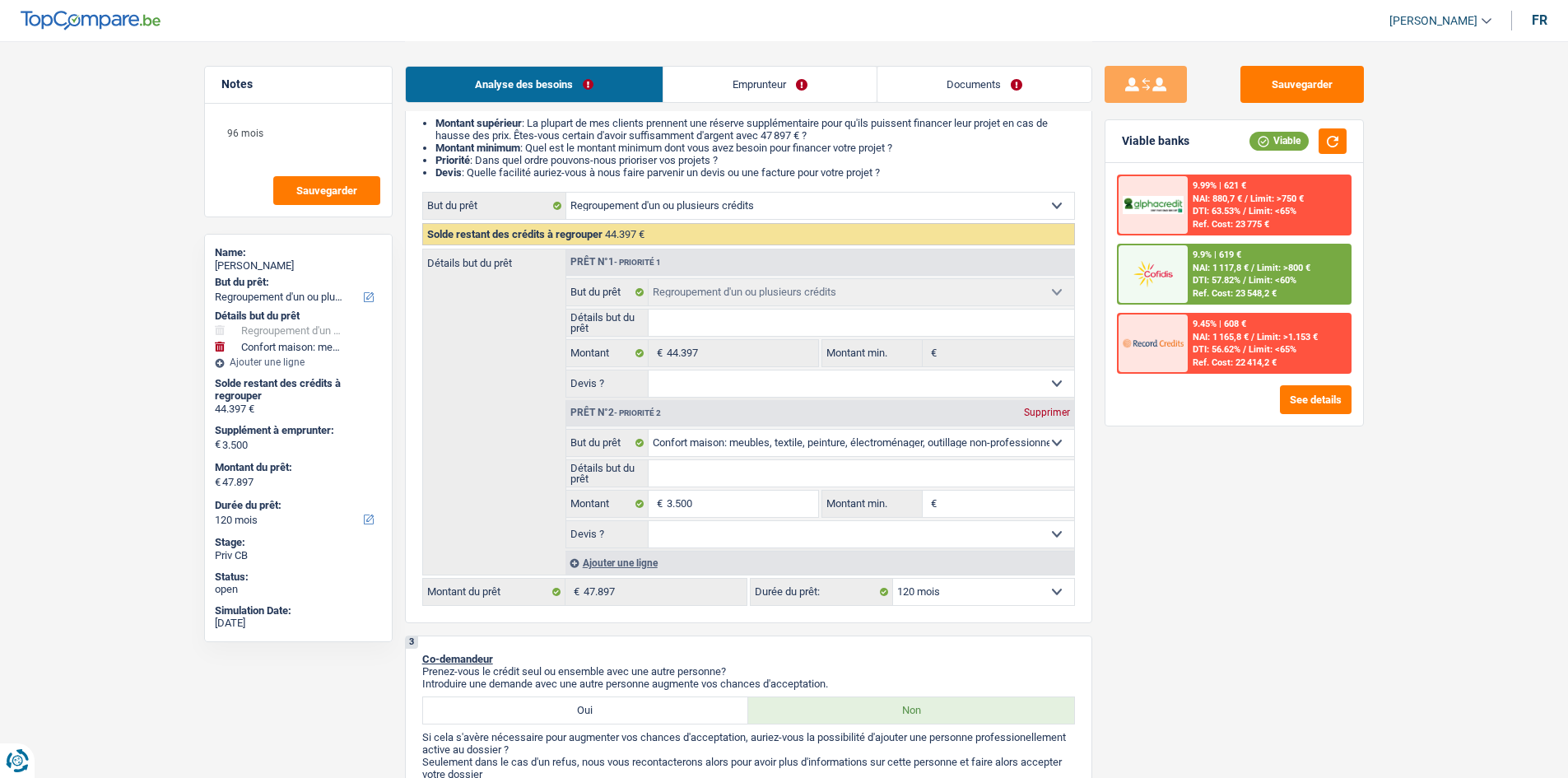
drag, startPoint x: 1022, startPoint y: 590, endPoint x: 1020, endPoint y: 580, distance: 10.2
click at [1022, 590] on select "12 mois 18 mois 24 mois 30 mois 36 mois 42 mois 48 mois 60 mois 72 mois 84 mois…" at bounding box center [983, 591] width 181 height 26
click at [893, 579] on select "12 mois 18 mois 24 mois 30 mois 36 mois 42 mois 48 mois 60 mois 72 mois 84 mois…" at bounding box center [983, 591] width 181 height 26
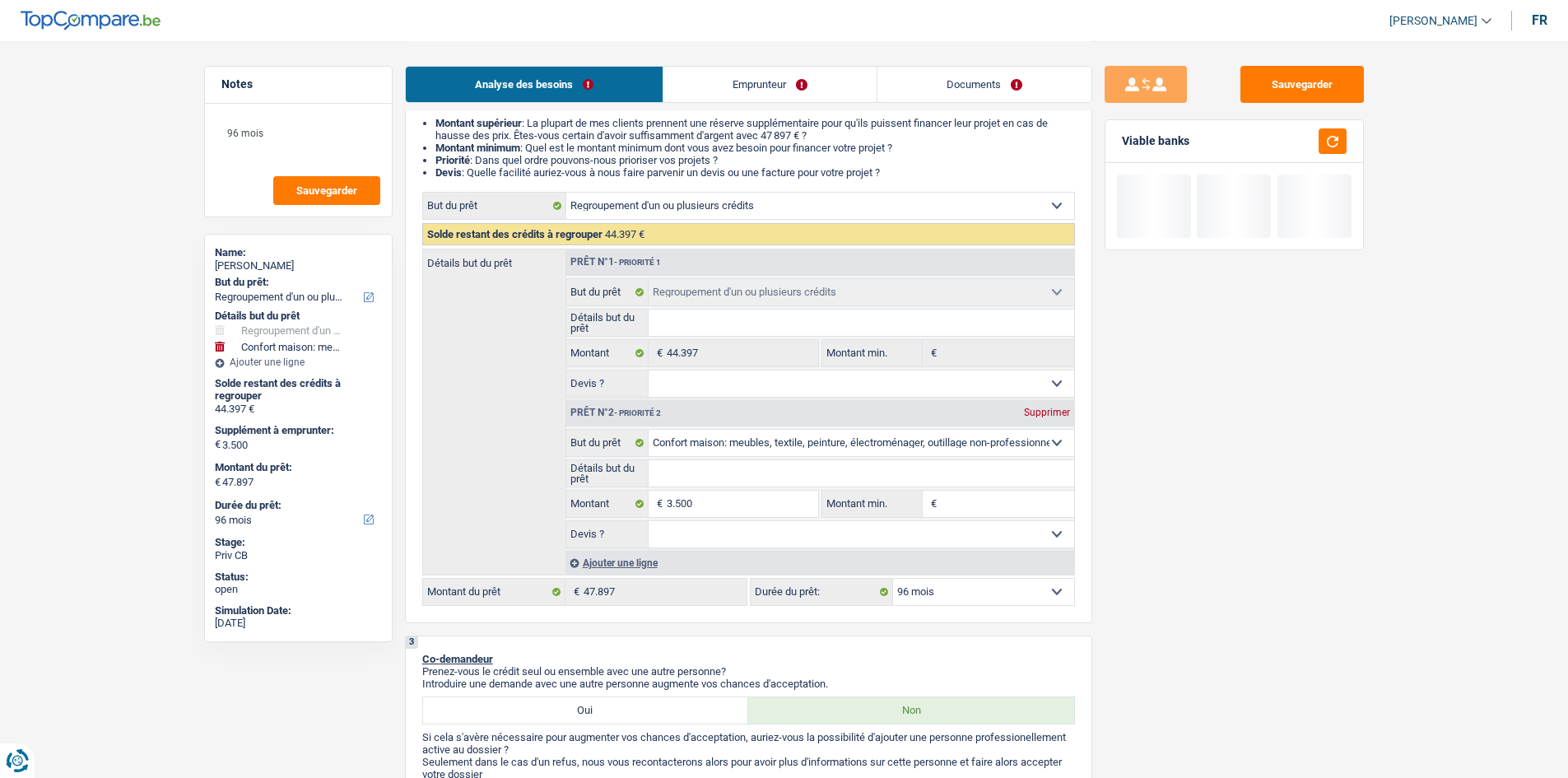
click at [995, 591] on select "12 mois 18 mois 24 mois 30 mois 36 mois 42 mois 48 mois 60 mois 72 mois 84 mois…" at bounding box center [983, 591] width 181 height 26
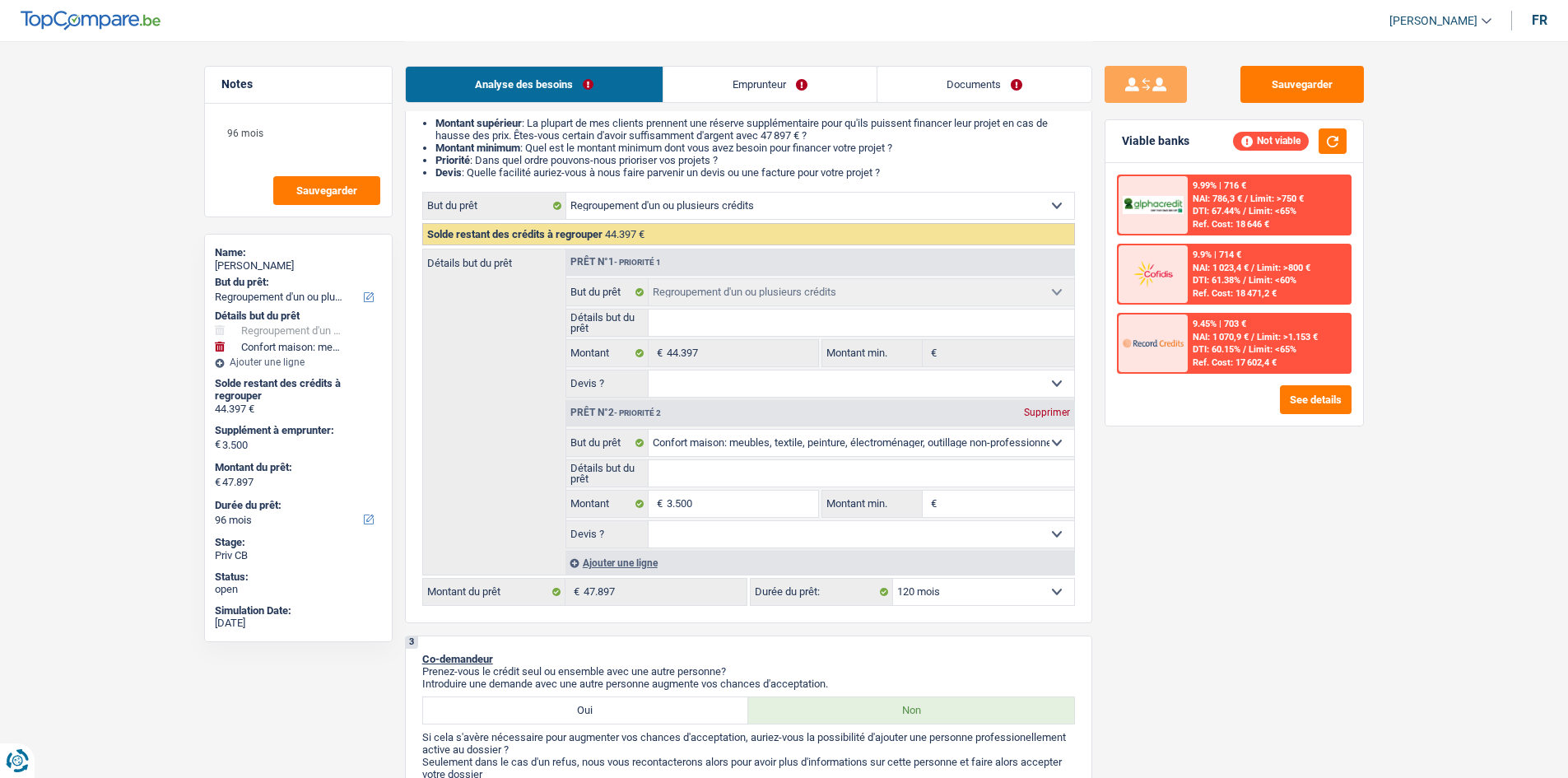
click at [893, 579] on select "12 mois 18 mois 24 mois 30 mois 36 mois 42 mois 48 mois 60 mois 72 mois 84 mois…" at bounding box center [983, 591] width 181 height 26
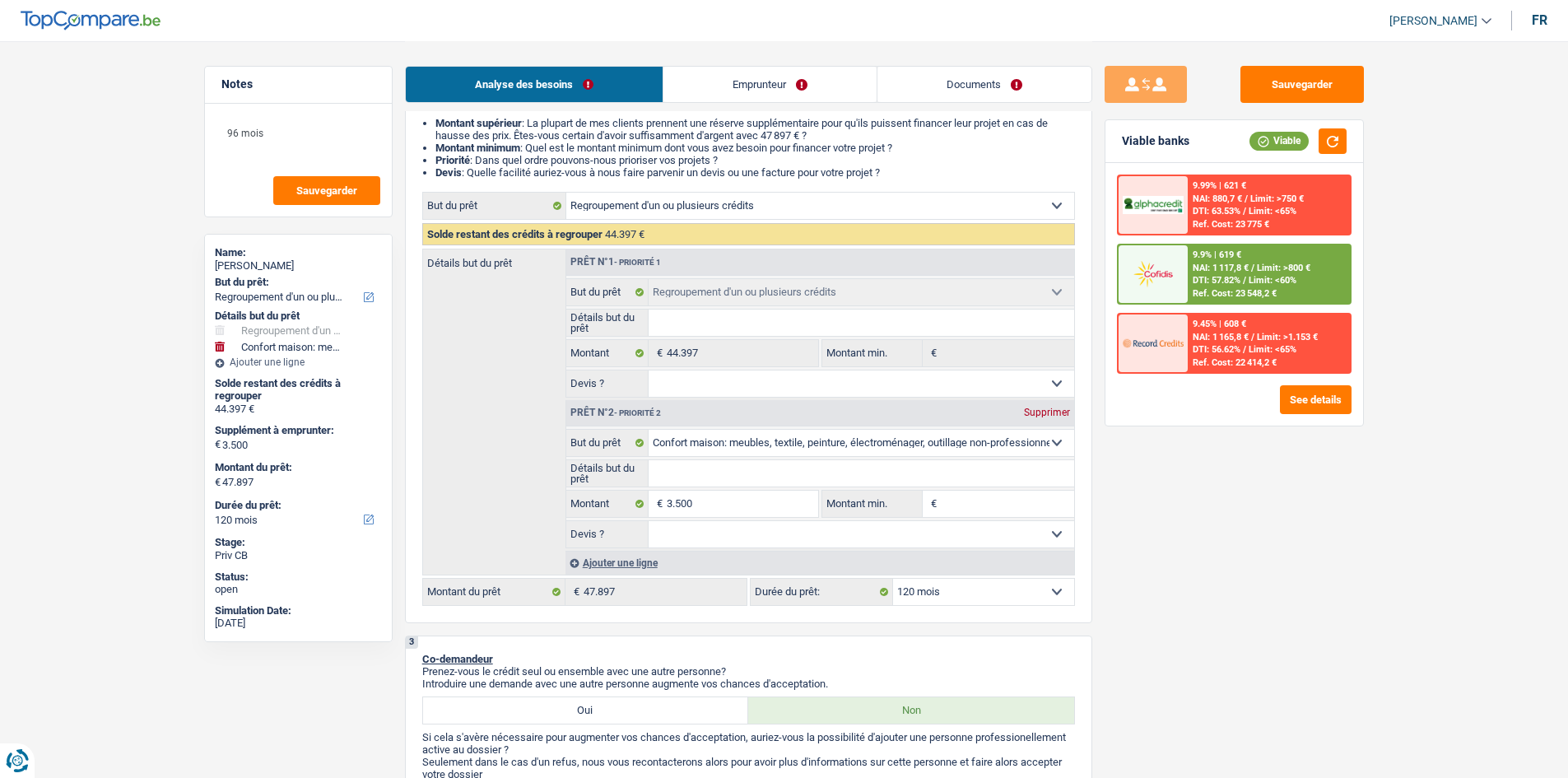
click at [1236, 274] on span "DTI: 57.82%" at bounding box center [1216, 279] width 48 height 11
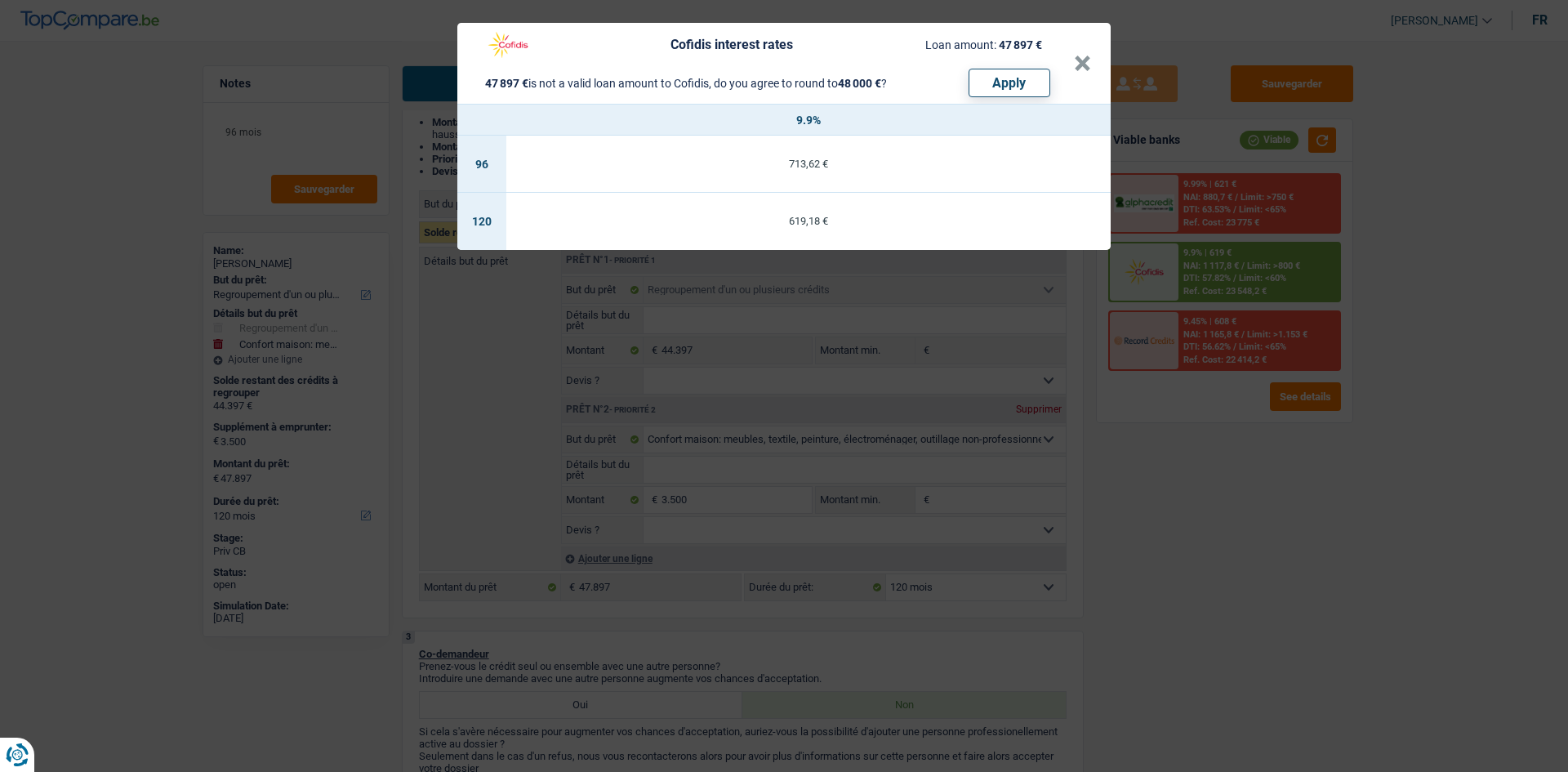
click at [1240, 482] on div "Cofidis interest rates Loan amount: 47 897 € 47 897 € is not a valid loan amoun…" at bounding box center [784, 386] width 1568 height 772
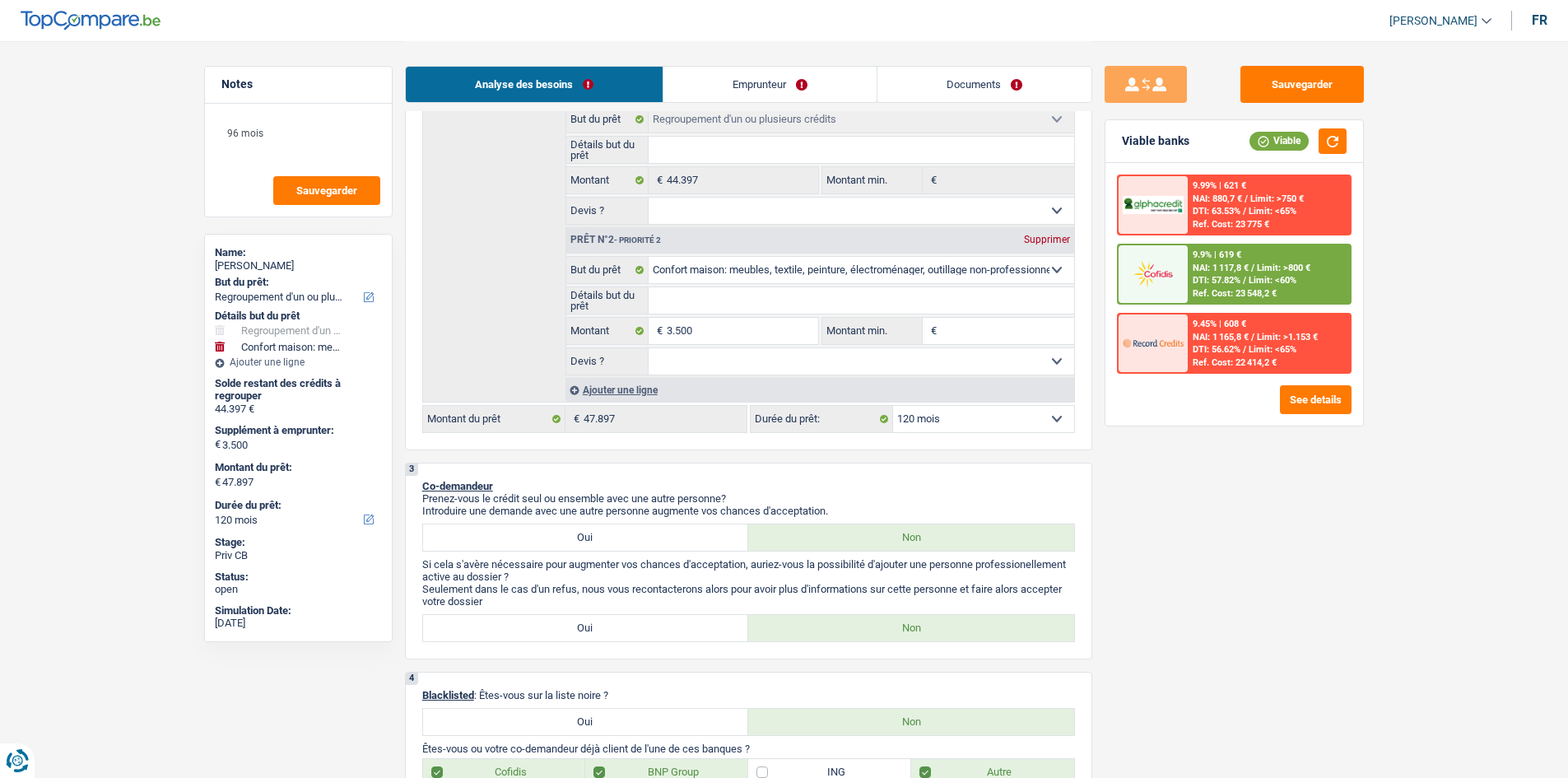
scroll to position [246, 0]
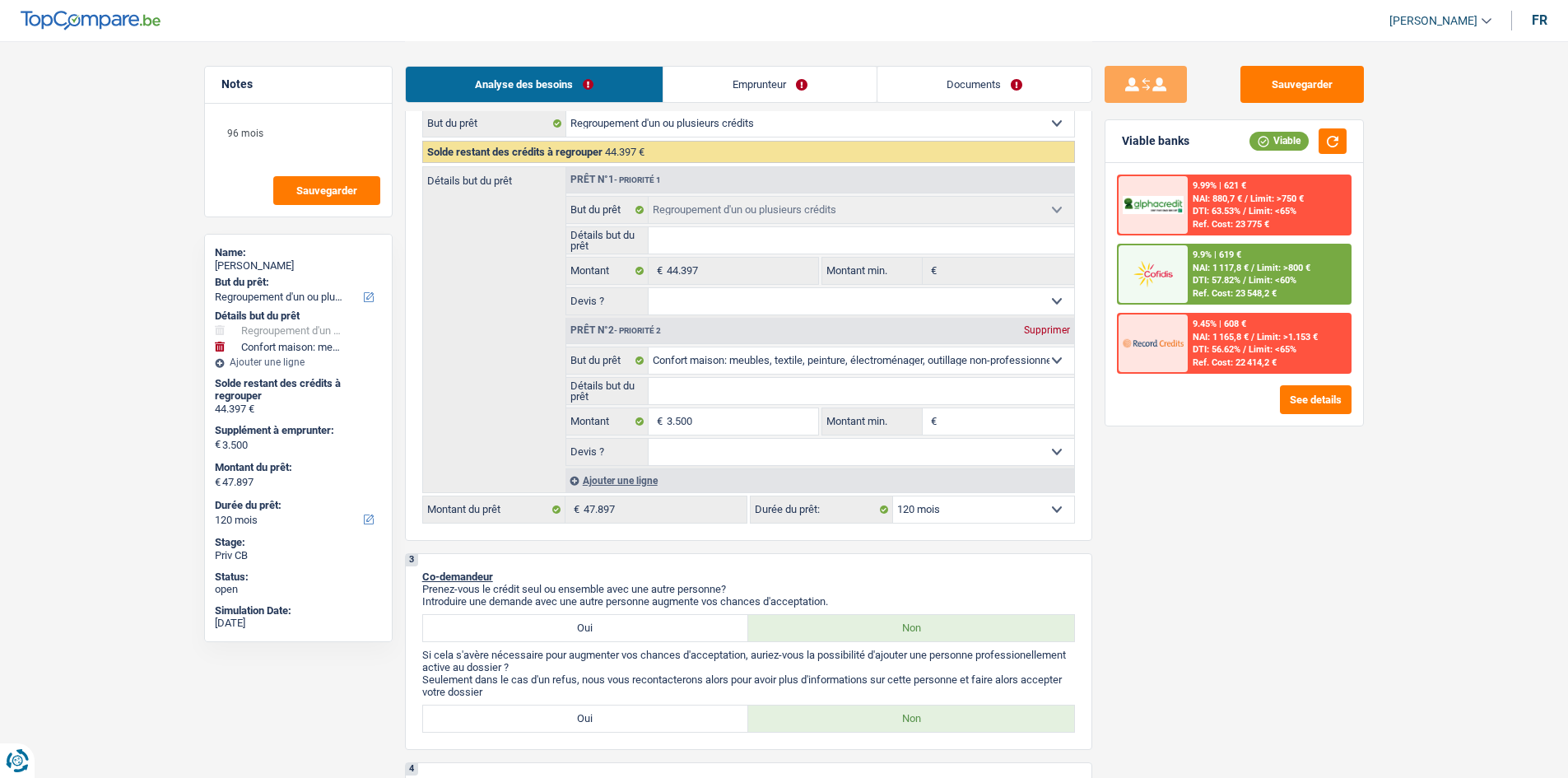
click at [1029, 503] on select "12 mois 18 mois 24 mois 30 mois 36 mois 42 mois 48 mois 60 mois 72 mois 84 mois…" at bounding box center [983, 508] width 181 height 26
click at [893, 496] on select "12 mois 18 mois 24 mois 30 mois 36 mois 42 mois 48 mois 60 mois 72 mois 84 mois…" at bounding box center [983, 508] width 181 height 26
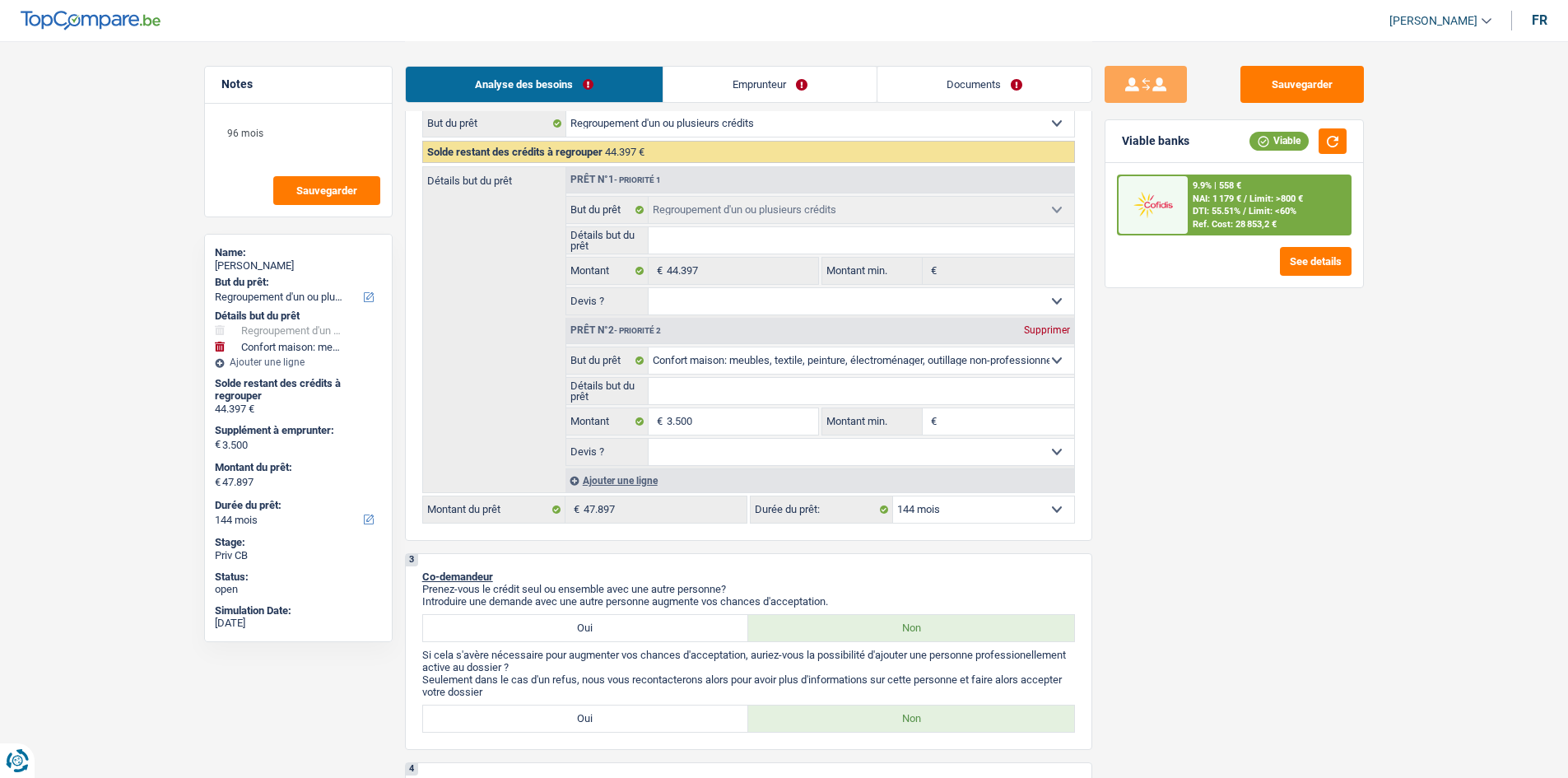
click at [1277, 201] on span "Limit: >800 €" at bounding box center [1276, 198] width 54 height 11
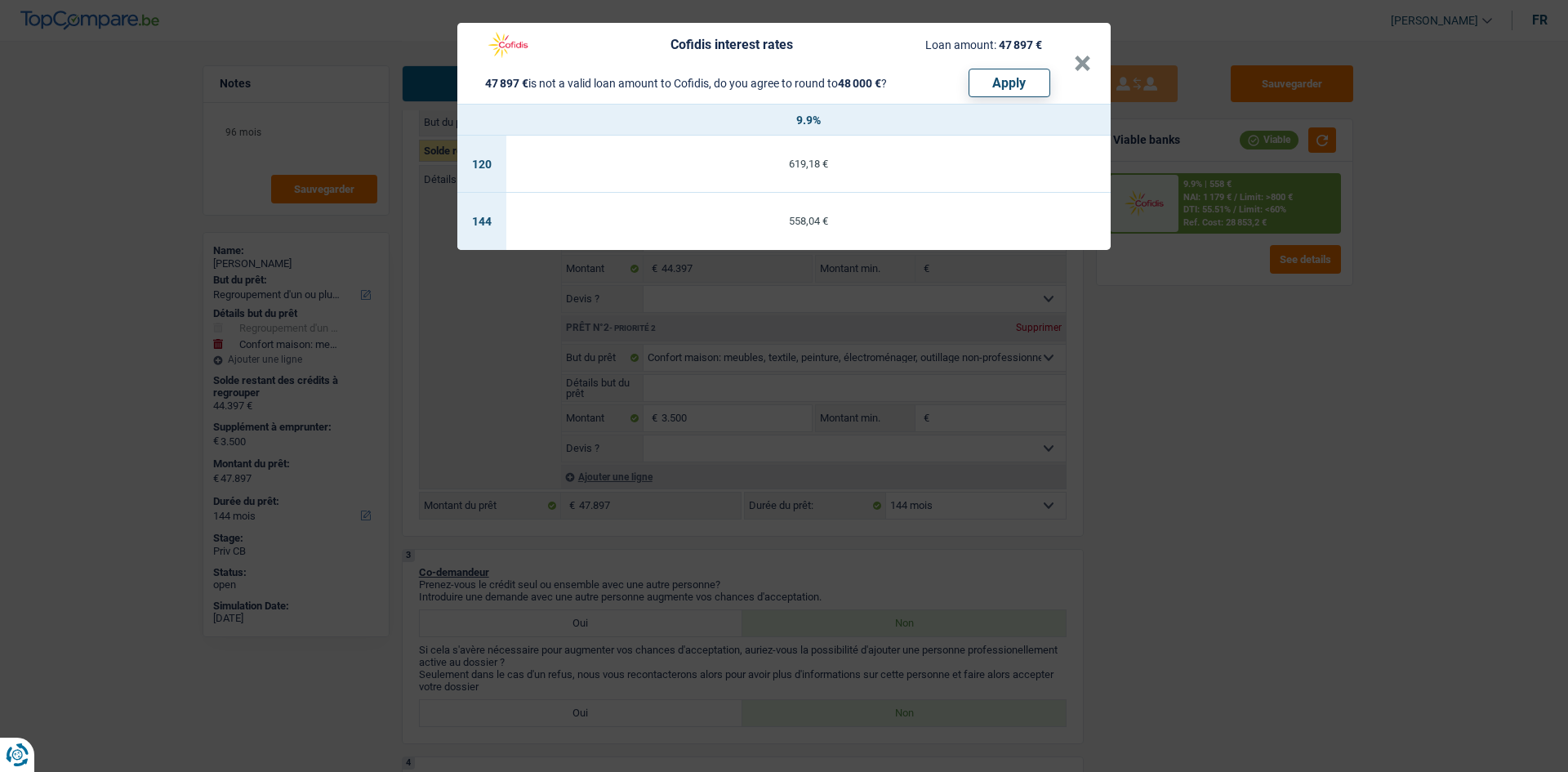
click at [1237, 505] on div "Cofidis interest rates Loan amount: 47 897 € 47 897 € is not a valid loan amoun…" at bounding box center [784, 386] width 1568 height 772
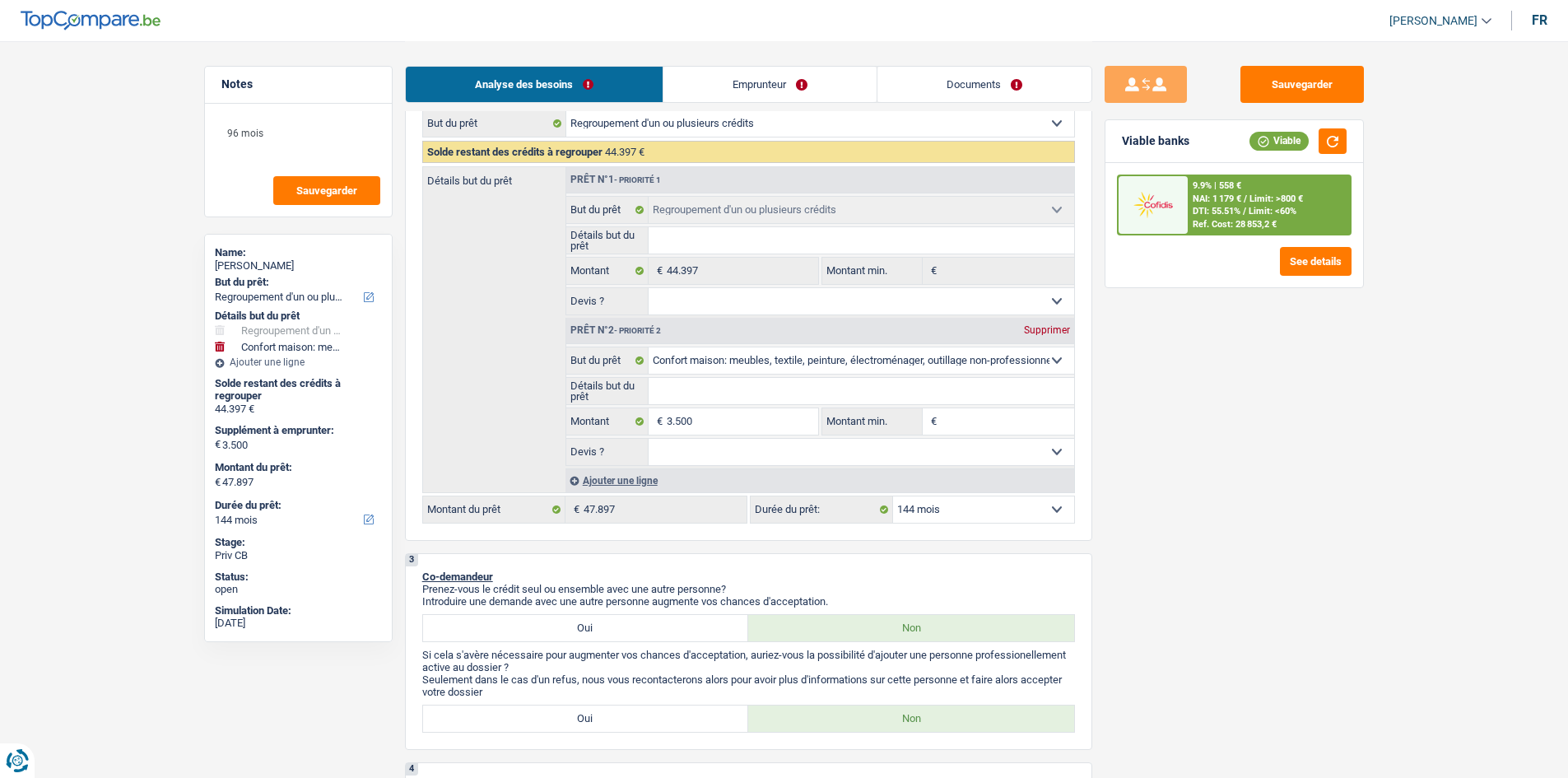
click at [767, 299] on select "Oui Non Non répondu Sélectionner une option" at bounding box center [861, 300] width 426 height 26
click at [648, 288] on select "Oui Non Non répondu Sélectionner une option" at bounding box center [861, 300] width 426 height 26
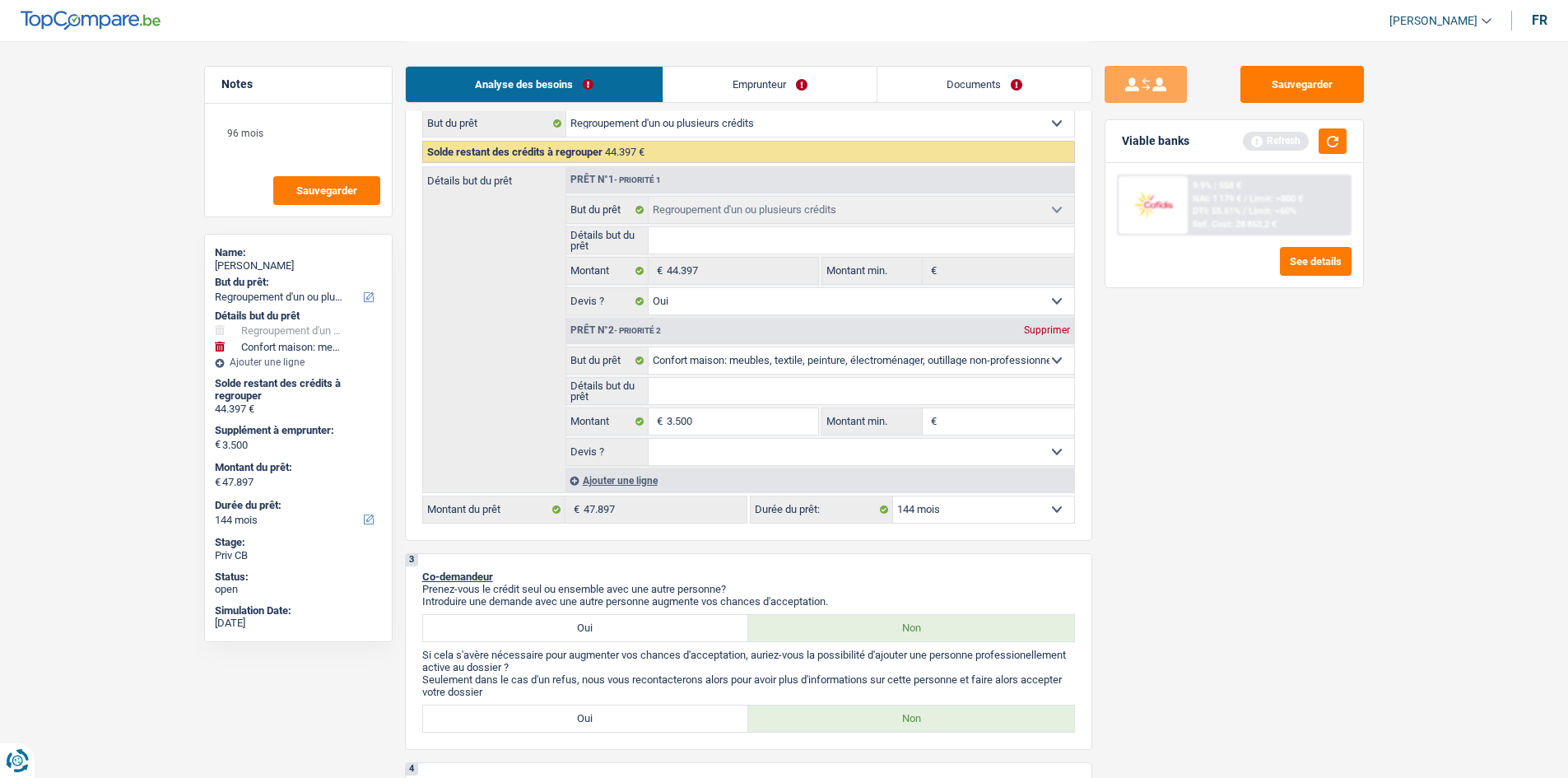
click at [771, 246] on input "Détails but du prêt" at bounding box center [861, 240] width 426 height 26
click at [762, 430] on input "3.500" at bounding box center [742, 421] width 150 height 26
click at [978, 420] on input "Montant min." at bounding box center [1007, 421] width 133 height 26
paste input "3.500"
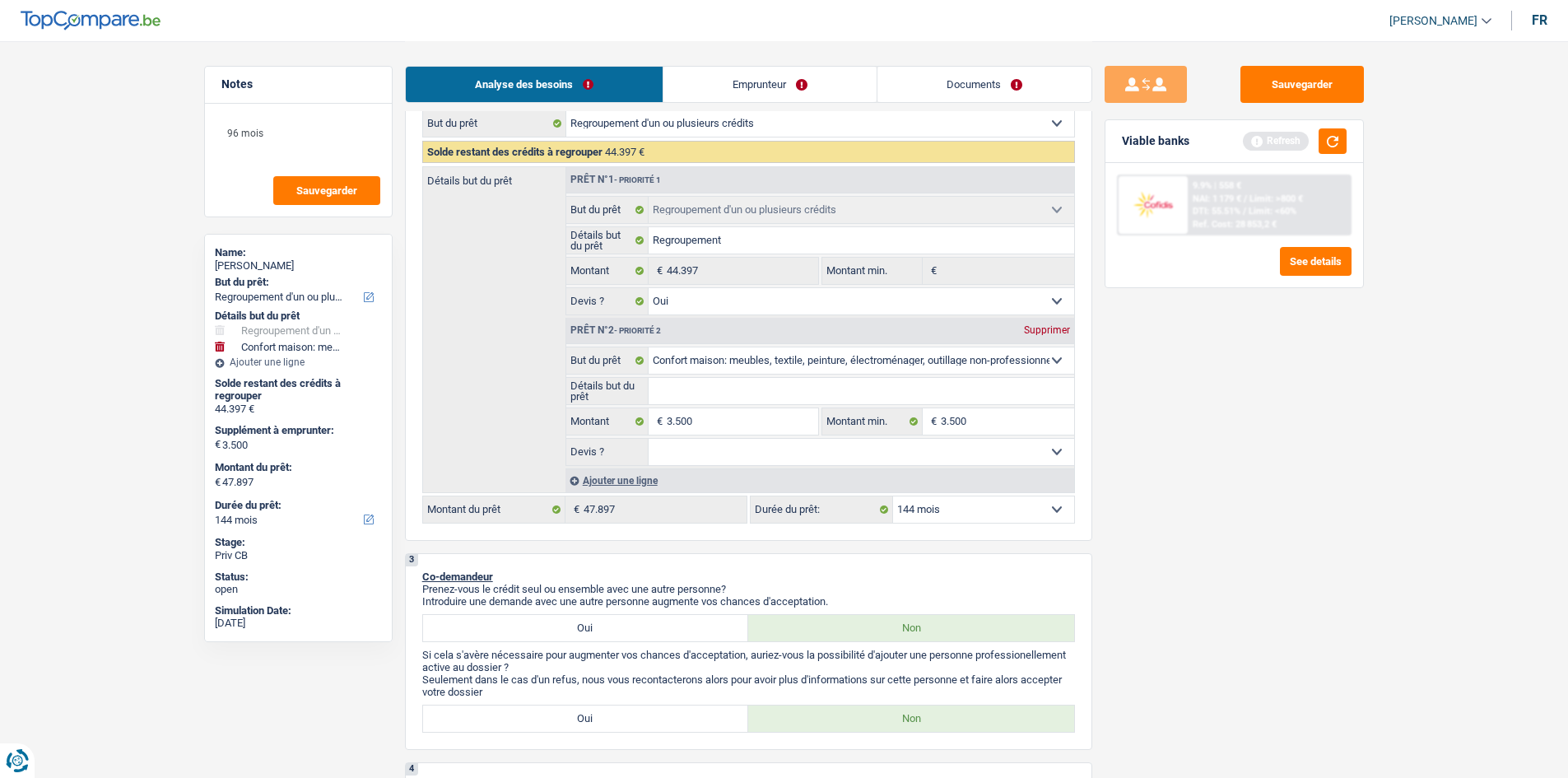
click at [885, 450] on select "Oui Non Non répondu Sélectionner une option" at bounding box center [861, 451] width 426 height 26
click at [648, 438] on select "Oui Non Non répondu Sélectionner une option" at bounding box center [861, 451] width 426 height 26
click at [852, 385] on input "Détails but du prêt" at bounding box center [861, 390] width 426 height 26
click at [1299, 426] on div "Sauvegarder Viable banks Refresh 9.9% | 558 € NAI: 1 179 € / Limit: >800 € DTI:…" at bounding box center [1234, 408] width 284 height 686
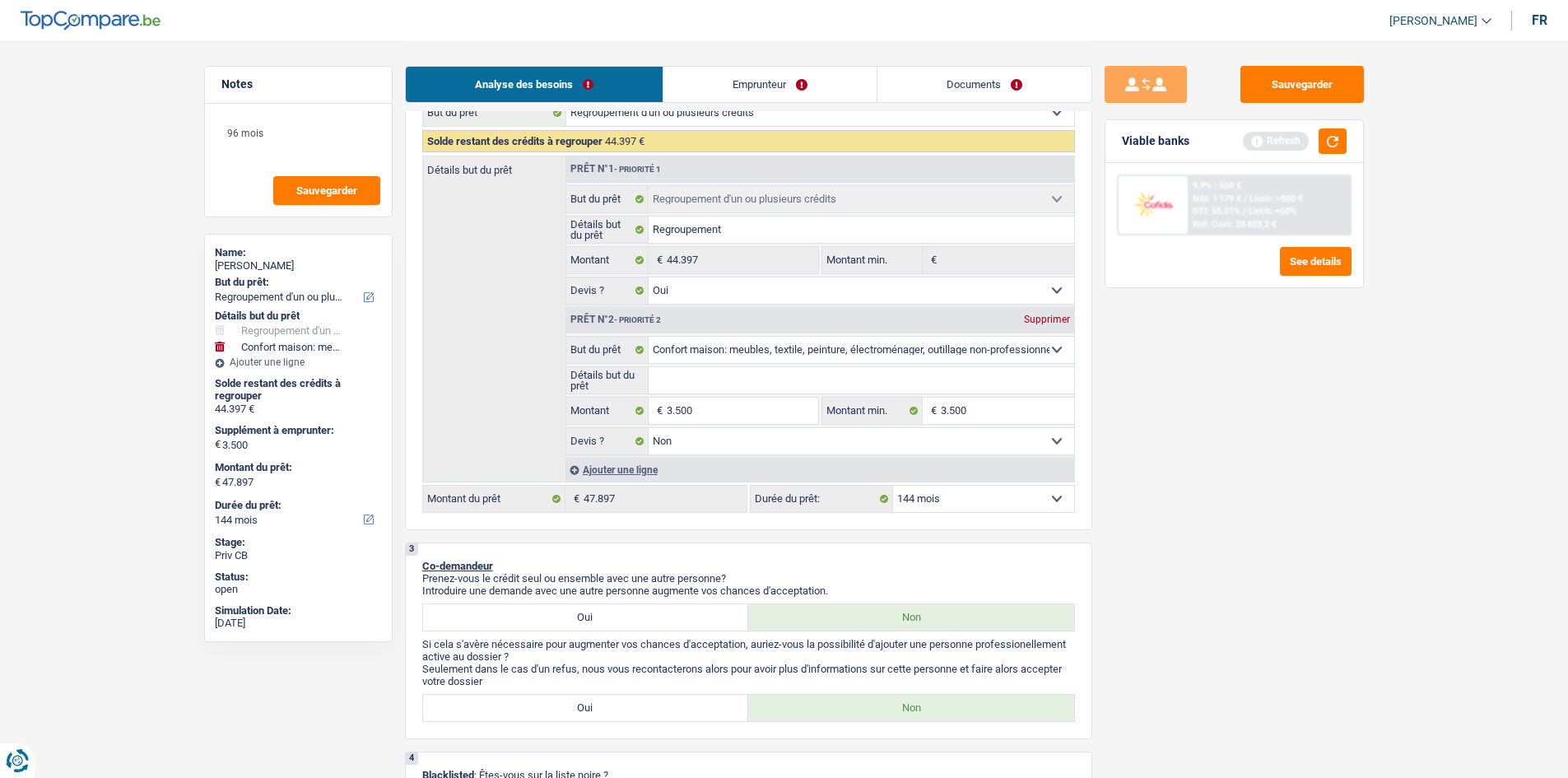
scroll to position [161, 0]
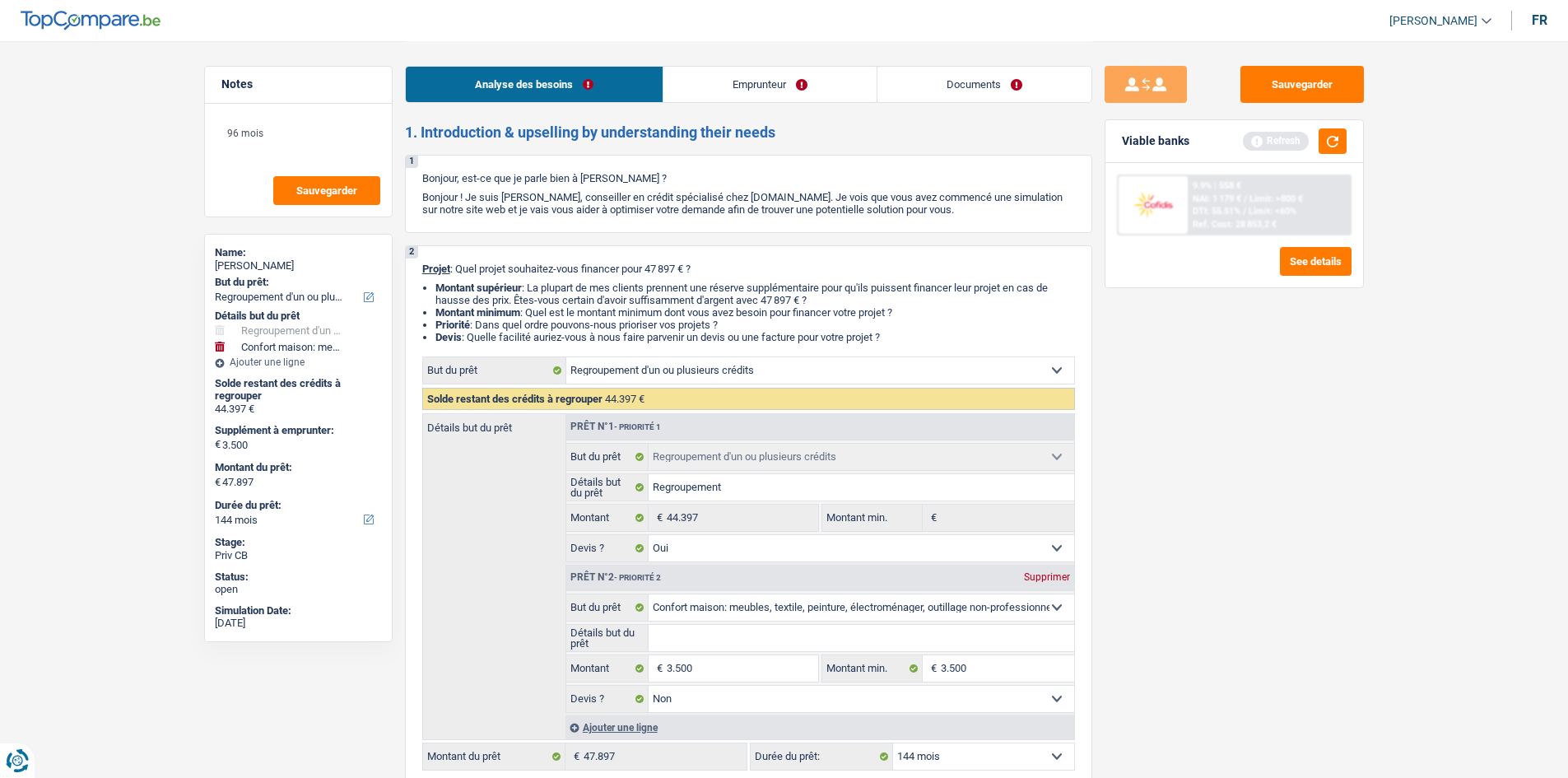
click at [721, 85] on link "Emprunteur" at bounding box center [770, 84] width 213 height 36
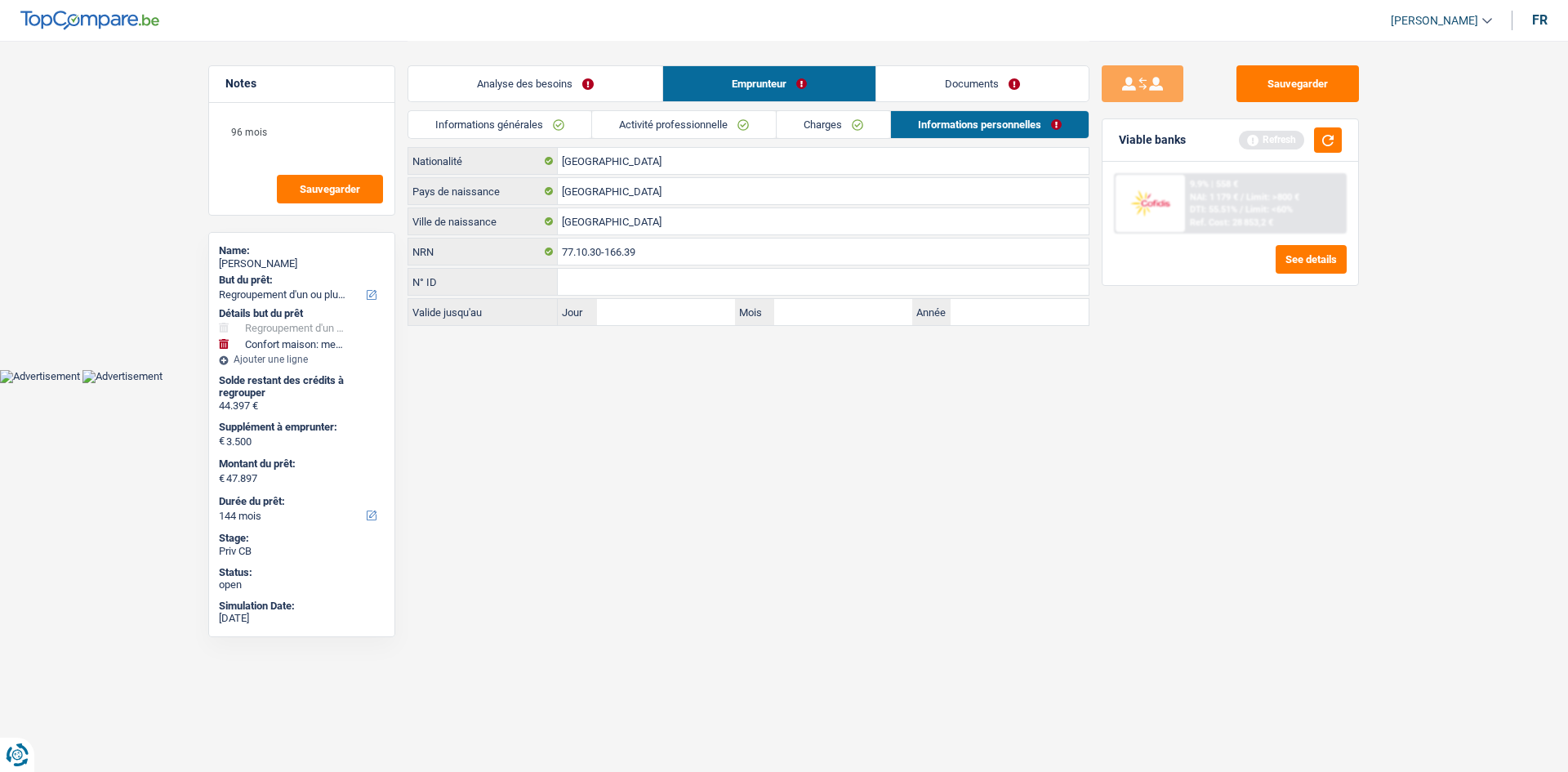
click at [577, 122] on link "Informations générales" at bounding box center [499, 124] width 183 height 27
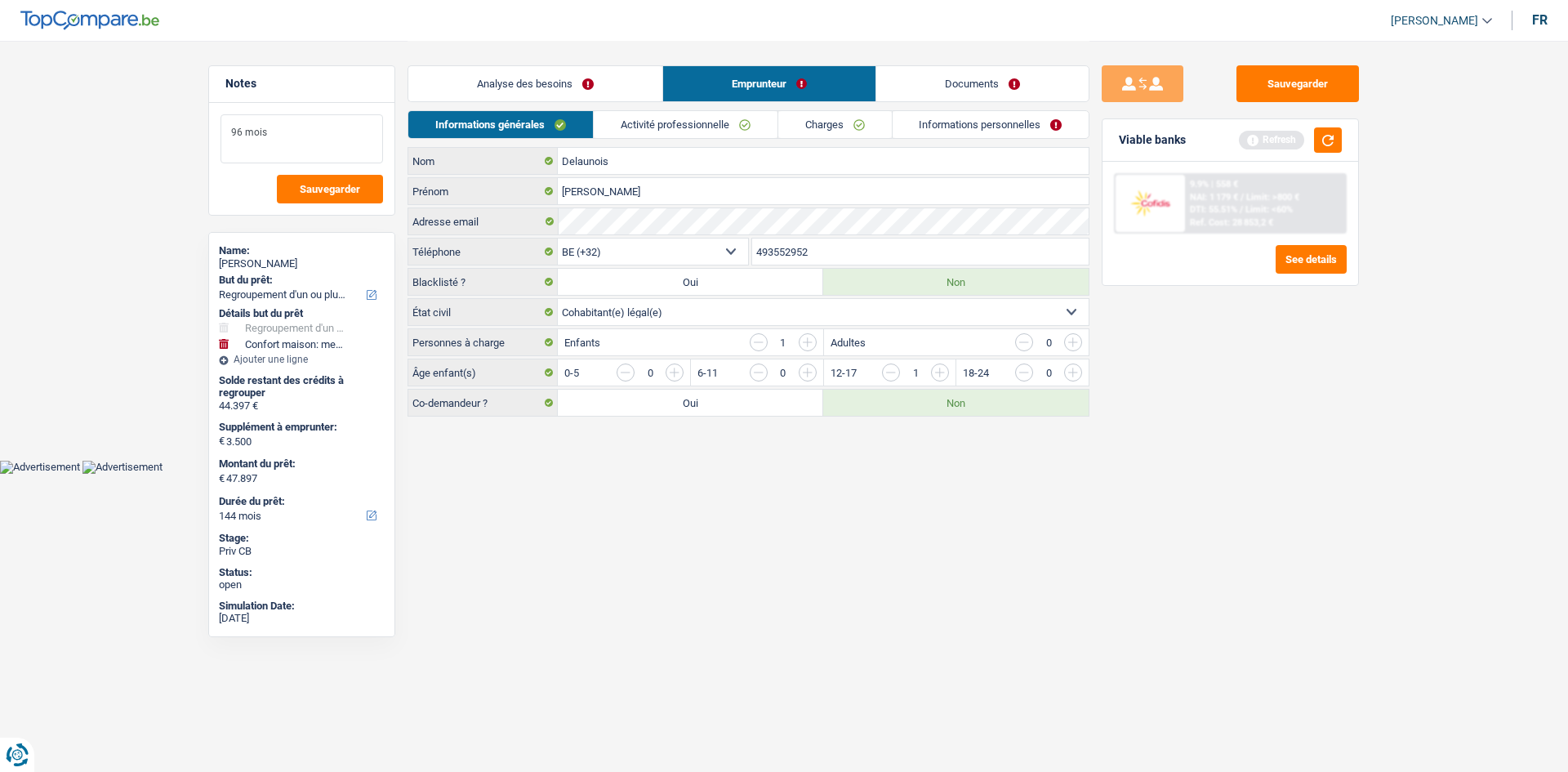
click at [304, 138] on textarea "96 mois" at bounding box center [302, 139] width 162 height 49
click at [313, 118] on textarea "96 mois Enfant à charge à 15 ans" at bounding box center [302, 139] width 162 height 49
click at [915, 474] on html "Vous avez le contrôle de vos données Nous utilisons des cookies, tout comme nos…" at bounding box center [784, 237] width 1568 height 474
click at [632, 87] on link "Analyse des besoins" at bounding box center [535, 83] width 254 height 35
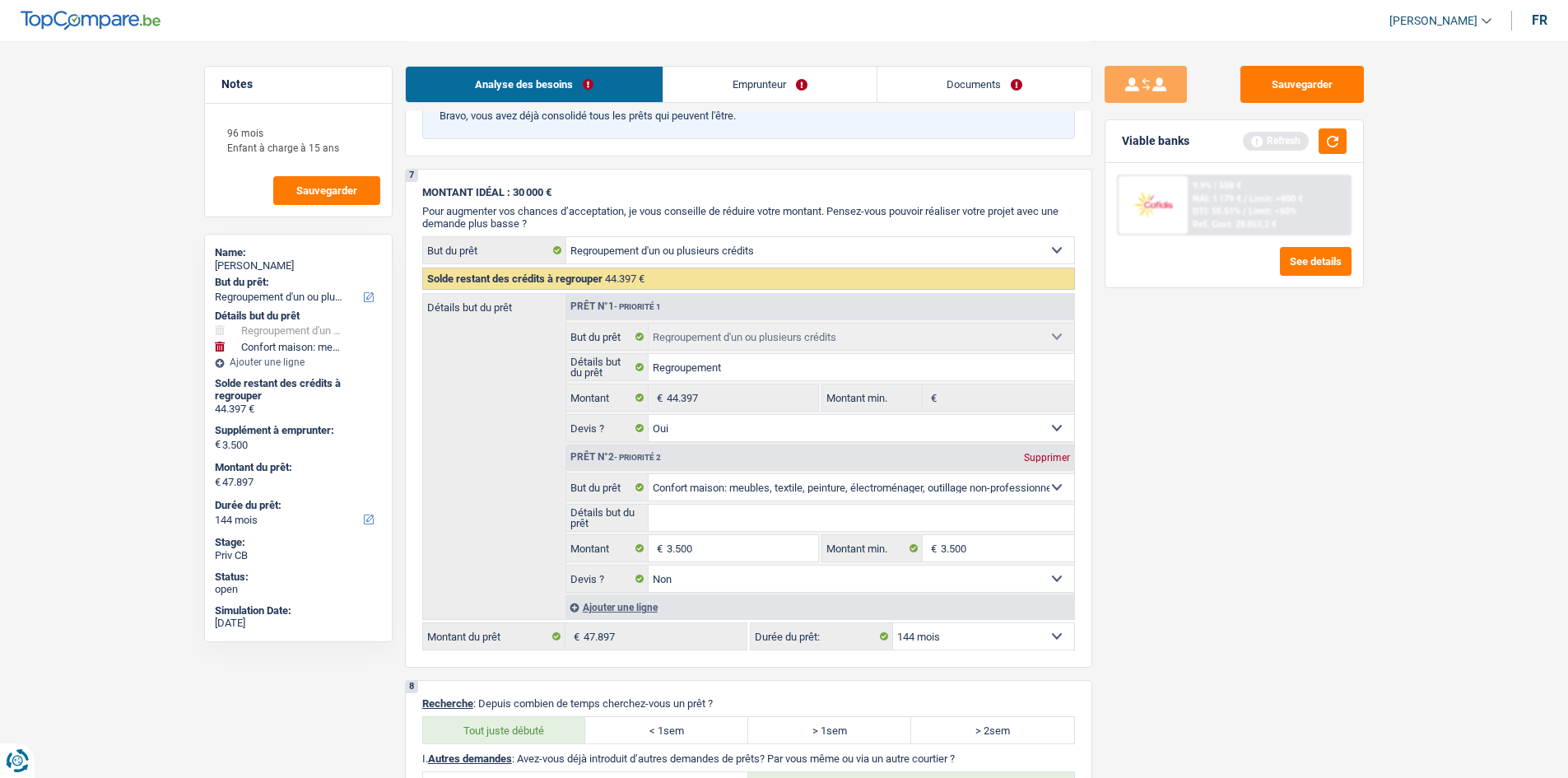
scroll to position [3645, 0]
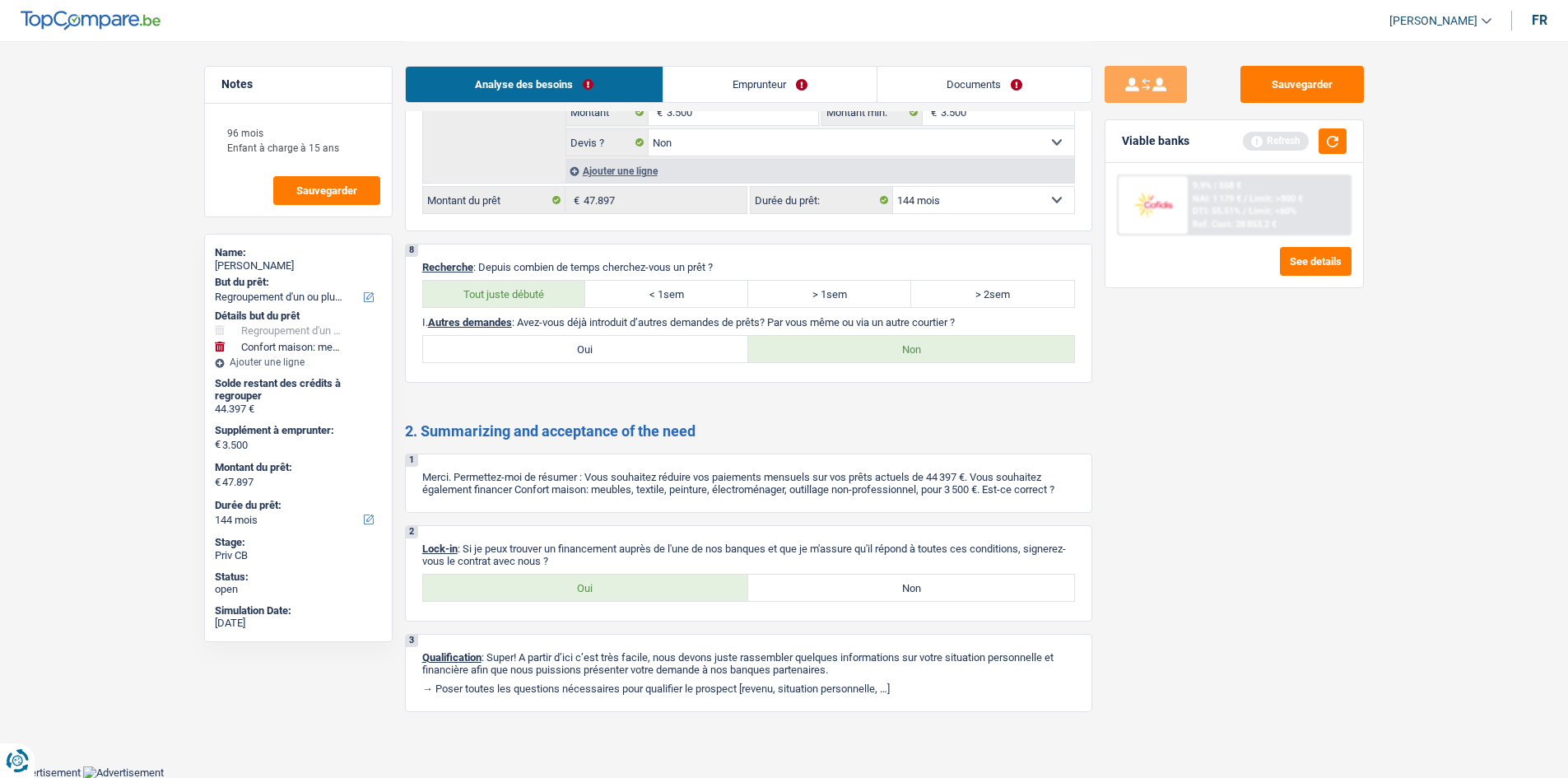
click at [639, 586] on label "Oui" at bounding box center [586, 586] width 326 height 26
click at [639, 586] on input "Oui" at bounding box center [586, 586] width 326 height 26
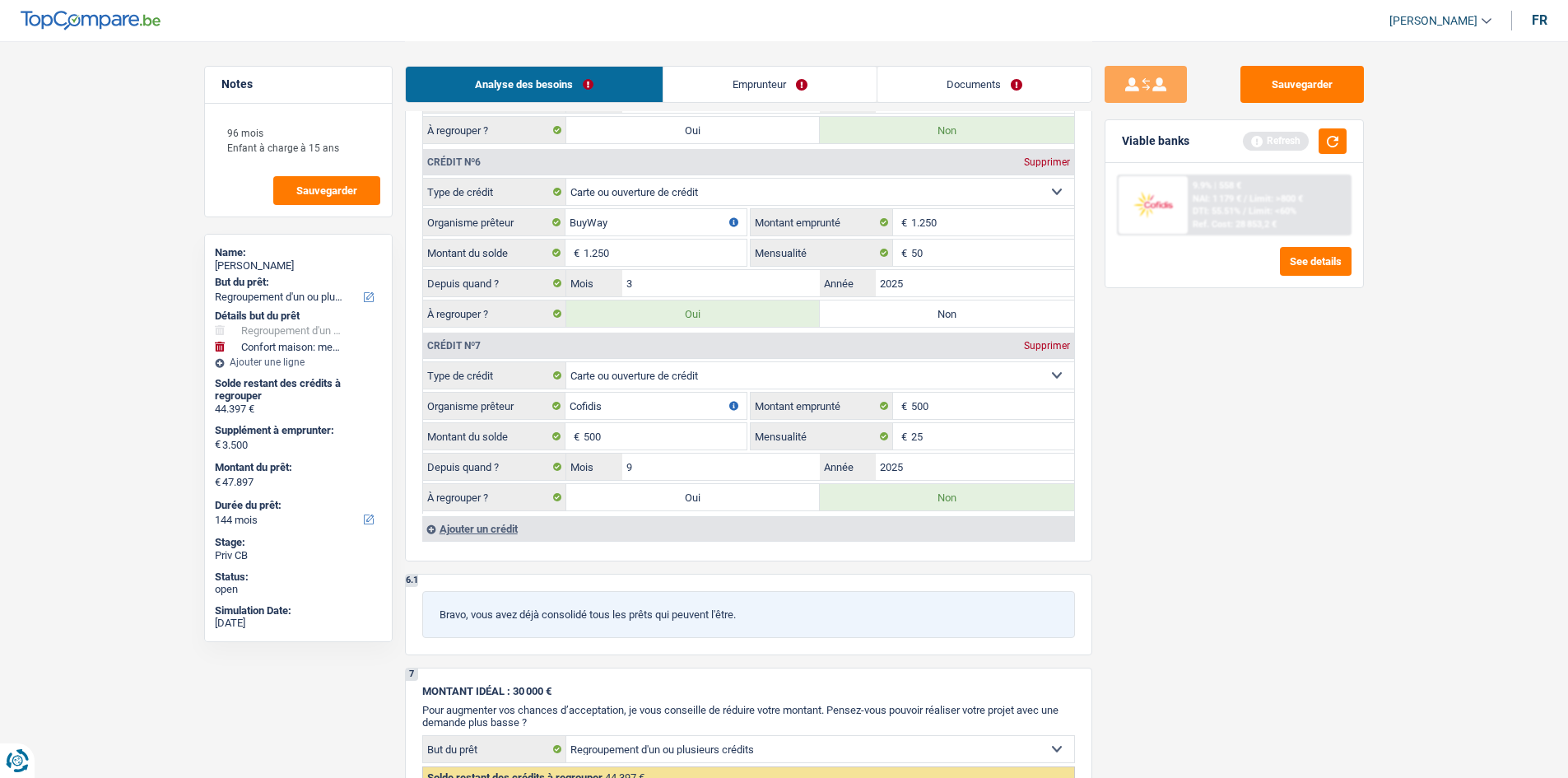
scroll to position [0, 0]
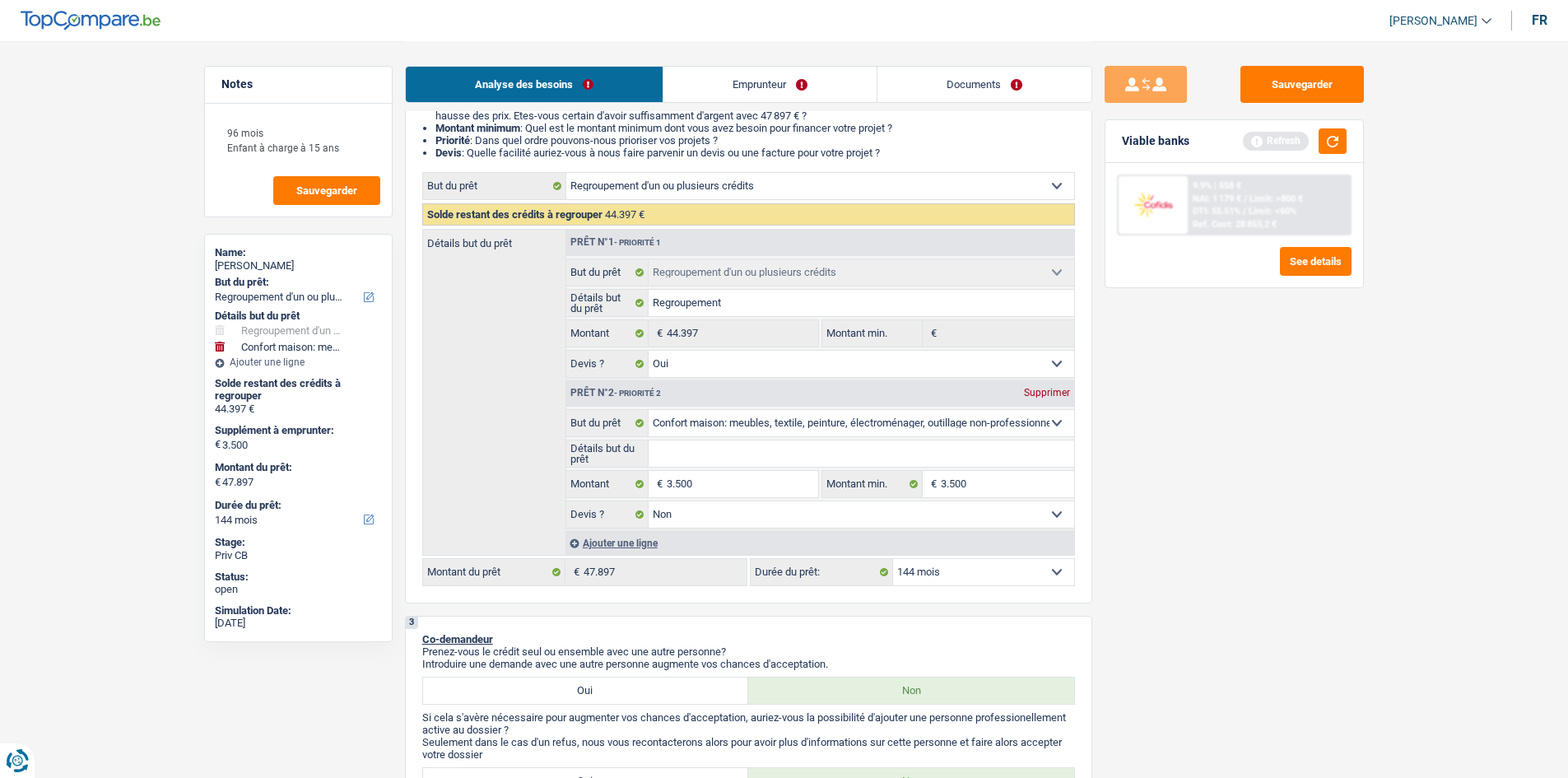
scroll to position [411, 0]
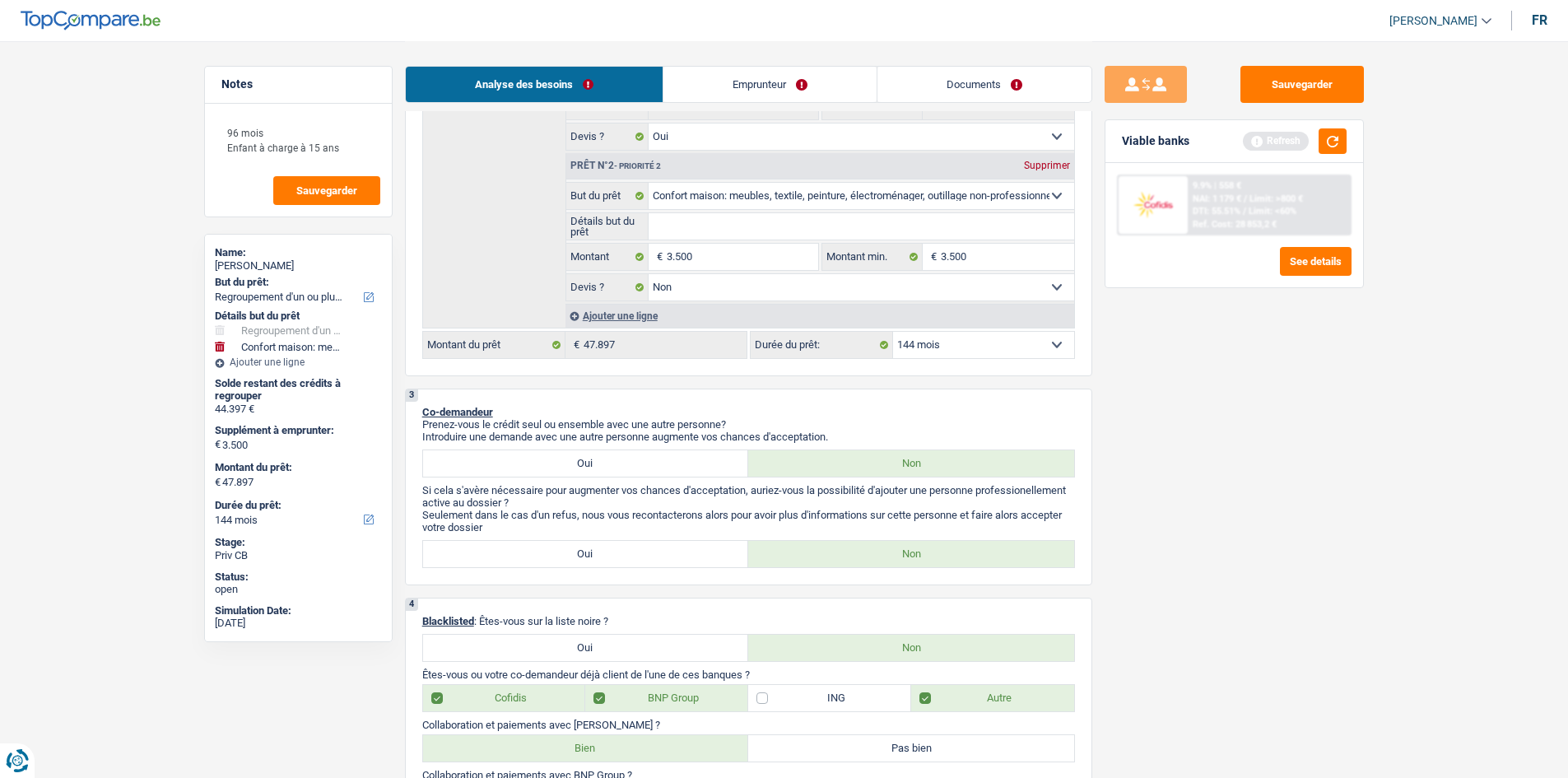
click at [975, 218] on input "Détails but du prêt" at bounding box center [861, 225] width 426 height 26
paste input "Ameublement + Sommier + Lit + Lave vaisselle + Lave linge + TV + Frigo"
click at [1015, 197] on select "Confort maison: meubles, textile, peinture, électroménager, outillage non-profe…" at bounding box center [861, 195] width 426 height 26
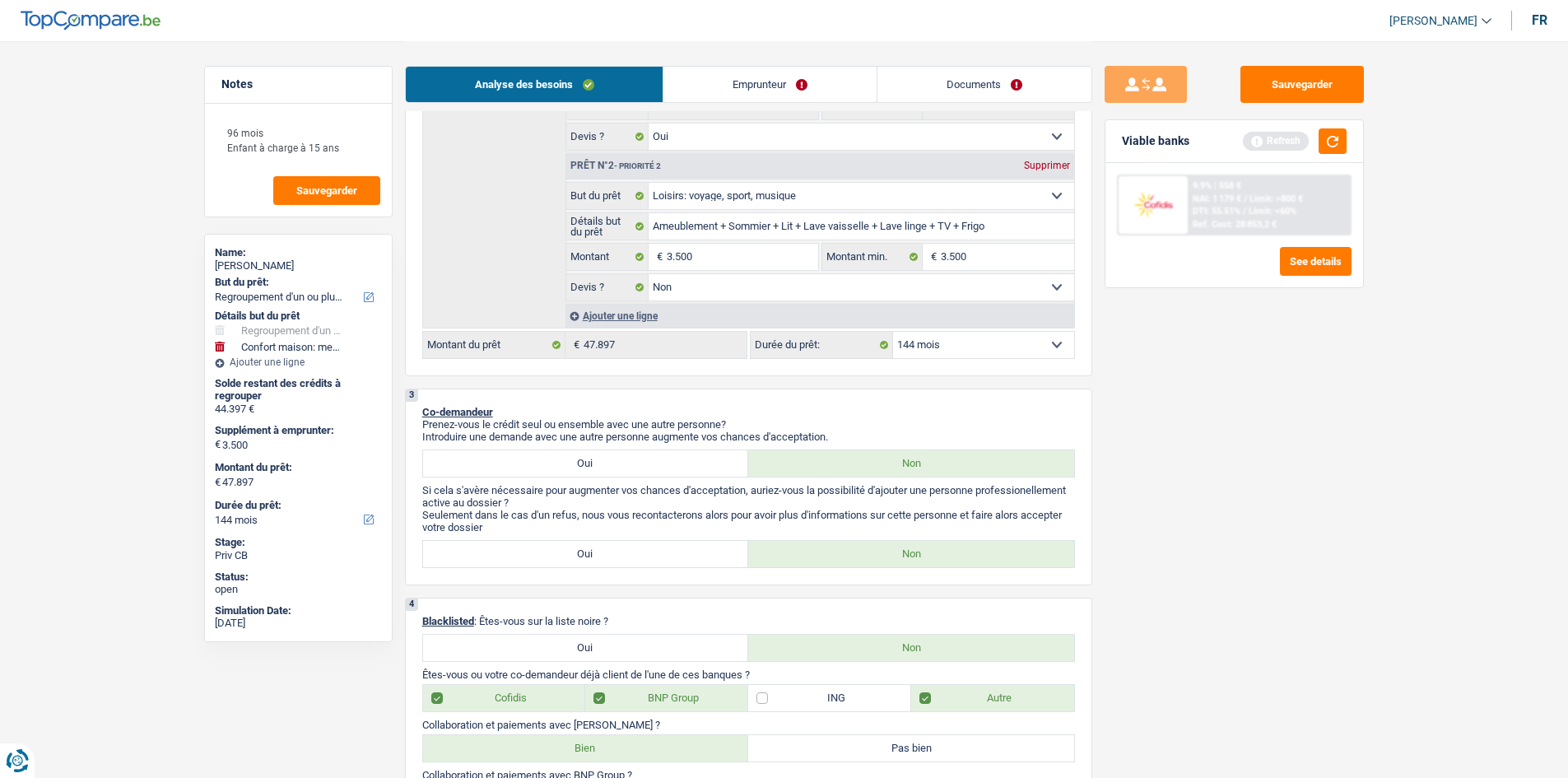
click at [648, 183] on select "Confort maison: meubles, textile, peinture, électroménager, outillage non-profe…" at bounding box center [861, 195] width 426 height 26
click at [784, 208] on select "Confort maison: meubles, textile, peinture, électroménager, outillage non-profe…" at bounding box center [861, 195] width 426 height 26
click at [648, 183] on select "Confort maison: meubles, textile, peinture, électroménager, outillage non-profe…" at bounding box center [861, 195] width 426 height 26
click at [1293, 417] on div "Sauvegarder Viable banks Refresh 9.9% | 558 € NAI: 1 179 € / Limit: >800 € DTI:…" at bounding box center [1234, 408] width 284 height 686
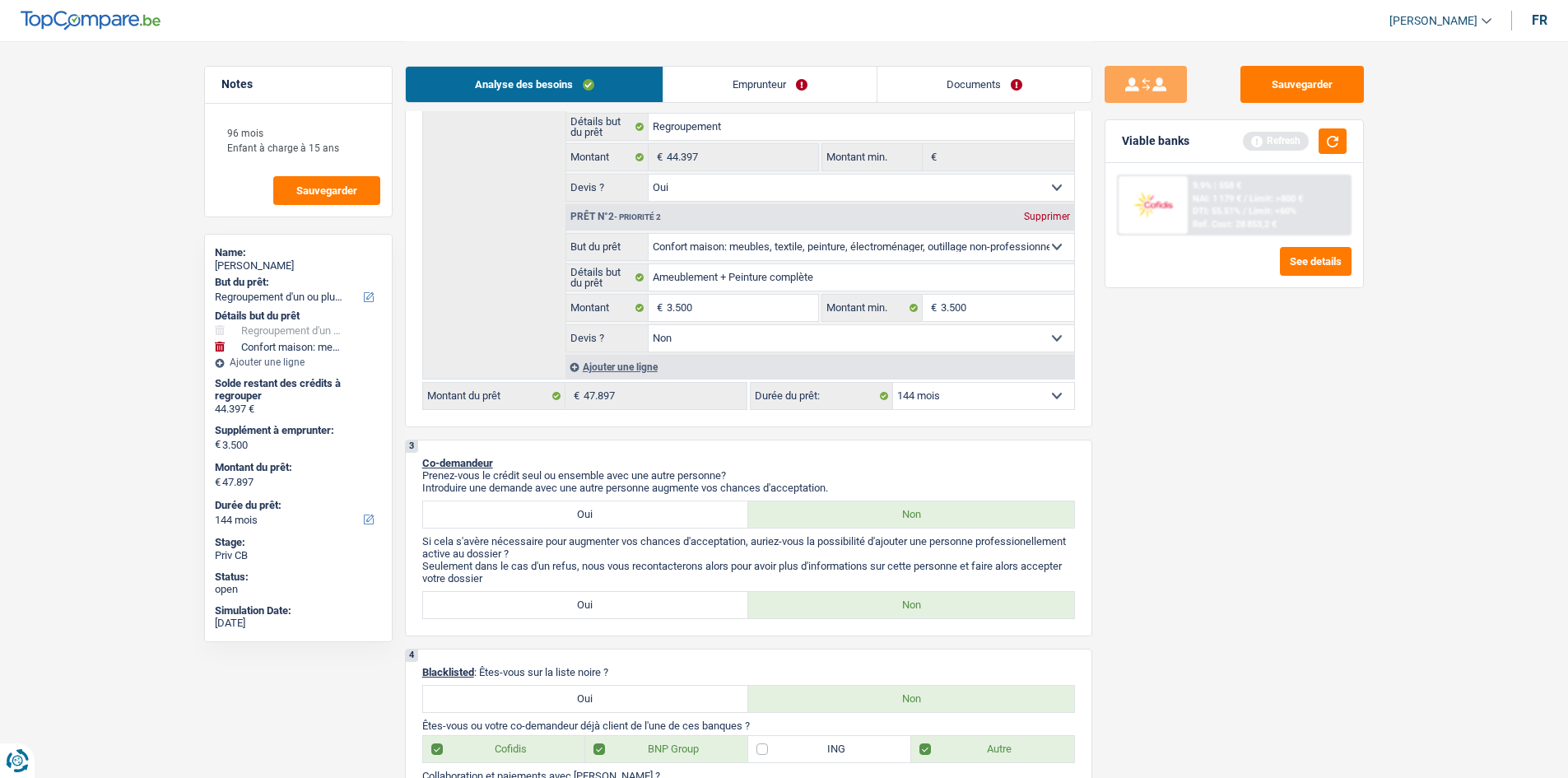
scroll to position [659, 0]
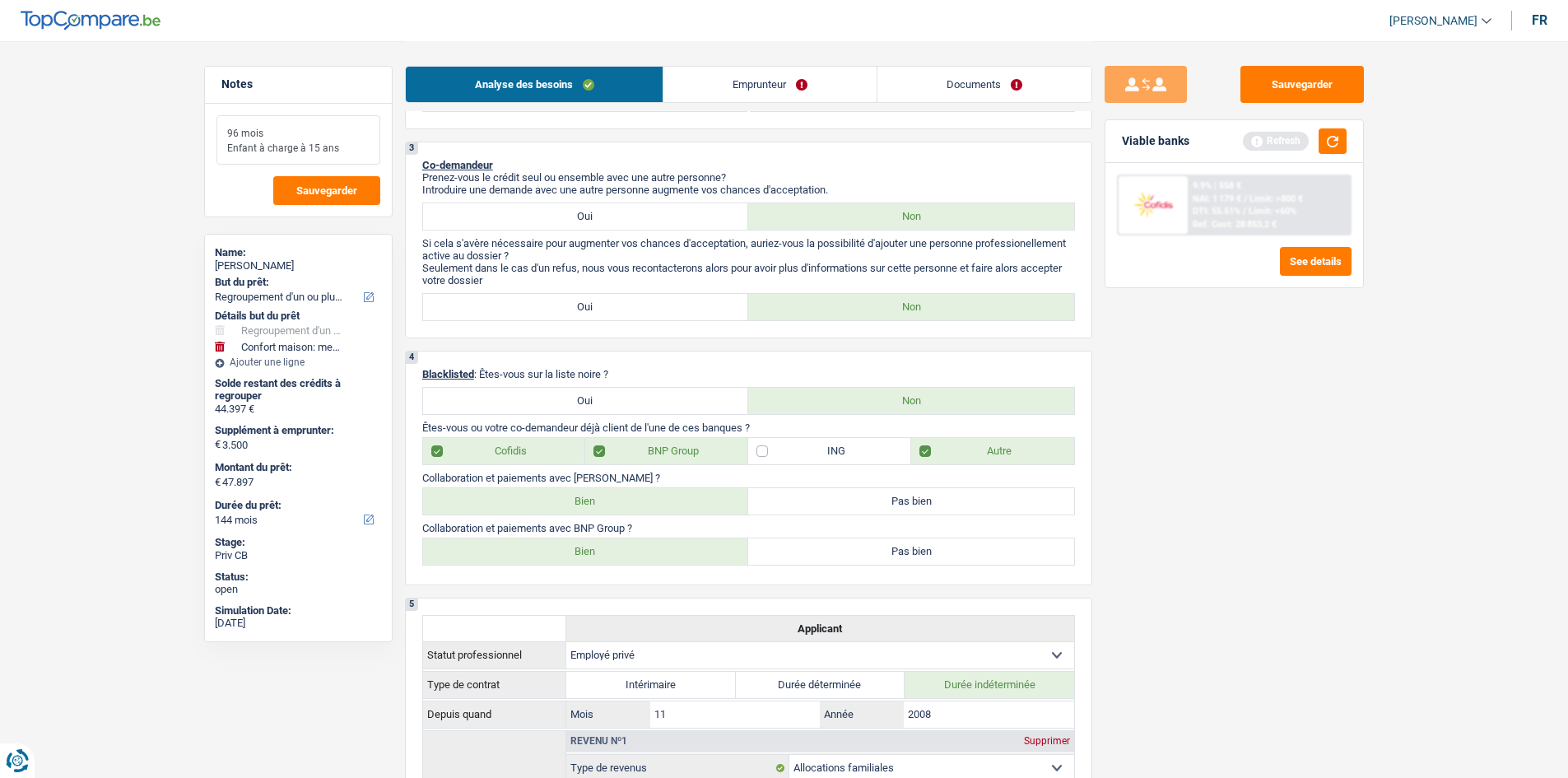
click at [227, 133] on textarea "96 mois Enfant à charge à 15 ans" at bounding box center [299, 140] width 164 height 49
click at [223, 128] on textarea "a faire sur96 mois Enfant à charge à 15 ans" at bounding box center [299, 140] width 164 height 49
click at [271, 131] on textarea "A faire sur96 mois Enfant à charge à 15 ans" at bounding box center [299, 140] width 164 height 49
click at [332, 128] on textarea "A faire sur 96 mois Enfant à charge à 15 ans" at bounding box center [299, 140] width 164 height 49
click at [280, 132] on textarea "A faire sur 96 mois Enfant à charge à 15 ans" at bounding box center [299, 140] width 164 height 49
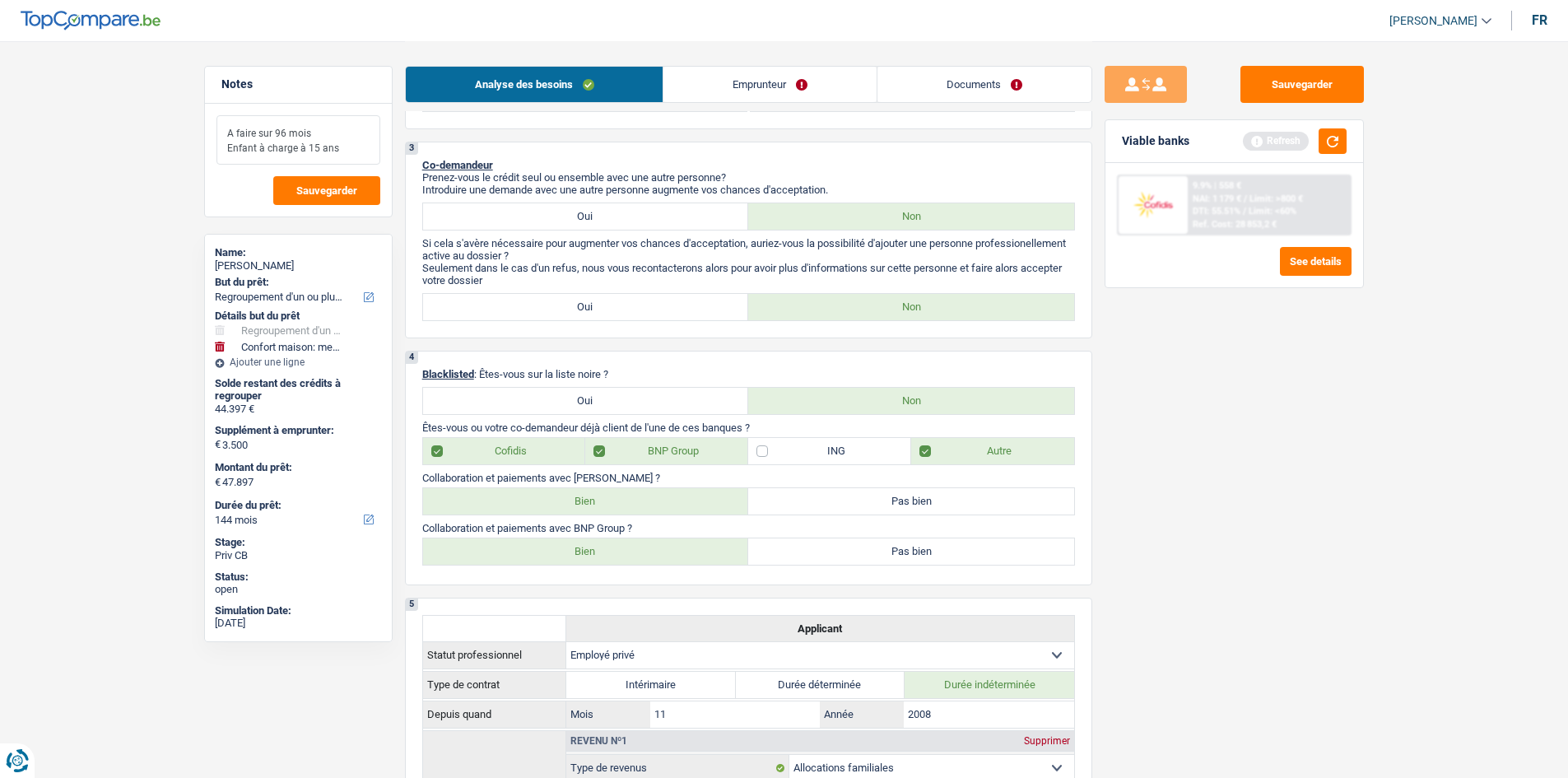
click at [280, 132] on textarea "A faire sur 96 mois Enfant à charge à 15 ans" at bounding box center [299, 140] width 164 height 49
click at [339, 128] on textarea "A faire sur 144 mois Enfant à charge à 15 ans" at bounding box center [299, 140] width 164 height 49
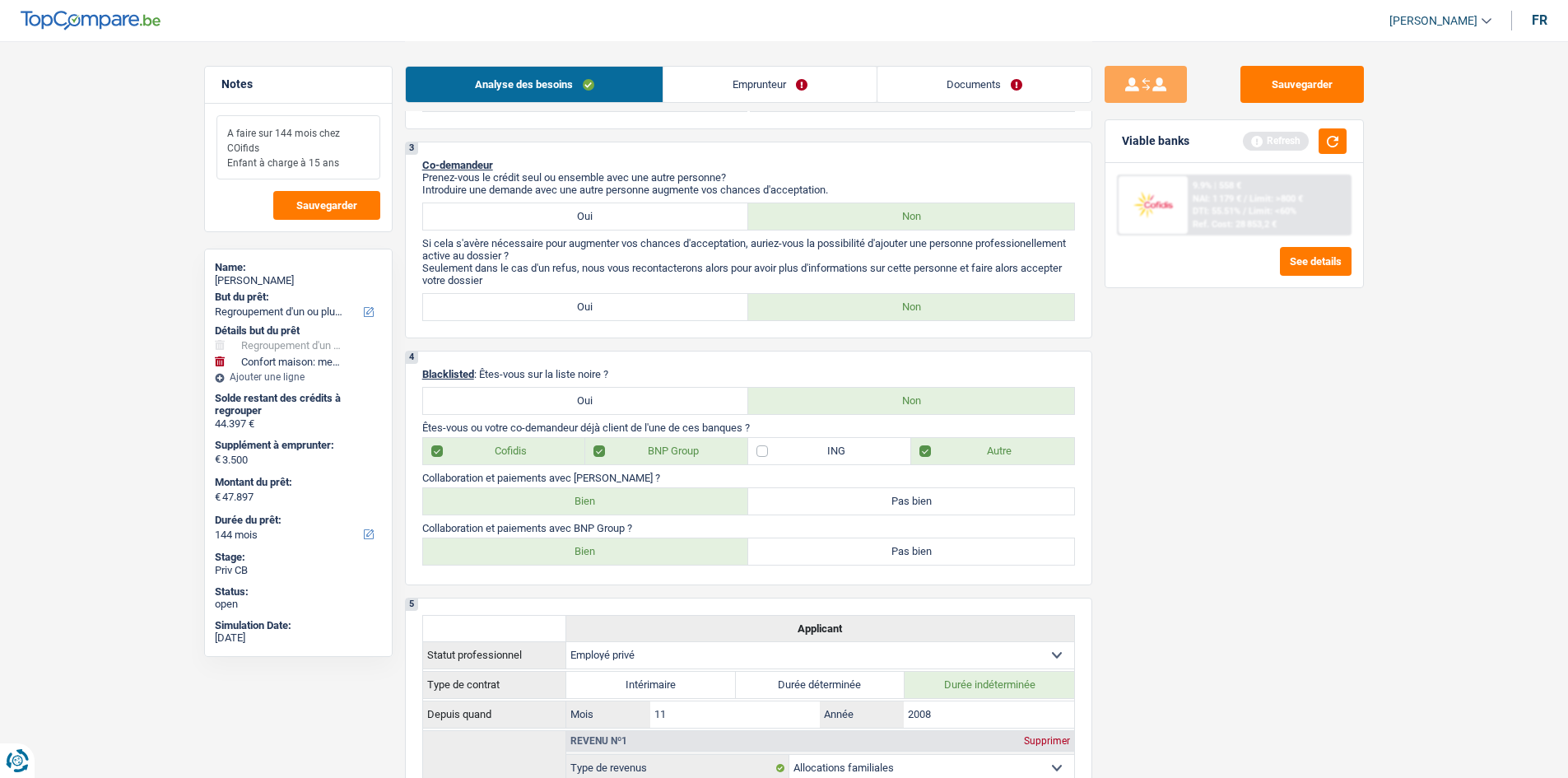
click at [232, 145] on textarea "A faire sur 144 mois chez COifids Enfant à charge à 15 ans" at bounding box center [299, 147] width 164 height 65
drag, startPoint x: 281, startPoint y: 150, endPoint x: 226, endPoint y: 147, distance: 55.1
click at [226, 147] on textarea "A faire sur 144 mois chez COifids Enfant à charge à 15 ans" at bounding box center [299, 147] width 164 height 65
click at [345, 140] on textarea "A faire sur 144 mois chez Cofidis Enfant à charge à 15 ans" at bounding box center [299, 147] width 164 height 65
drag, startPoint x: 353, startPoint y: 167, endPoint x: 192, endPoint y: 130, distance: 165.2
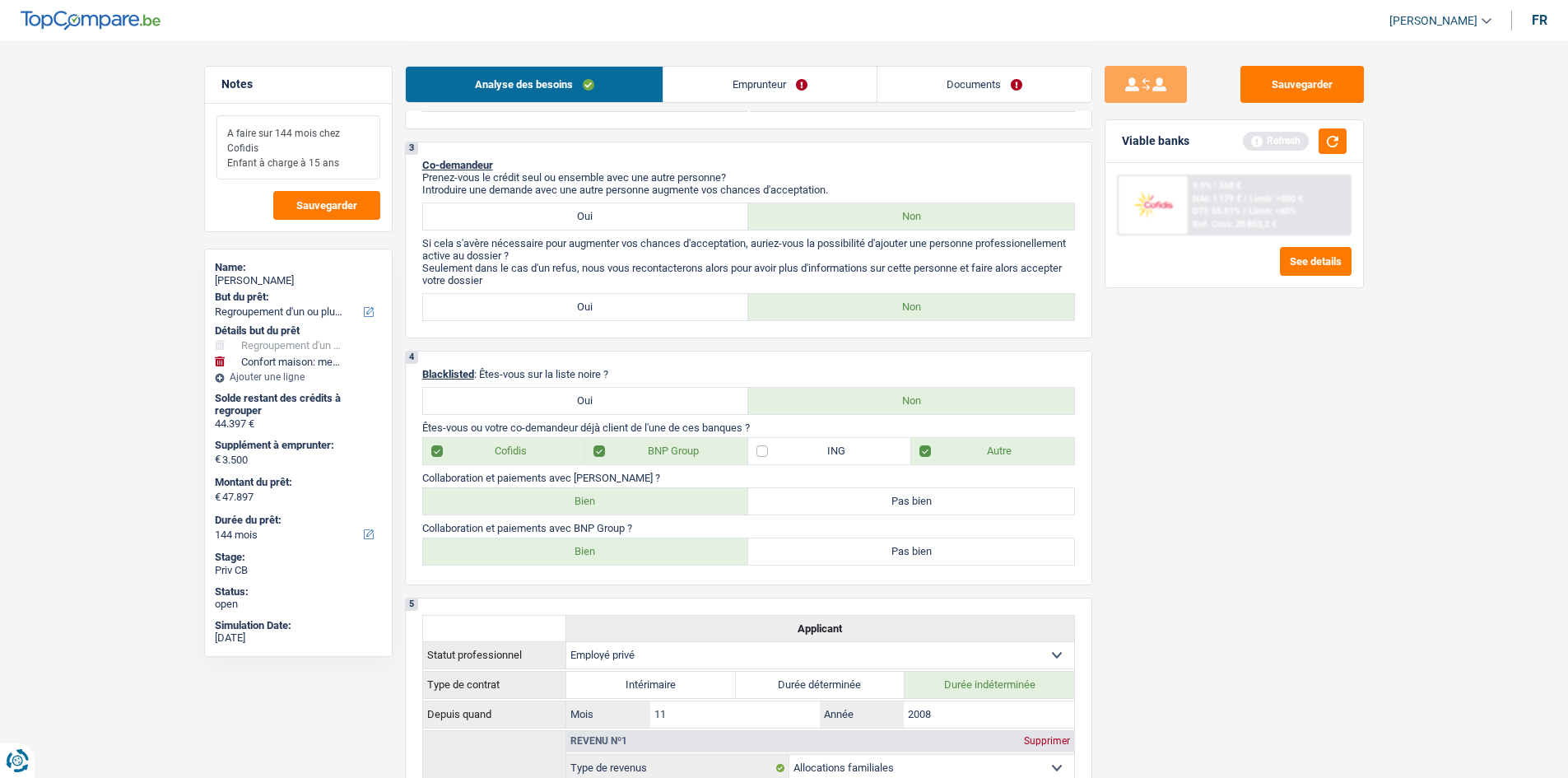
click at [192, 130] on div "Notes A faire sur 144 mois chez Cofidis Enfant à charge à 15 ans Sauvegarder Na…" at bounding box center [298, 408] width 213 height 686
click at [324, 201] on span "Sauvegarder" at bounding box center [327, 205] width 61 height 11
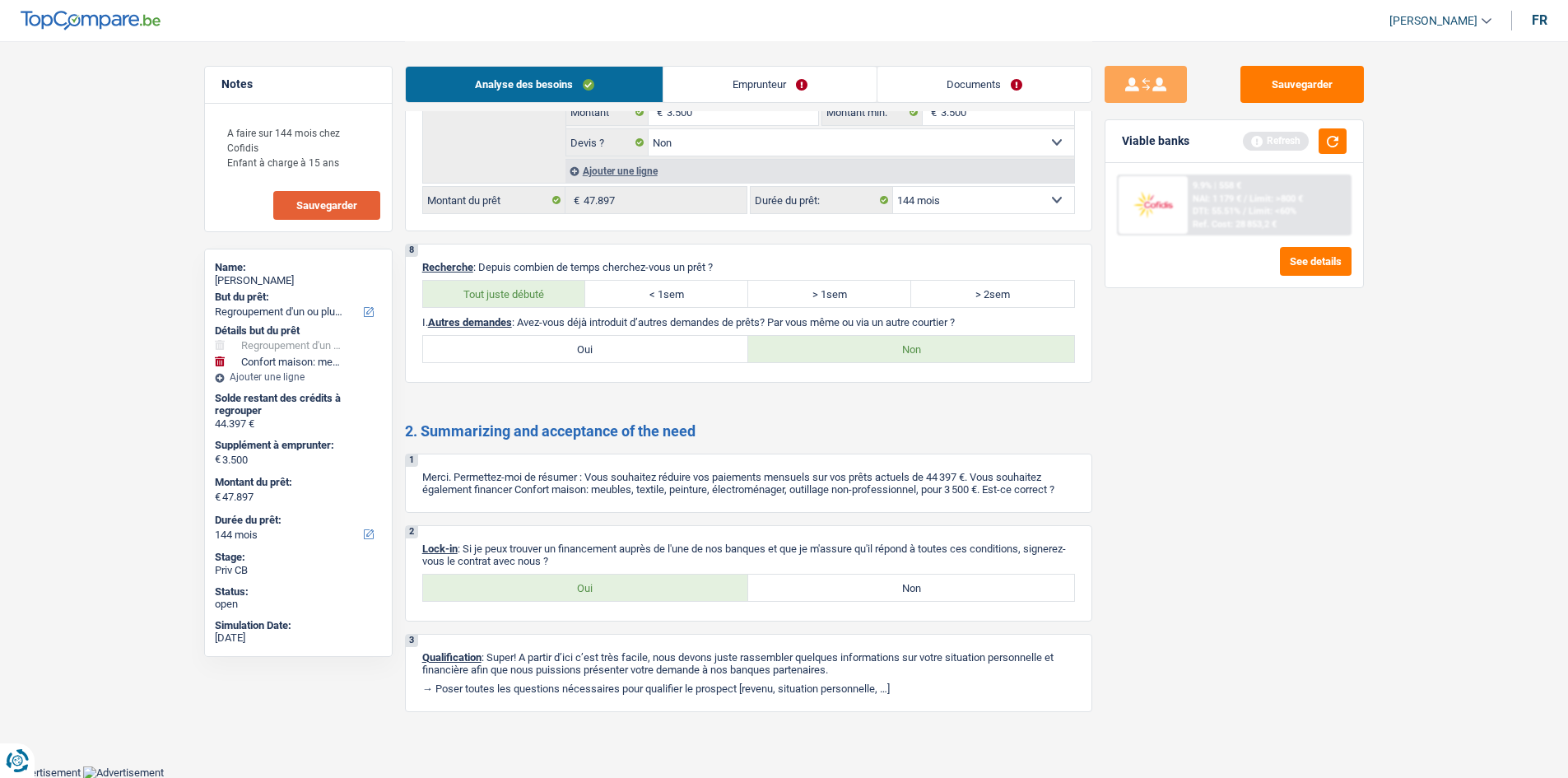
scroll to position [0, 0]
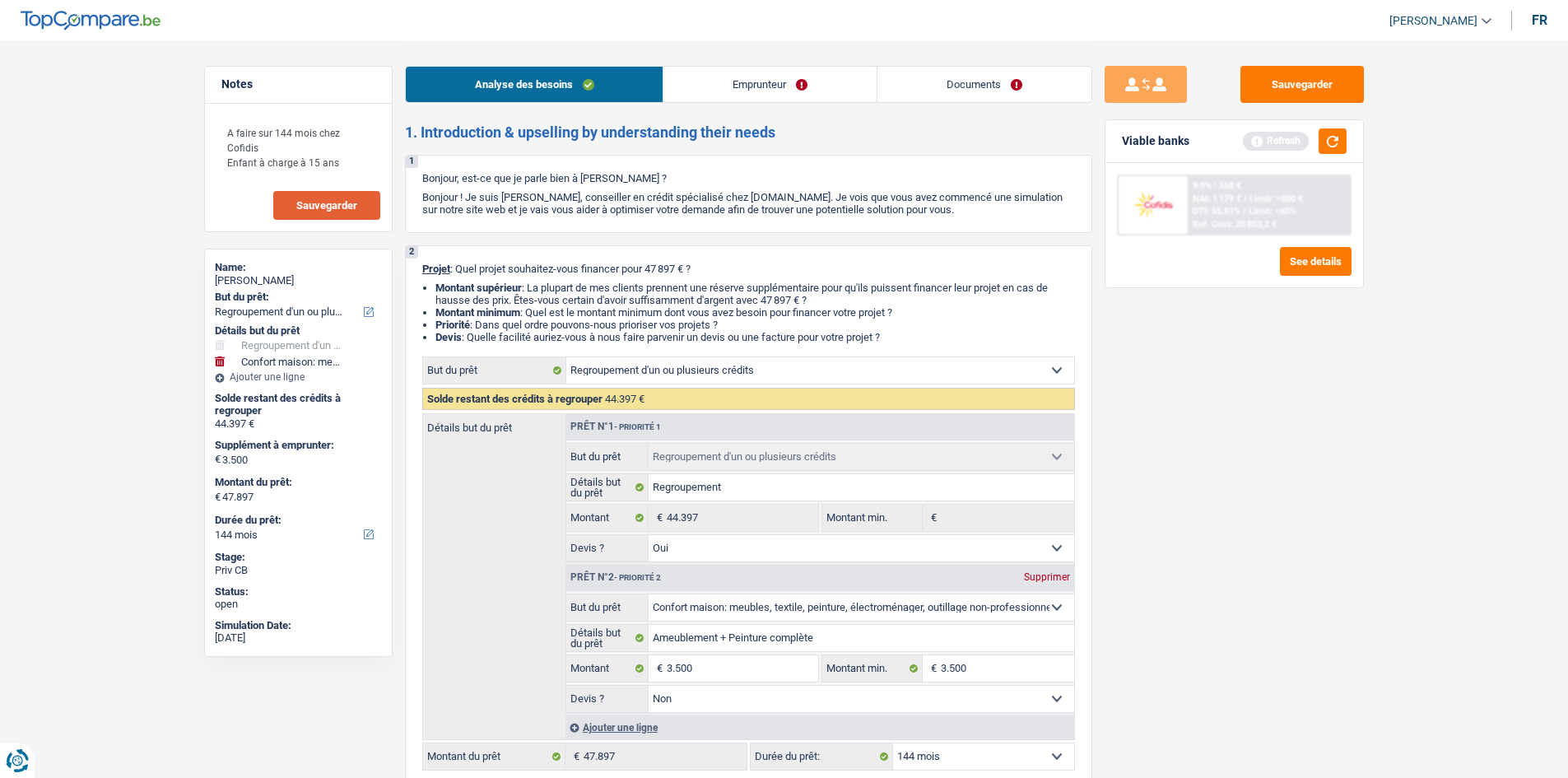
drag, startPoint x: 942, startPoint y: 82, endPoint x: 926, endPoint y: 82, distance: 16.0
click at [941, 82] on link "Documents" at bounding box center [984, 84] width 214 height 36
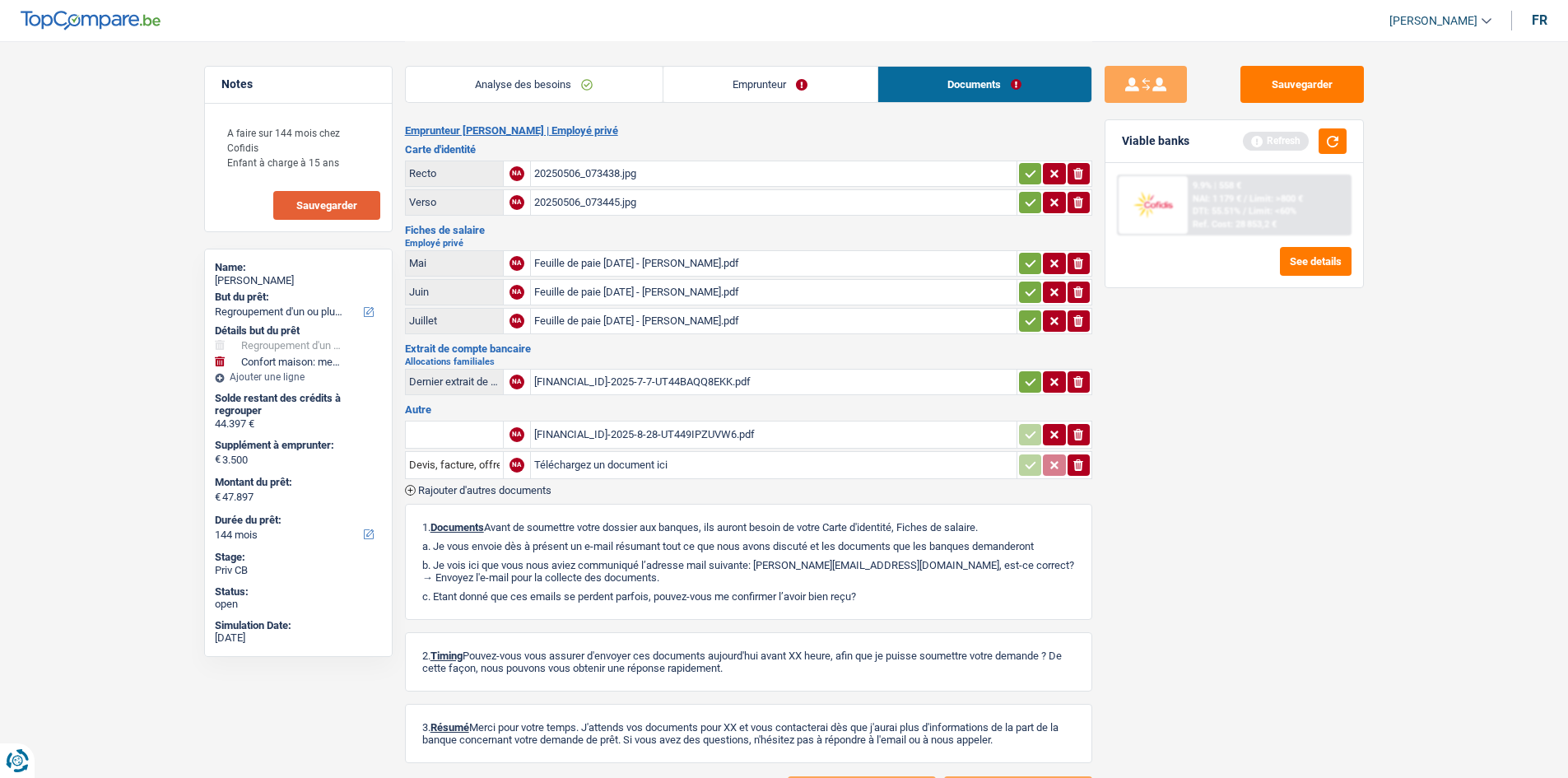
click at [677, 181] on div "20250506_073438.jpg" at bounding box center [773, 173] width 479 height 25
click at [677, 212] on div "20250506_073445.jpg" at bounding box center [773, 202] width 479 height 25
click at [724, 269] on div "Feuille de paie [DATE] - [PERSON_NAME].pdf" at bounding box center [773, 264] width 479 height 25
click at [723, 293] on div "Feuille de paie [DATE] - [PERSON_NAME].pdf" at bounding box center [773, 293] width 479 height 25
click at [680, 325] on div "Feuille de paie [DATE] - [PERSON_NAME].pdf" at bounding box center [773, 321] width 479 height 25
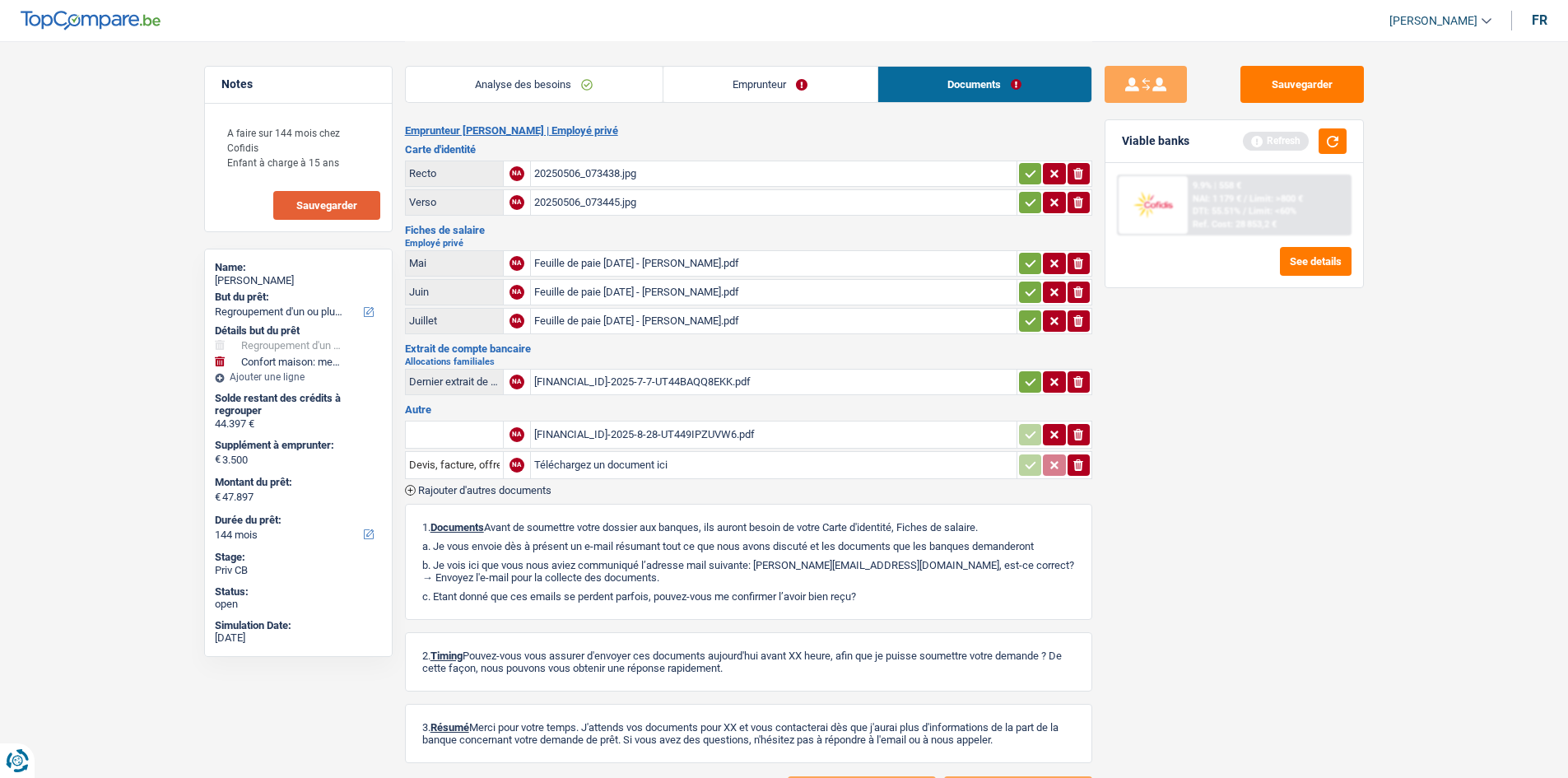
click at [721, 366] on table "Dernier extrait de compte pour vos allocations familiales NA [FINANCIAL_ID]-202…" at bounding box center [748, 381] width 688 height 31
click at [729, 373] on div "[FINANCIAL_ID]-2025-7-7-UT44BAQQ8EKK.pdf" at bounding box center [773, 382] width 479 height 25
click at [750, 432] on div "[FINANCIAL_ID]-2025-8-28-UT449IPZUVW6.pdf" at bounding box center [773, 434] width 479 height 25
click at [792, 80] on link "Emprunteur" at bounding box center [771, 84] width 214 height 36
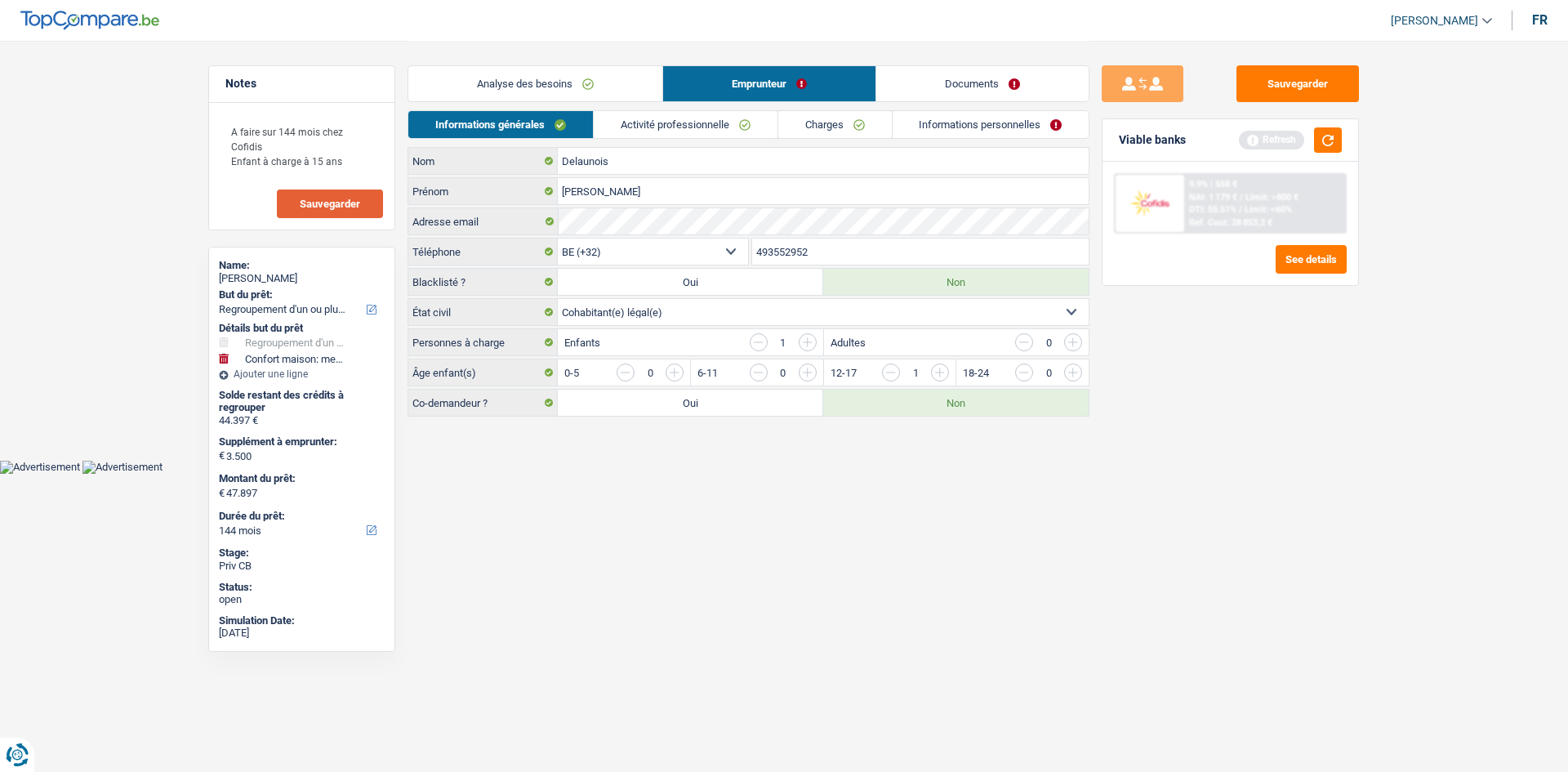
click at [689, 118] on link "Activité professionnelle" at bounding box center [685, 124] width 183 height 27
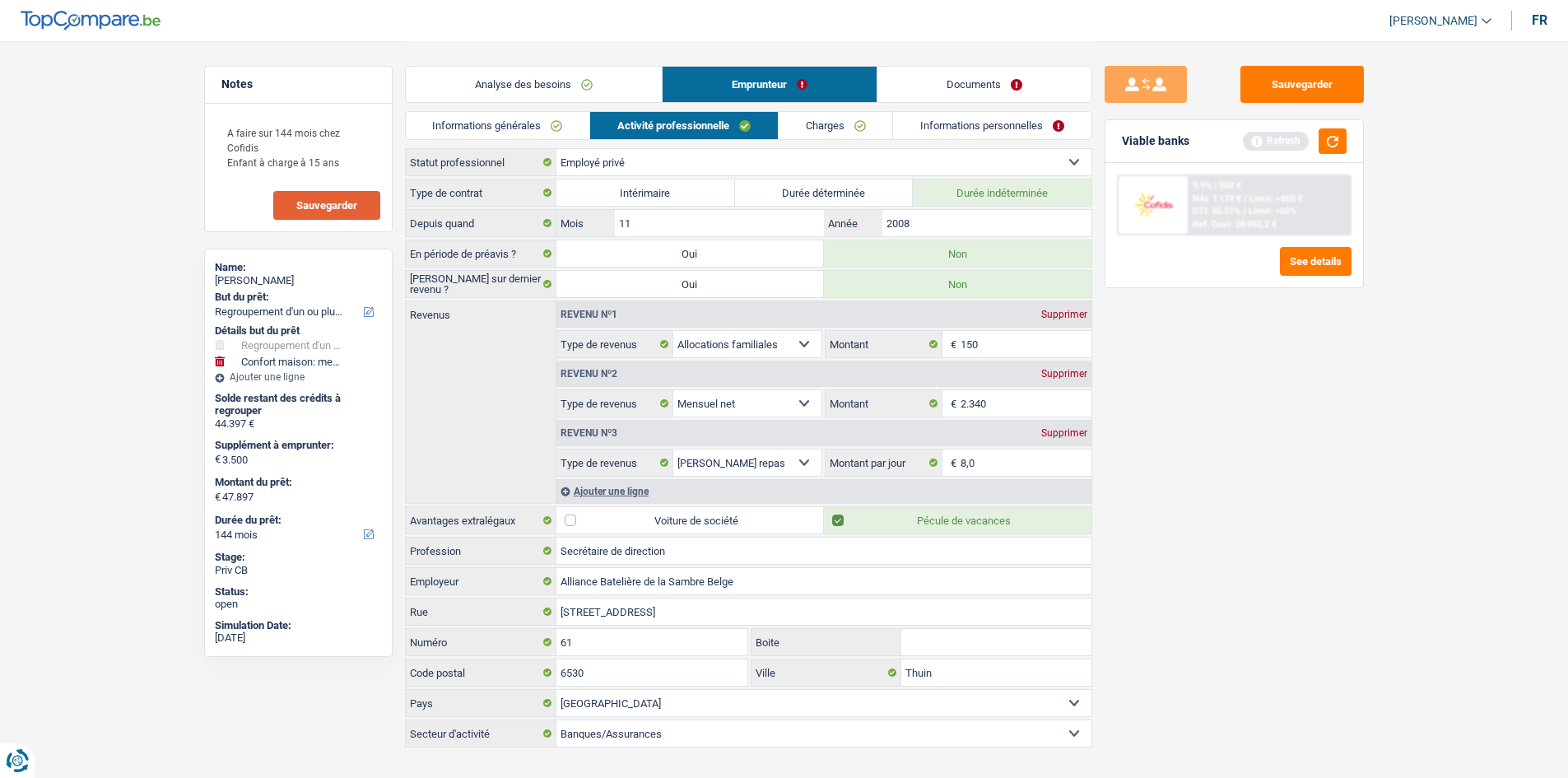
click at [1259, 481] on div "Sauvegarder Viable banks Refresh 9.9% | 558 € NAI: 1 179 € / Limit: >800 € DTI:…" at bounding box center [1234, 408] width 284 height 686
click at [1330, 136] on button "button" at bounding box center [1332, 141] width 28 height 25
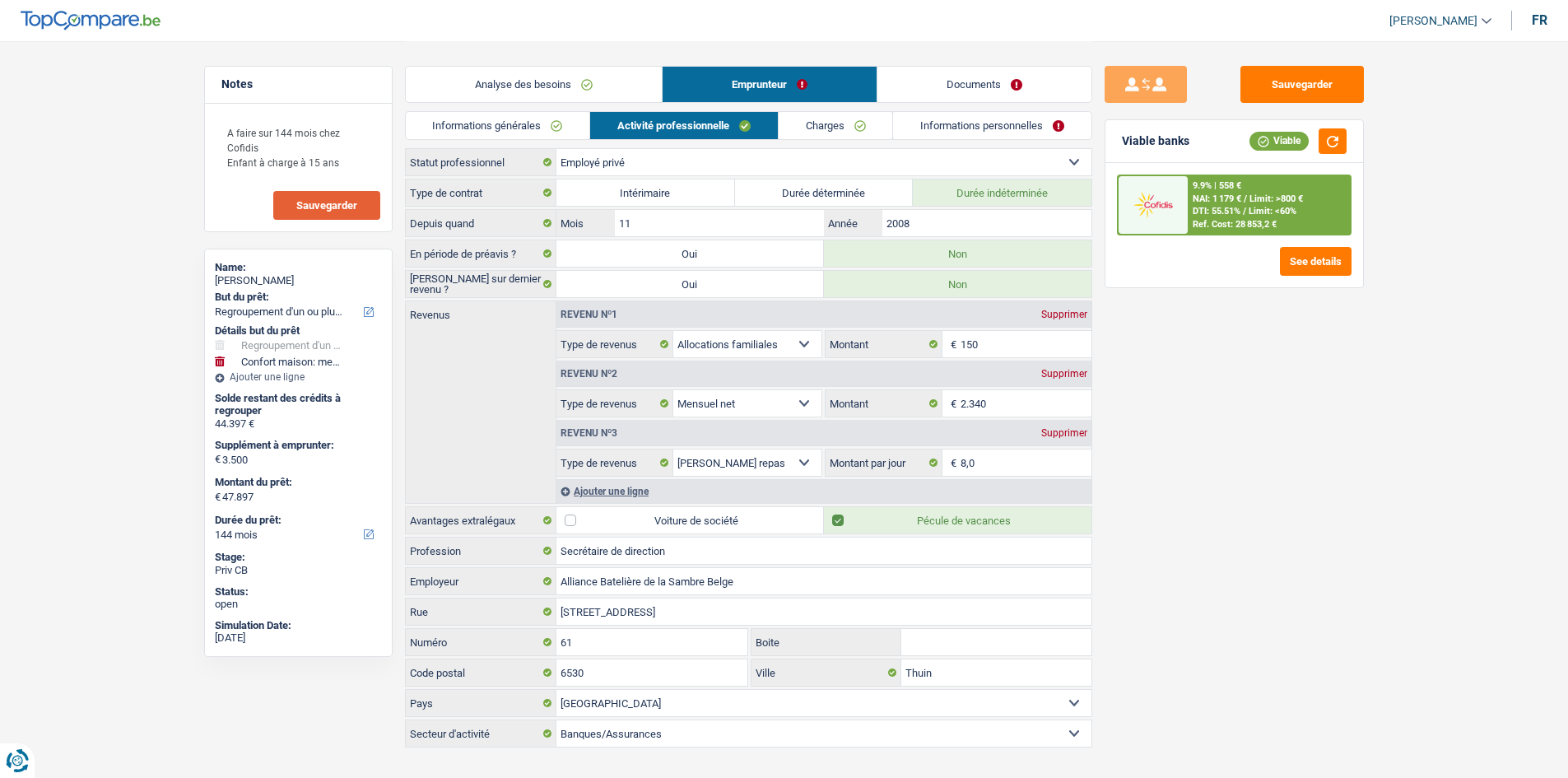
drag, startPoint x: 961, startPoint y: 125, endPoint x: 784, endPoint y: 142, distance: 177.8
click at [961, 125] on link "Informations personnelles" at bounding box center [992, 125] width 198 height 27
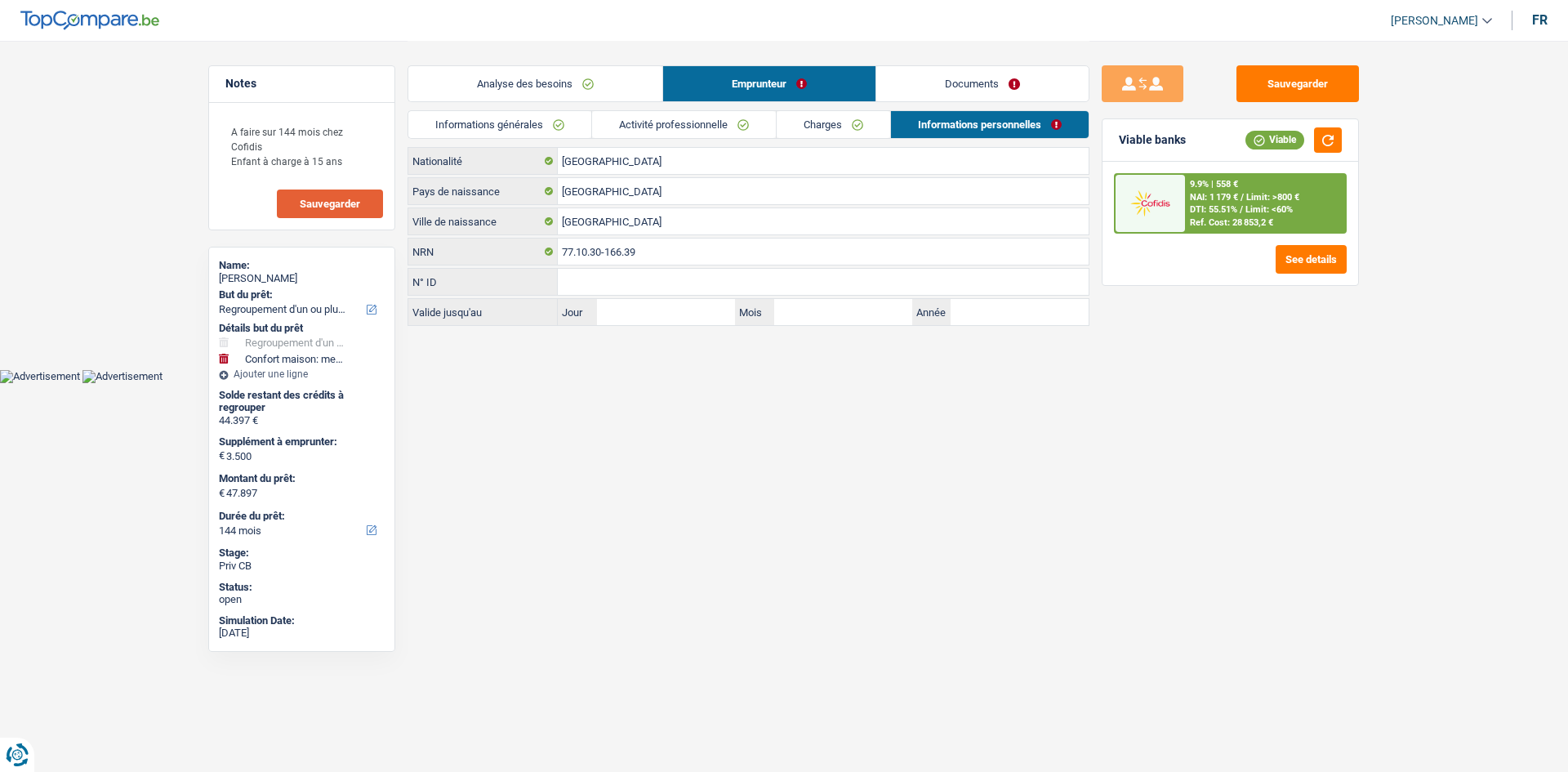
click at [549, 138] on li "Informations générales" at bounding box center [499, 124] width 183 height 29
click at [475, 117] on link "Informations générales" at bounding box center [499, 124] width 183 height 27
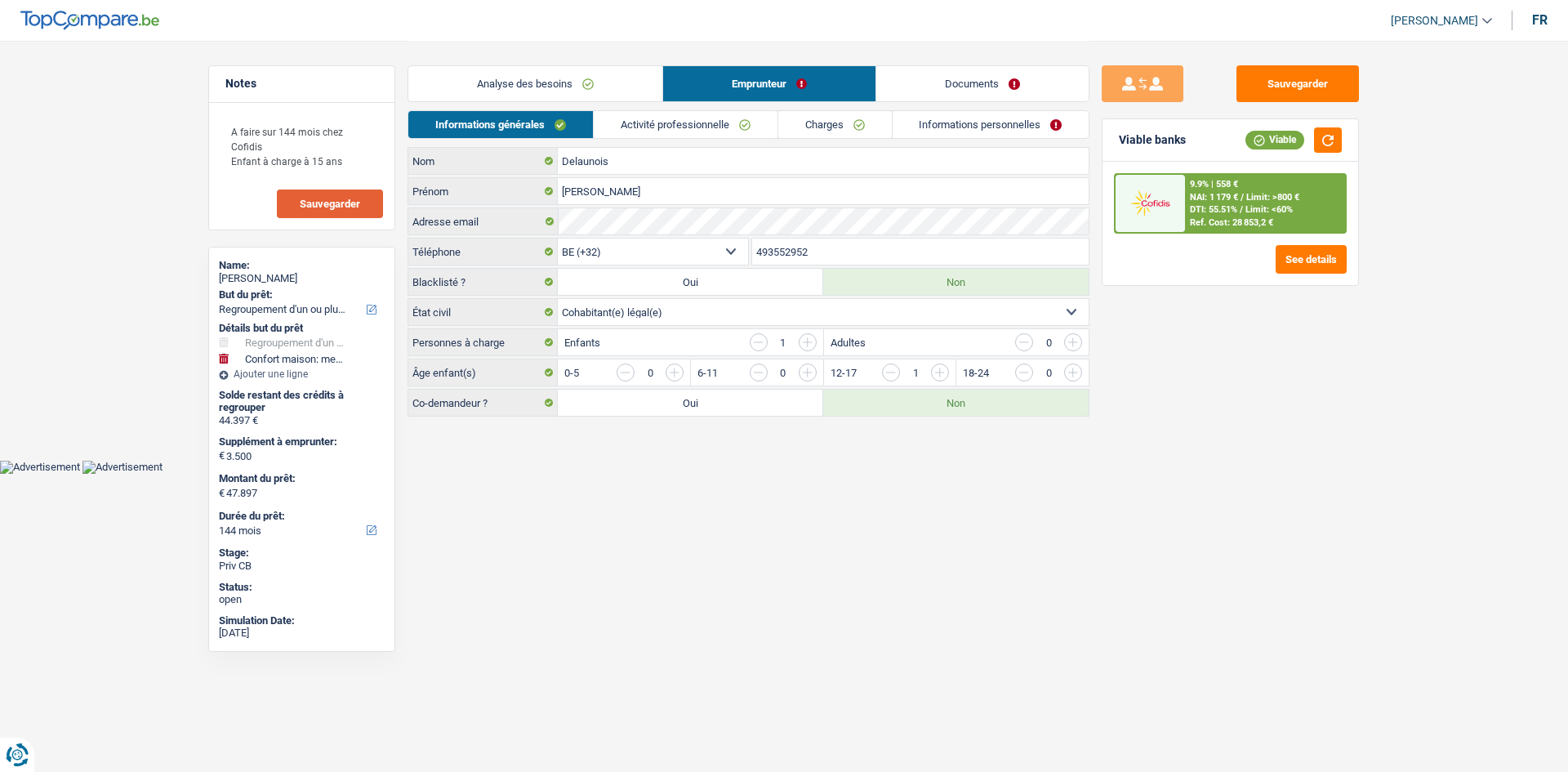
click at [553, 78] on link "Analyse des besoins" at bounding box center [535, 83] width 254 height 35
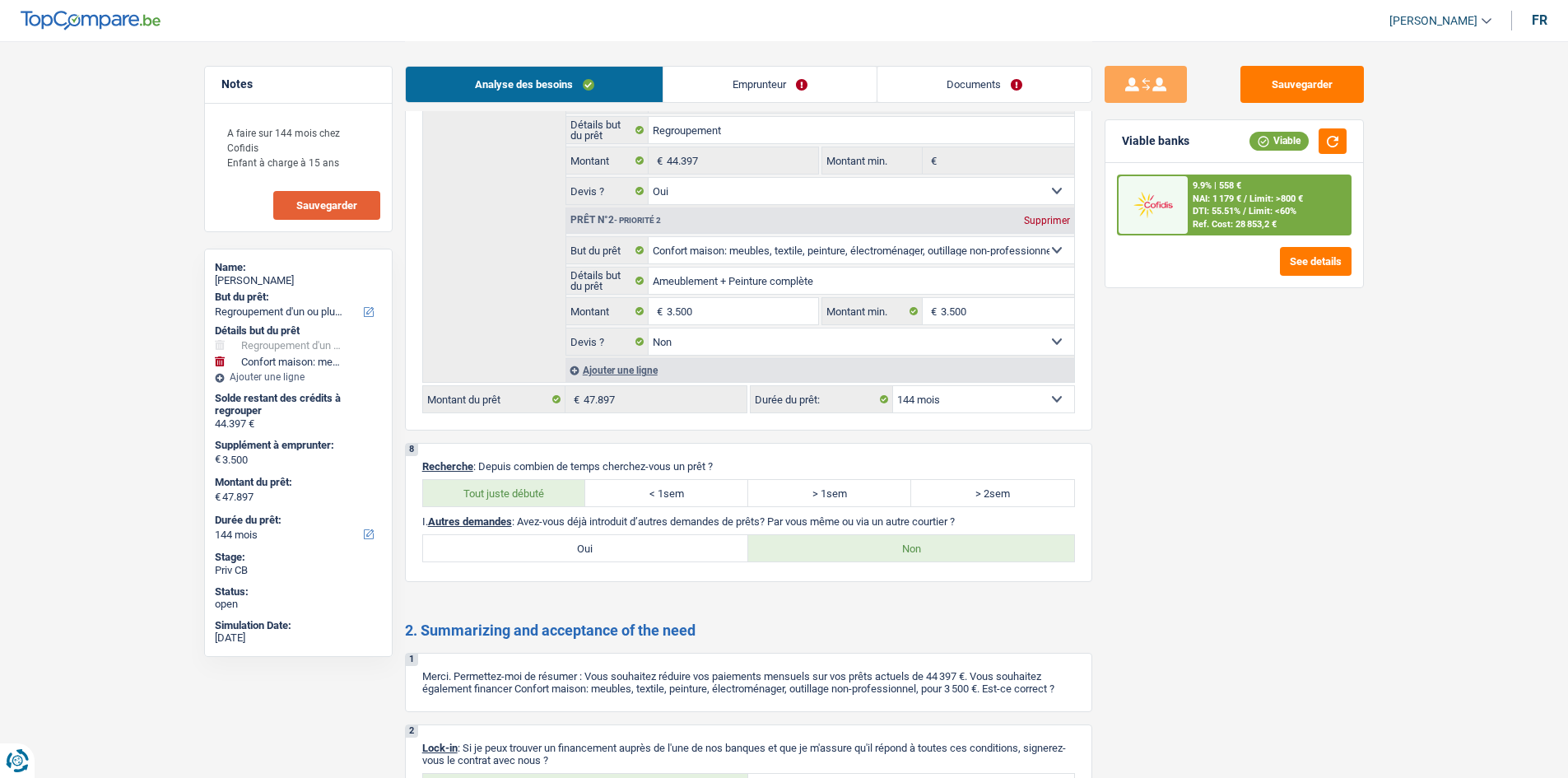
scroll to position [3620, 0]
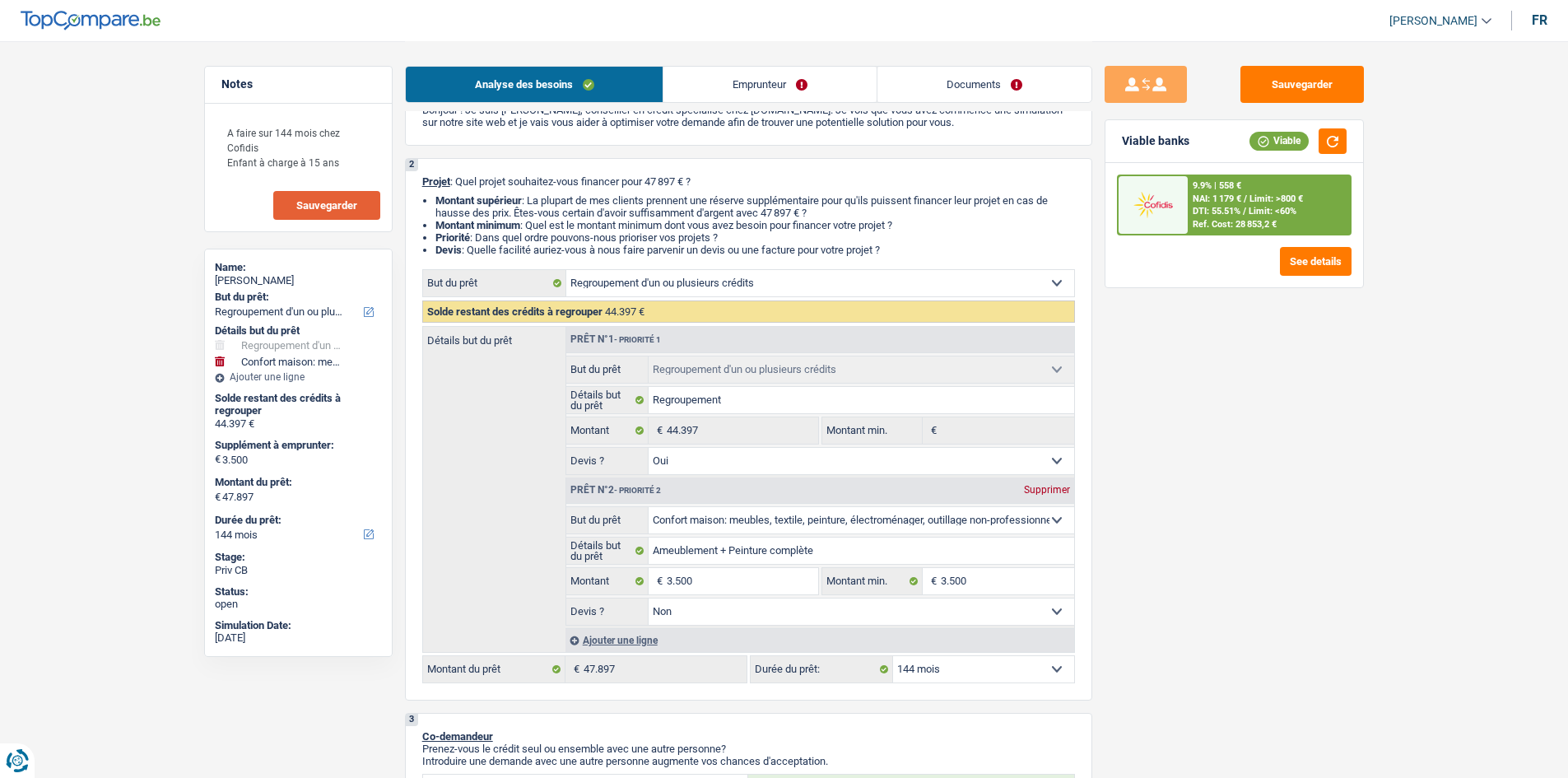
scroll to position [0, 0]
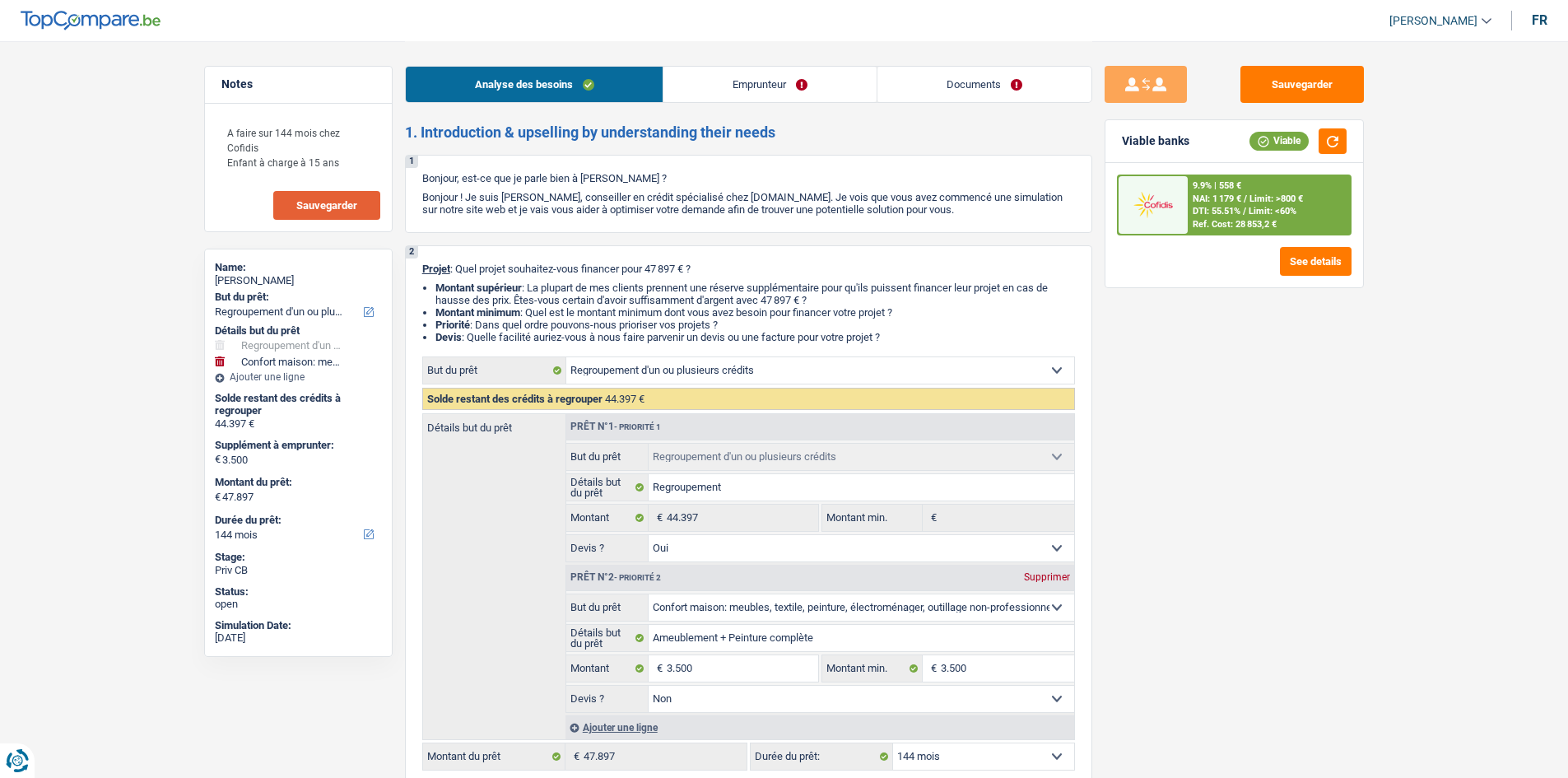
click at [1320, 82] on button "Sauvegarder" at bounding box center [1302, 84] width 123 height 37
